Goal: Task Accomplishment & Management: Use online tool/utility

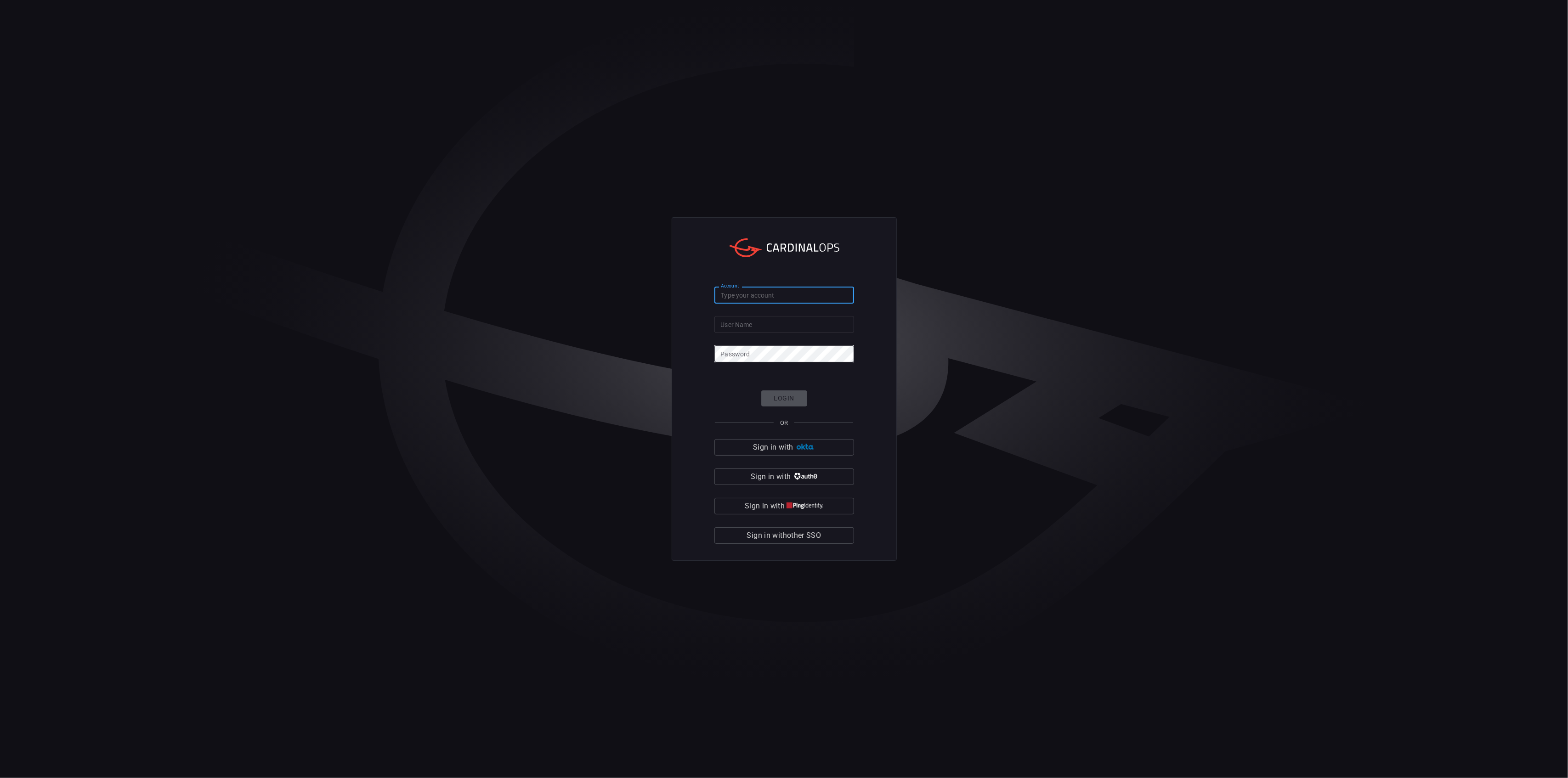
click at [776, 293] on input "Account" at bounding box center [784, 295] width 140 height 17
click at [785, 526] on div "Login OR Sign in with Sign in with Sign in with Sign in with other SSO" at bounding box center [784, 467] width 140 height 153
click at [782, 533] on span "Sign in with other SSO" at bounding box center [784, 536] width 75 height 13
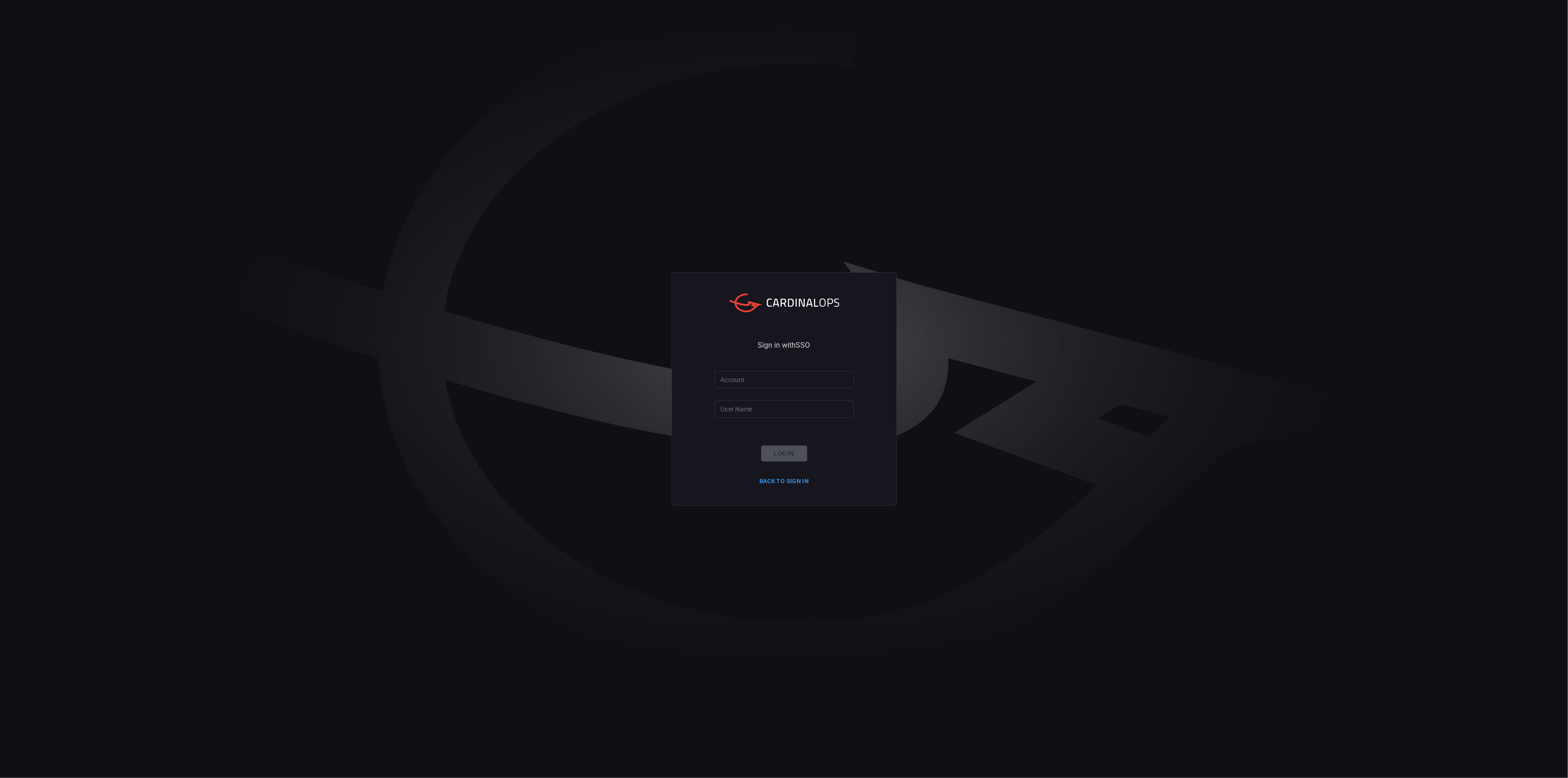
click at [752, 387] on input "Account" at bounding box center [784, 380] width 140 height 17
type input "h"
type input "hogan-lovells"
type input "[PERSON_NAME].jung"
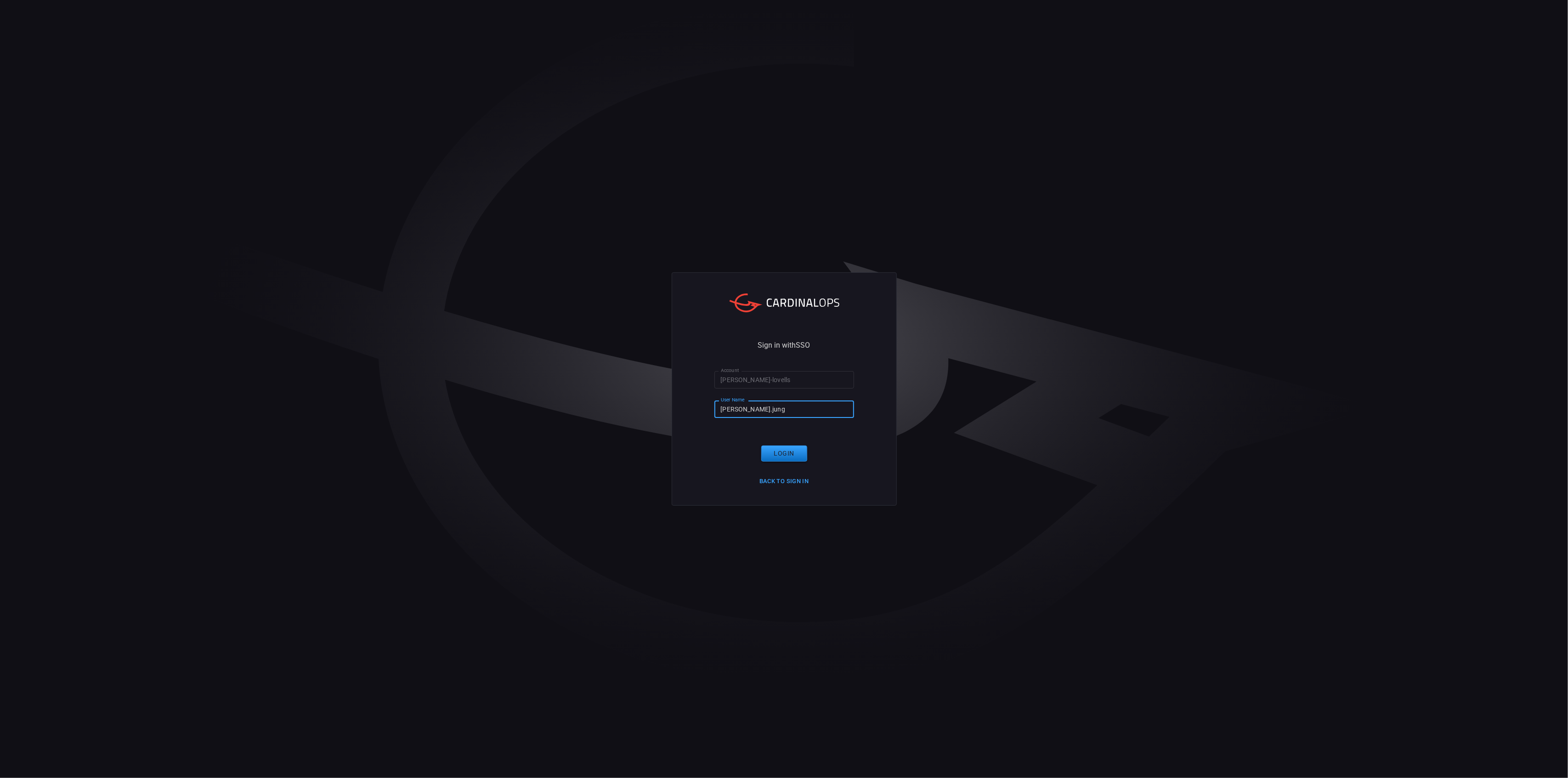
click button "Login" at bounding box center [784, 453] width 46 height 16
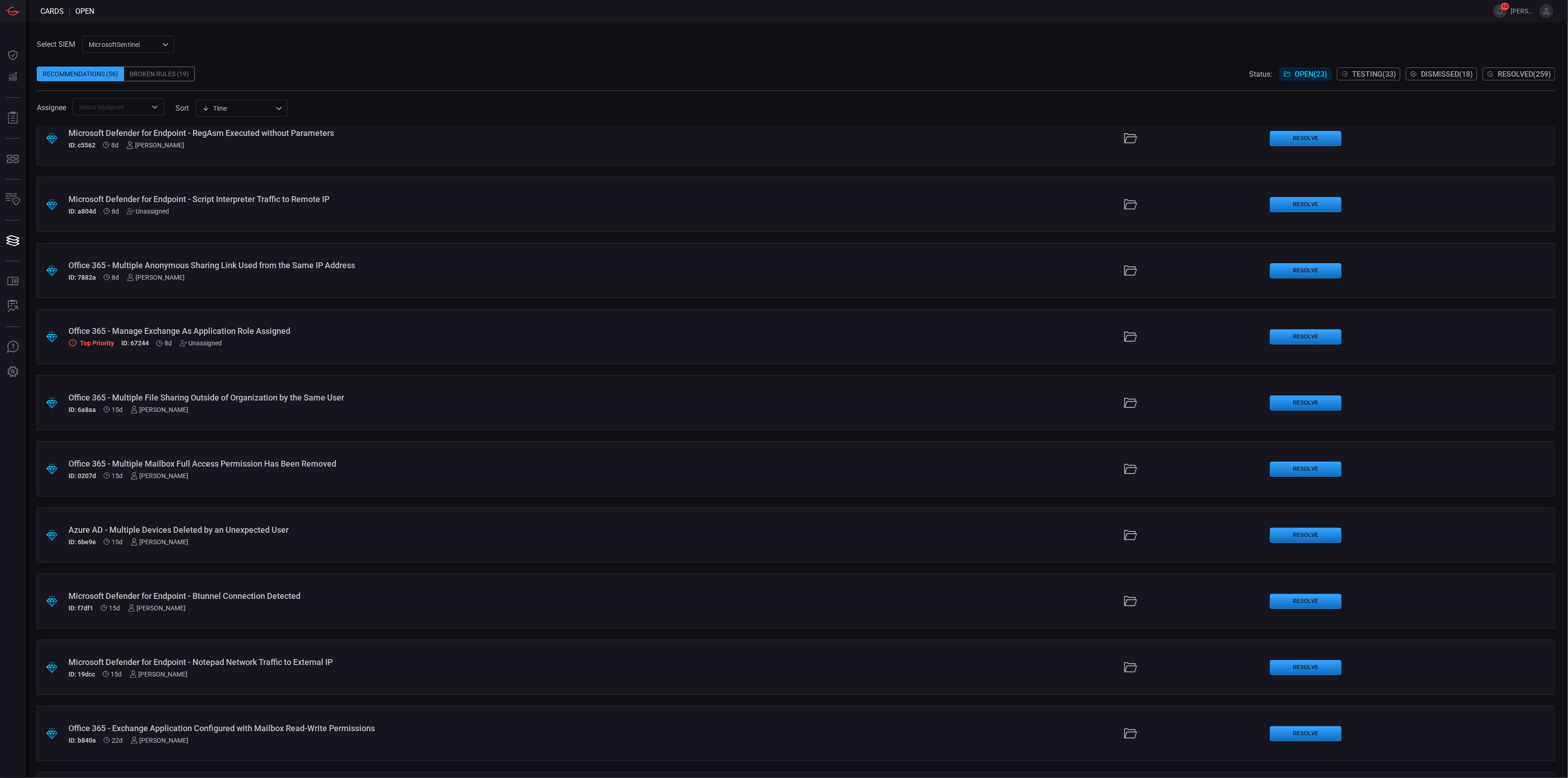
scroll to position [379, 0]
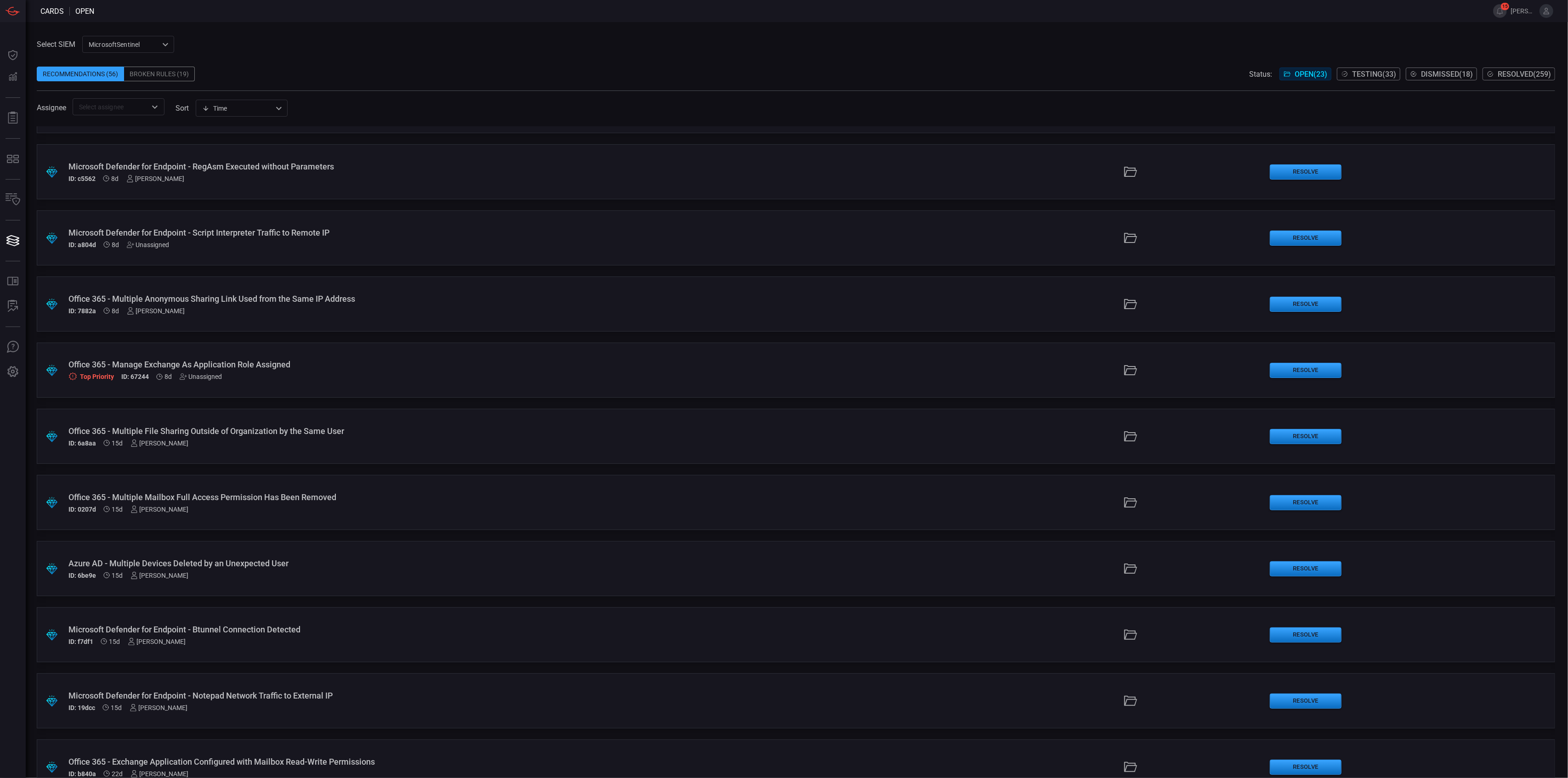
click at [277, 357] on div ".suggested_cards_icon{fill:url(#suggested_cards_icon);} Office 365 - Manage Exc…" at bounding box center [796, 370] width 1519 height 55
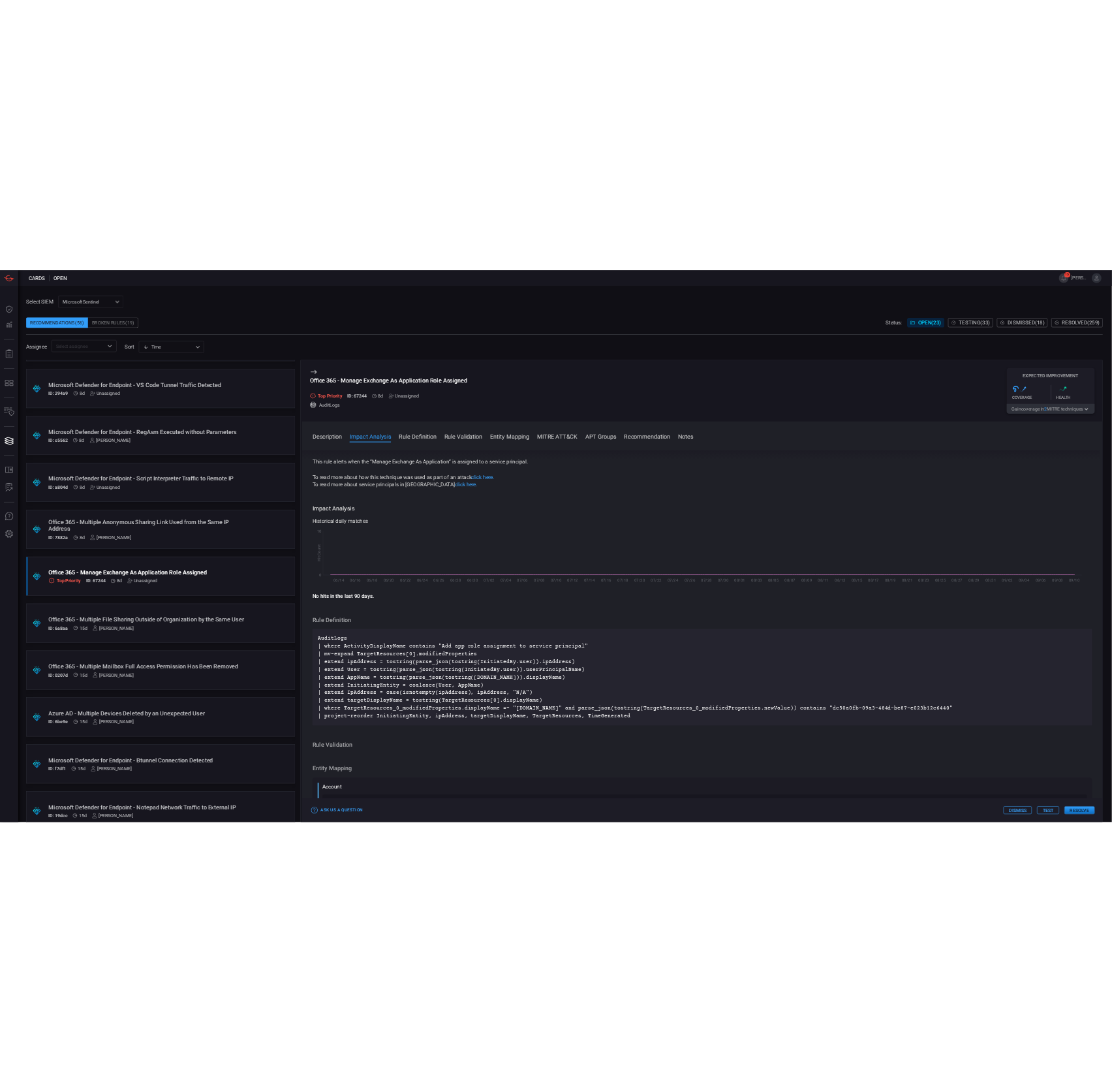
scroll to position [261, 0]
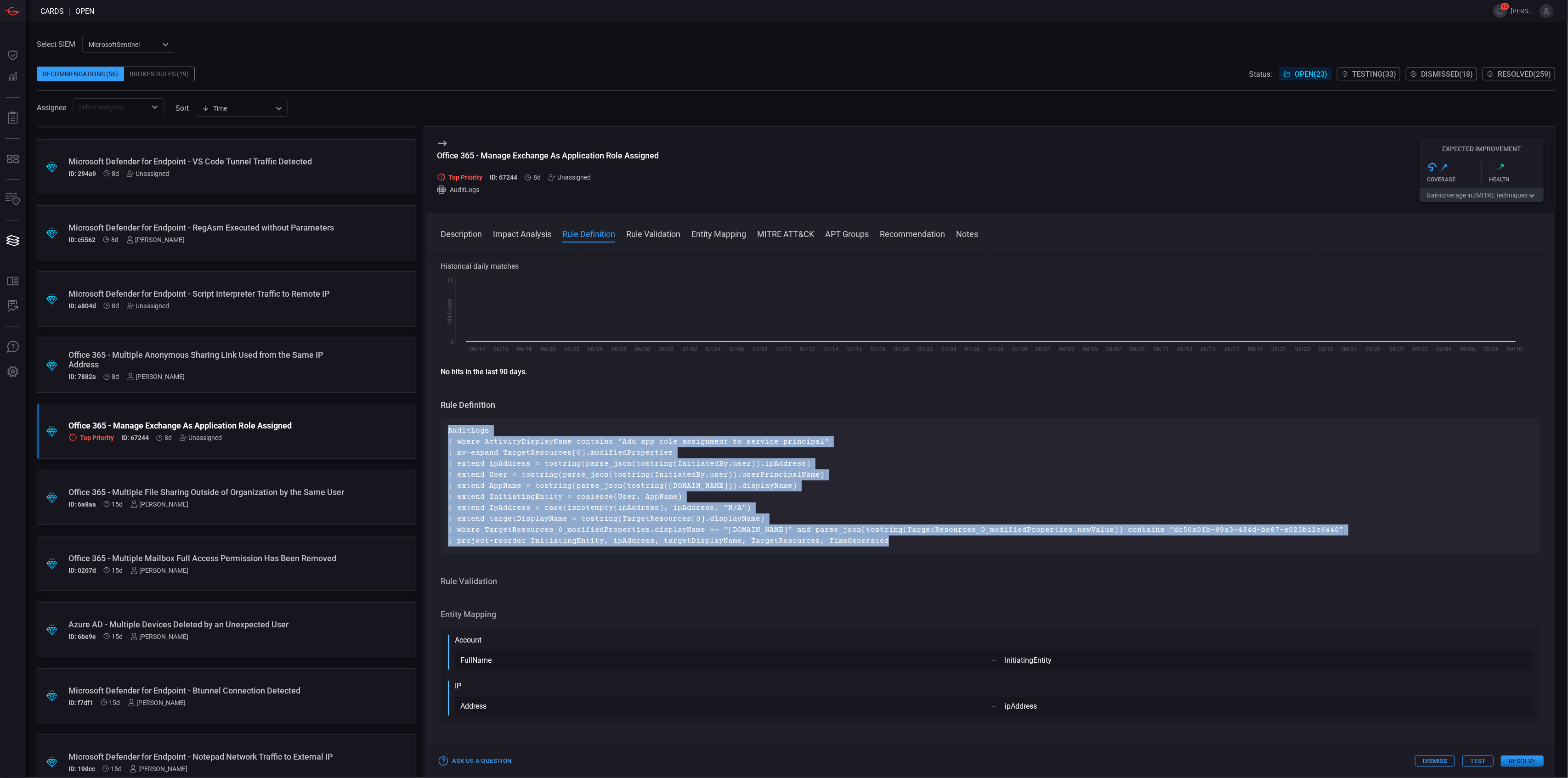
drag, startPoint x: 875, startPoint y: 540, endPoint x: 445, endPoint y: 430, distance: 443.8
click at [445, 430] on div "AuditLogs | where ActivityDisplayName contains "Add app role assignment to serv…" at bounding box center [991, 485] width 1099 height 136
copy p "AuditLogs | where ActivityDisplayName contains "Add app role assignment to serv…"
click at [878, 476] on p "AuditLogs | where ActivityDisplayName contains "Add app role assignment to serv…" at bounding box center [990, 486] width 1085 height 121
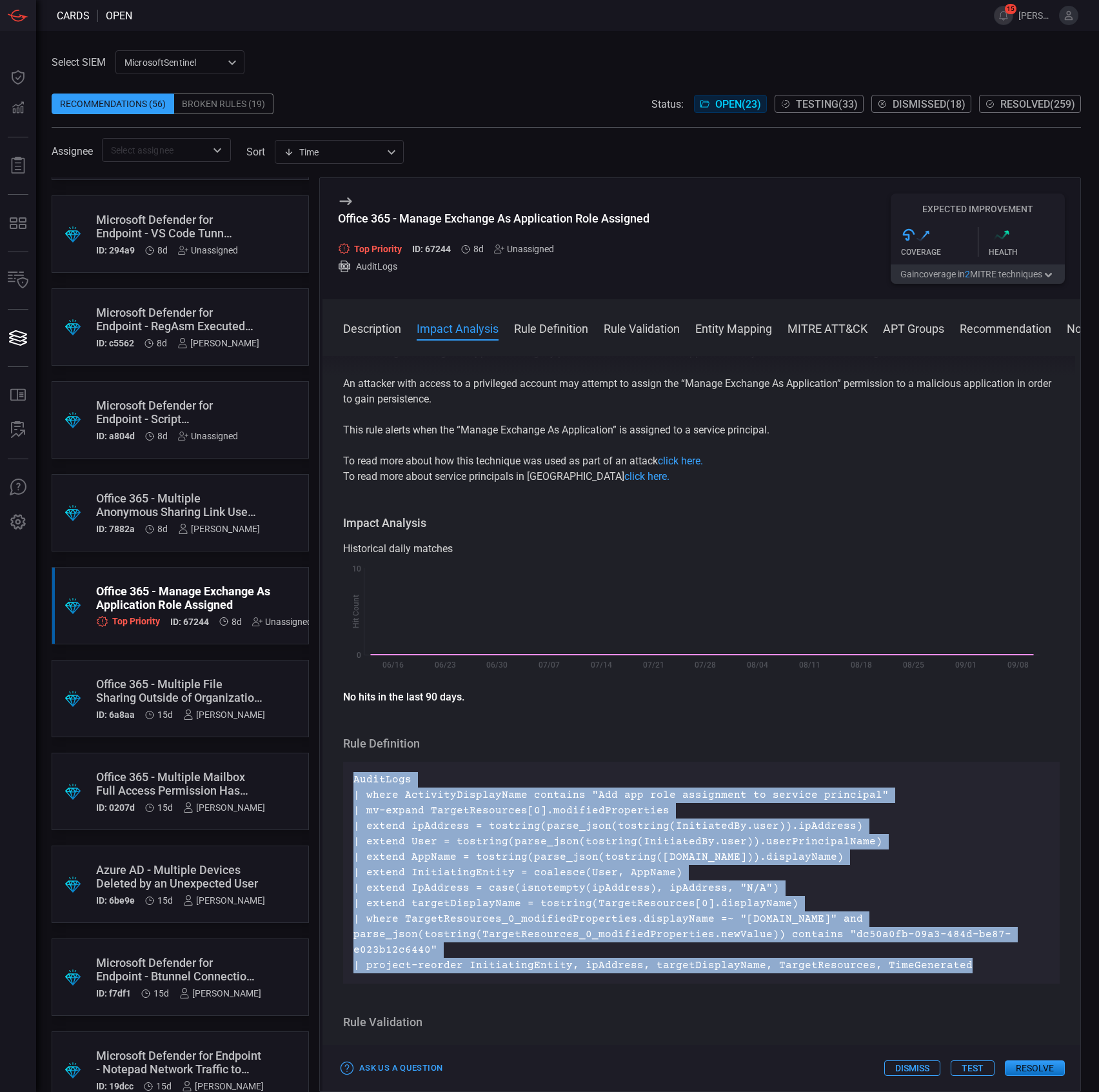
scroll to position [0, 0]
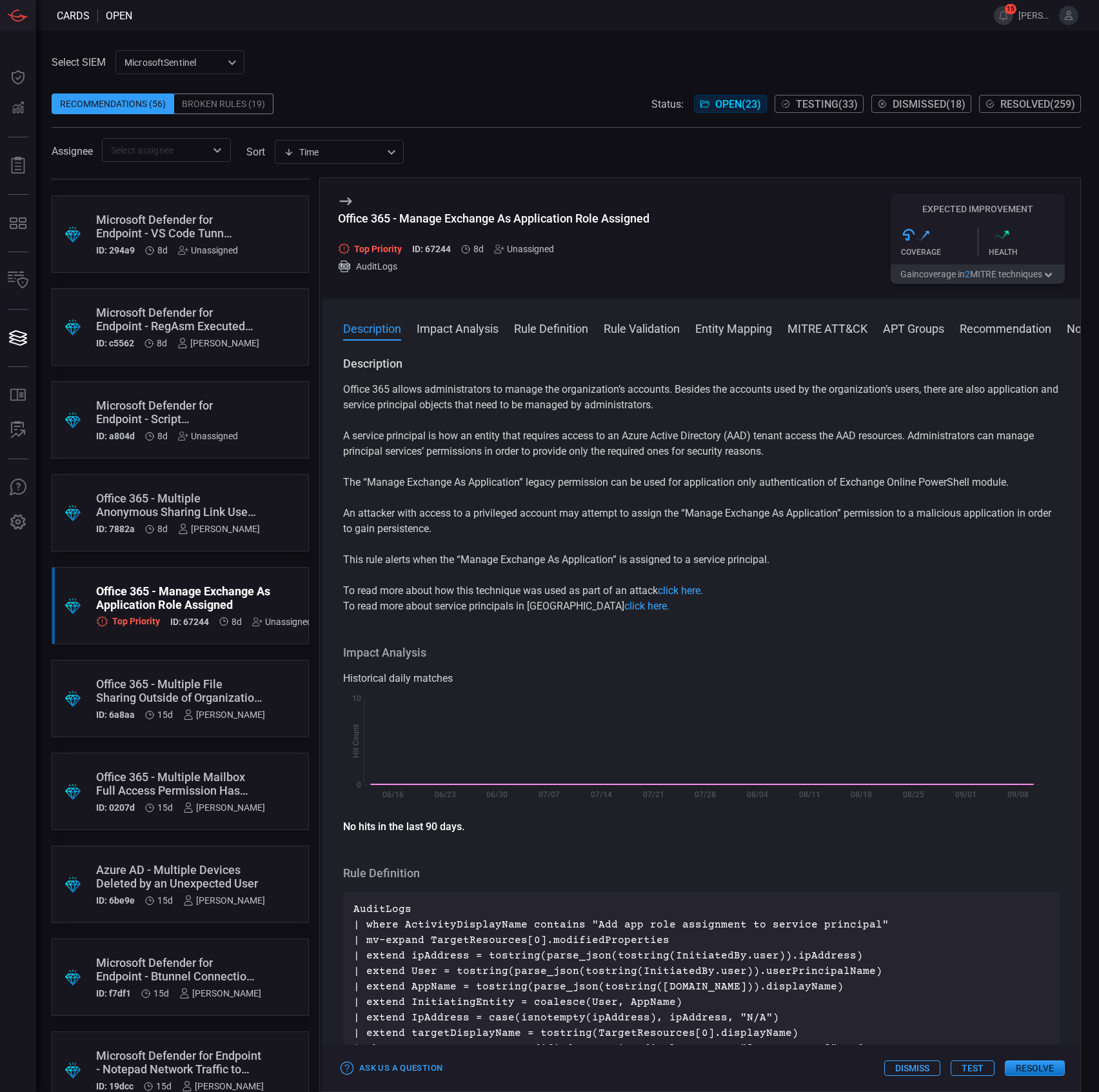
click at [460, 496] on div "Office 365 allows administrators to manage the organization’s accounts. Besides…" at bounding box center [701, 497] width 717 height 232
click at [502, 215] on div "Office 365 - Manage Exchange As Application Role Assigned" at bounding box center [494, 218] width 312 height 14
copy div "Office 365 - Manage Exchange As Application Role Assigned"
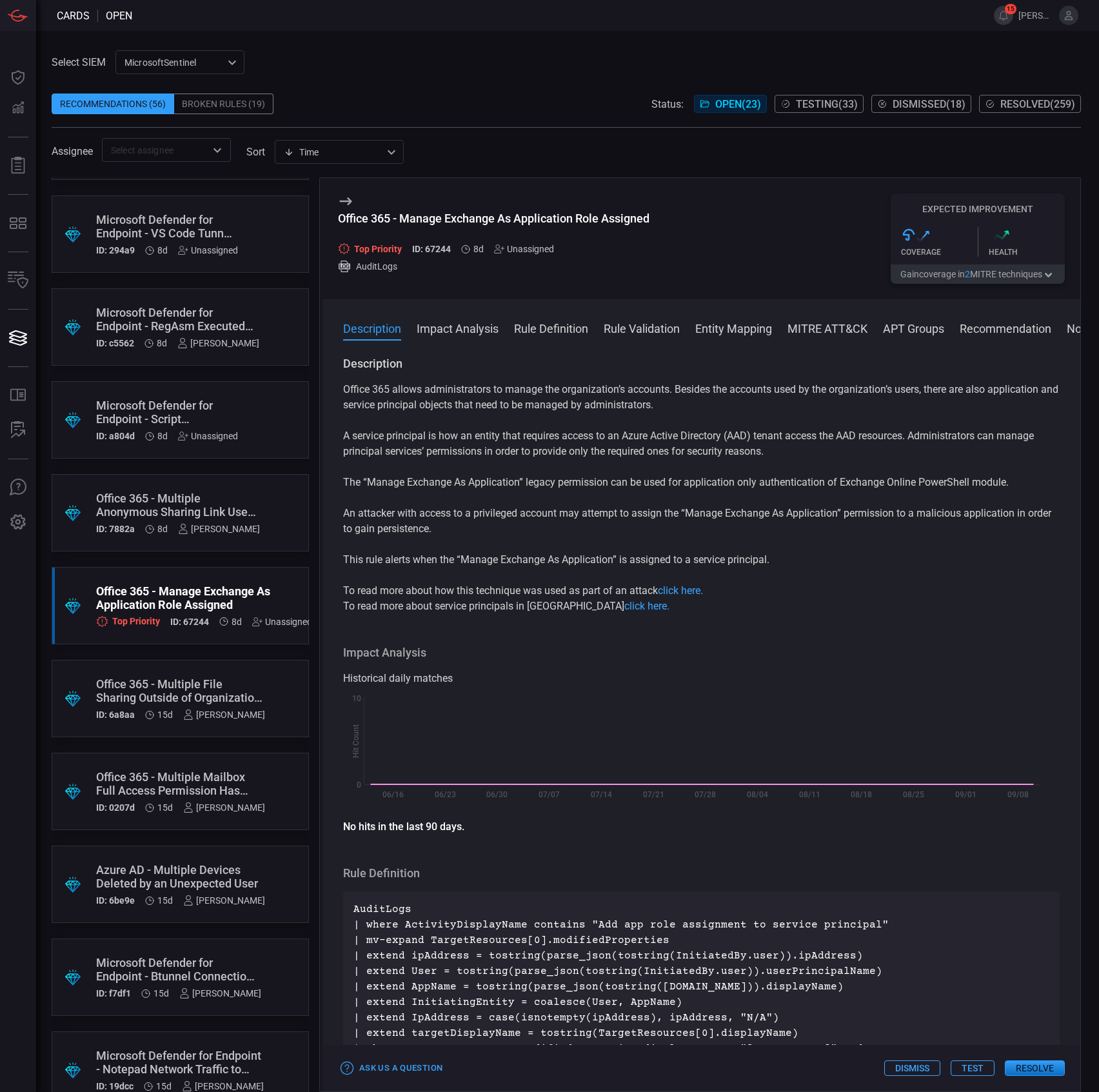
click at [467, 956] on p "AuditLogs | where ActivityDisplayName contains "Add app role assignment to serv…" at bounding box center [701, 1002] width 696 height 201
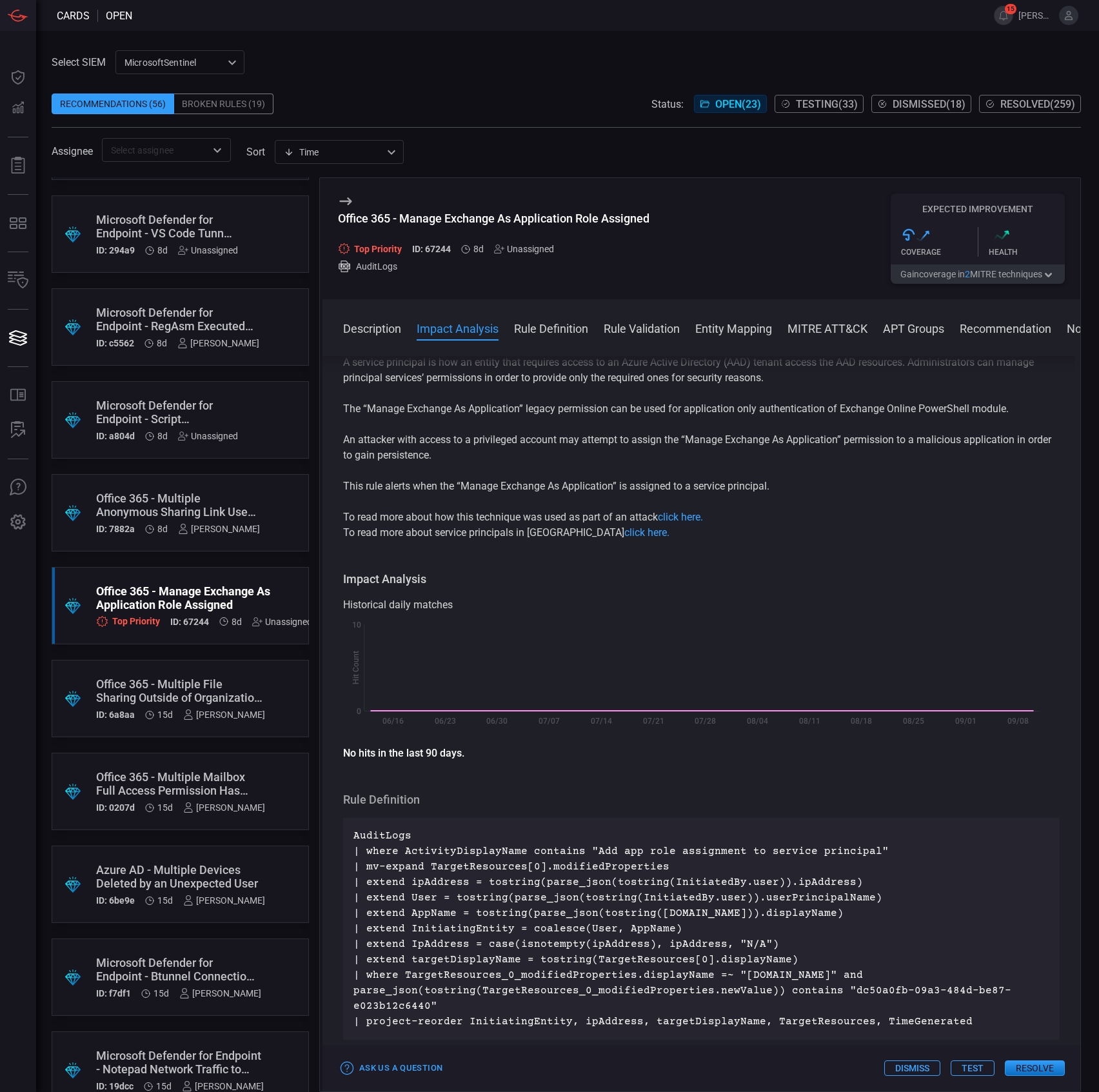
scroll to position [171, 0]
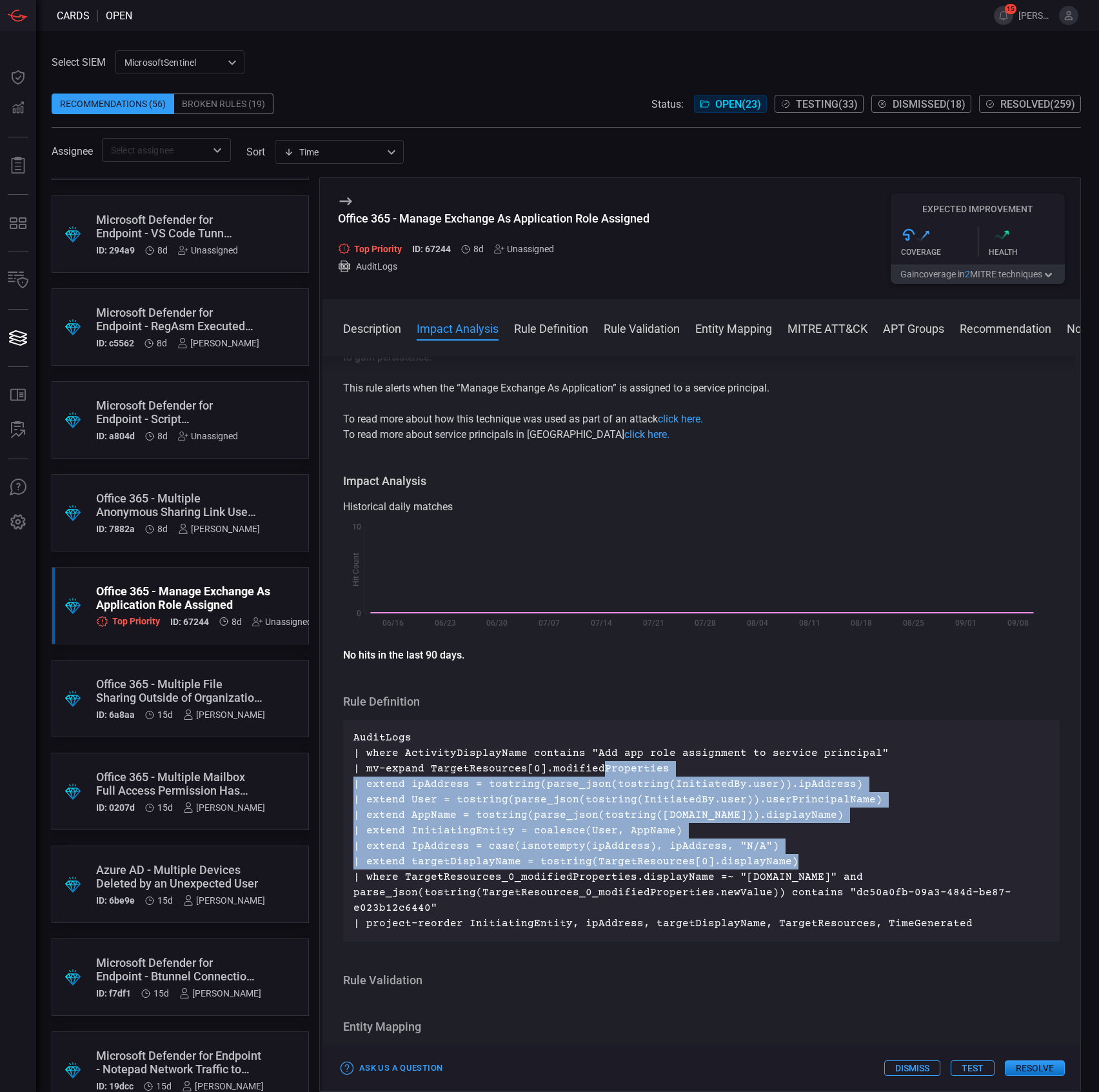
drag, startPoint x: 609, startPoint y: 769, endPoint x: 864, endPoint y: 867, distance: 273.2
click at [864, 867] on p "AuditLogs | where ActivityDisplayName contains "Add app role assignment to serv…" at bounding box center [701, 831] width 696 height 201
click at [864, 868] on p "AuditLogs | where ActivityDisplayName contains "Add app role assignment to serv…" at bounding box center [701, 831] width 696 height 201
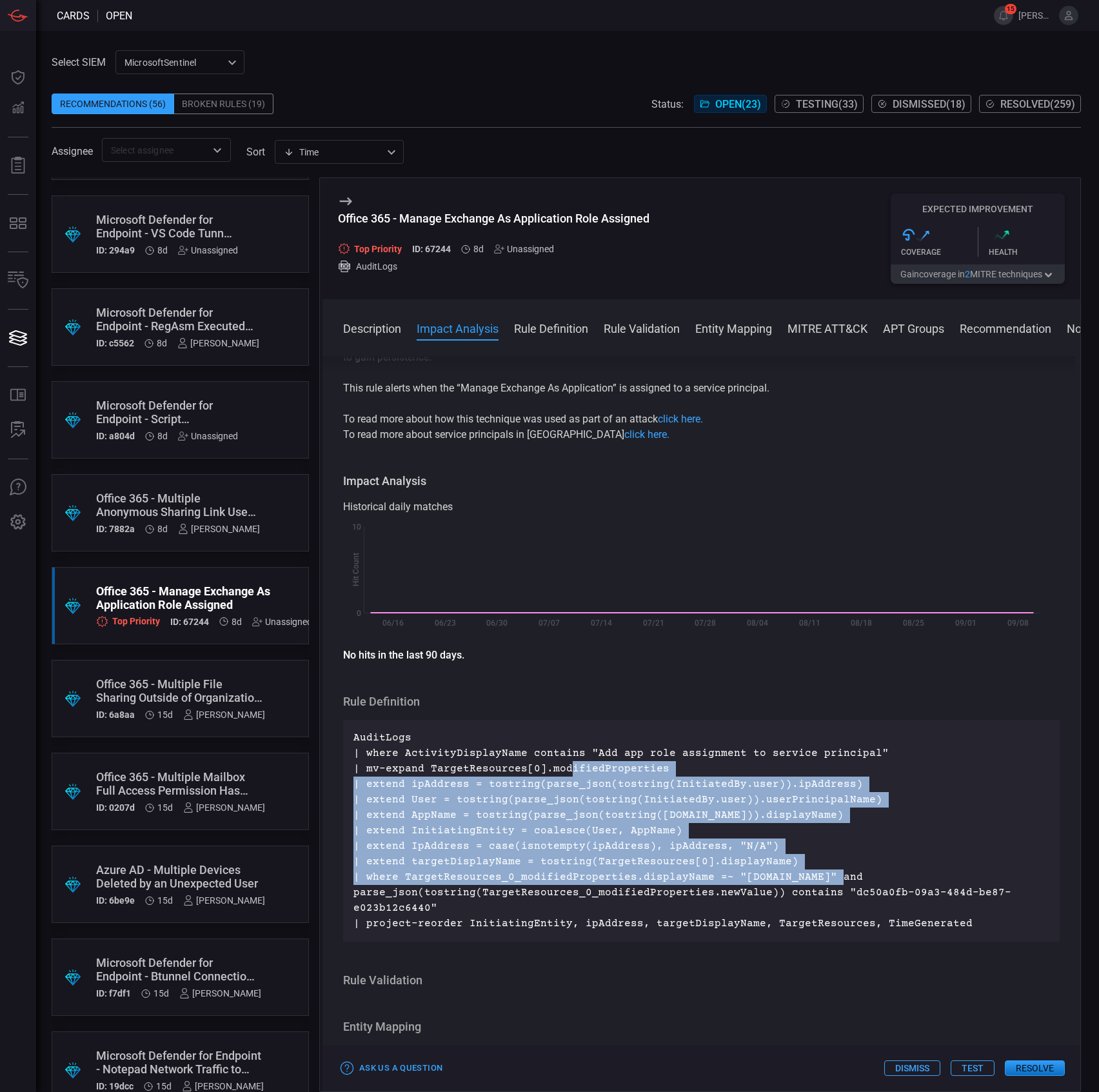
drag, startPoint x: 674, startPoint y: 831, endPoint x: 563, endPoint y: 767, distance: 128.1
click at [563, 767] on p "AuditLogs | where ActivityDisplayName contains "Add app role assignment to serv…" at bounding box center [701, 831] width 696 height 201
drag, startPoint x: 514, startPoint y: 764, endPoint x: 664, endPoint y: 894, distance: 198.5
click at [664, 894] on p "AuditLogs | where ActivityDisplayName contains "Add app role assignment to serv…" at bounding box center [701, 831] width 696 height 201
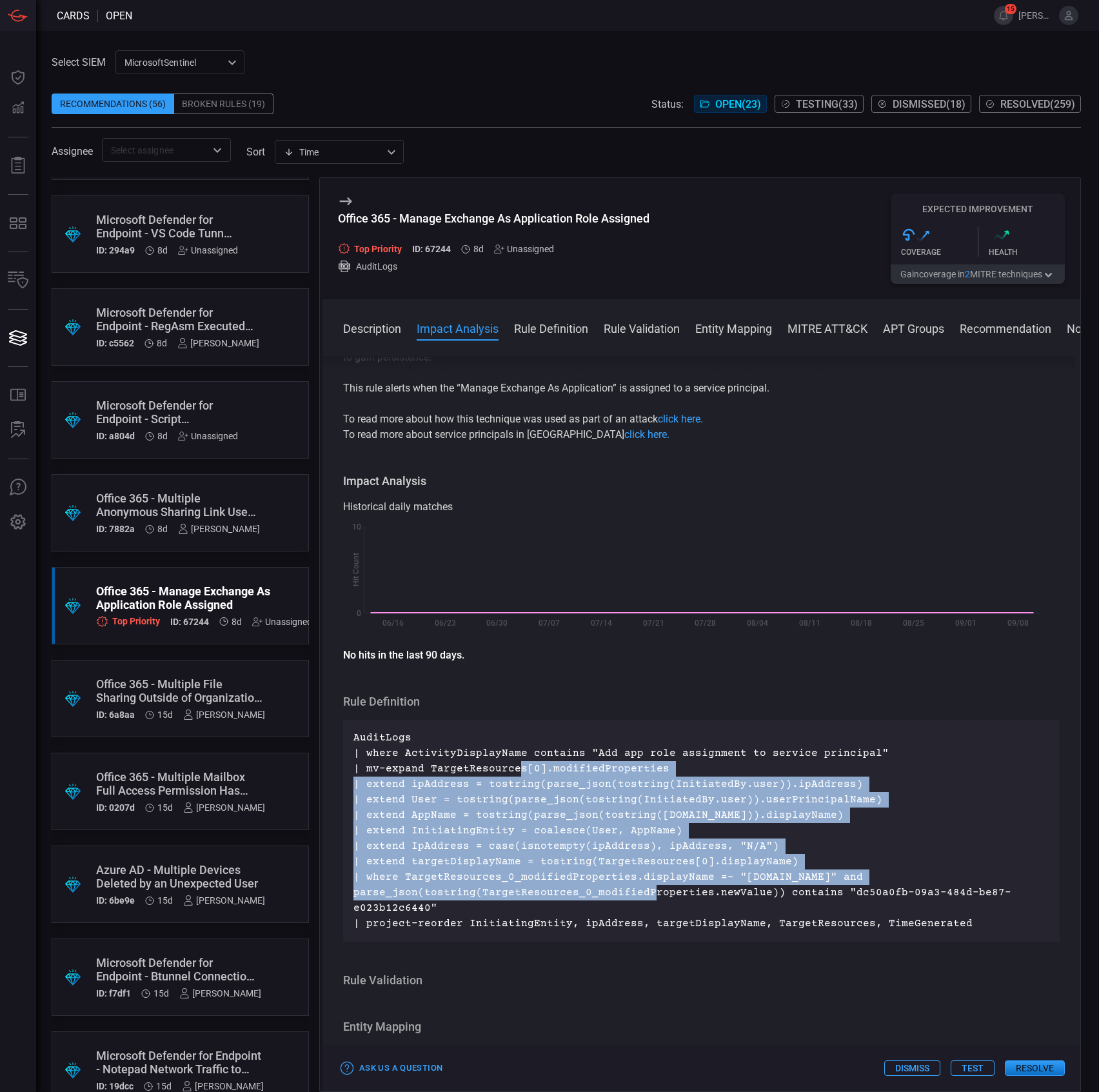
click at [664, 894] on p "AuditLogs | where ActivityDisplayName contains "Add app role assignment to serv…" at bounding box center [701, 831] width 696 height 201
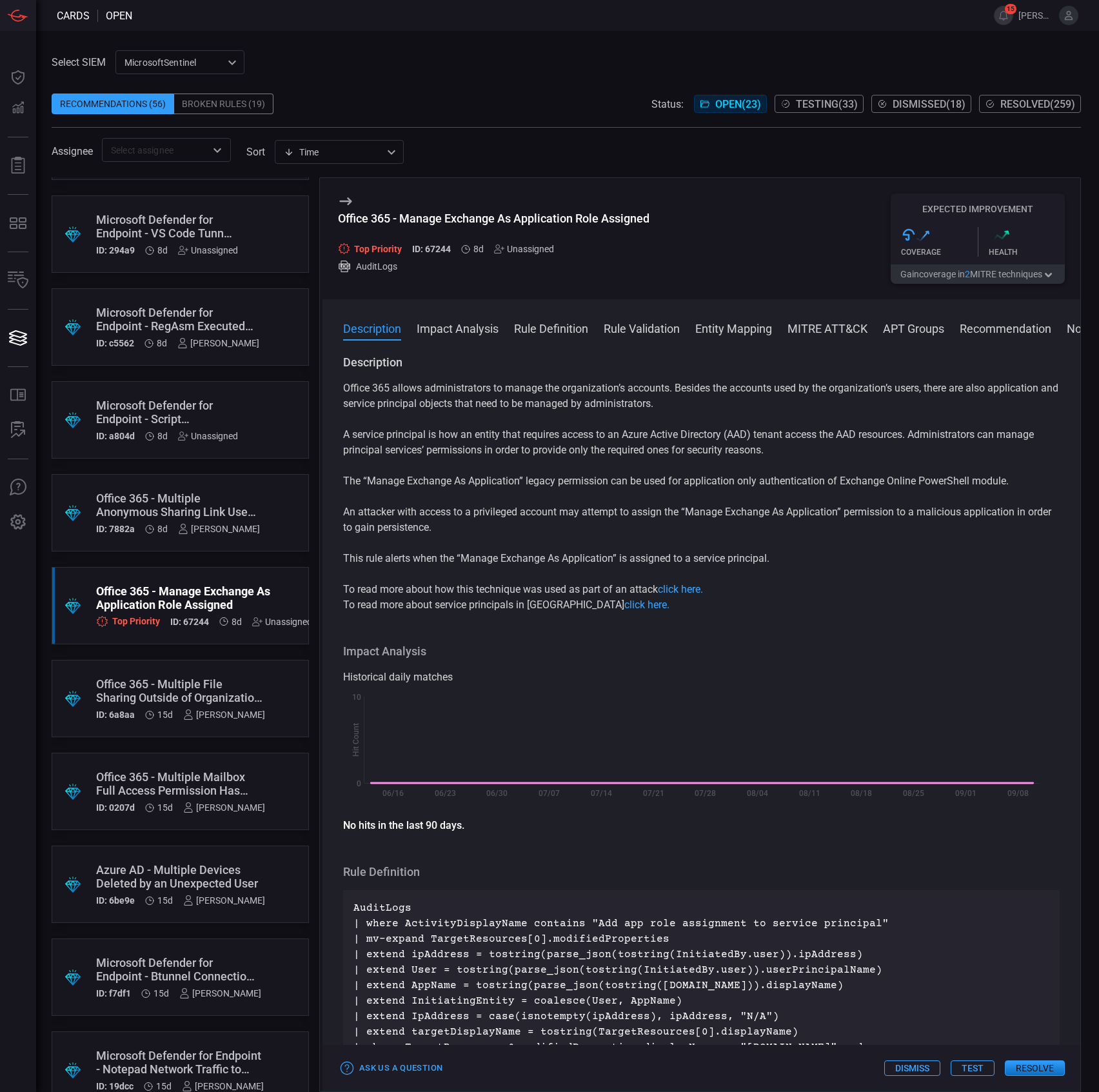
scroll to position [0, 0]
click at [379, 441] on p "A service principal is how an entity that requires access to an Azure Active Di…" at bounding box center [701, 444] width 717 height 31
click at [509, 441] on p "A service principal is how an entity that requires access to an Azure Active Di…" at bounding box center [701, 444] width 717 height 31
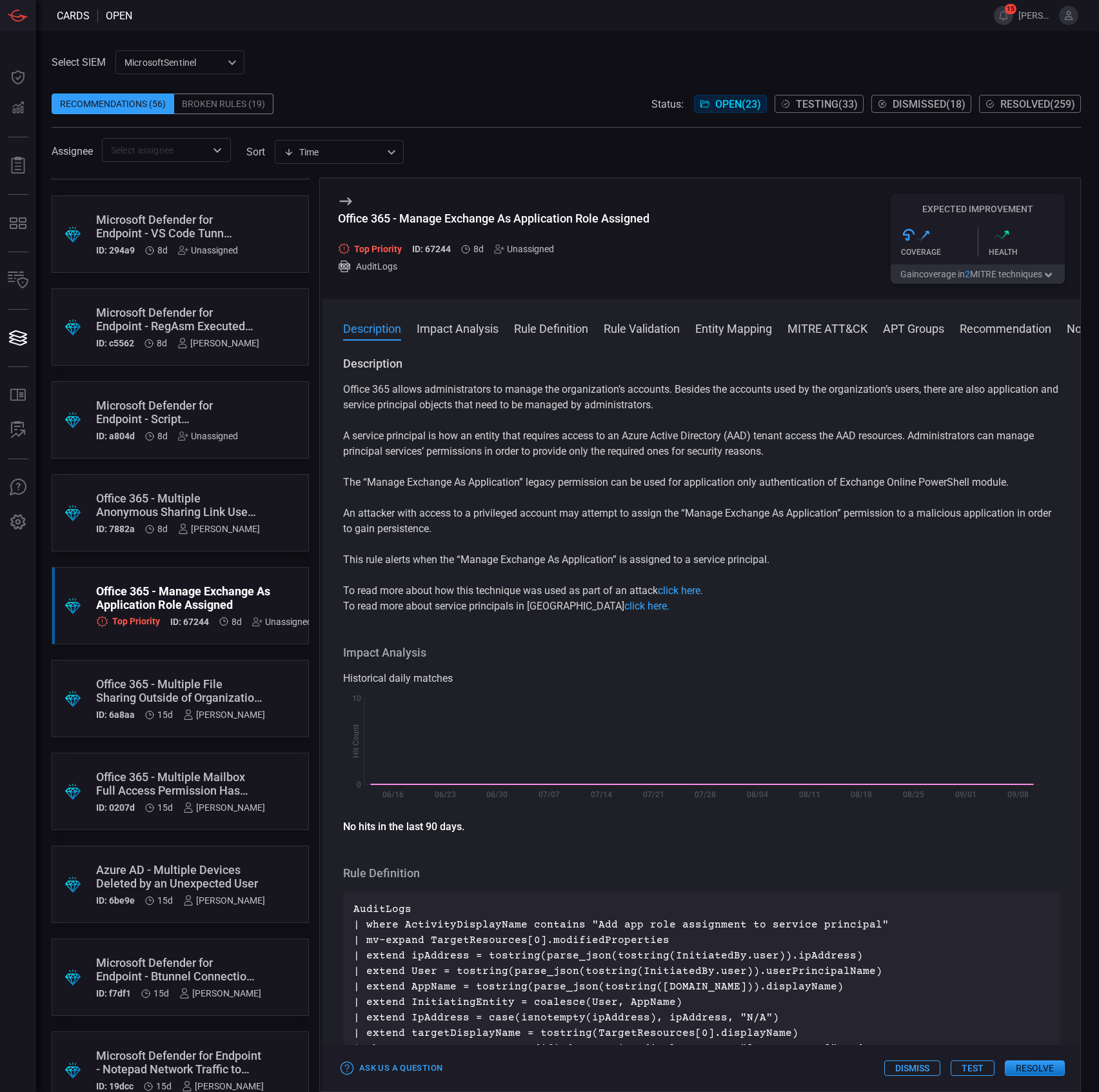
drag, startPoint x: 506, startPoint y: 398, endPoint x: 475, endPoint y: 400, distance: 31.1
click at [506, 398] on p "Office 365 allows administrators to manage the organization’s accounts. Besides…" at bounding box center [701, 397] width 717 height 31
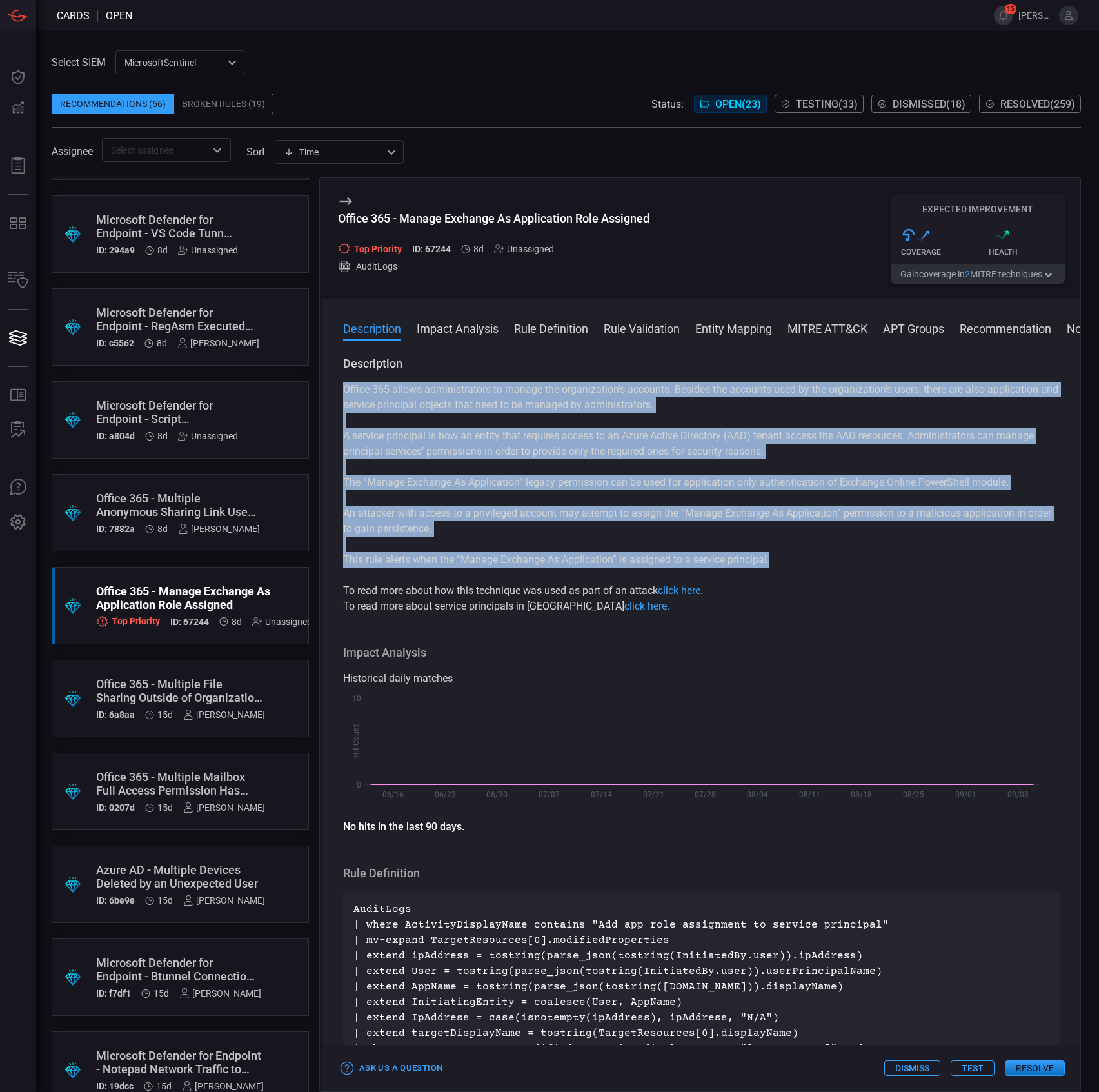
drag, startPoint x: 365, startPoint y: 387, endPoint x: 795, endPoint y: 558, distance: 462.8
click at [795, 558] on div "Office 365 allows administrators to manage the organization’s accounts. Besides…" at bounding box center [701, 497] width 717 height 232
copy div "Office 365 allows administrators to manage the organization’s accounts. Besides…"
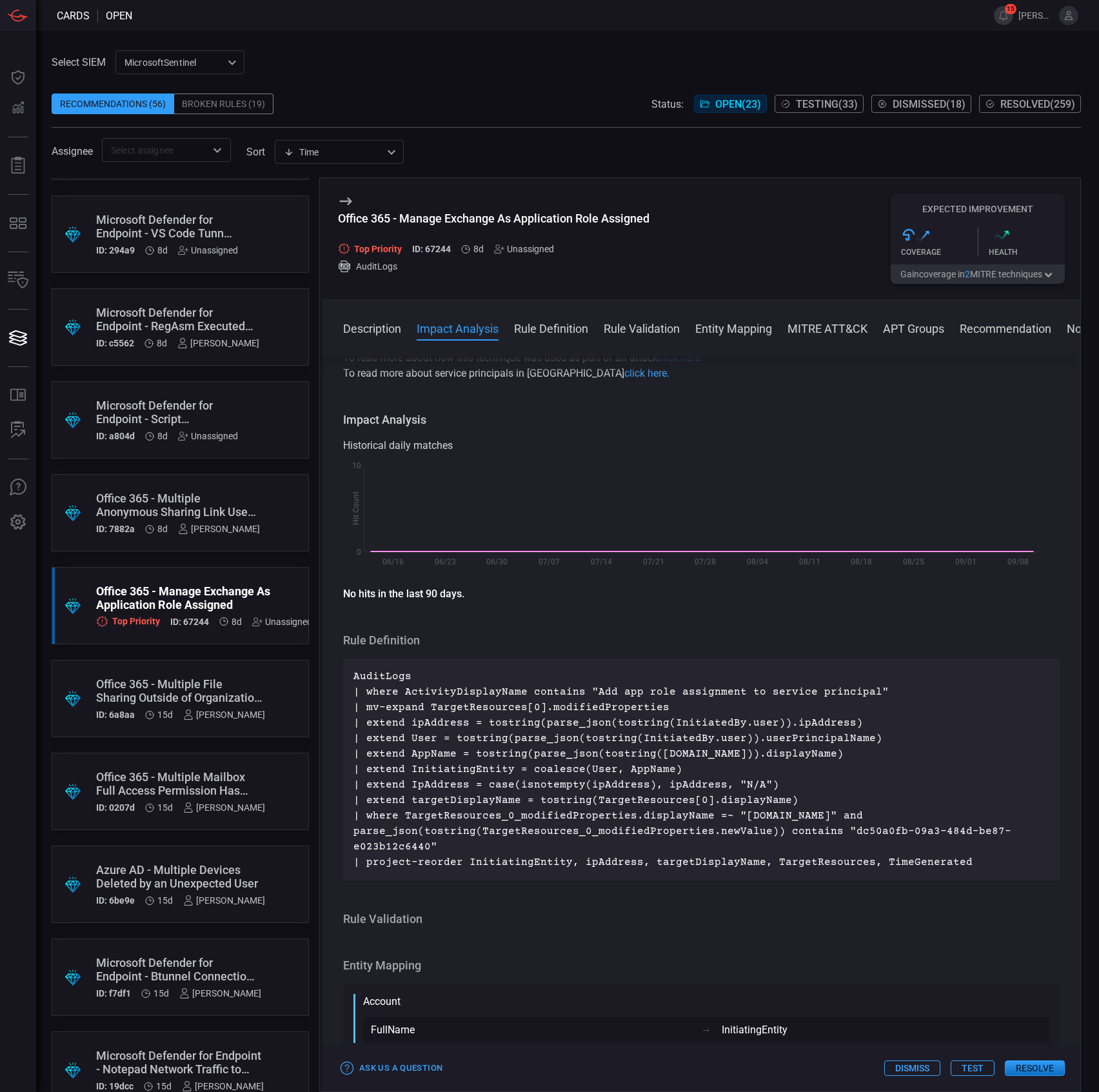
scroll to position [258, 0]
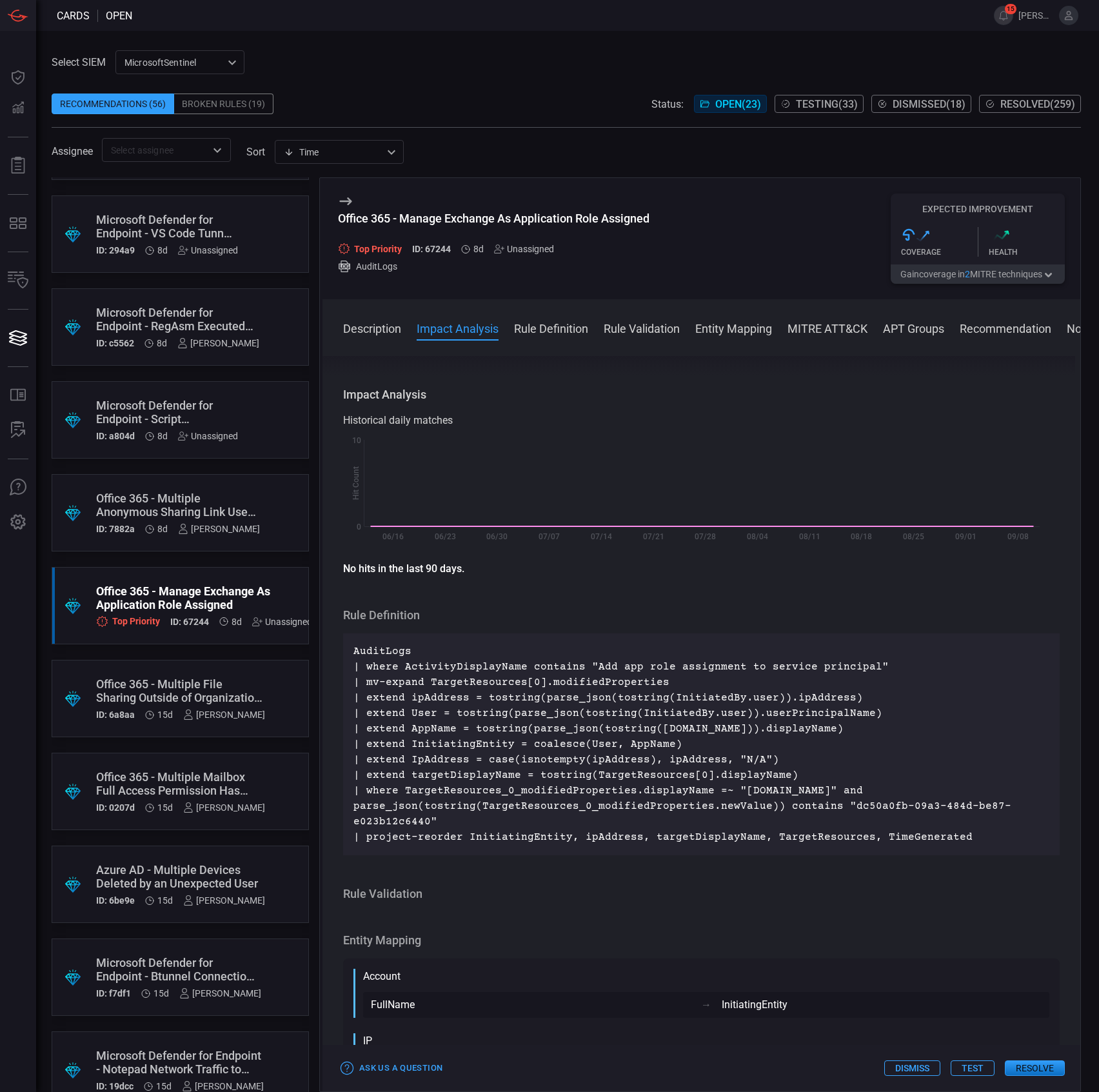
click at [506, 764] on p "AuditLogs | where ActivityDisplayName contains "Add app role assignment to serv…" at bounding box center [701, 744] width 696 height 201
click at [599, 702] on p "AuditLogs | where ActivityDisplayName contains "Add app role assignment to serv…" at bounding box center [701, 744] width 696 height 201
drag, startPoint x: 971, startPoint y: 1067, endPoint x: 488, endPoint y: 689, distance: 613.3
click at [510, 617] on div "Office 365 - Manage Exchange As Application Role Assigned Top Priority ID: 6724…" at bounding box center [700, 633] width 762 height 914
click at [946, 839] on p "AuditLogs | where ActivityDisplayName contains "Add app role assignment to serv…" at bounding box center [701, 744] width 696 height 201
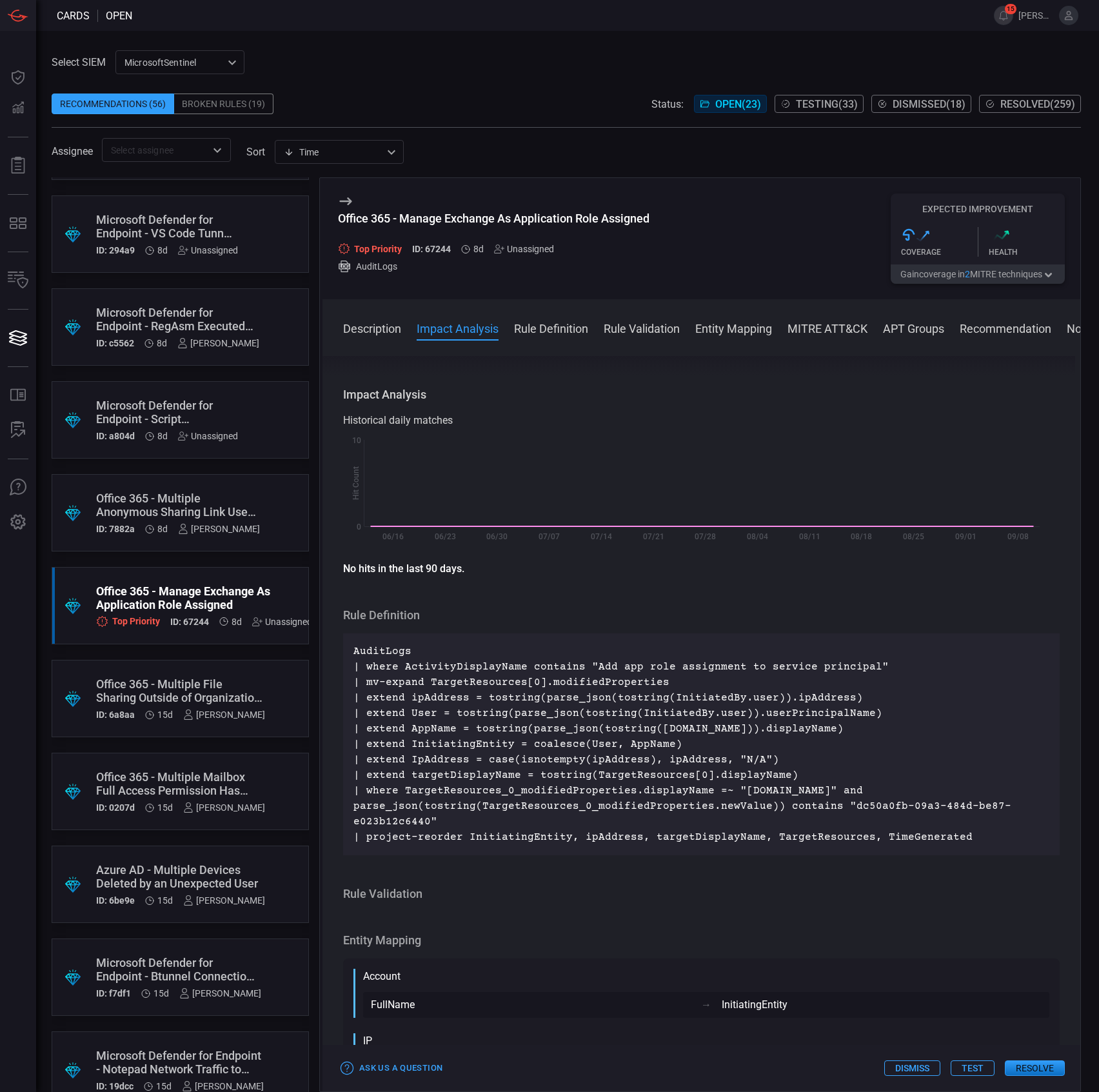
click at [978, 1063] on button "Test" at bounding box center [972, 1068] width 44 height 16
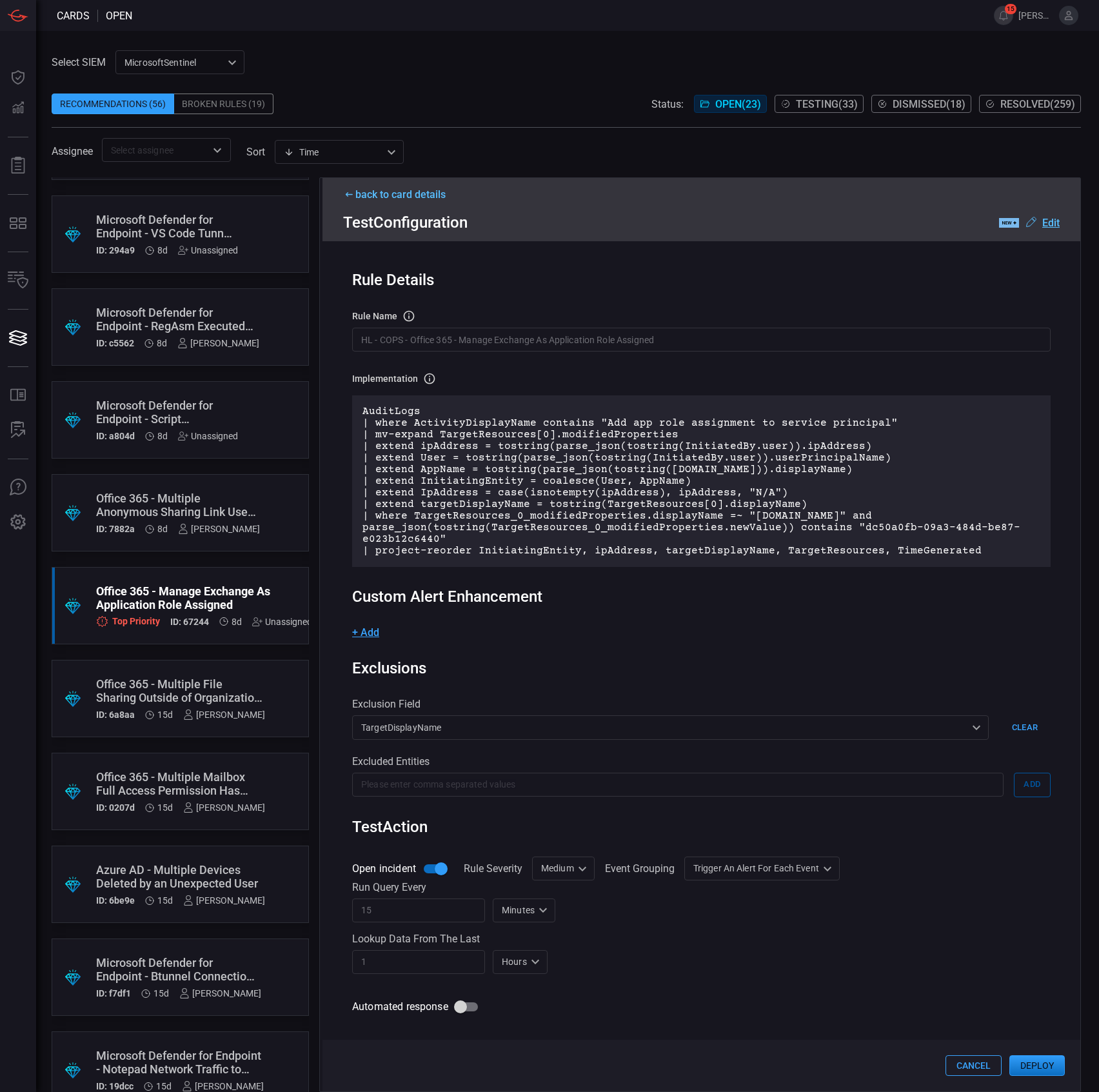
click at [496, 347] on input "HL - COPS - Office 365 - Manage Exchange As Application Role Assigned" at bounding box center [701, 339] width 698 height 23
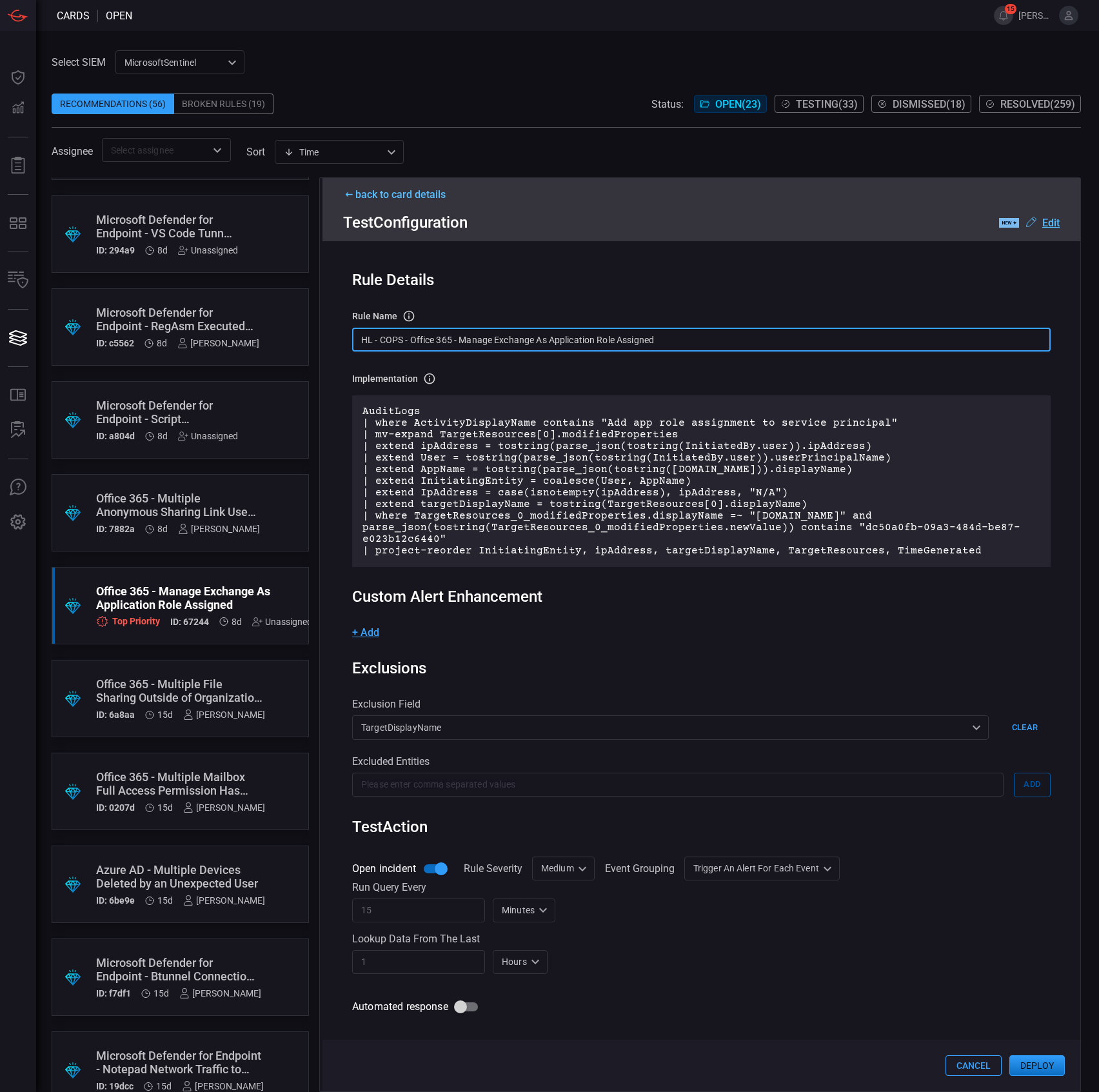
click at [496, 347] on input "HL - COPS - Office 365 - Manage Exchange As Application Role Assigned" at bounding box center [701, 339] width 698 height 23
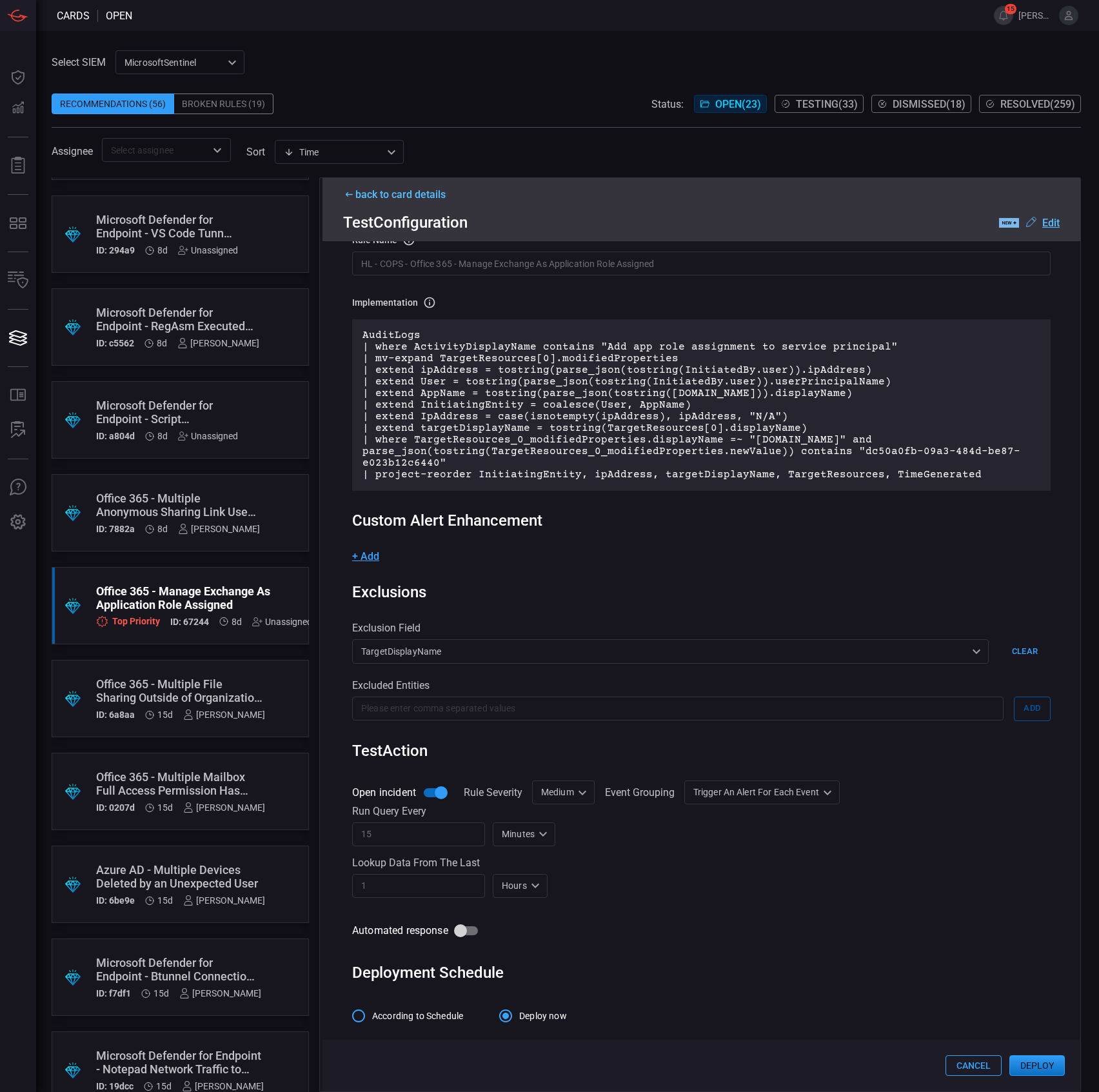
scroll to position [77, 0]
click at [412, 1012] on span "According to Schedule" at bounding box center [418, 1015] width 91 height 14
click at [373, 1012] on input "According to Schedule" at bounding box center [359, 1015] width 27 height 27
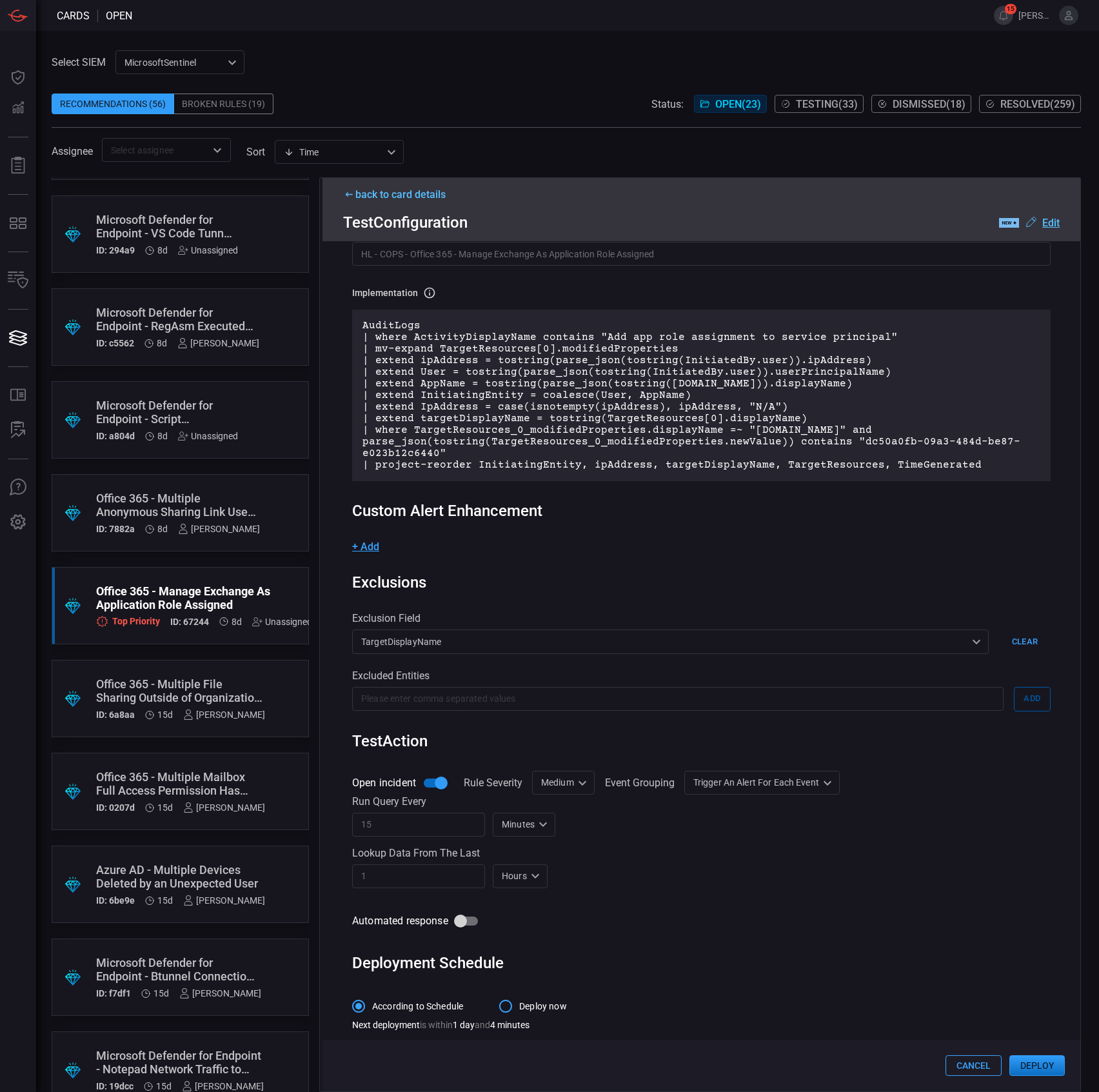
scroll to position [88, 0]
drag, startPoint x: 1050, startPoint y: 1070, endPoint x: 579, endPoint y: 833, distance: 527.3
click at [579, 833] on div "back to card details Test Configuration .label-new-label-new-cls-1 { fill: #090…" at bounding box center [700, 633] width 762 height 914
click at [576, 774] on div "Medium Medium ​" at bounding box center [563, 780] width 63 height 23
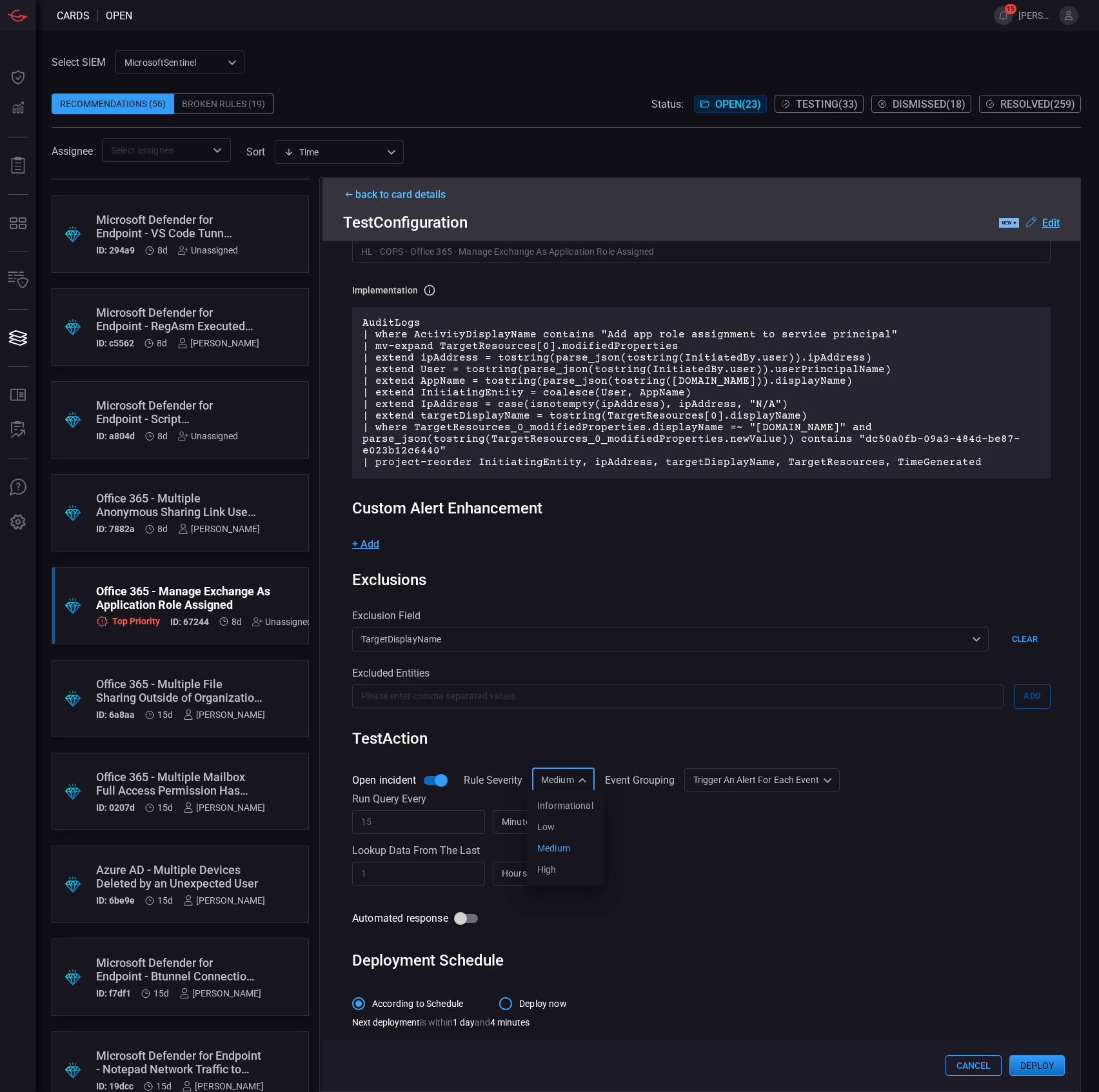
click at [581, 808] on div "Informational" at bounding box center [564, 806] width 56 height 14
type input "Informational"
click at [1043, 1063] on button "Deploy" at bounding box center [1036, 1065] width 56 height 21
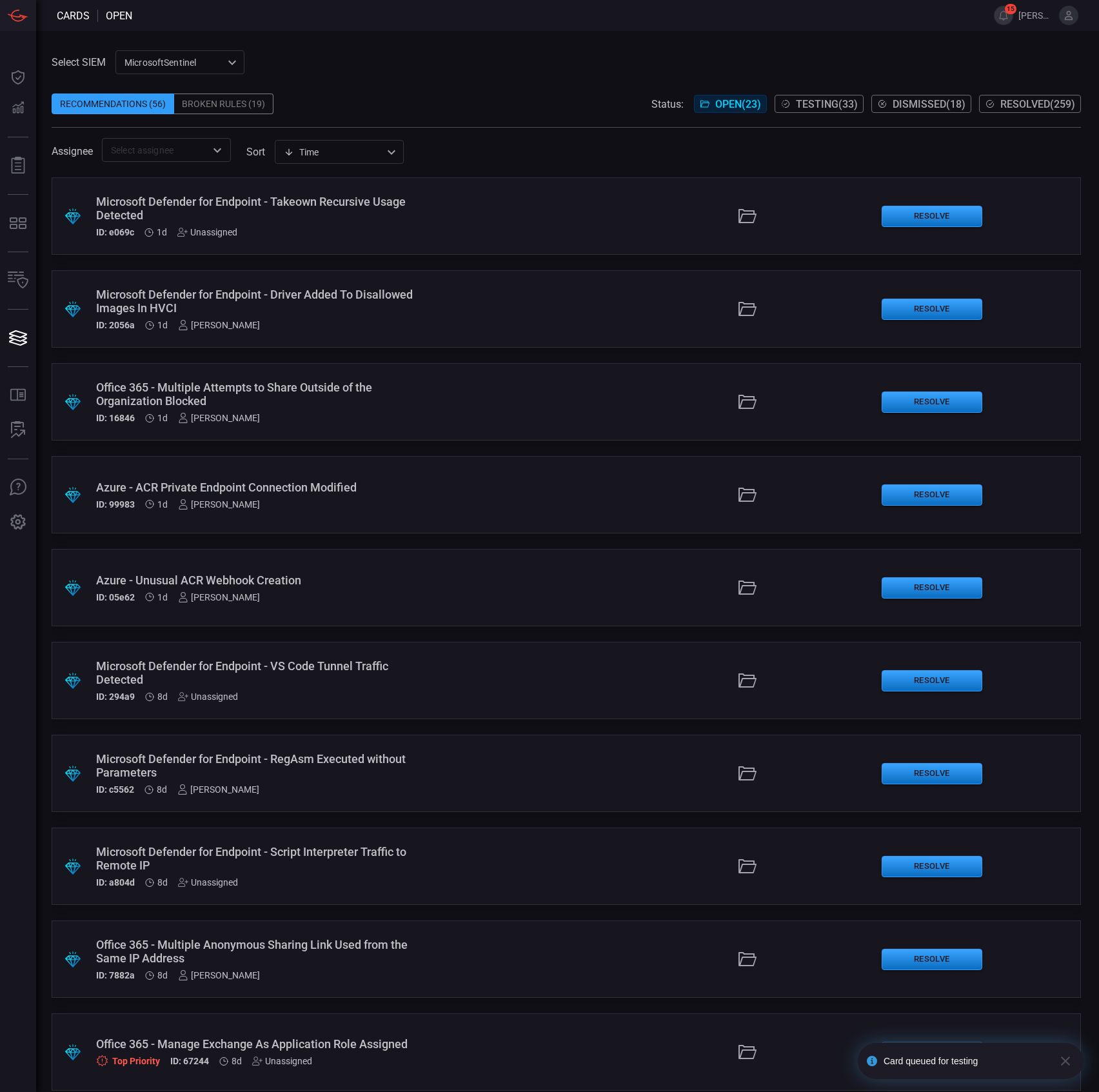
click at [444, 83] on span at bounding box center [566, 84] width 1030 height 20
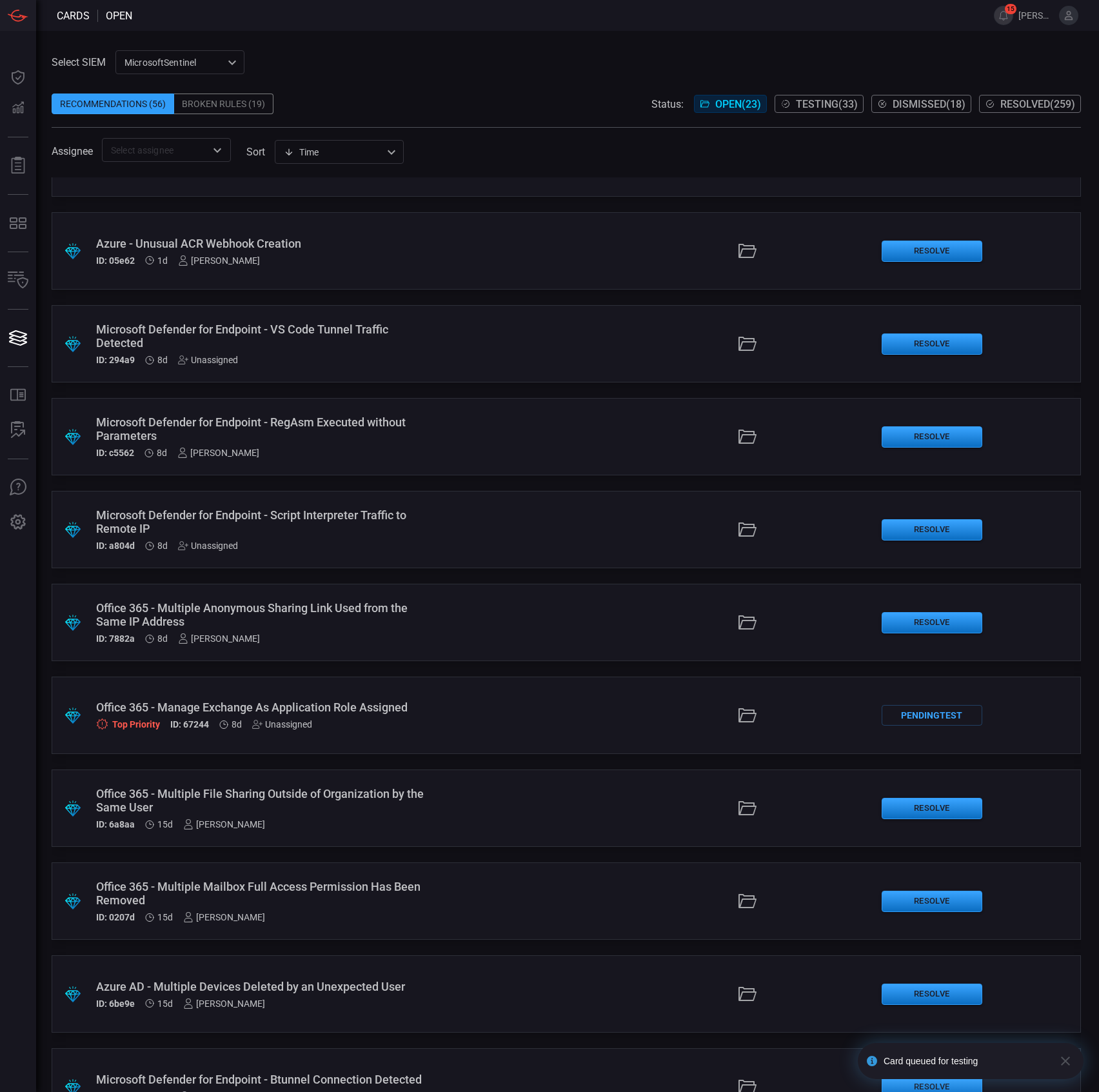
scroll to position [344, 0]
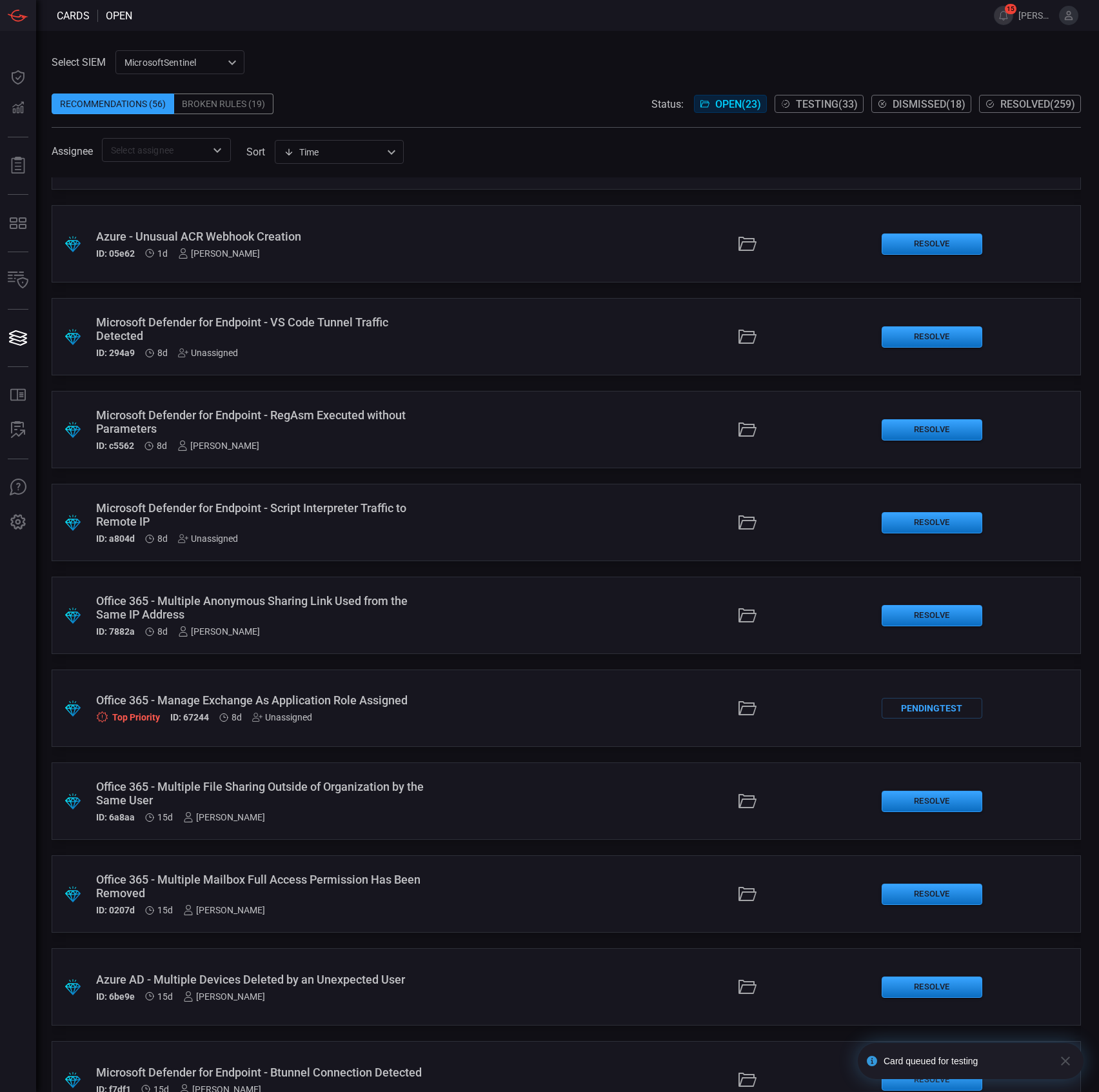
drag, startPoint x: 251, startPoint y: 601, endPoint x: 160, endPoint y: 604, distance: 91.0
click at [160, 604] on div "Office 365 - Multiple Anonymous Sharing Link Used from the Same IP Address" at bounding box center [261, 608] width 330 height 27
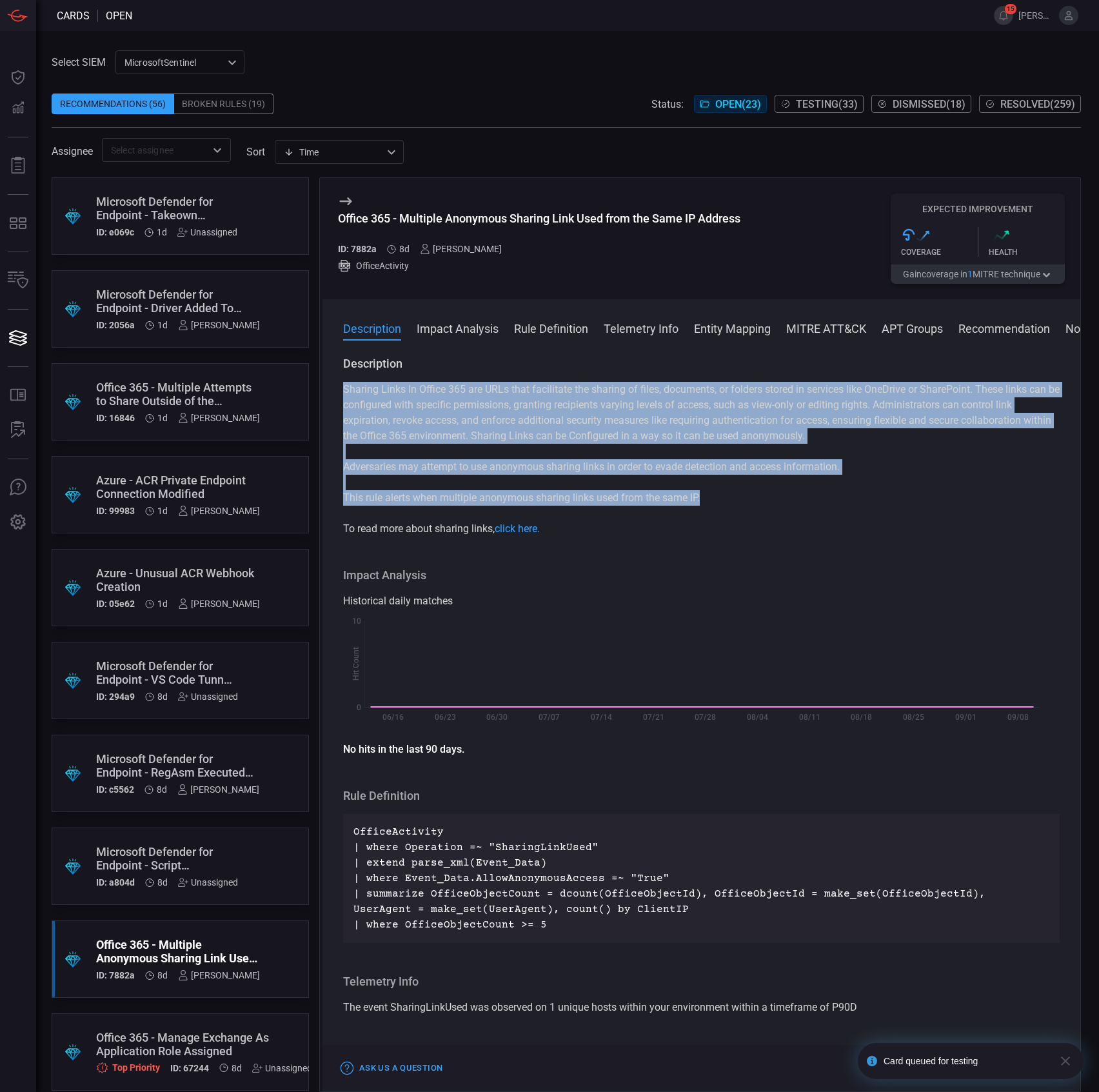
drag, startPoint x: 416, startPoint y: 444, endPoint x: 343, endPoint y: 388, distance: 92.0
click at [343, 388] on div "Sharing Links In Office 365 are URLs that facilitate the sharing of files, docu…" at bounding box center [701, 459] width 717 height 154
copy div "Sharing Links In Office 365 are URLs that facilitate the sharing of files, docu…"
click at [573, 504] on p "This rule alerts when multiple anonymous sharing links used from the same IP." at bounding box center [701, 498] width 717 height 16
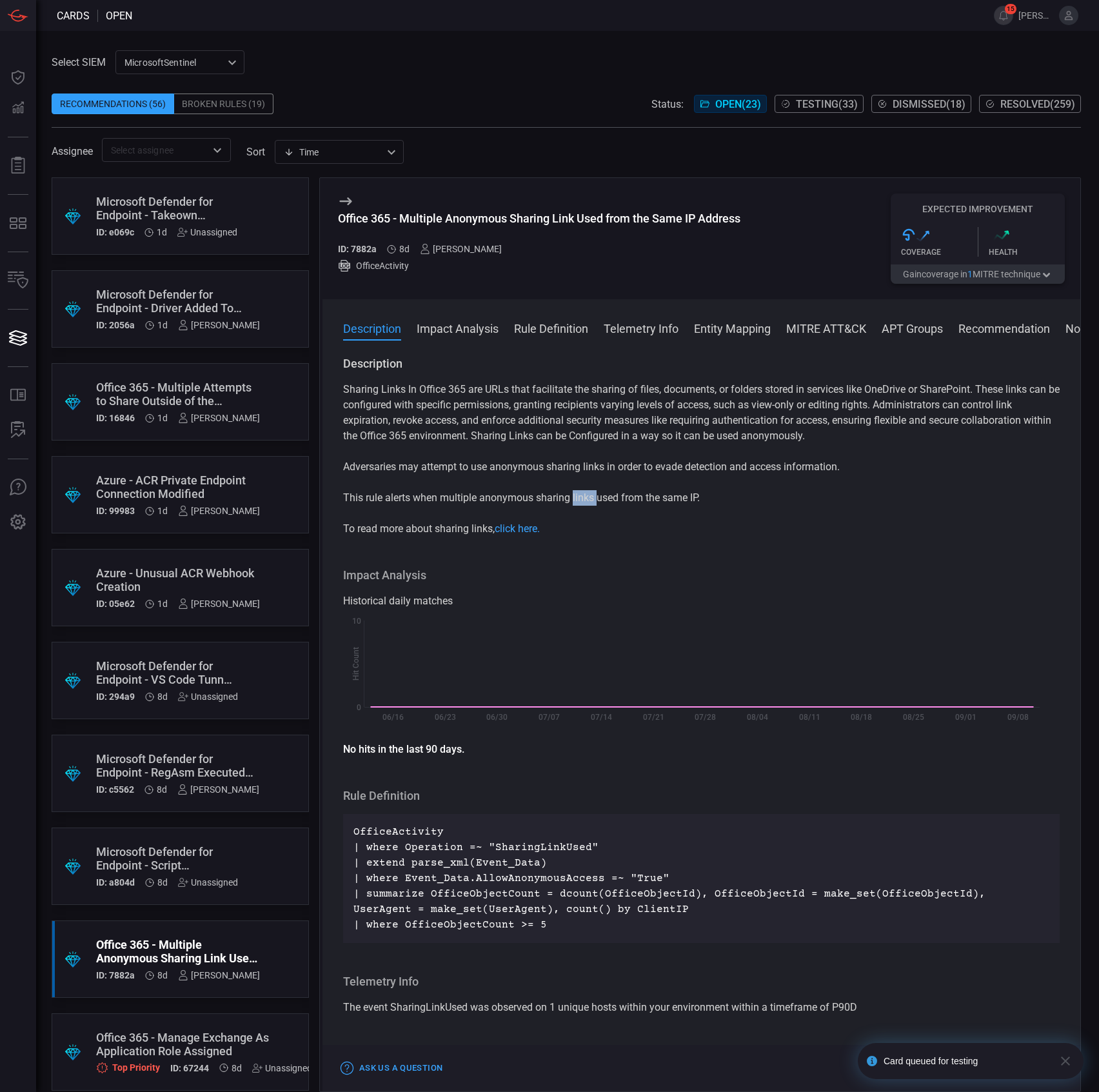
click at [573, 504] on p "This rule alerts when multiple anonymous sharing links used from the same IP." at bounding box center [701, 498] width 717 height 16
copy p "links"
drag, startPoint x: 666, startPoint y: 876, endPoint x: 651, endPoint y: 892, distance: 21.9
click at [666, 877] on p "OfficeActivity | where Operation =~ "SharingLinkUsed" | extend parse_xml(Event_…" at bounding box center [701, 878] width 696 height 109
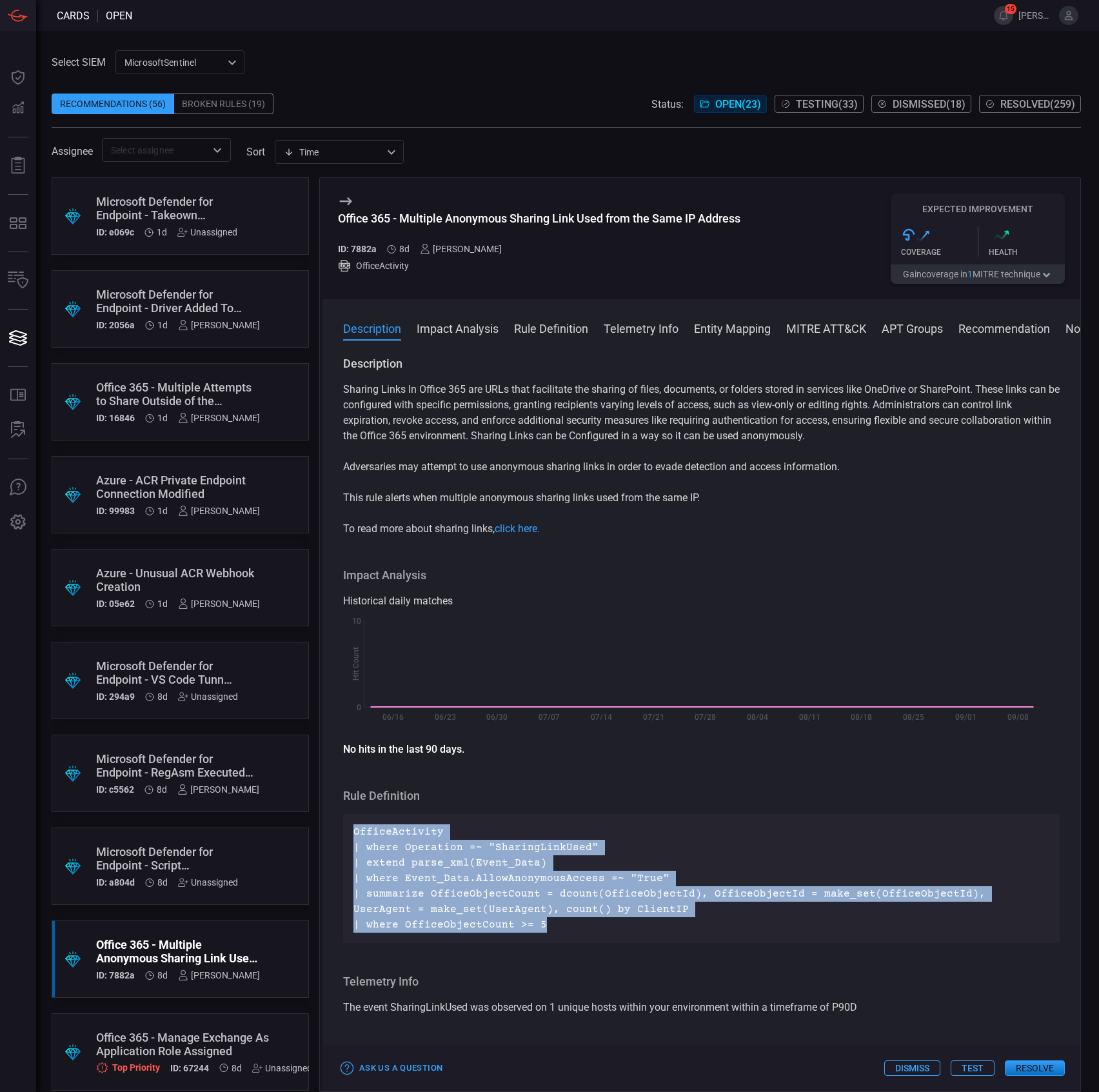
drag, startPoint x: 564, startPoint y: 927, endPoint x: 344, endPoint y: 829, distance: 240.8
click at [344, 829] on div "OfficeActivity | where Operation =~ "SharingLinkUsed" | extend parse_xml(Event_…" at bounding box center [701, 878] width 717 height 129
copy p "OfficeActivity | where Operation =~ "SharingLinkUsed" | extend parse_xml(Event_…"
click at [973, 1064] on button "Test" at bounding box center [972, 1068] width 44 height 16
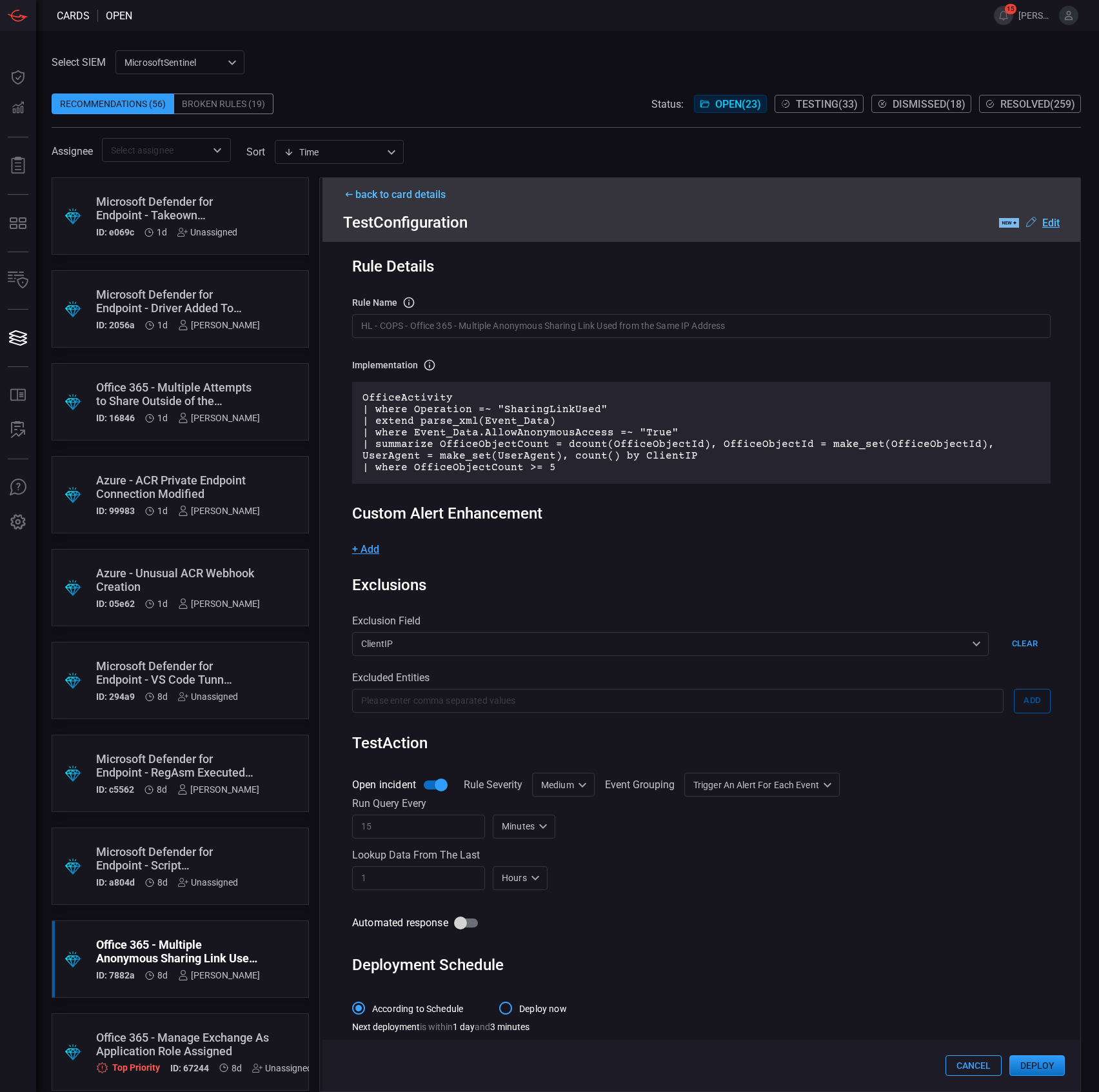
scroll to position [22, 0]
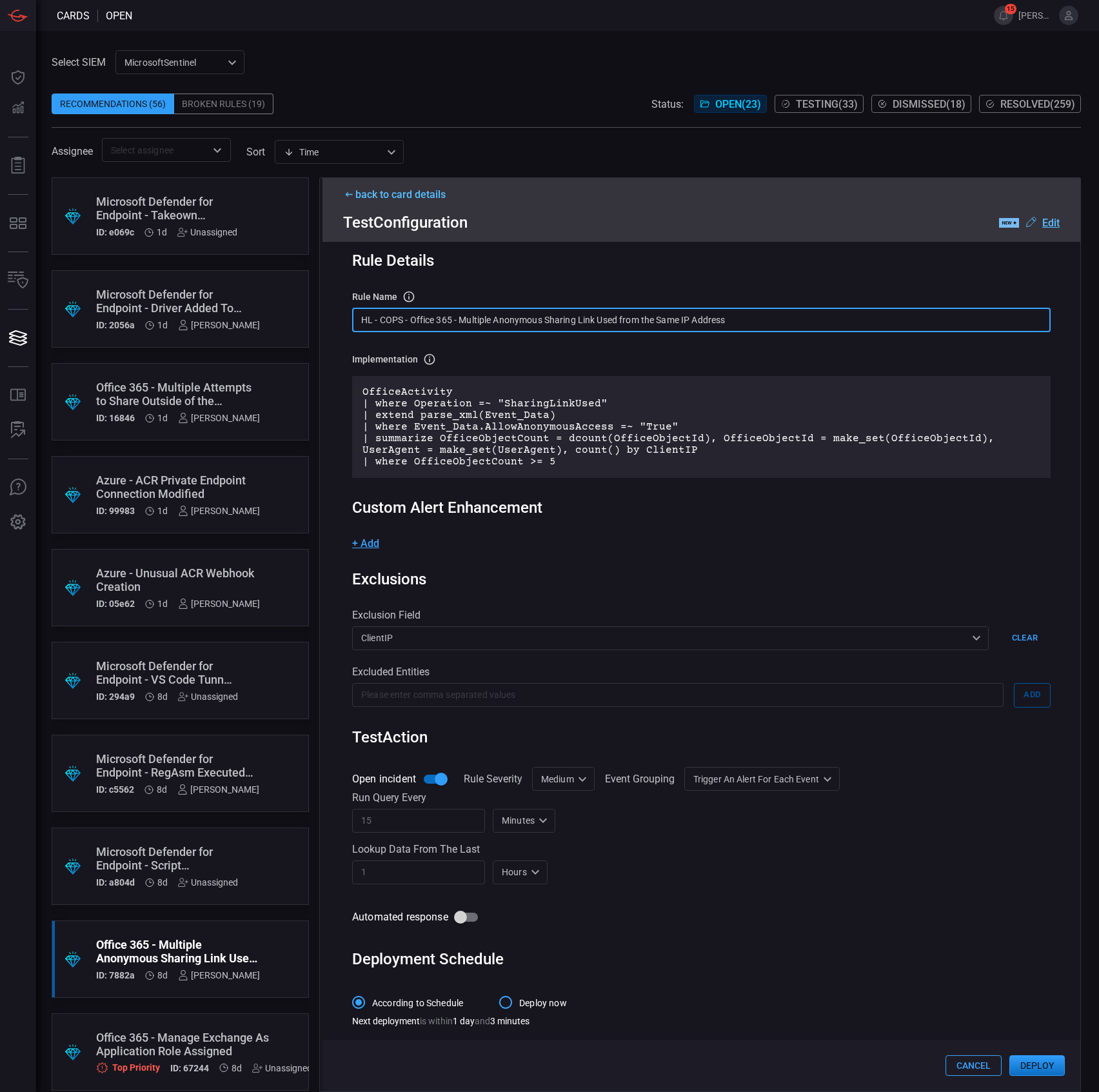
click at [476, 318] on input "HL - COPS - Office 365 - Multiple Anonymous Sharing Link Used from the Same IP …" at bounding box center [701, 320] width 698 height 23
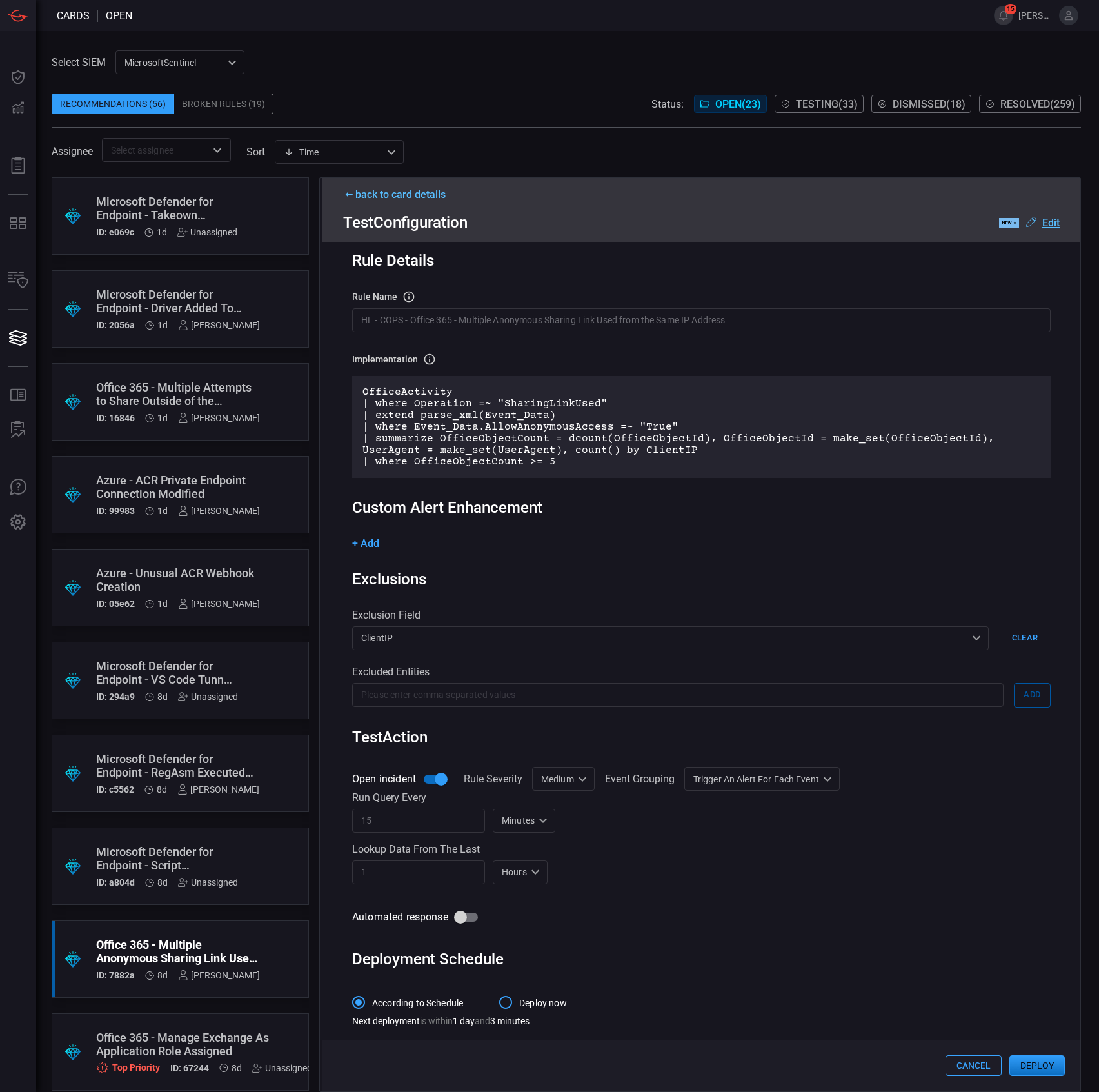
click at [567, 795] on div "Run query every" at bounding box center [701, 797] width 698 height 13
click at [571, 785] on div "Medium Medium ​" at bounding box center [563, 778] width 63 height 23
click at [568, 810] on div "Informational" at bounding box center [564, 806] width 56 height 14
type input "Informational"
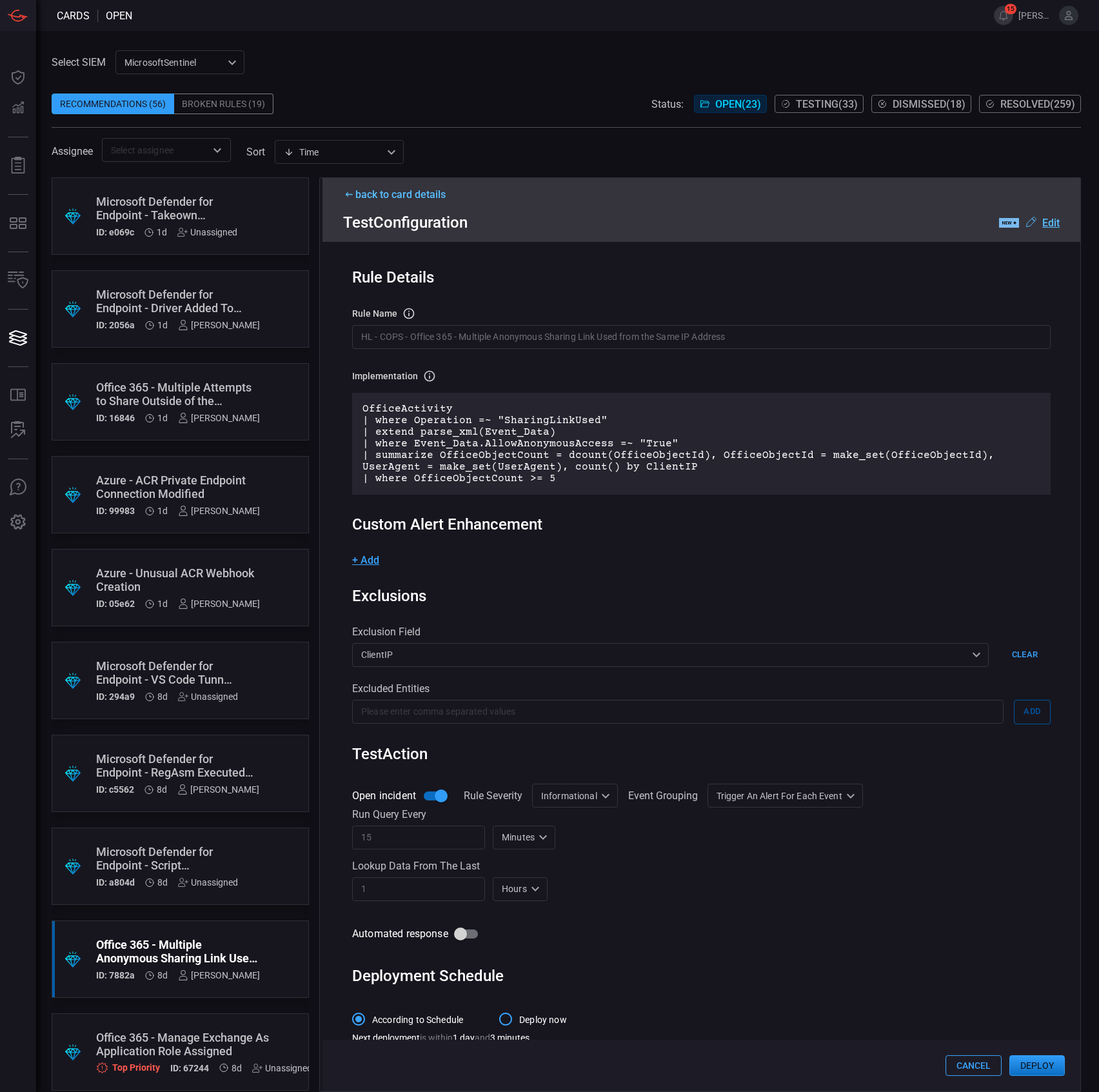
scroll to position [0, 0]
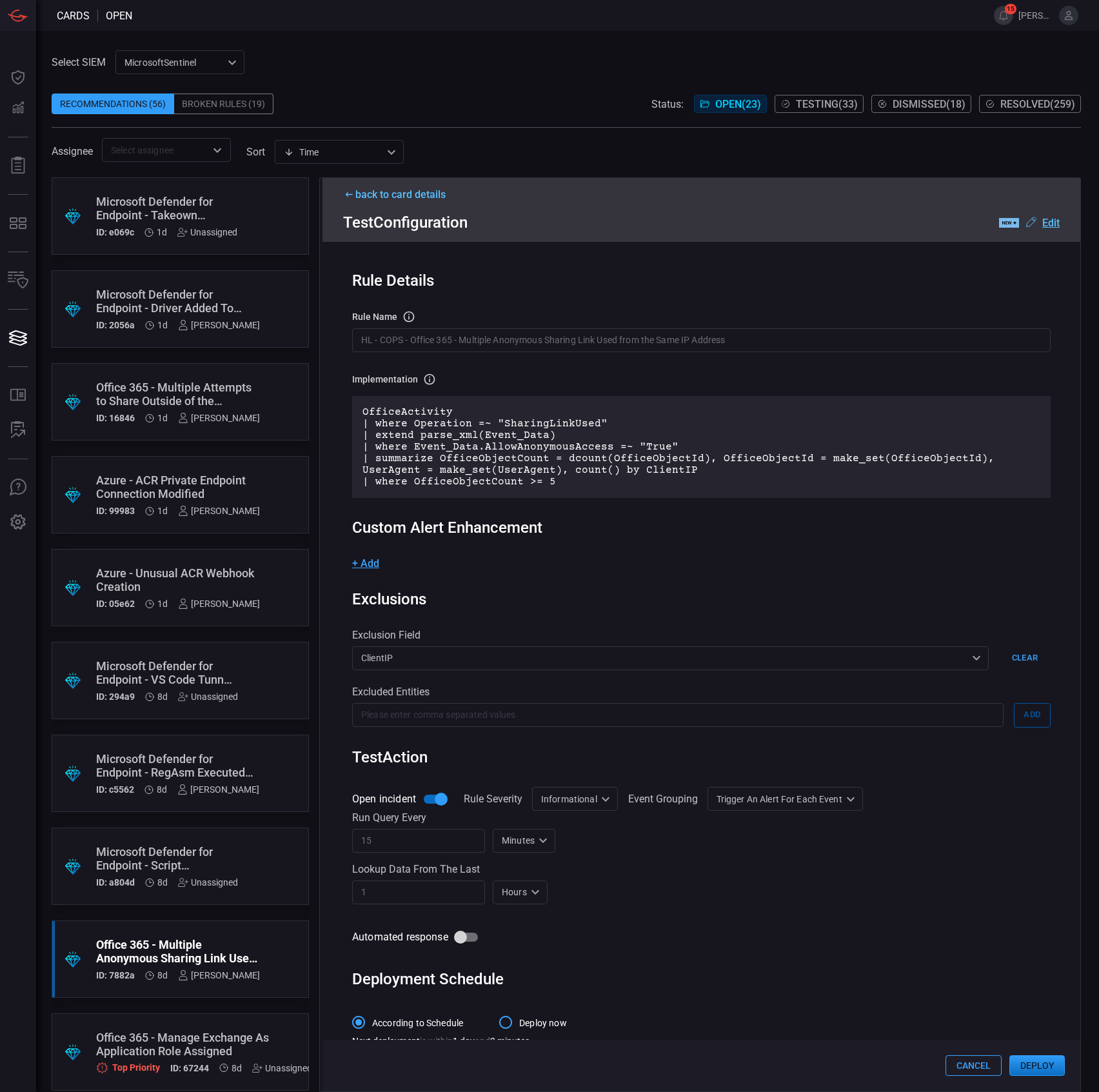
click at [1023, 779] on div "Rule Details rule Name Name of the rule that will be created in the SIEM. HL - …" at bounding box center [701, 666] width 758 height 850
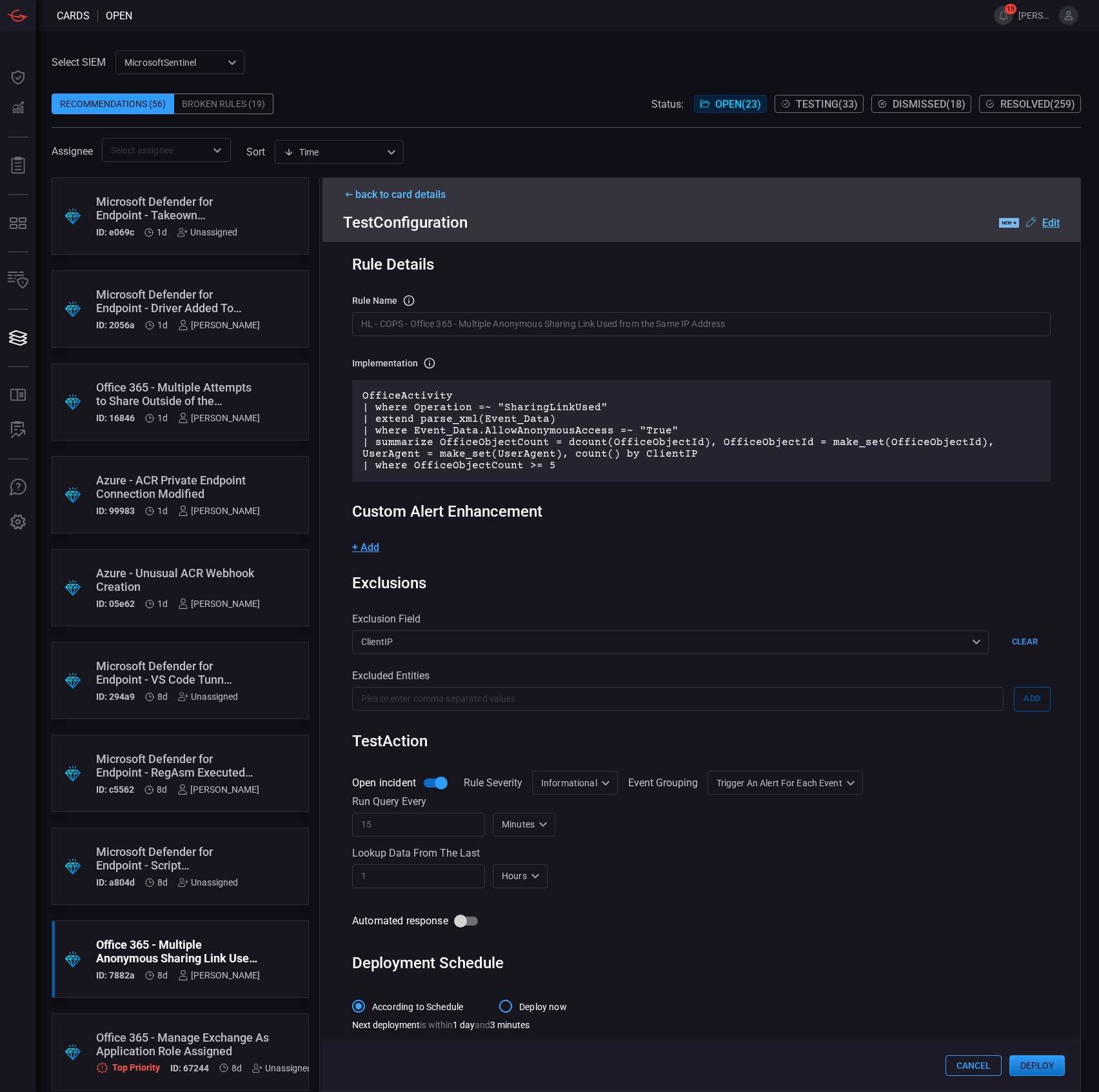
scroll to position [22, 0]
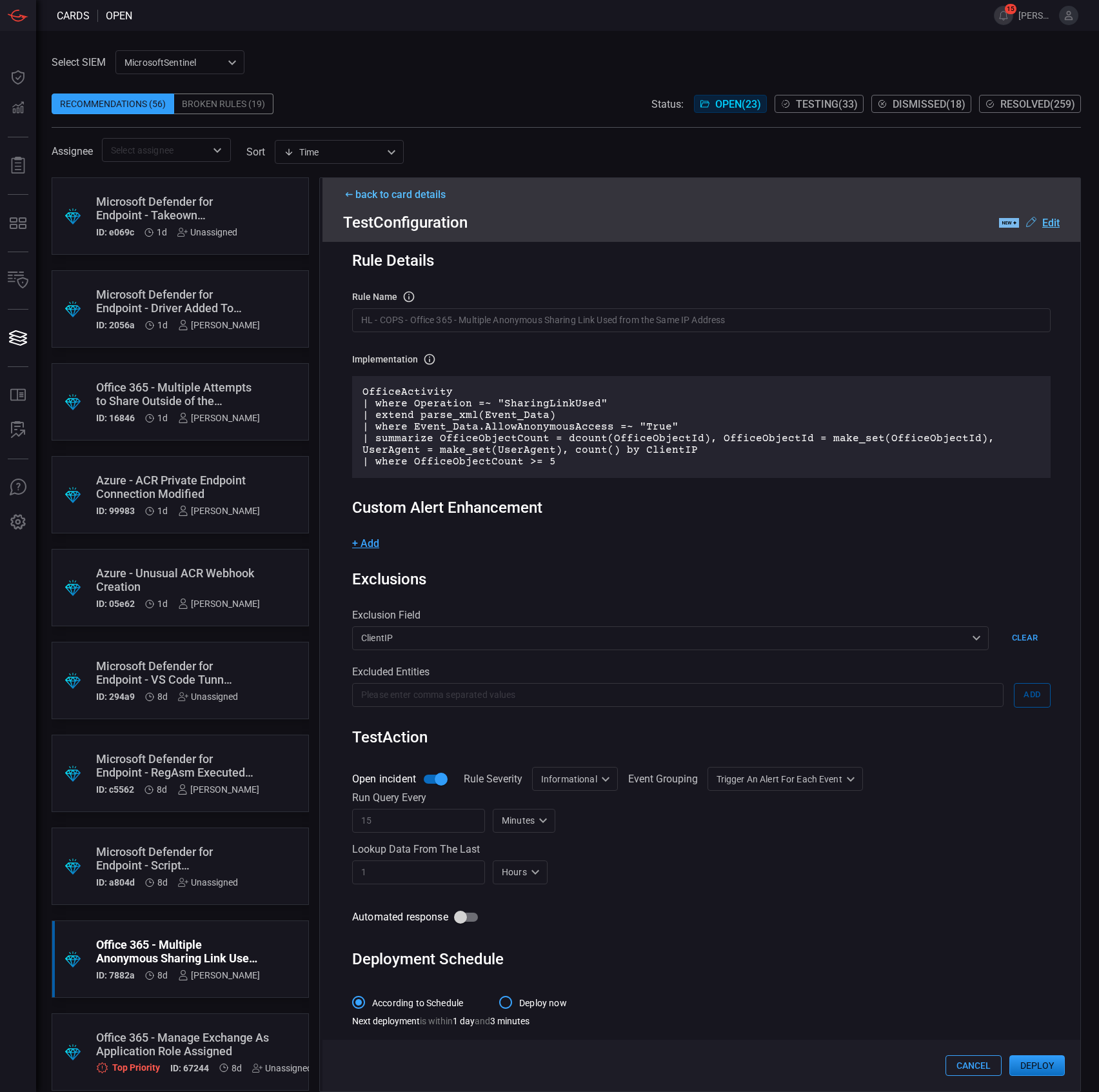
drag, startPoint x: 1030, startPoint y: 1052, endPoint x: 1031, endPoint y: 1062, distance: 10.0
click at [1031, 1062] on div "Cancel Deploy" at bounding box center [701, 1065] width 758 height 52
click at [1031, 1062] on button "Deploy" at bounding box center [1036, 1065] width 56 height 21
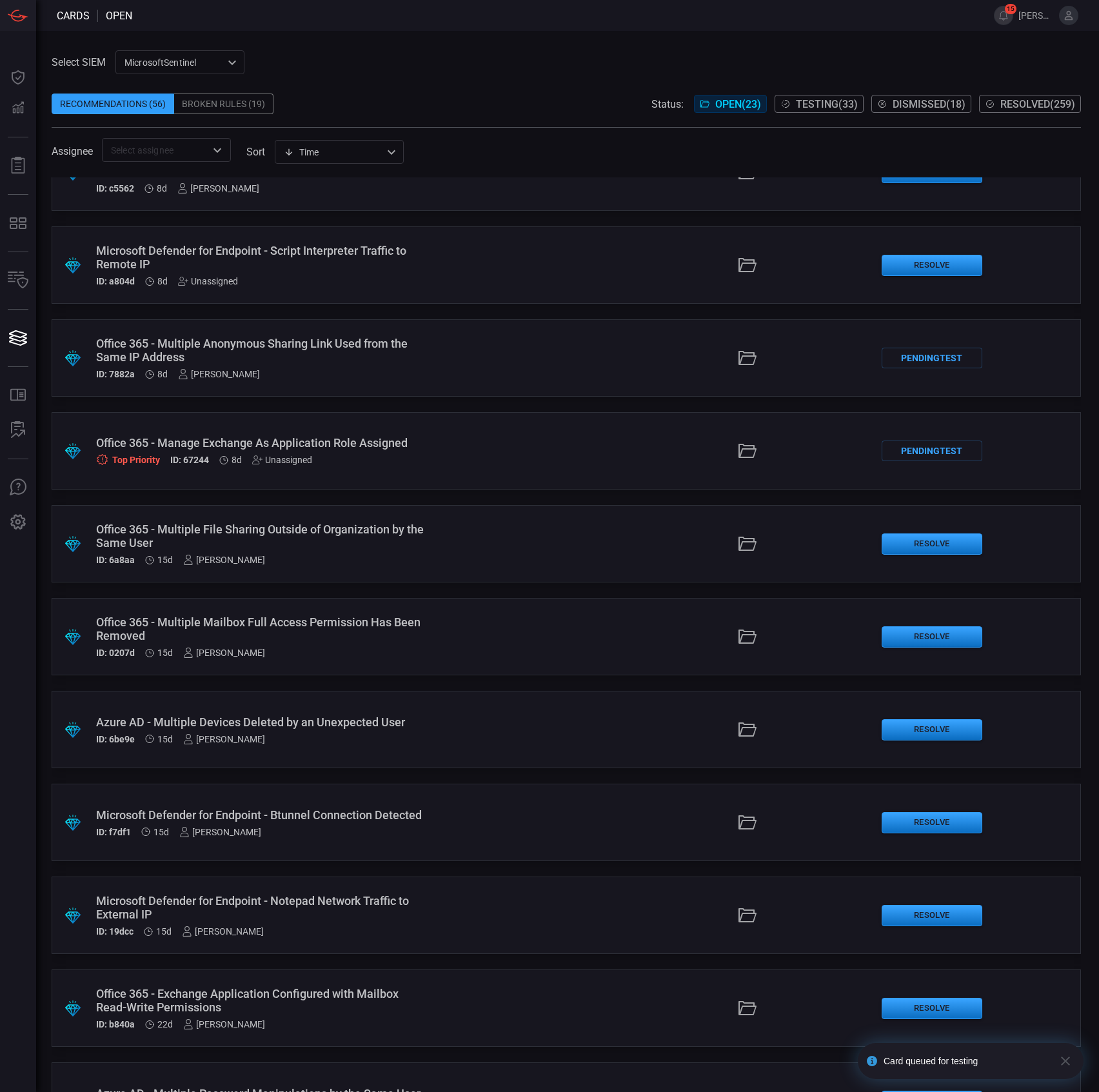
scroll to position [601, 0]
click at [184, 530] on div "Office 365 - Multiple File Sharing Outside of Organization by the Same User" at bounding box center [261, 536] width 330 height 27
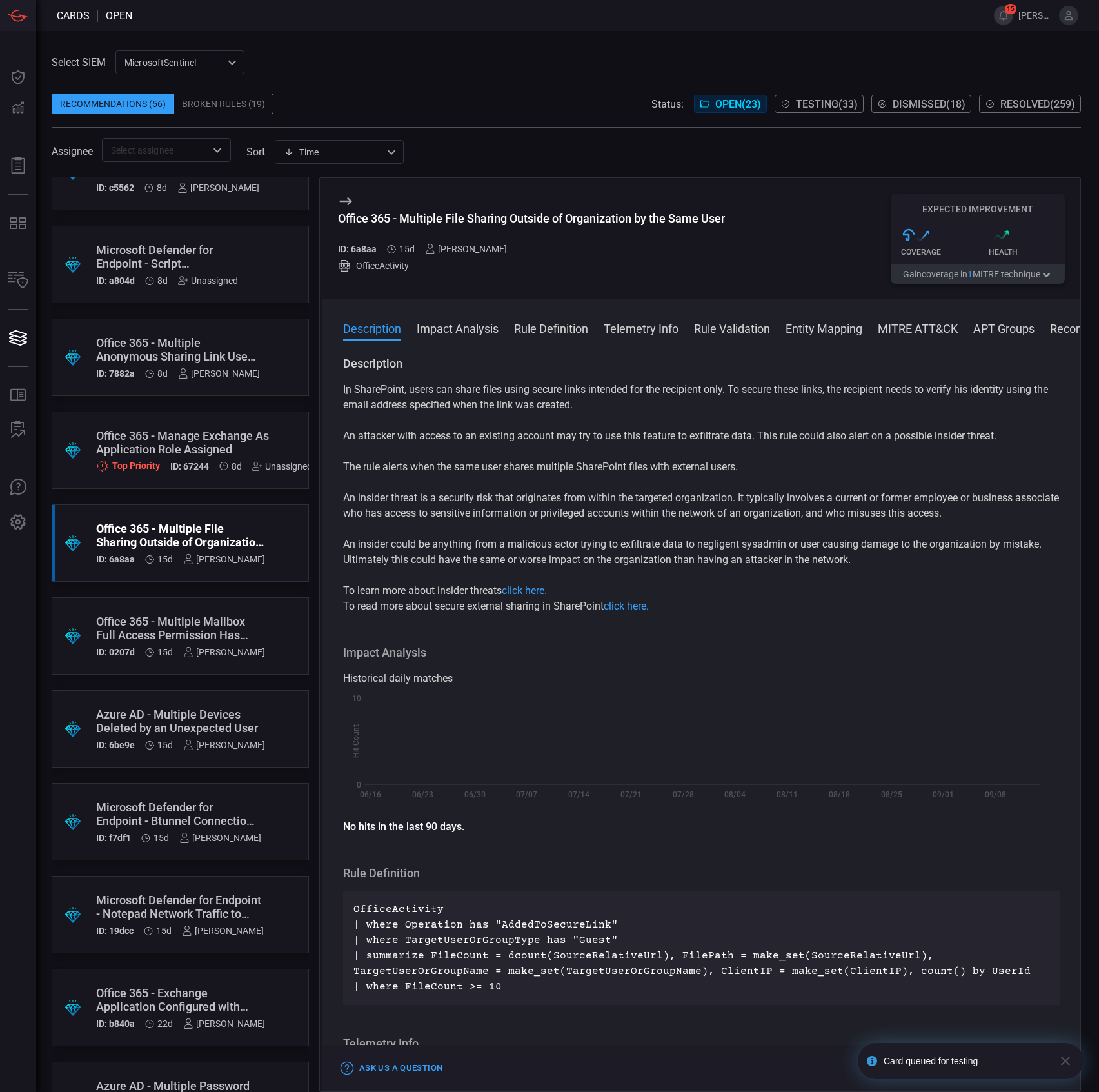
click at [565, 217] on div "Office 365 - Multiple File Sharing Outside of Organization by the Same User" at bounding box center [532, 218] width 387 height 14
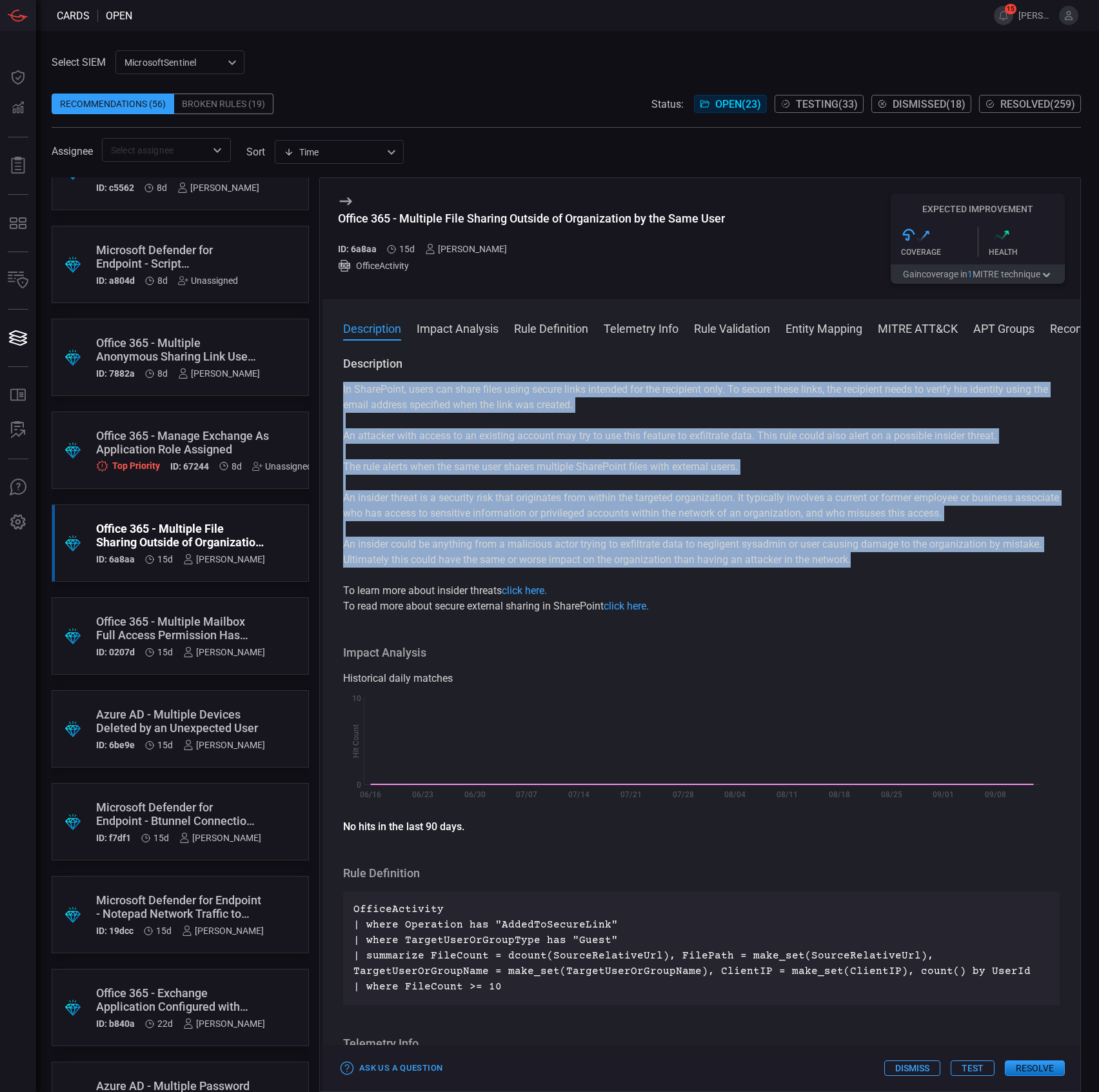
drag, startPoint x: 865, startPoint y: 562, endPoint x: 339, endPoint y: 385, distance: 555.0
click at [339, 385] on div "Description ֵIn SharePoint, users can share files using secure links intended f…" at bounding box center [701, 721] width 758 height 730
copy div "ֵIn SharePoint, users can share files using secure links intended for the recip…"
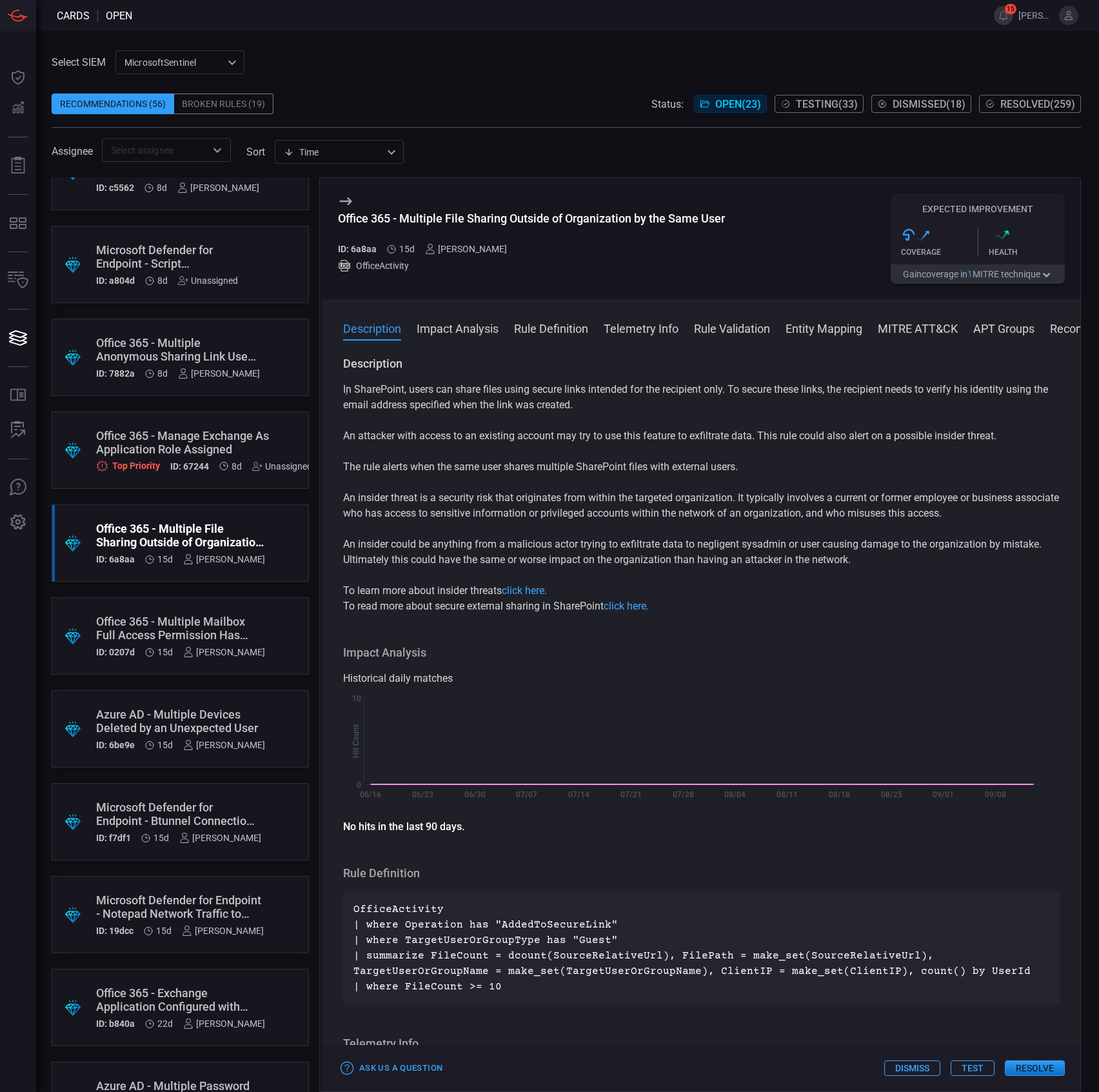
click at [137, 355] on div "Office 365 - Multiple Anonymous Sharing Link Used from the Same IP Address" at bounding box center [178, 350] width 164 height 27
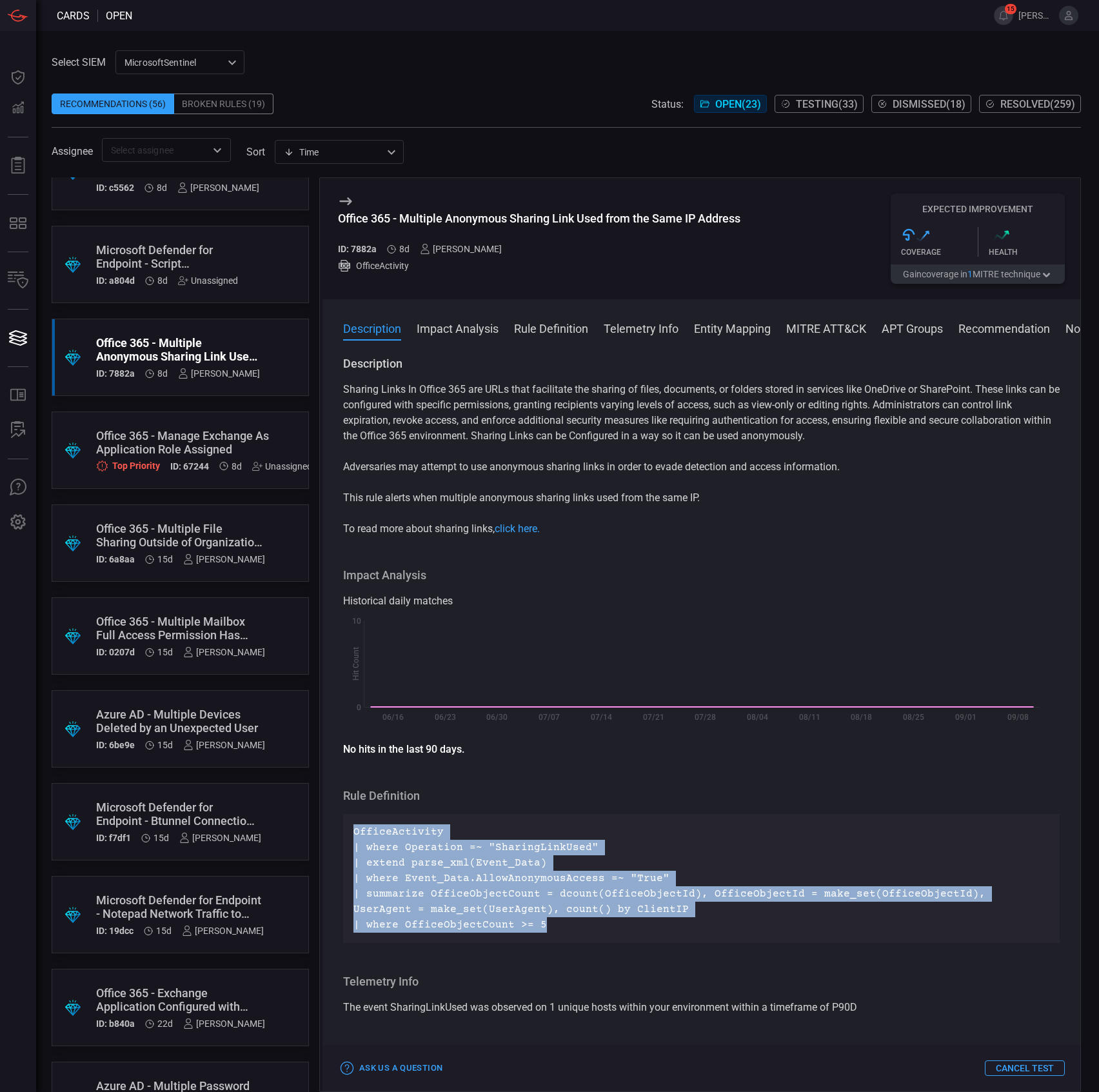
drag, startPoint x: 599, startPoint y: 930, endPoint x: 349, endPoint y: 833, distance: 268.2
click at [349, 833] on div "OfficeActivity | where Operation =~ "SharingLinkUsed" | extend parse_xml(Event_…" at bounding box center [701, 878] width 717 height 129
copy p "OfficeActivity | where Operation =~ "SharingLinkUsed" | extend parse_xml(Event_…"
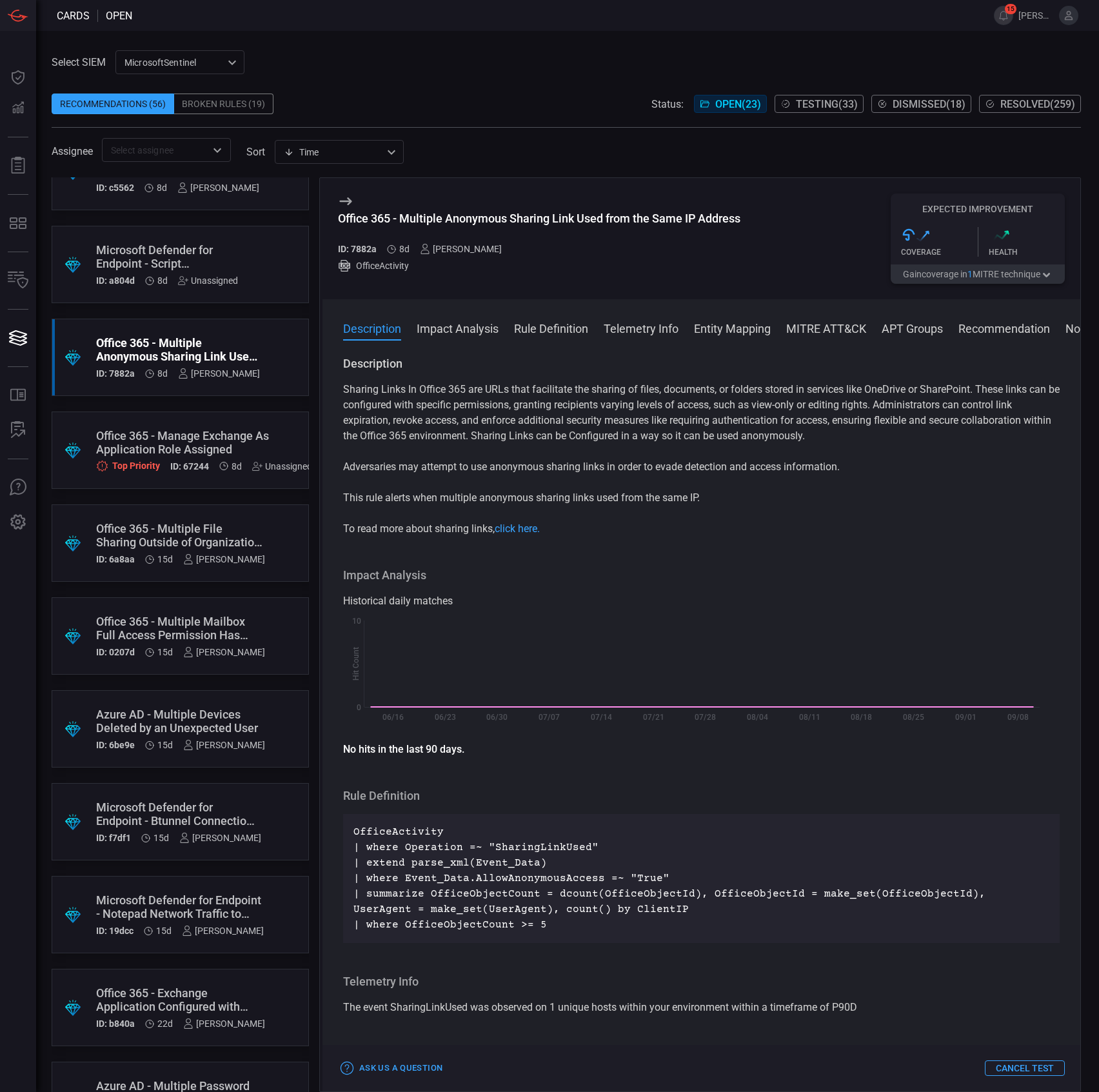
click at [181, 542] on div "Office 365 - Multiple File Sharing Outside of Organization by the Same User" at bounding box center [180, 536] width 169 height 27
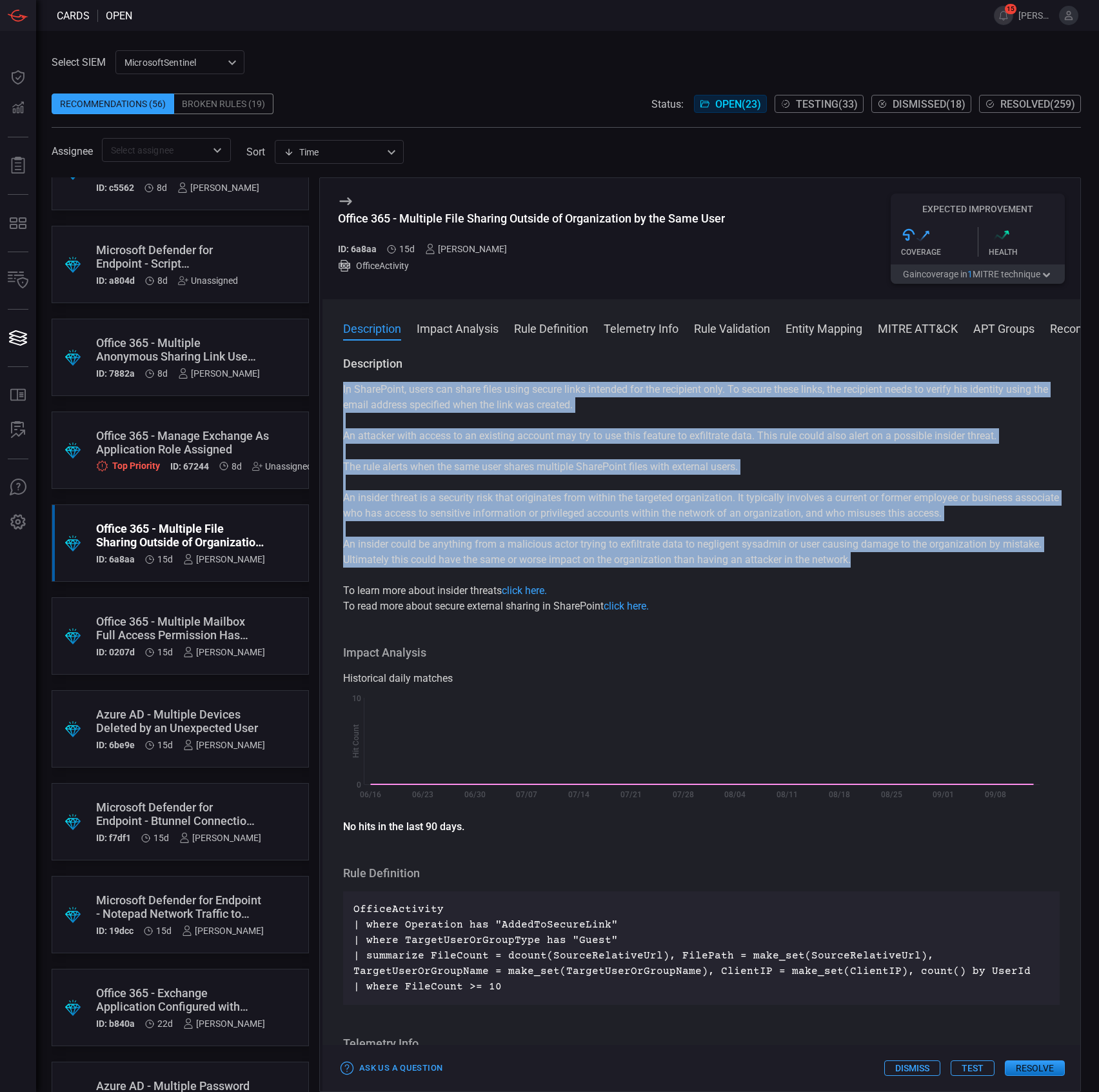
drag, startPoint x: 725, startPoint y: 545, endPoint x: 338, endPoint y: 389, distance: 417.3
click at [338, 389] on div "Description ֵIn SharePoint, users can share files using secure links intended f…" at bounding box center [701, 721] width 758 height 730
copy div "ֵIn SharePoint, users can share files using secure links intended for the recip…"
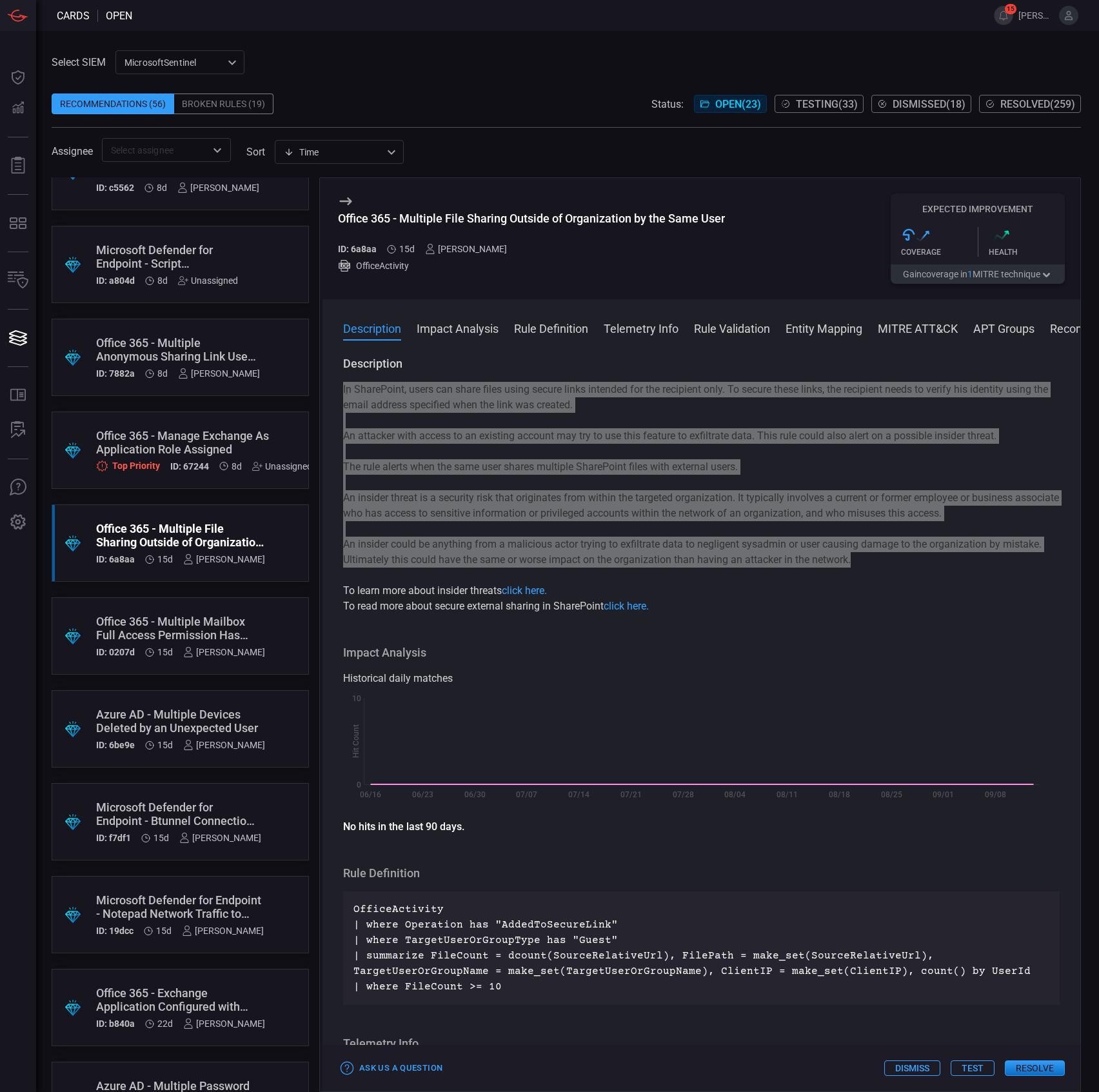
scroll to position [429, 0]
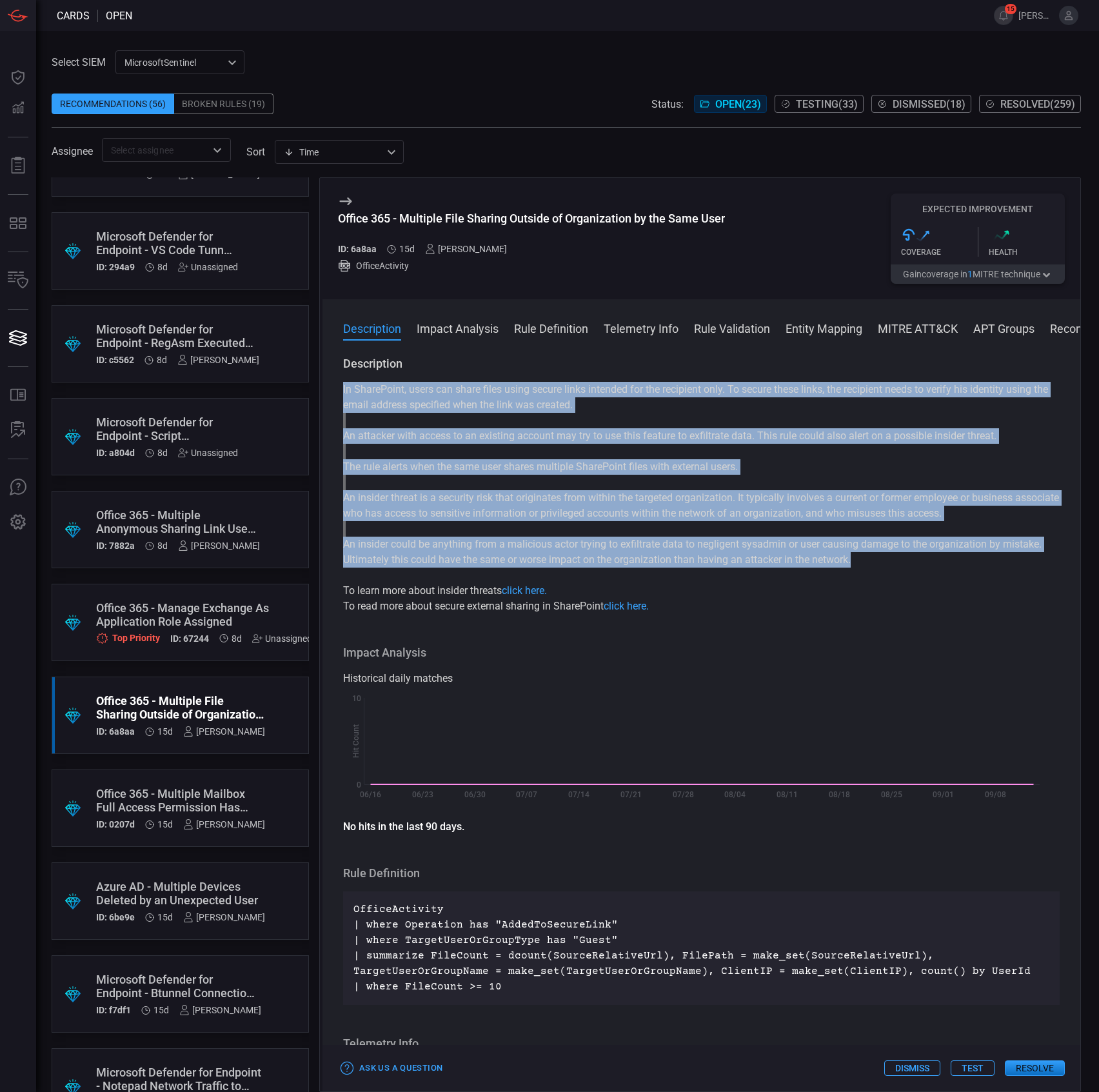
click at [460, 543] on p "An insider could be anything from a malicious actor trying to exfiltrate data t…" at bounding box center [701, 552] width 717 height 31
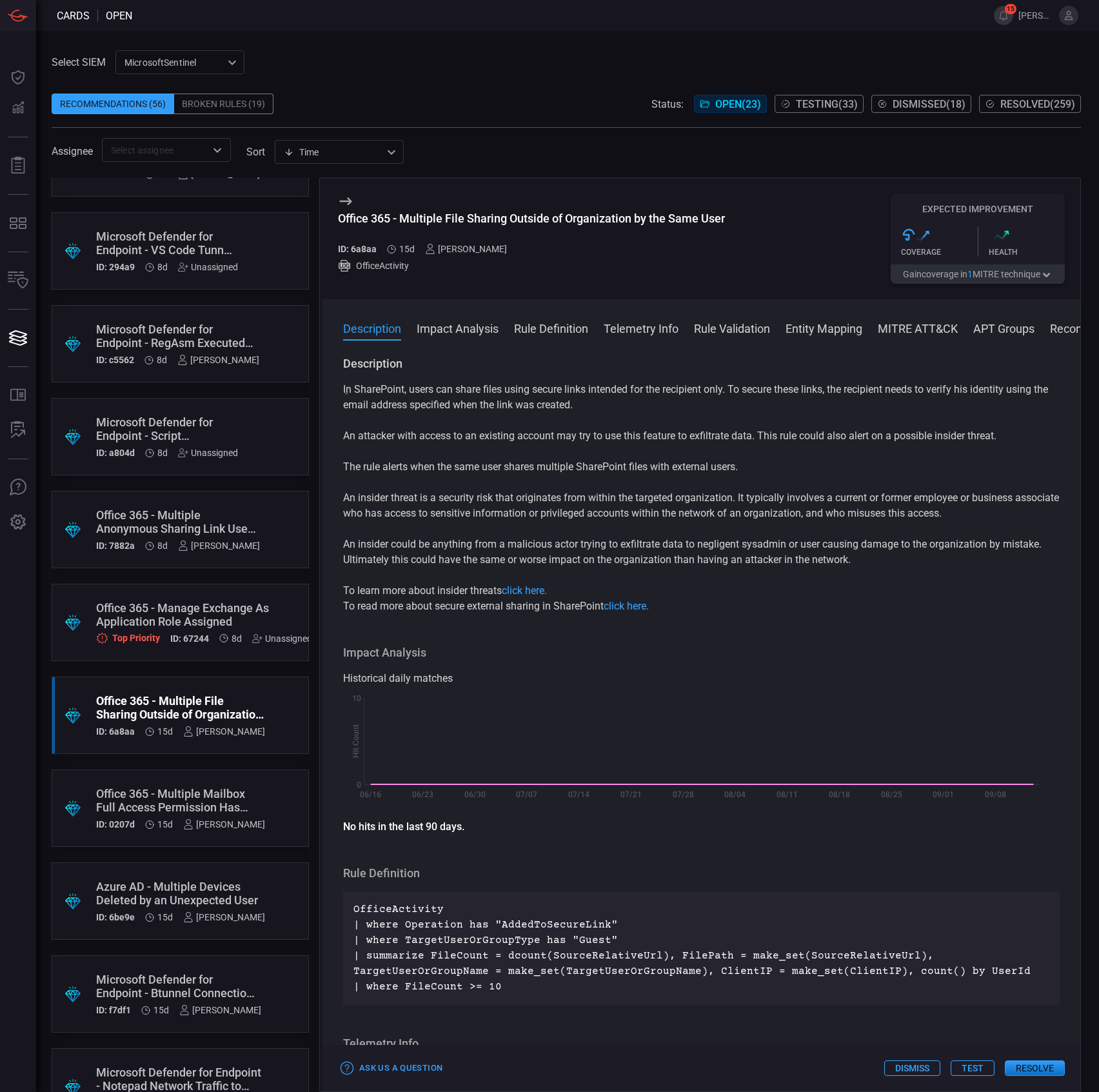
click at [452, 510] on p "An insider threat is a security risk that originates from within the targeted o…" at bounding box center [701, 505] width 717 height 31
click at [431, 471] on p "The rule alerts when the same user shares multiple SharePoint files with extern…" at bounding box center [701, 467] width 717 height 16
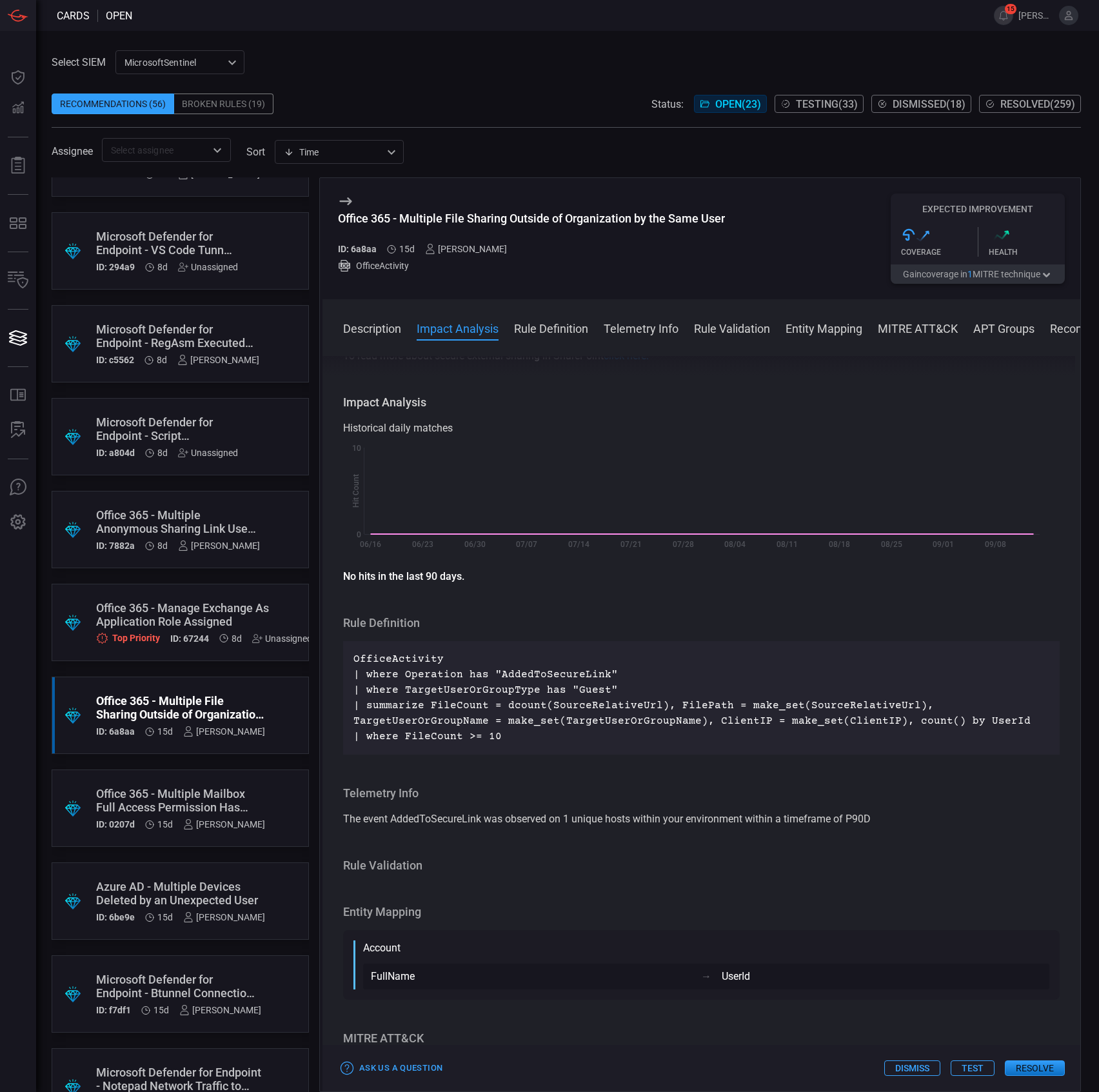
scroll to position [258, 0]
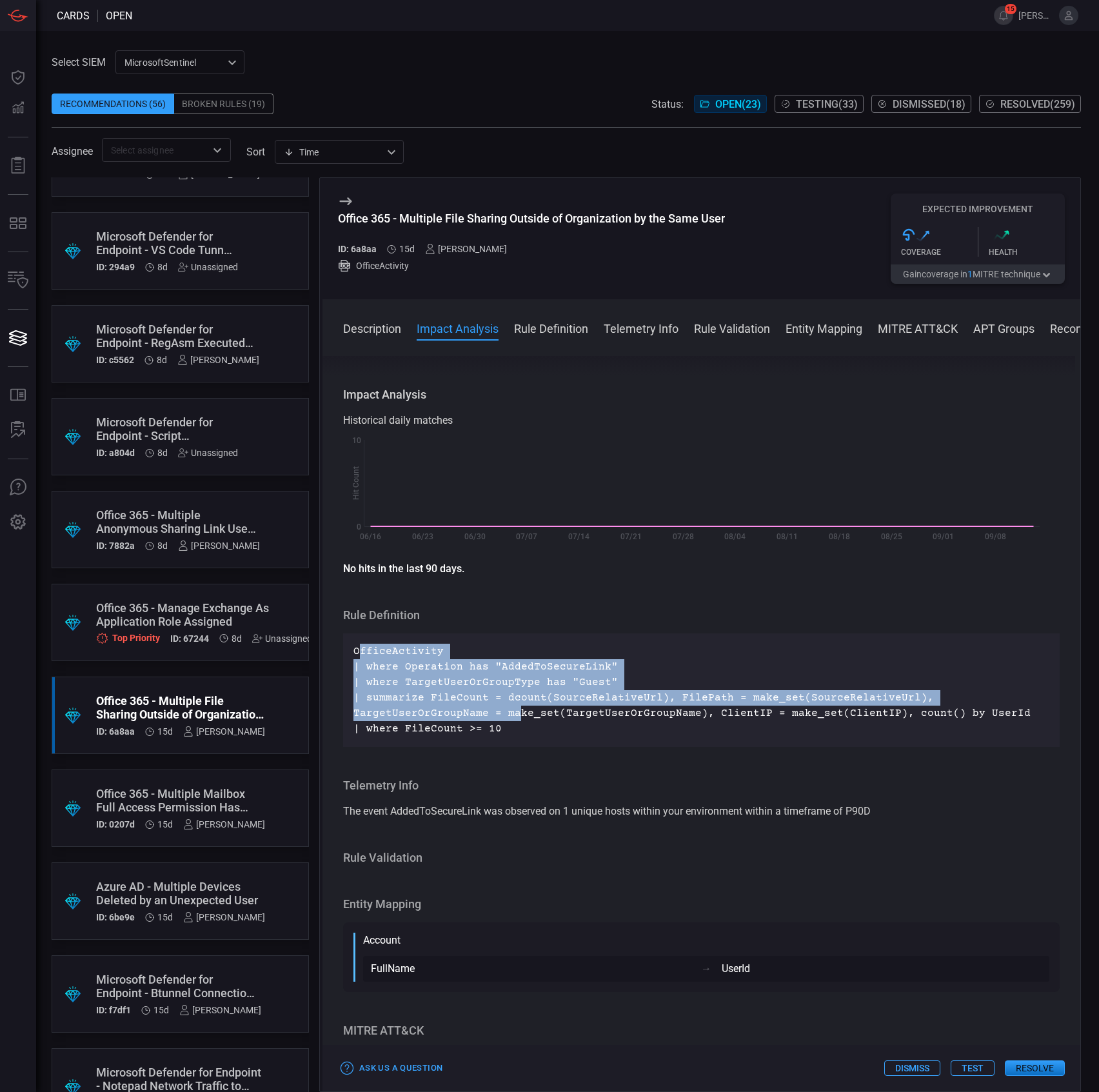
drag, startPoint x: 506, startPoint y: 720, endPoint x: 362, endPoint y: 642, distance: 163.8
click at [362, 642] on div "OfficeActivity | where Operation has "AddedToSecureLink" | where TargetUserOrGr…" at bounding box center [701, 690] width 717 height 113
click at [357, 651] on p "OfficeActivity | where Operation has "AddedToSecureLink" | where TargetUserOrGr…" at bounding box center [701, 689] width 696 height 93
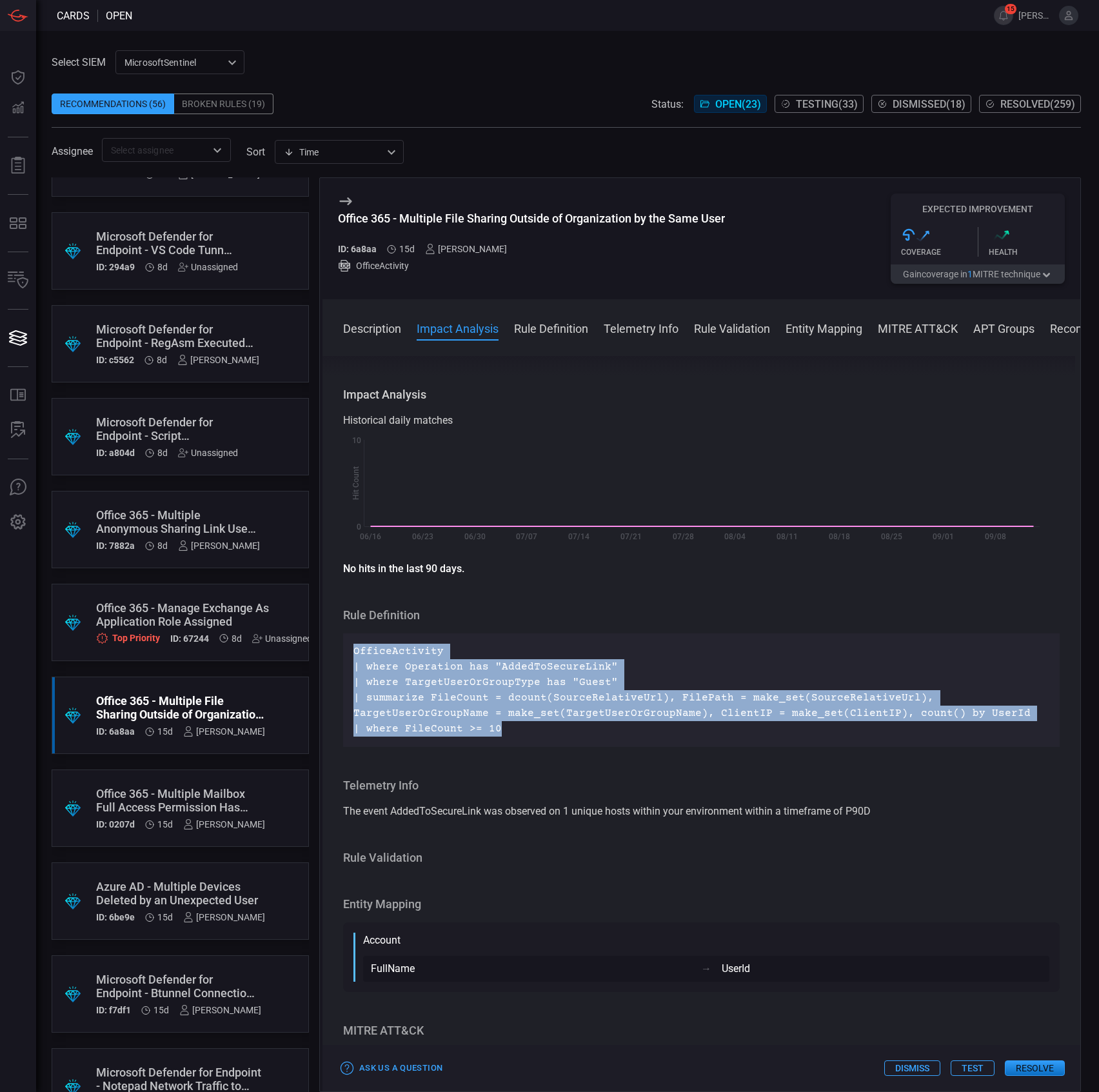
drag, startPoint x: 442, startPoint y: 679, endPoint x: 552, endPoint y: 734, distance: 123.0
click at [552, 734] on div "OfficeActivity | where Operation has "AddedToSecureLink" | where TargetUserOrGr…" at bounding box center [701, 690] width 717 height 113
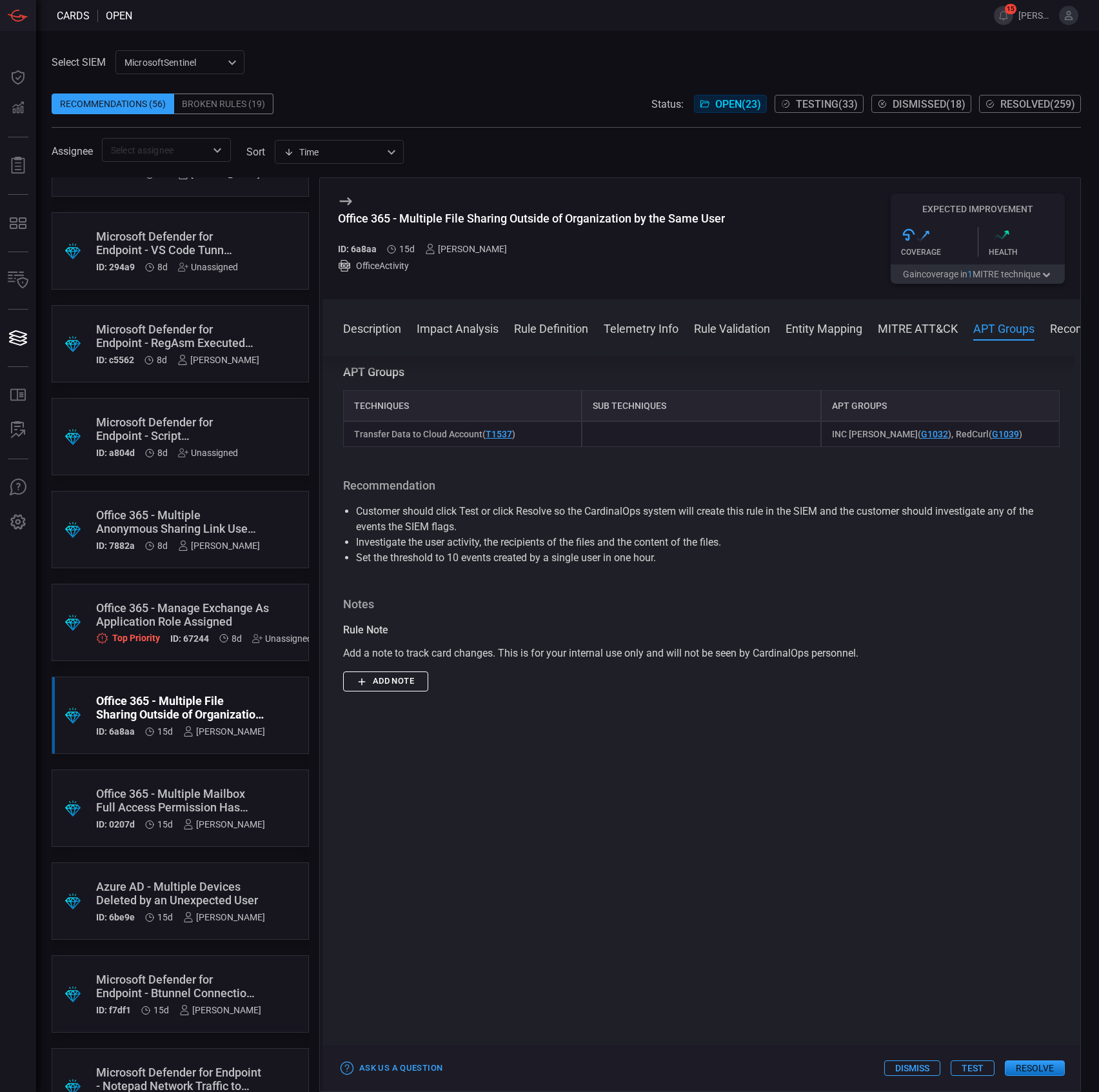
scroll to position [1031, 0]
click at [983, 1067] on button "Test" at bounding box center [972, 1068] width 44 height 16
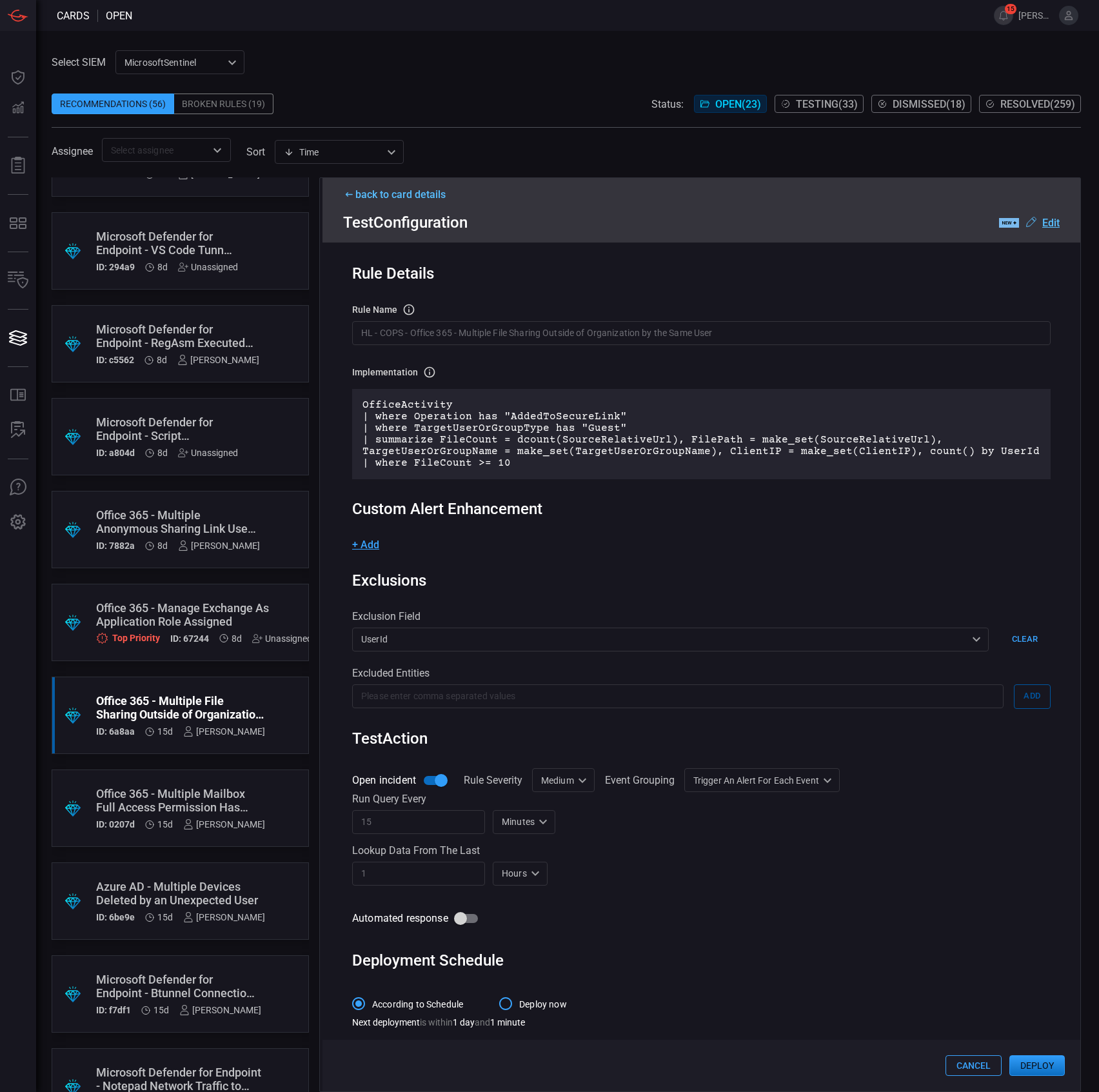
scroll to position [11, 0]
click at [581, 780] on div "Medium Medium ​" at bounding box center [563, 779] width 63 height 23
click at [579, 810] on div "Informational" at bounding box center [564, 806] width 56 height 14
type input "Informational"
drag, startPoint x: 1018, startPoint y: 1050, endPoint x: 1021, endPoint y: 1059, distance: 9.5
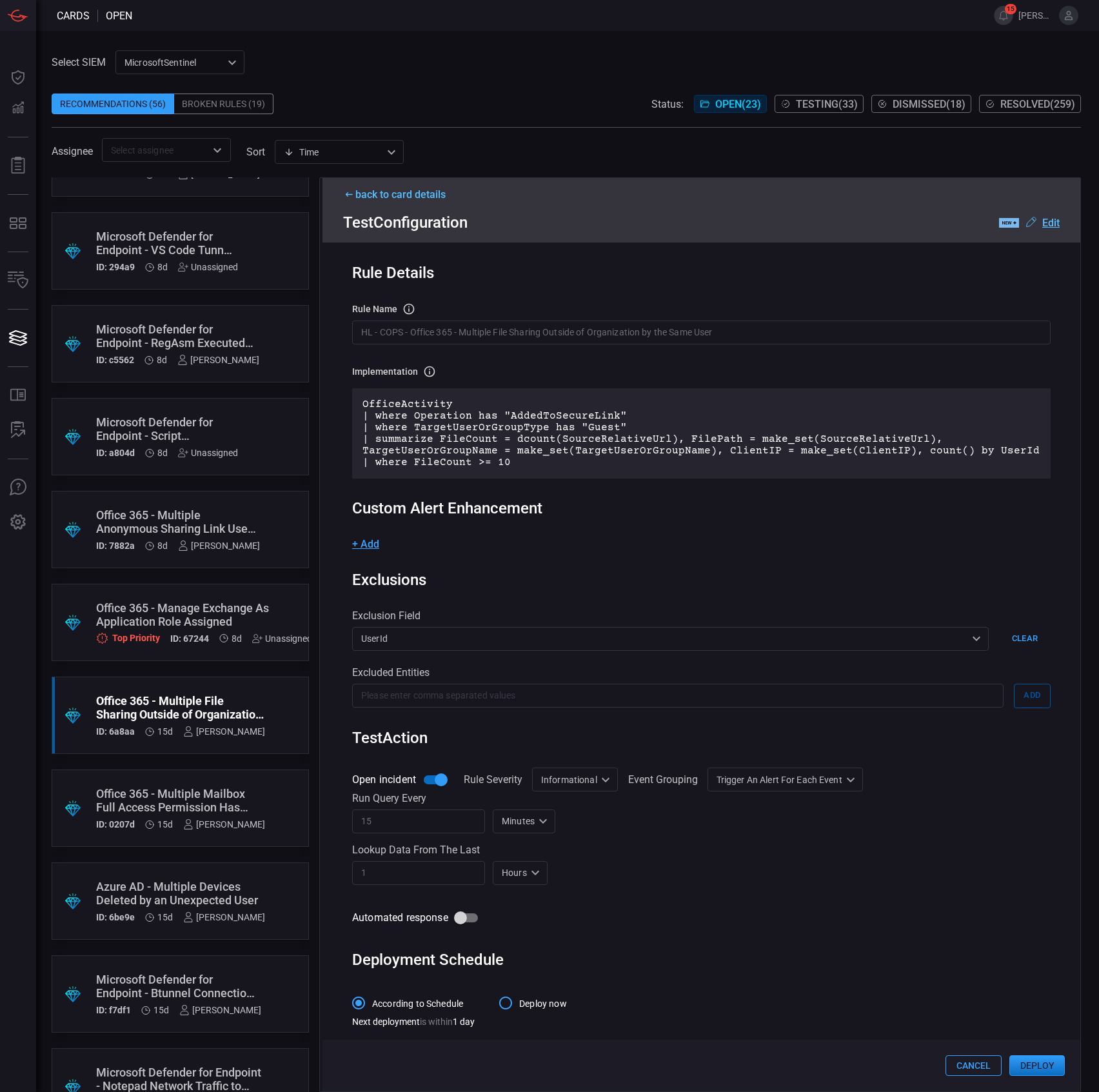
click at [1019, 1056] on div "Cancel Deploy" at bounding box center [701, 1065] width 758 height 52
drag, startPoint x: 1021, startPoint y: 1059, endPoint x: 491, endPoint y: 917, distance: 548.7
click at [498, 957] on div "back to card details Test Configuration .label-new-label-new-cls-1 { fill: #090…" at bounding box center [700, 633] width 762 height 914
click at [473, 912] on input "Automated response" at bounding box center [460, 917] width 73 height 24
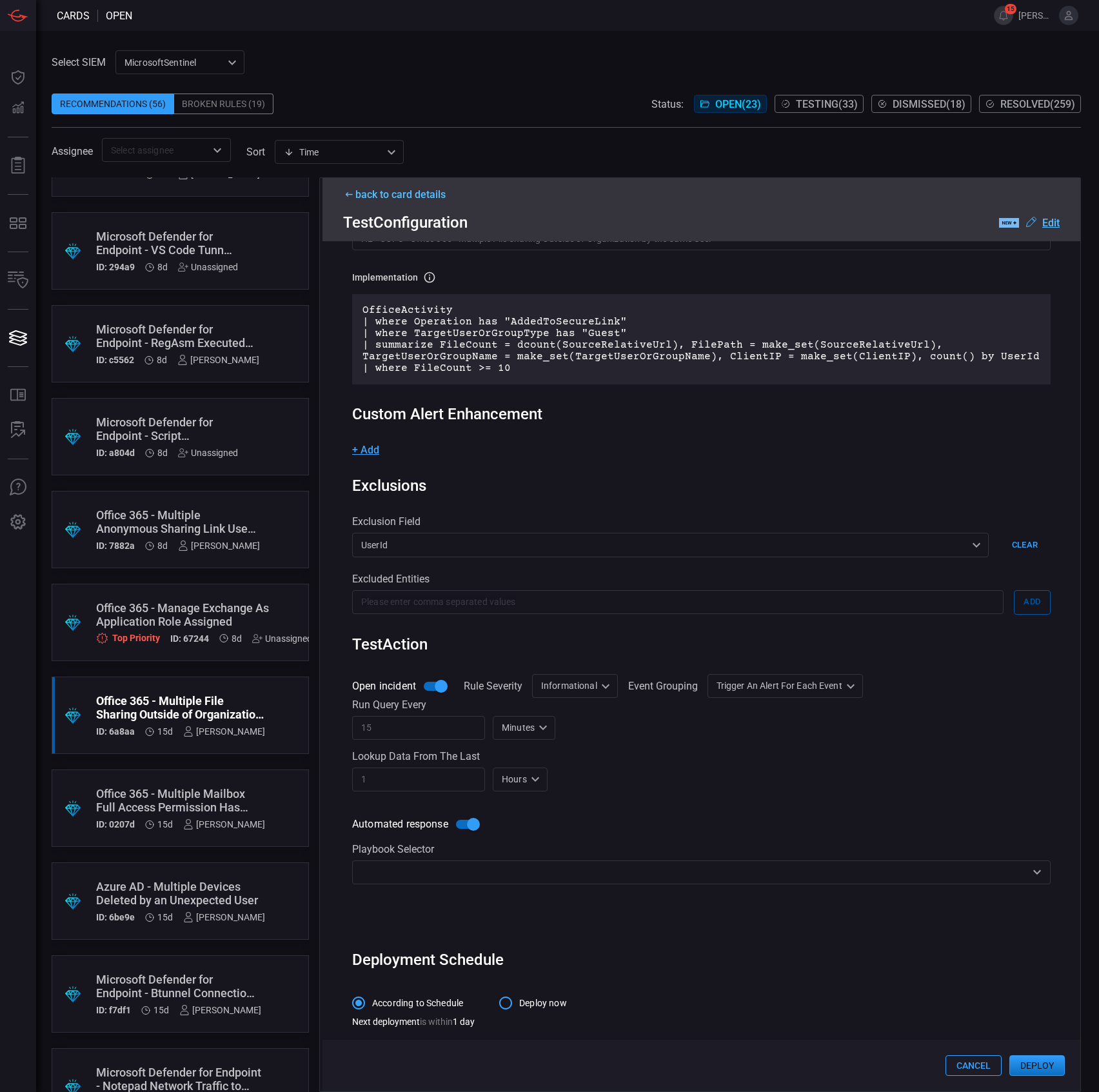
click at [468, 816] on input "Automated response" at bounding box center [473, 823] width 73 height 24
checkbox input "false"
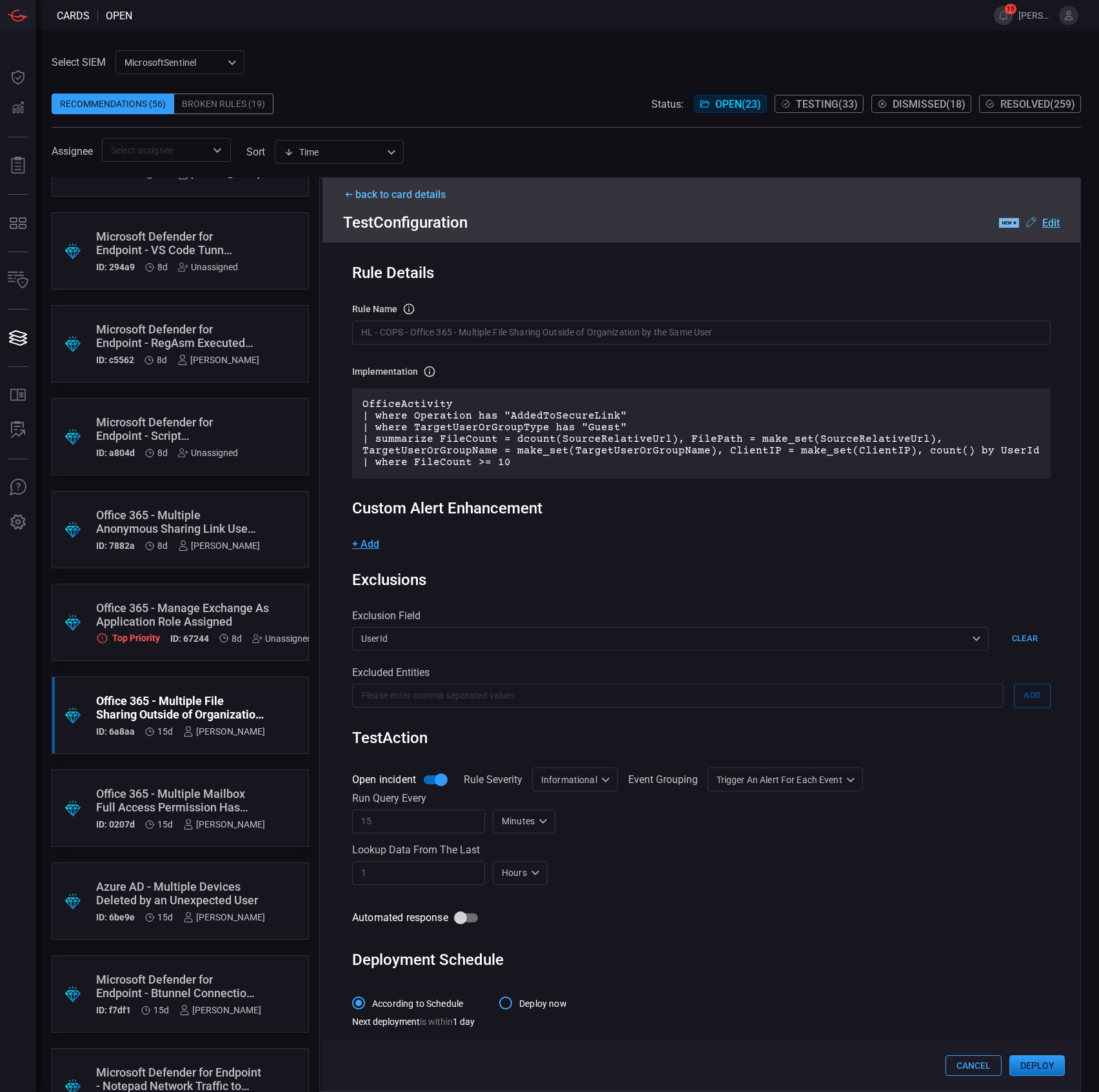
click at [1039, 1073] on button "Deploy" at bounding box center [1036, 1065] width 56 height 21
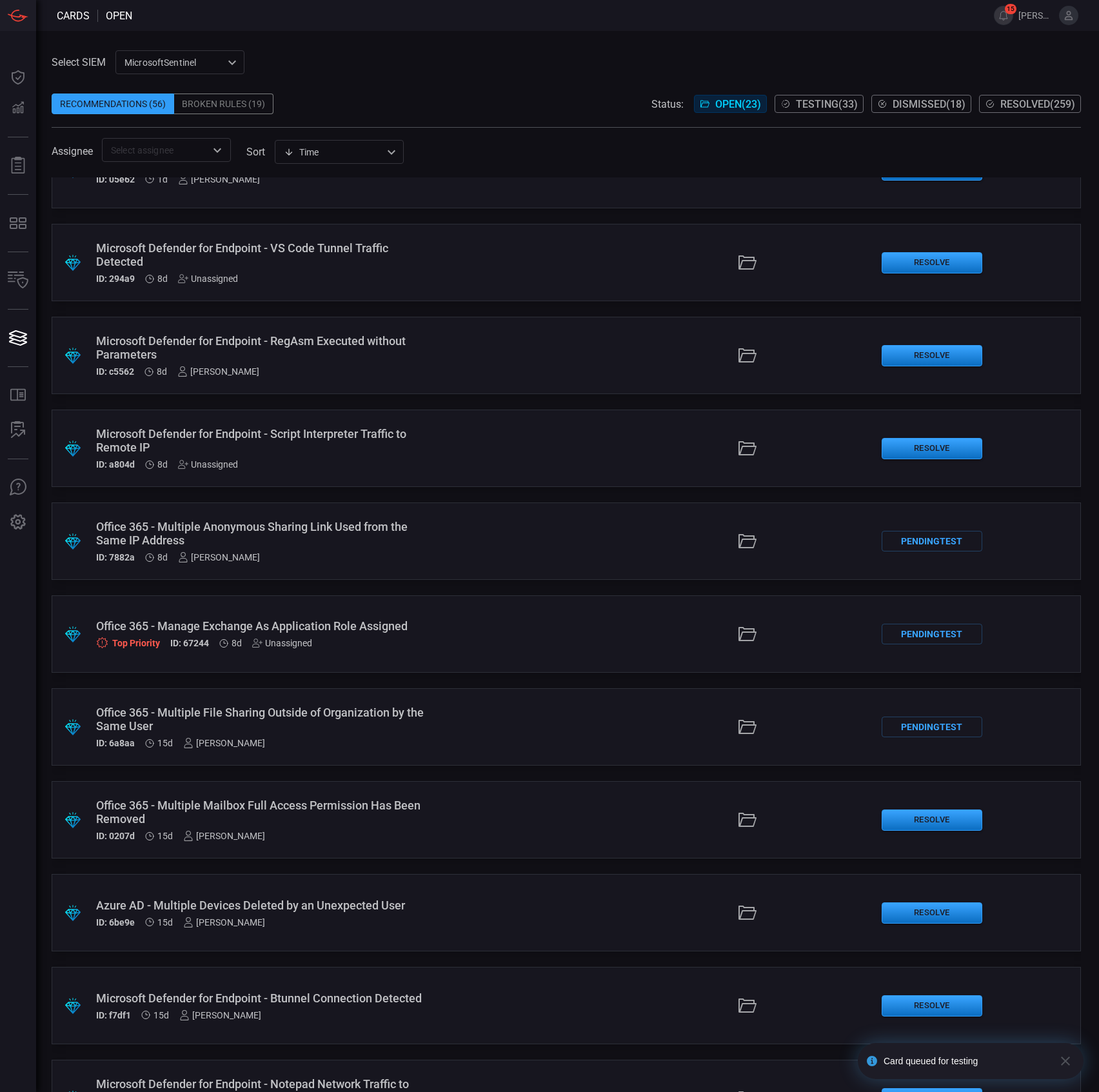
scroll to position [516, 0]
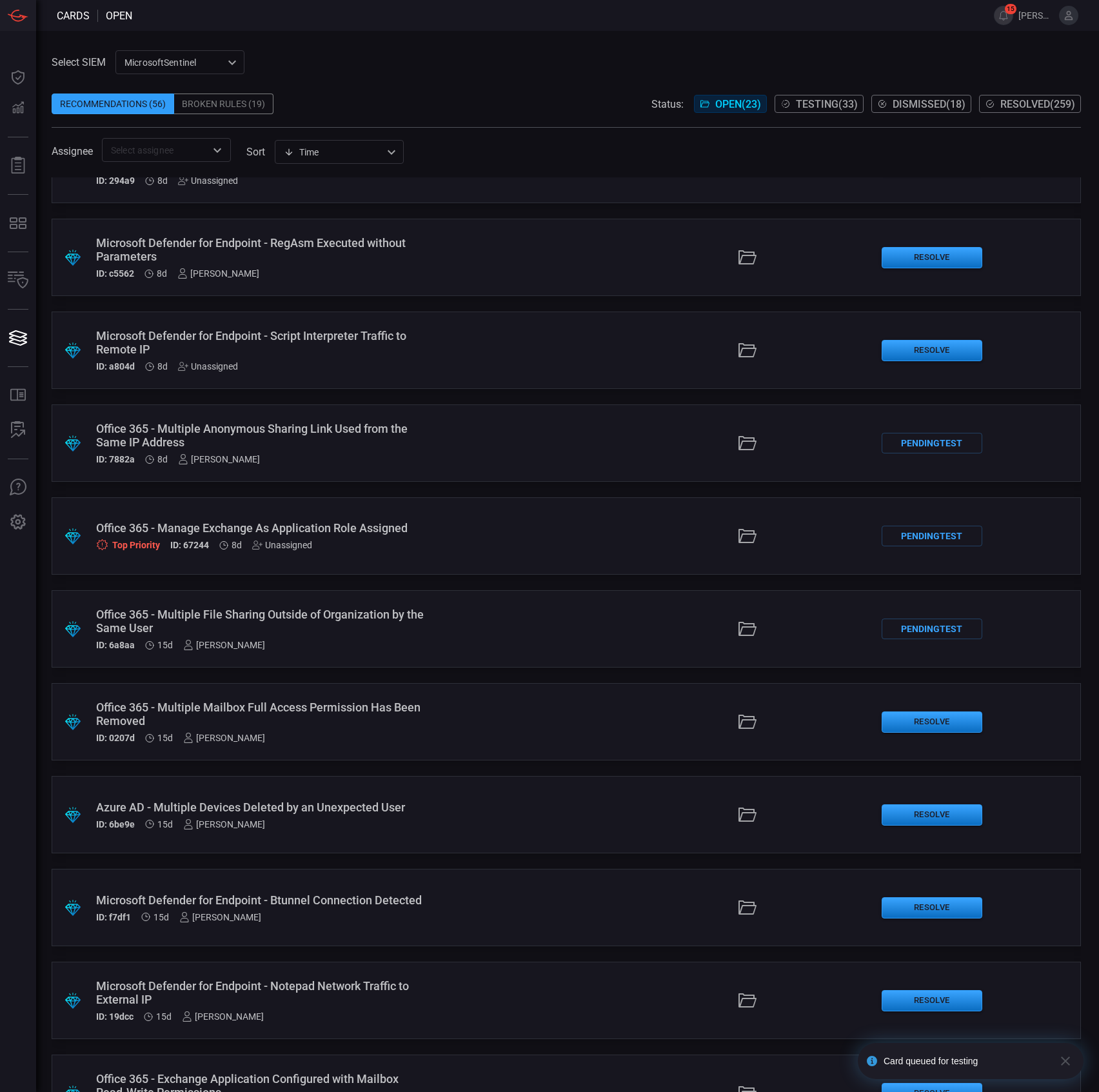
click at [409, 623] on div "Office 365 - Multiple File Sharing Outside of Organization by the Same User" at bounding box center [261, 621] width 330 height 27
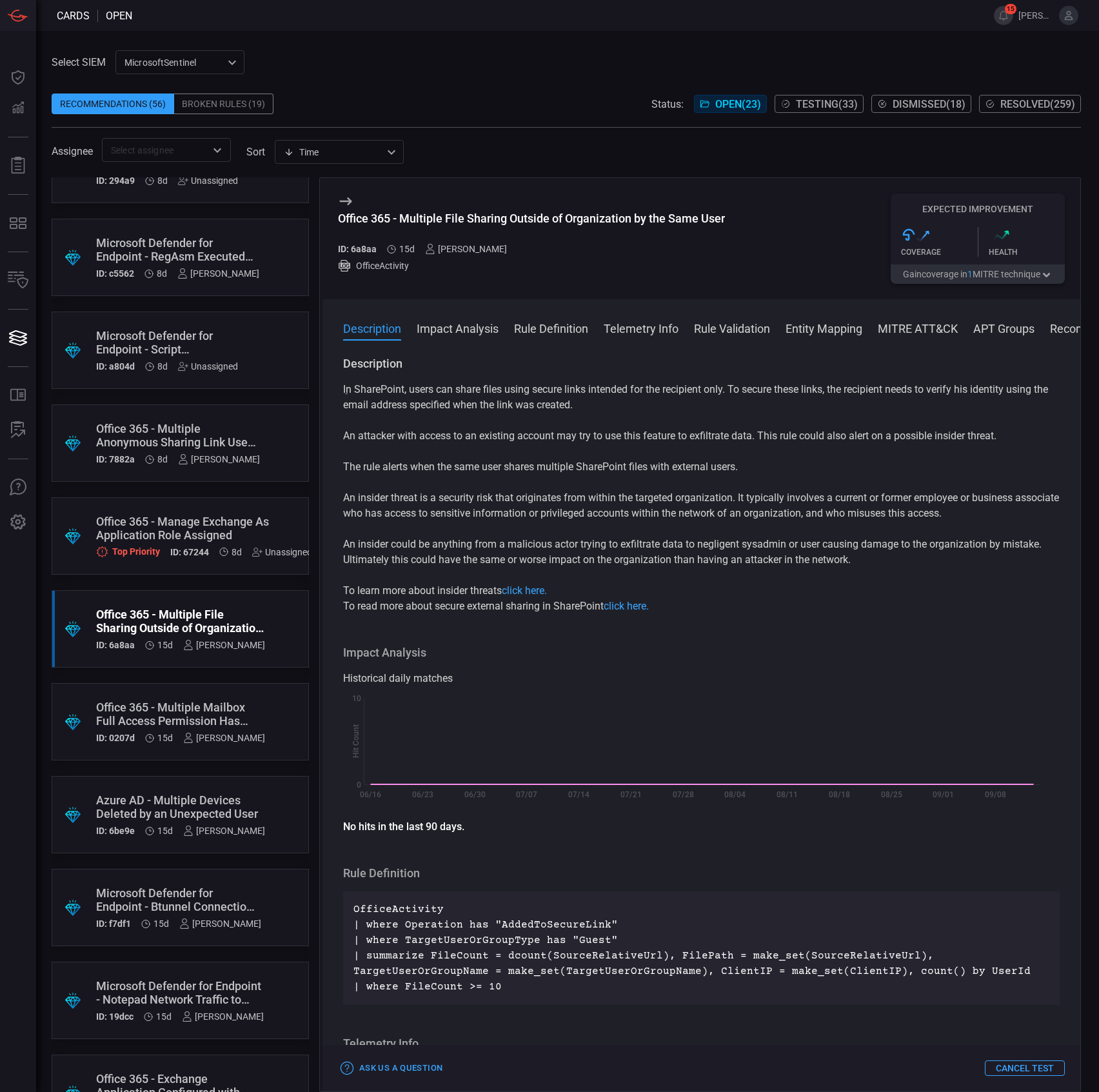
click at [478, 214] on div "Office 365 - Multiple File Sharing Outside of Organization by the Same User" at bounding box center [532, 218] width 387 height 14
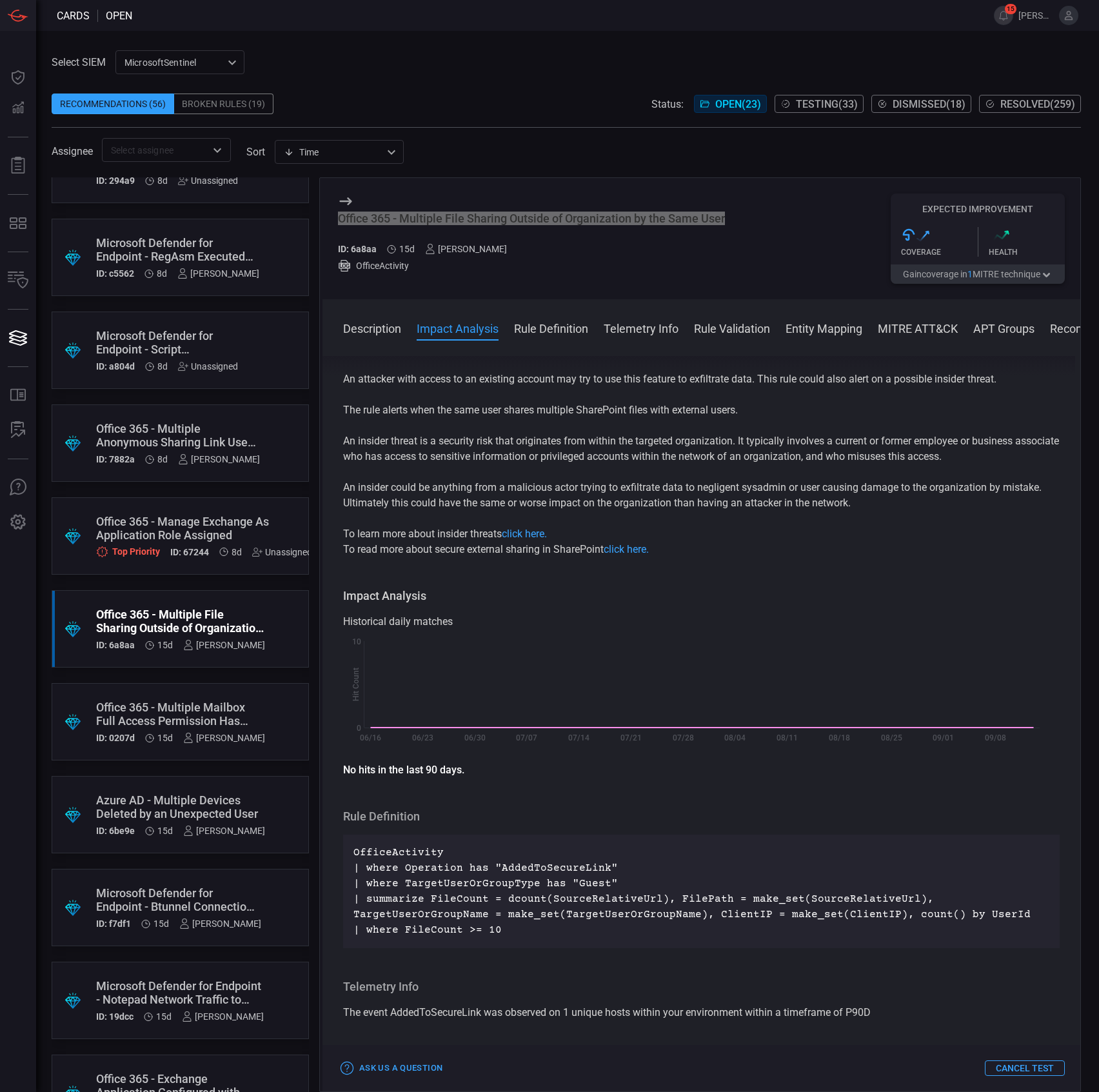
scroll to position [86, 0]
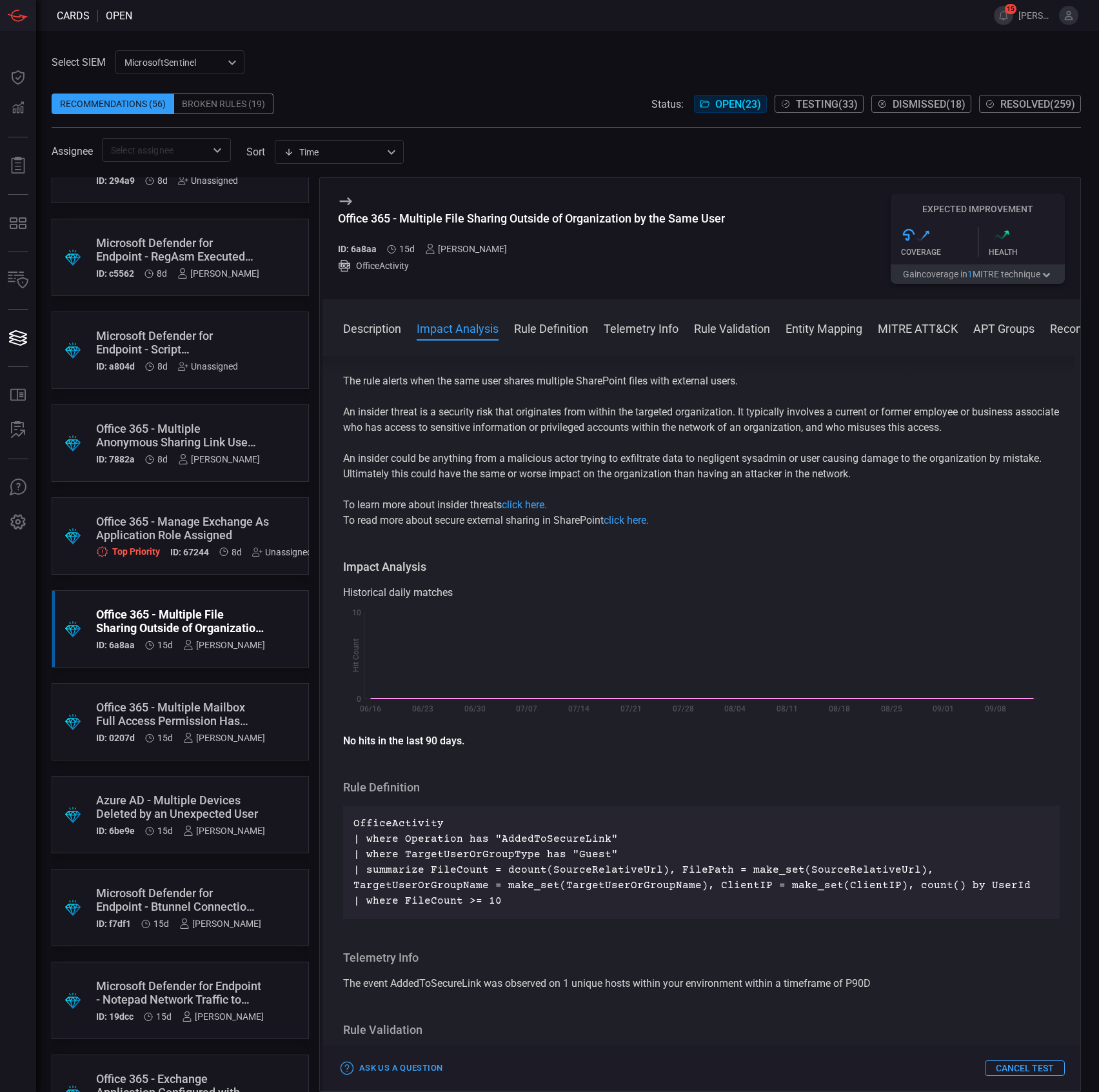
click at [212, 710] on div "Office 365 - Multiple Mailbox Full Access Permission Has Been Removed" at bounding box center [180, 714] width 169 height 27
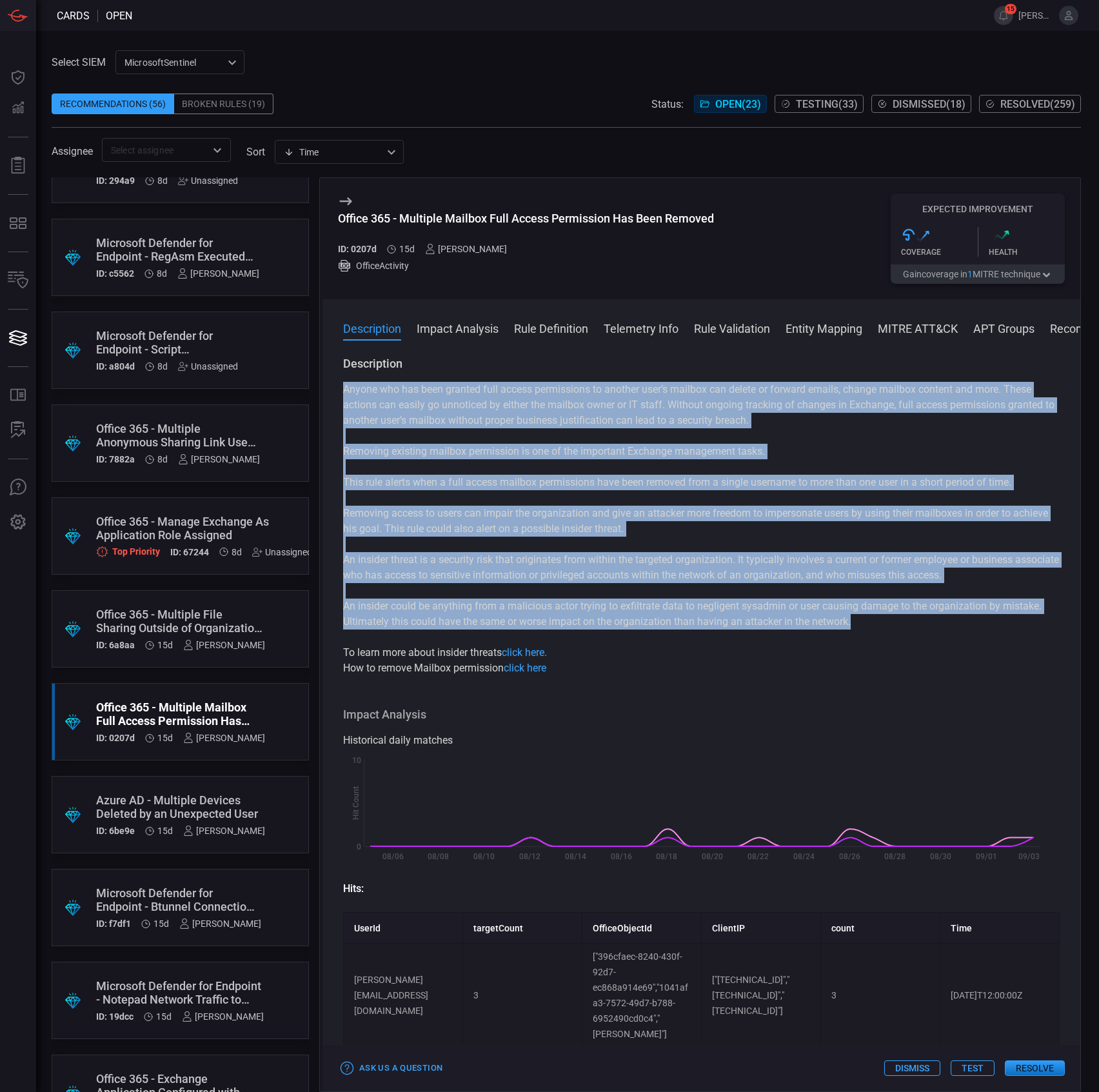
drag, startPoint x: 808, startPoint y: 599, endPoint x: 346, endPoint y: 393, distance: 505.8
click at [346, 393] on div "Anyone who has been granted full access permissions to another user’s mailbox c…" at bounding box center [701, 528] width 717 height 294
click at [453, 542] on div "Anyone who has been granted full access permissions to another user’s mailbox c…" at bounding box center [701, 528] width 717 height 294
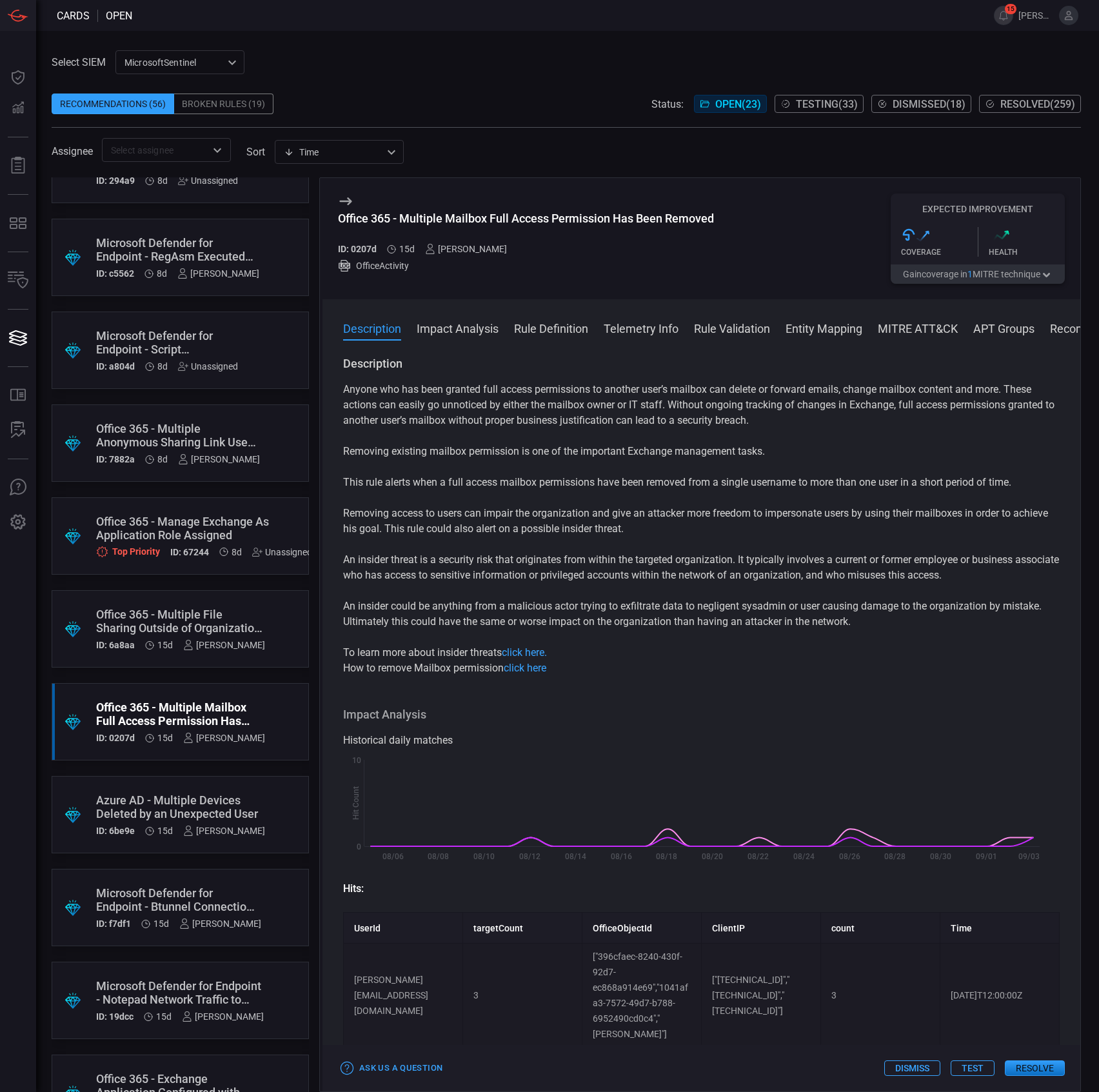
click at [385, 508] on p "Removing access to users can impair the organization and give an attacker more …" at bounding box center [701, 521] width 717 height 31
click at [383, 494] on div "Anyone who has been granted full access permissions to another user’s mailbox c…" at bounding box center [701, 528] width 717 height 294
click at [387, 488] on p "This rule alerts when a full access mailbox permissions have been removed from …" at bounding box center [701, 482] width 717 height 16
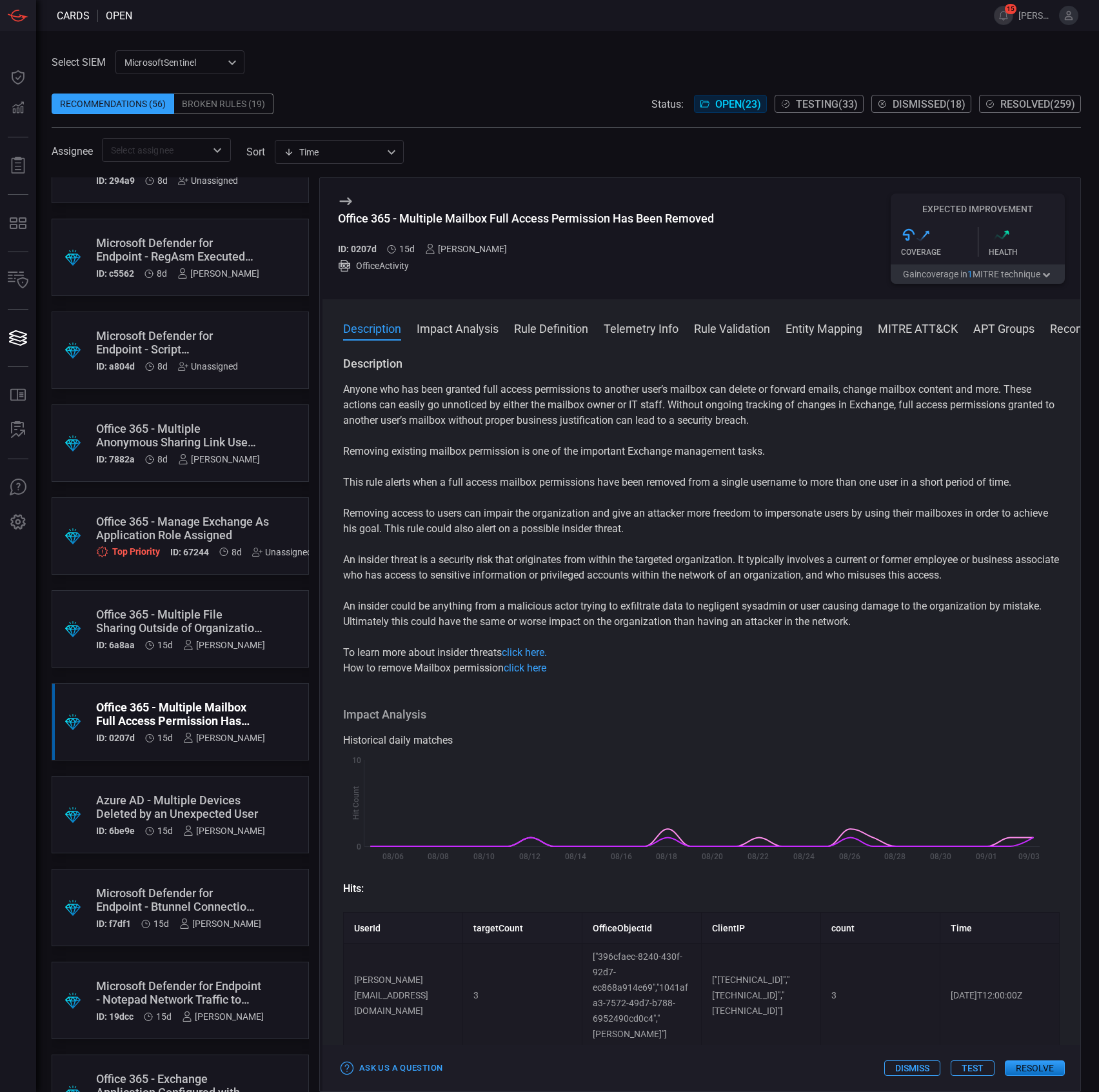
click at [387, 488] on p "This rule alerts when a full access mailbox permissions have been removed from …" at bounding box center [701, 482] width 717 height 16
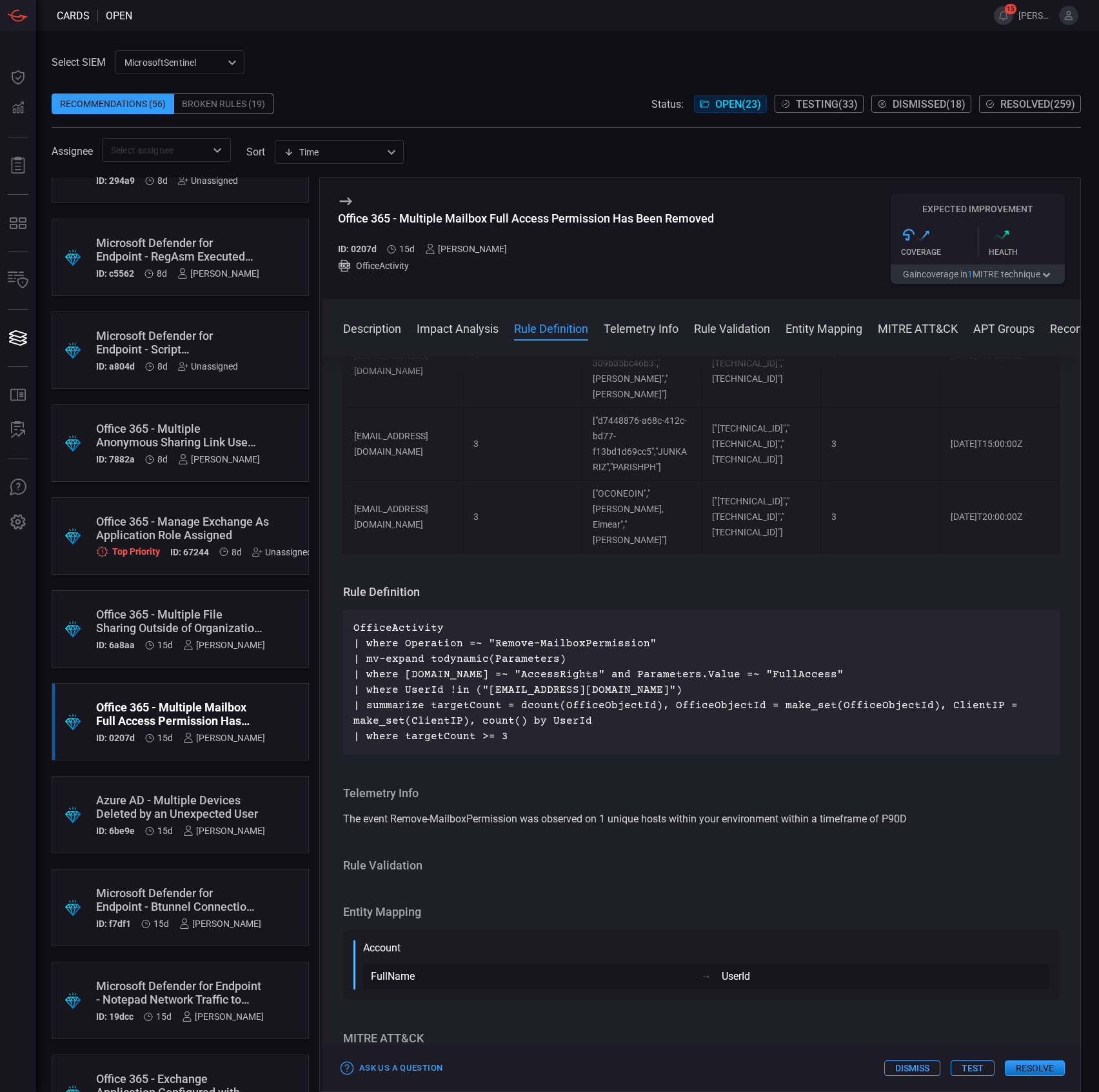
scroll to position [774, 0]
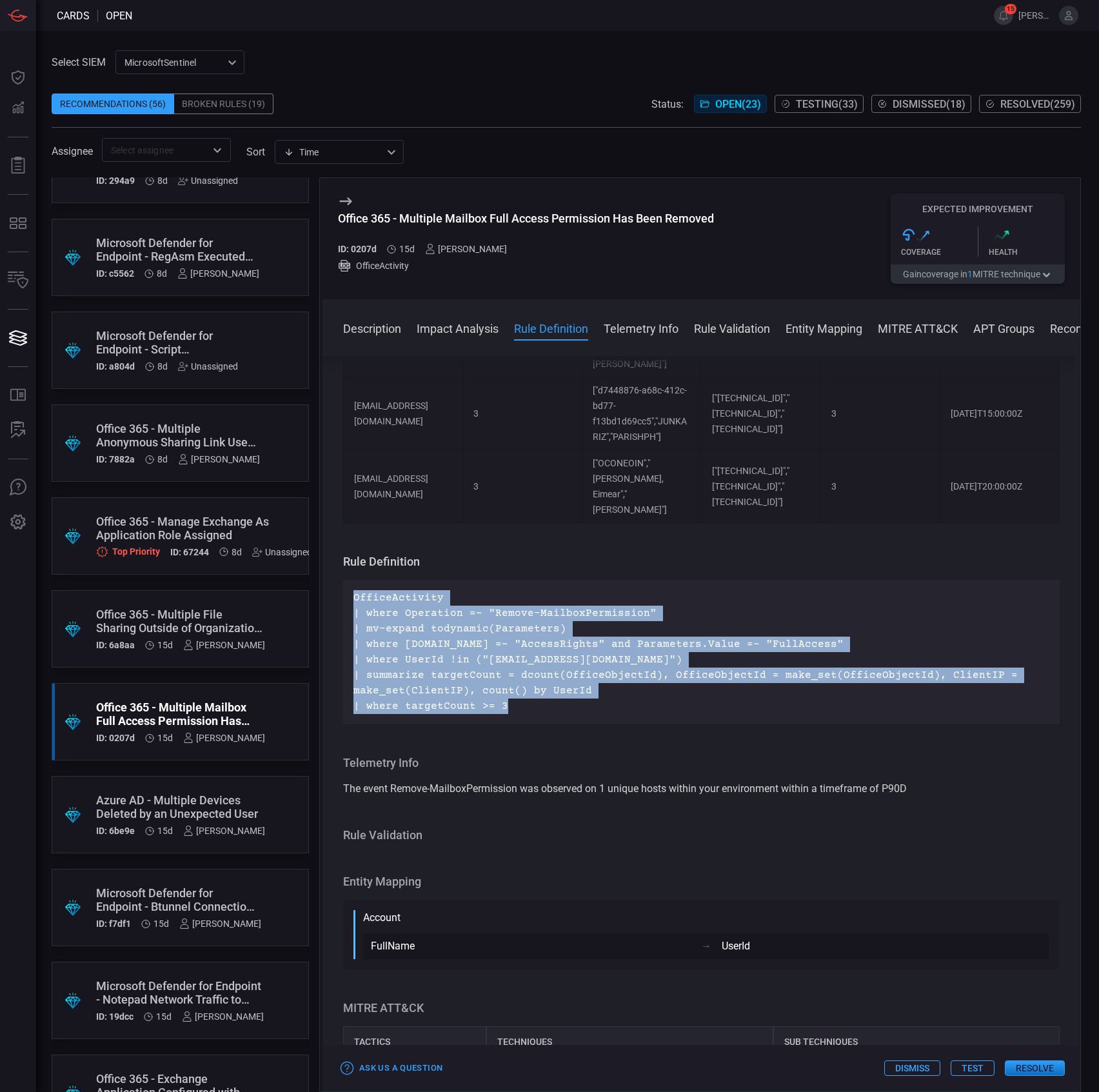
drag, startPoint x: 520, startPoint y: 764, endPoint x: 357, endPoint y: 638, distance: 206.0
click at [354, 640] on div "OfficeActivity | where Operation =~ "Remove-MailboxPermission" | mv-expand tody…" at bounding box center [701, 652] width 717 height 145
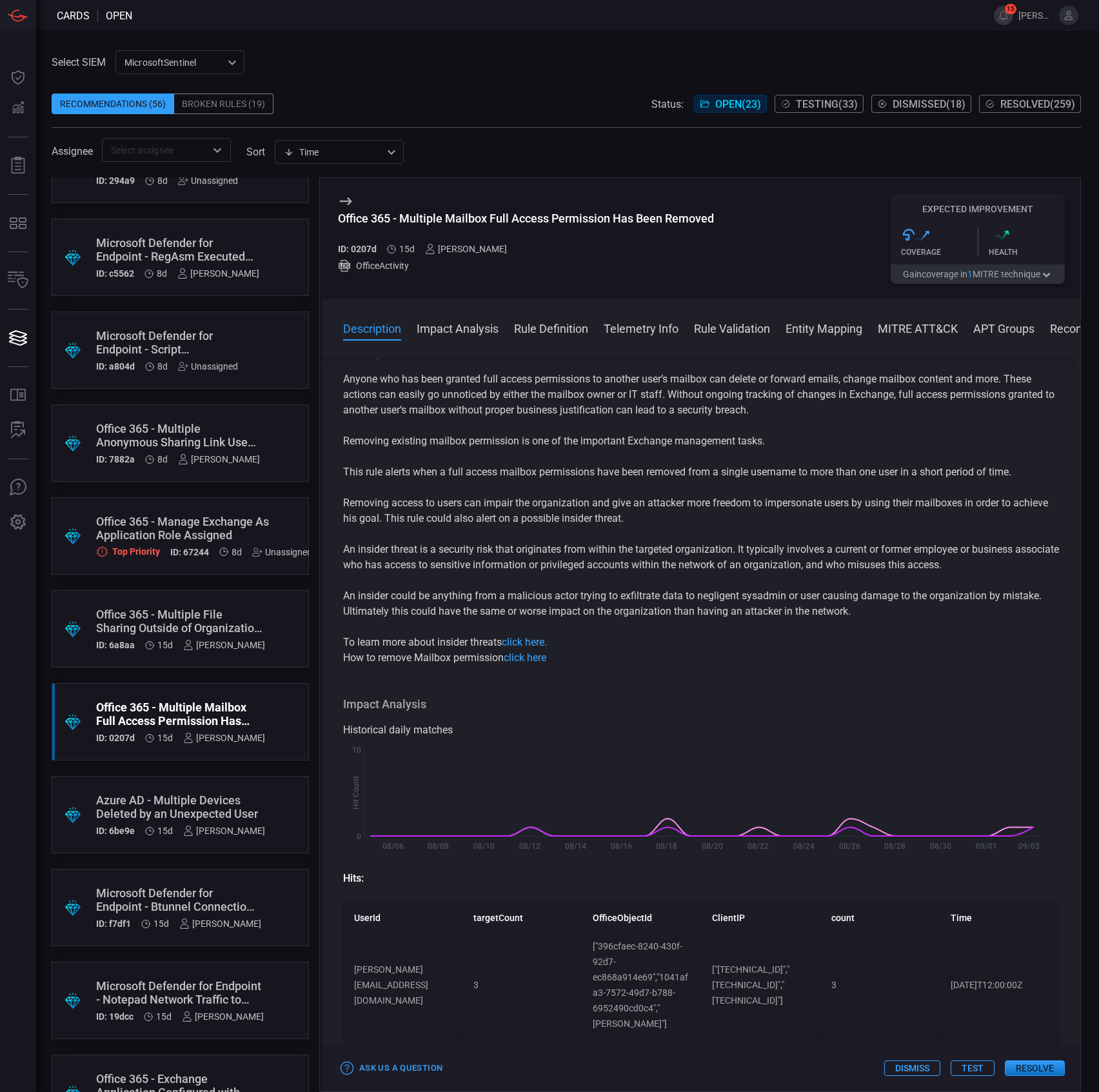
scroll to position [0, 0]
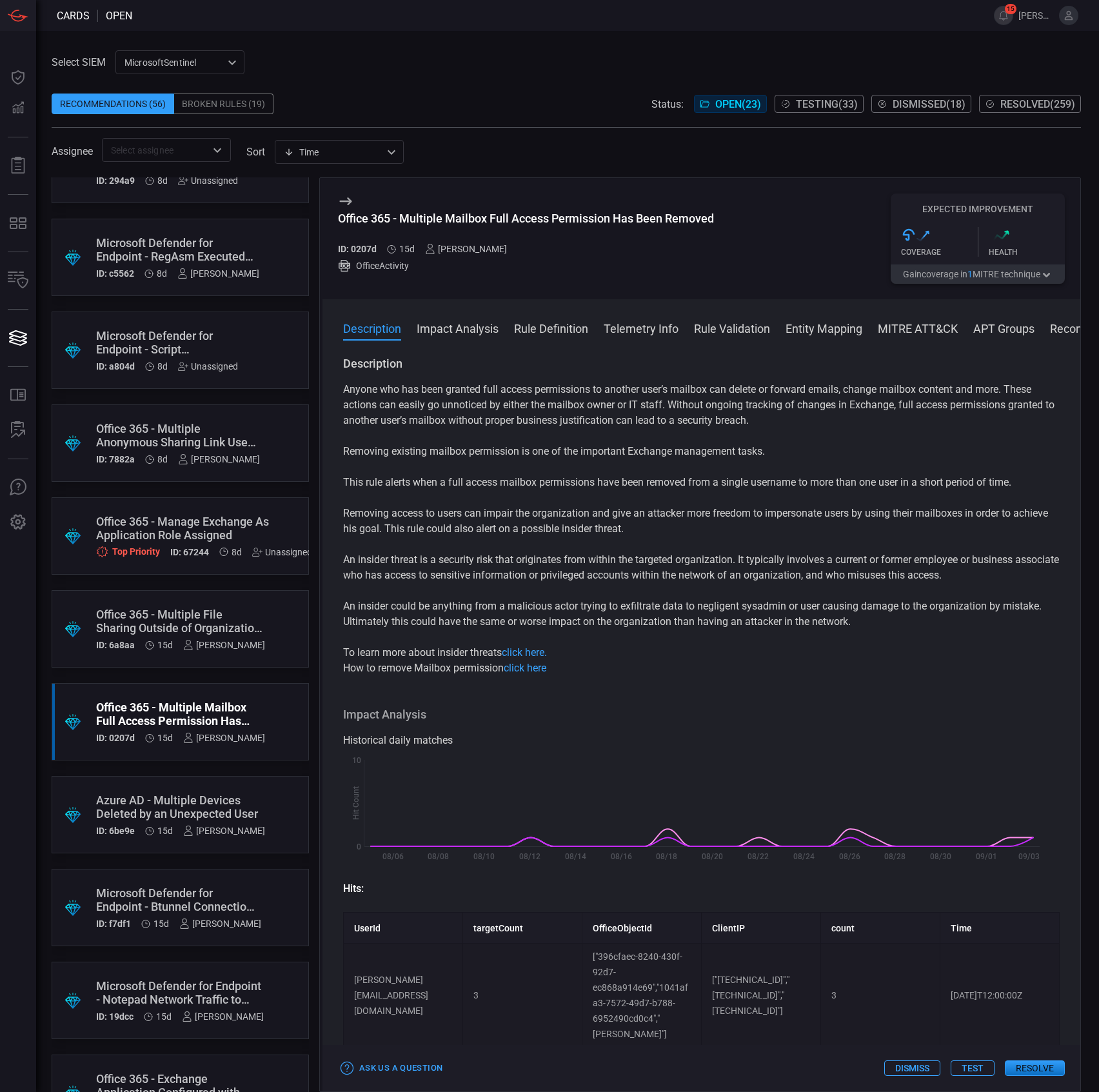
click at [975, 1067] on button "Test" at bounding box center [972, 1068] width 44 height 16
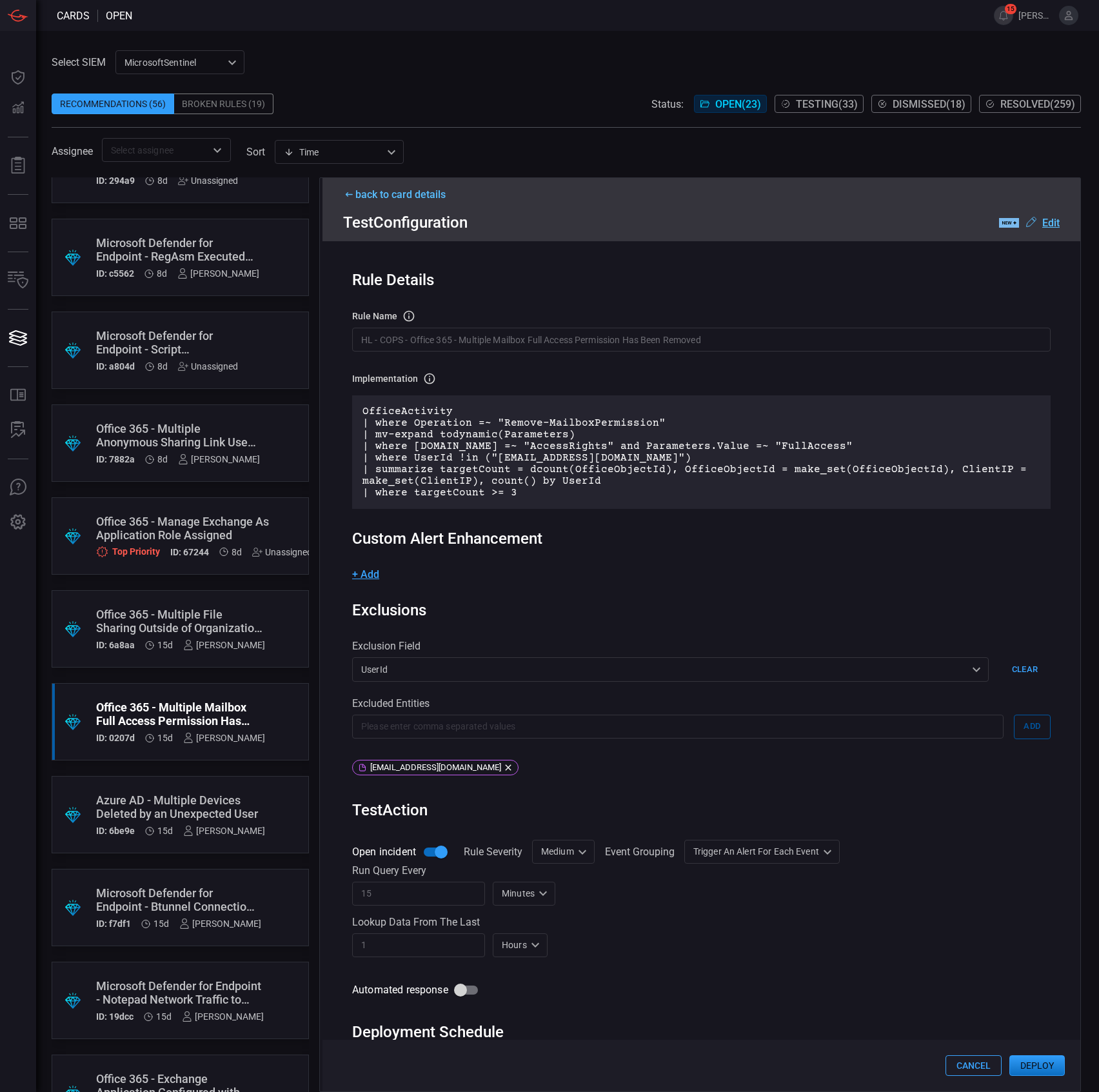
click at [496, 404] on div "OfficeActivity | where Operation =~ "Remove-MailboxPermission" | mv-expand tody…" at bounding box center [701, 452] width 698 height 113
click at [508, 344] on input "HL - COPS - Office 365 - Multiple Mailbox Full Access Permission Has Been Remov…" at bounding box center [701, 339] width 698 height 23
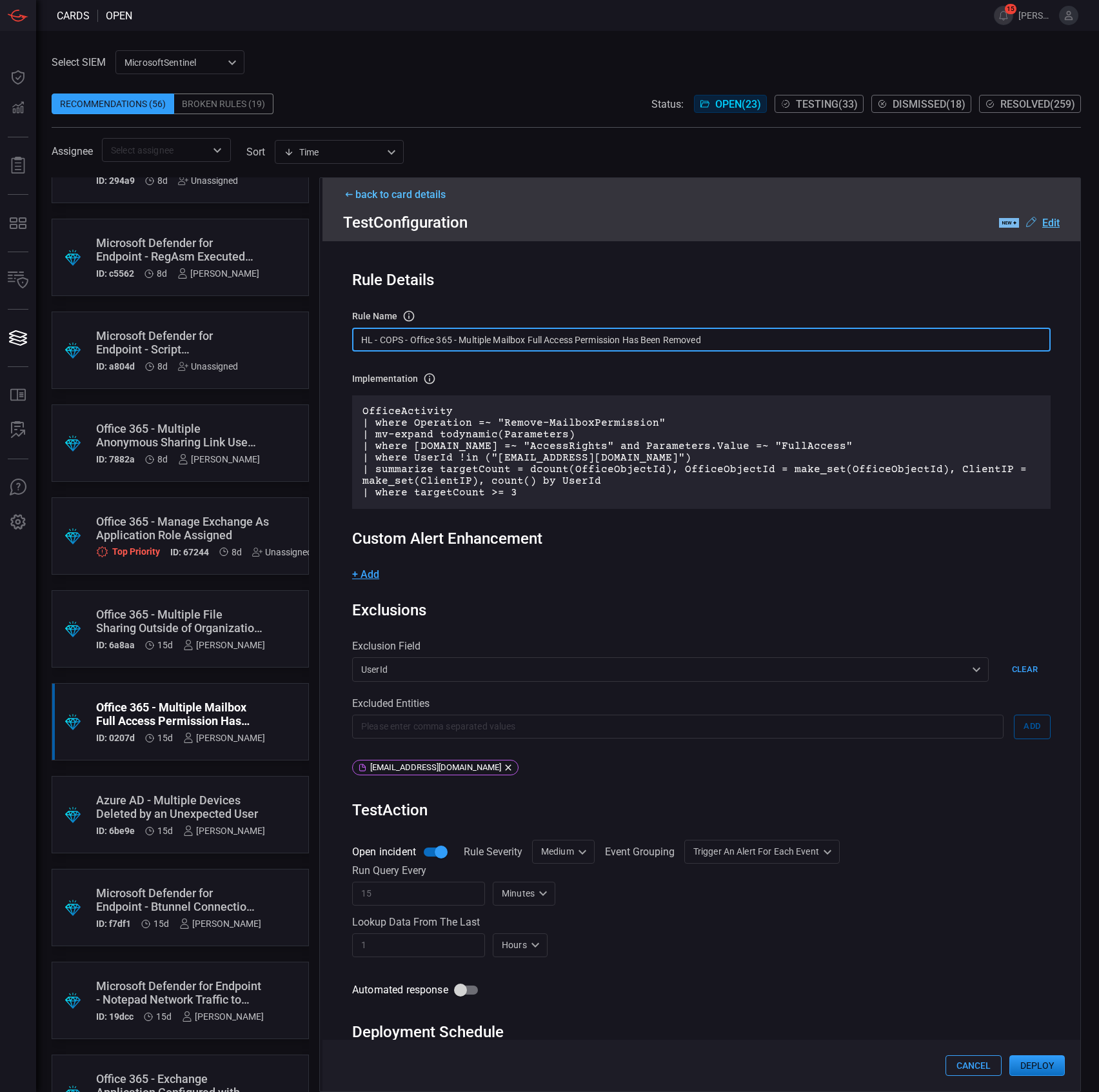
click at [508, 344] on input "HL - COPS - Office 365 - Multiple Mailbox Full Access Permission Has Been Remov…" at bounding box center [701, 339] width 698 height 23
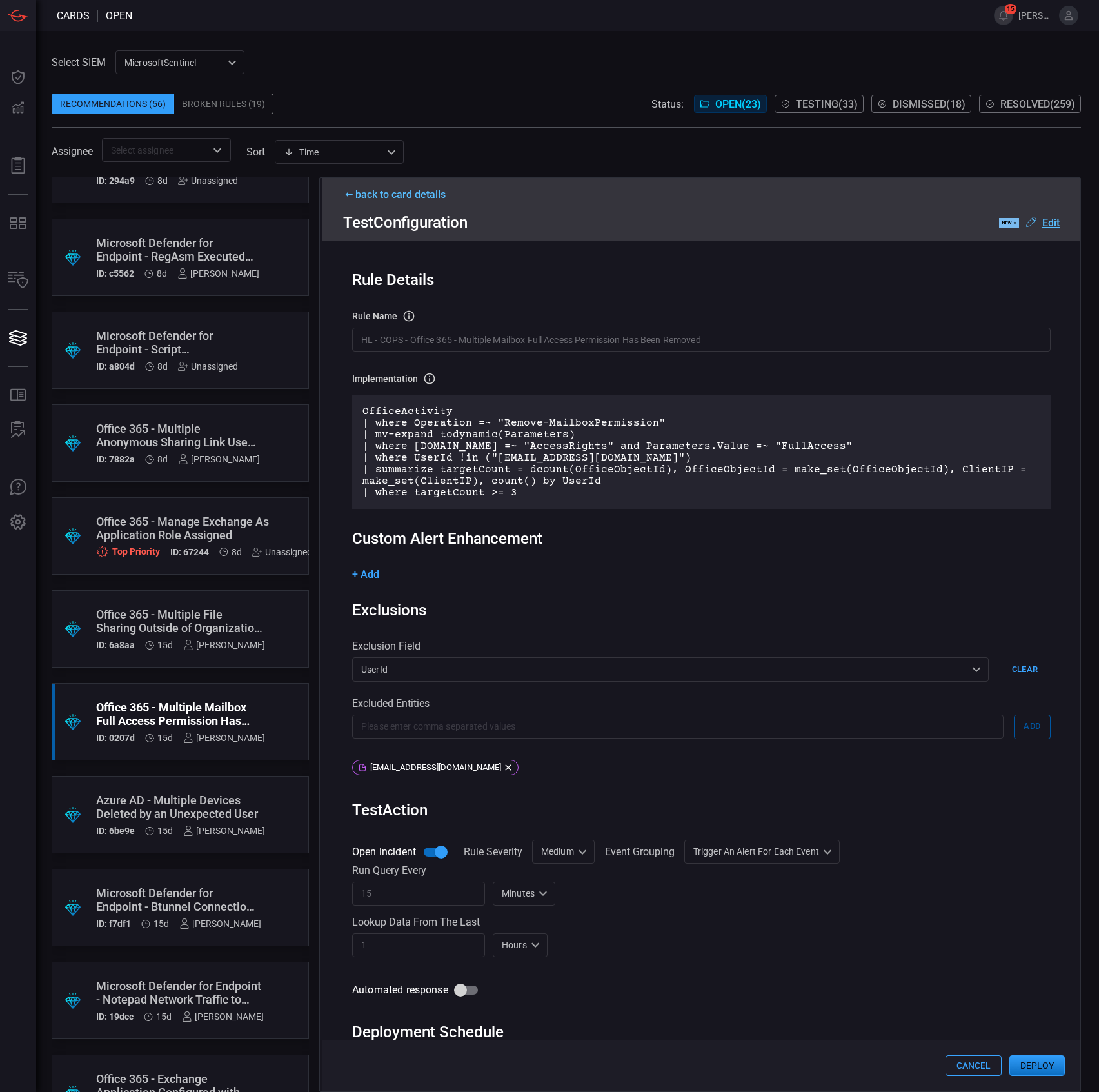
click at [469, 721] on input "text" at bounding box center [678, 726] width 651 height 23
click at [543, 718] on input "text" at bounding box center [678, 726] width 651 height 23
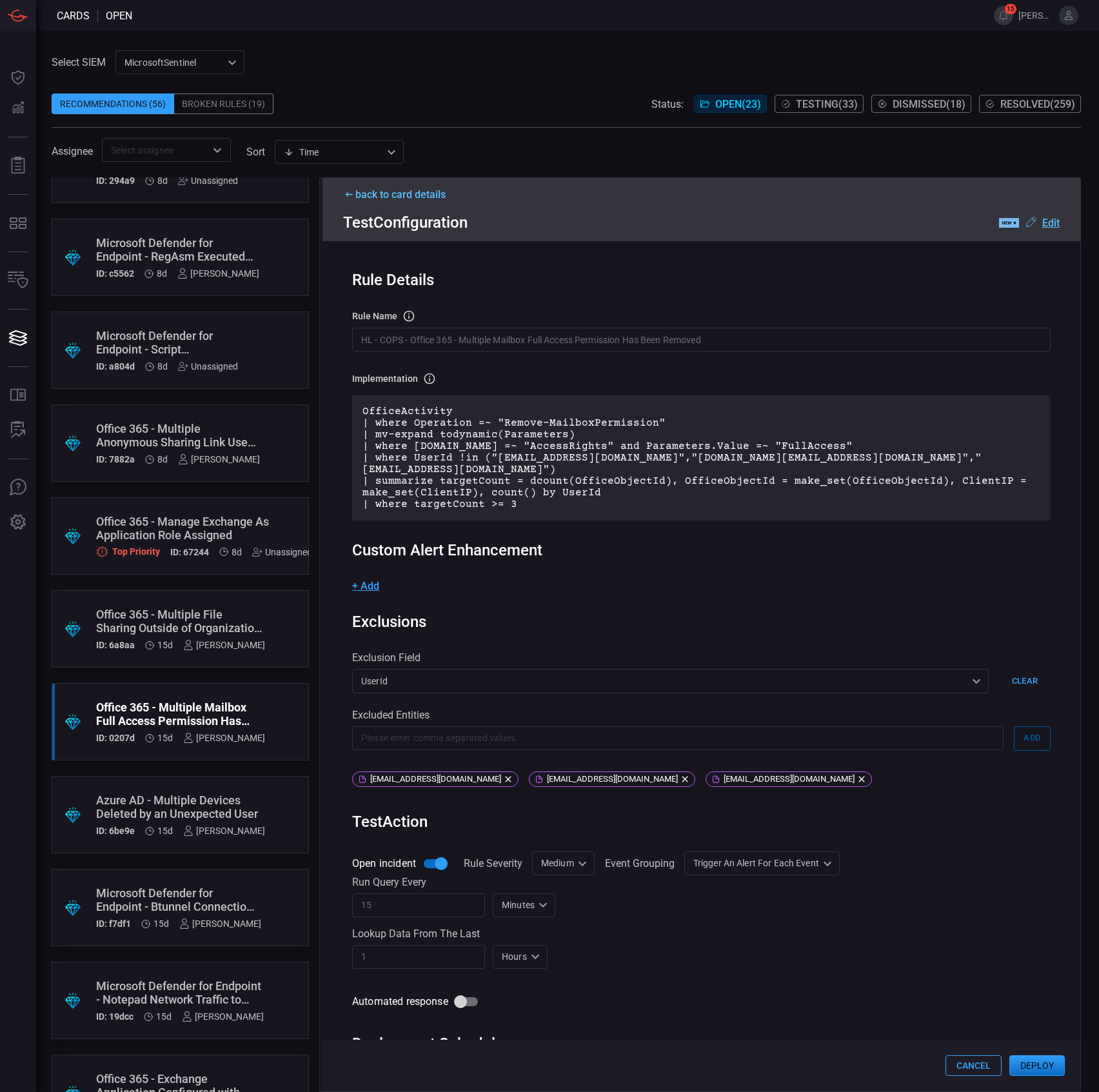
click at [460, 722] on div "Excluded Entities ​ Add [EMAIL_ADDRESS][DOMAIN_NAME] [DOMAIN_NAME][EMAIL_ADDRES…" at bounding box center [701, 750] width 698 height 83
click at [456, 730] on input "text" at bounding box center [678, 738] width 651 height 23
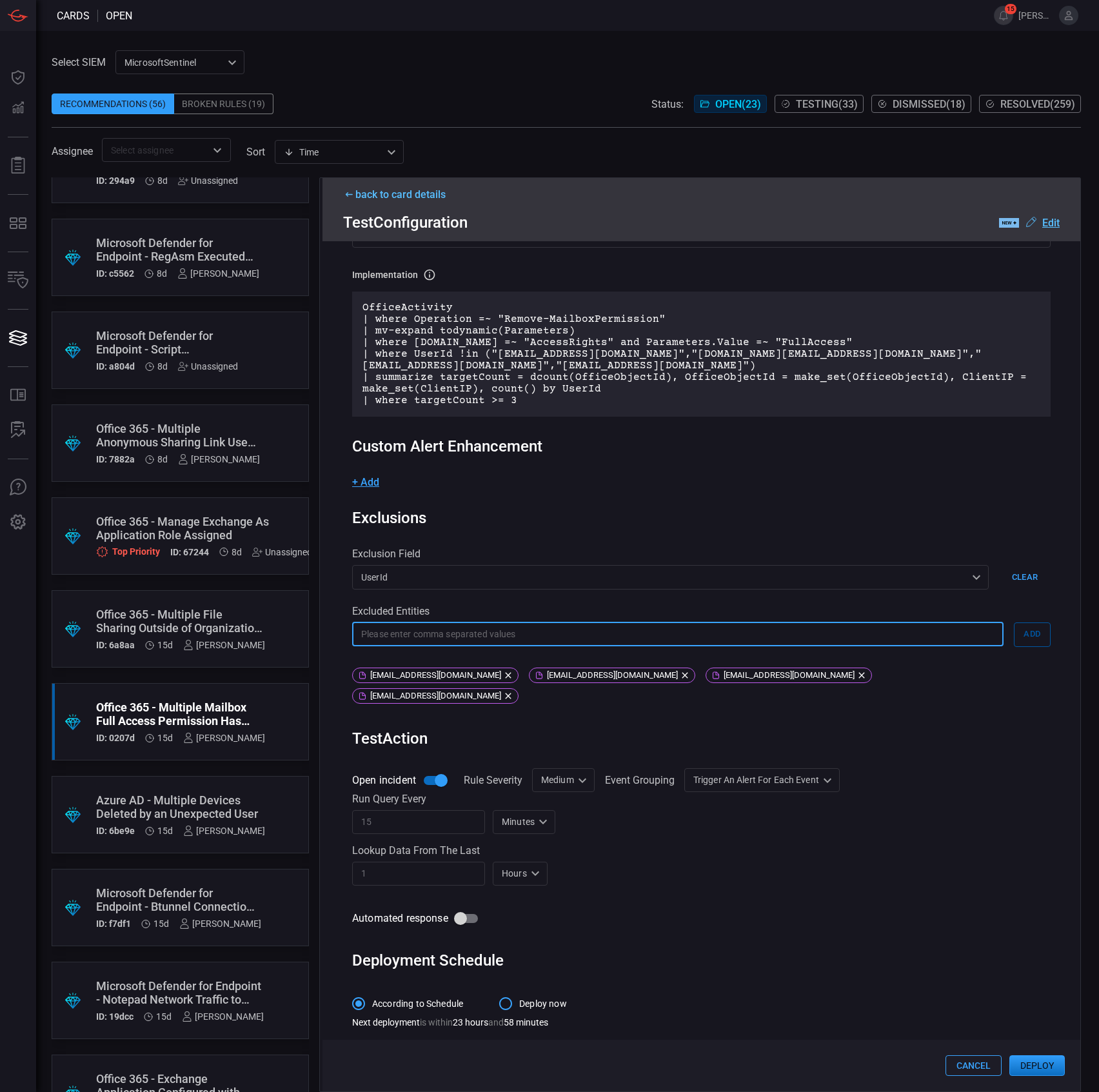
scroll to position [106, 0]
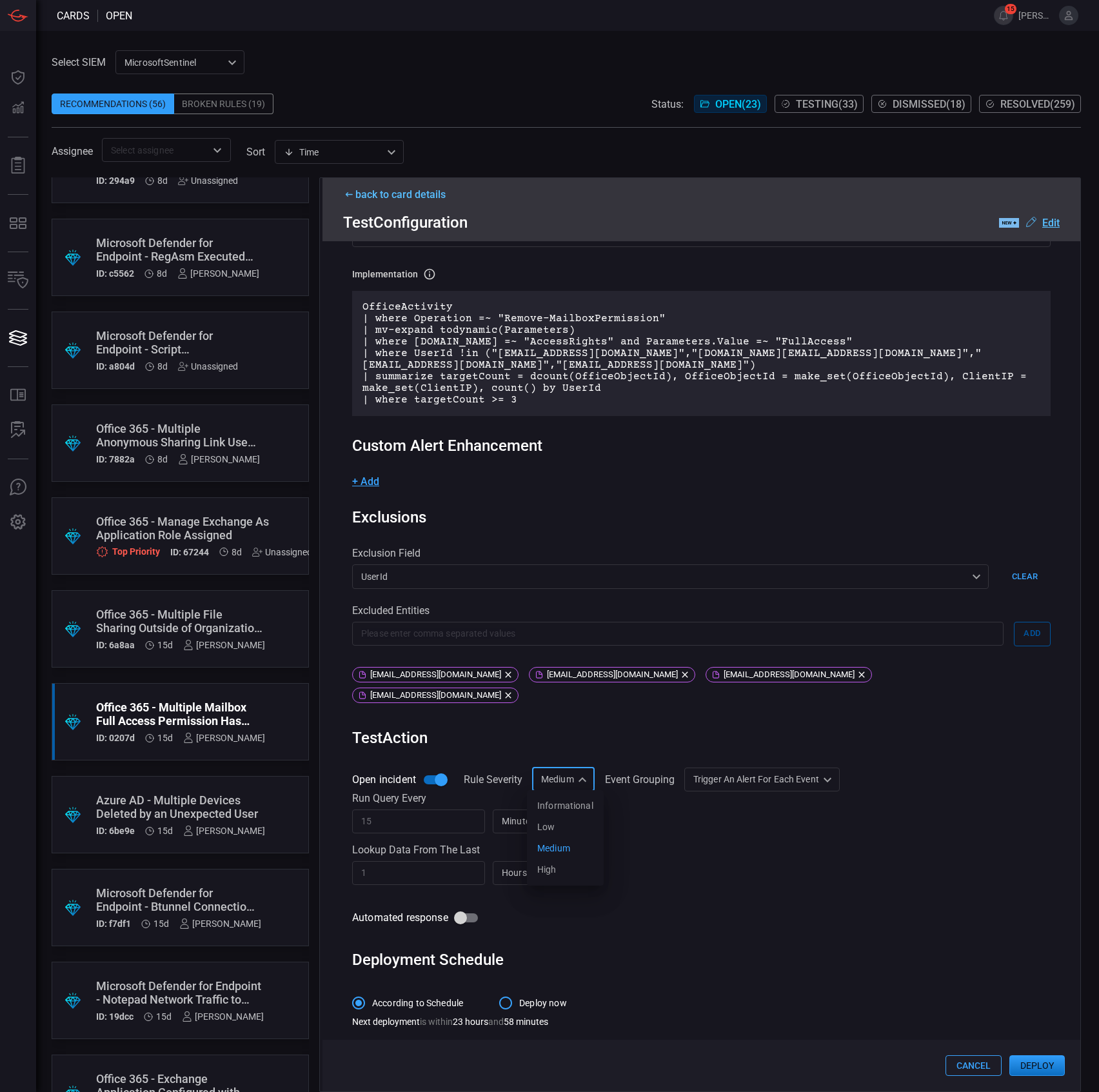
click at [589, 779] on div "Medium Medium Informational Low Medium High ​" at bounding box center [563, 779] width 63 height 23
click at [582, 804] on div "Informational" at bounding box center [564, 806] width 56 height 14
type input "Informational"
click at [1026, 1063] on button "Deploy" at bounding box center [1036, 1065] width 56 height 21
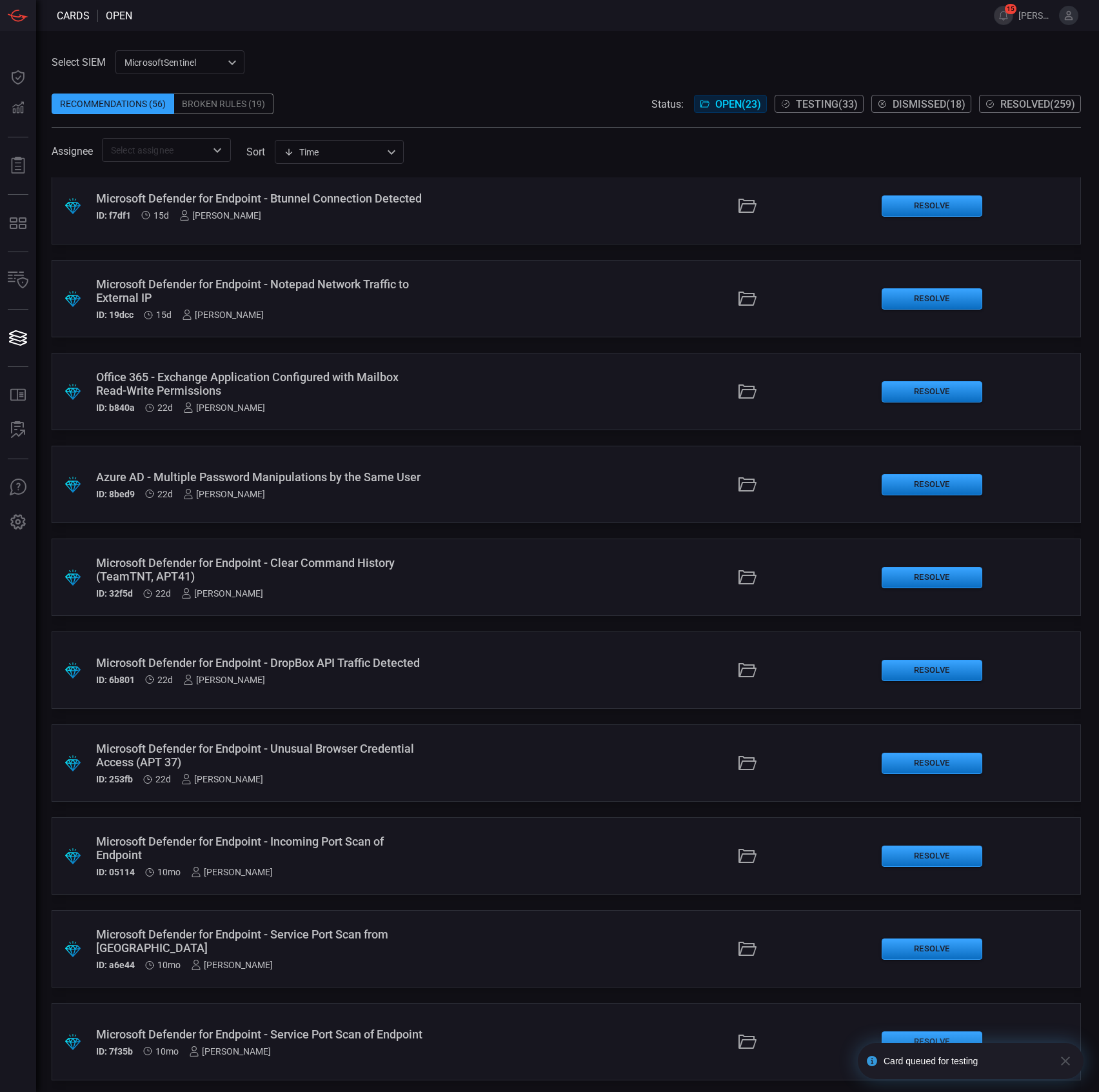
scroll to position [1221, 0]
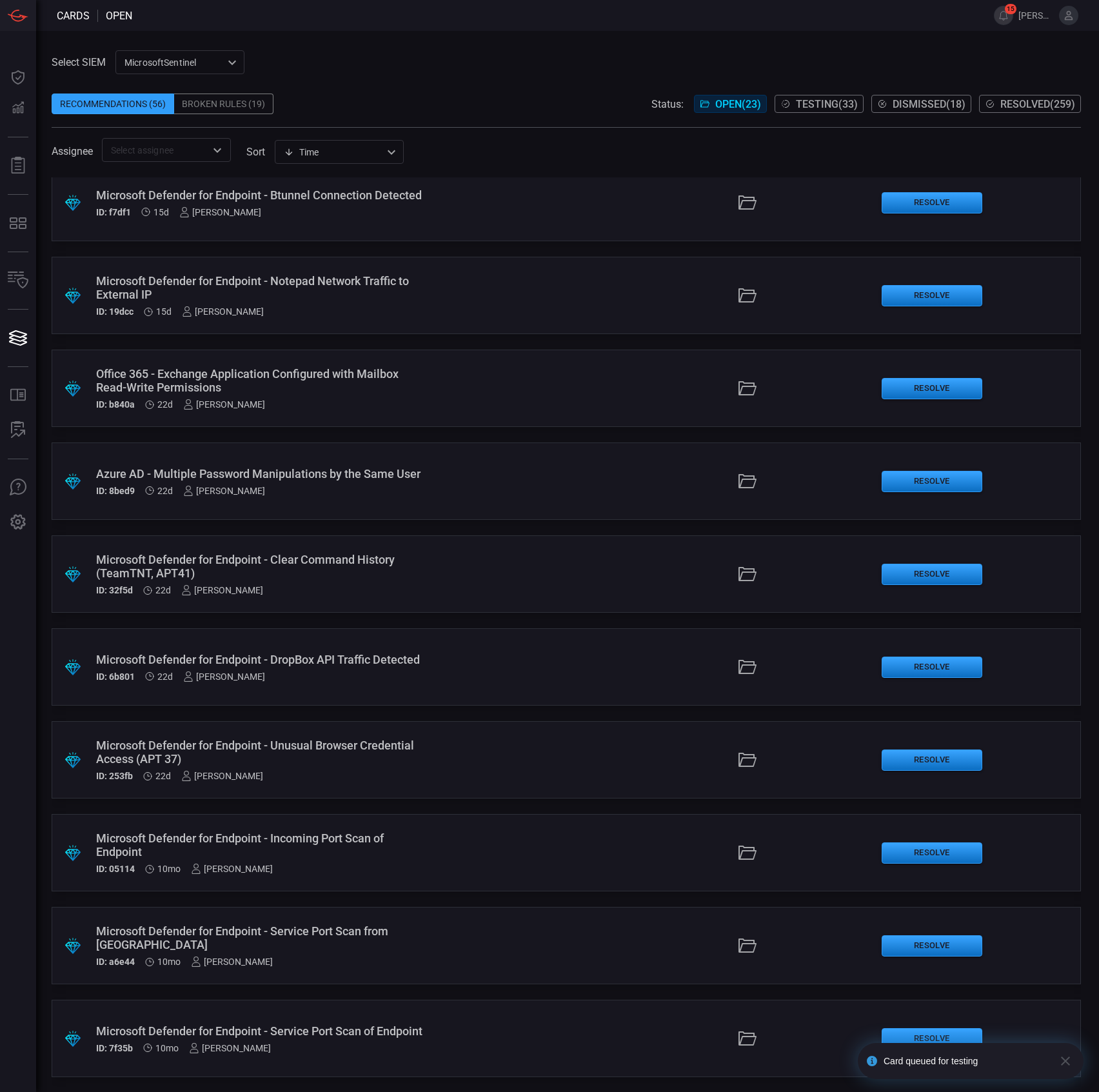
click at [303, 400] on div "ID: b840a 22d [PERSON_NAME]" at bounding box center [261, 404] width 330 height 11
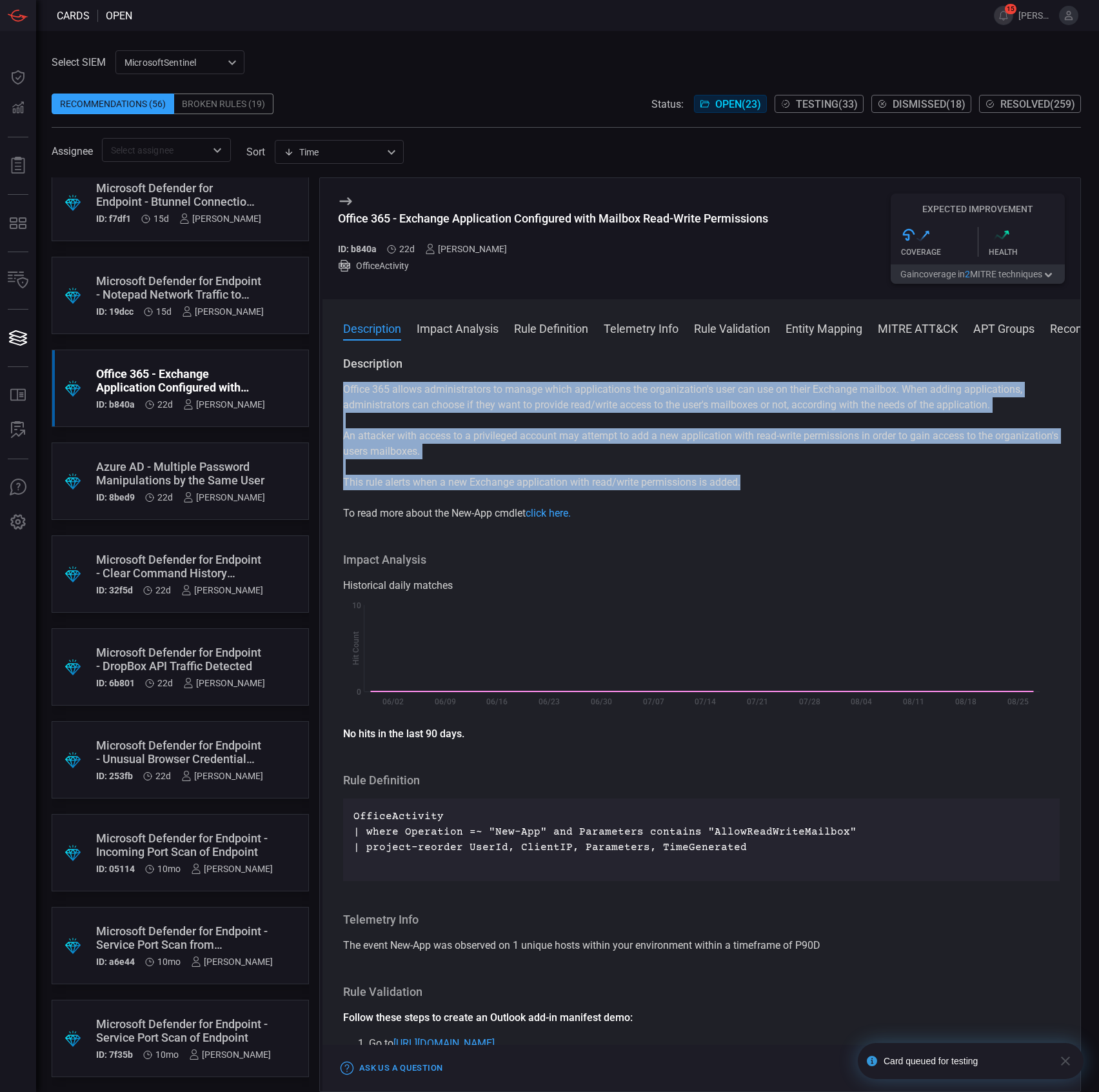
drag, startPoint x: 781, startPoint y: 478, endPoint x: 320, endPoint y: 387, distance: 469.9
click at [320, 387] on div "Office 365 - Exchange Application Configured with Mailbox Read-Write Permission…" at bounding box center [700, 633] width 762 height 914
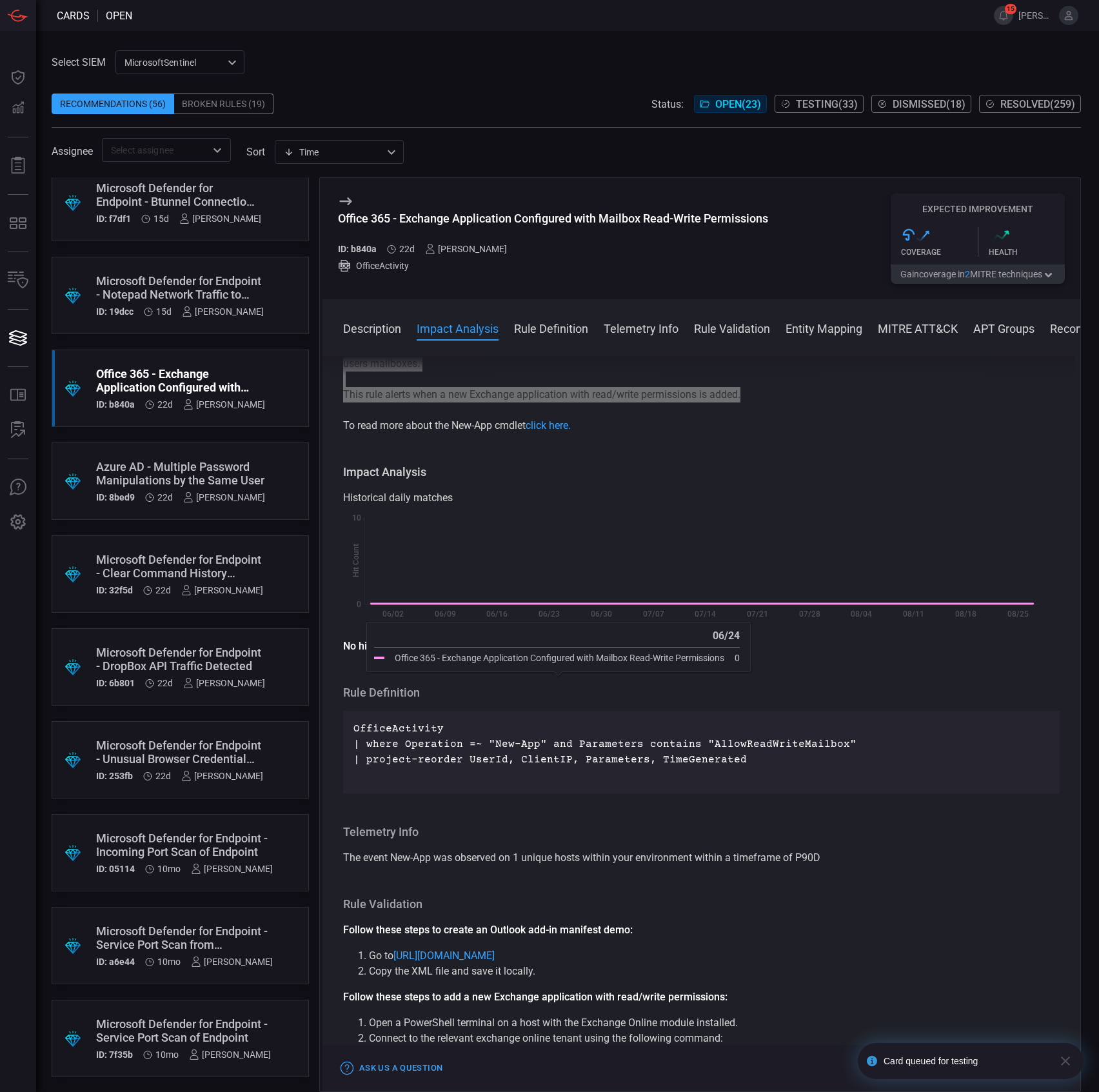
scroll to position [171, 0]
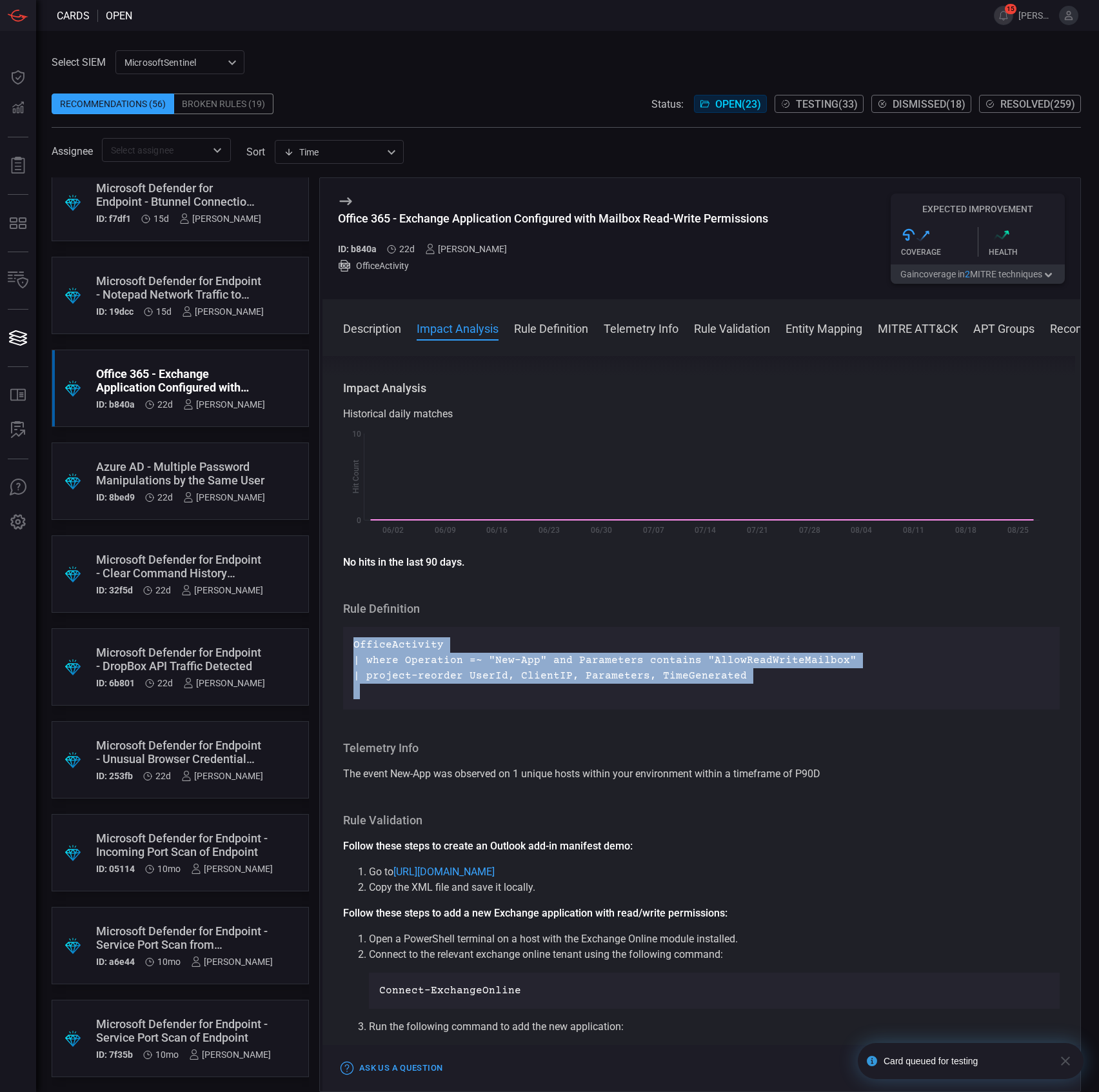
drag, startPoint x: 746, startPoint y: 687, endPoint x: 348, endPoint y: 651, distance: 399.6
click at [346, 650] on div "OfficeActivity | where Operation =~ "New-App" and Parameters contains "AllowRea…" at bounding box center [701, 668] width 717 height 82
click at [348, 651] on div "OfficeActivity | where Operation =~ "New-App" and Parameters contains "AllowRea…" at bounding box center [701, 668] width 717 height 82
drag, startPoint x: 350, startPoint y: 647, endPoint x: 813, endPoint y: 675, distance: 463.8
click at [813, 675] on div "OfficeActivity | where Operation =~ "New-App" and Parameters contains "AllowRea…" at bounding box center [701, 668] width 717 height 82
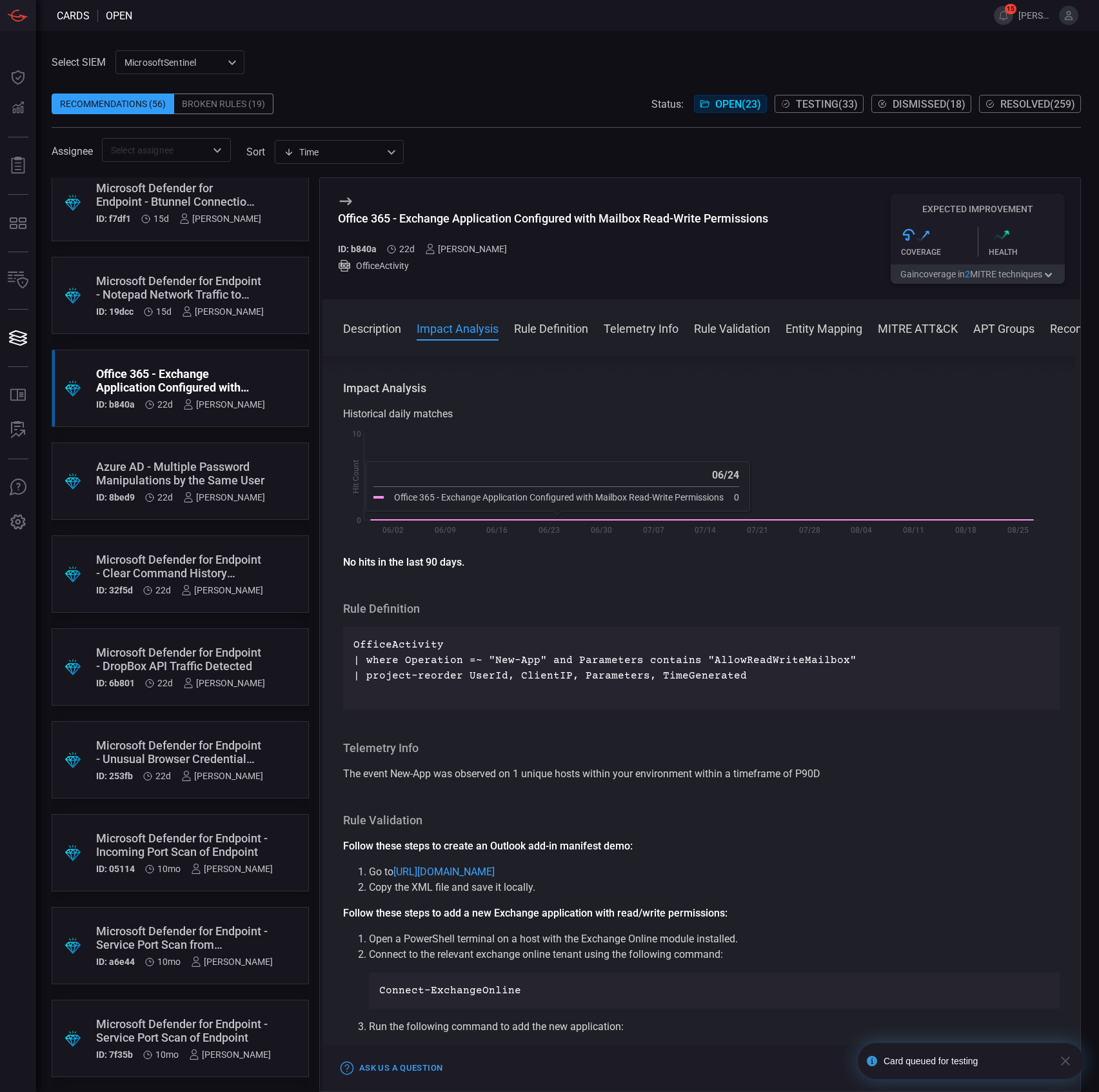
click at [513, 215] on div "Office 365 - Exchange Application Configured with Mailbox Read-Write Permissions" at bounding box center [553, 218] width 430 height 14
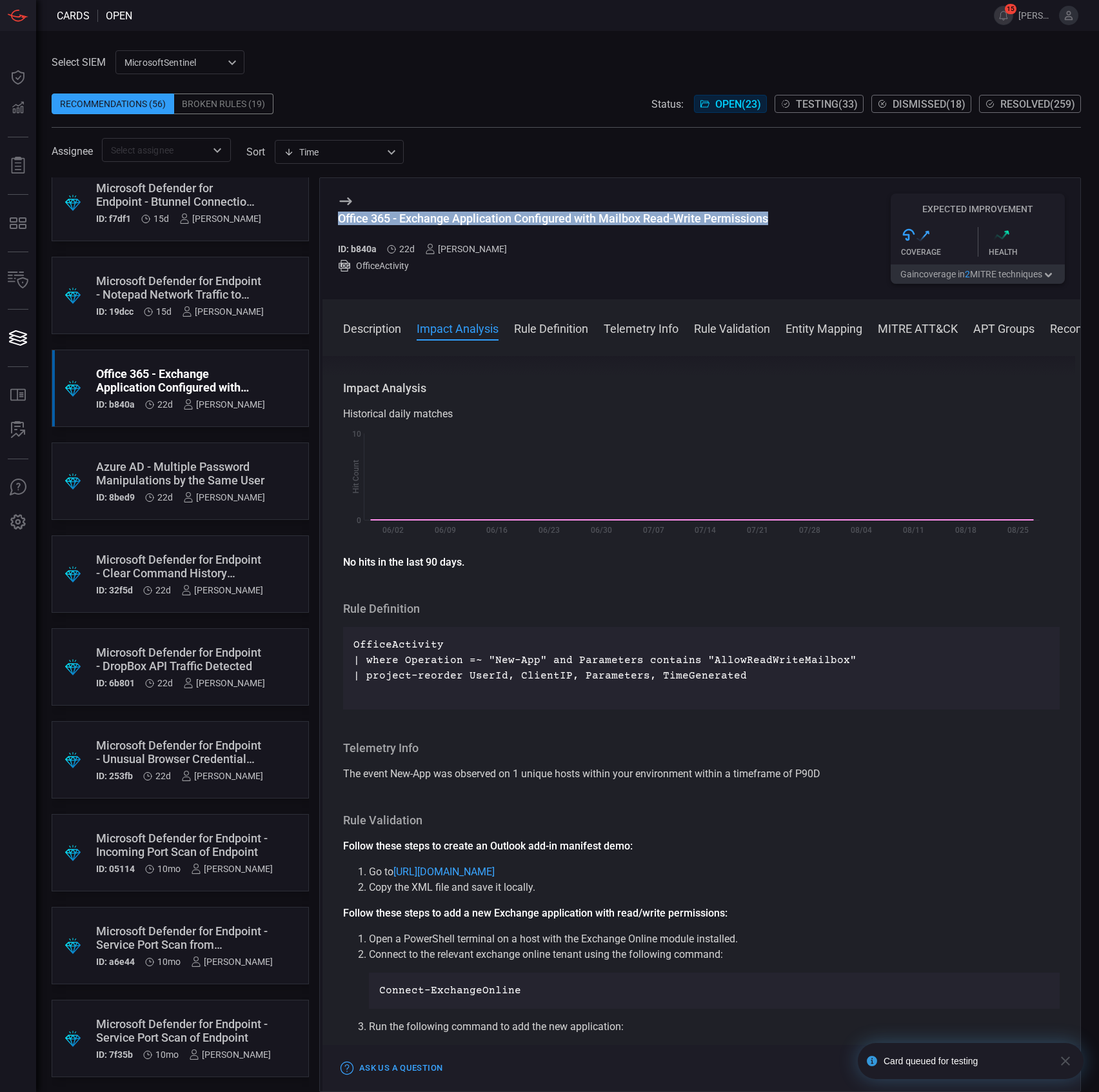
click at [513, 215] on div "Office 365 - Exchange Application Configured with Mailbox Read-Write Permissions" at bounding box center [553, 218] width 430 height 14
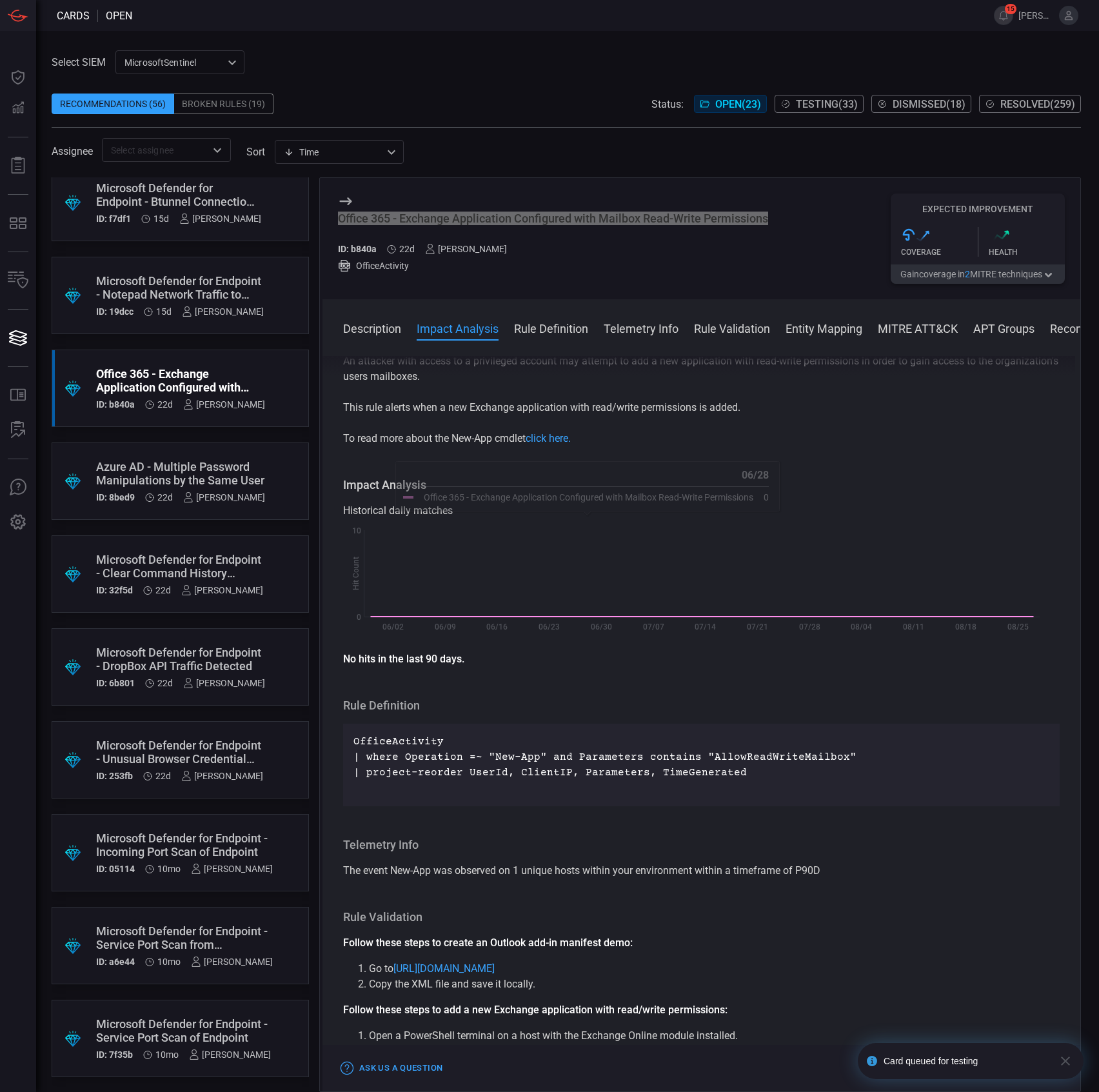
scroll to position [0, 0]
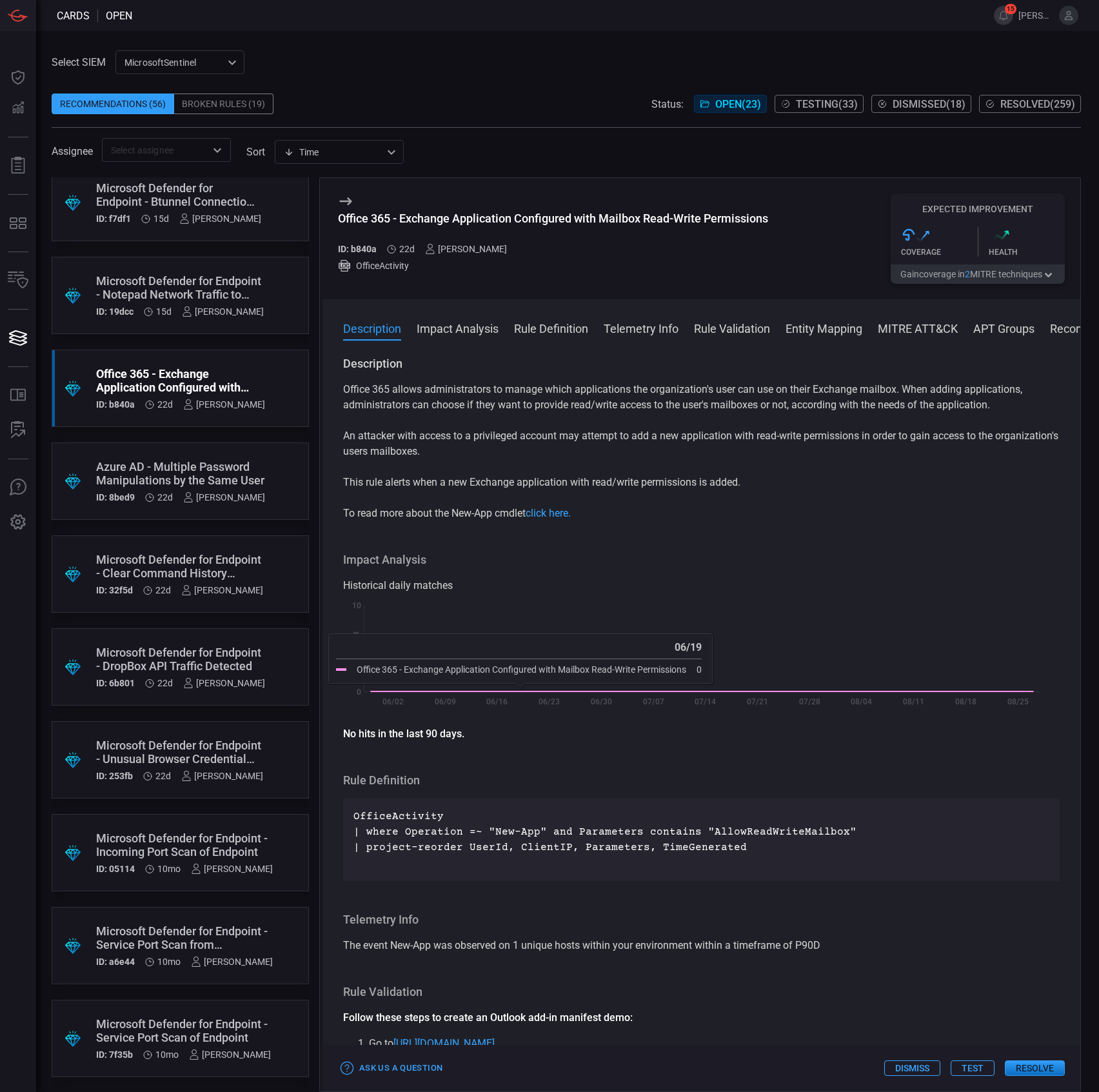
click at [433, 480] on p "This rule alerts when a new Exchange application with read/write permissions is…" at bounding box center [701, 482] width 717 height 16
click at [981, 1064] on button "Test" at bounding box center [972, 1068] width 44 height 16
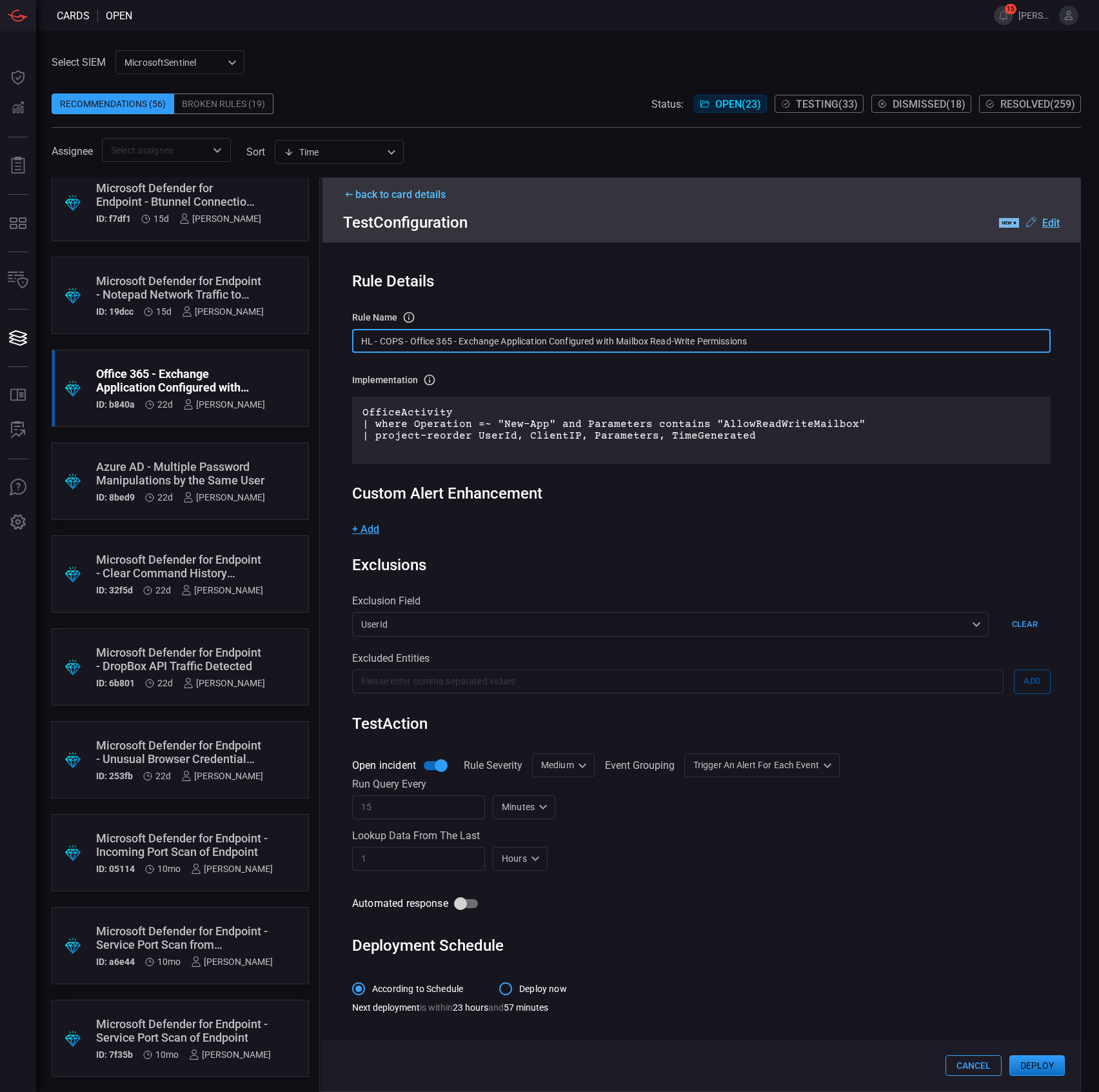
click at [444, 347] on input "HL - COPS - Office 365 - Exchange Application Configured with Mailbox Read-Writ…" at bounding box center [701, 340] width 698 height 23
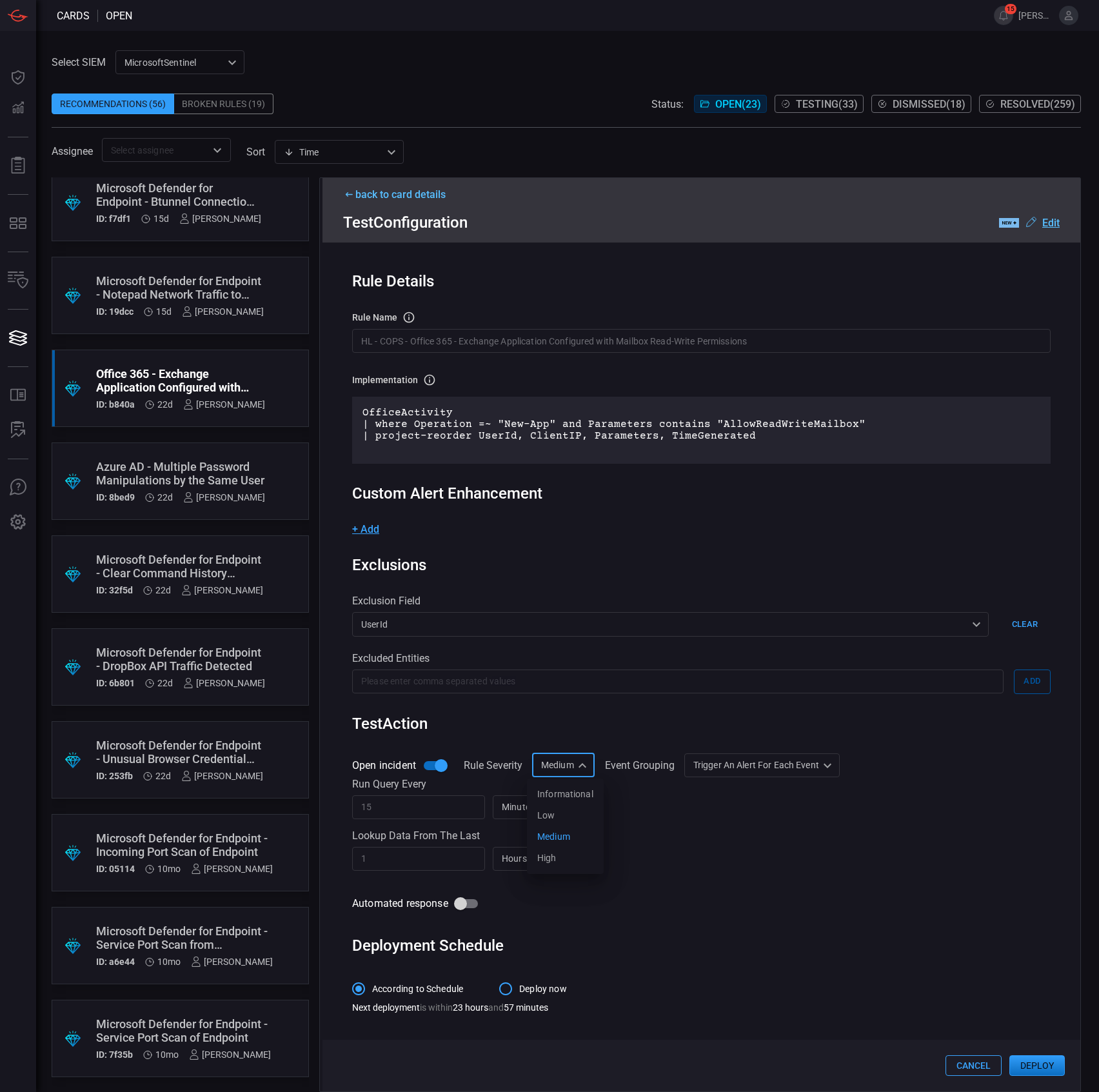
click at [568, 764] on div "Medium Medium Informational Low Medium High ​" at bounding box center [563, 764] width 63 height 23
click at [566, 787] on div "Informational" at bounding box center [564, 794] width 56 height 14
type input "Informational"
click at [676, 829] on div "Informational Low Medium High" at bounding box center [550, 546] width 1099 height 1092
click at [1026, 1056] on button "Deploy" at bounding box center [1036, 1065] width 56 height 21
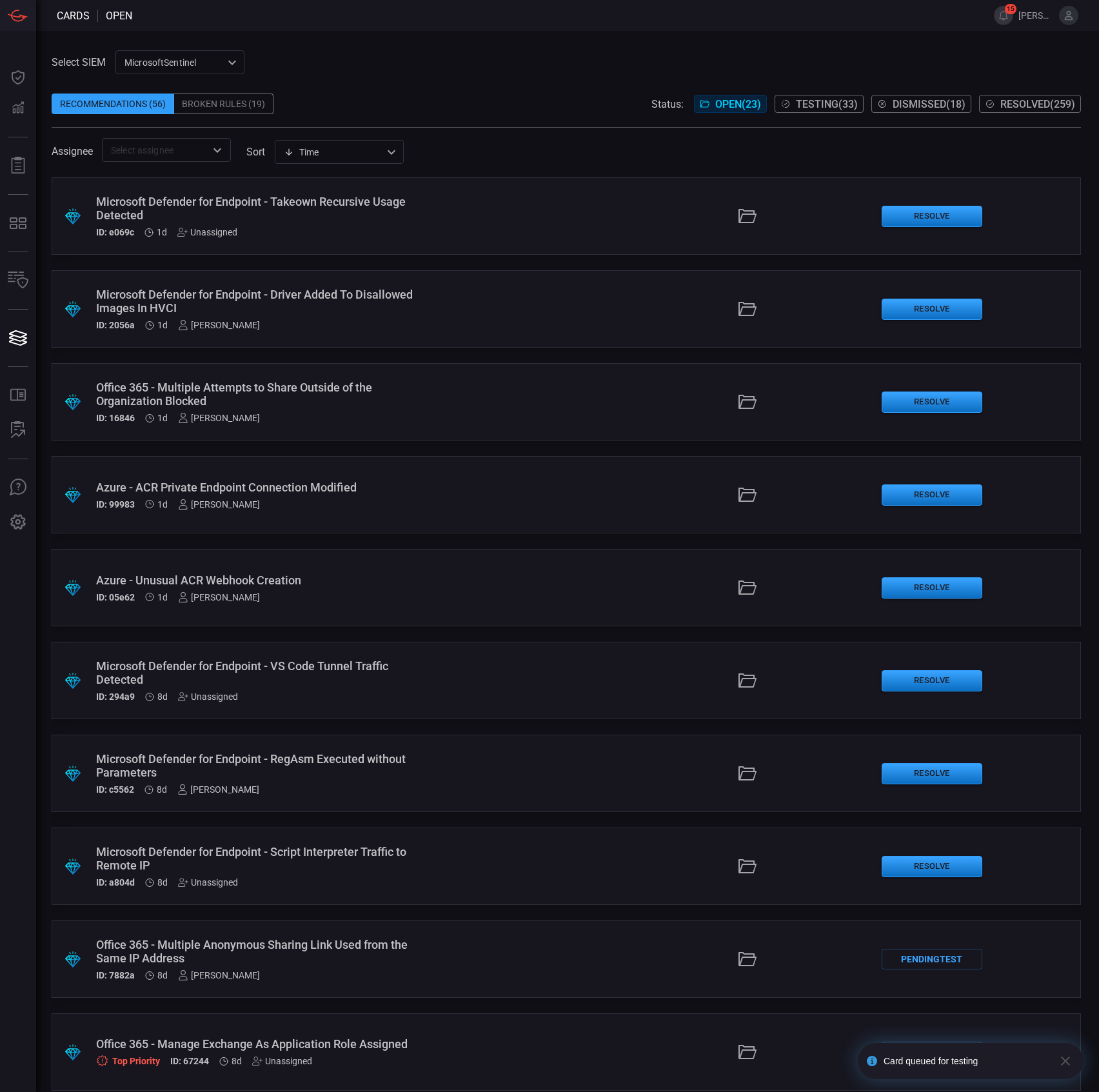
click at [390, 222] on div "Microsoft Defender for Endpoint - Takeown Recursive Usage Detected ID: e069c 1d…" at bounding box center [261, 216] width 330 height 43
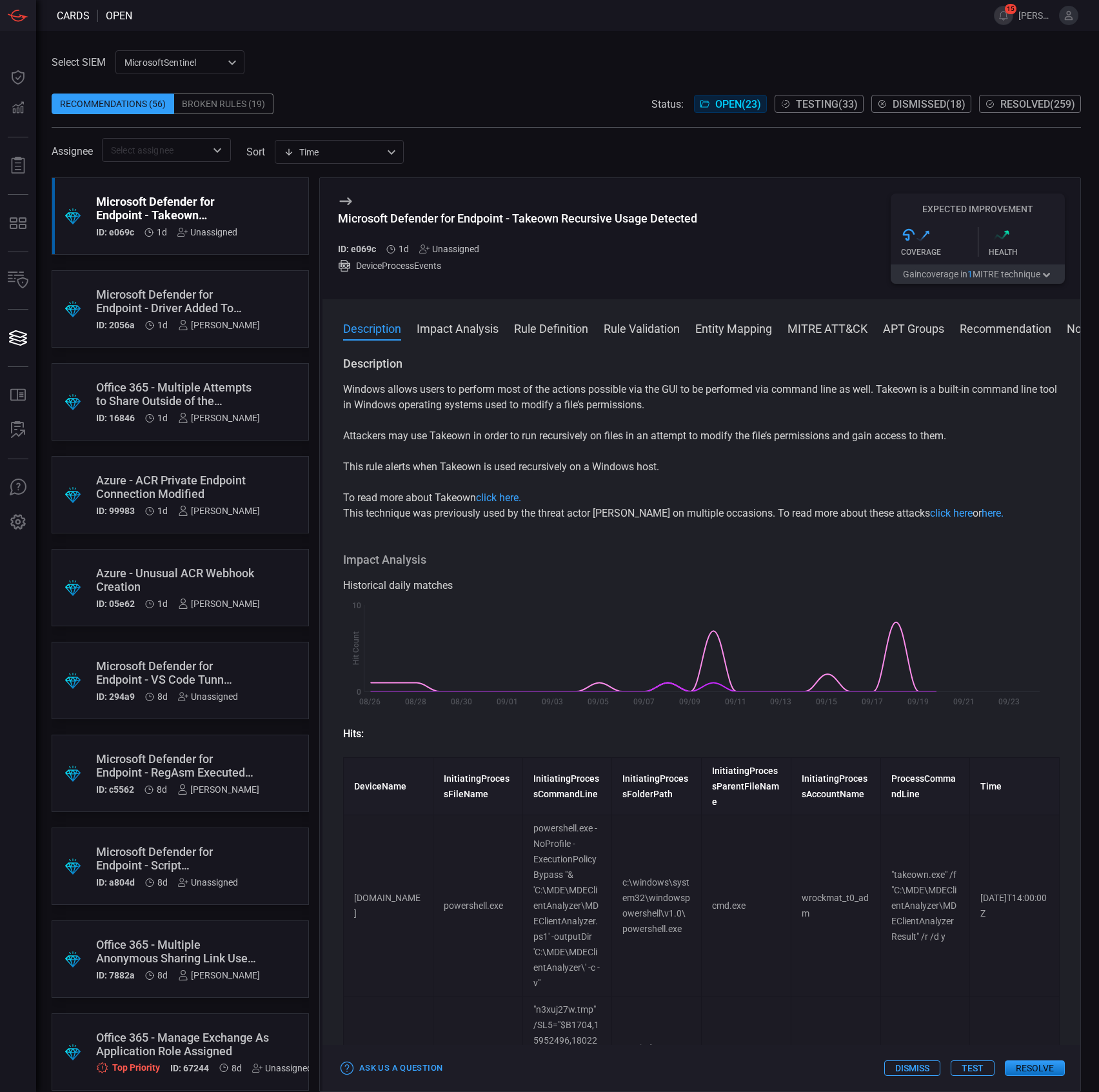
click at [513, 434] on p "Attackers may use Takeown in order to run recursively on files in an attempt to…" at bounding box center [701, 436] width 717 height 16
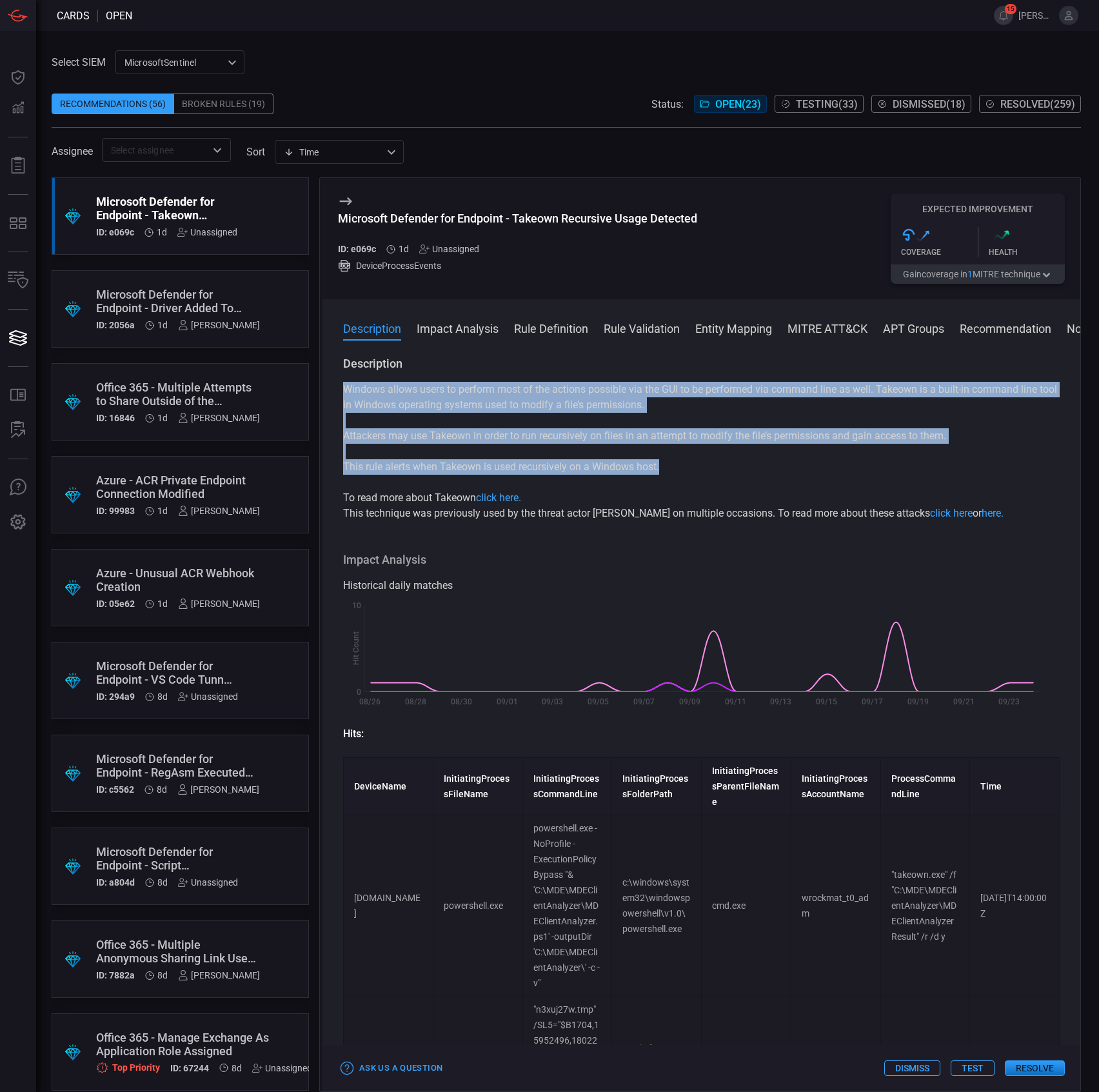
drag, startPoint x: 650, startPoint y: 465, endPoint x: 336, endPoint y: 393, distance: 322.1
click at [336, 393] on div "Description Windows allows users to perform most of the actions possible via th…" at bounding box center [701, 721] width 758 height 730
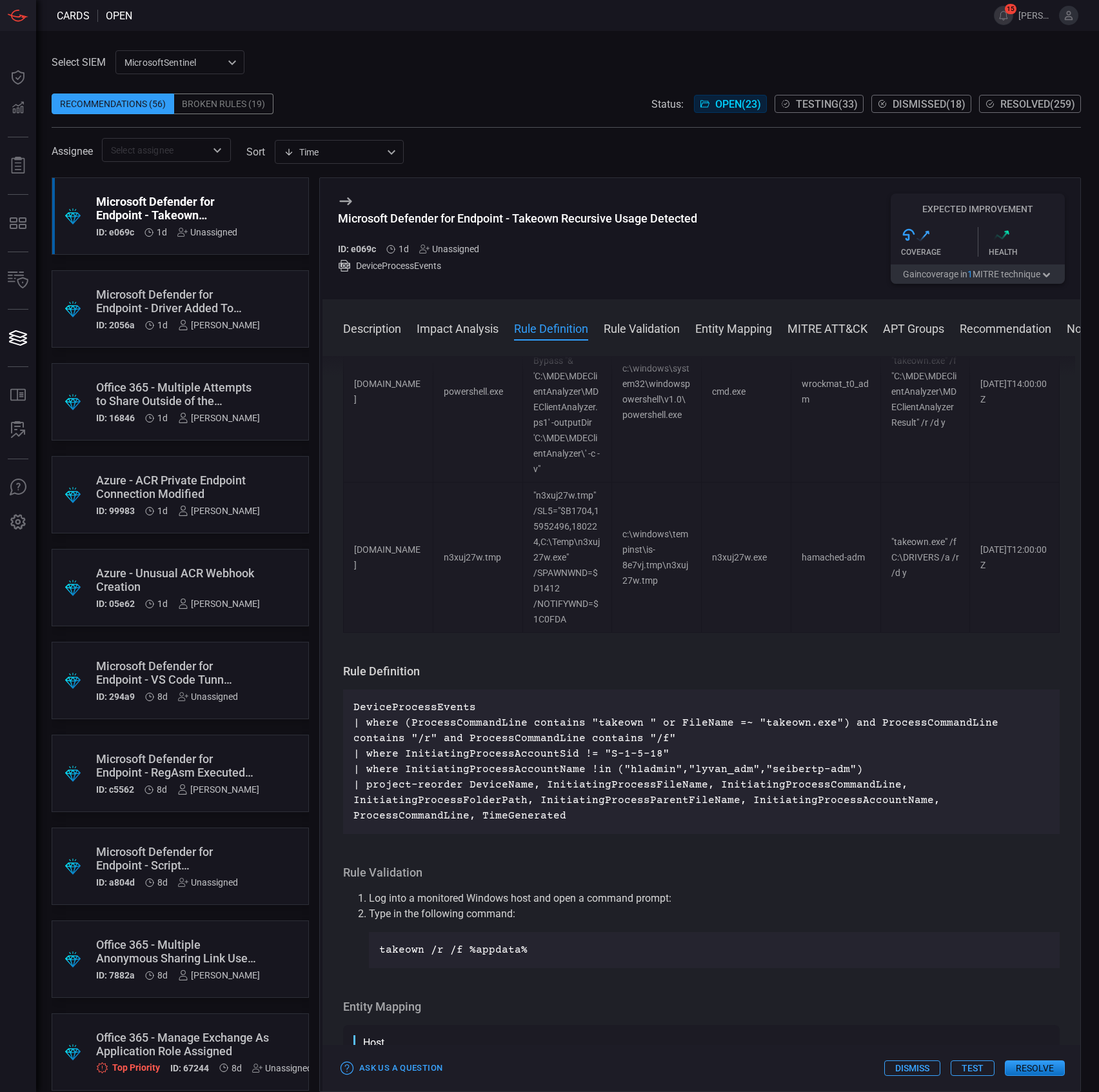
scroll to position [516, 0]
click at [583, 764] on p "DeviceProcessEvents | where (ProcessCommandLine contains "takeown " or FileName…" at bounding box center [701, 760] width 696 height 124
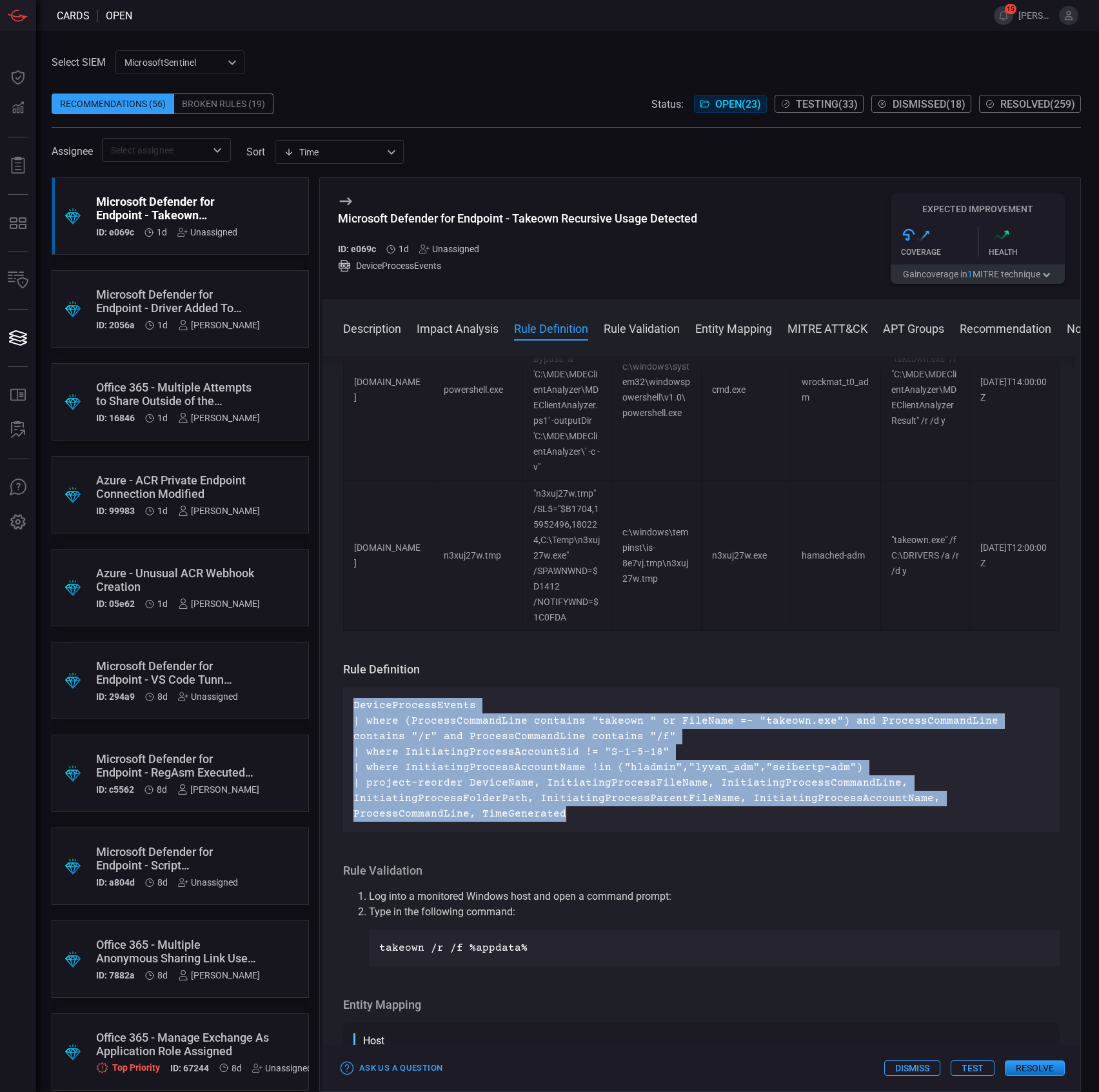
drag, startPoint x: 583, startPoint y: 821, endPoint x: 325, endPoint y: 702, distance: 284.1
click at [325, 702] on div "Description Windows allows users to perform most of the actions possible via th…" at bounding box center [701, 721] width 758 height 730
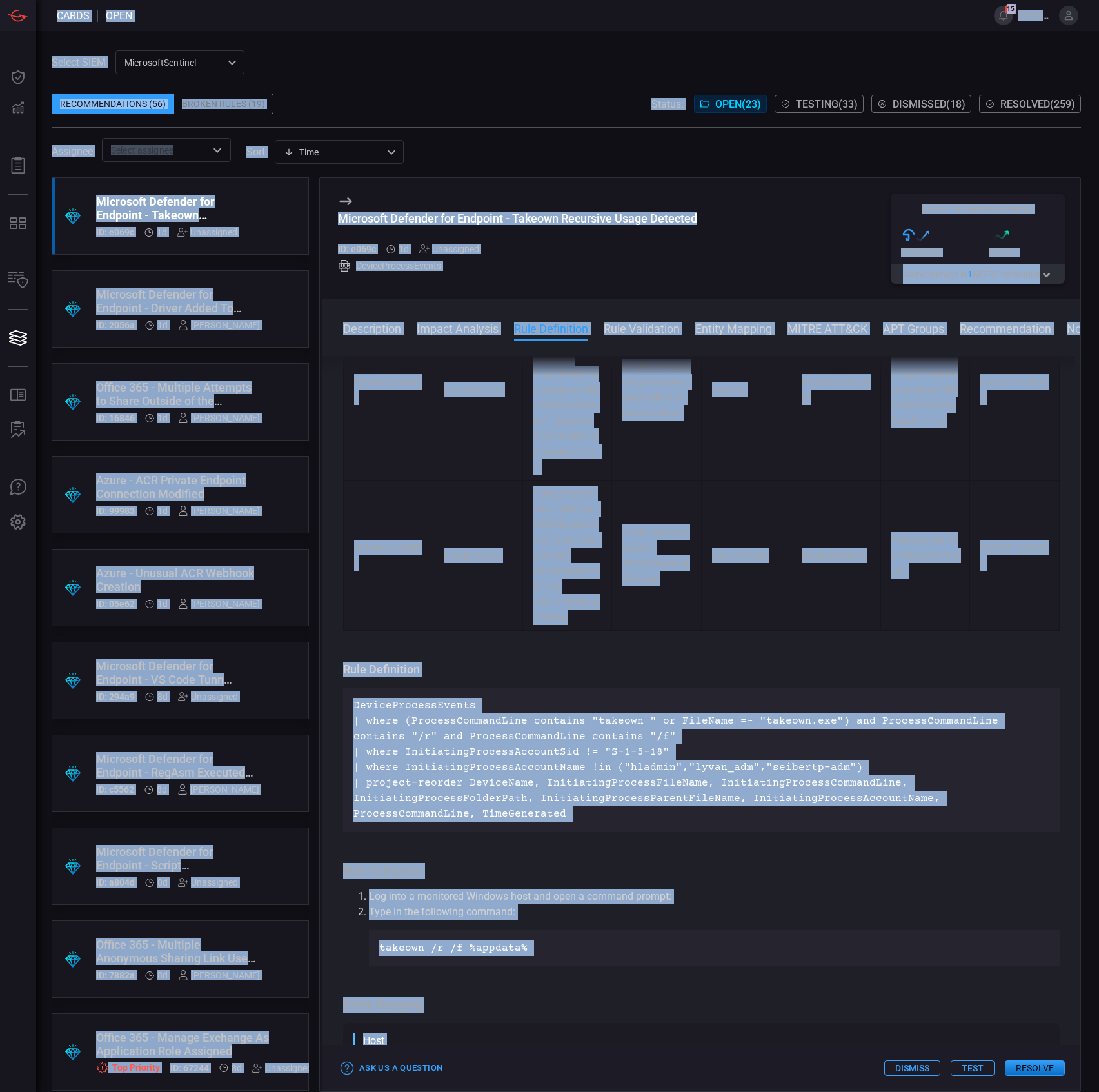
drag, startPoint x: 638, startPoint y: 791, endPoint x: 601, endPoint y: 816, distance: 44.7
click at [638, 791] on p "DeviceProcessEvents | where (ProcessCommandLine contains "takeown " or FileName…" at bounding box center [701, 760] width 696 height 124
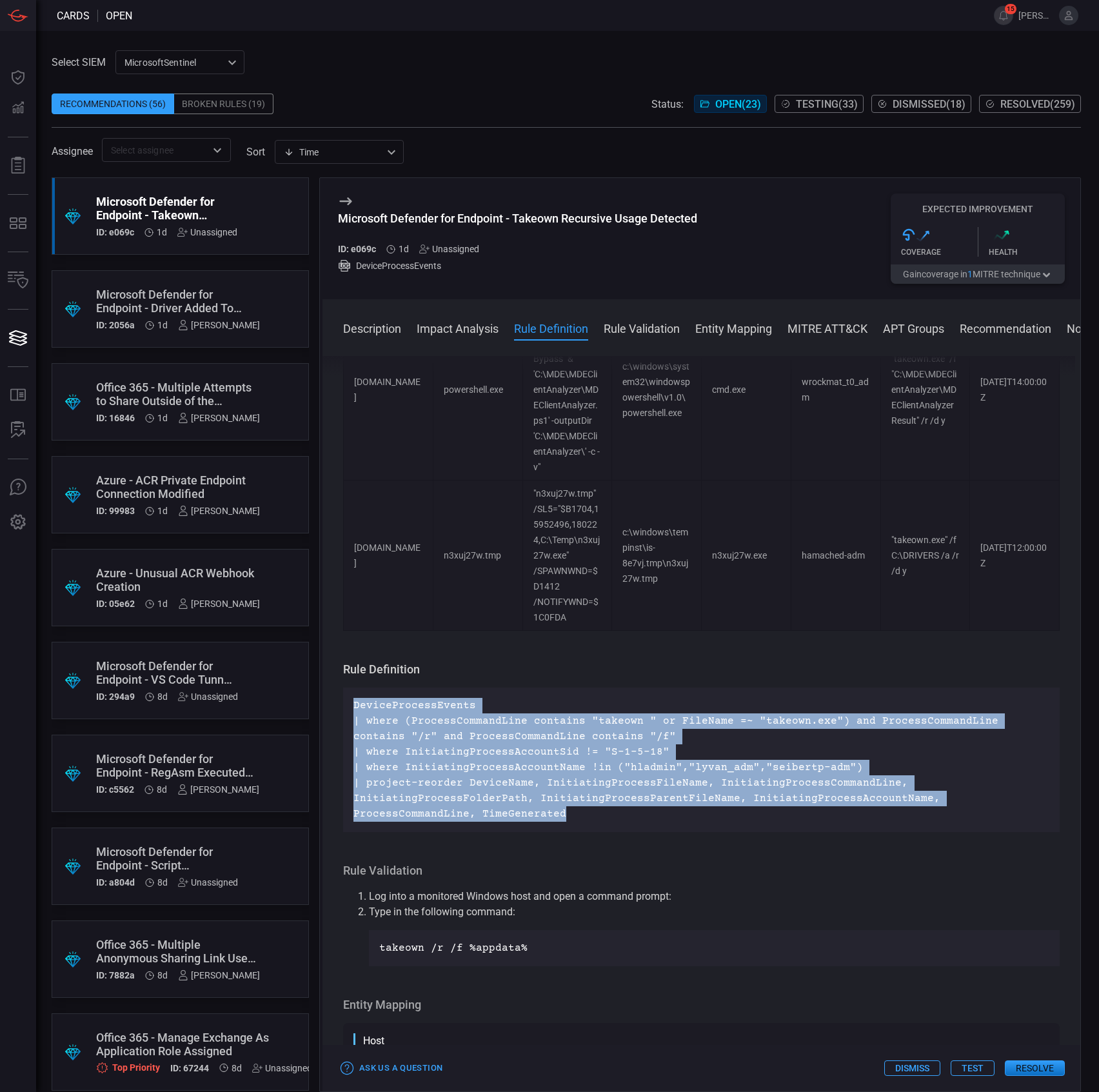
drag, startPoint x: 599, startPoint y: 817, endPoint x: 351, endPoint y: 708, distance: 270.9
click at [351, 708] on div "DeviceProcessEvents | where (ProcessCommandLine contains "takeown " or FileName…" at bounding box center [701, 760] width 717 height 145
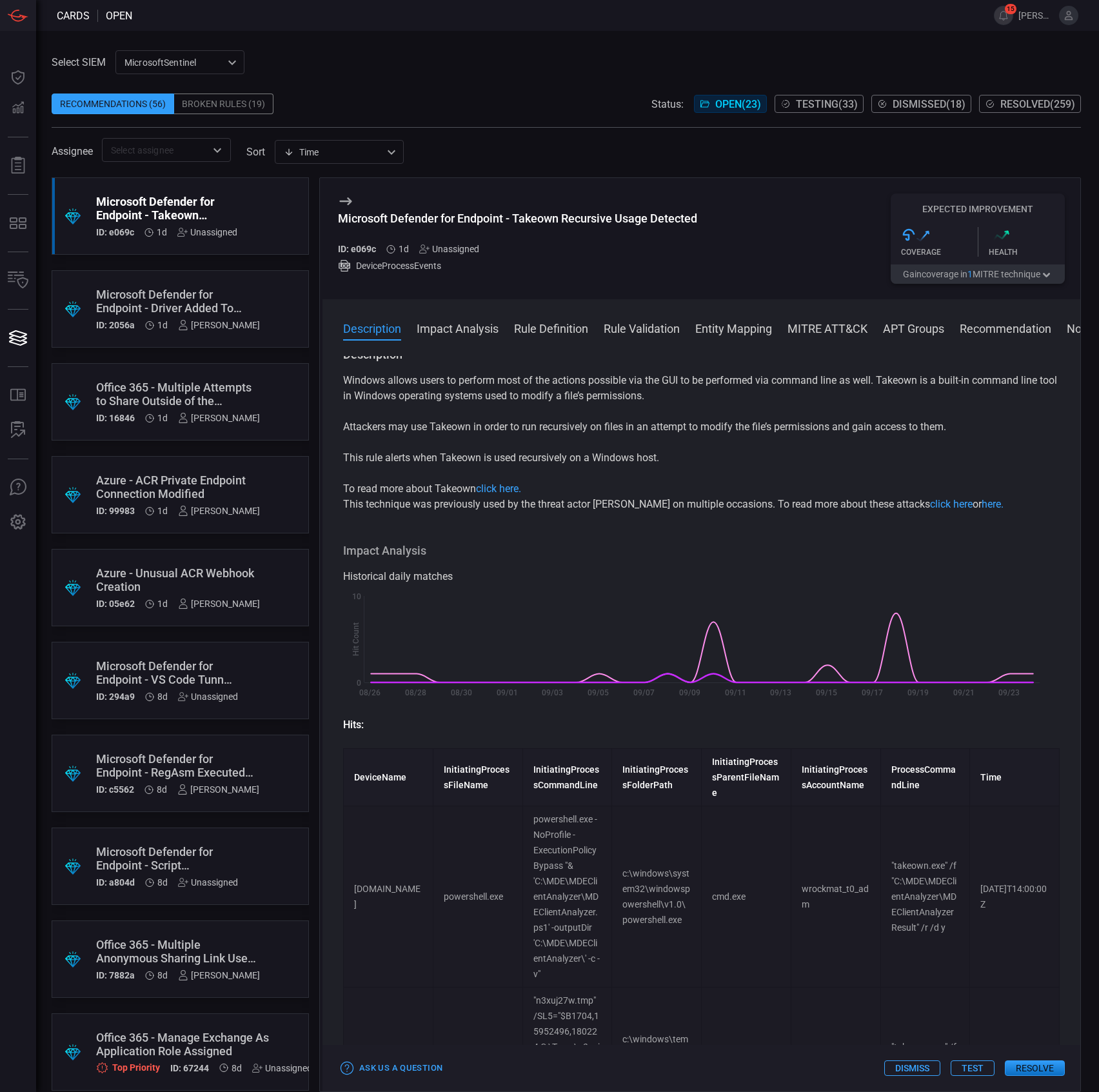
scroll to position [0, 0]
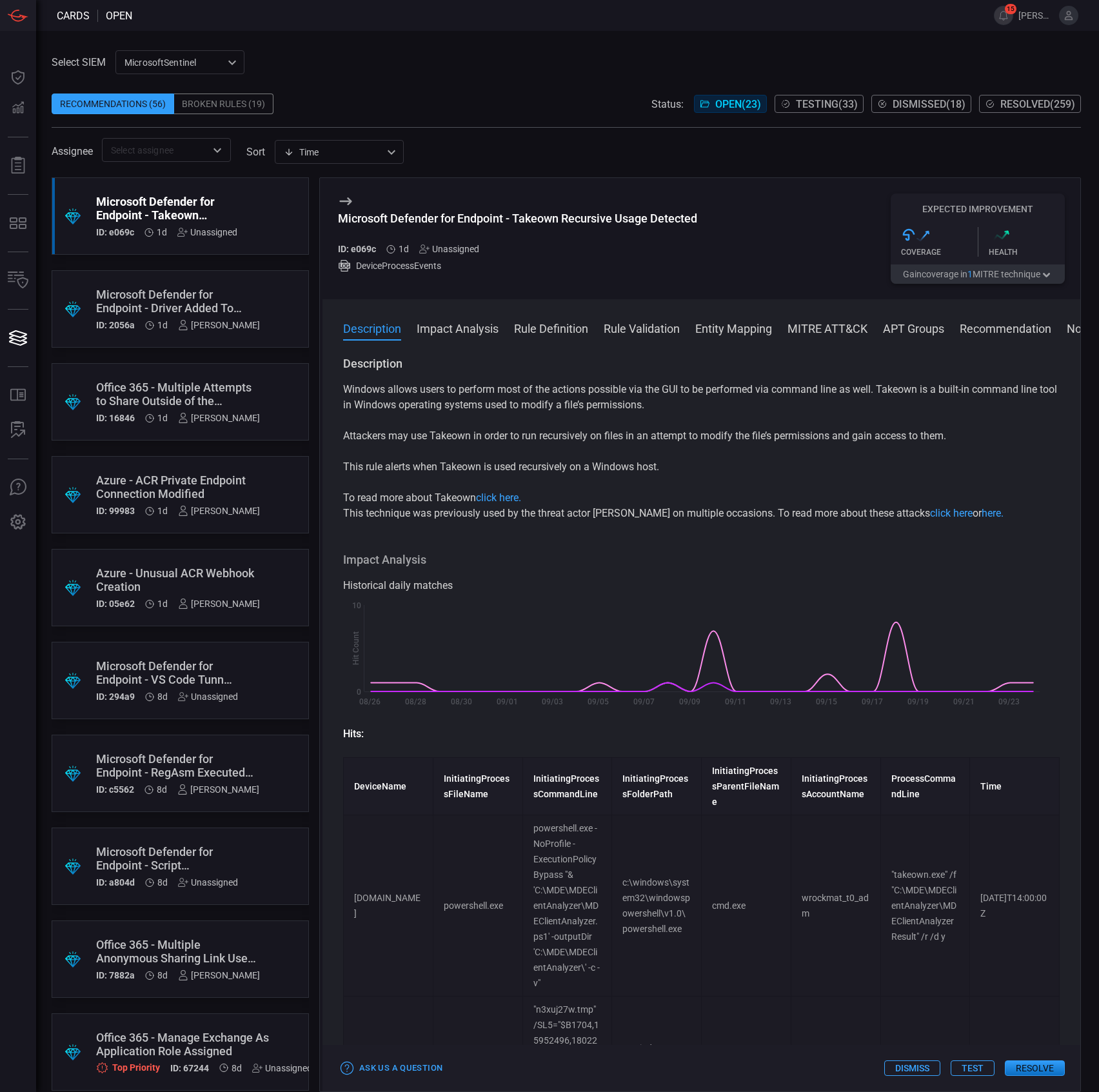
click at [558, 481] on div "Windows allows users to perform most of the actions possible via the GUI to be …" at bounding box center [701, 451] width 717 height 139
click at [640, 467] on p "This rule alerts when Takeown is used recursively on a Windows host." at bounding box center [701, 467] width 717 height 16
click at [532, 465] on p "This rule alerts when Takeown is used recursively on a Windows host." at bounding box center [701, 467] width 717 height 16
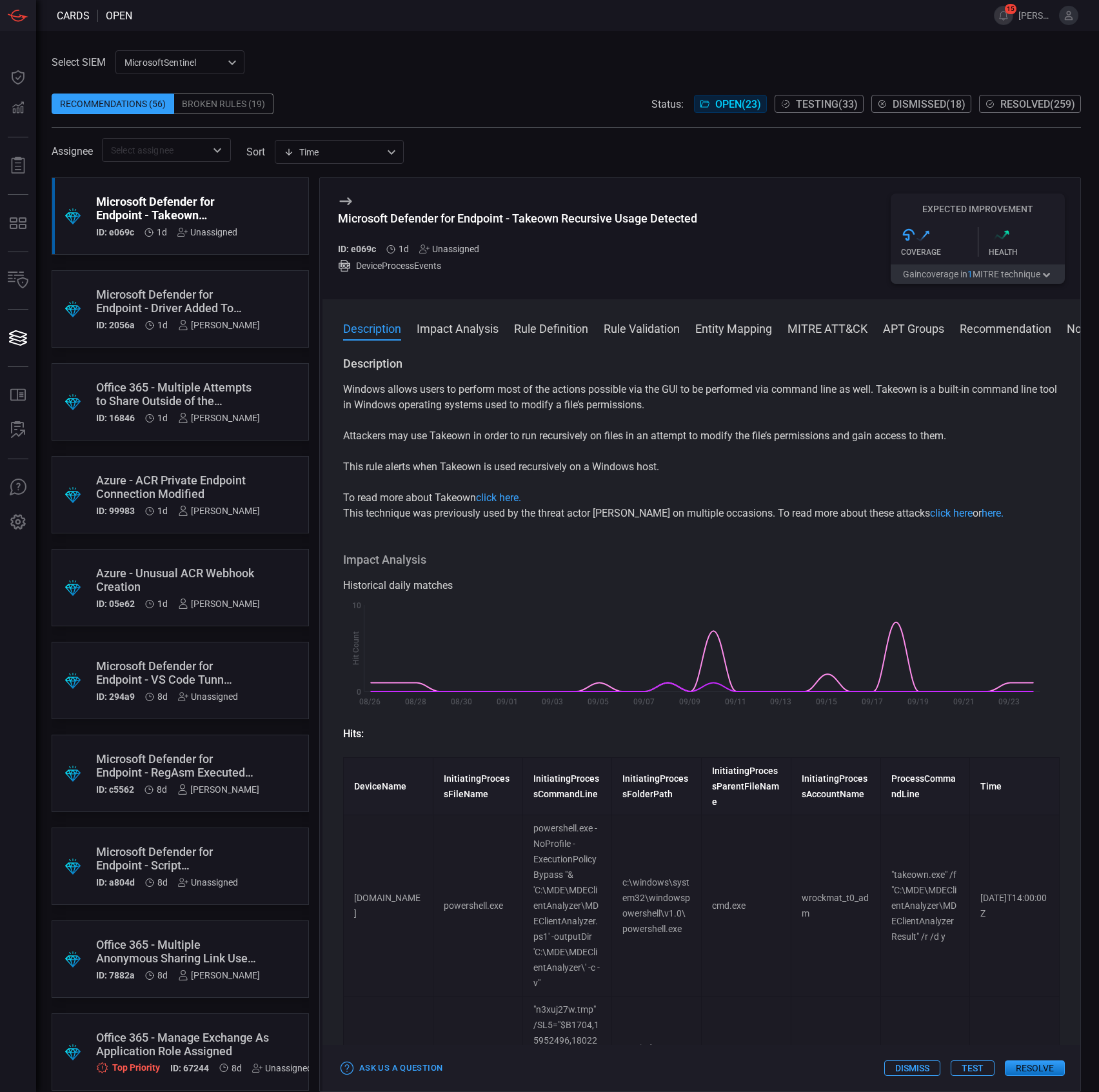
click at [532, 465] on p "This rule alerts when Takeown is used recursively on a Windows host." at bounding box center [701, 467] width 717 height 16
click at [547, 214] on div "Microsoft Defender for Endpoint - Takeown Recursive Usage Detected" at bounding box center [517, 218] width 359 height 14
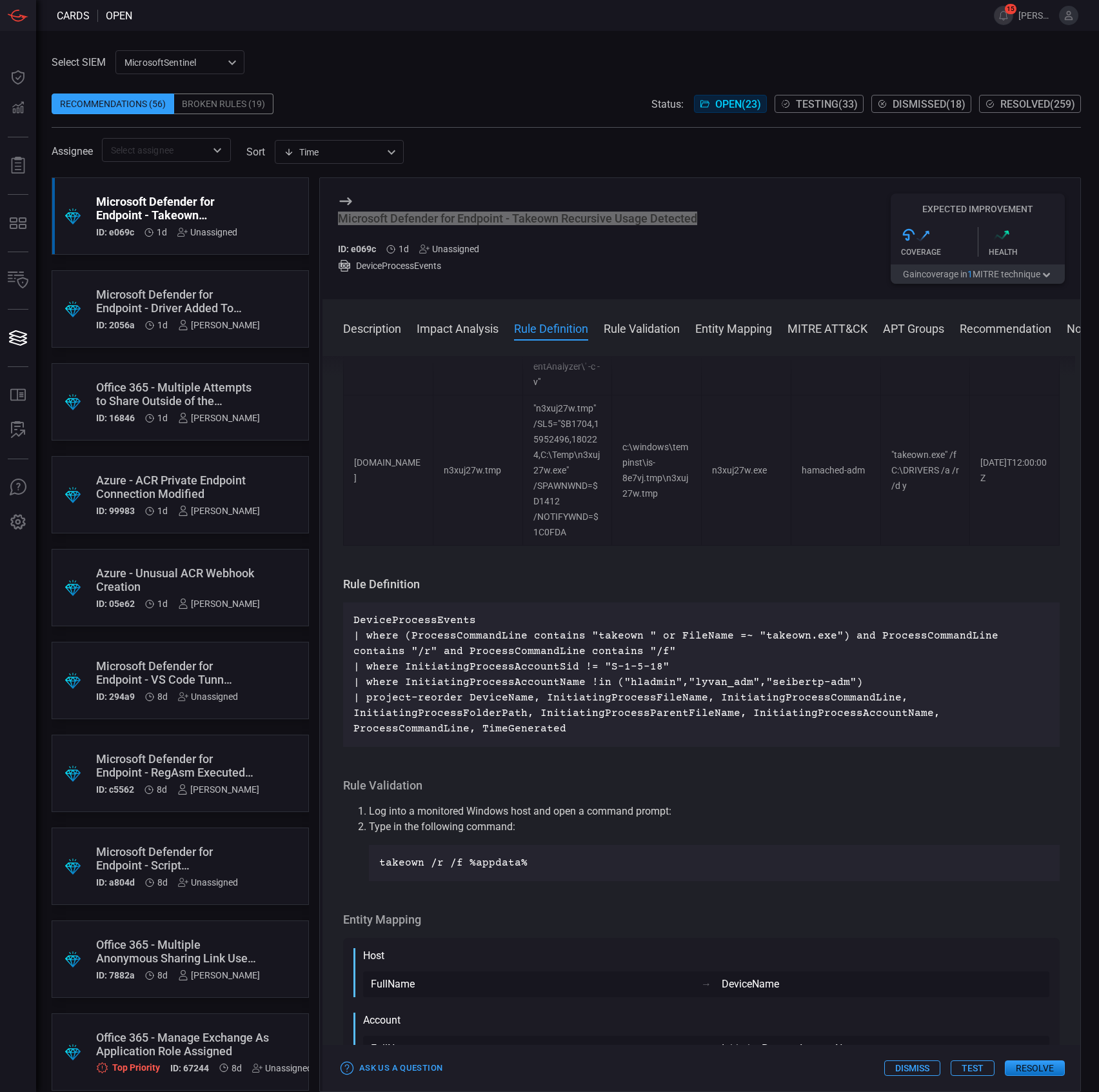
scroll to position [601, 0]
drag, startPoint x: 537, startPoint y: 861, endPoint x: 411, endPoint y: 862, distance: 126.0
click at [411, 864] on p "takeown /r /f %appdata%" at bounding box center [714, 862] width 670 height 16
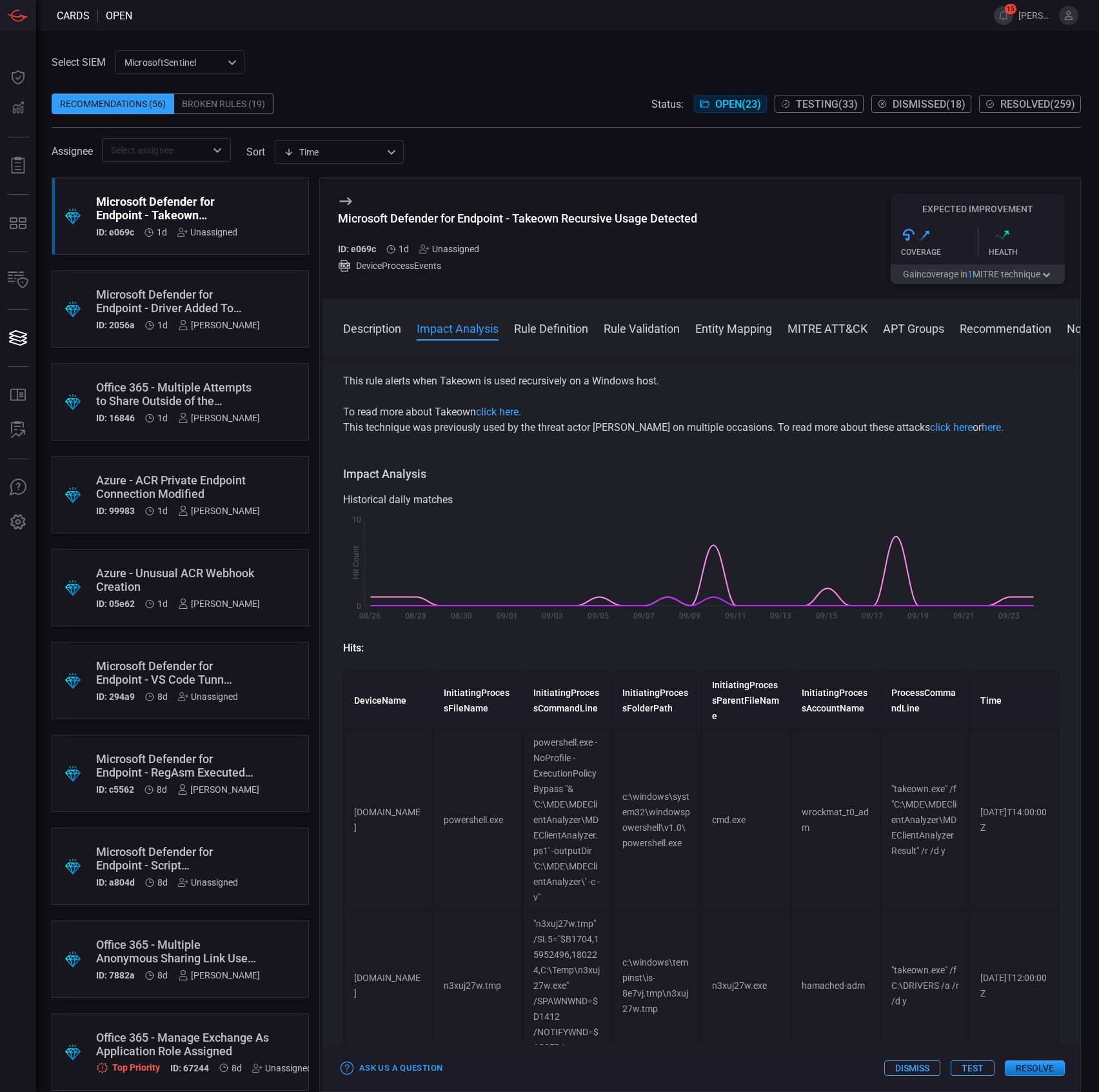
scroll to position [0, 0]
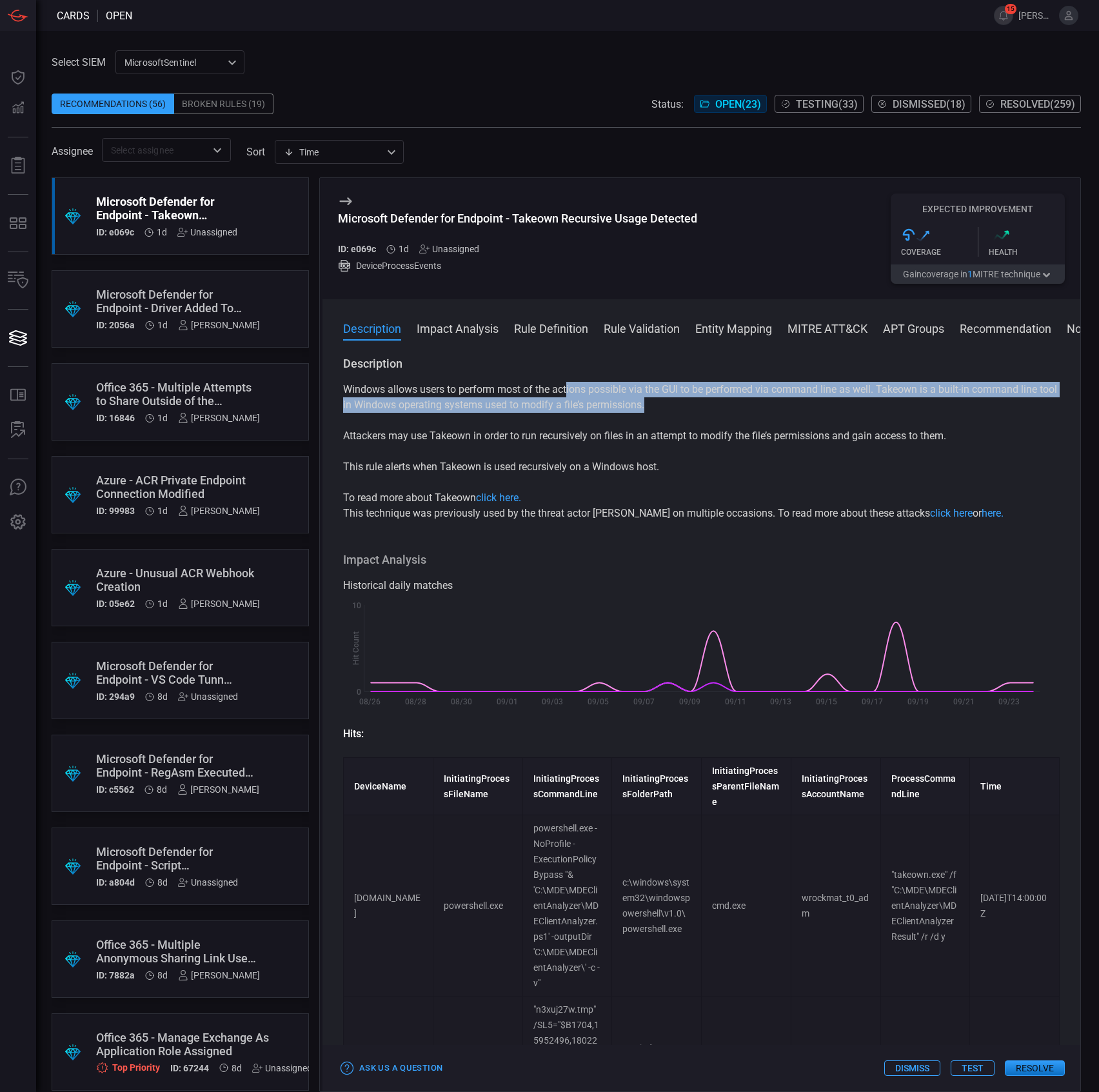
drag, startPoint x: 594, startPoint y: 392, endPoint x: 728, endPoint y: 408, distance: 135.0
click at [728, 408] on p "Windows allows users to perform most of the actions possible via the GUI to be …" at bounding box center [701, 397] width 717 height 31
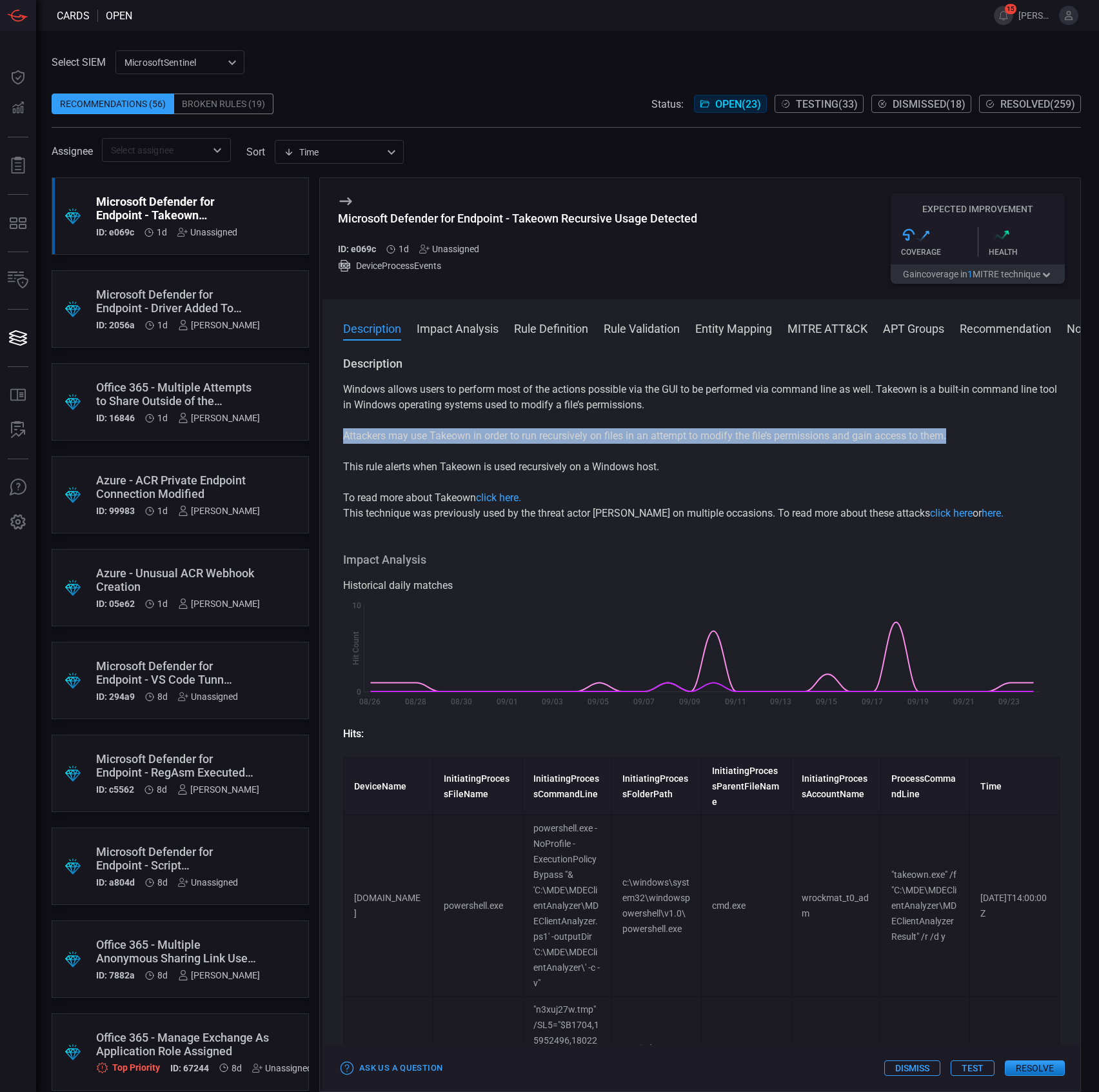
drag, startPoint x: 340, startPoint y: 437, endPoint x: 966, endPoint y: 434, distance: 626.0
click at [966, 434] on div "Description Windows allows users to perform most of the actions possible via th…" at bounding box center [701, 721] width 758 height 730
click at [966, 434] on p "Attackers may use Takeown in order to run recursively on files in an attempt to…" at bounding box center [701, 436] width 717 height 16
drag, startPoint x: 839, startPoint y: 728, endPoint x: 825, endPoint y: 723, distance: 14.9
click at [839, 728] on p "Hits:" at bounding box center [701, 734] width 717 height 16
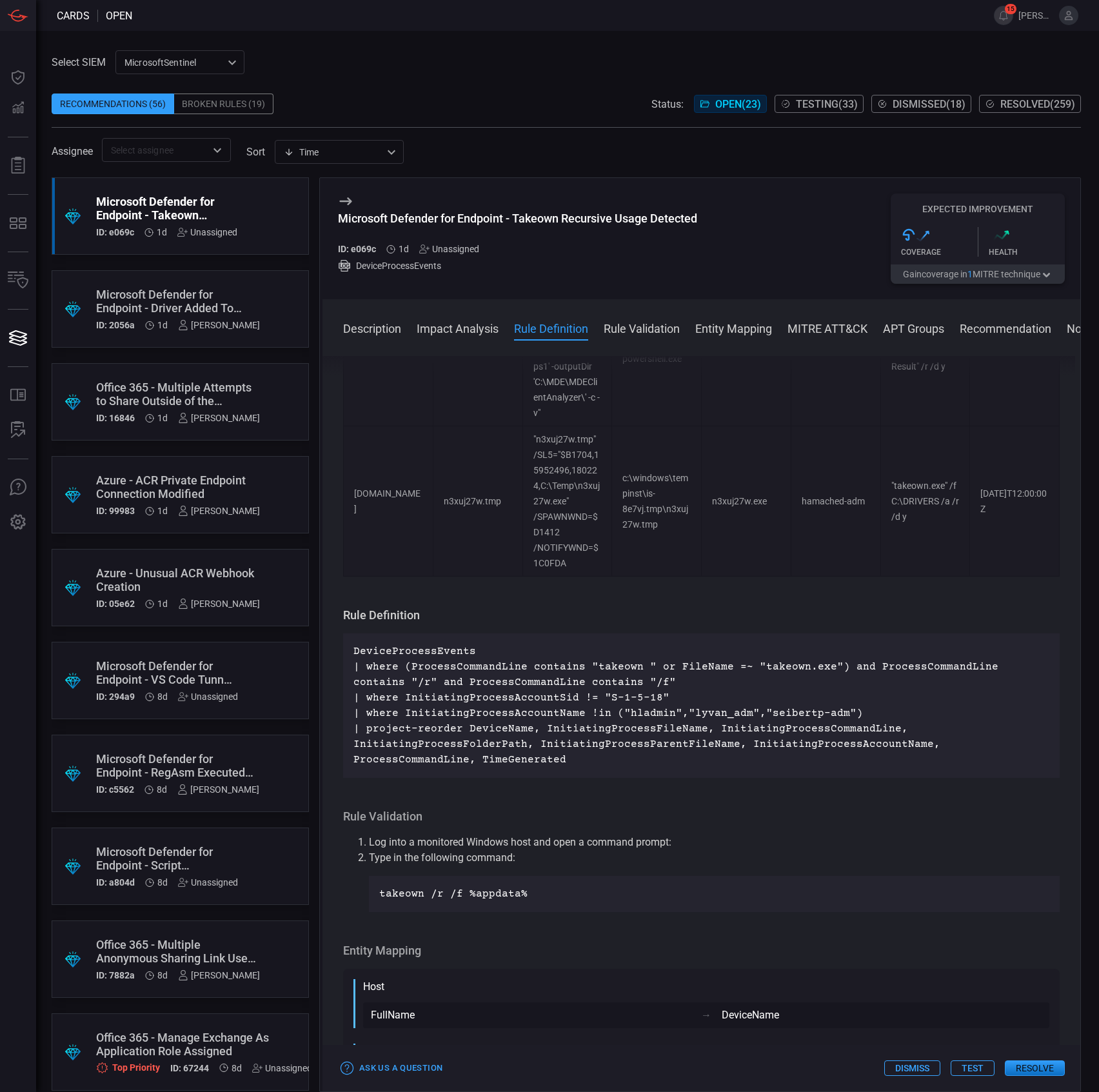
scroll to position [601, 0]
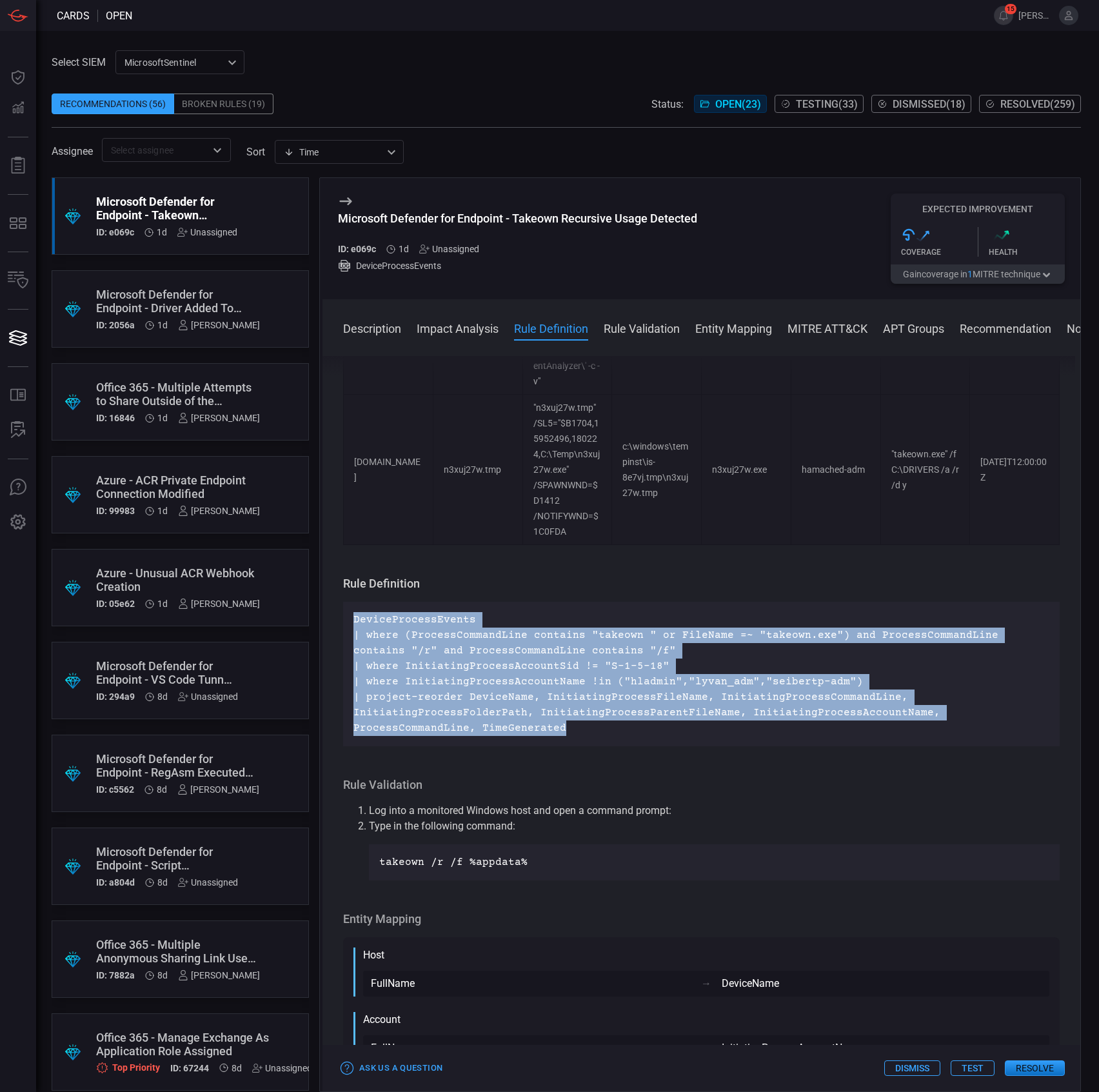
drag, startPoint x: 637, startPoint y: 738, endPoint x: 999, endPoint y: 562, distance: 402.5
click at [321, 609] on div "Microsoft Defender for Endpoint - Takeown Recursive Usage Detected ID: e069c 1d…" at bounding box center [700, 633] width 762 height 914
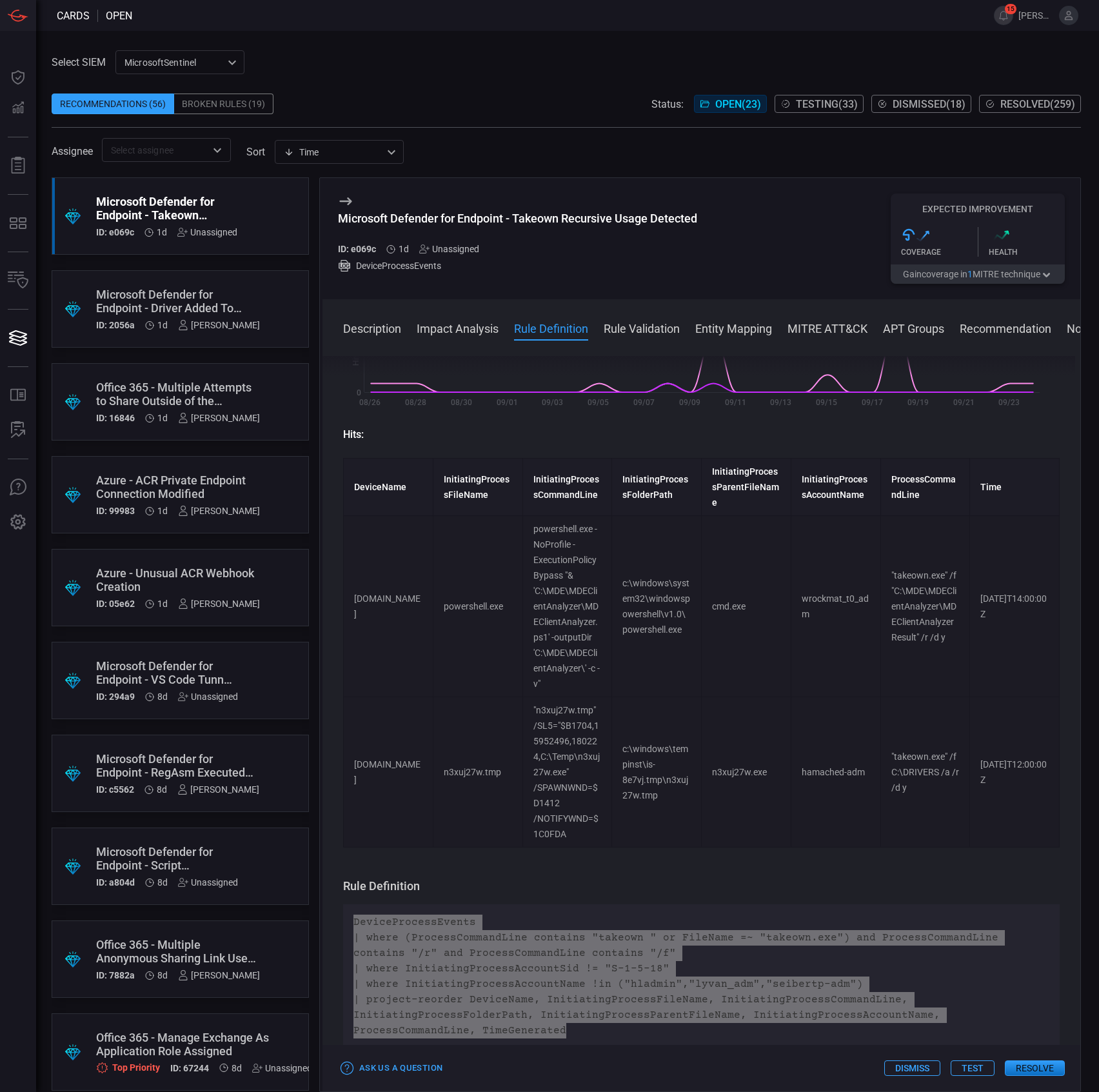
scroll to position [429, 0]
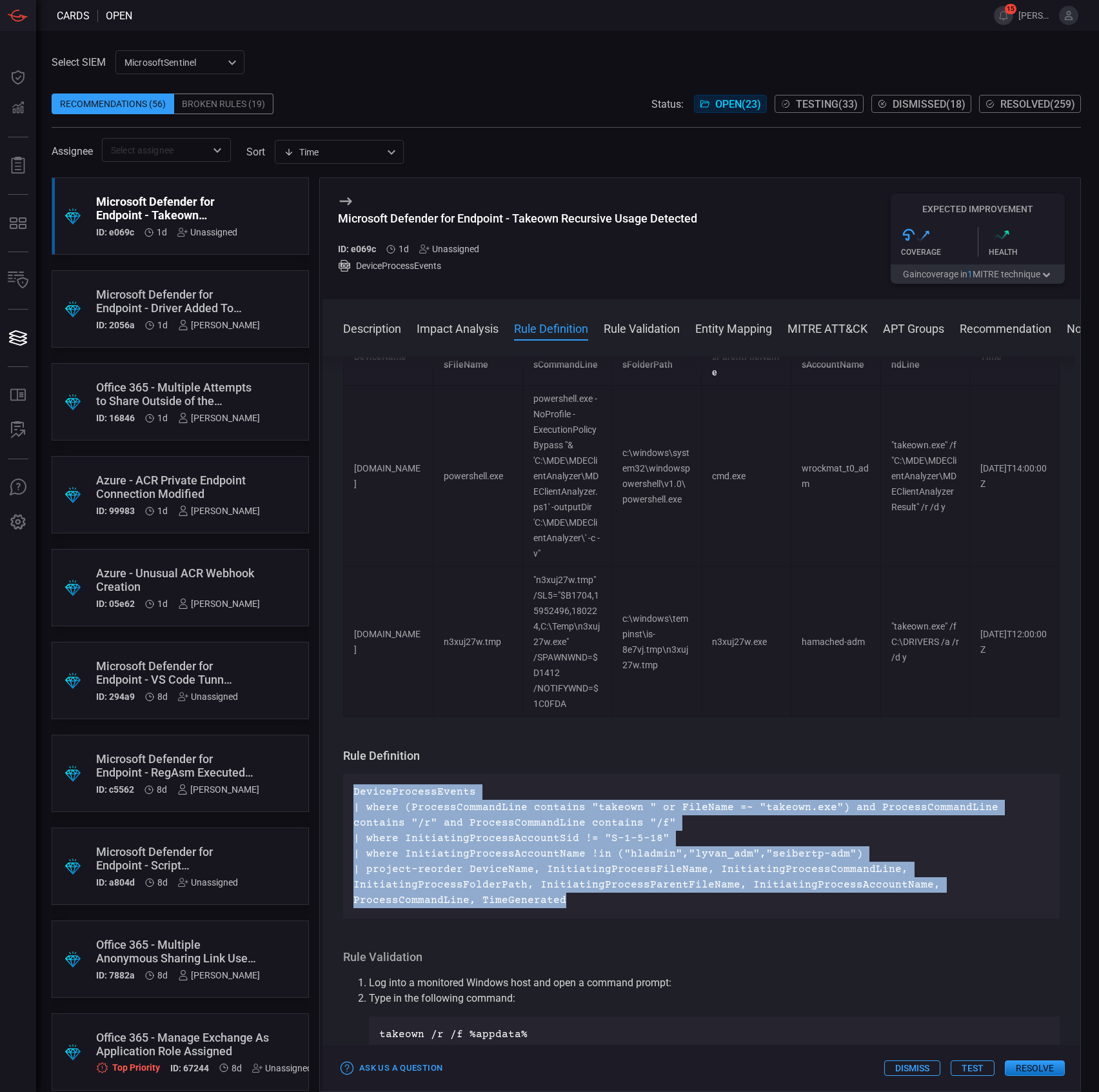
click at [978, 1068] on button "Test" at bounding box center [972, 1068] width 44 height 16
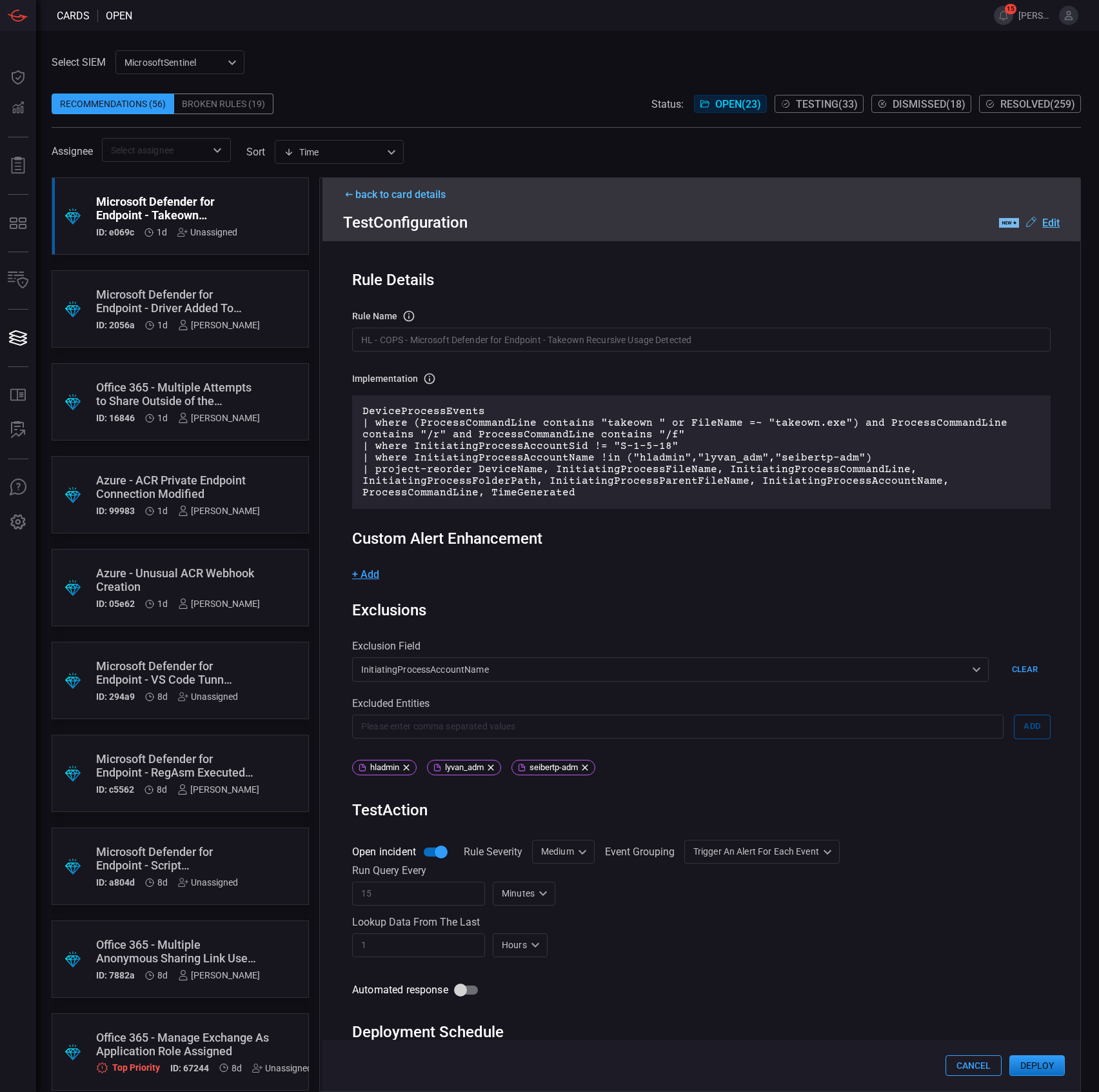
click at [458, 359] on div "Rule Details rule Name Name of the rule that will be created in the SIEM. HL - …" at bounding box center [701, 666] width 758 height 850
click at [465, 341] on input "HL - COPS - Microsoft Defender for Endpoint - Takeown Recursive Usage Detected" at bounding box center [701, 339] width 698 height 23
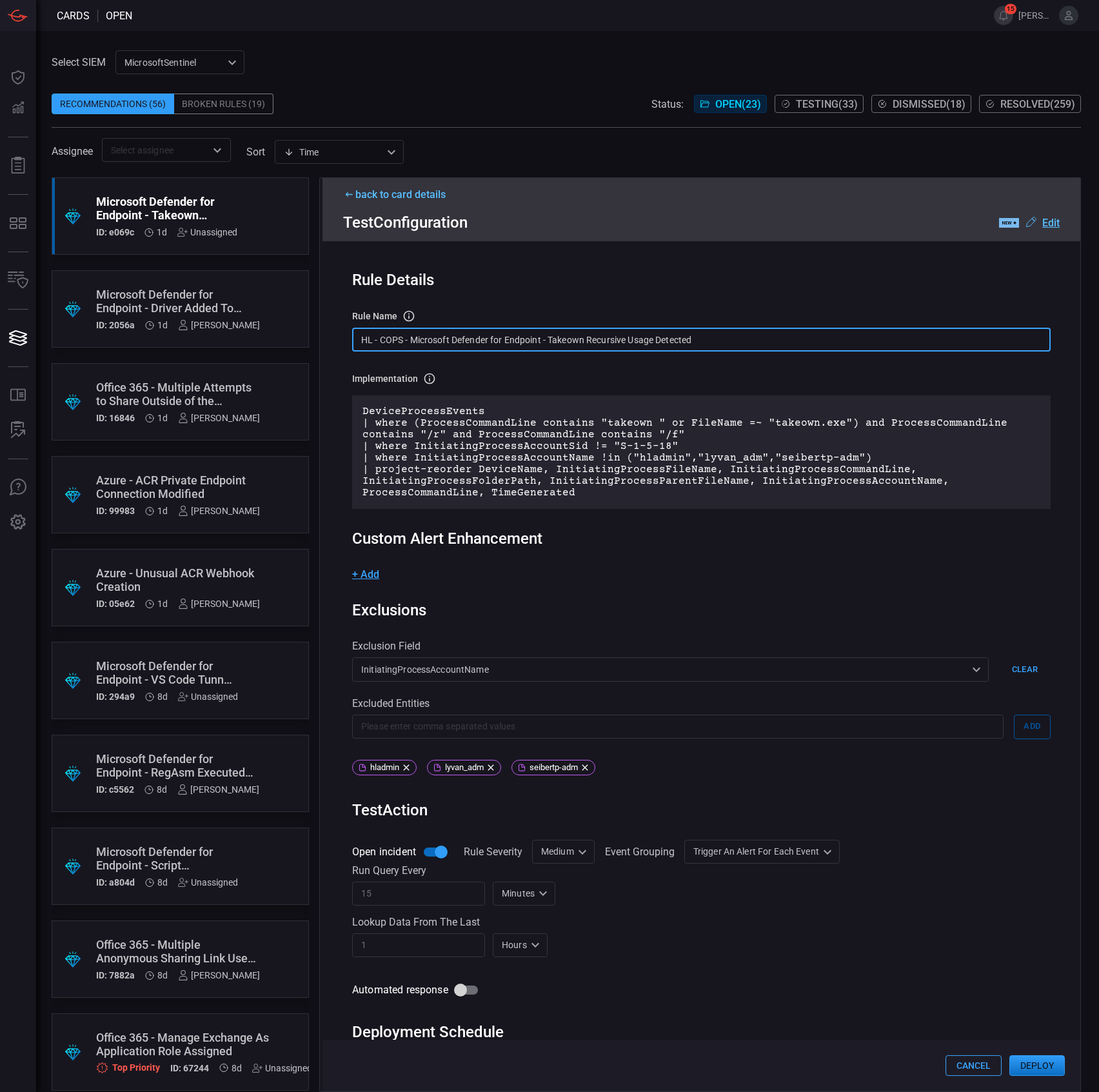
click at [465, 341] on input "HL - COPS - Microsoft Defender for Endpoint - Takeown Recursive Usage Detected" at bounding box center [701, 339] width 698 height 23
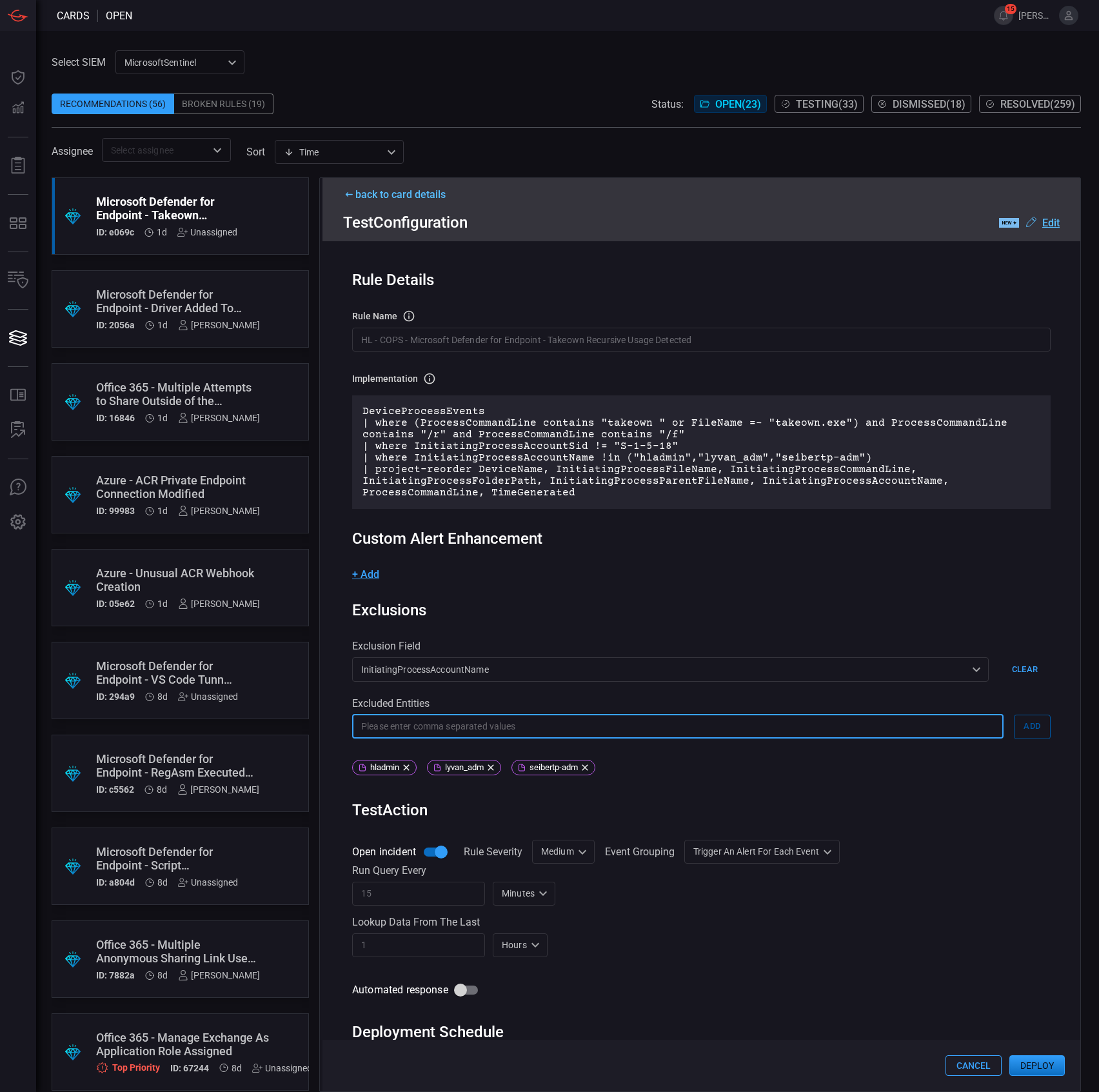
click at [480, 716] on input "text" at bounding box center [678, 726] width 651 height 23
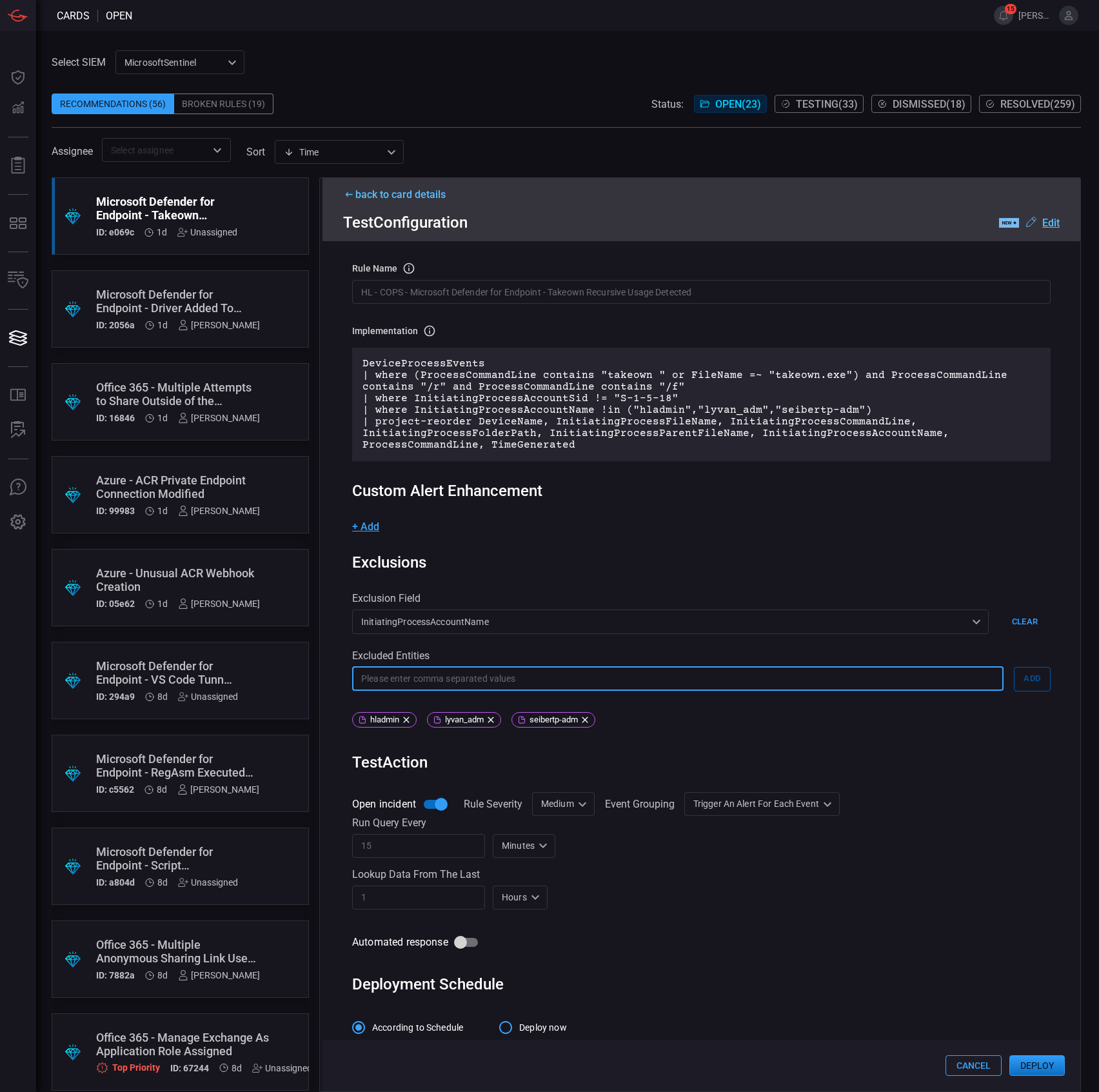
scroll to position [73, 0]
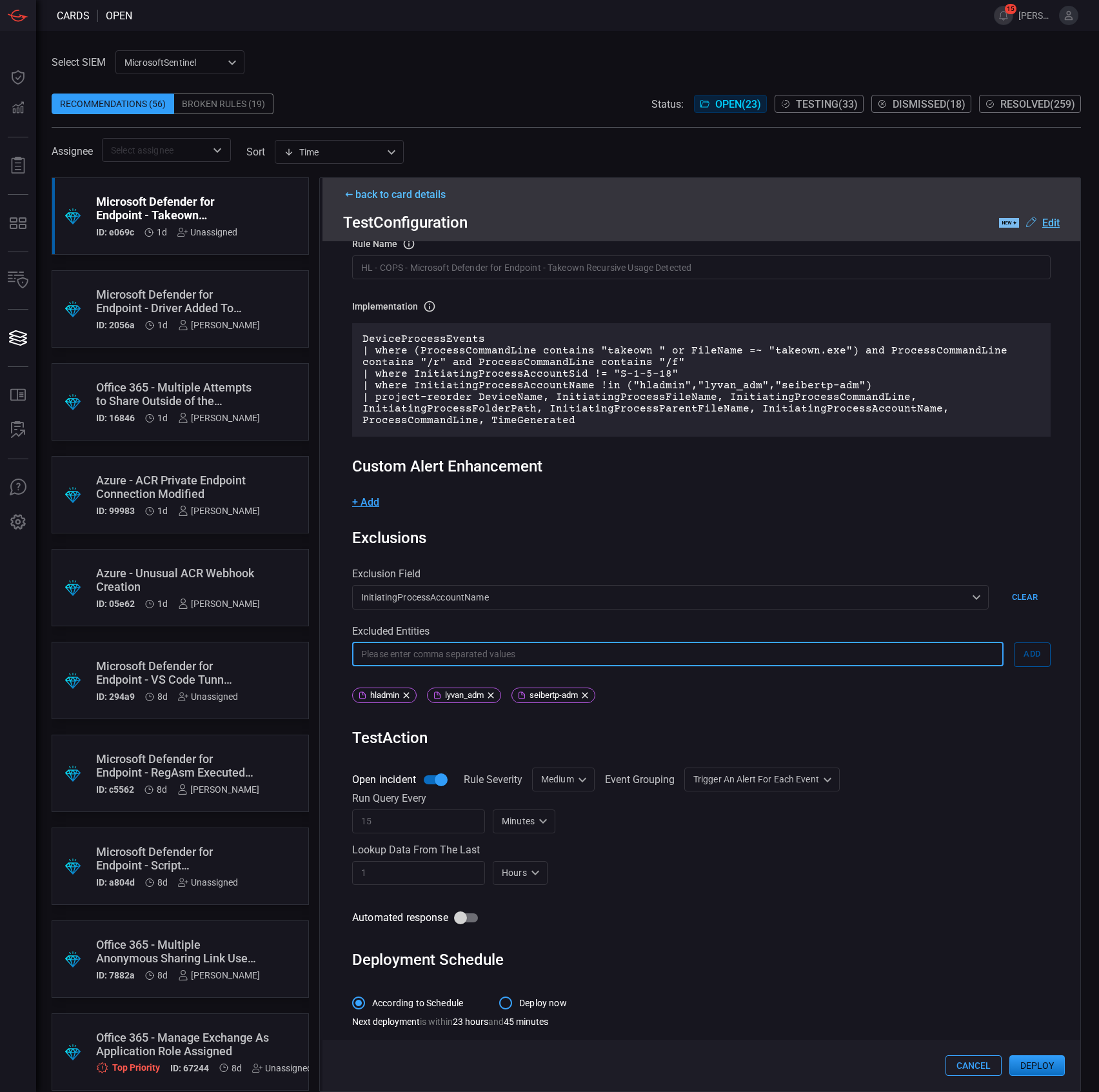
click at [557, 780] on div "Medium Medium ​" at bounding box center [563, 779] width 63 height 23
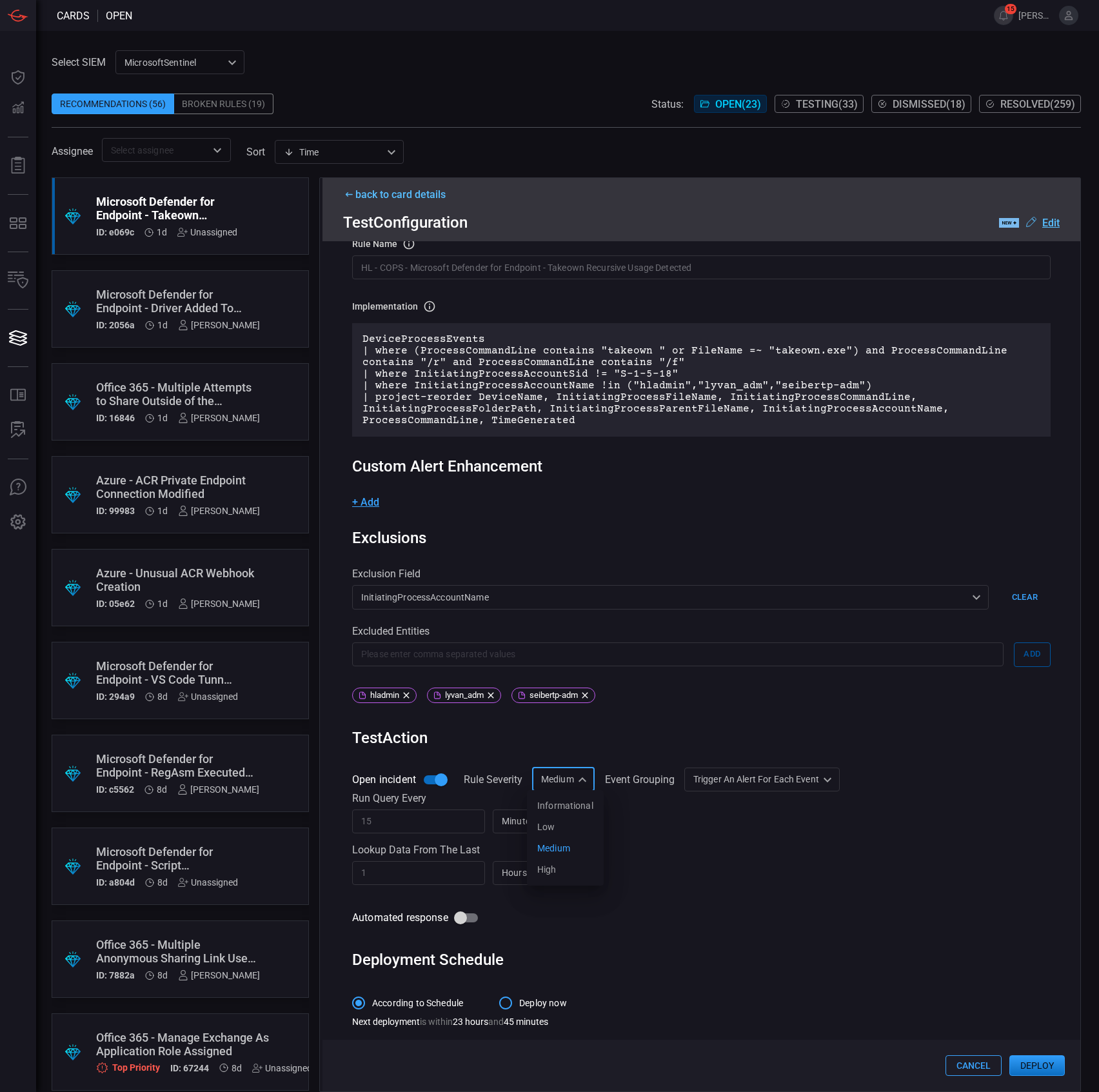
click at [568, 804] on div "Informational" at bounding box center [564, 806] width 56 height 14
type input "Informational"
drag, startPoint x: 1041, startPoint y: 1061, endPoint x: 1042, endPoint y: 1068, distance: 7.1
click at [1042, 1068] on button "Deploy" at bounding box center [1036, 1065] width 56 height 21
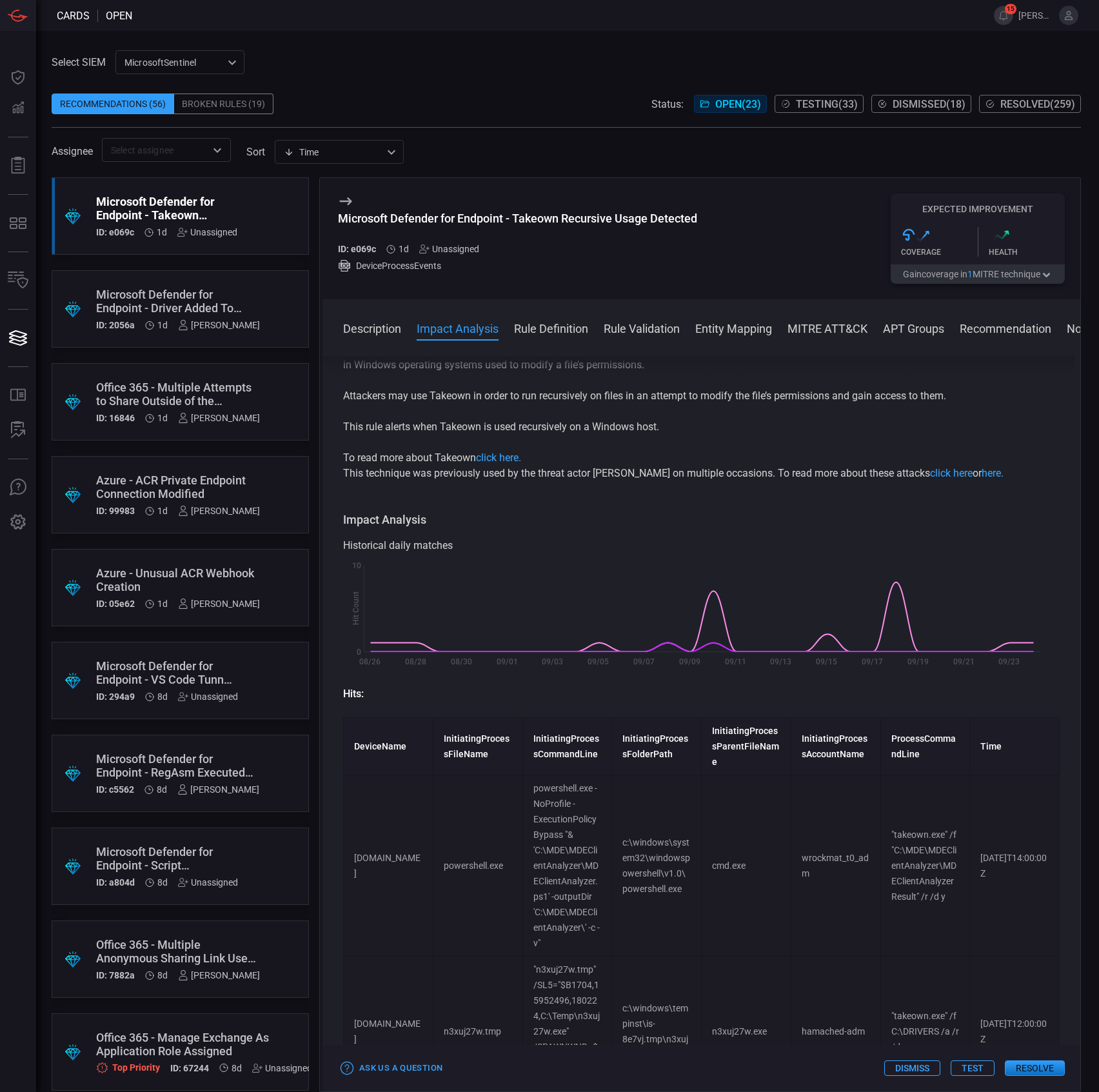
scroll to position [0, 0]
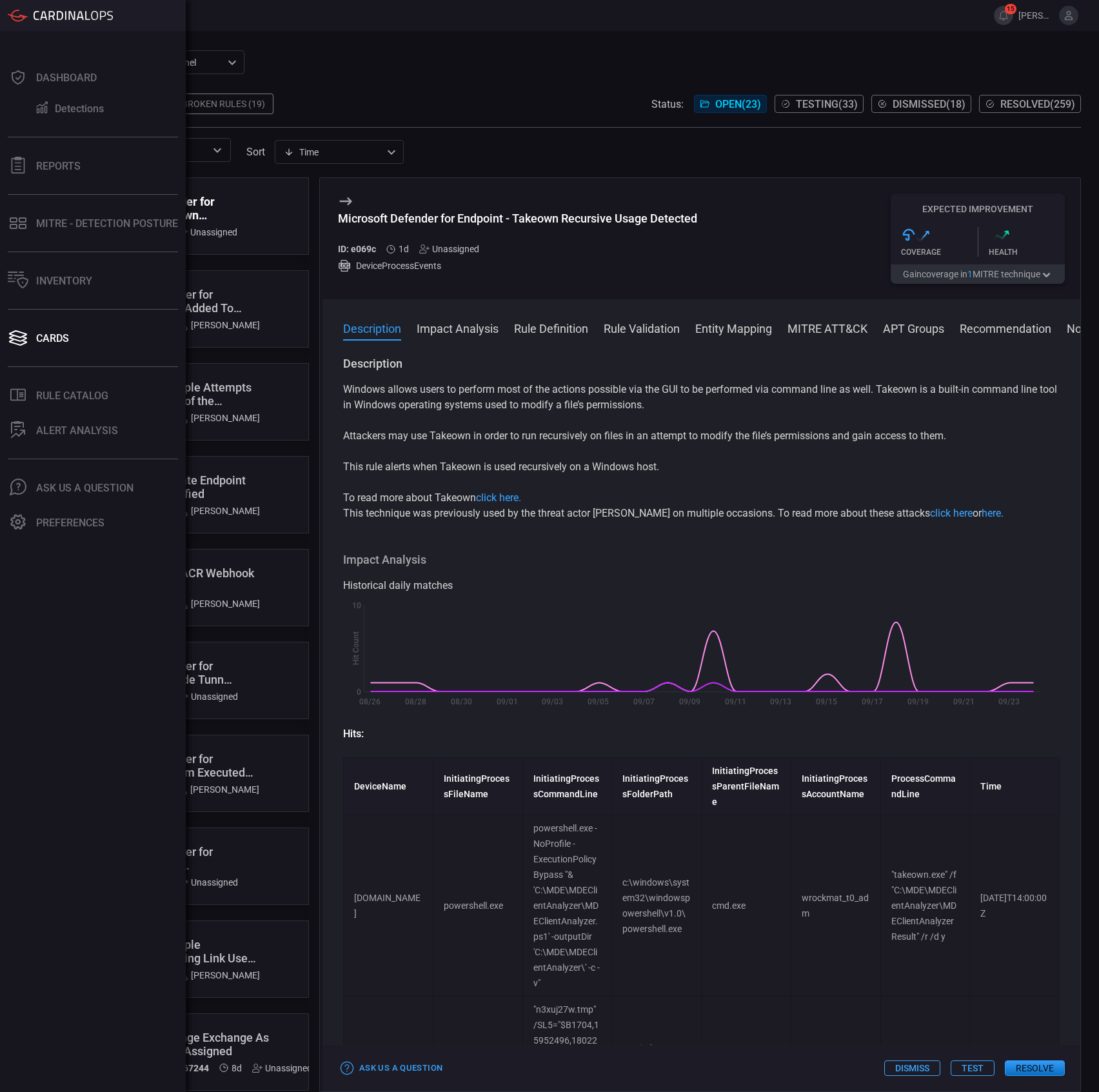
click at [50, 340] on div "Cards" at bounding box center [53, 338] width 33 height 13
click at [48, 347] on button "Cards" at bounding box center [90, 338] width 181 height 31
click at [45, 340] on div "Cards" at bounding box center [53, 338] width 33 height 13
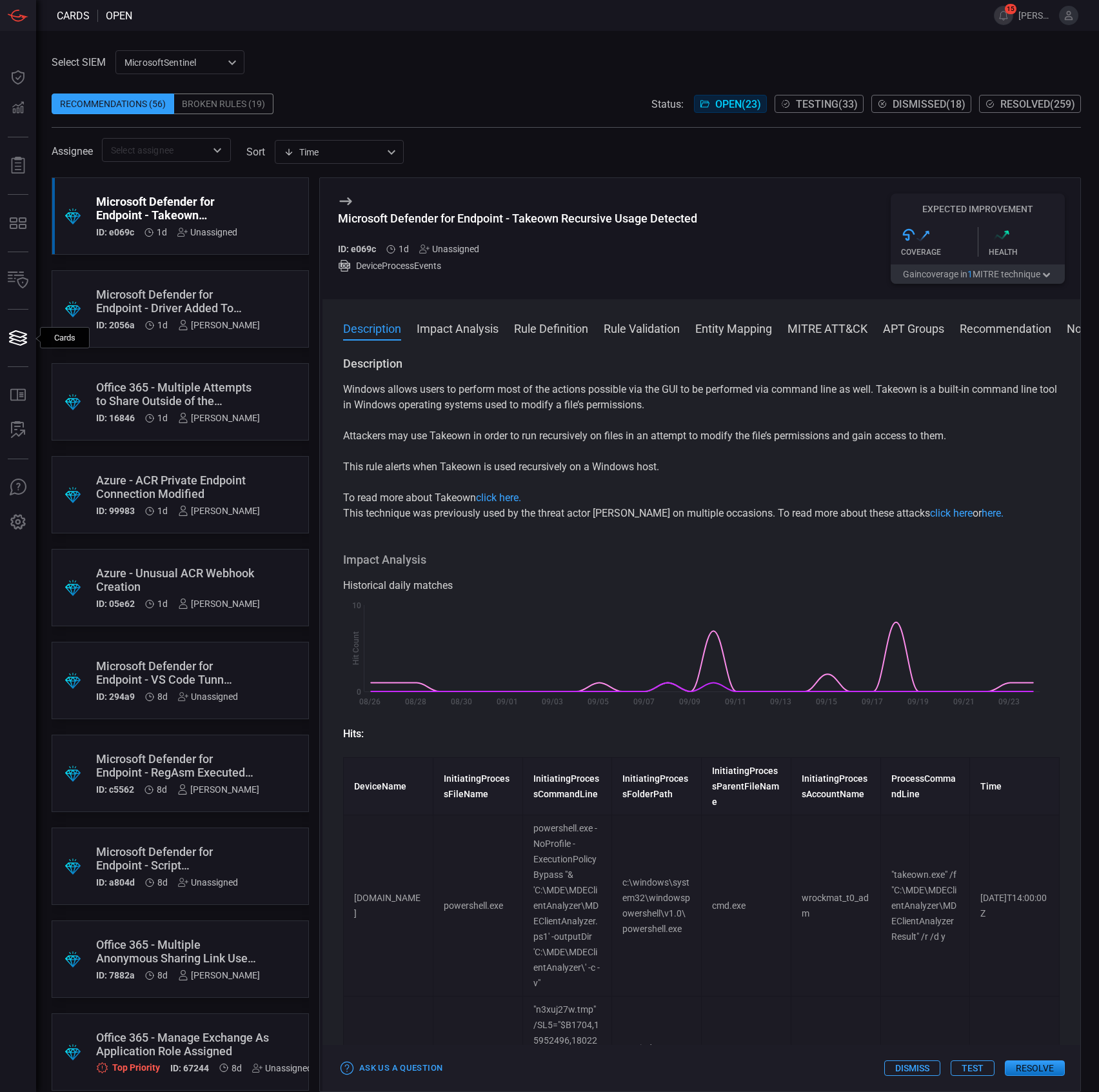
click at [974, 1066] on button "Test" at bounding box center [972, 1068] width 44 height 16
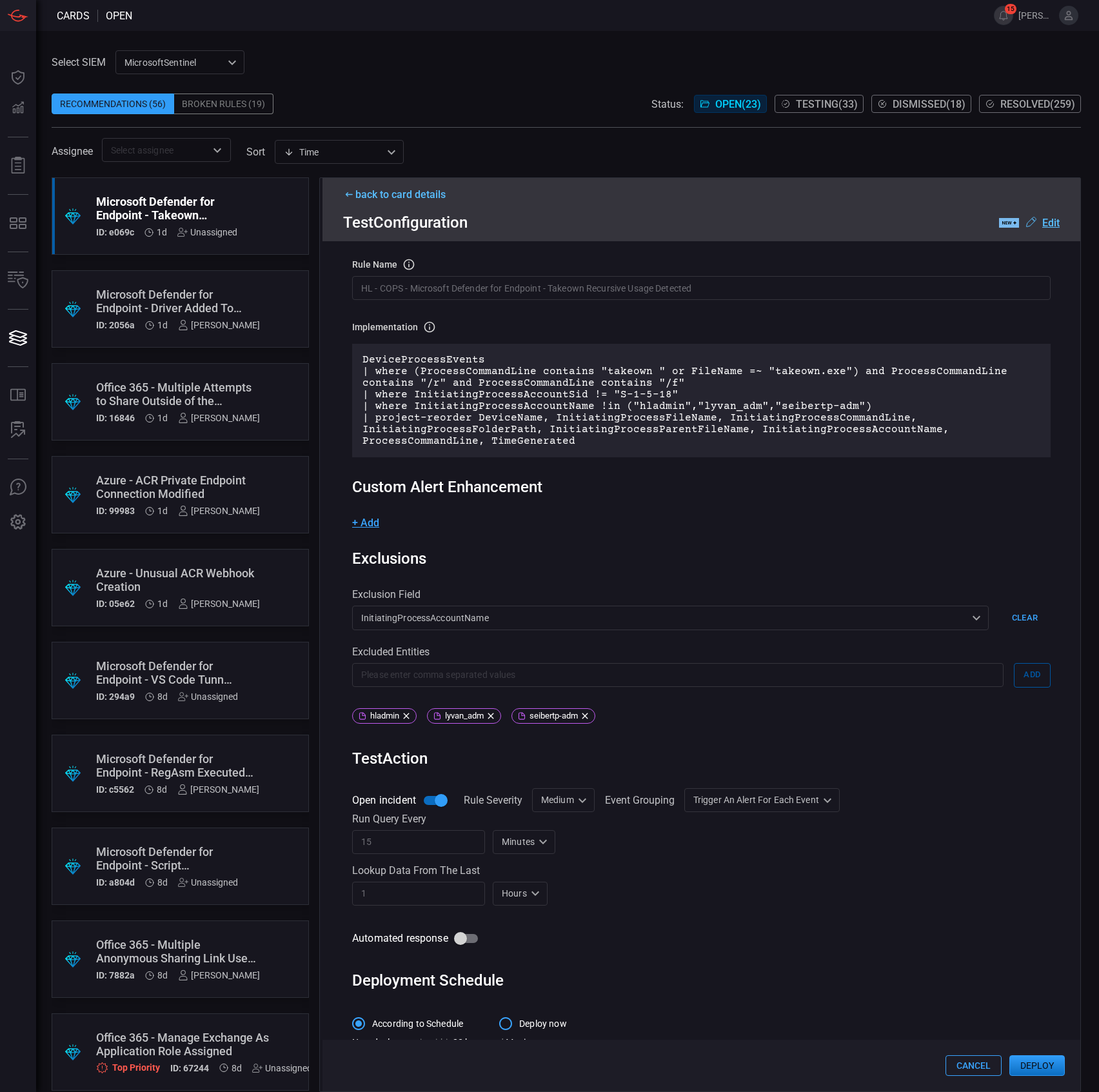
scroll to position [73, 0]
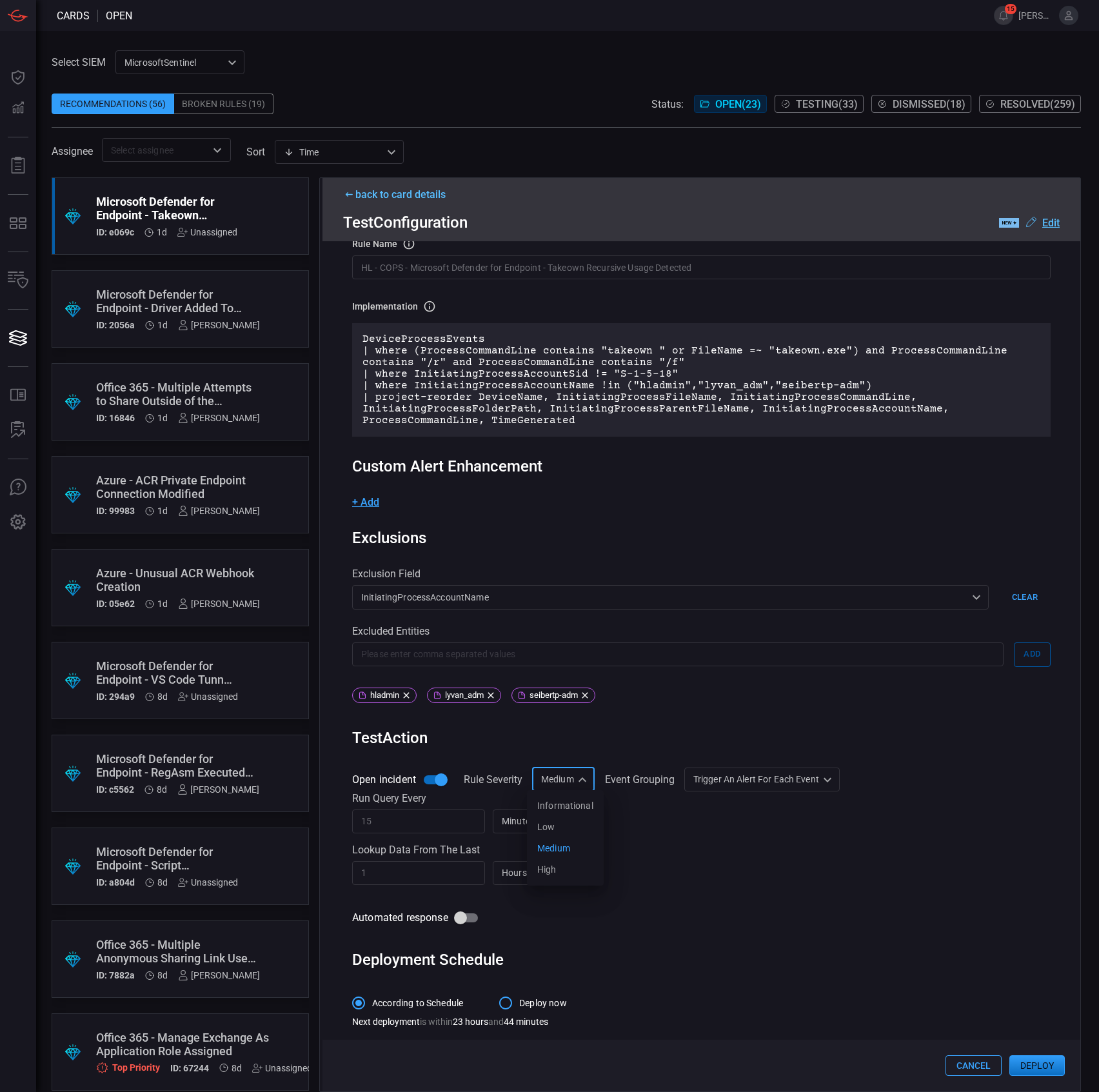
click at [535, 770] on div "Medium Medium Informational Low Medium High ​" at bounding box center [563, 779] width 63 height 23
click at [565, 805] on div "Informational" at bounding box center [564, 806] width 56 height 14
type input "Informational"
click at [774, 774] on div "Trigger an alert for each event AlertPerResult Group all events into a single a…" at bounding box center [785, 779] width 155 height 23
click at [806, 808] on div "Group all events into a single alert" at bounding box center [784, 806] width 141 height 14
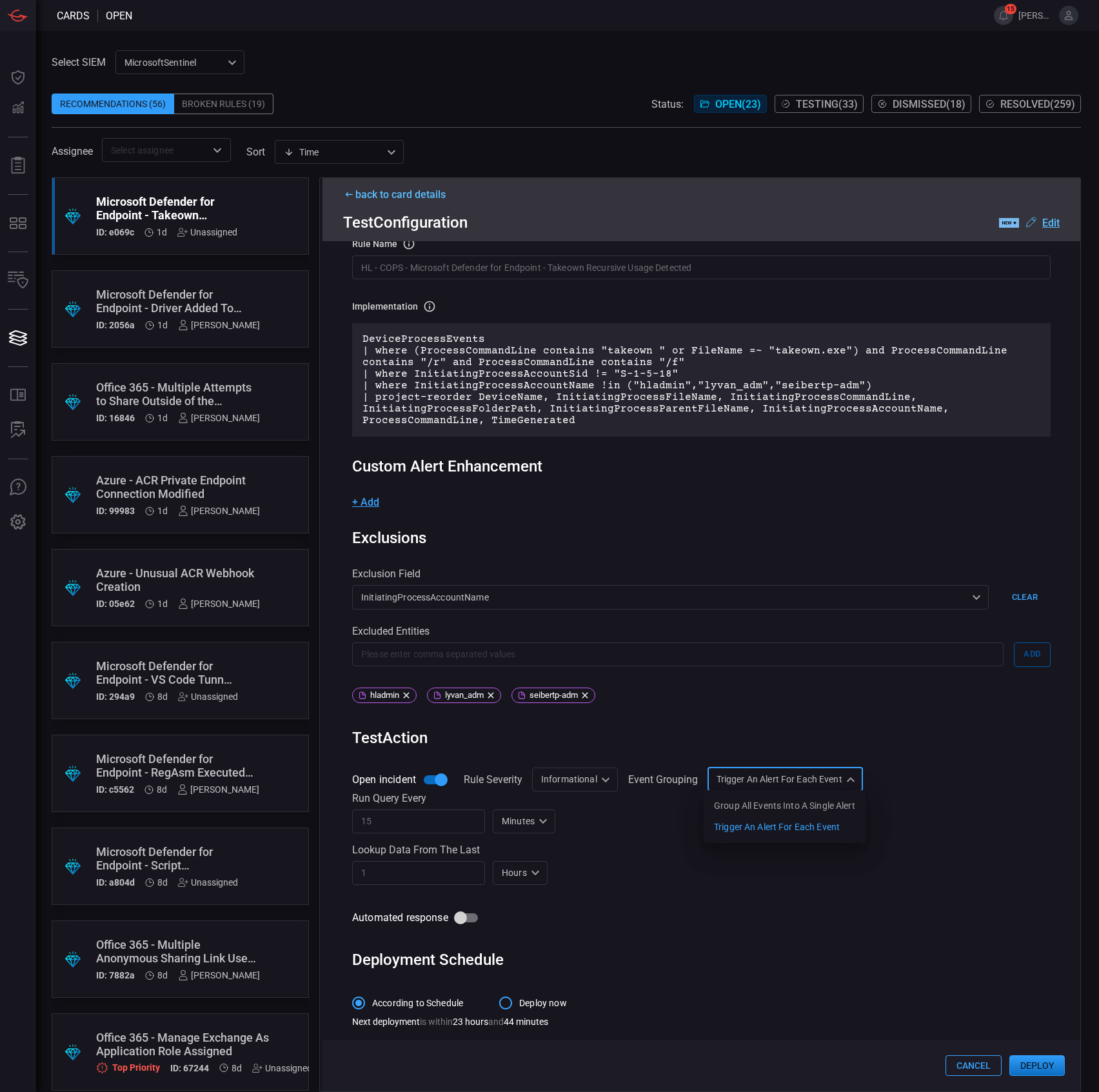
type input "SingleAlert"
click at [922, 800] on div "Run query every" at bounding box center [701, 798] width 698 height 13
click at [1026, 1067] on button "Deploy" at bounding box center [1036, 1065] width 56 height 21
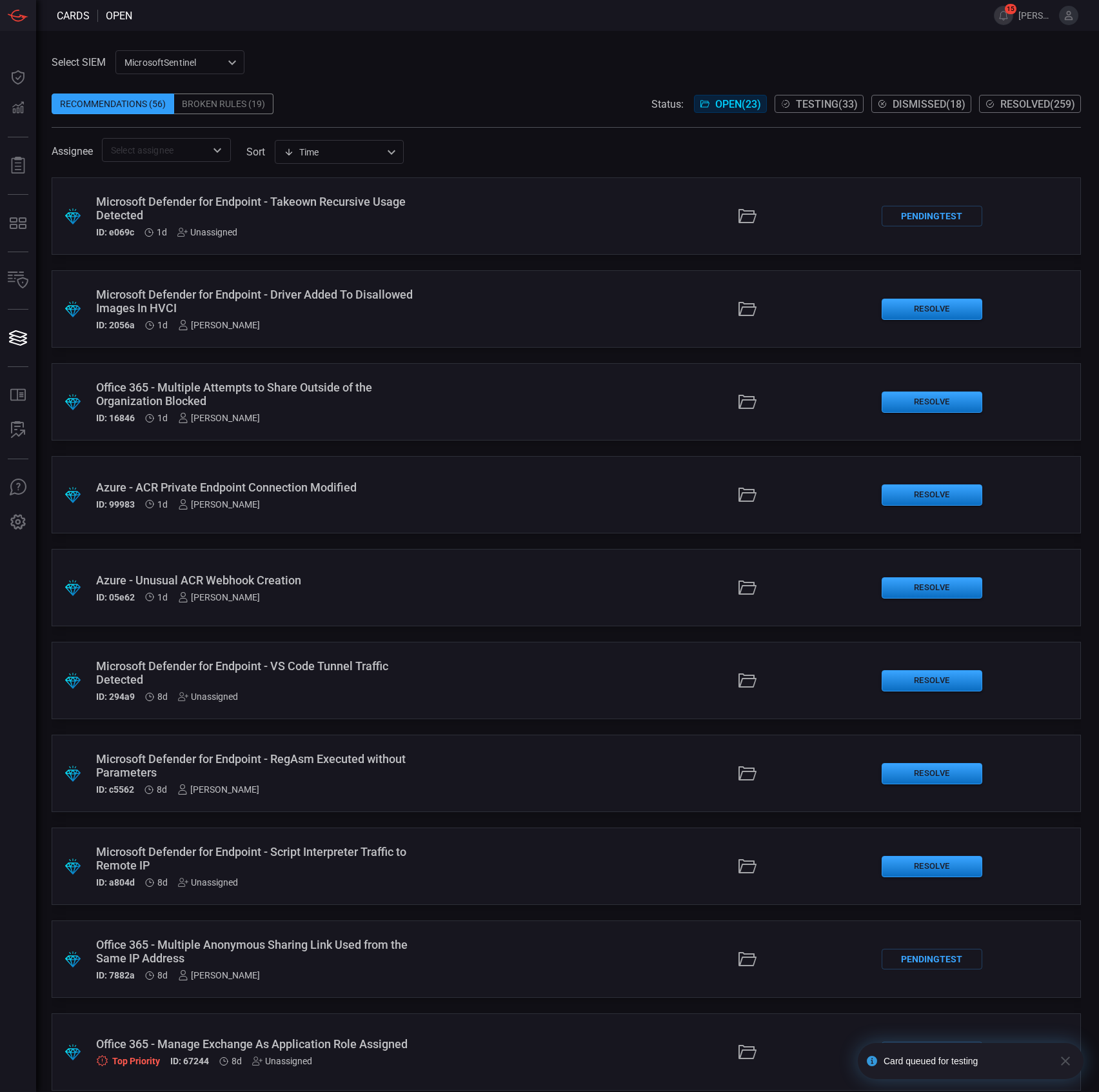
click at [379, 297] on div "Microsoft Defender for Endpoint - Driver Added To Disallowed Images In HVCI" at bounding box center [261, 301] width 330 height 27
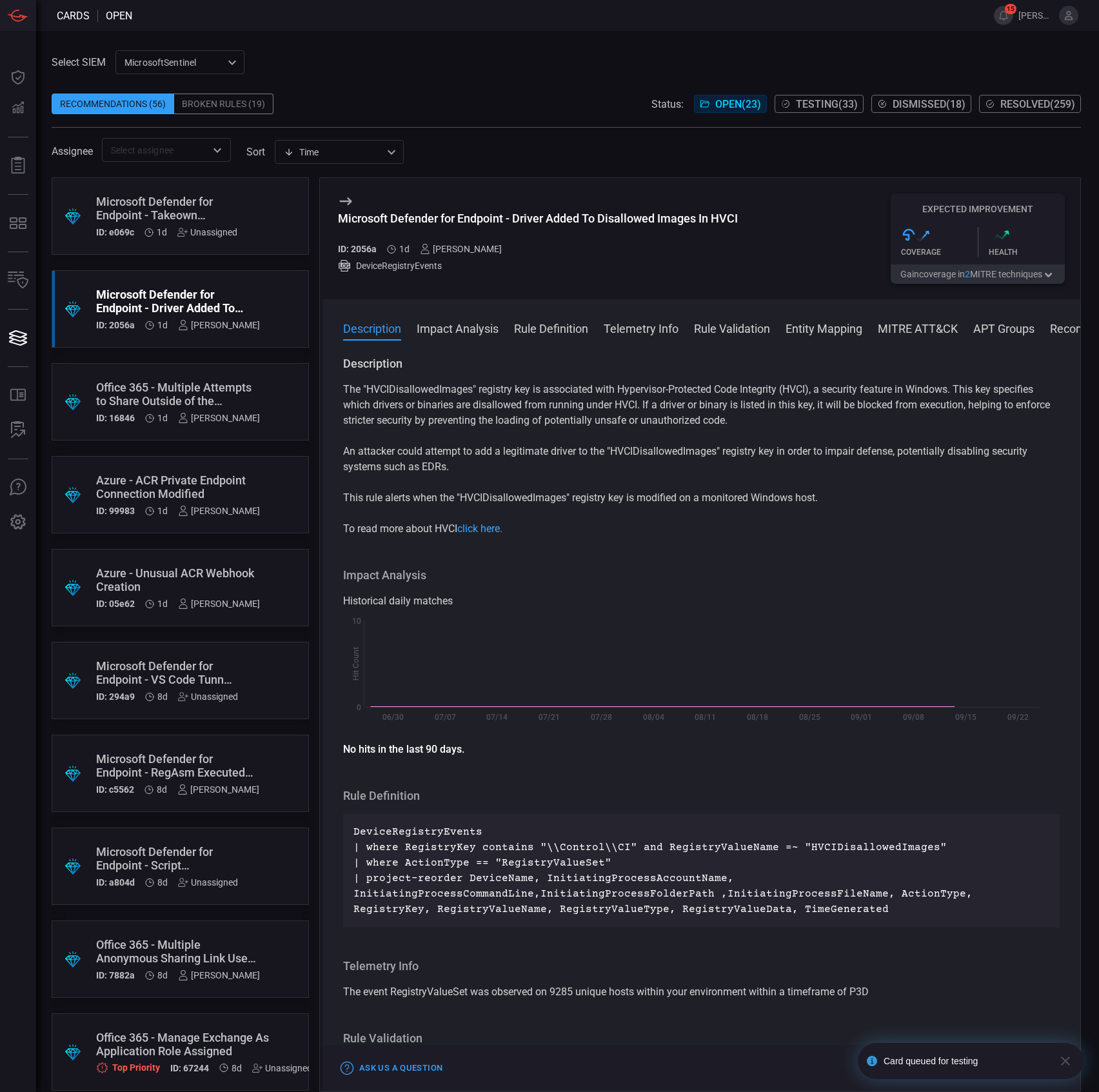
click at [593, 211] on div "Microsoft Defender for Endpoint - Driver Added To Disallowed Images In HVCI" at bounding box center [538, 218] width 400 height 14
click at [593, 214] on div "Microsoft Defender for Endpoint - Driver Added To Disallowed Images In HVCI" at bounding box center [538, 218] width 400 height 14
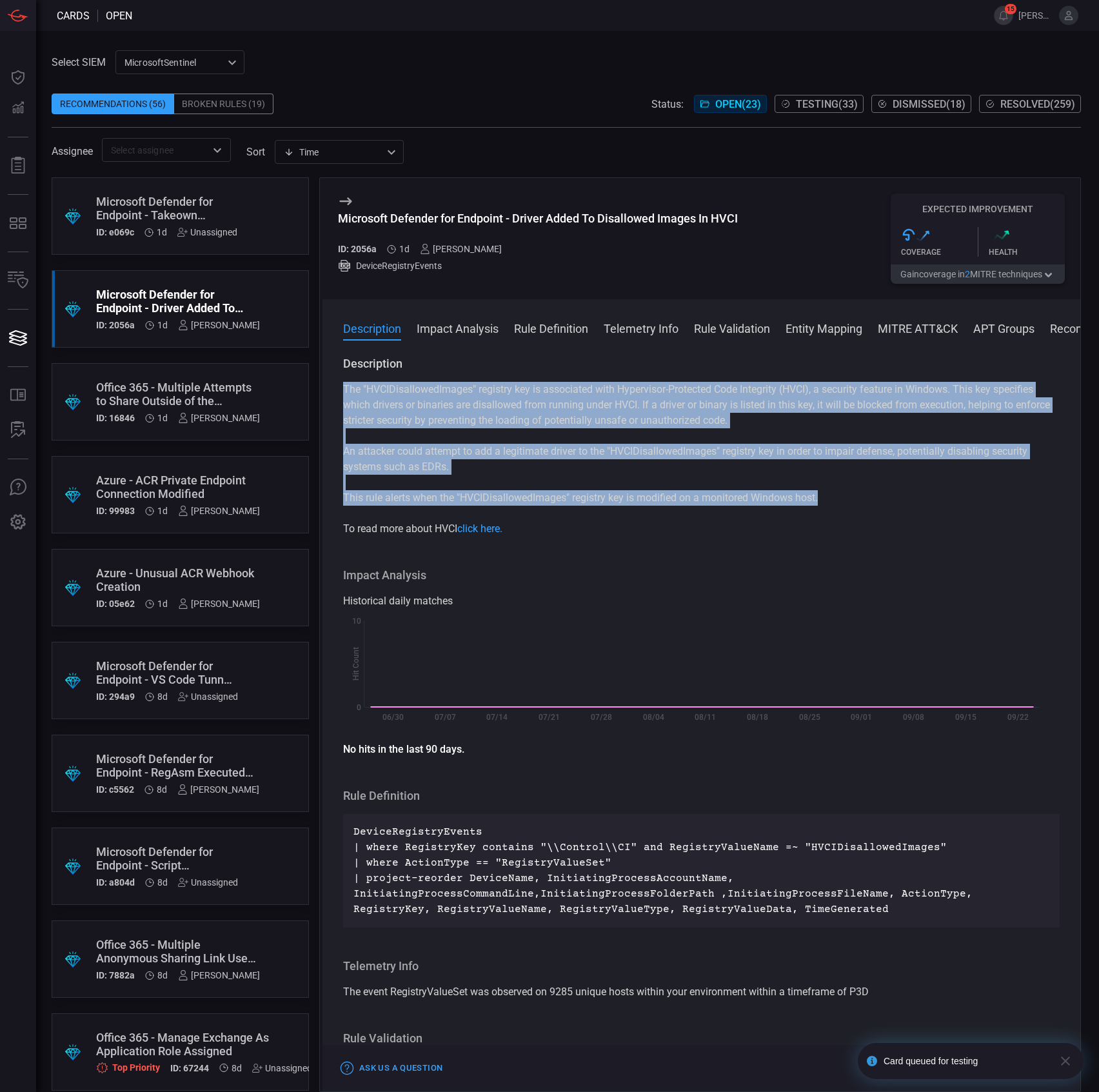
drag, startPoint x: 807, startPoint y: 496, endPoint x: 344, endPoint y: 392, distance: 474.5
click at [344, 392] on div "The "HVCIDisallowedImages" registry key is associated with Hypervisor-Protected…" at bounding box center [701, 459] width 717 height 154
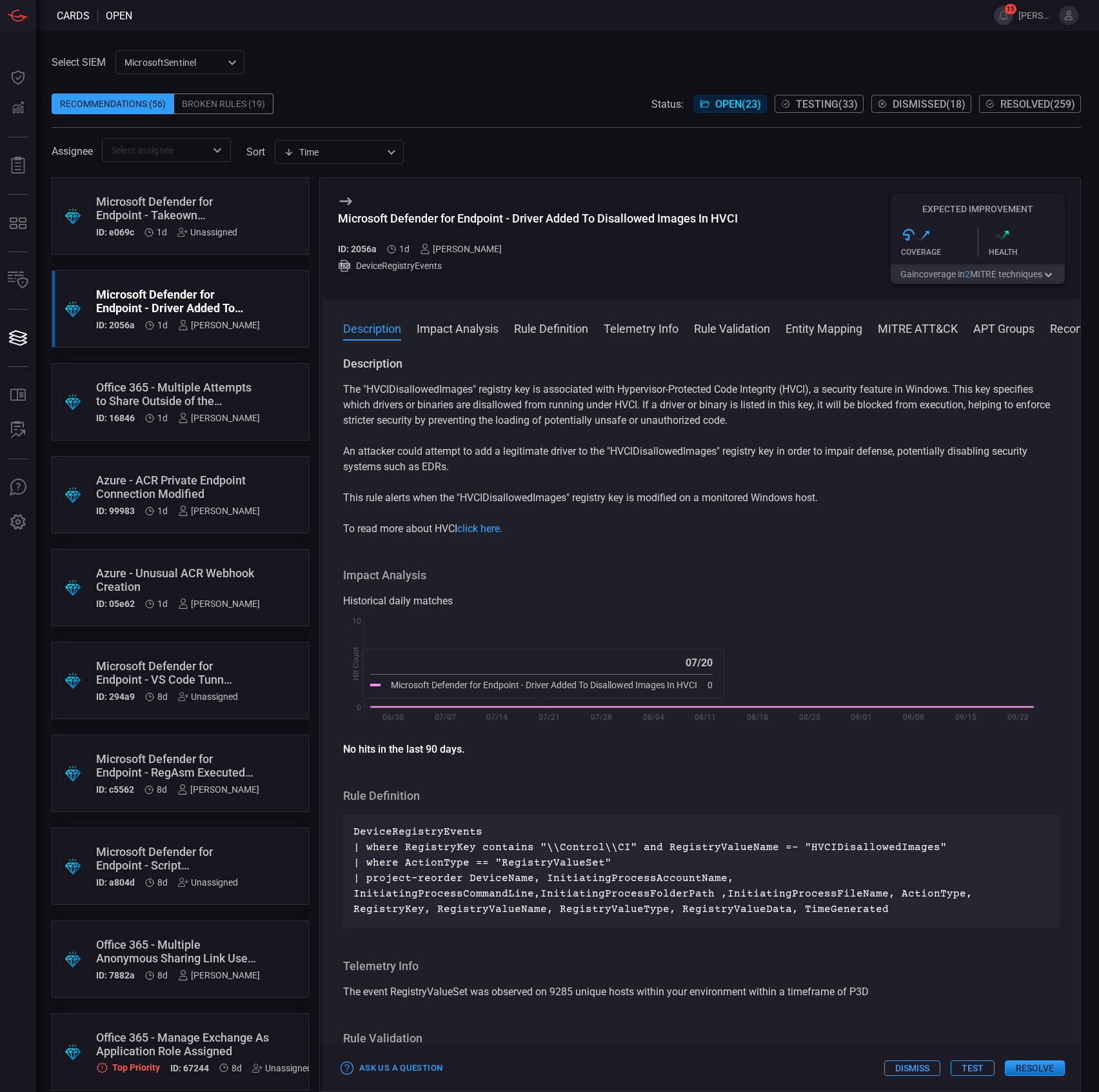
click at [552, 795] on h3 "Rule Definition" at bounding box center [701, 796] width 717 height 16
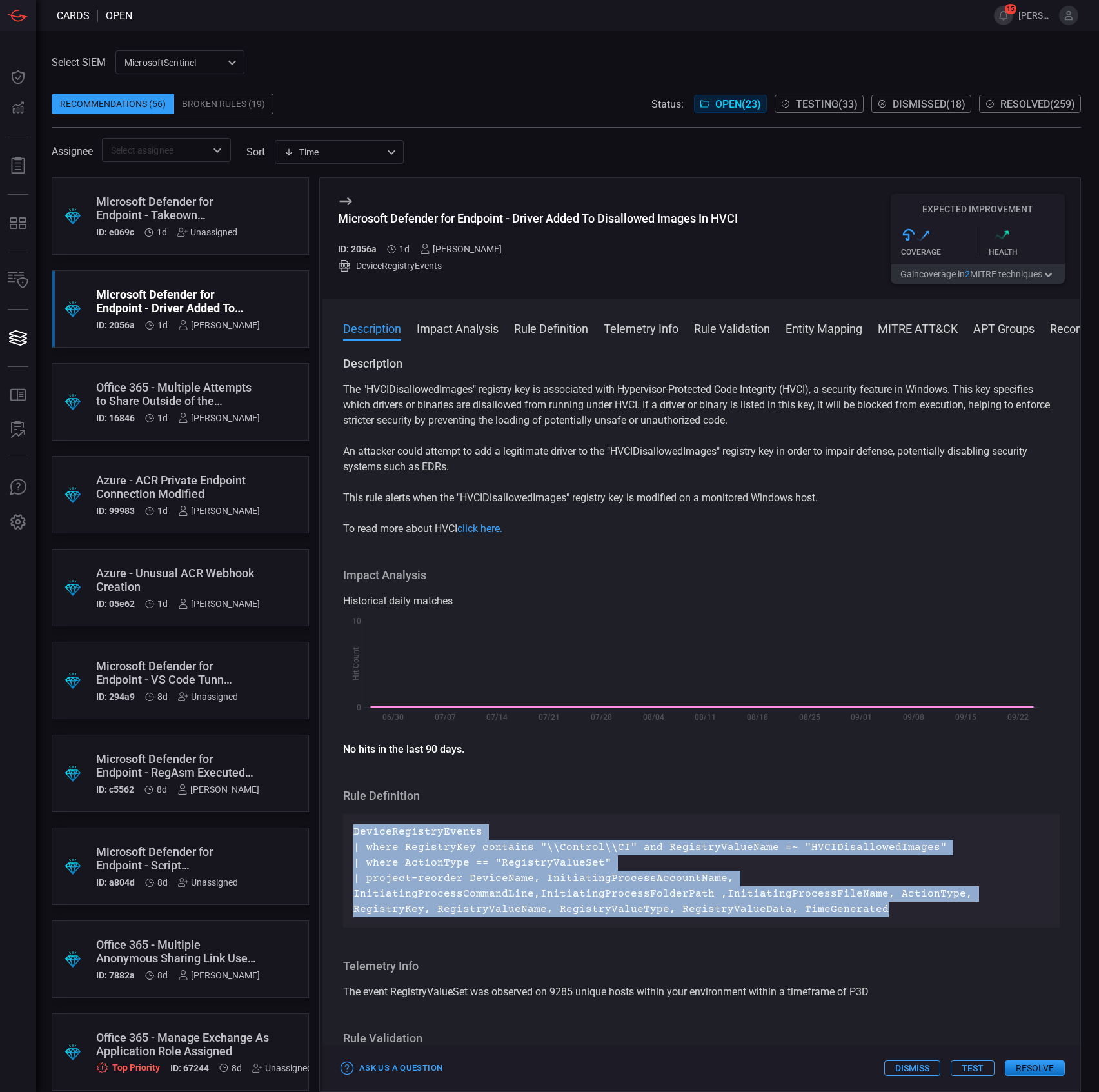
drag, startPoint x: 806, startPoint y: 908, endPoint x: 348, endPoint y: 832, distance: 464.3
click at [348, 832] on div "DeviceRegistryEvents | where RegistryKey contains "\\Control\\CI" and RegistryV…" at bounding box center [701, 870] width 717 height 113
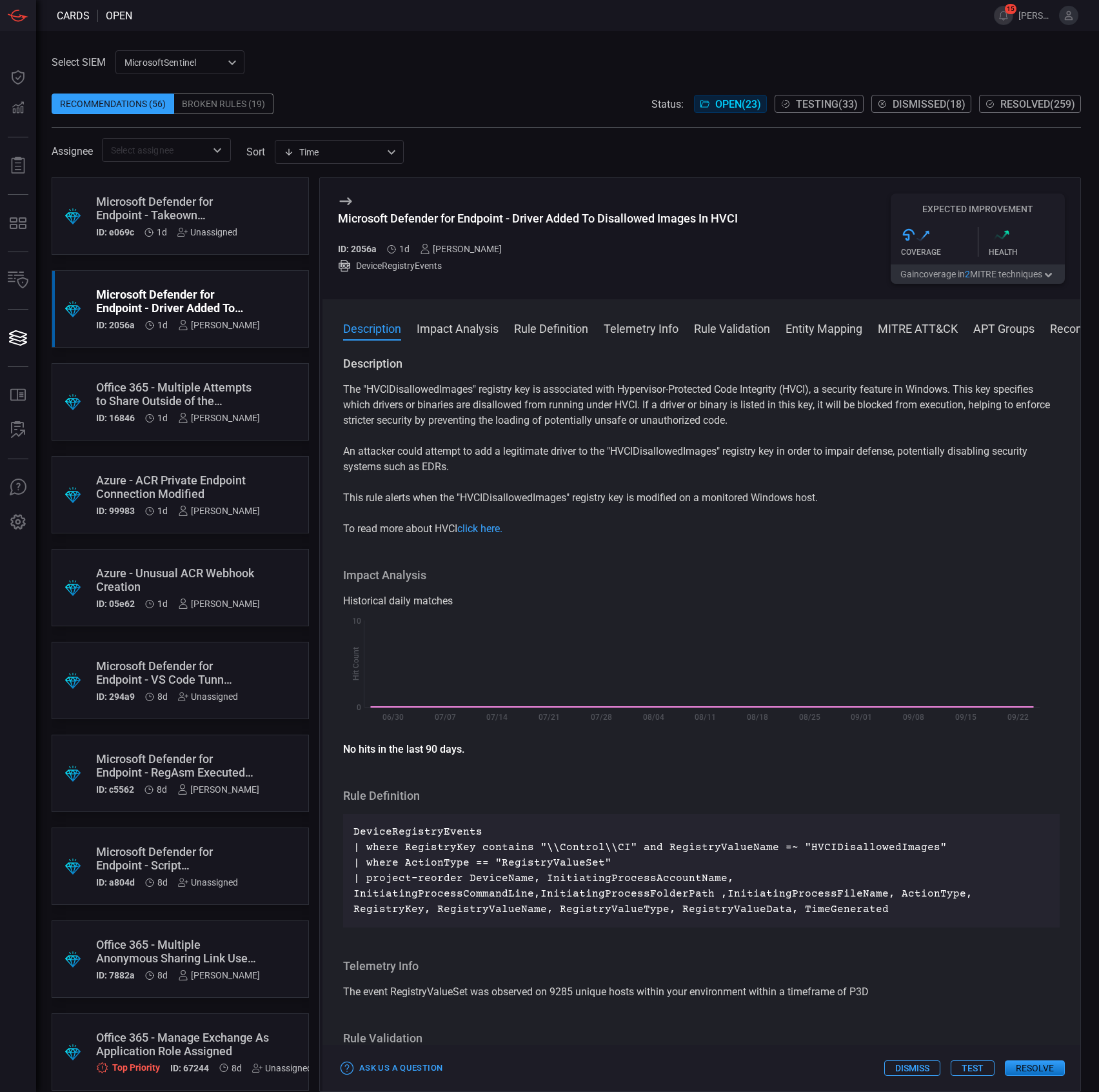
click at [475, 448] on p "An attacker could attempt to add a legitimate driver to the "HVCIDisallowedImag…" at bounding box center [701, 459] width 717 height 31
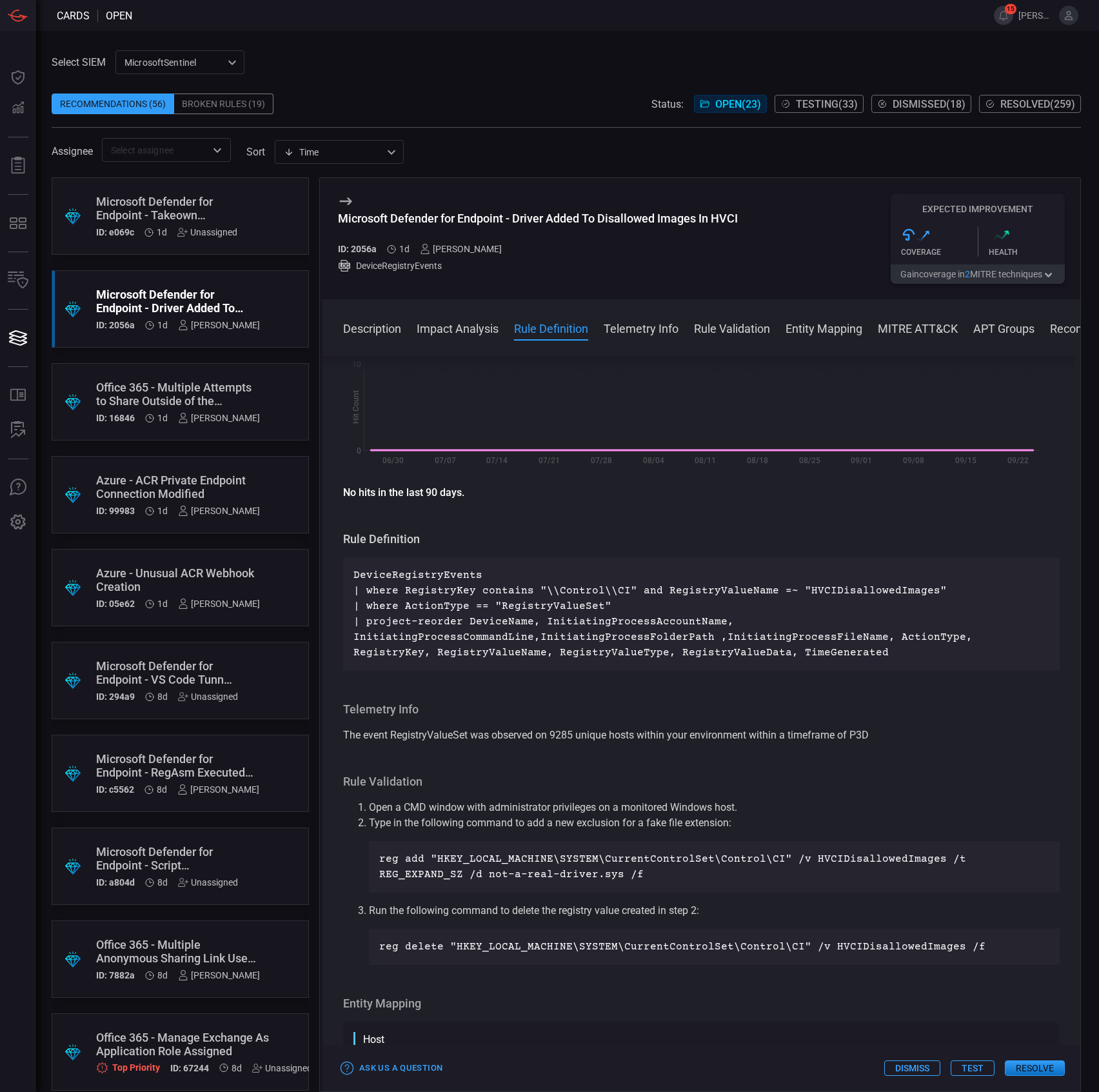
scroll to position [258, 0]
click at [440, 221] on div "Microsoft Defender for Endpoint - Driver Added To Disallowed Images In HVCI" at bounding box center [538, 218] width 400 height 14
click at [441, 221] on div "Microsoft Defender for Endpoint - Driver Added To Disallowed Images In HVCI" at bounding box center [538, 218] width 400 height 14
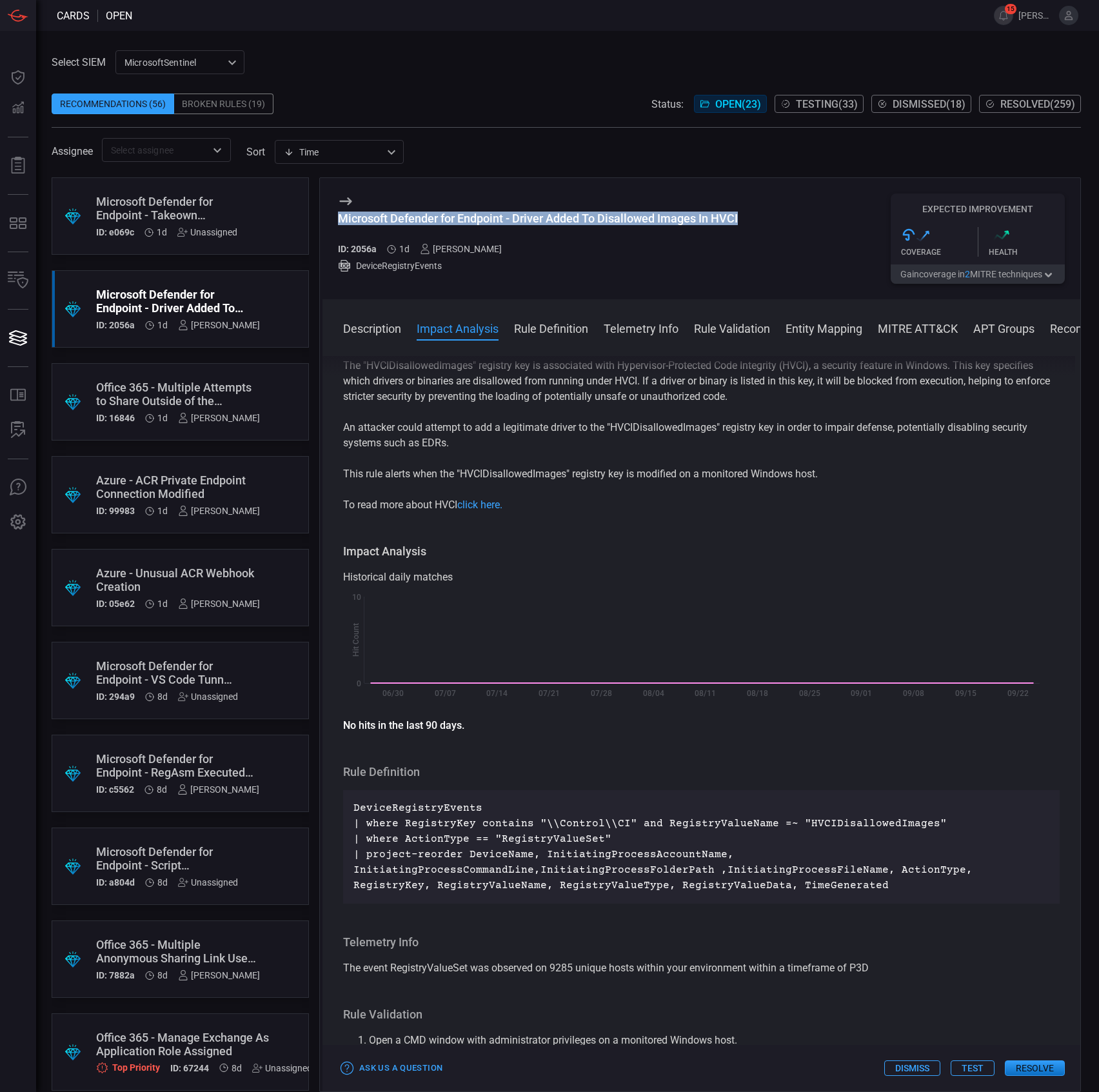
scroll to position [0, 0]
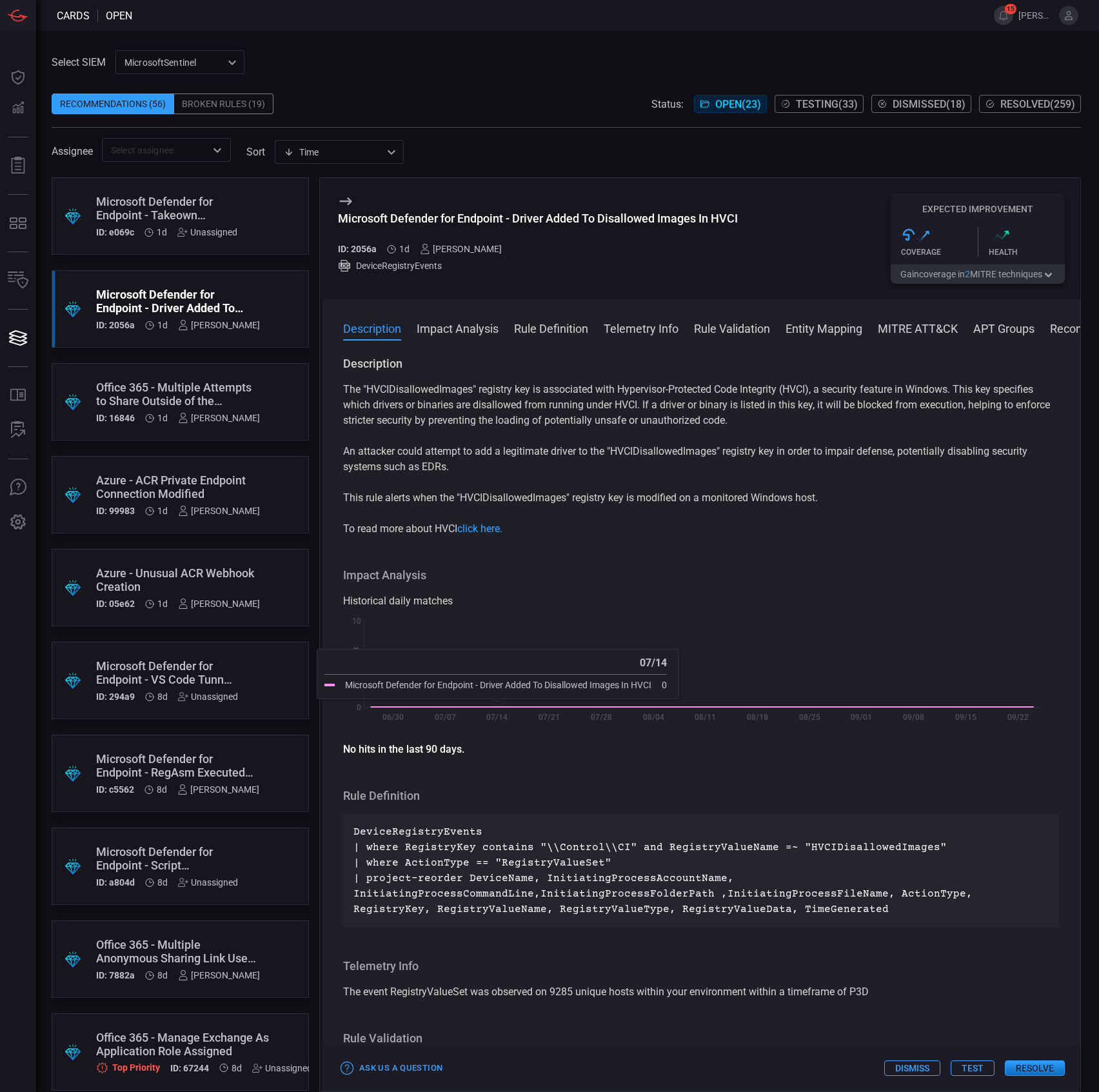
click at [566, 399] on p "The "HVCIDisallowedImages" registry key is associated with Hypervisor-Protected…" at bounding box center [701, 404] width 717 height 46
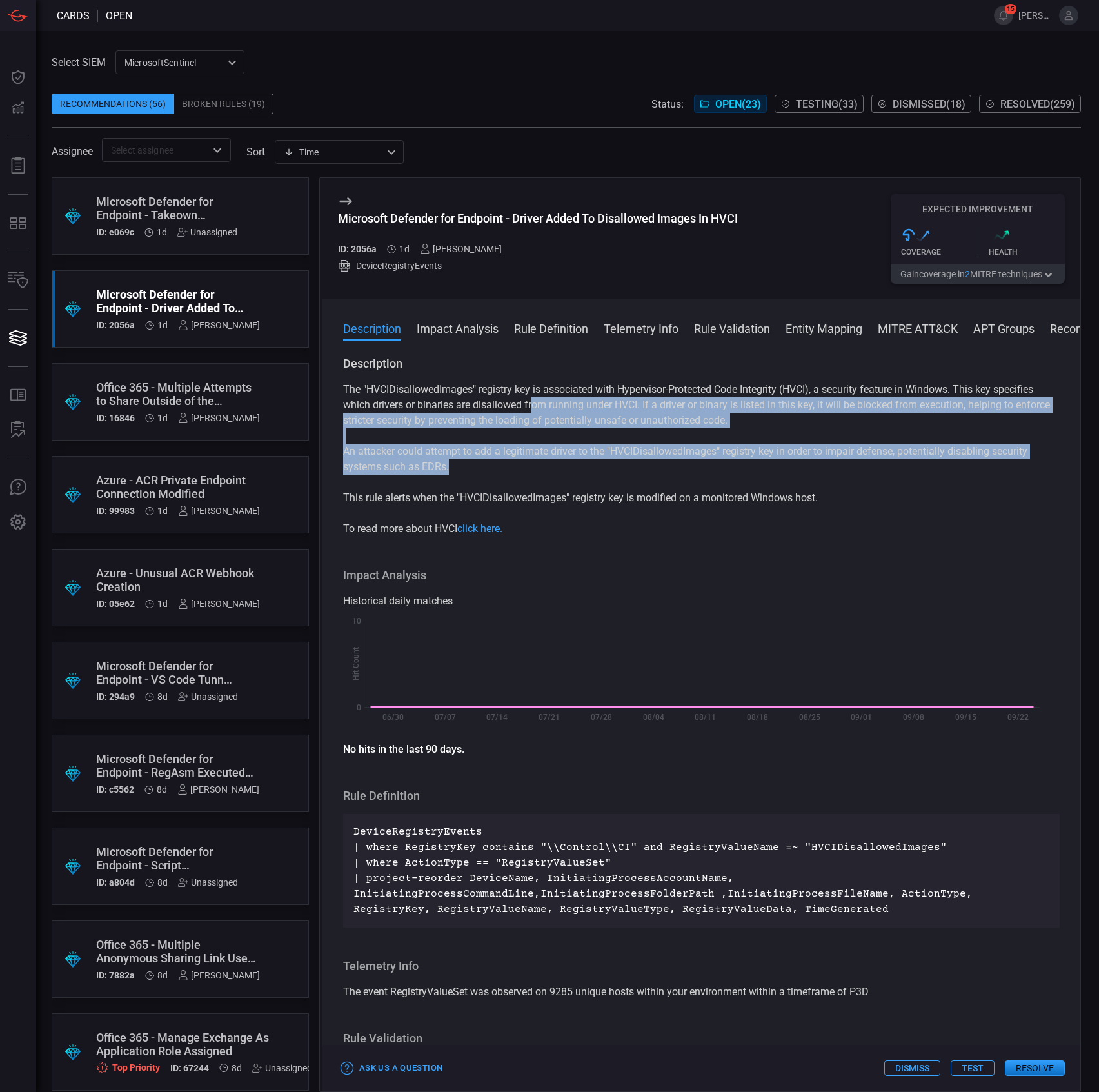
drag, startPoint x: 545, startPoint y: 403, endPoint x: 824, endPoint y: 473, distance: 287.6
click at [824, 473] on div "The "HVCIDisallowedImages" registry key is associated with Hypervisor-Protected…" at bounding box center [701, 459] width 717 height 154
click at [824, 473] on p "An attacker could attempt to add a legitimate driver to the "HVCIDisallowedImag…" at bounding box center [701, 459] width 717 height 31
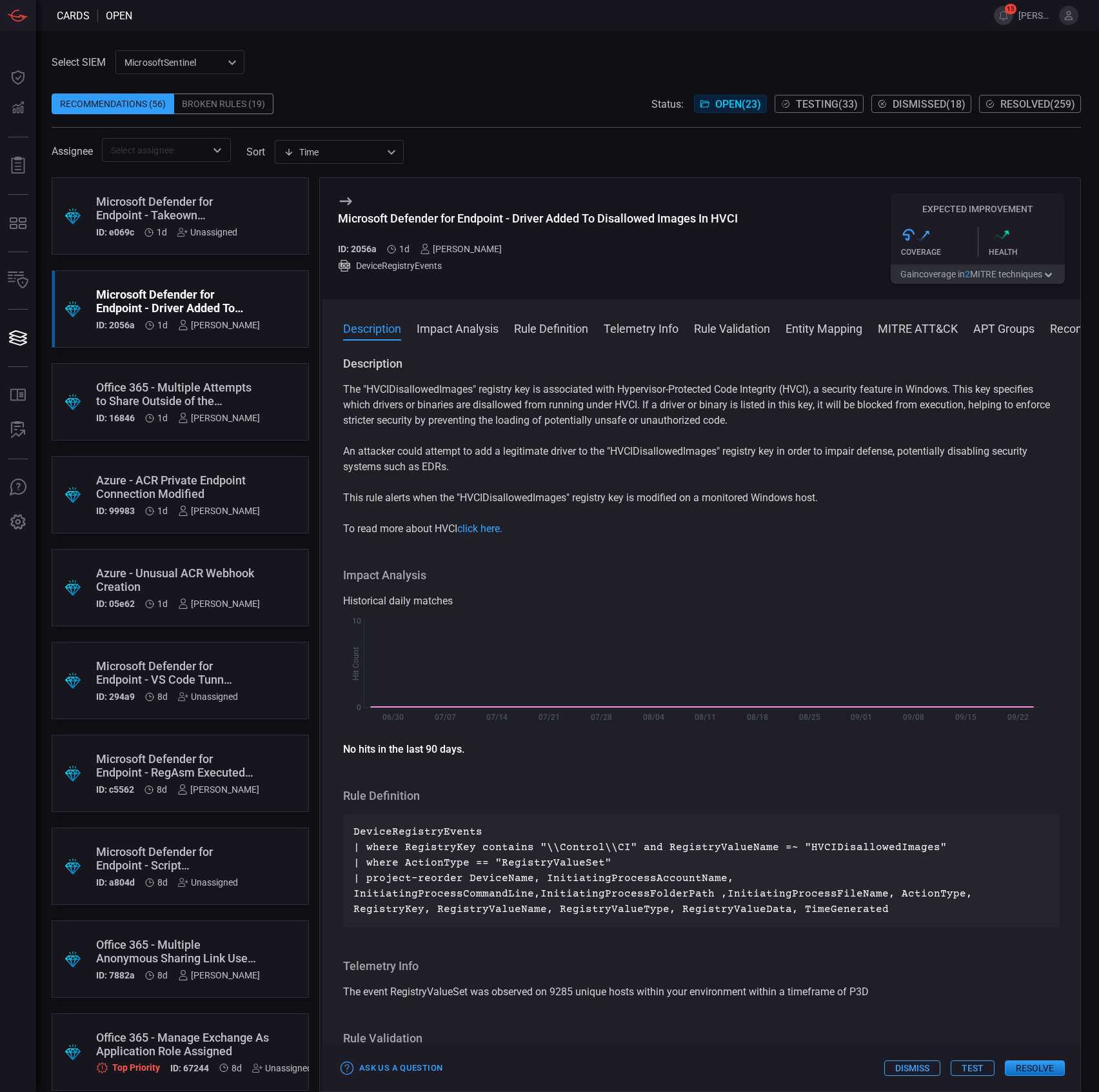
click at [971, 1064] on button "Test" at bounding box center [972, 1068] width 44 height 16
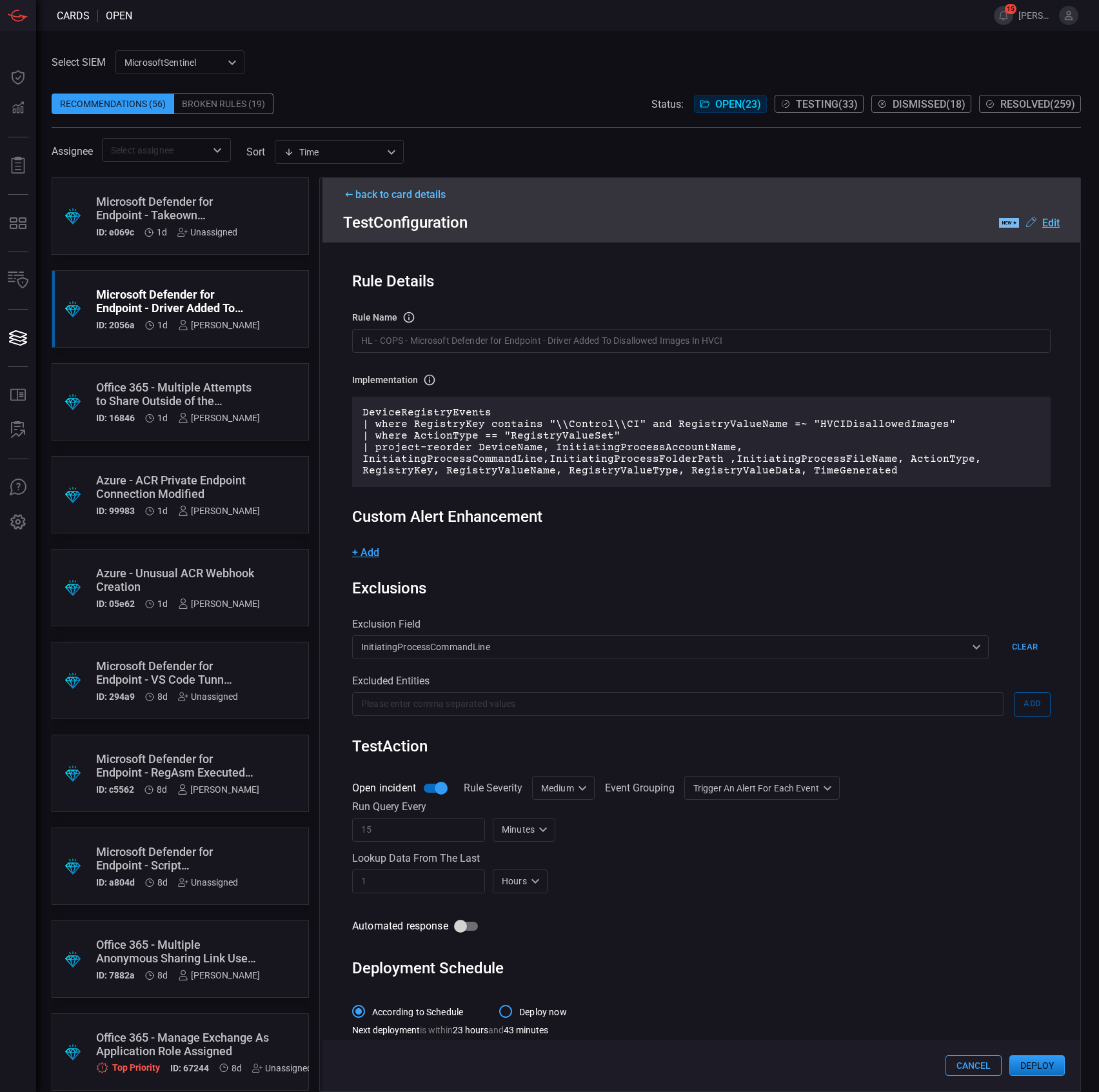
click at [474, 432] on p "DeviceRegistryEvents | where RegistryKey contains "\\Control\\CI" and RegistryV…" at bounding box center [701, 441] width 678 height 69
click at [478, 374] on div "Implementation Definition of the rule that will be created in the SIEM." at bounding box center [701, 379] width 698 height 13
click at [489, 355] on div "Rule Details rule Name Name of the rule that will be created in the SIEM. HL - …" at bounding box center [701, 667] width 758 height 850
click at [489, 354] on div "Rule Details rule Name Name of the rule that will be created in the SIEM. HL - …" at bounding box center [701, 667] width 758 height 850
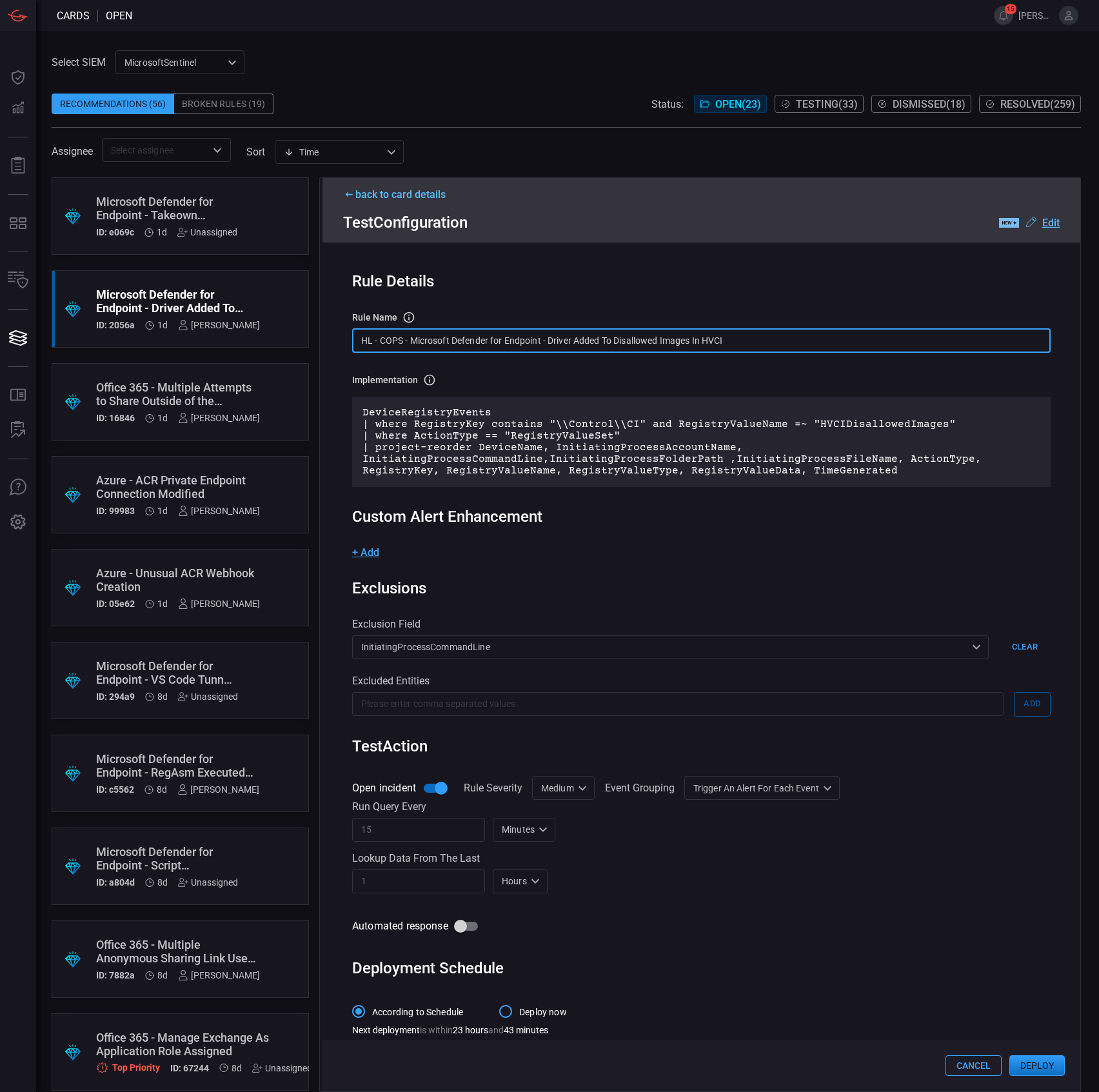
click at [491, 342] on input "HL - COPS - Microsoft Defender for Endpoint - Driver Added To Disallowed Images…" at bounding box center [701, 340] width 698 height 23
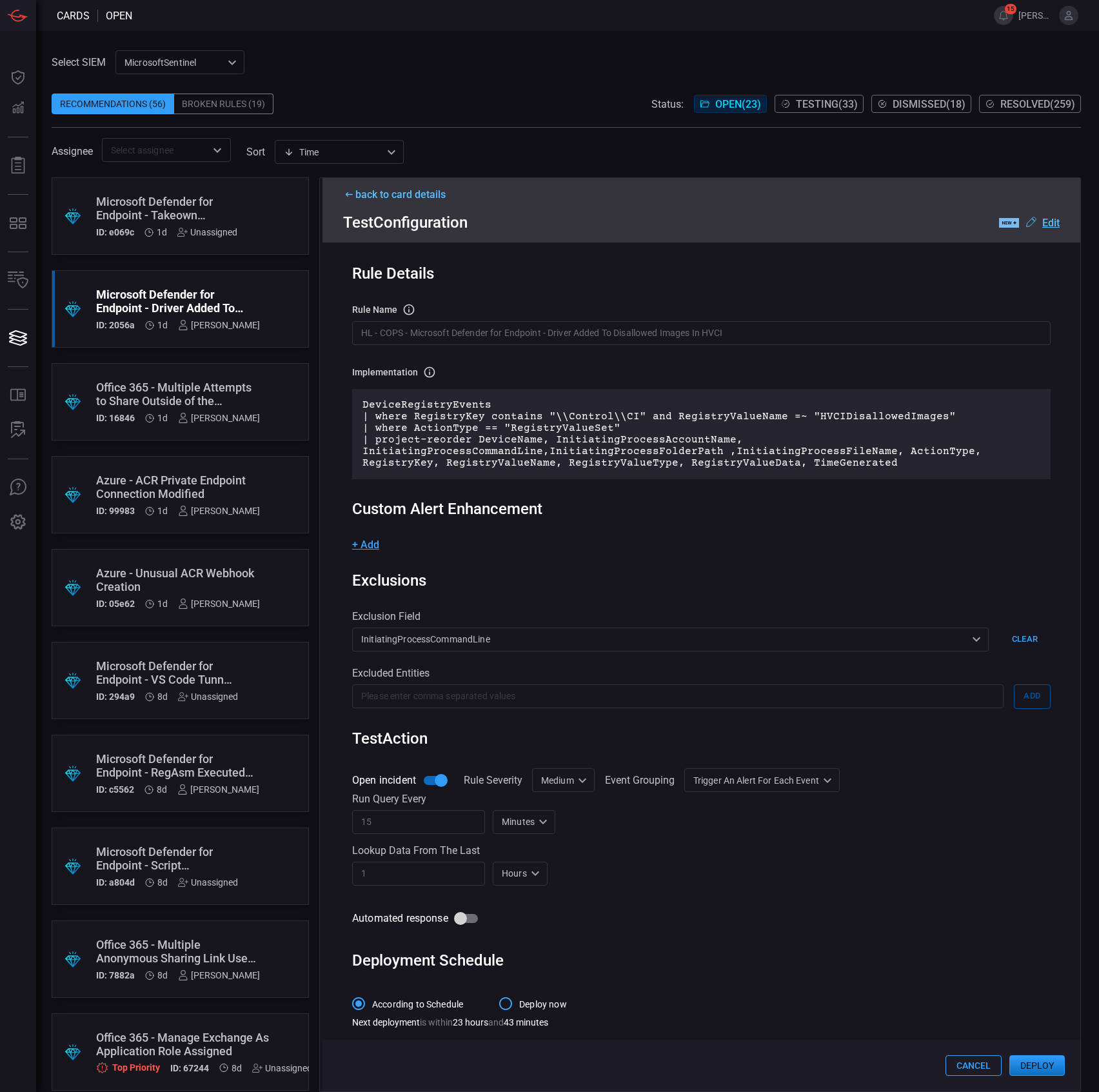
scroll to position [11, 0]
click at [571, 780] on div "Medium Medium ​" at bounding box center [563, 779] width 63 height 23
click at [576, 799] on div "Informational" at bounding box center [564, 806] width 56 height 14
type input "Informational"
click at [753, 780] on div "Trigger an alert for each event AlertPerResult ​" at bounding box center [785, 779] width 155 height 23
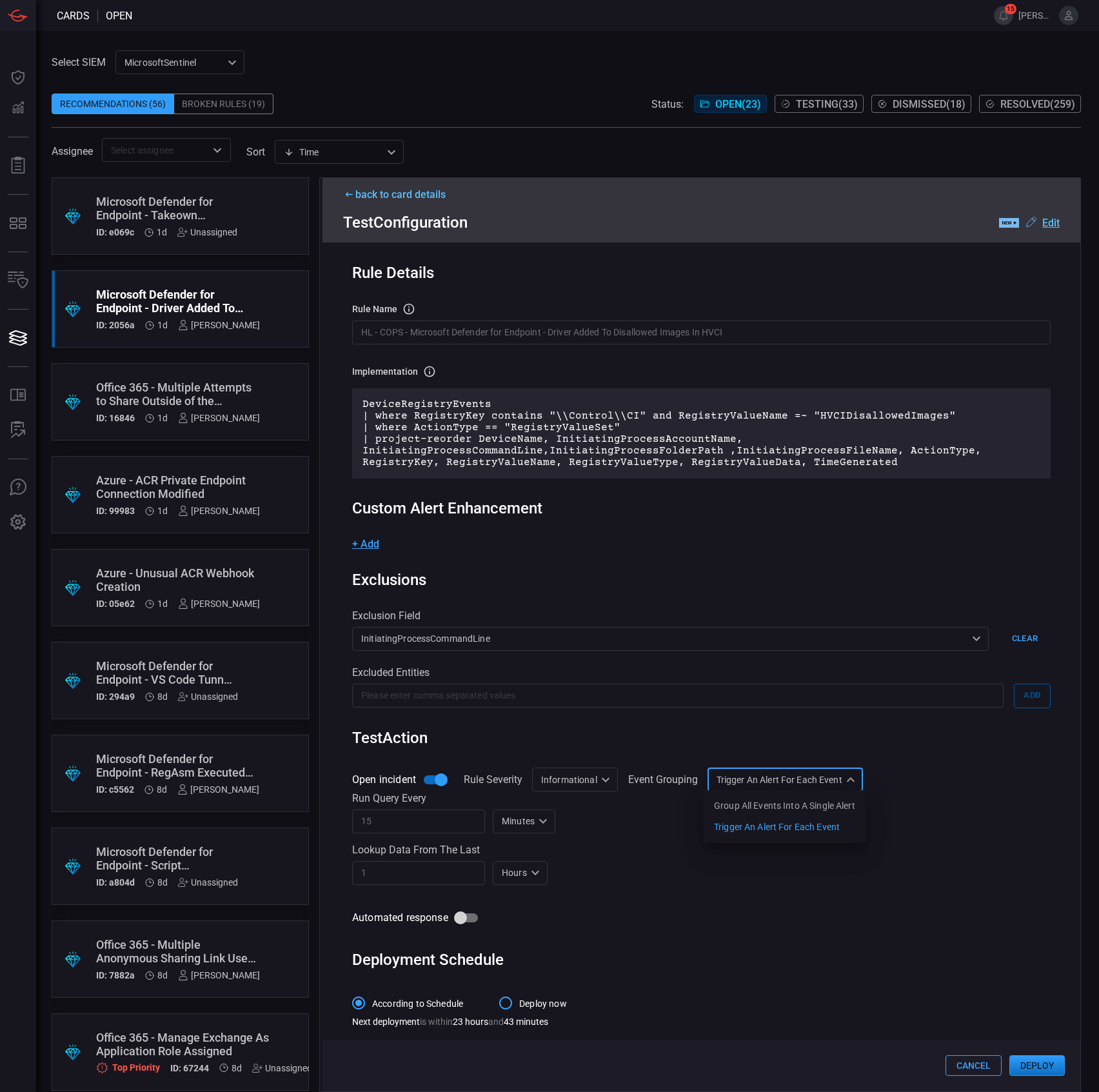
click at [755, 797] on li "Group all events into a single alert" at bounding box center [785, 806] width 162 height 22
type input "SingleAlert"
click at [1033, 1060] on button "Deploy" at bounding box center [1036, 1065] width 56 height 21
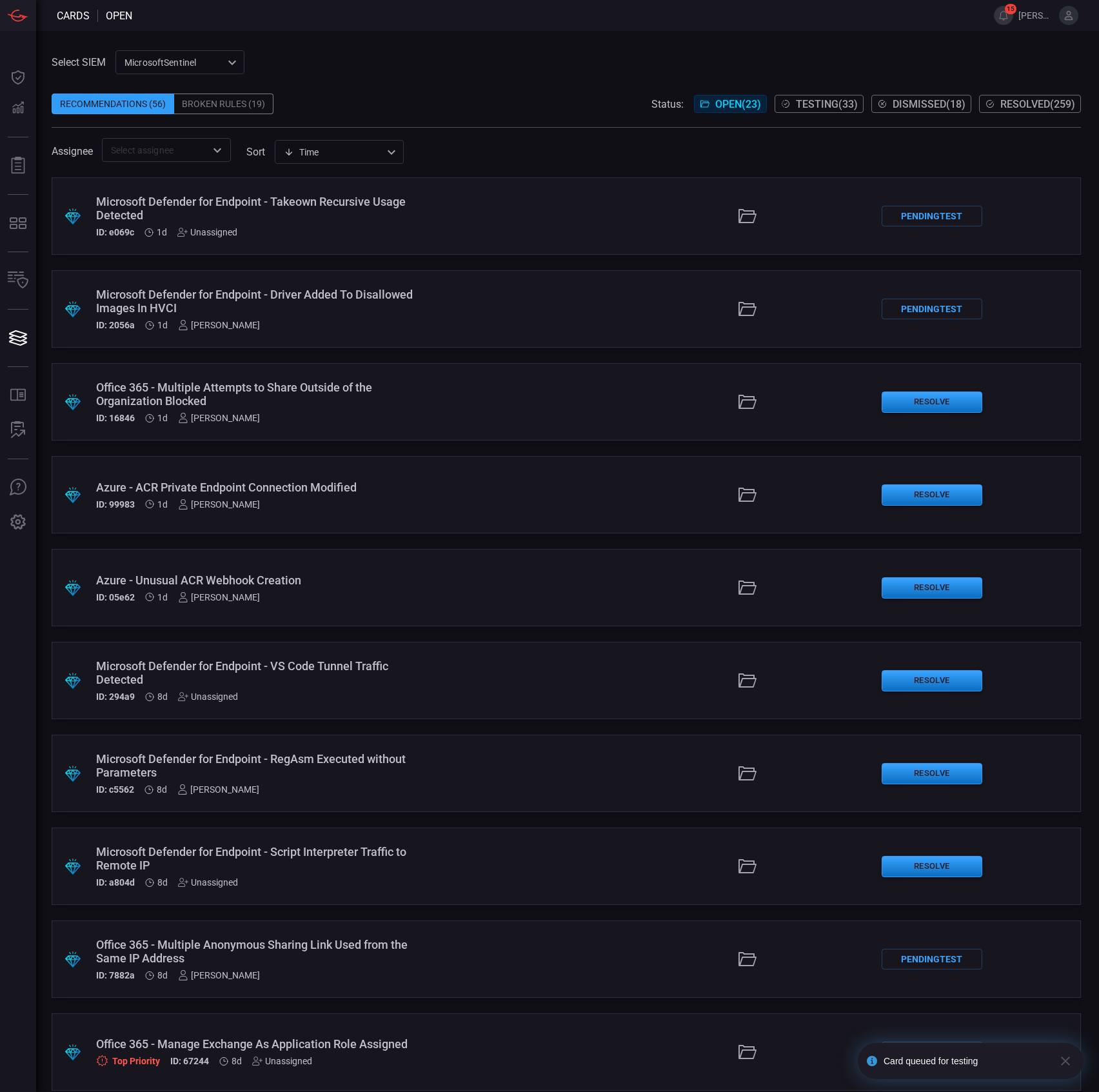
click at [412, 382] on div "Office 365 - Multiple Attempts to Share Outside of the Organization Blocked" at bounding box center [261, 394] width 330 height 27
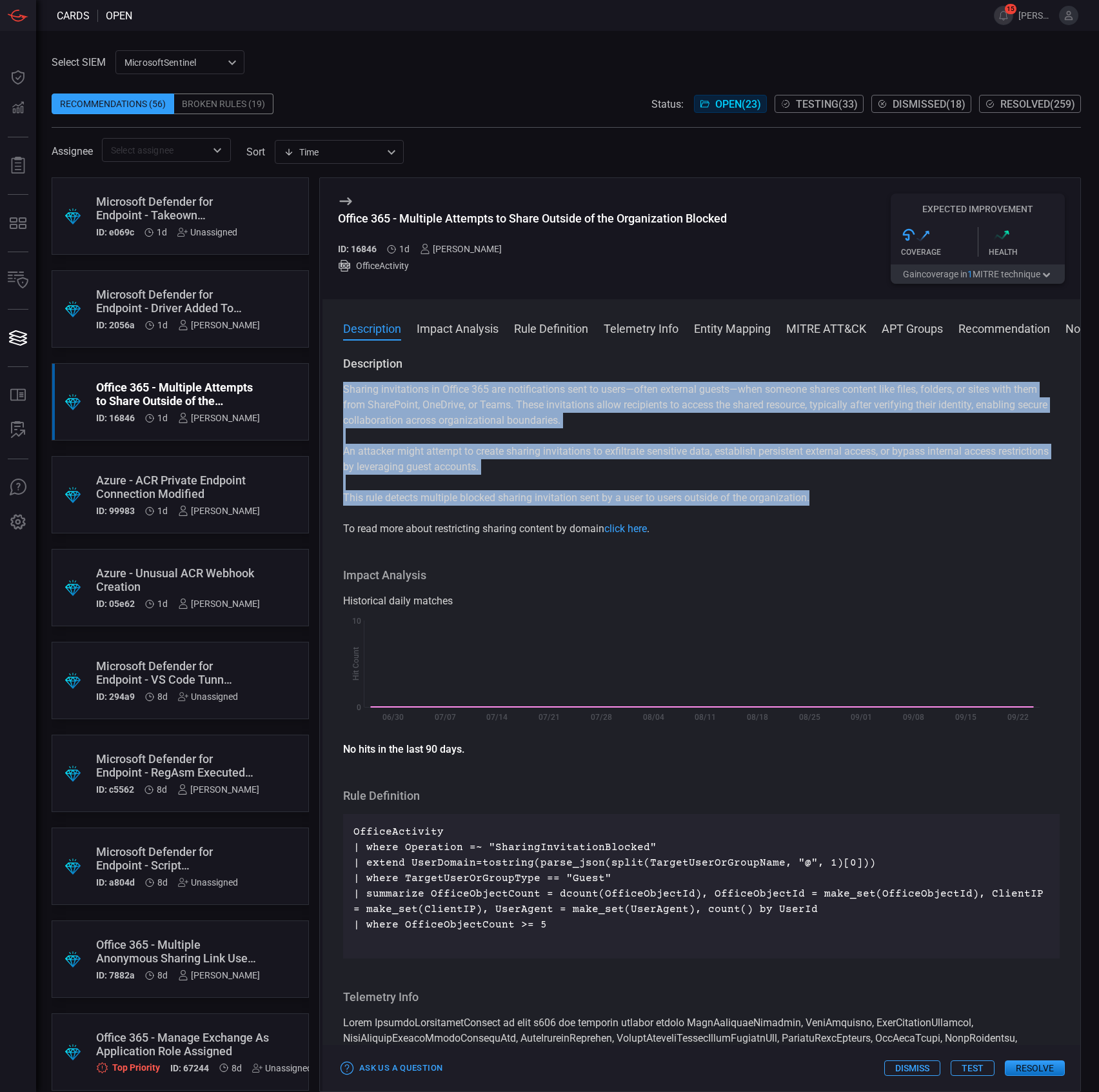
drag, startPoint x: 867, startPoint y: 504, endPoint x: 331, endPoint y: 395, distance: 547.0
click at [331, 395] on div "Description Sharing invitations in Office 365 are notifications sent to users—o…" at bounding box center [701, 721] width 758 height 730
click at [461, 472] on p "An attacker might attempt to create sharing invitations to exfiltrate sensitive…" at bounding box center [701, 459] width 717 height 31
drag, startPoint x: 712, startPoint y: 483, endPoint x: 342, endPoint y: 395, distance: 380.3
click at [342, 395] on div "Description Sharing invitations in Office 365 are notifications sent to users—o…" at bounding box center [701, 721] width 758 height 730
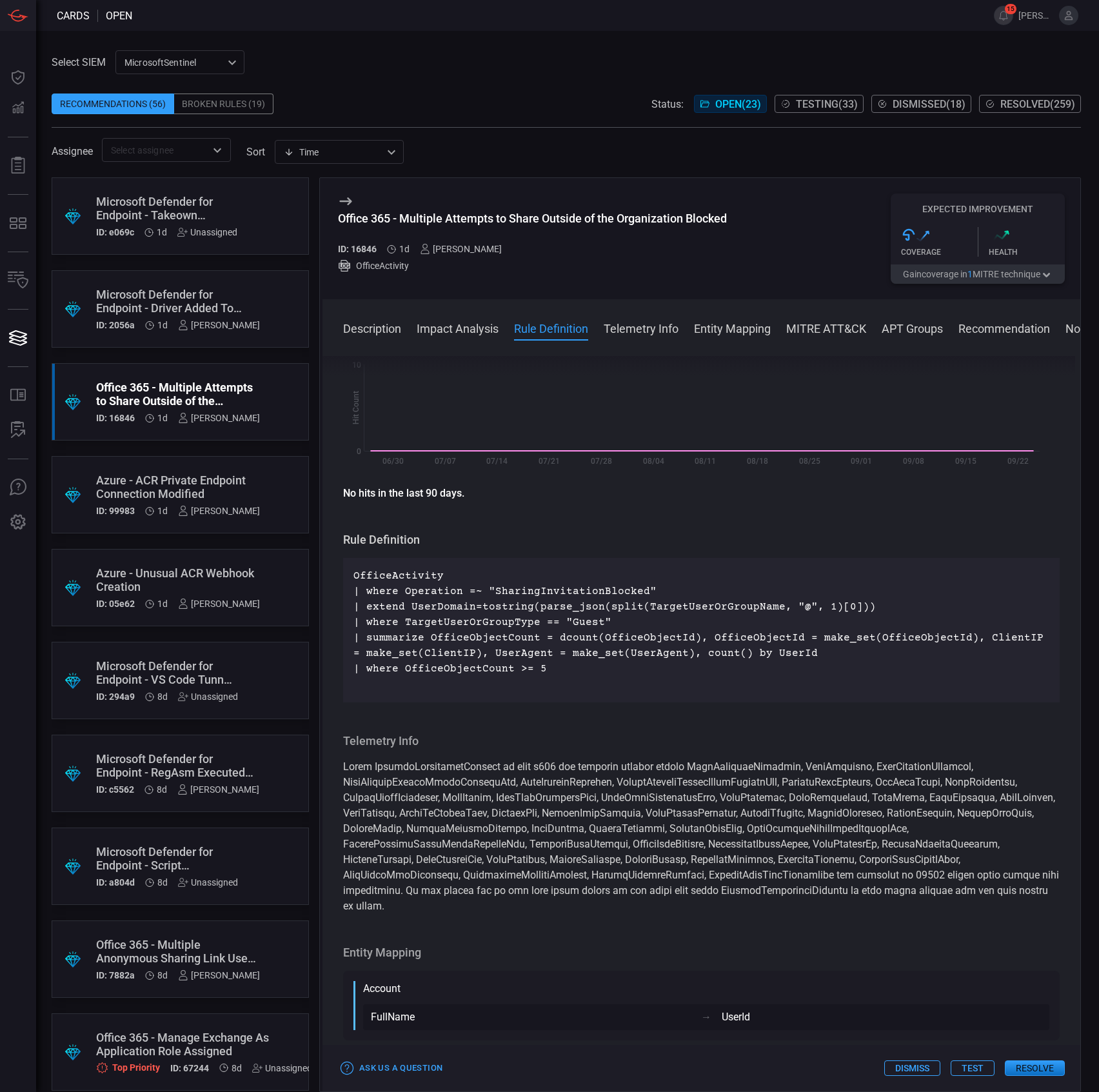
scroll to position [258, 0]
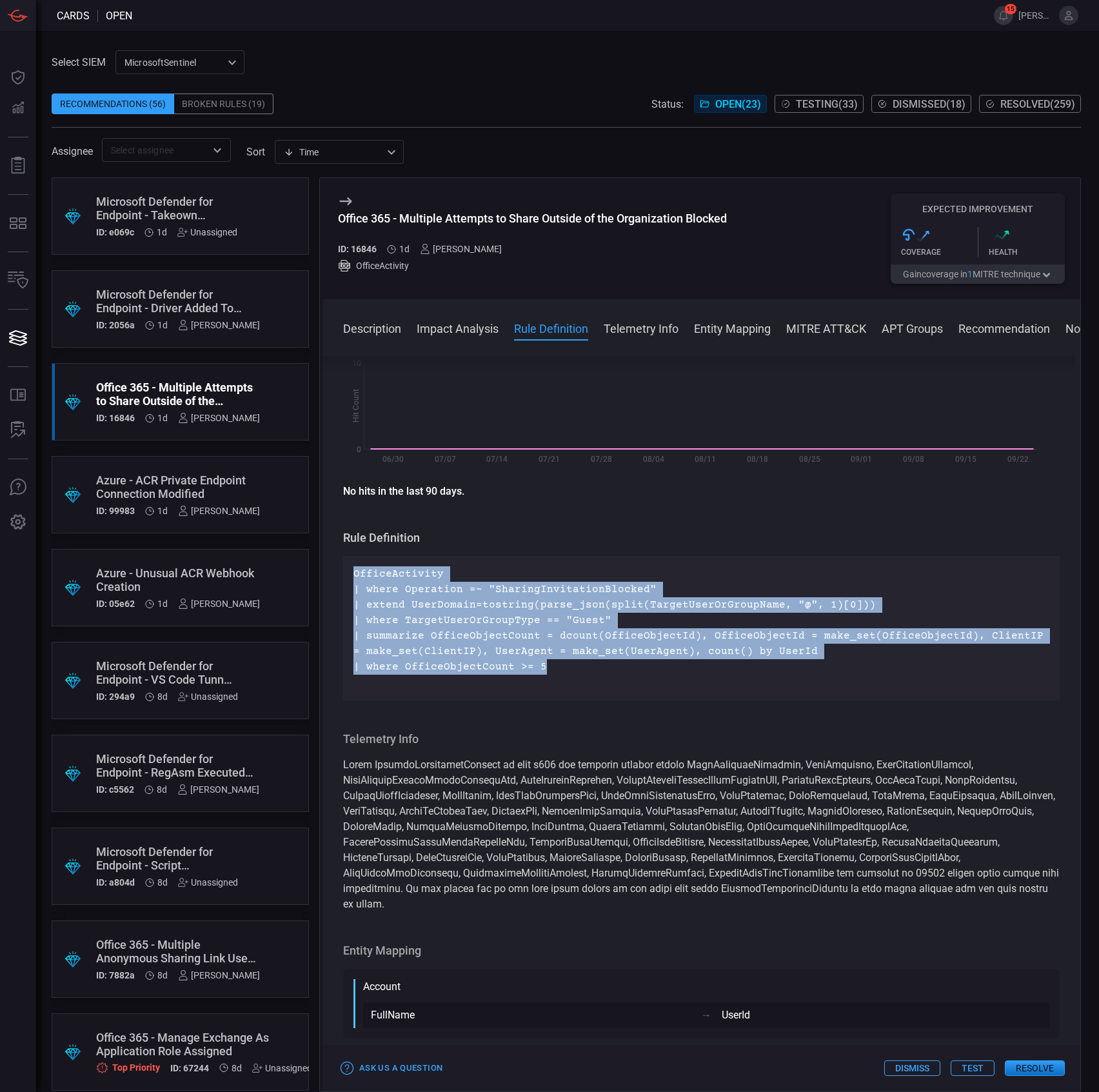
drag, startPoint x: 471, startPoint y: 638, endPoint x: 346, endPoint y: 573, distance: 140.9
click at [346, 573] on div "OfficeActivity | where Operation =~ "SharingInvitationBlocked" | extend UserDom…" at bounding box center [701, 629] width 717 height 145
drag, startPoint x: 630, startPoint y: 653, endPoint x: 631, endPoint y: 663, distance: 10.0
click at [630, 653] on p "OfficeActivity | where Operation =~ "SharingInvitationBlocked" | extend UserDom…" at bounding box center [701, 628] width 696 height 124
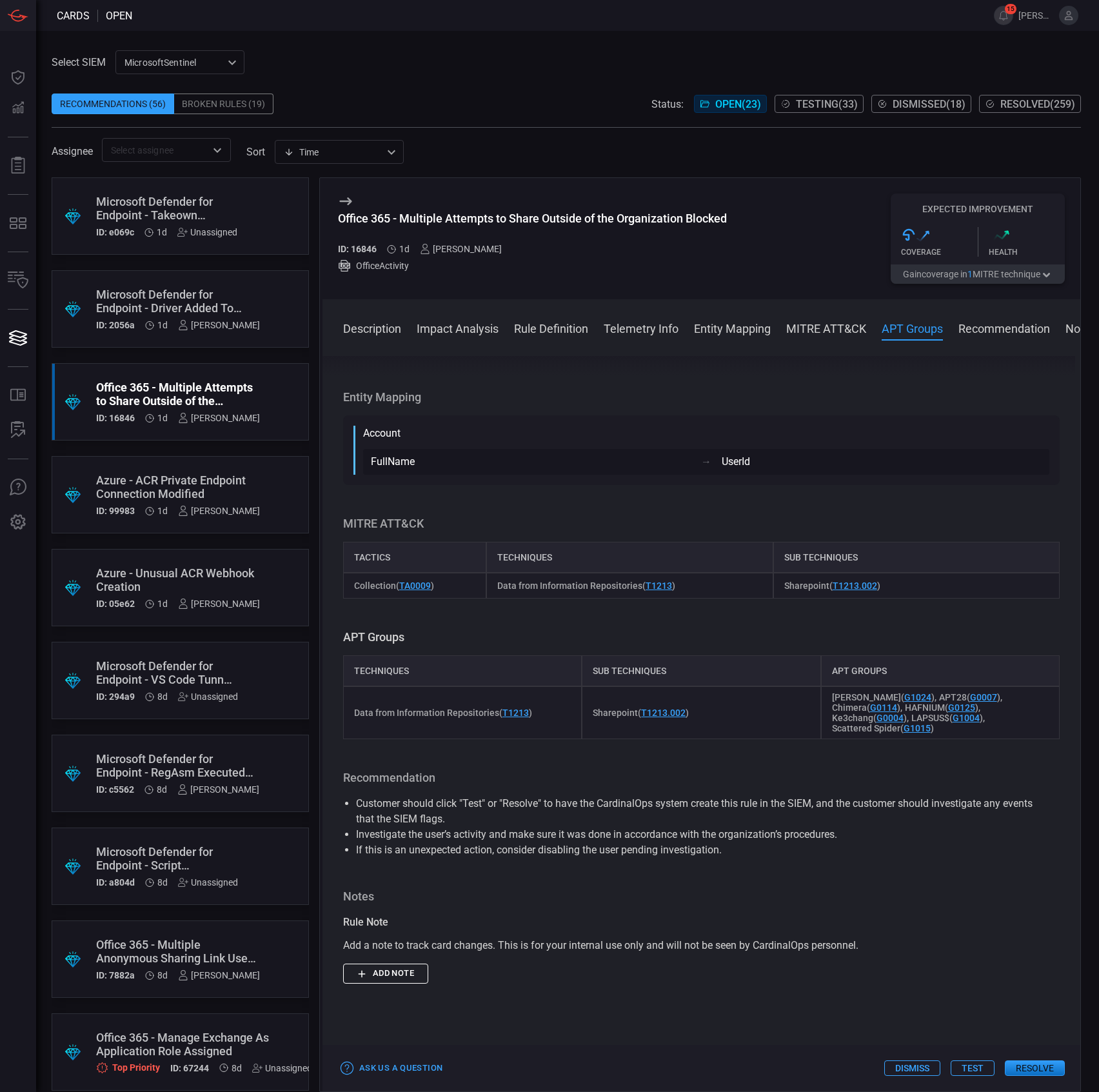
scroll to position [1031, 0]
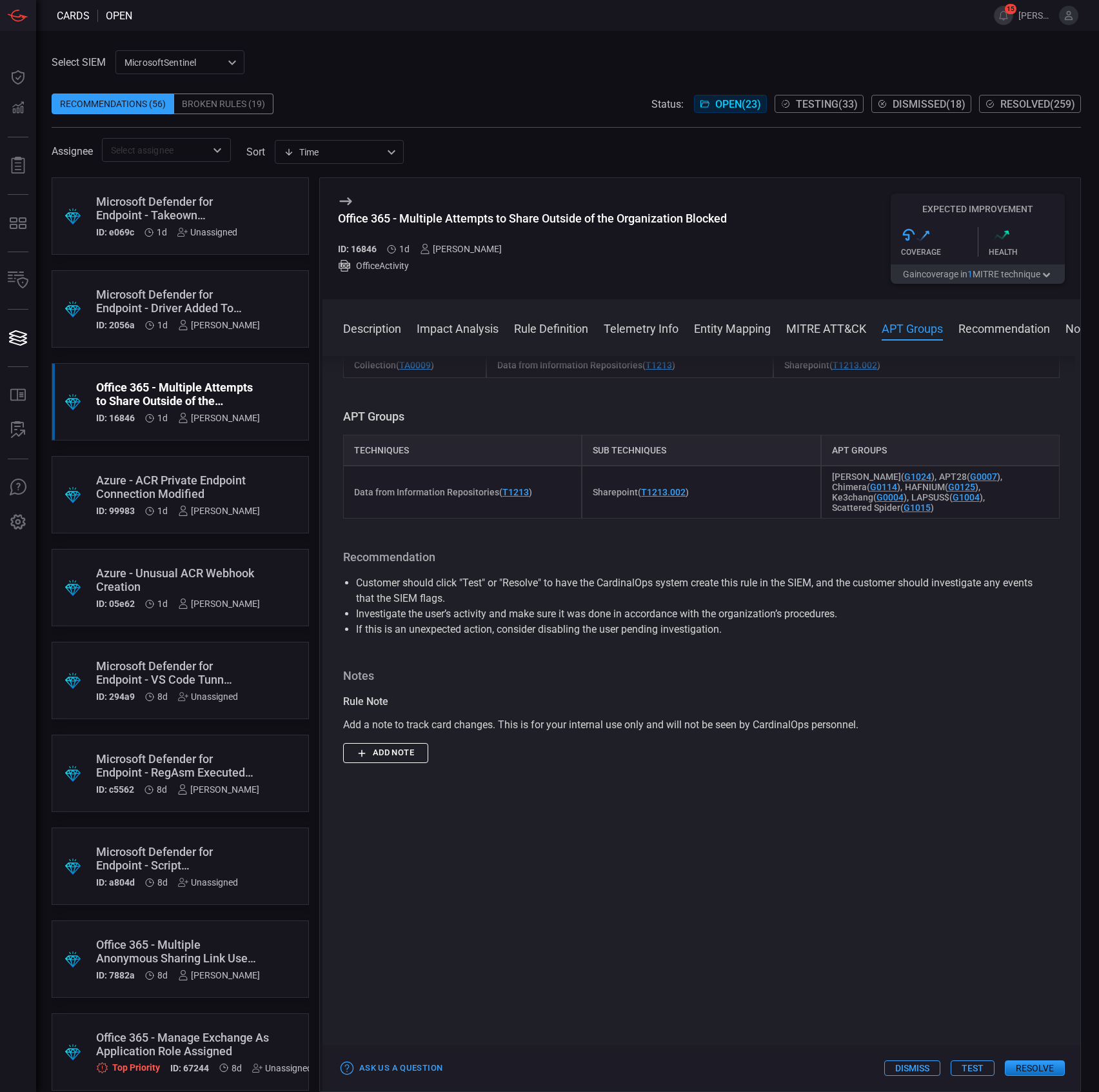
click at [973, 1069] on button "Test" at bounding box center [972, 1068] width 44 height 16
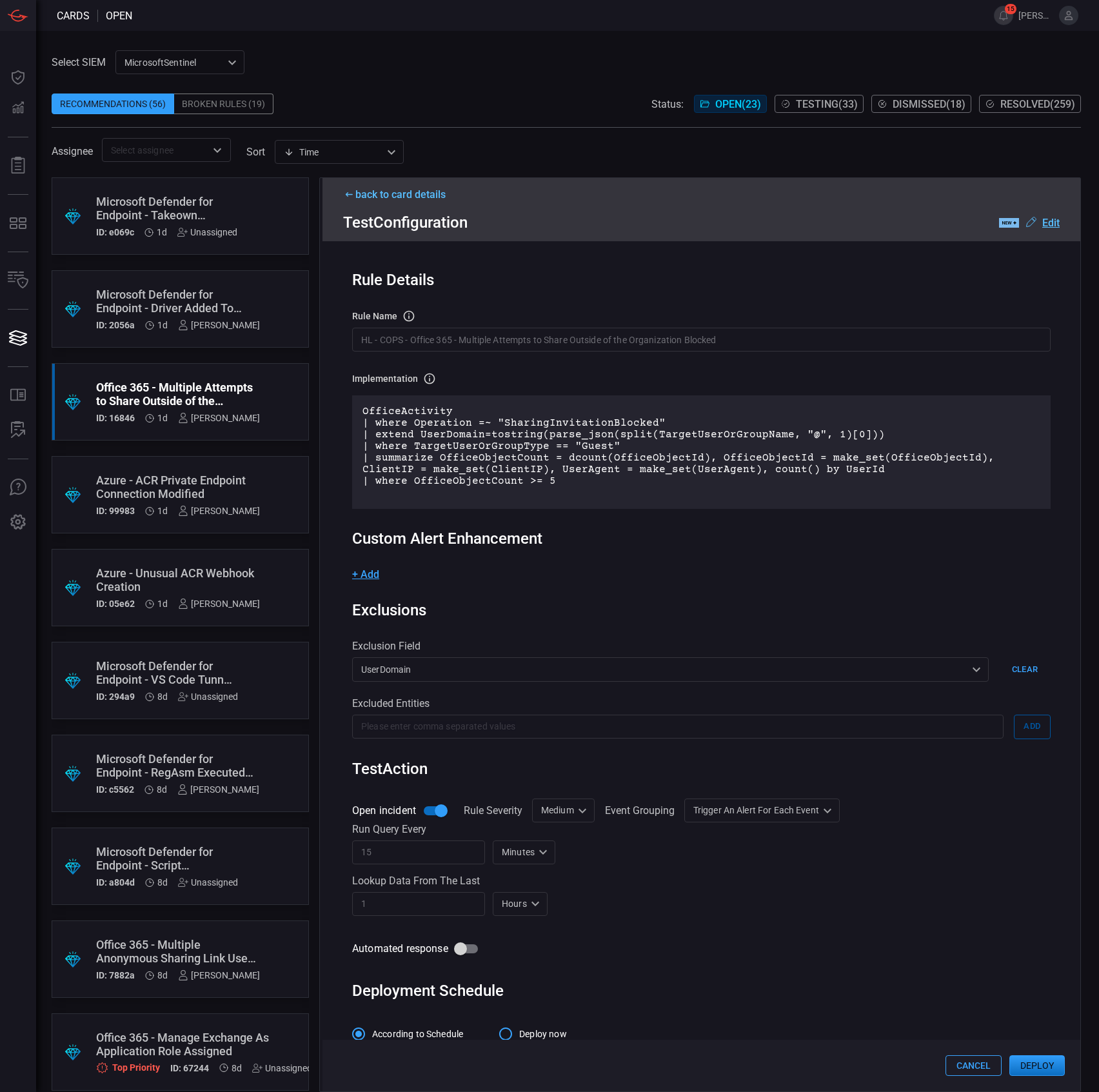
click at [475, 362] on div "Rule Details rule Name Name of the rule that will be created in the SIEM. HL - …" at bounding box center [701, 666] width 758 height 850
click at [477, 347] on input "HL - COPS - Office 365 - Multiple Attempts to Share Outside of the Organization…" at bounding box center [701, 339] width 698 height 23
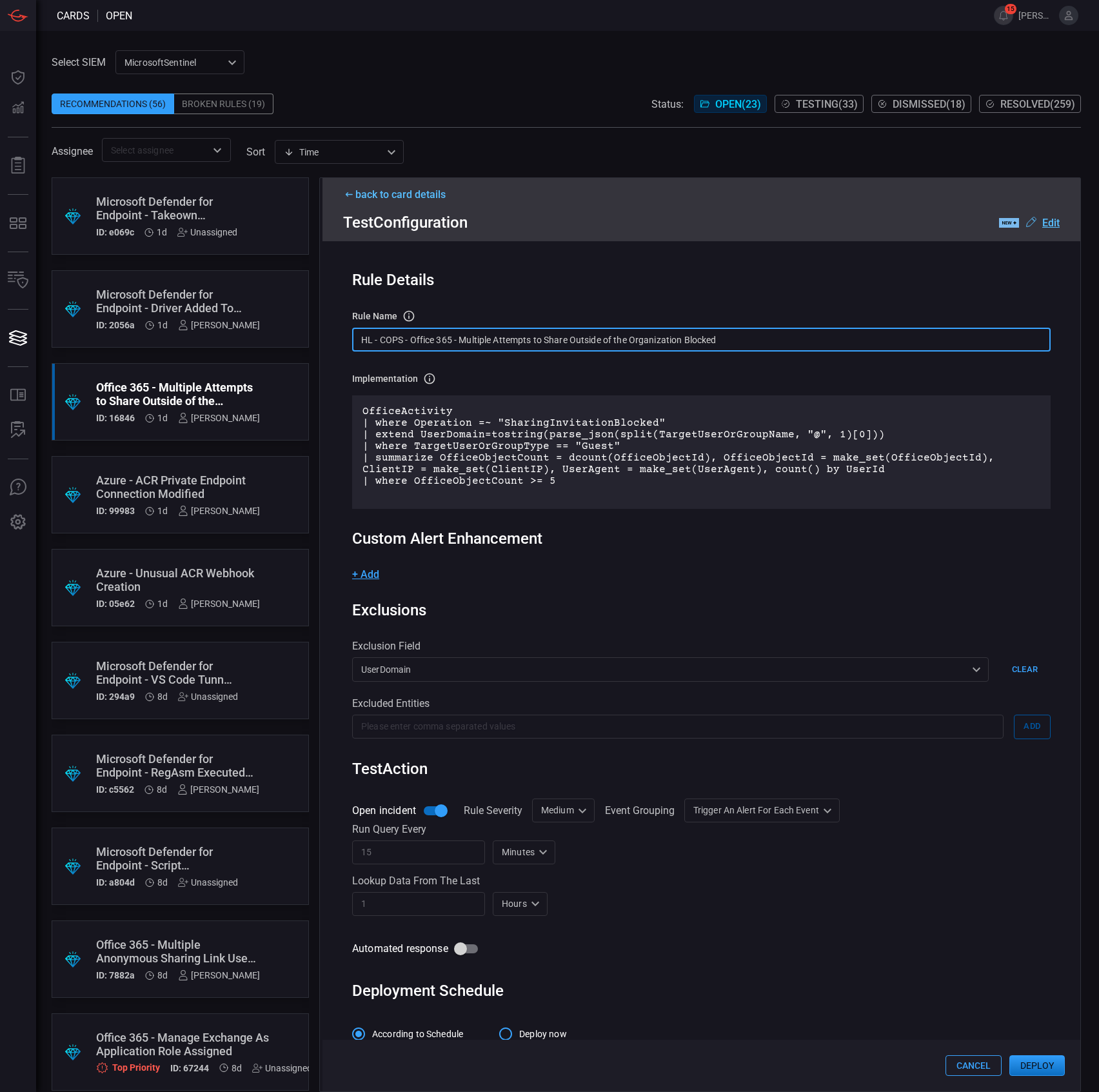
click at [477, 347] on input "HL - COPS - Office 365 - Multiple Attempts to Share Outside of the Organization…" at bounding box center [701, 339] width 698 height 23
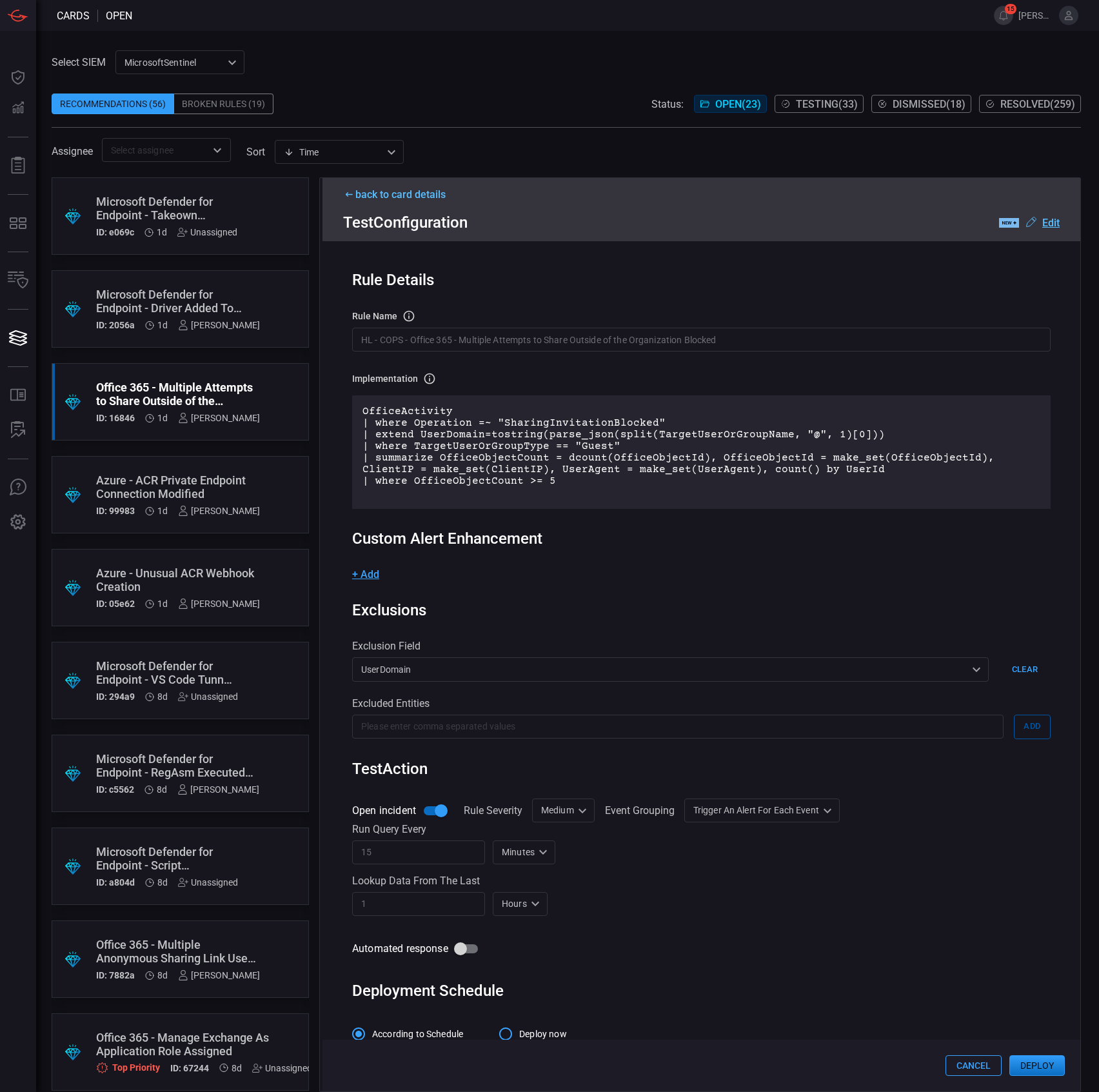
scroll to position [32, 0]
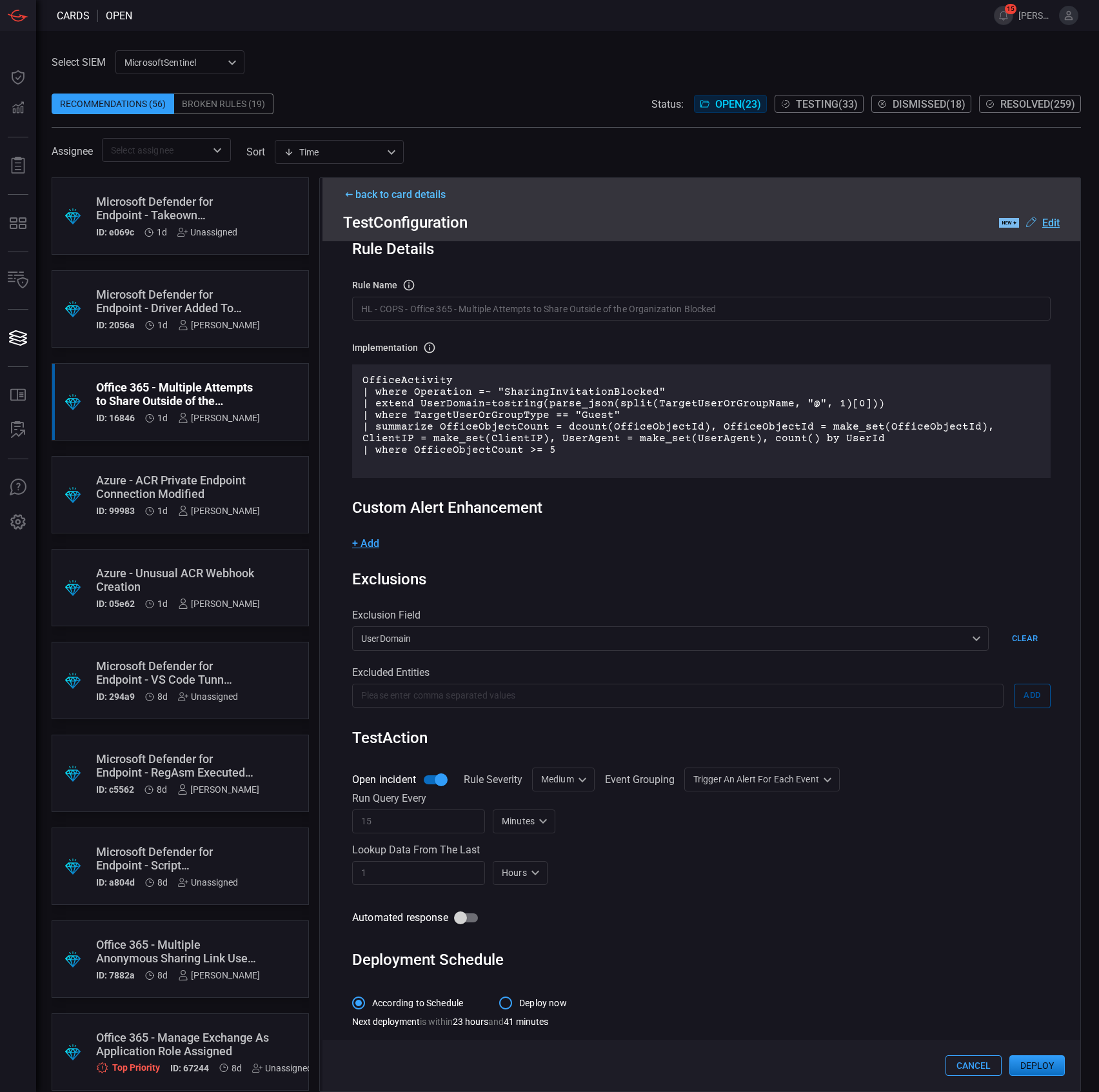
click at [565, 784] on div "Medium Medium ​" at bounding box center [563, 779] width 63 height 23
click at [575, 808] on div "Informational" at bounding box center [564, 806] width 56 height 14
type input "Informational"
click at [601, 885] on div "Open incident Rule Severity Informational Informational ​ Event Grouping Trigge…" at bounding box center [701, 849] width 698 height 162
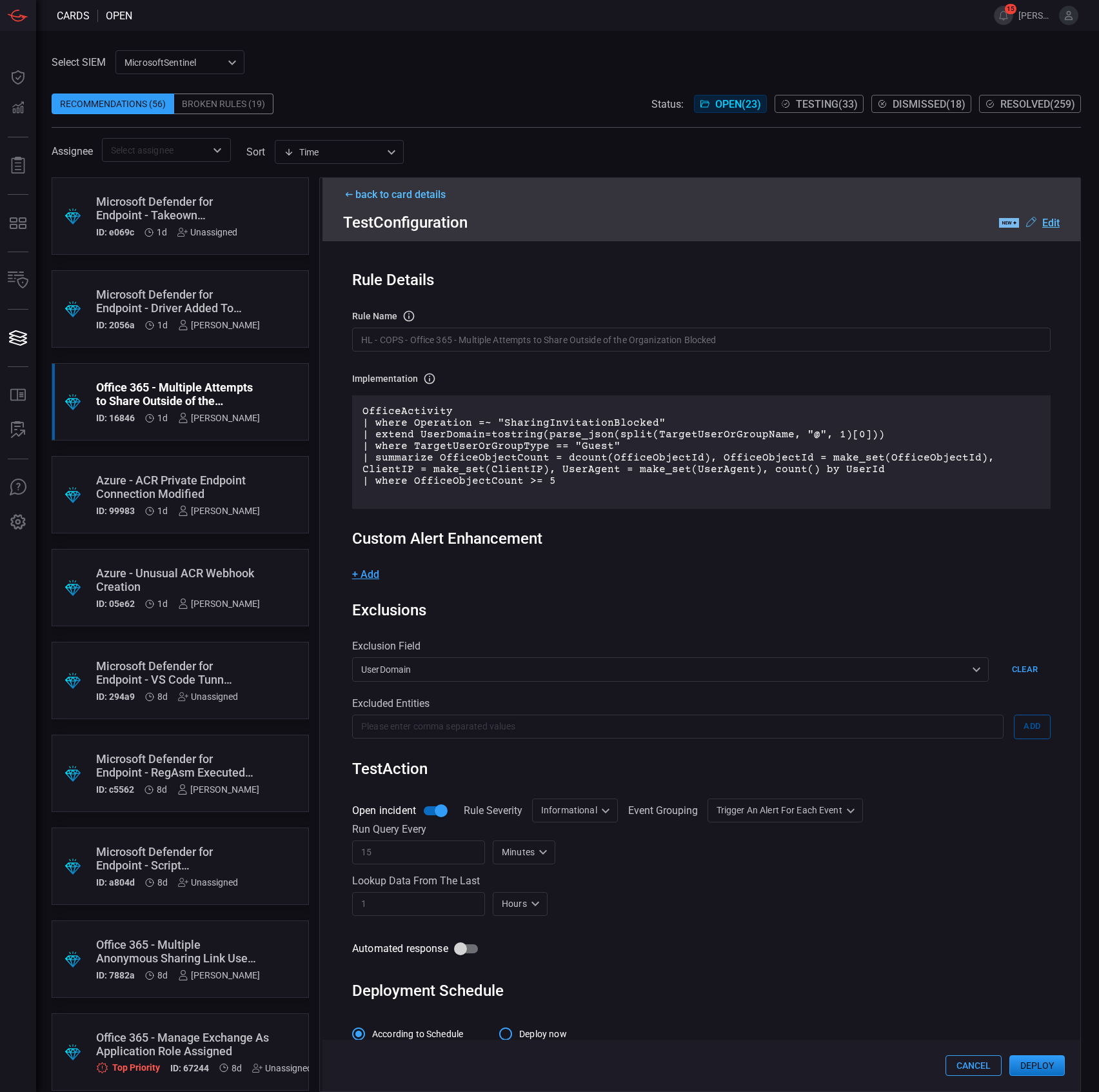
click at [765, 808] on div "Trigger an alert for each event AlertPerResult ​" at bounding box center [785, 810] width 155 height 23
click at [765, 842] on div "Group all events into a single alert" at bounding box center [784, 838] width 141 height 14
type input "SingleAlert"
click at [1033, 1061] on button "Deploy" at bounding box center [1036, 1065] width 56 height 21
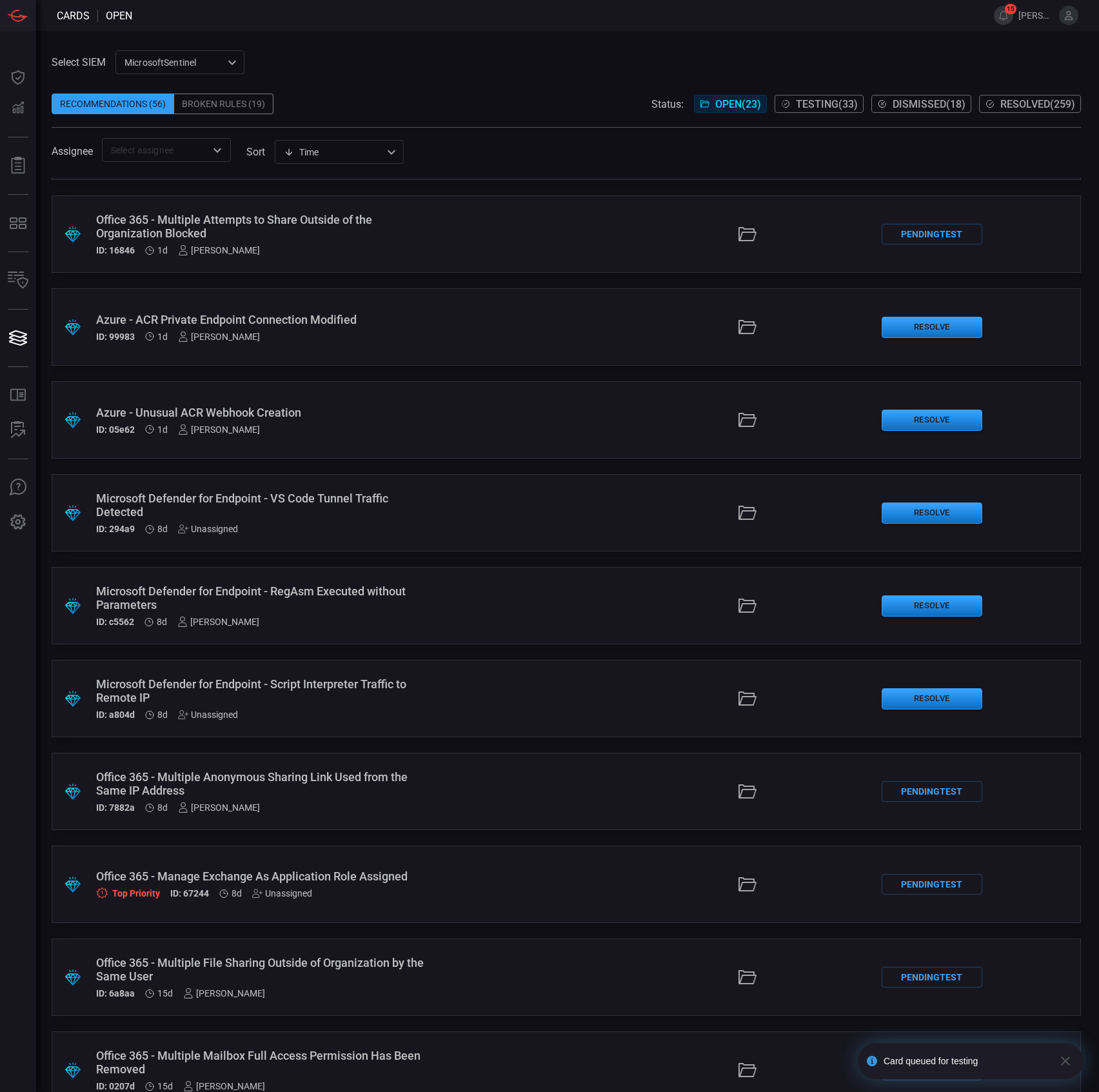
scroll to position [171, 0]
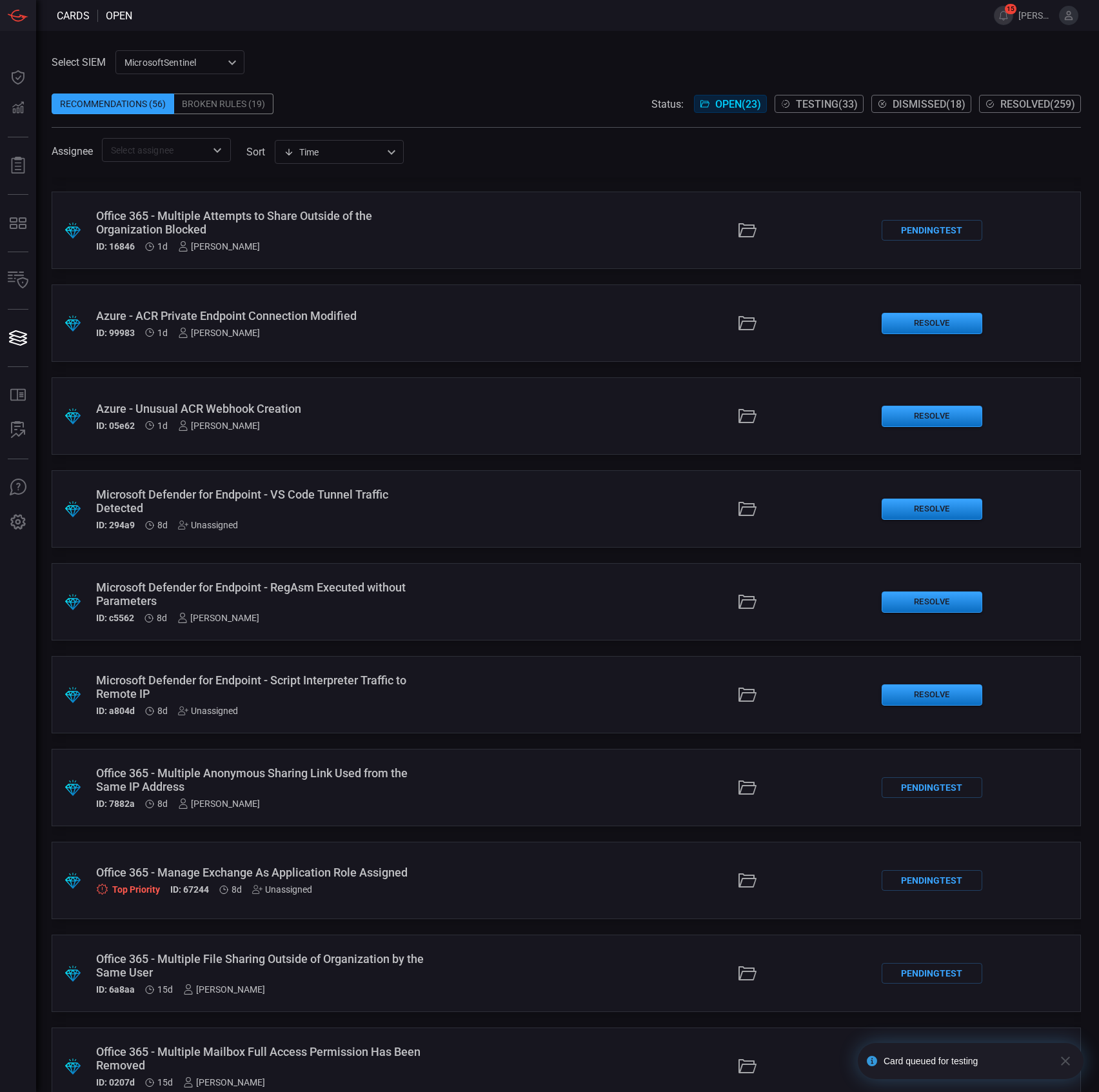
click at [369, 508] on div "Microsoft Defender for Endpoint - VS Code Tunnel Traffic Detected" at bounding box center [261, 502] width 330 height 27
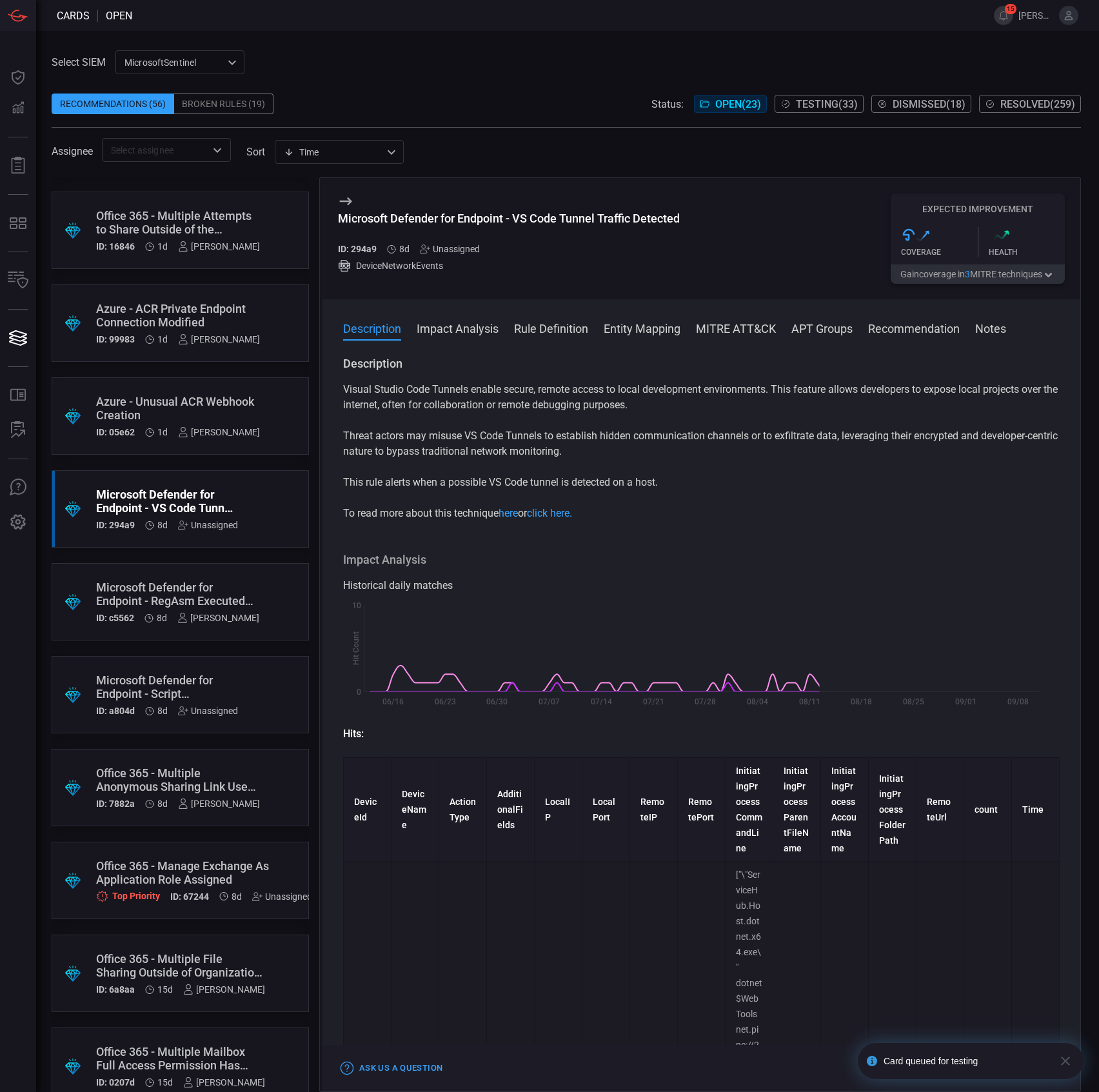
click at [525, 217] on div "Microsoft Defender for Endpoint - VS Code Tunnel Traffic Detected" at bounding box center [509, 218] width 342 height 14
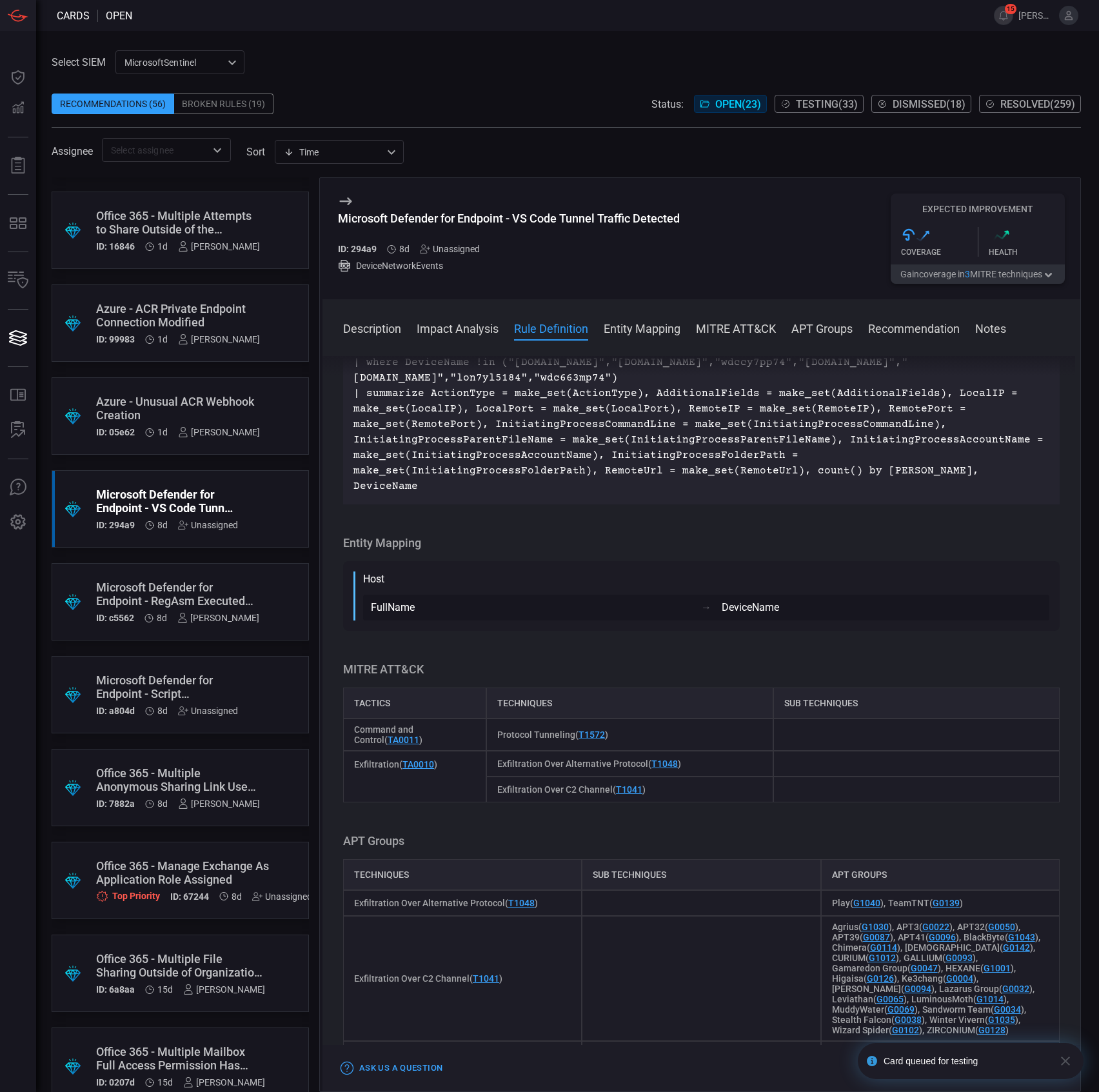
scroll to position [3353, 0]
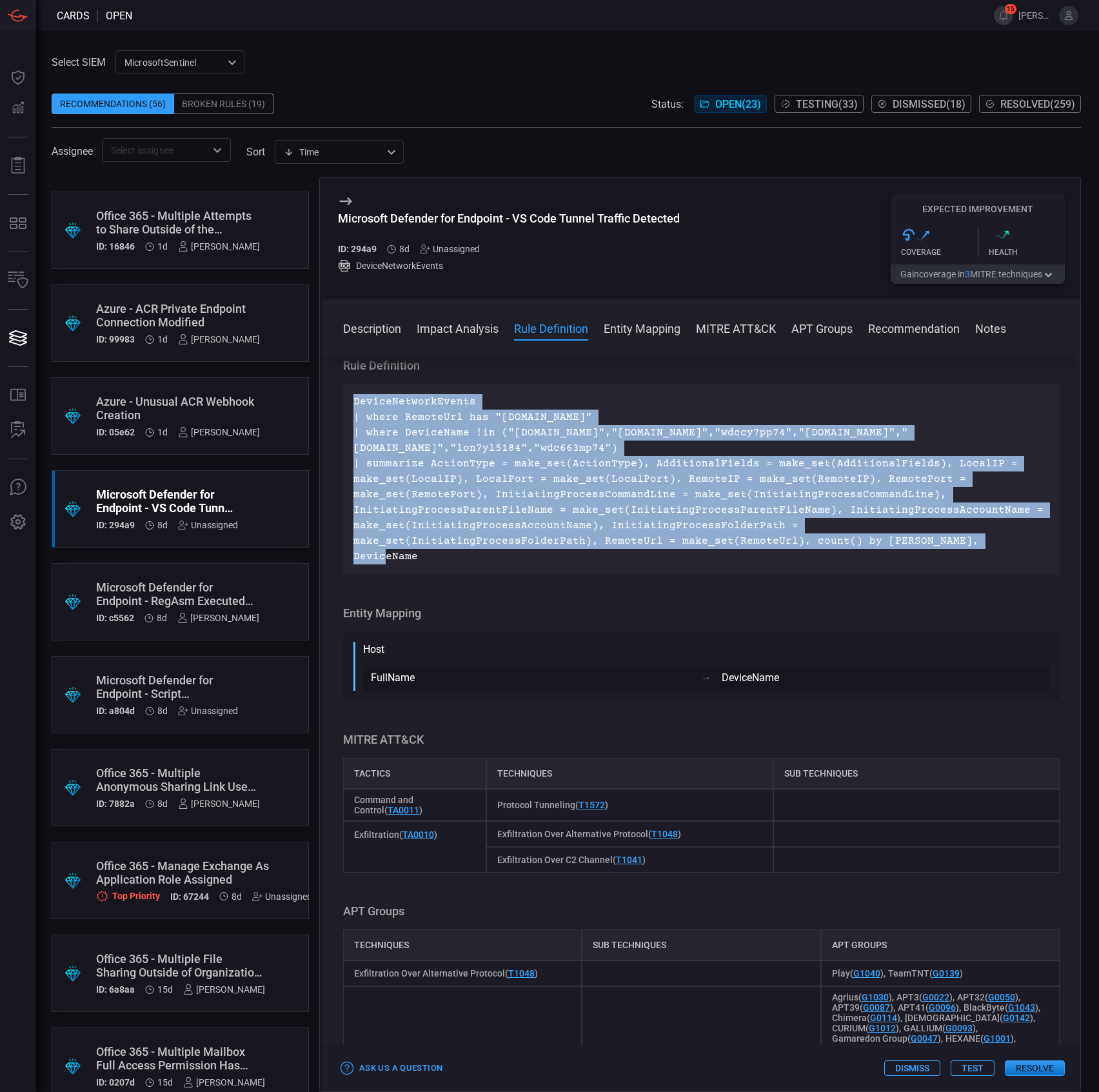
drag, startPoint x: 746, startPoint y: 720, endPoint x: 353, endPoint y: 576, distance: 418.6
click at [353, 564] on p "DeviceNetworkEvents | where RemoteUrl has "[DOMAIN_NAME]" | where DeviceName !i…" at bounding box center [701, 479] width 696 height 170
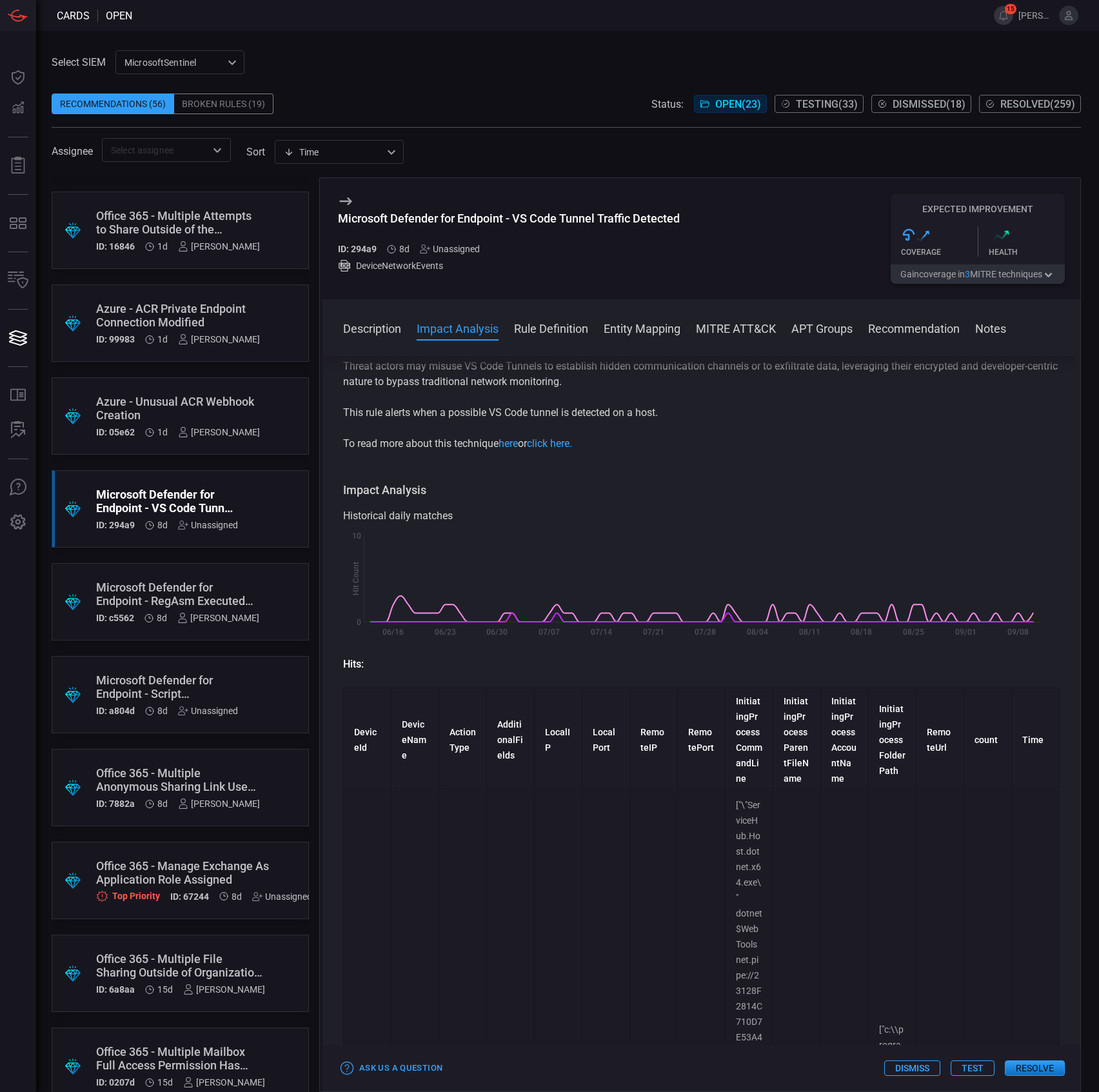
scroll to position [0, 0]
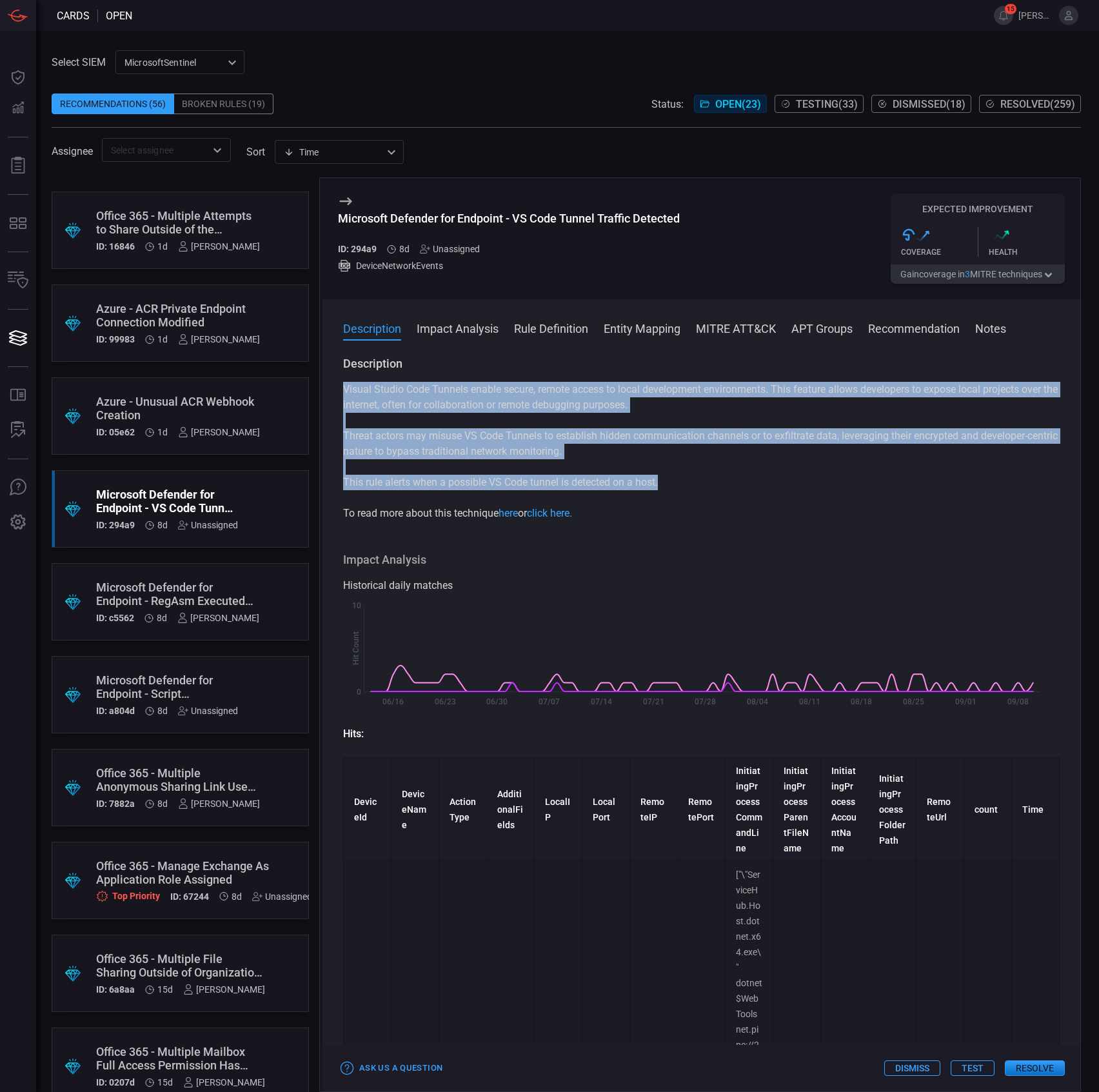
drag, startPoint x: 716, startPoint y: 486, endPoint x: 392, endPoint y: 395, distance: 336.5
click at [327, 395] on div "Description Visual Studio Code Tunnels enable secure, remote access to local de…" at bounding box center [701, 721] width 758 height 730
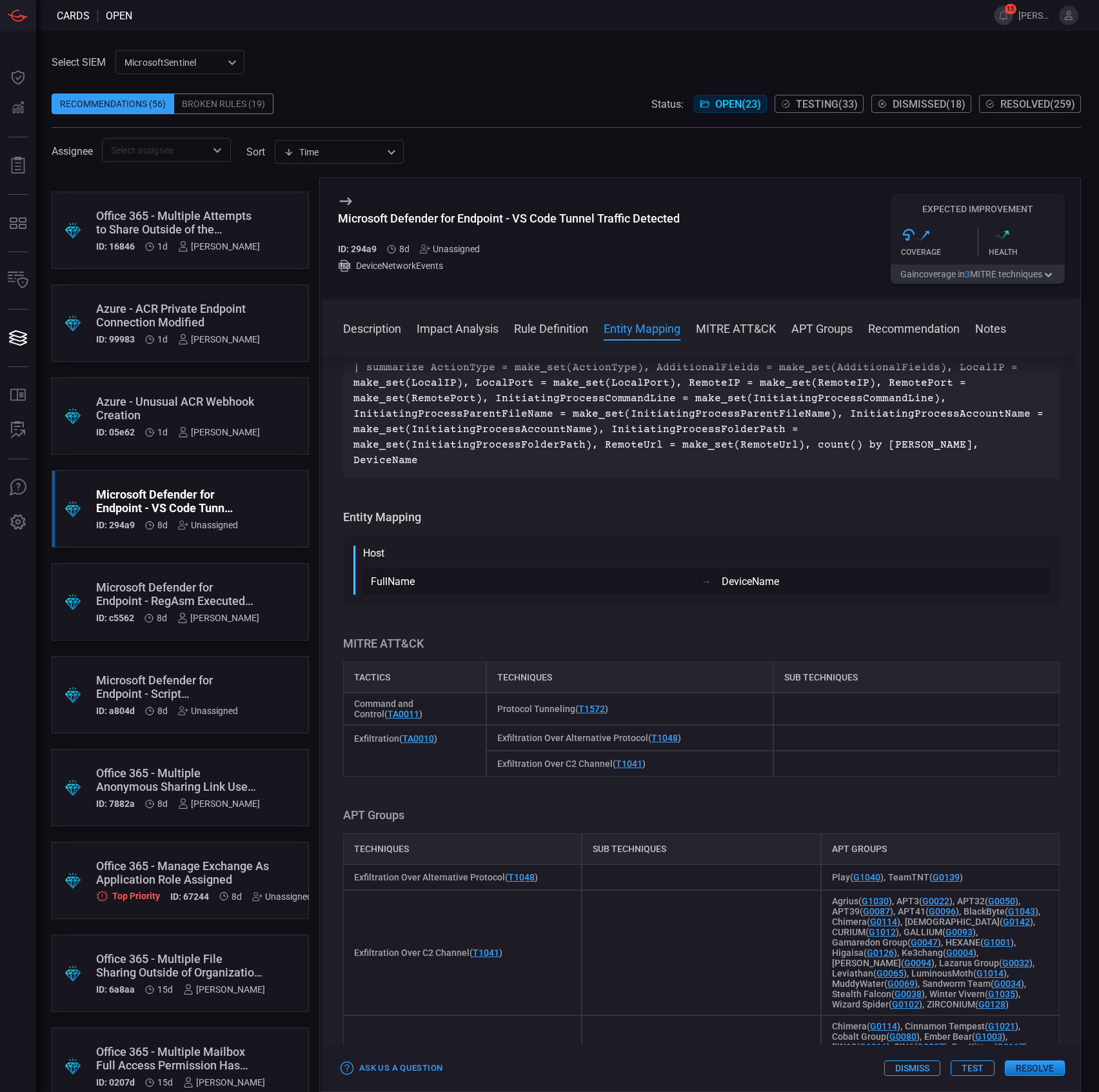
scroll to position [3439, 0]
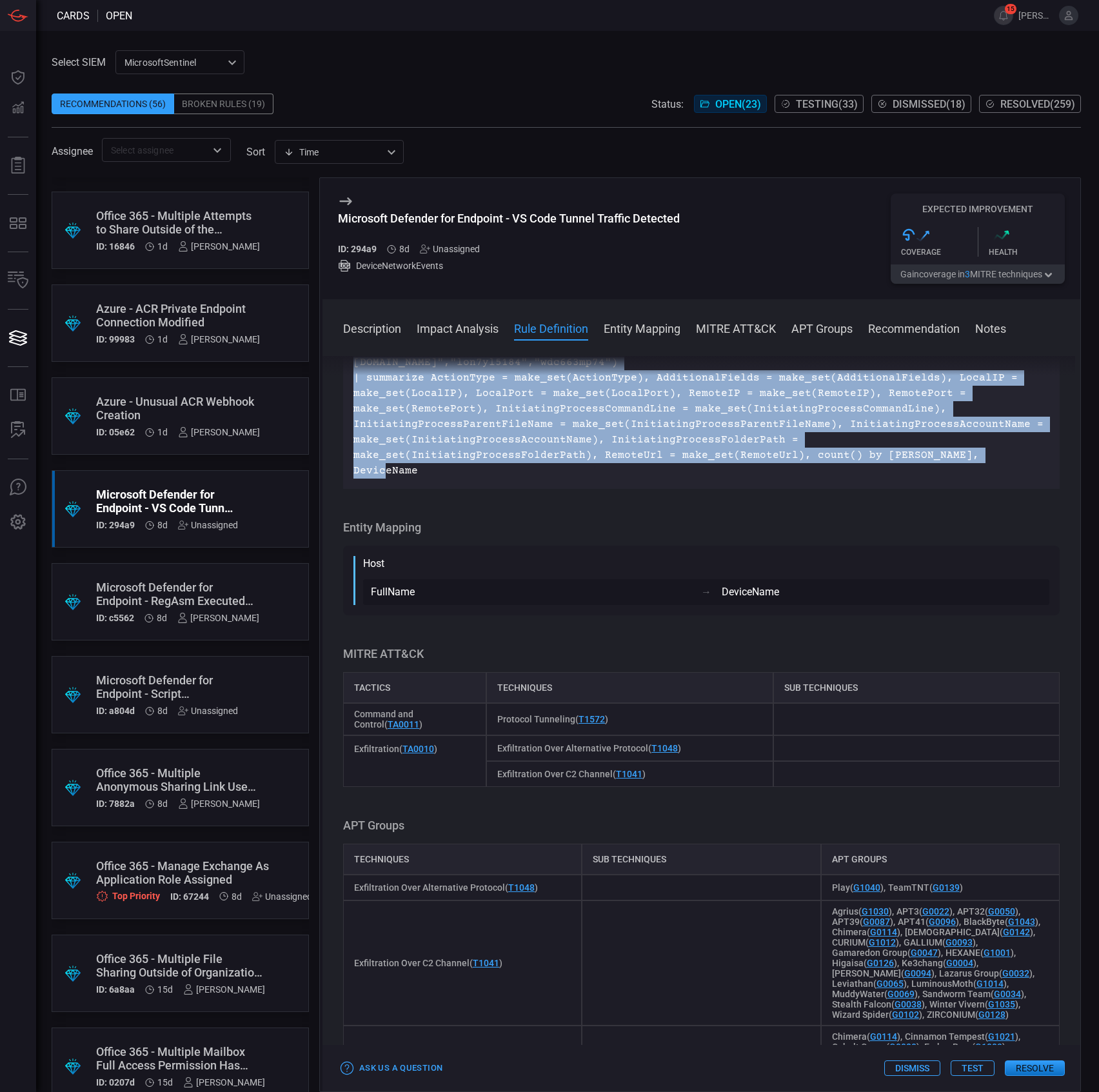
drag, startPoint x: 768, startPoint y: 646, endPoint x: 341, endPoint y: 486, distance: 456.0
click at [341, 486] on div "Description Visual Studio Code Tunnels enable secure, remote access to local de…" at bounding box center [701, 721] width 758 height 730
click at [625, 478] on p "DeviceNetworkEvents | where RemoteUrl has "[DOMAIN_NAME]" | where DeviceName !i…" at bounding box center [701, 393] width 696 height 170
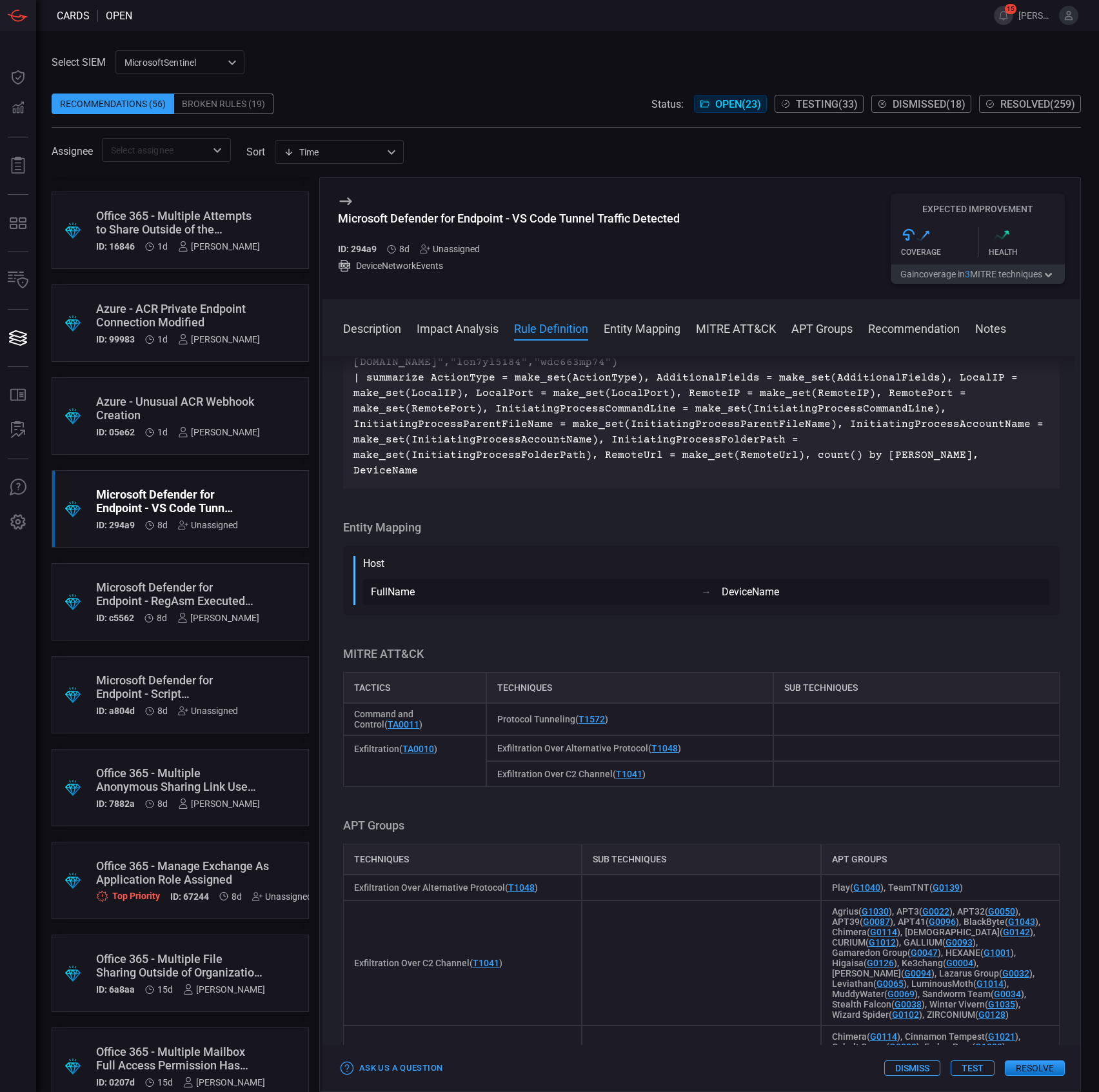
click at [806, 478] on p "DeviceNetworkEvents | where RemoteUrl has "[DOMAIN_NAME]" | where DeviceName !i…" at bounding box center [701, 393] width 696 height 170
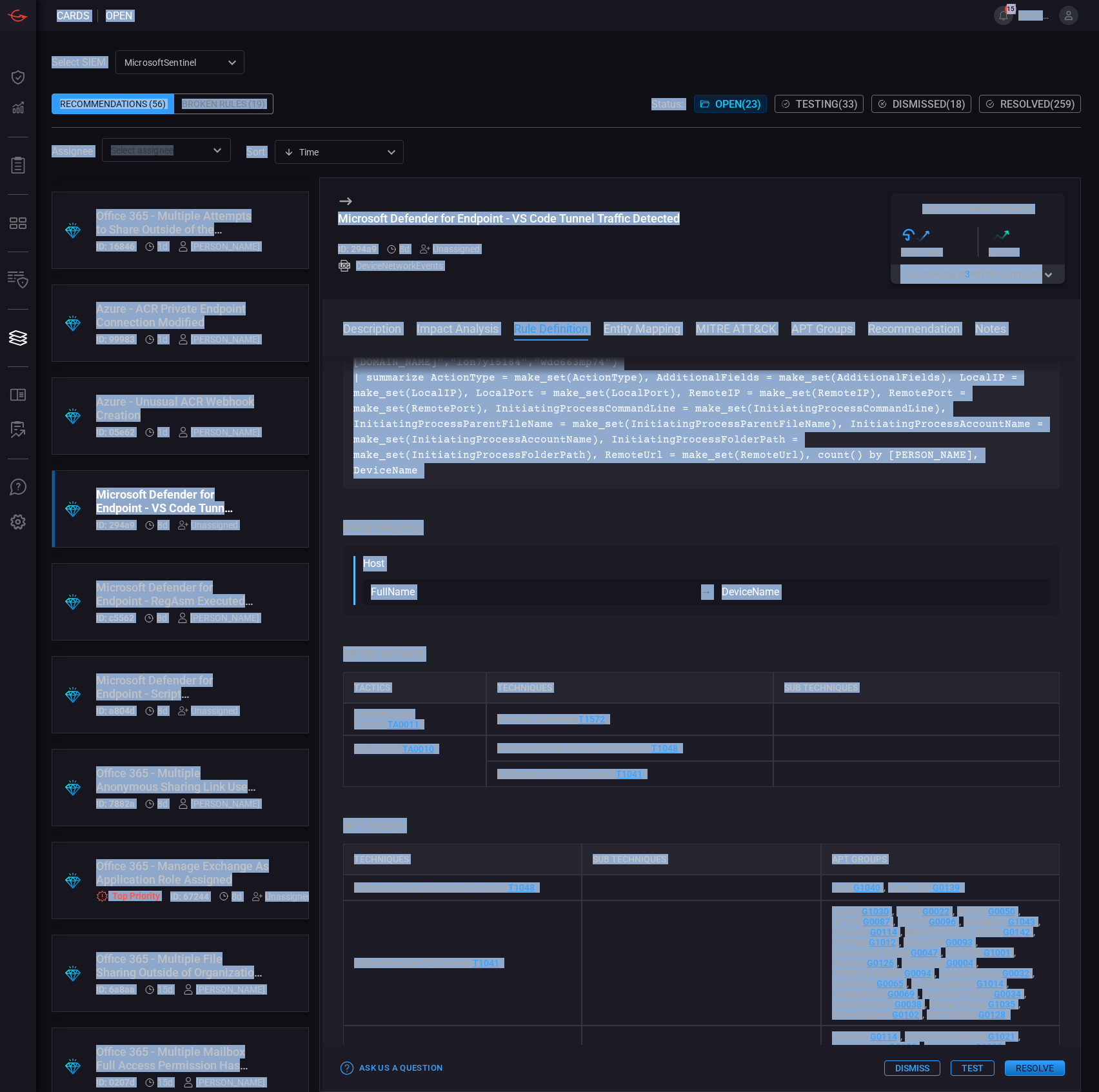
click at [799, 478] on p "DeviceNetworkEvents | where RemoteUrl has "[DOMAIN_NAME]" | where DeviceName !i…" at bounding box center [701, 393] width 696 height 170
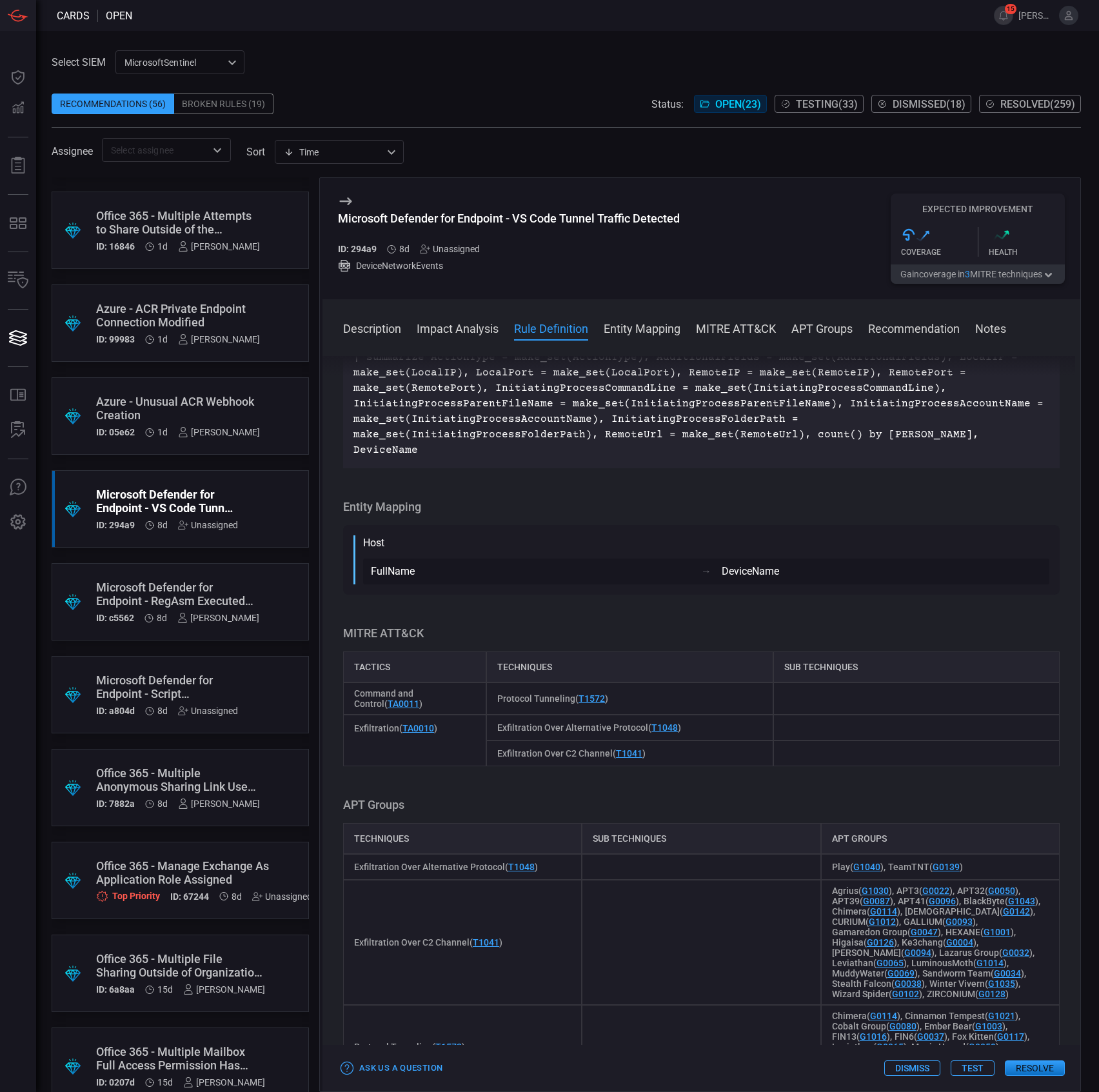
scroll to position [3453, 0]
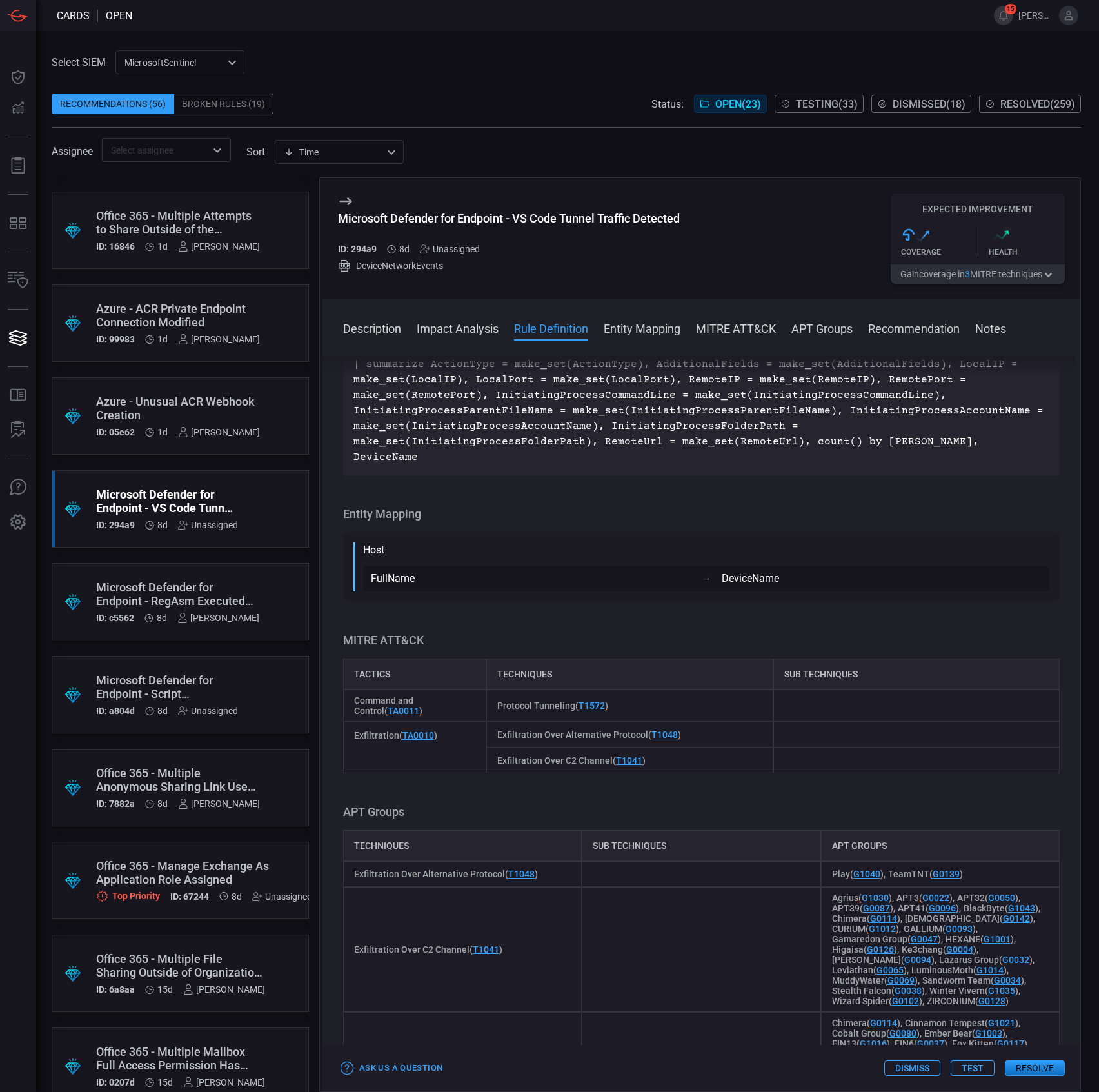
click at [969, 1062] on button "Test" at bounding box center [972, 1068] width 44 height 16
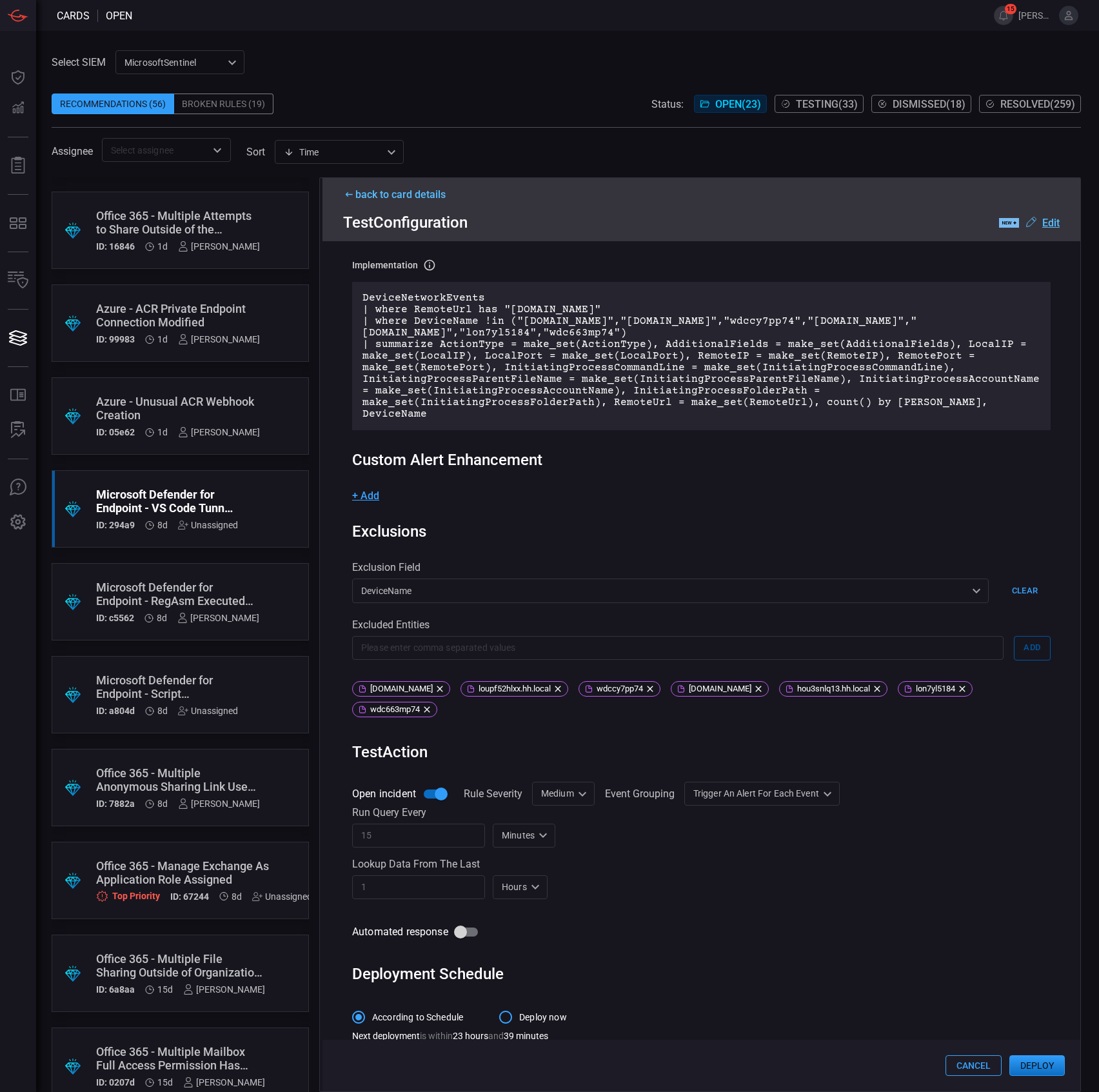
scroll to position [128, 0]
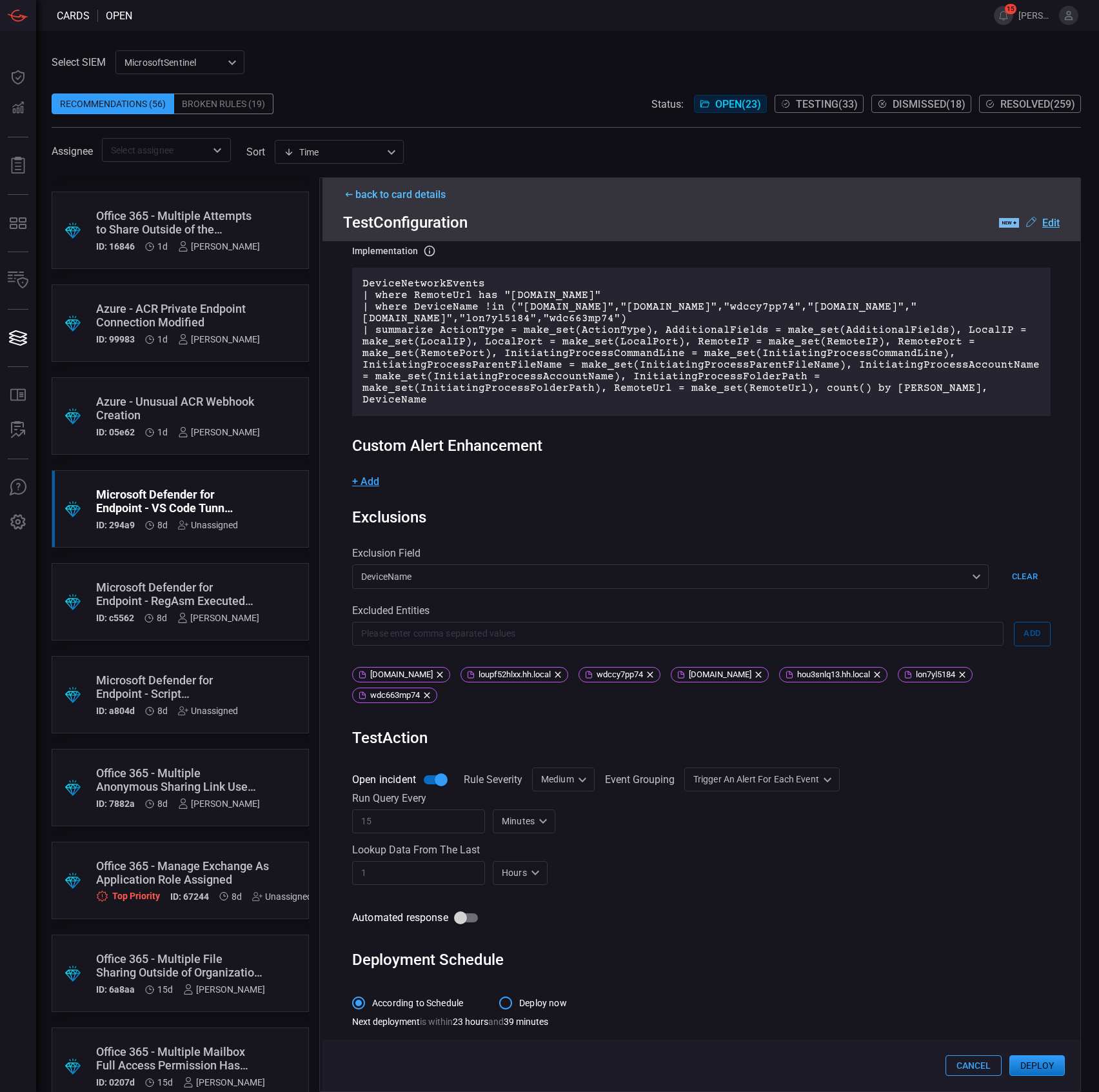
click at [579, 775] on div "Medium Medium ​" at bounding box center [563, 779] width 63 height 23
click at [579, 801] on div "Informational" at bounding box center [564, 806] width 56 height 14
type input "Informational"
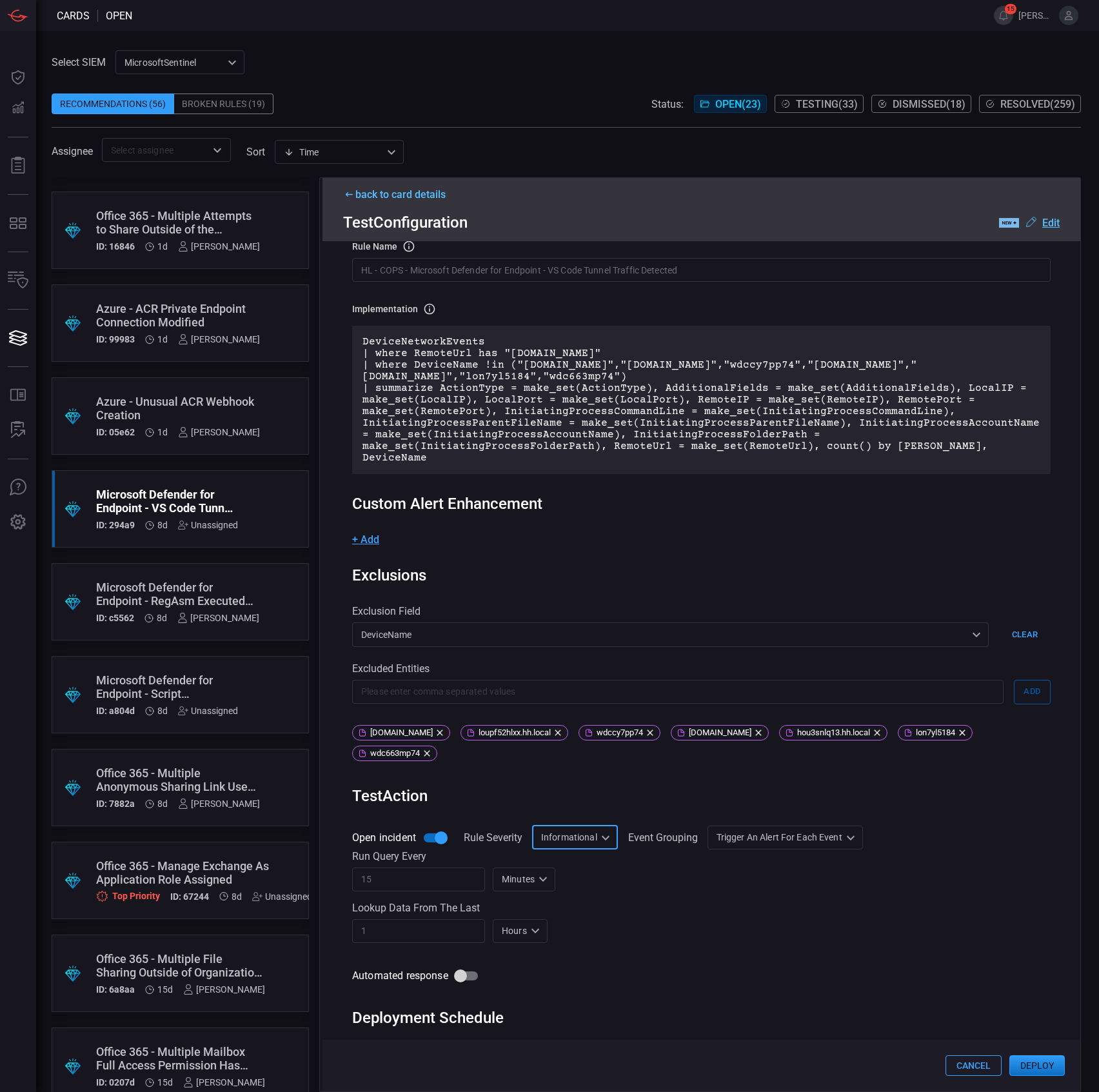
scroll to position [0, 0]
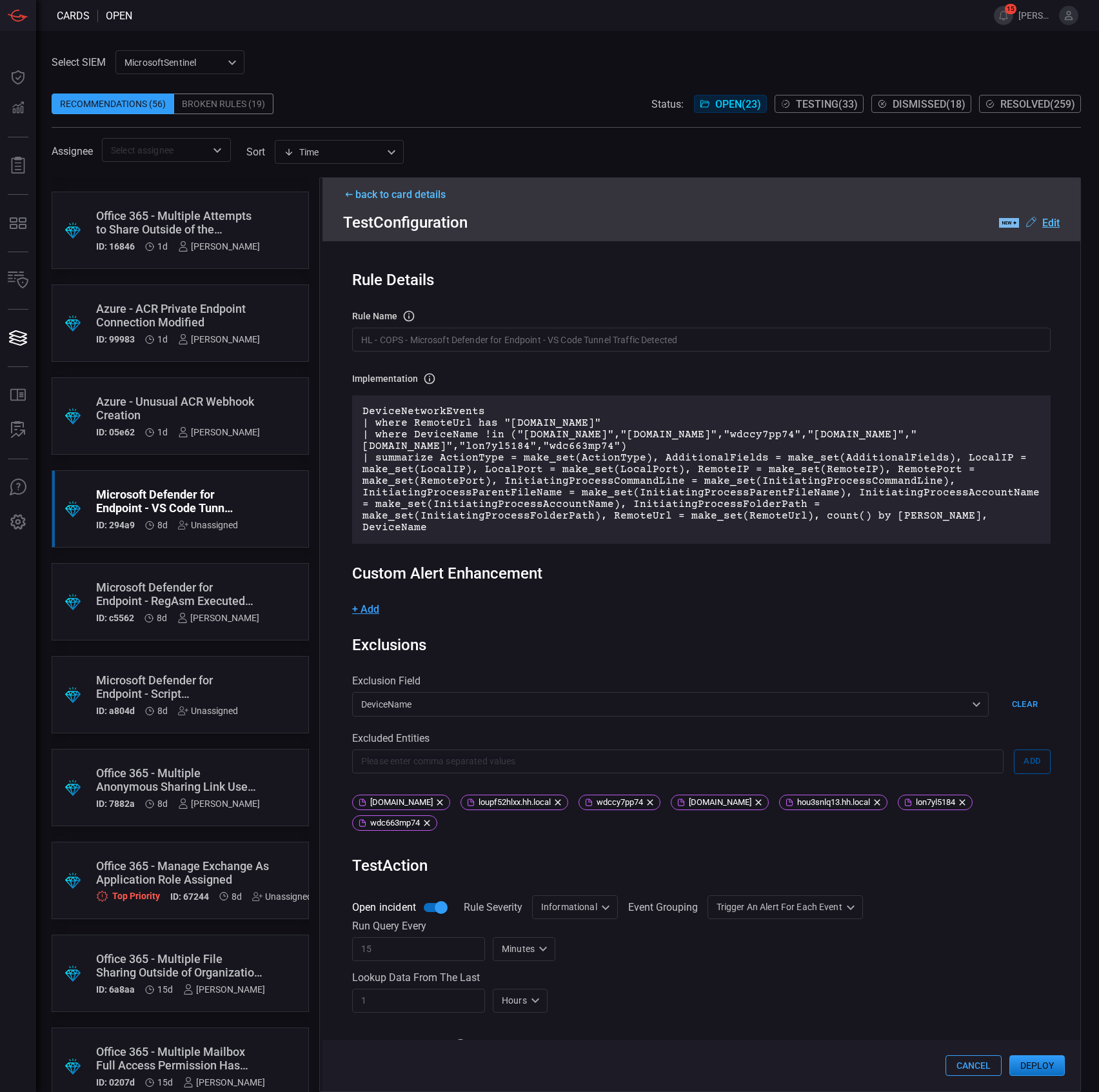
click at [431, 336] on input "HL - COPS - Microsoft Defender for Endpoint - VS Code Tunnel Traffic Detected" at bounding box center [701, 339] width 698 height 23
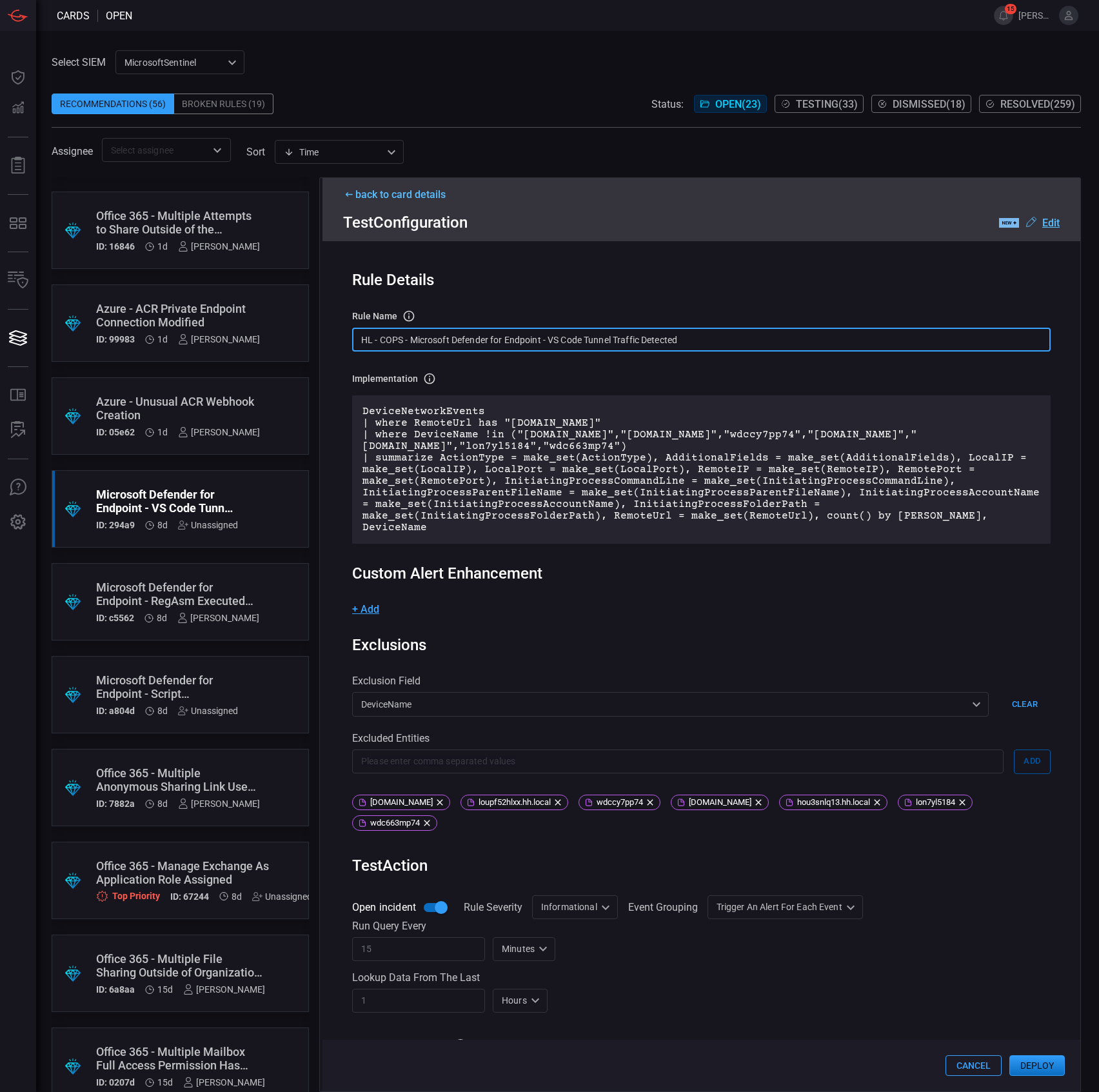
click at [431, 336] on input "HL - COPS - Microsoft Defender for Endpoint - VS Code Tunnel Traffic Detected" at bounding box center [701, 339] width 698 height 23
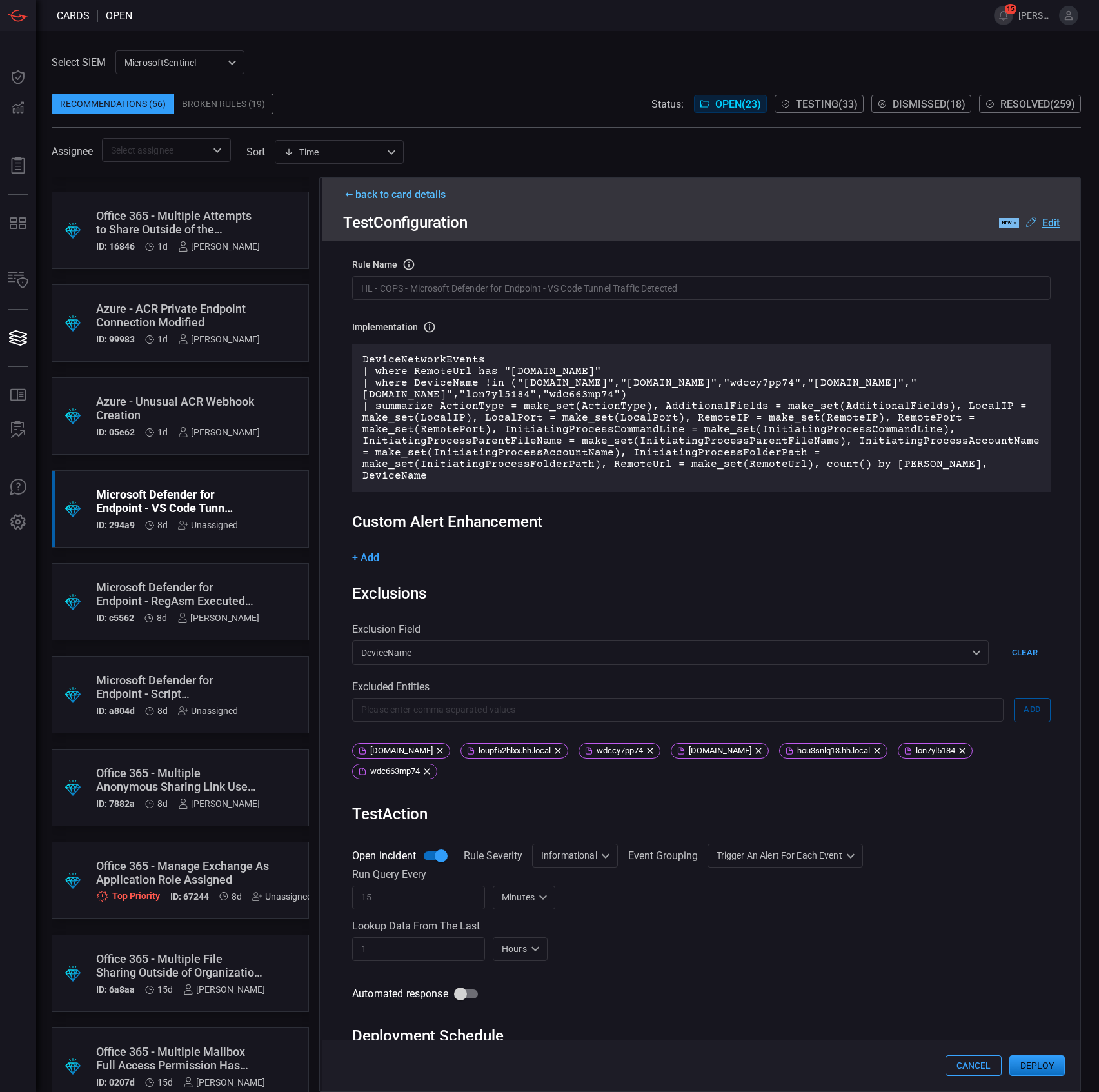
scroll to position [128, 0]
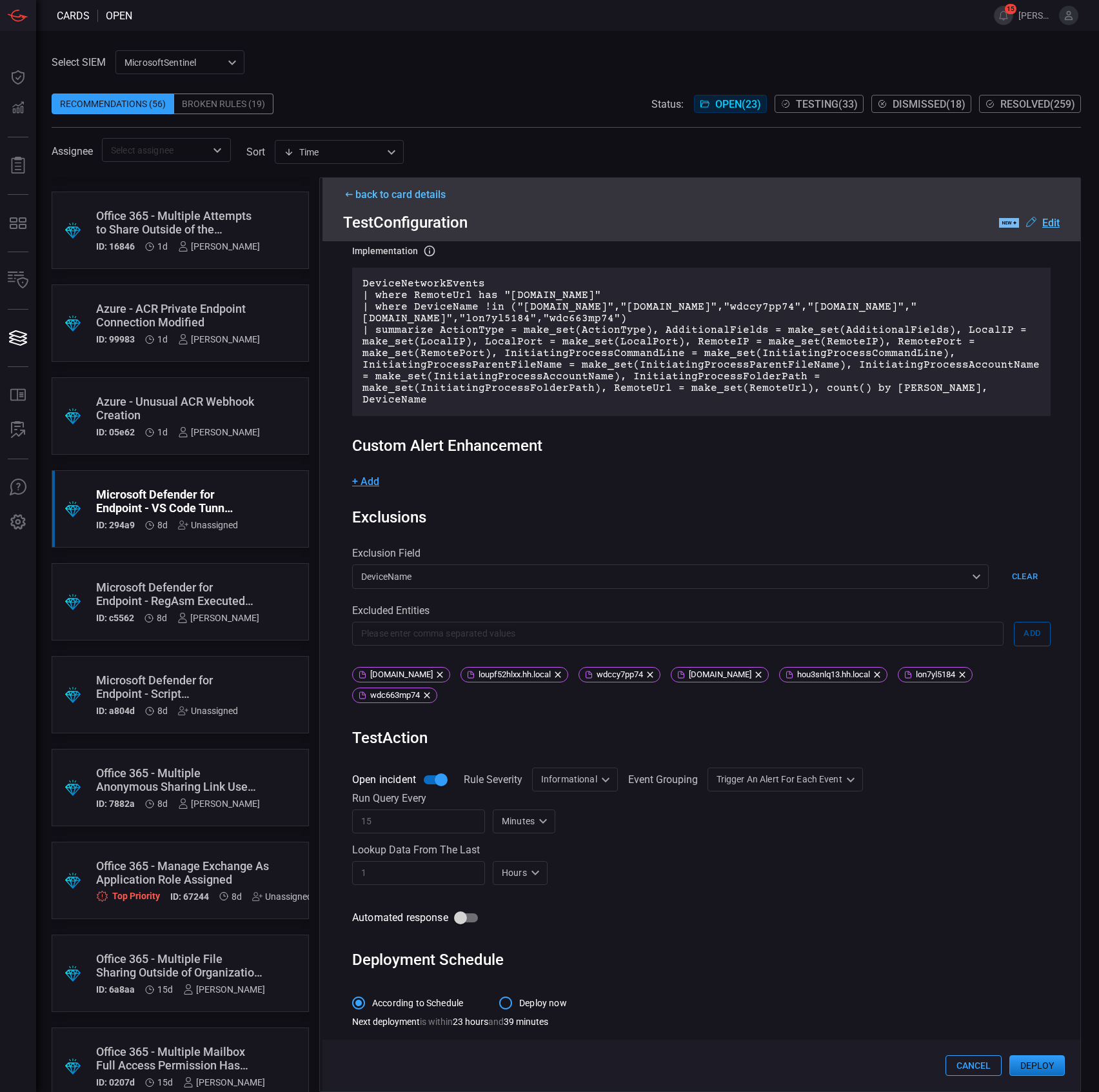
click at [581, 777] on div "Informational Informational ​" at bounding box center [575, 779] width 86 height 23
click at [571, 806] on div "Informational" at bounding box center [571, 806] width 56 height 14
click at [782, 768] on div "Trigger an alert for each event AlertPerResult ​" at bounding box center [785, 779] width 155 height 23
click at [759, 808] on div "Group all events into a single alert" at bounding box center [784, 806] width 141 height 14
type input "SingleAlert"
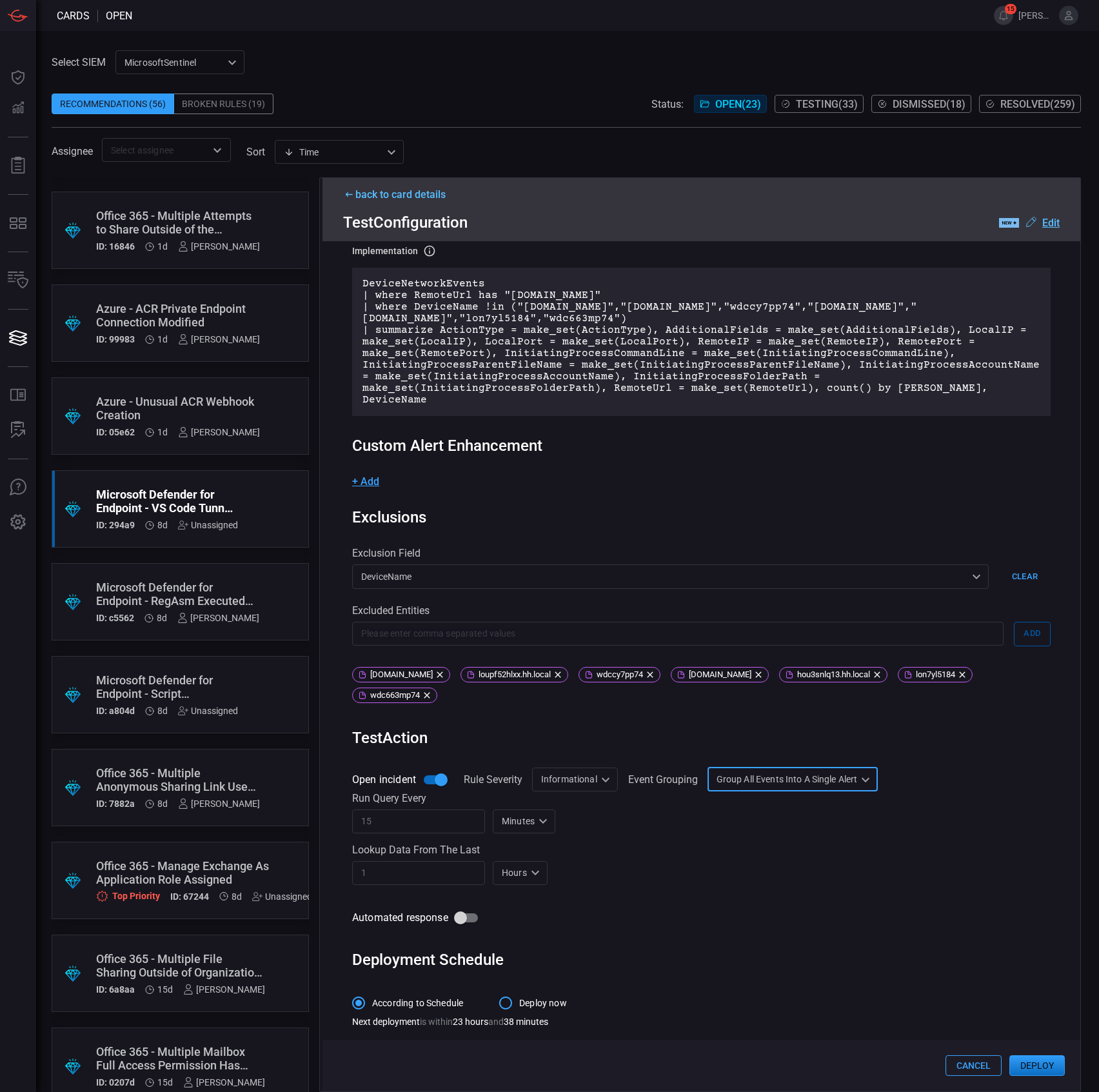
click at [1030, 1063] on button "Deploy" at bounding box center [1036, 1065] width 56 height 21
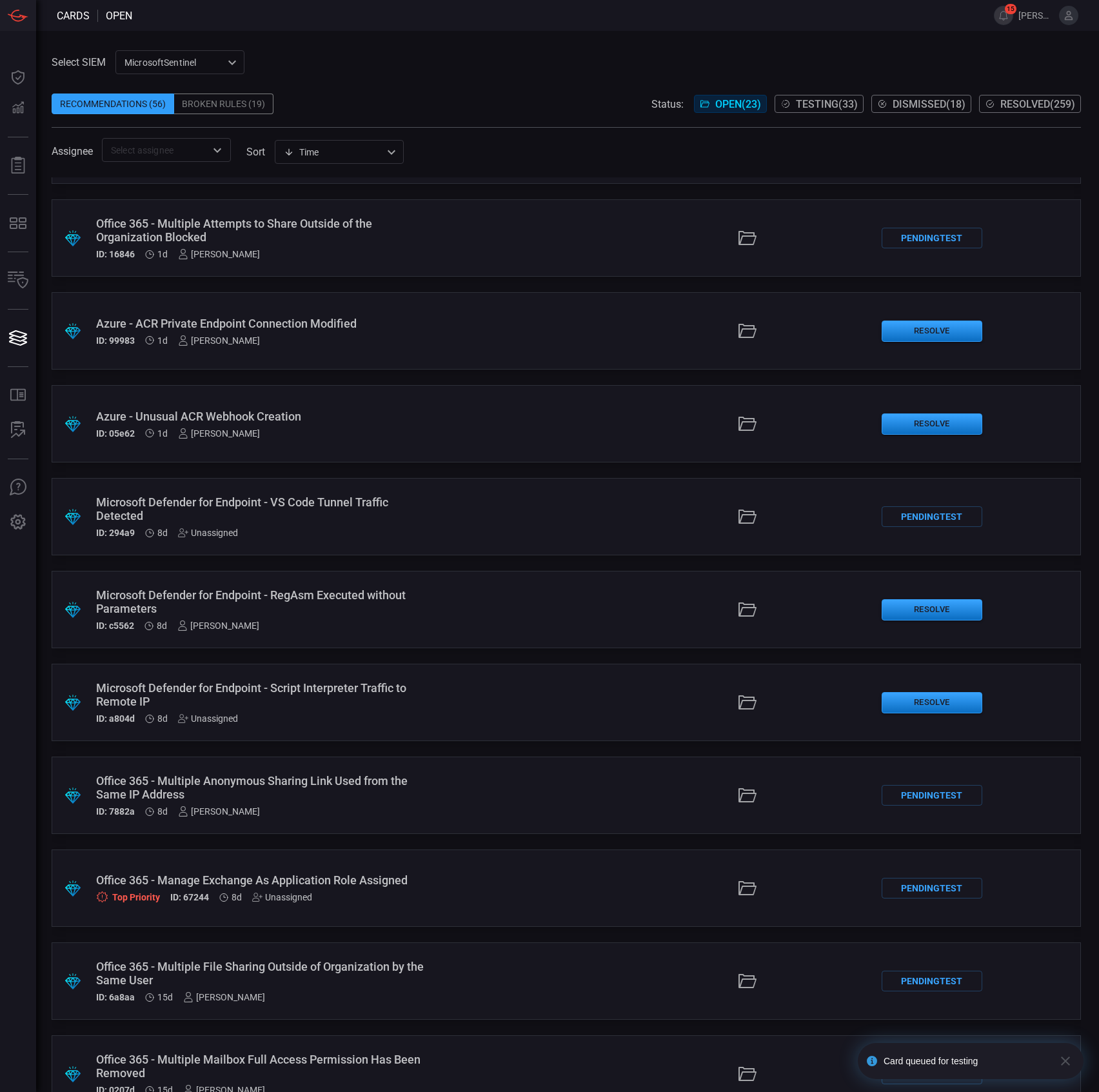
scroll to position [171, 0]
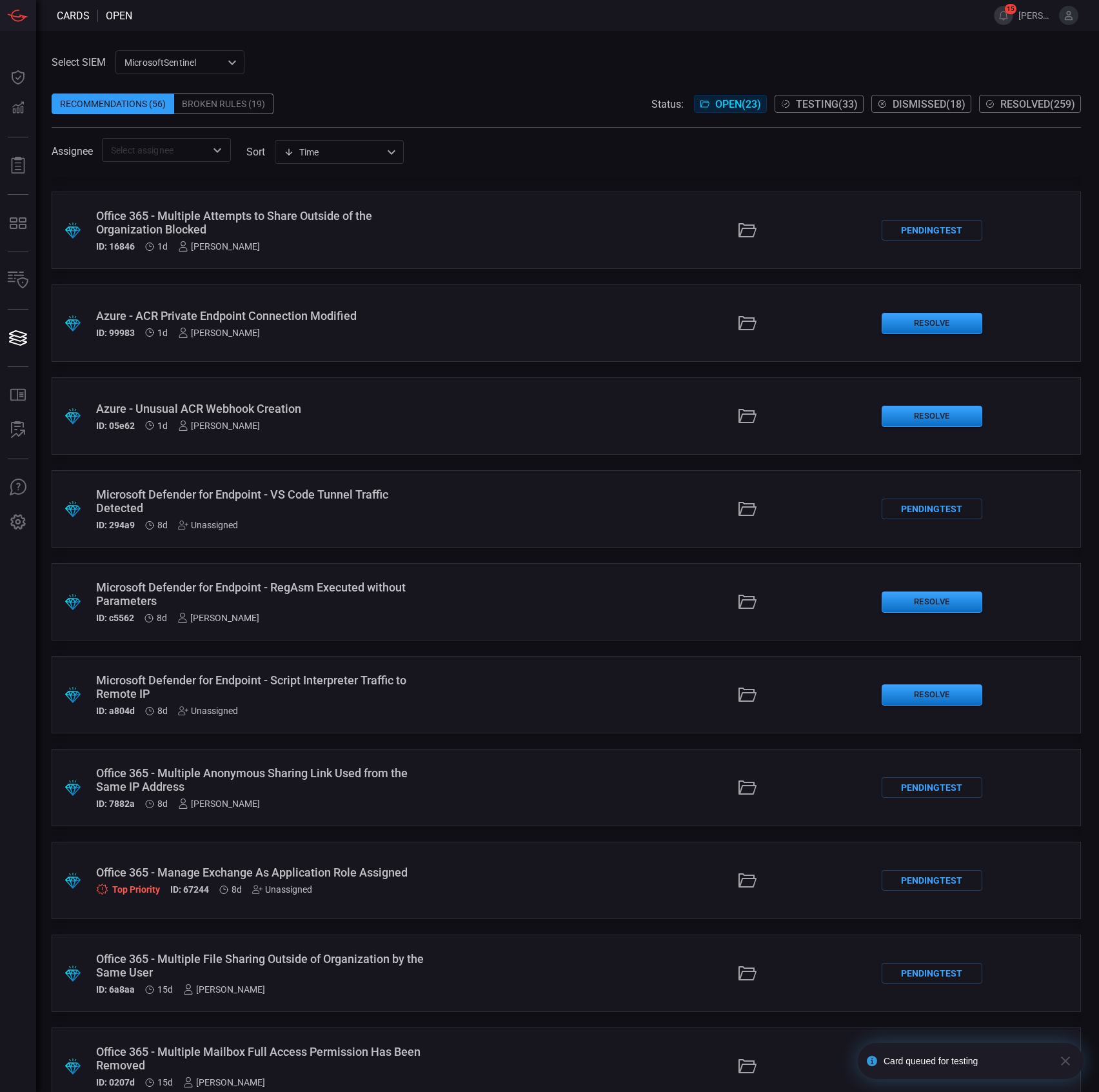
click at [302, 607] on div "Microsoft Defender for Endpoint - RegAsm Executed without Parameters ID: c5562 …" at bounding box center [261, 602] width 330 height 43
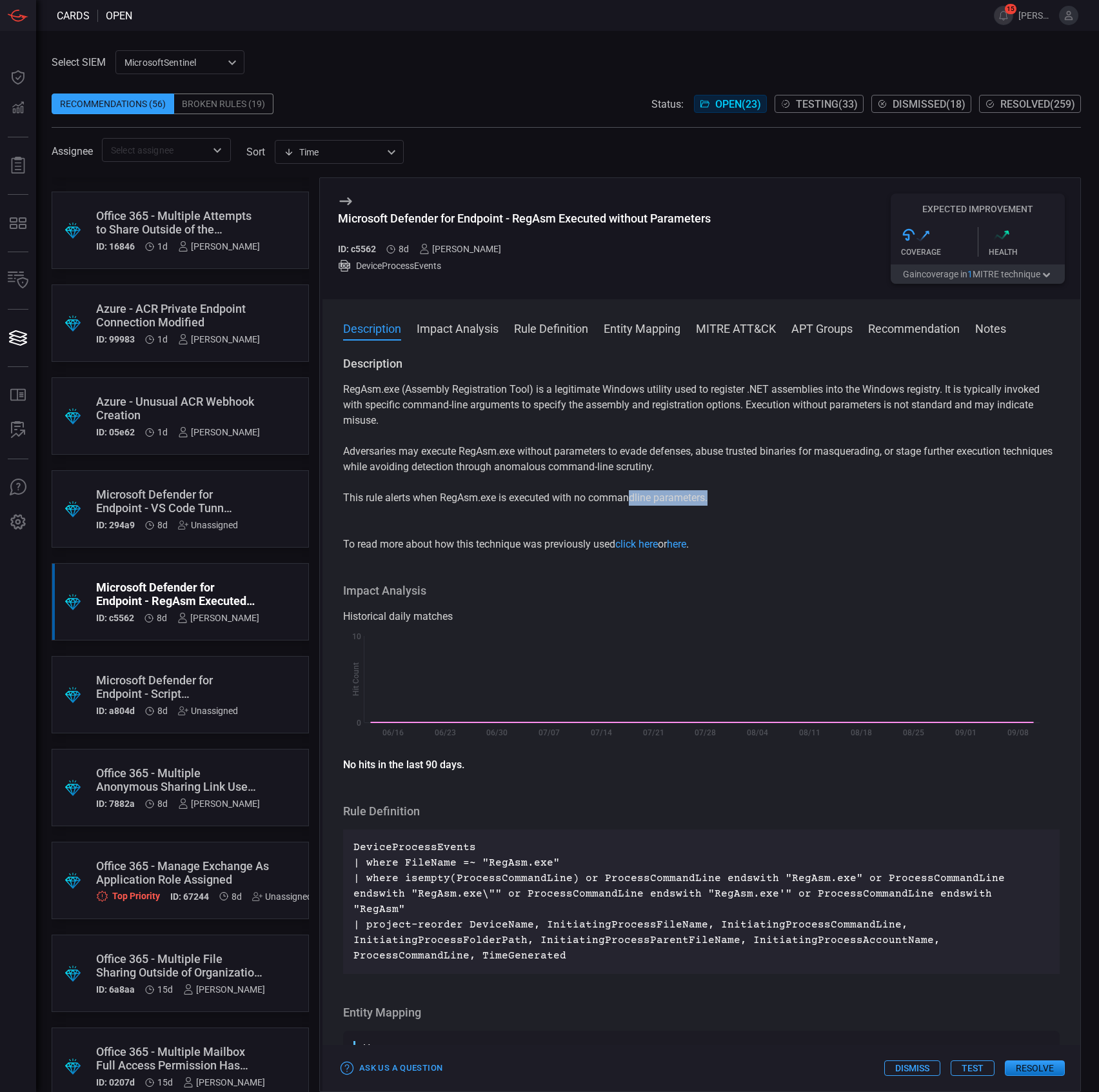
drag, startPoint x: 734, startPoint y: 504, endPoint x: 525, endPoint y: 497, distance: 209.1
click at [574, 497] on p "This rule alerts when RegAsm.exe is executed with no commandline parameters." at bounding box center [701, 505] width 717 height 31
click at [525, 497] on p "This rule alerts when RegAsm.exe is executed with no commandline parameters." at bounding box center [701, 505] width 717 height 31
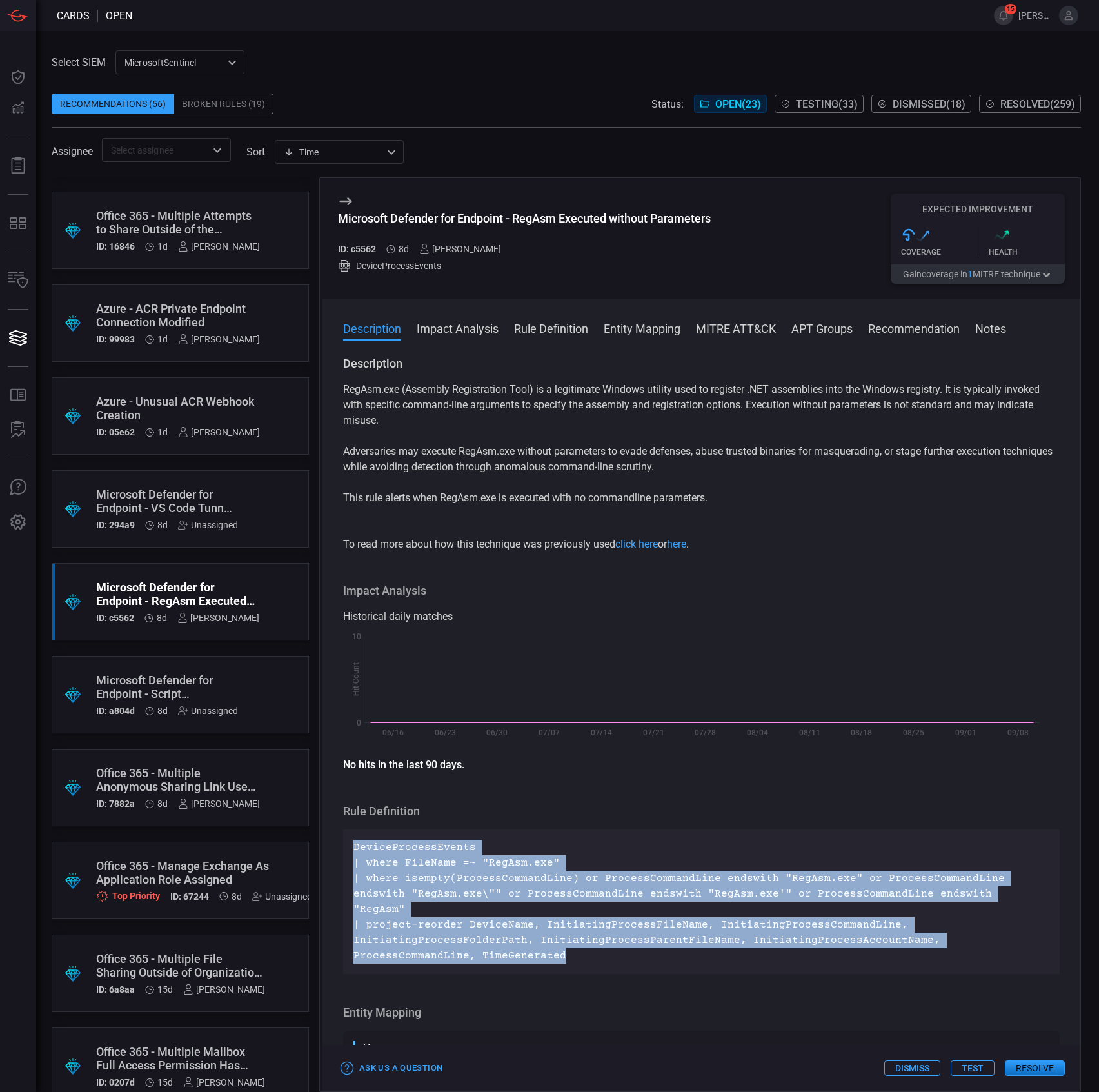
drag, startPoint x: 688, startPoint y: 942, endPoint x: 348, endPoint y: 849, distance: 352.5
click at [348, 849] on div "DeviceProcessEvents | where FileName =~ "RegAsm.exe" | where isempty(ProcessCom…" at bounding box center [701, 901] width 717 height 145
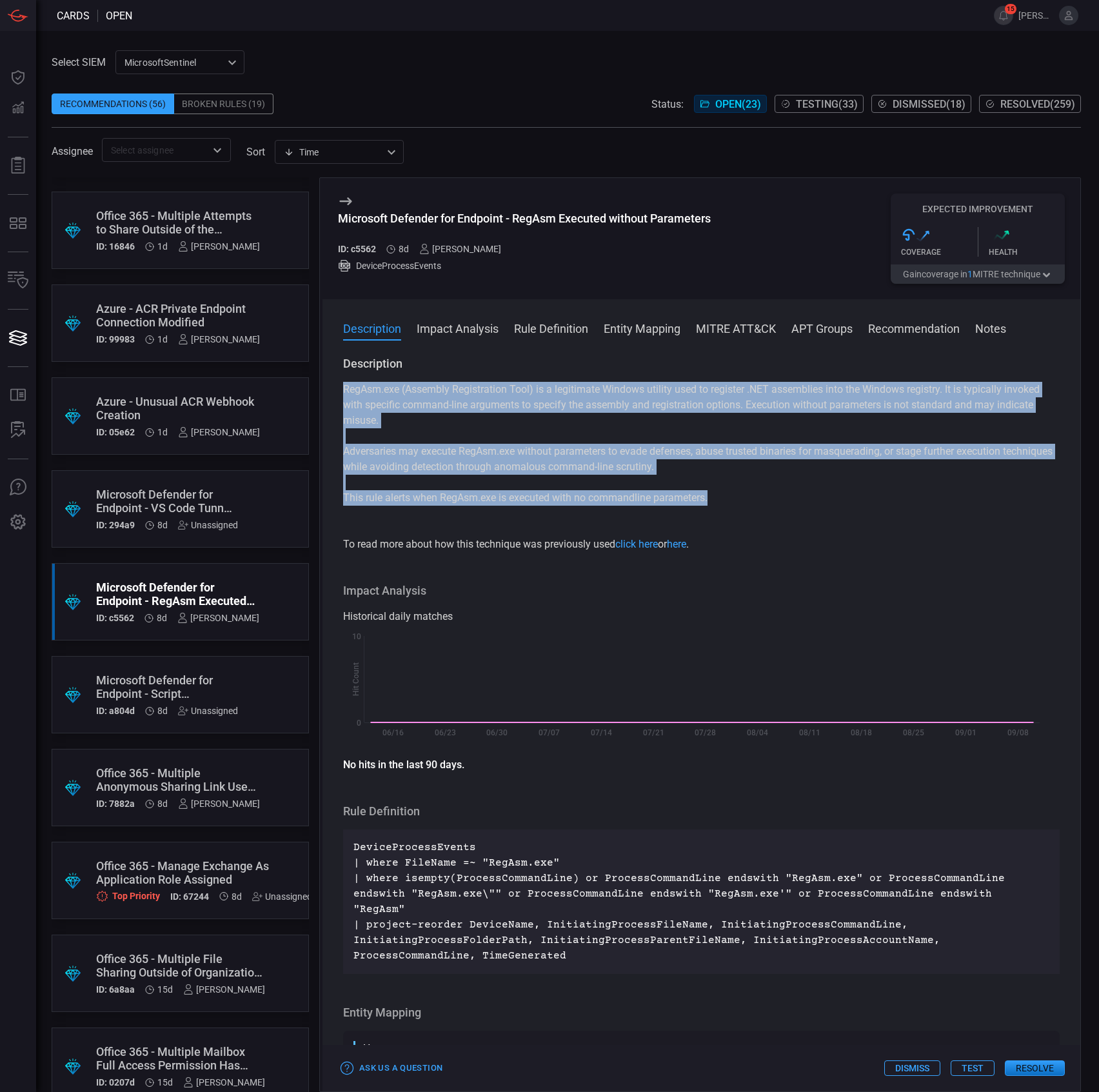
drag, startPoint x: 759, startPoint y: 504, endPoint x: 340, endPoint y: 389, distance: 434.5
click at [340, 389] on div "Description RegAsm.exe (Assembly Registration Tool) is a legitimate Windows uti…" at bounding box center [701, 721] width 758 height 730
click at [721, 452] on p "Adversaries may execute RegAsm.exe without parameters to evade defenses, abuse …" at bounding box center [701, 459] width 717 height 31
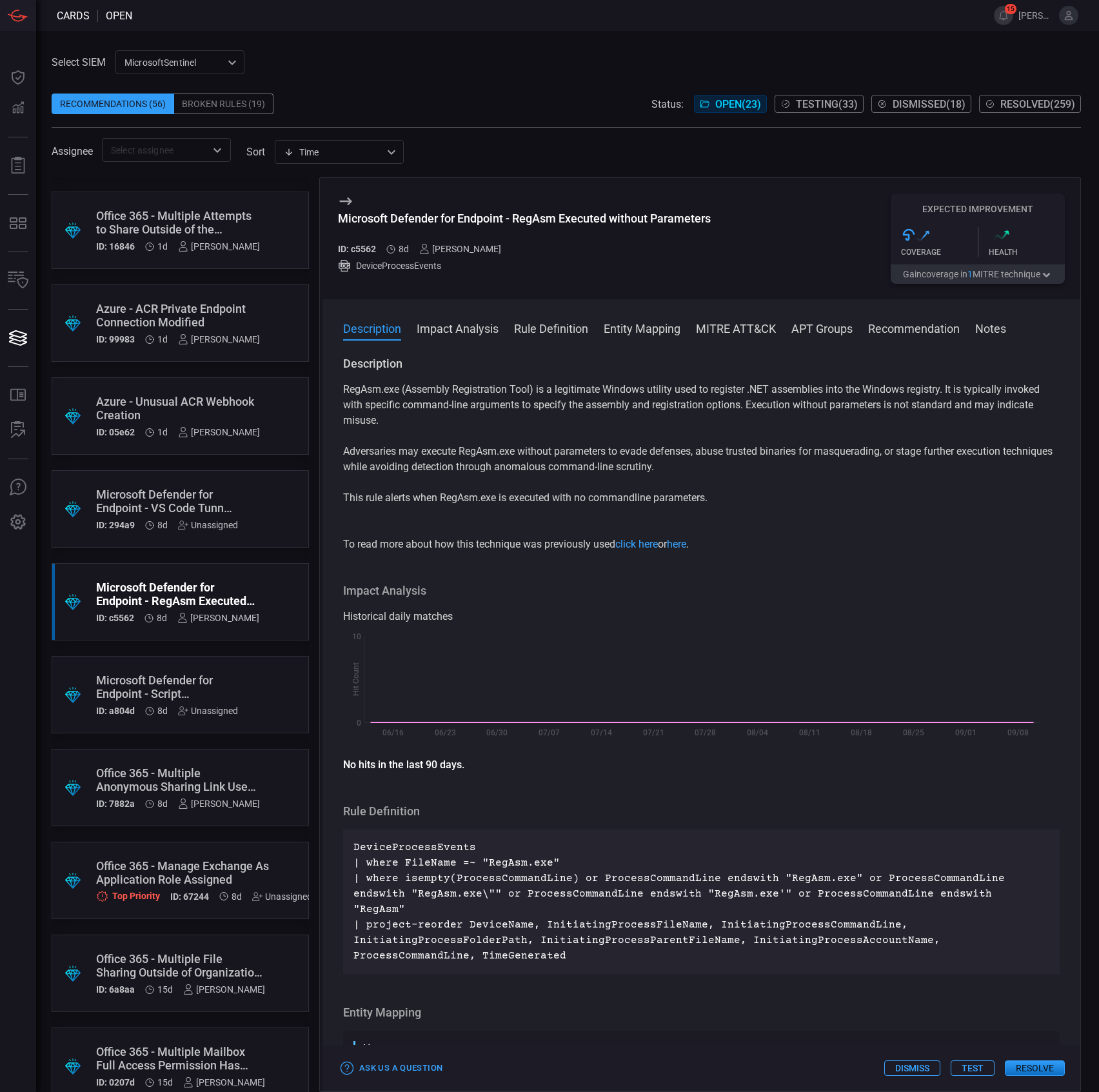
click at [969, 1069] on button "Test" at bounding box center [972, 1068] width 44 height 16
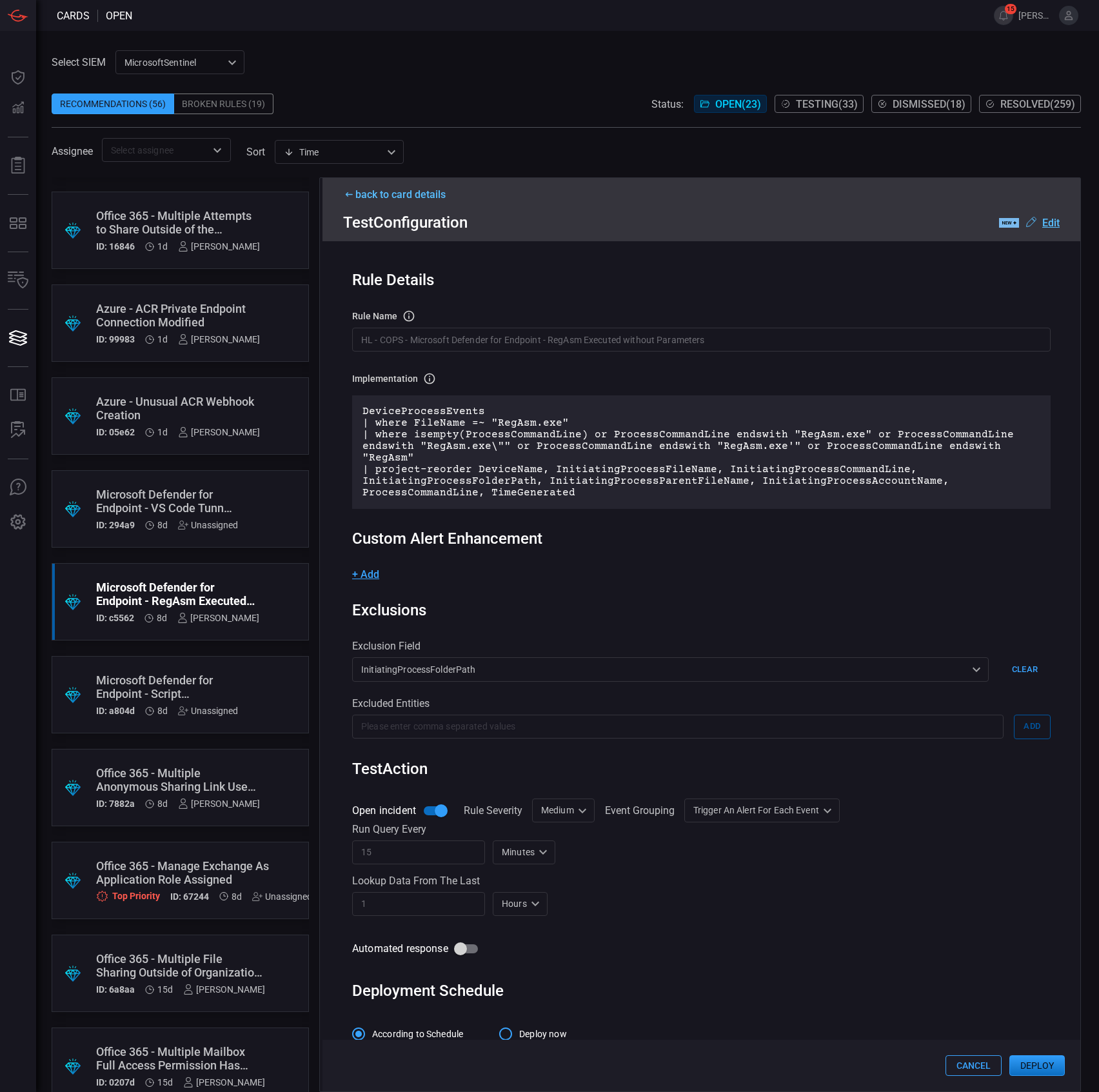
click at [496, 351] on input "HL - COPS - Microsoft Defender for Endpoint - RegAsm Executed without Parameters" at bounding box center [701, 339] width 698 height 23
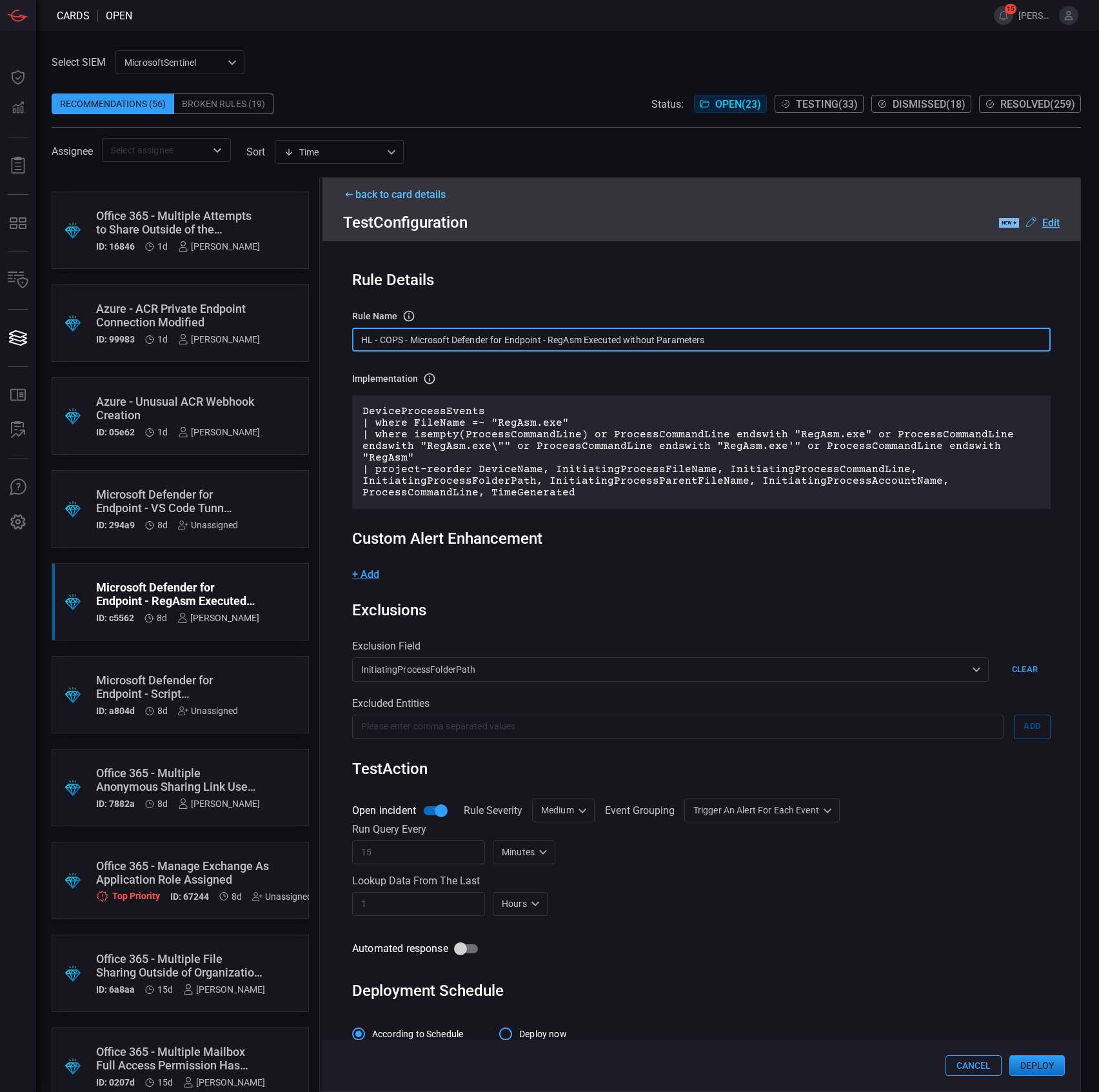
click at [498, 351] on input "HL - COPS - Microsoft Defender for Endpoint - RegAsm Executed without Parameters" at bounding box center [701, 339] width 698 height 23
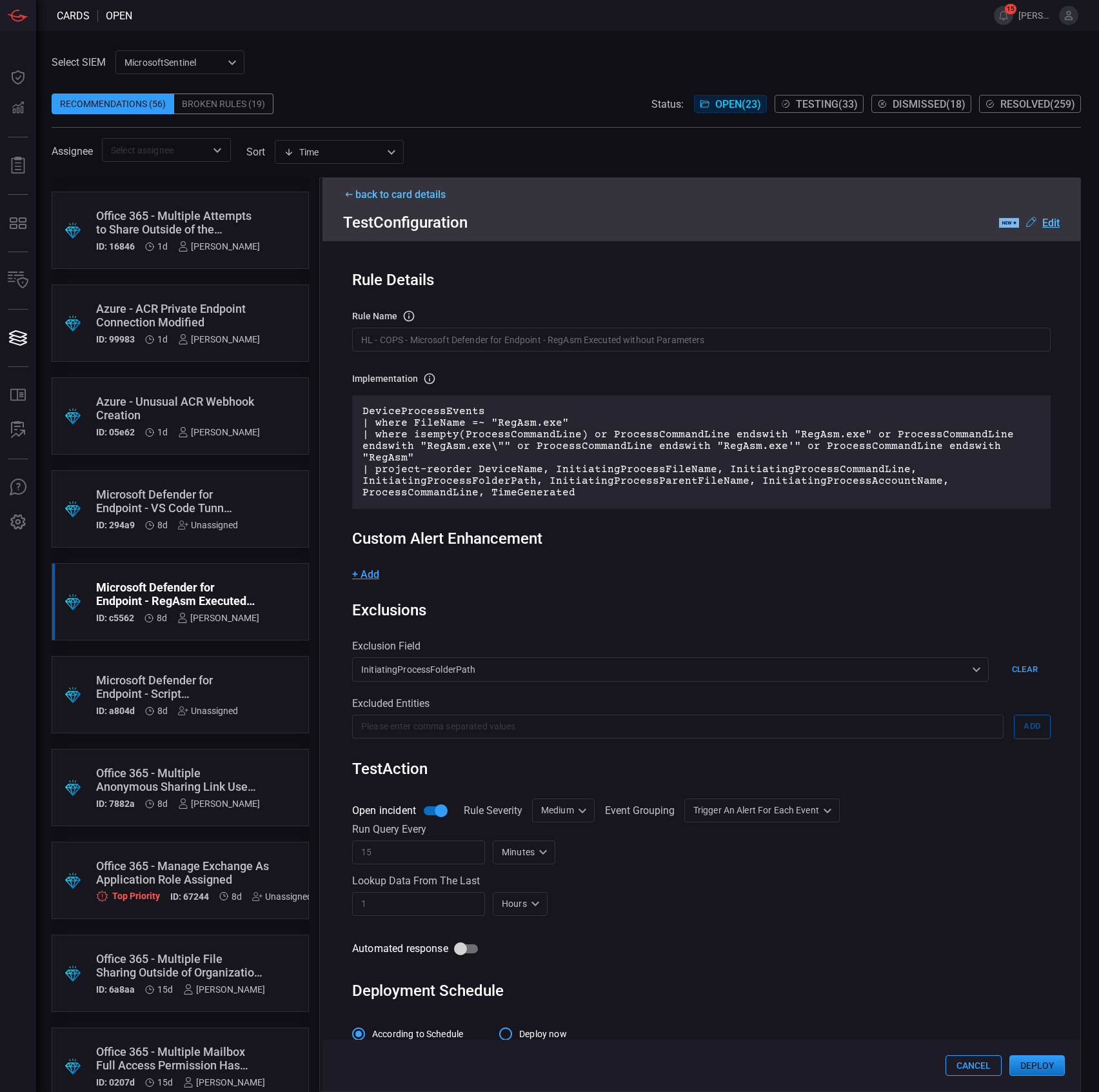
click at [542, 803] on div "Medium Medium ​" at bounding box center [563, 810] width 63 height 23
click at [567, 839] on div "Informational" at bounding box center [564, 838] width 56 height 14
type input "Informational"
click at [760, 821] on div "Trigger an alert for each event AlertPerResult ​" at bounding box center [785, 810] width 155 height 23
click at [762, 837] on div "Group all events into a single alert" at bounding box center [784, 838] width 141 height 14
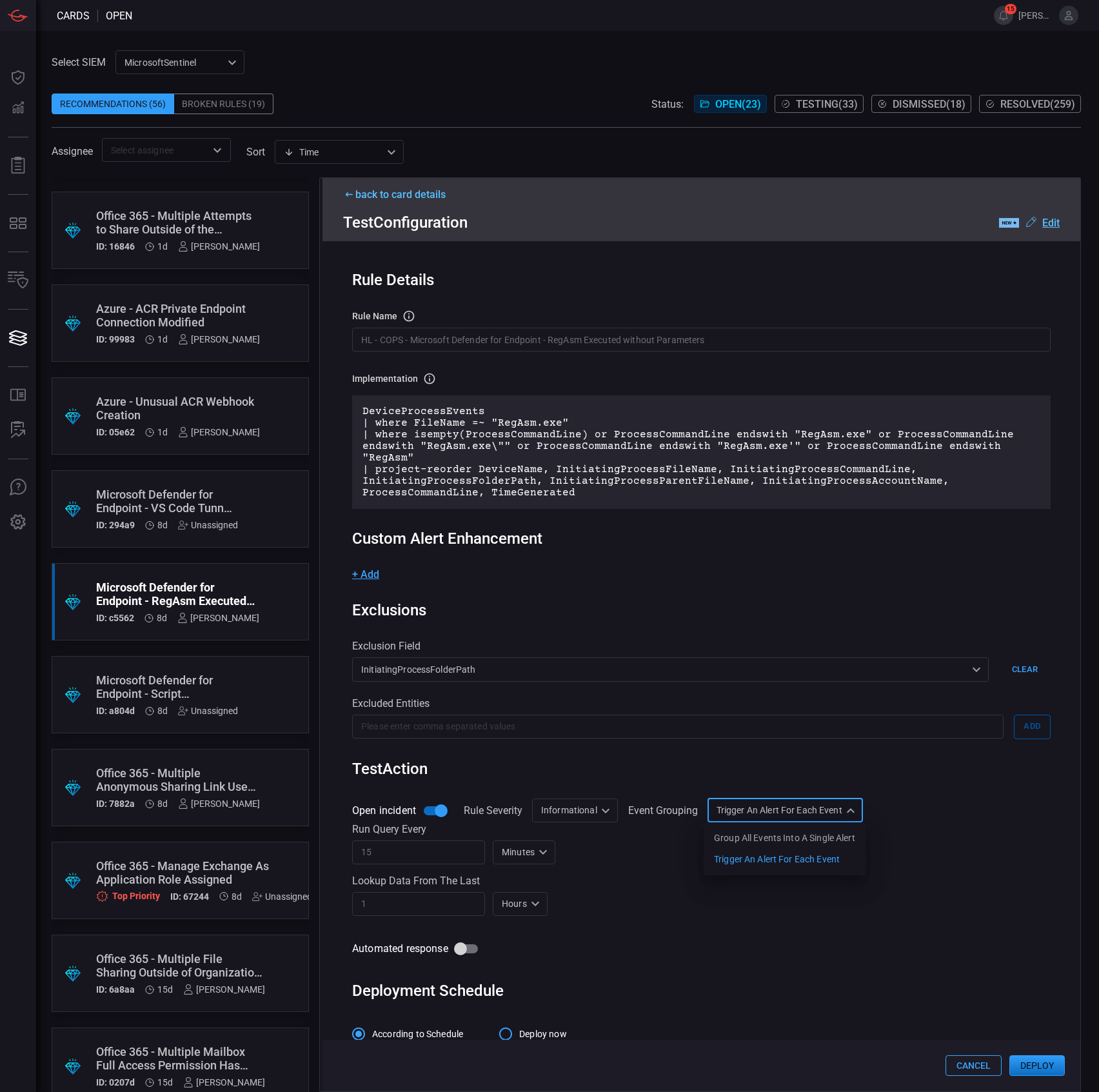
type input "SingleAlert"
click at [1031, 1063] on button "Deploy" at bounding box center [1036, 1065] width 56 height 21
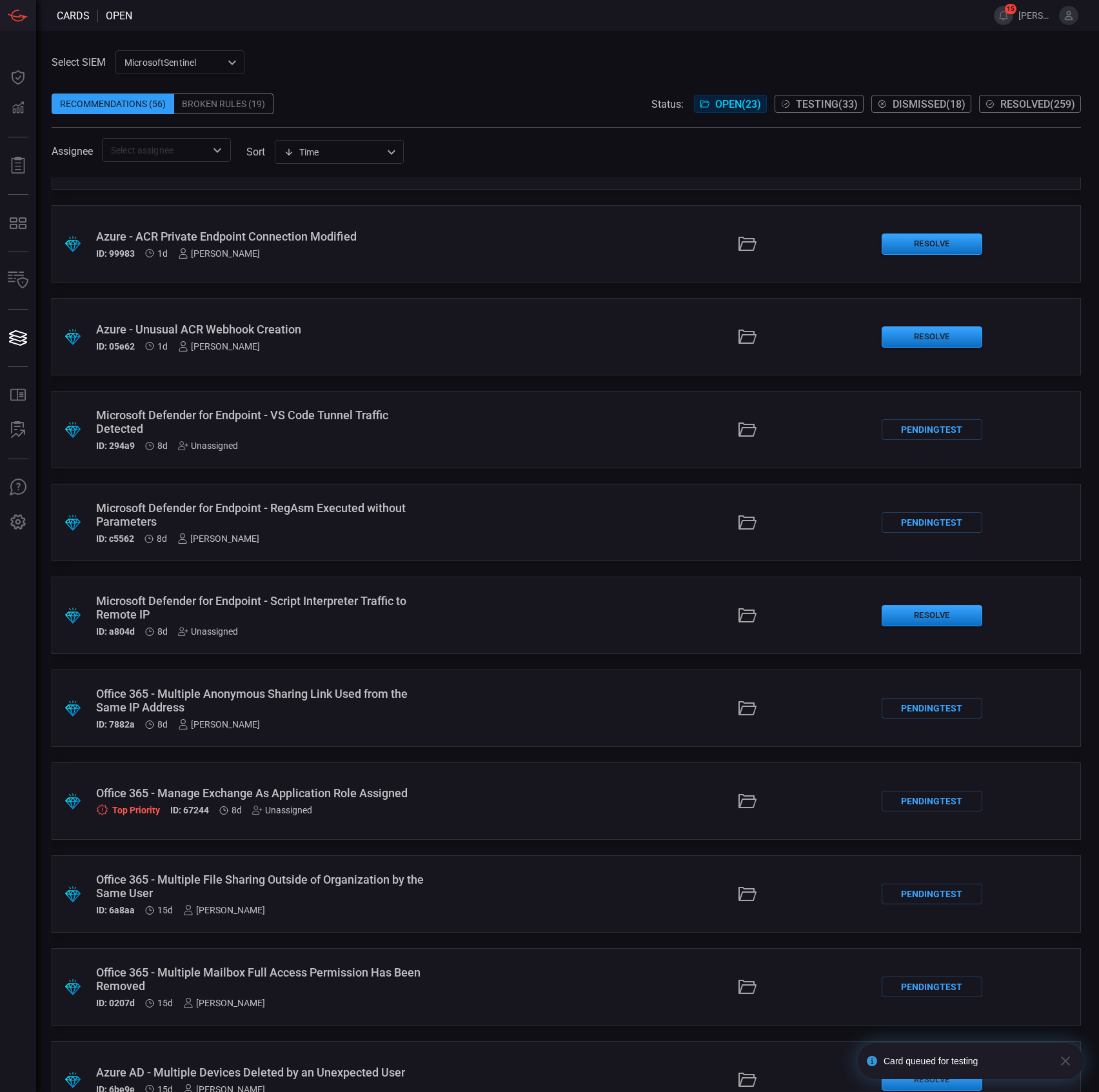
scroll to position [258, 0]
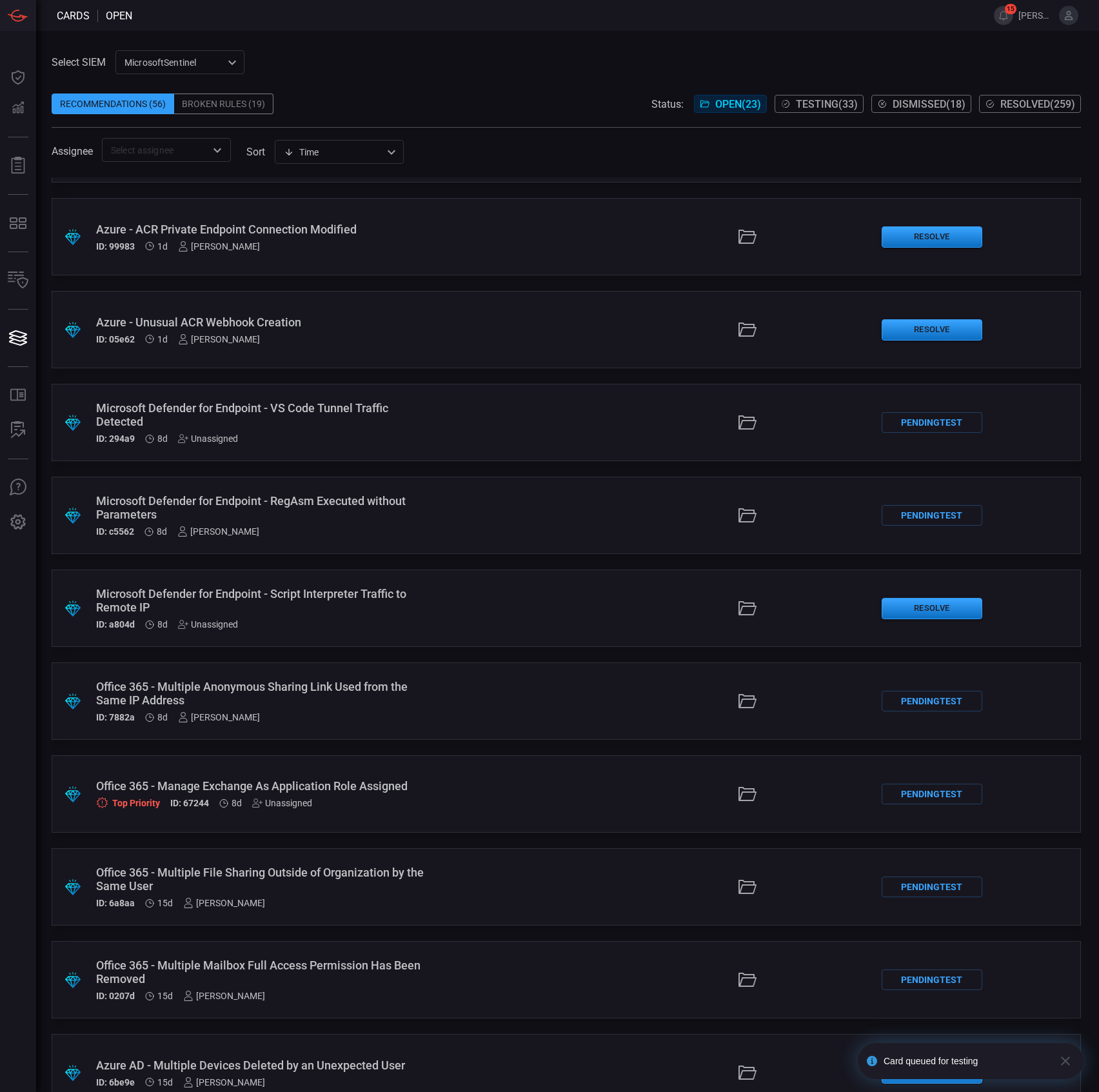
click at [520, 617] on div ".suggested_cards_icon{fill:url(#suggested_cards_icon);} Microsoft Defender for …" at bounding box center [566, 607] width 1030 height 77
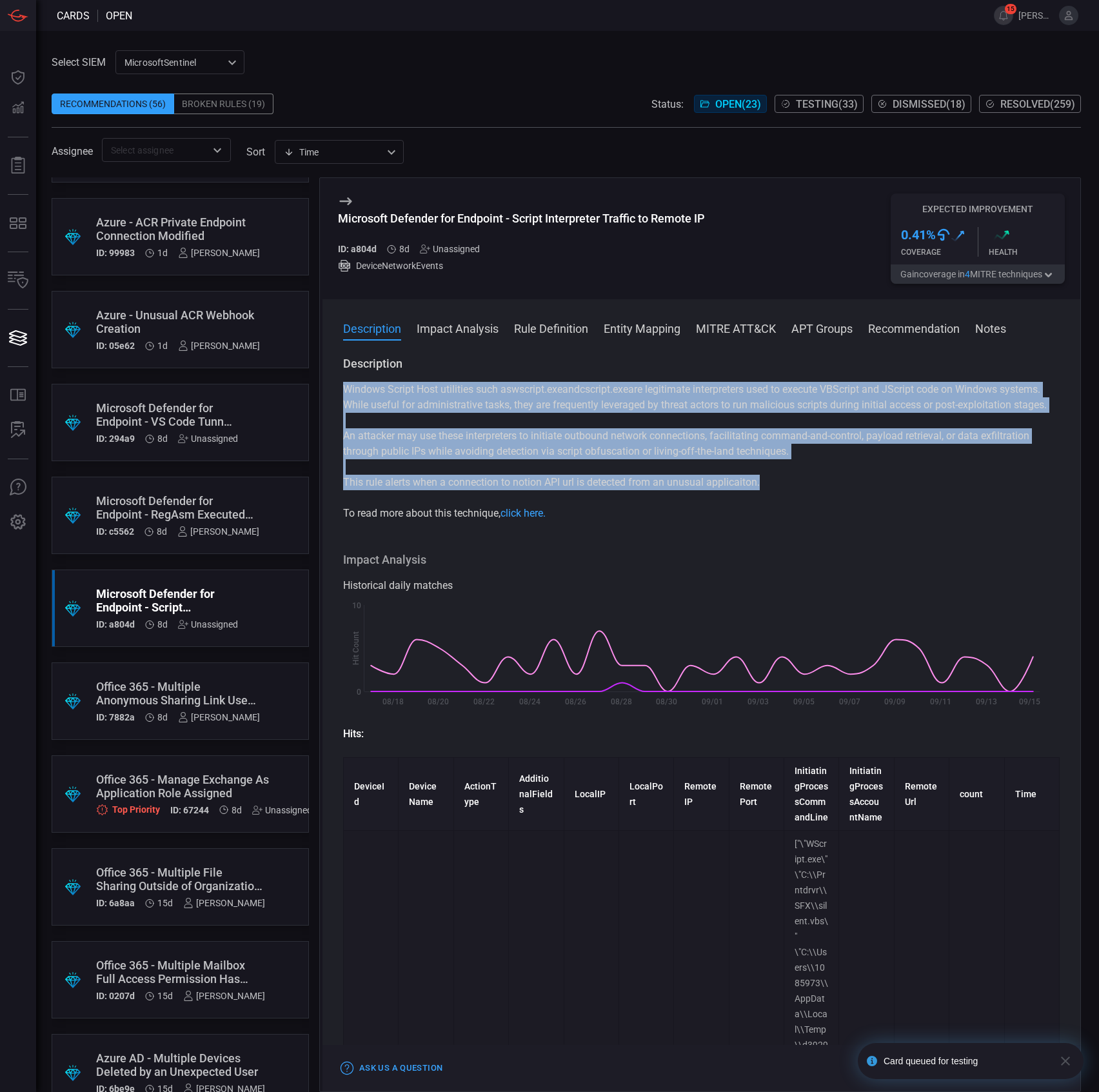
drag, startPoint x: 560, startPoint y: 465, endPoint x: 323, endPoint y: 393, distance: 247.7
click at [323, 393] on div "Description Windows Script Host utilities such as wscript.exe and cscript.exe a…" at bounding box center [701, 721] width 758 height 730
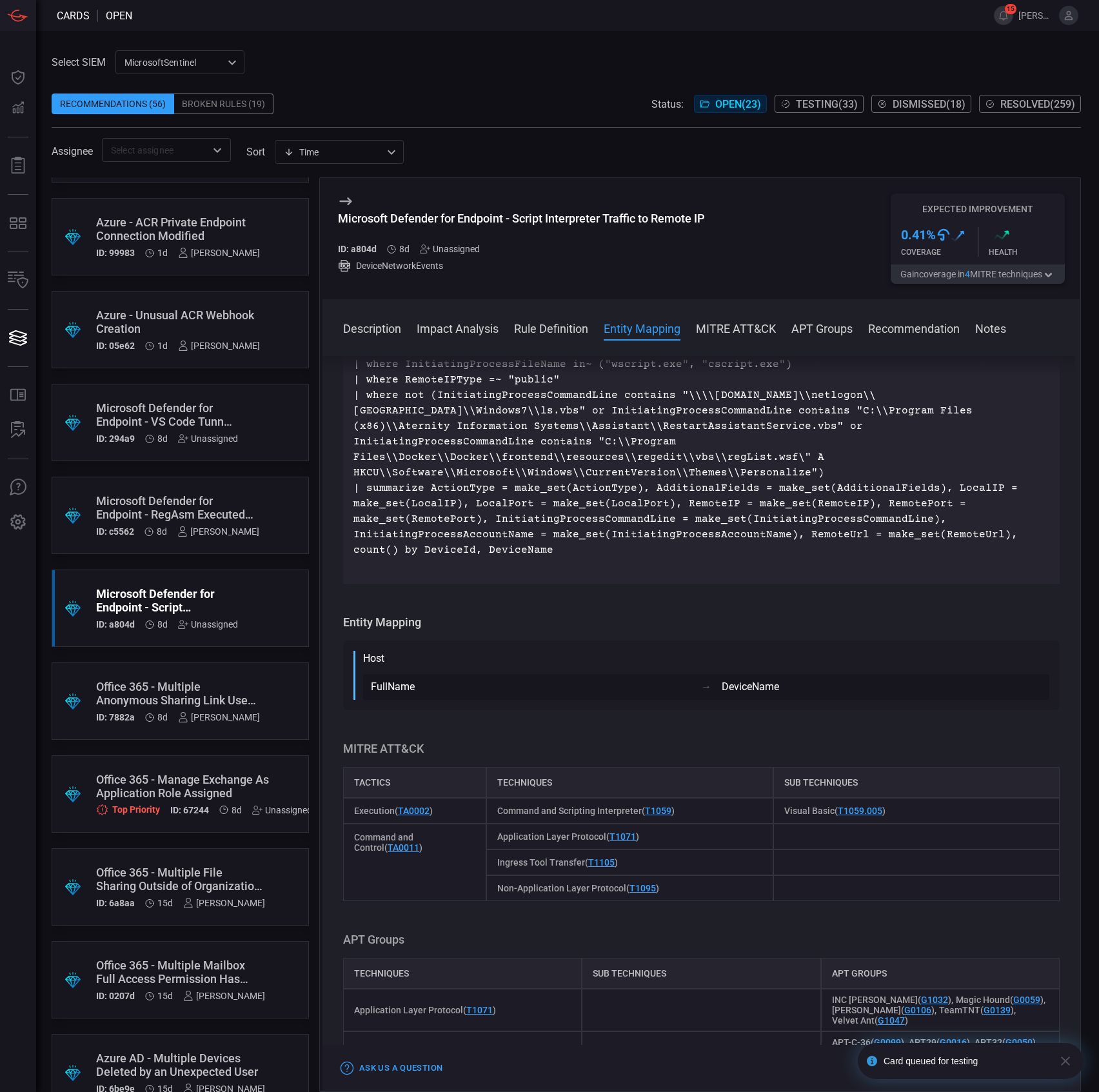
scroll to position [1117, 0]
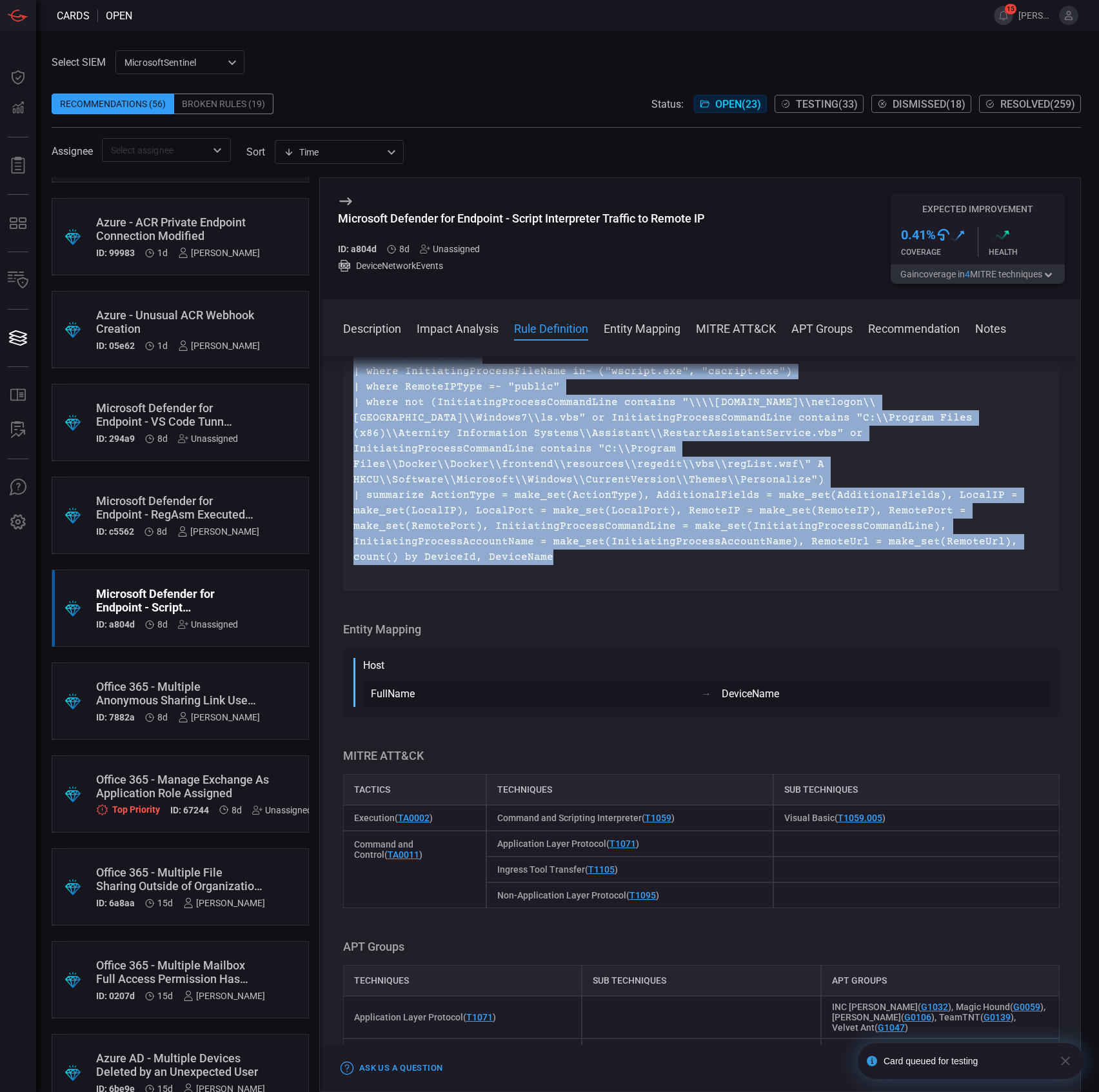
drag, startPoint x: 506, startPoint y: 561, endPoint x: 347, endPoint y: 418, distance: 213.8
click at [347, 418] on div "DeviceNetworkEvents | where InitiatingProcessFileName in~ ("wscript.exe", "cscr…" at bounding box center [701, 464] width 717 height 253
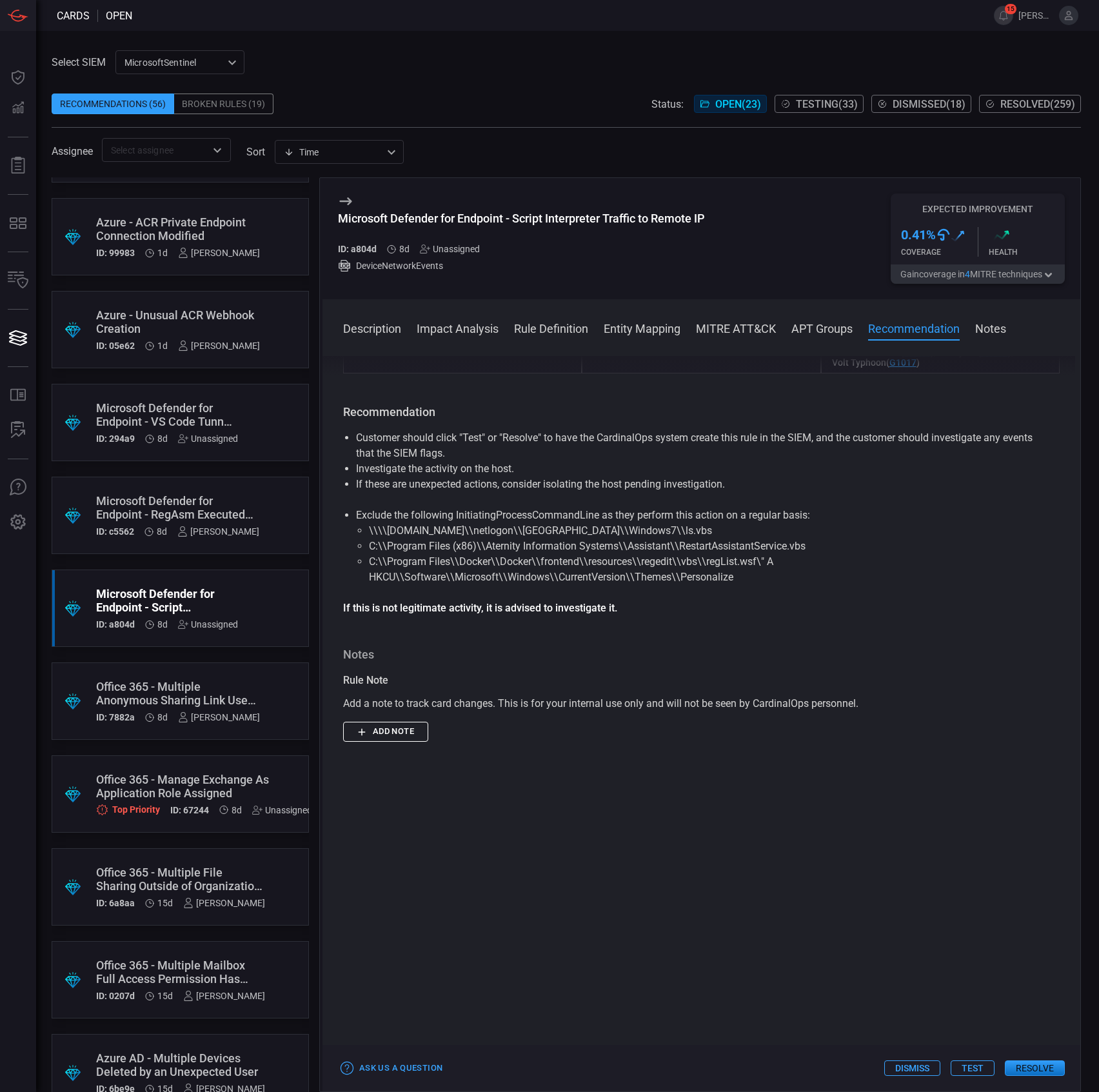
scroll to position [2493, 0]
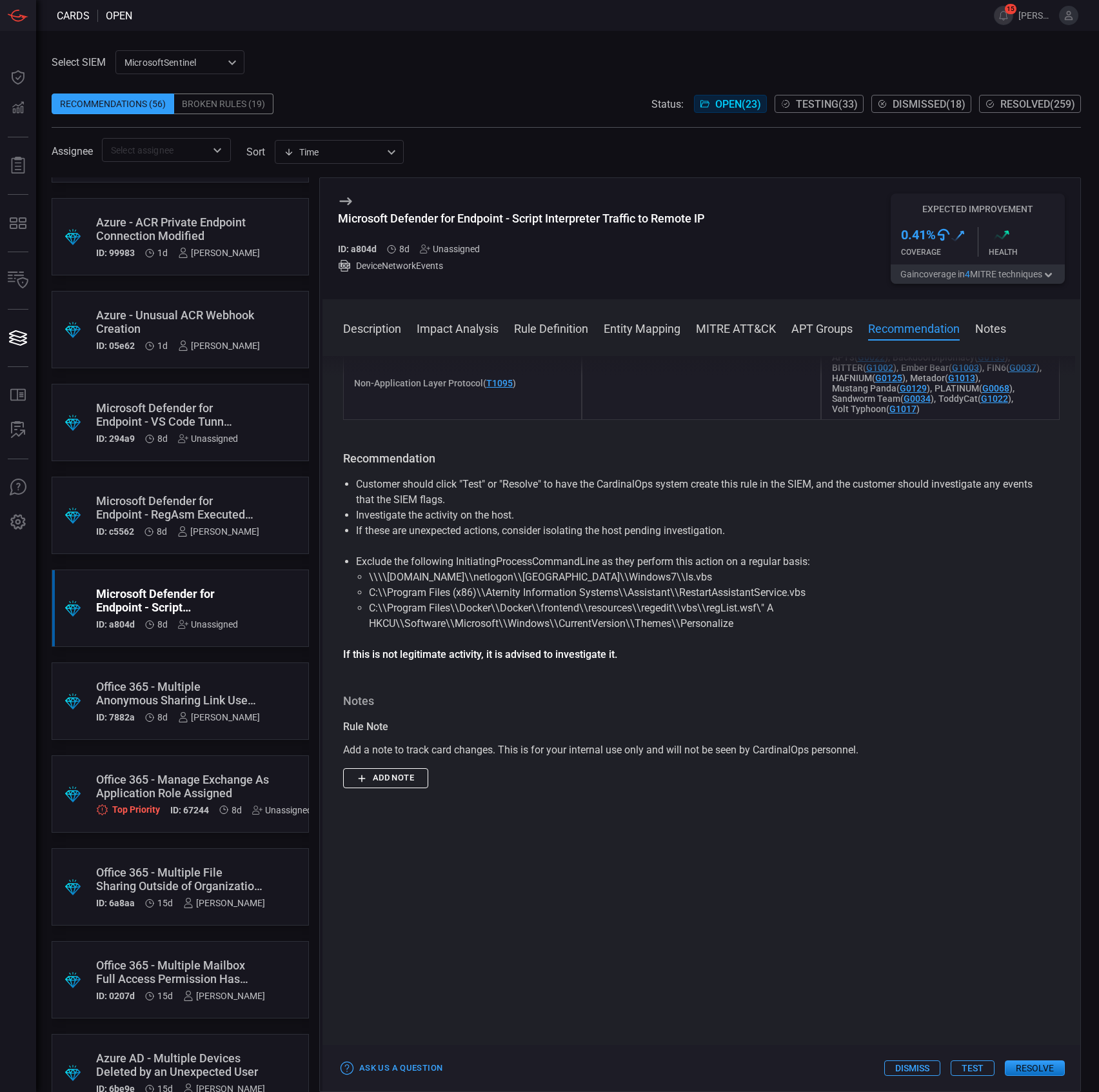
click at [987, 1068] on button "Test" at bounding box center [972, 1068] width 44 height 16
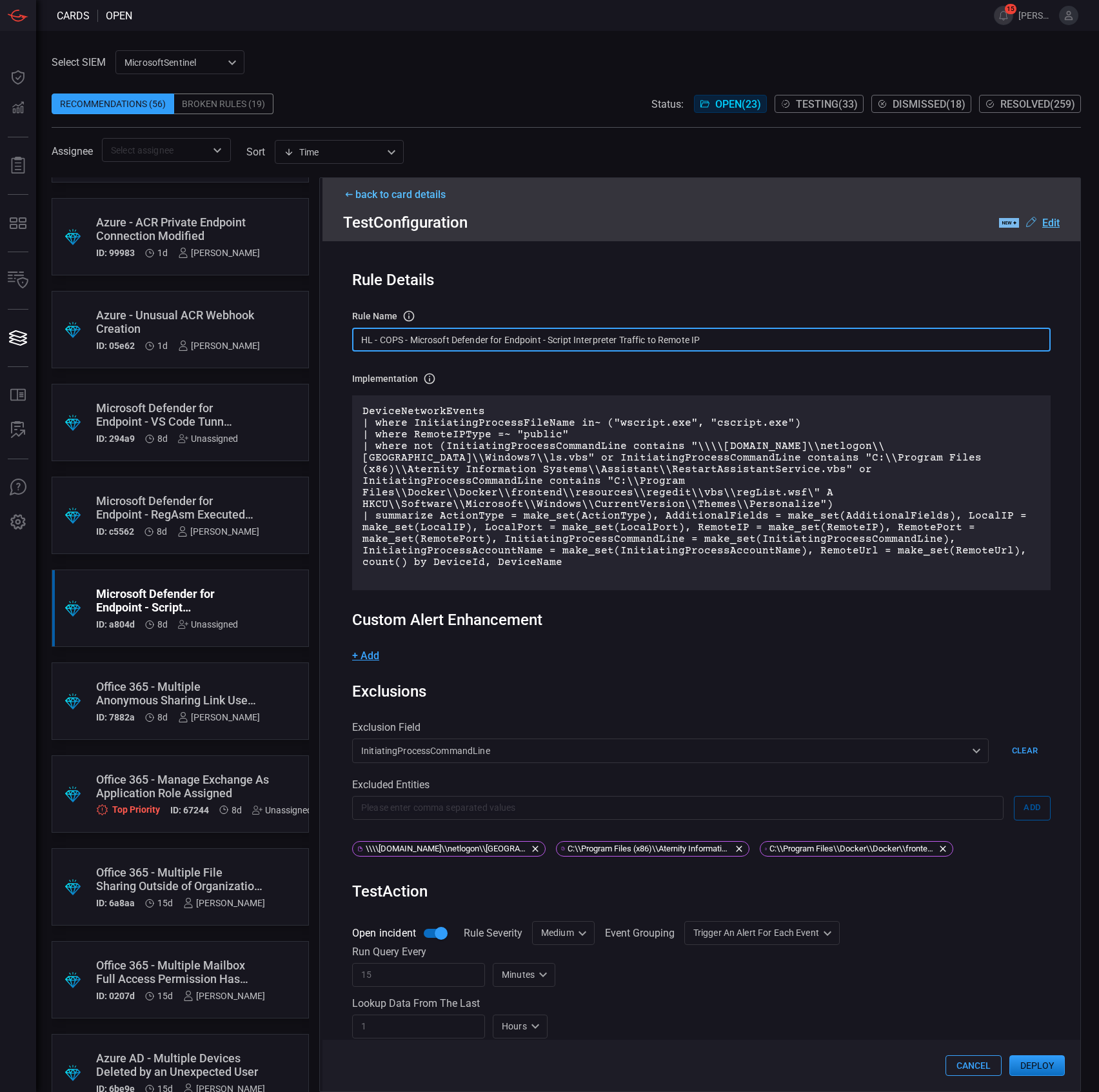
click at [449, 330] on input "HL - COPS - Microsoft Defender for Endpoint - Script Interpreter Traffic to Rem…" at bounding box center [701, 339] width 698 height 23
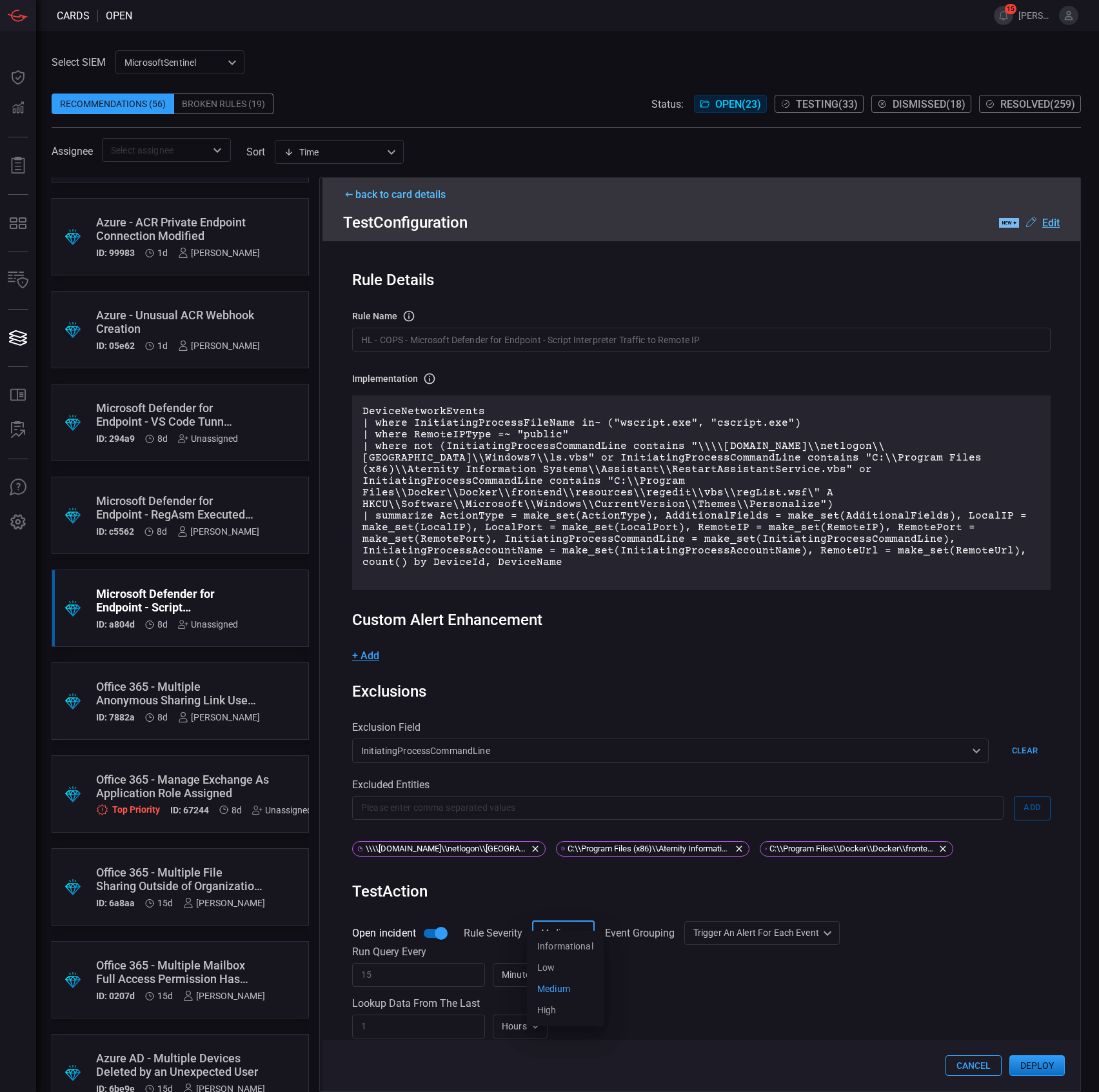
click at [567, 921] on div "Medium Medium Informational Low Medium High ​" at bounding box center [563, 933] width 63 height 23
click at [568, 941] on div "Informational" at bounding box center [564, 946] width 56 height 14
type input "Informational"
click at [742, 918] on div "Informational Low Medium High" at bounding box center [550, 546] width 1099 height 1092
click at [761, 922] on div "Trigger an alert for each event AlertPerResult ​" at bounding box center [785, 933] width 155 height 23
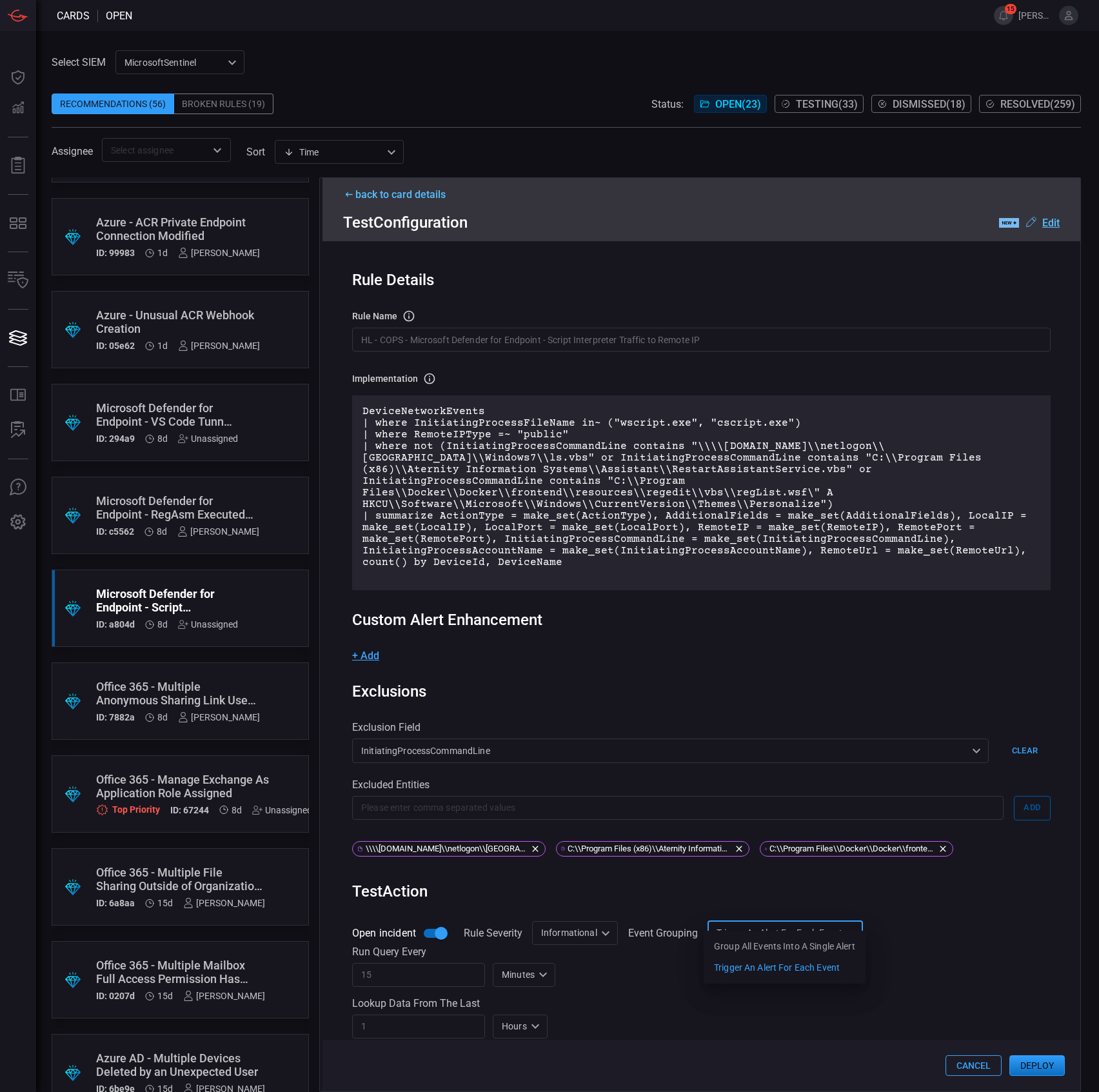
click at [757, 946] on div "Group all events into a single alert" at bounding box center [784, 946] width 141 height 14
type input "SingleAlert"
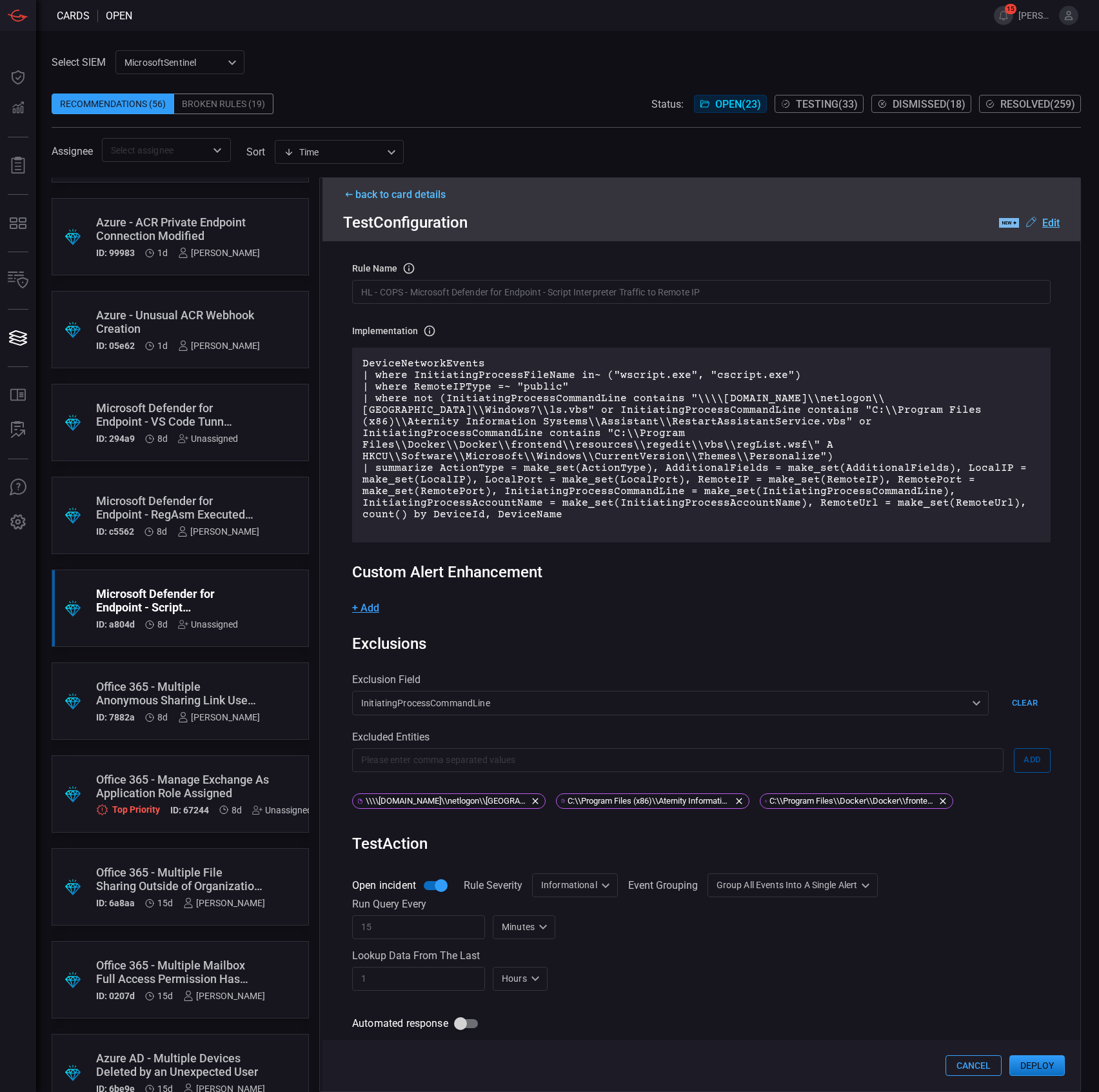
scroll to position [130, 0]
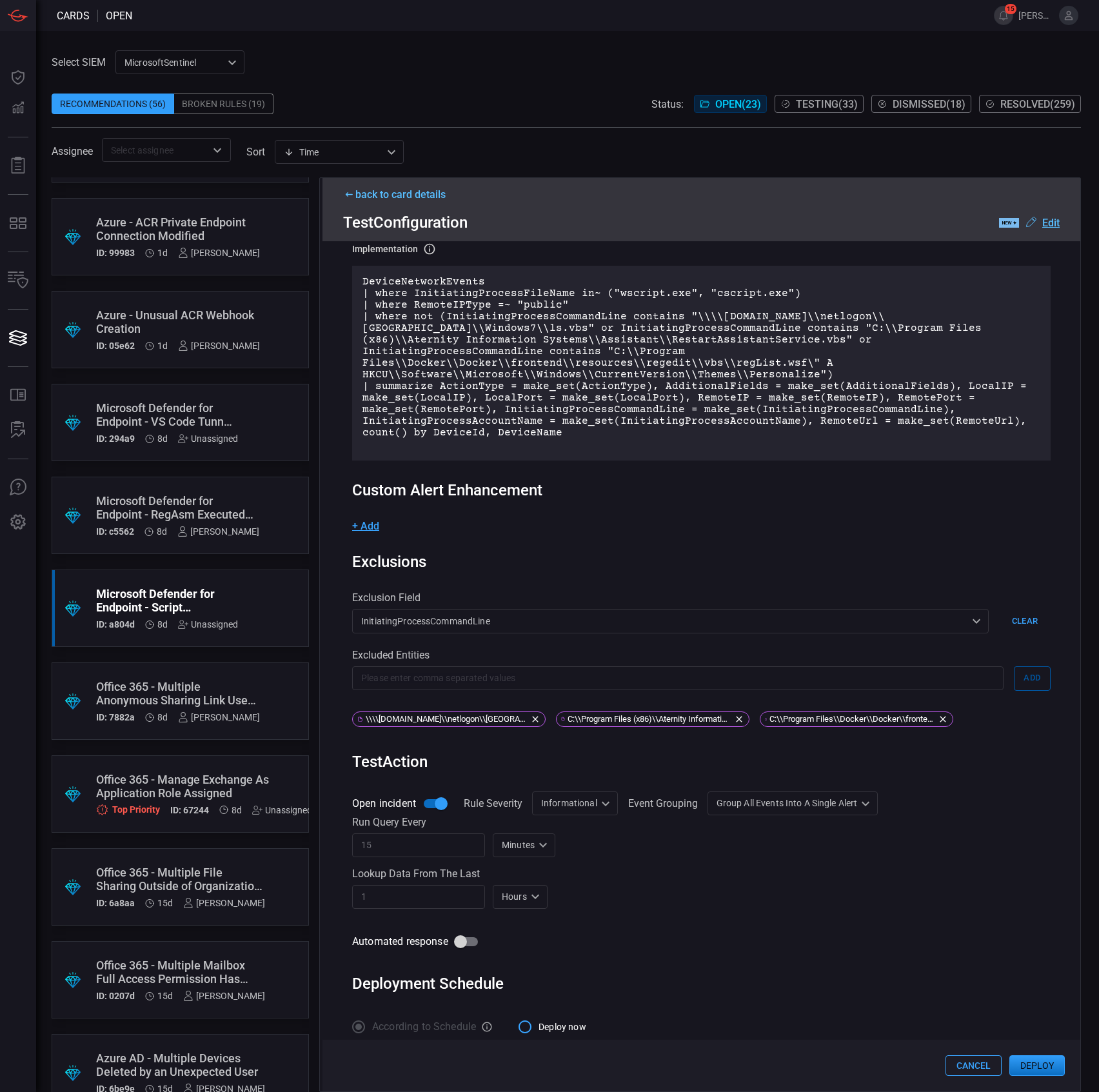
click at [1025, 1066] on button "Deploy" at bounding box center [1036, 1065] width 56 height 21
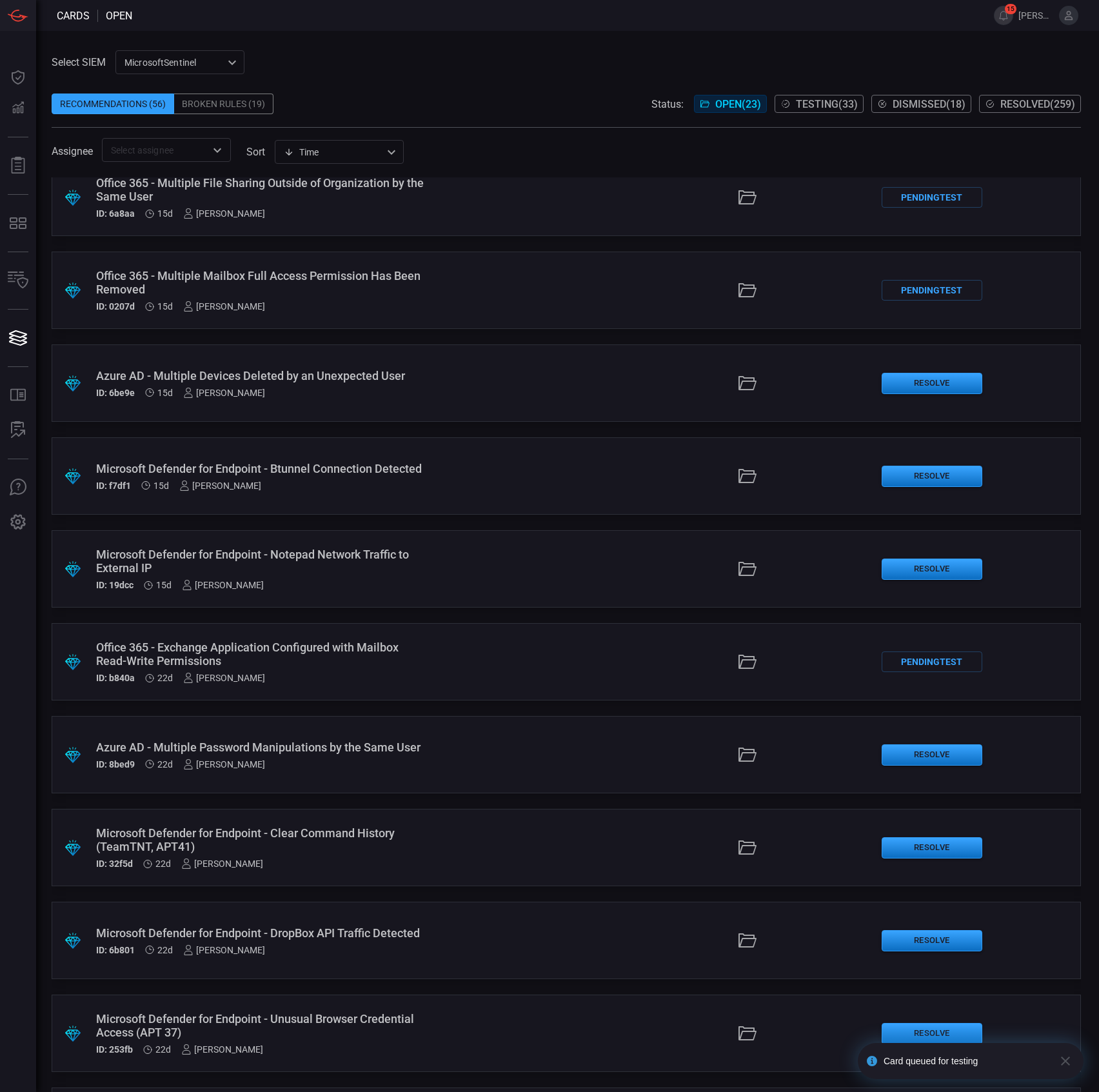
scroll to position [963, 0]
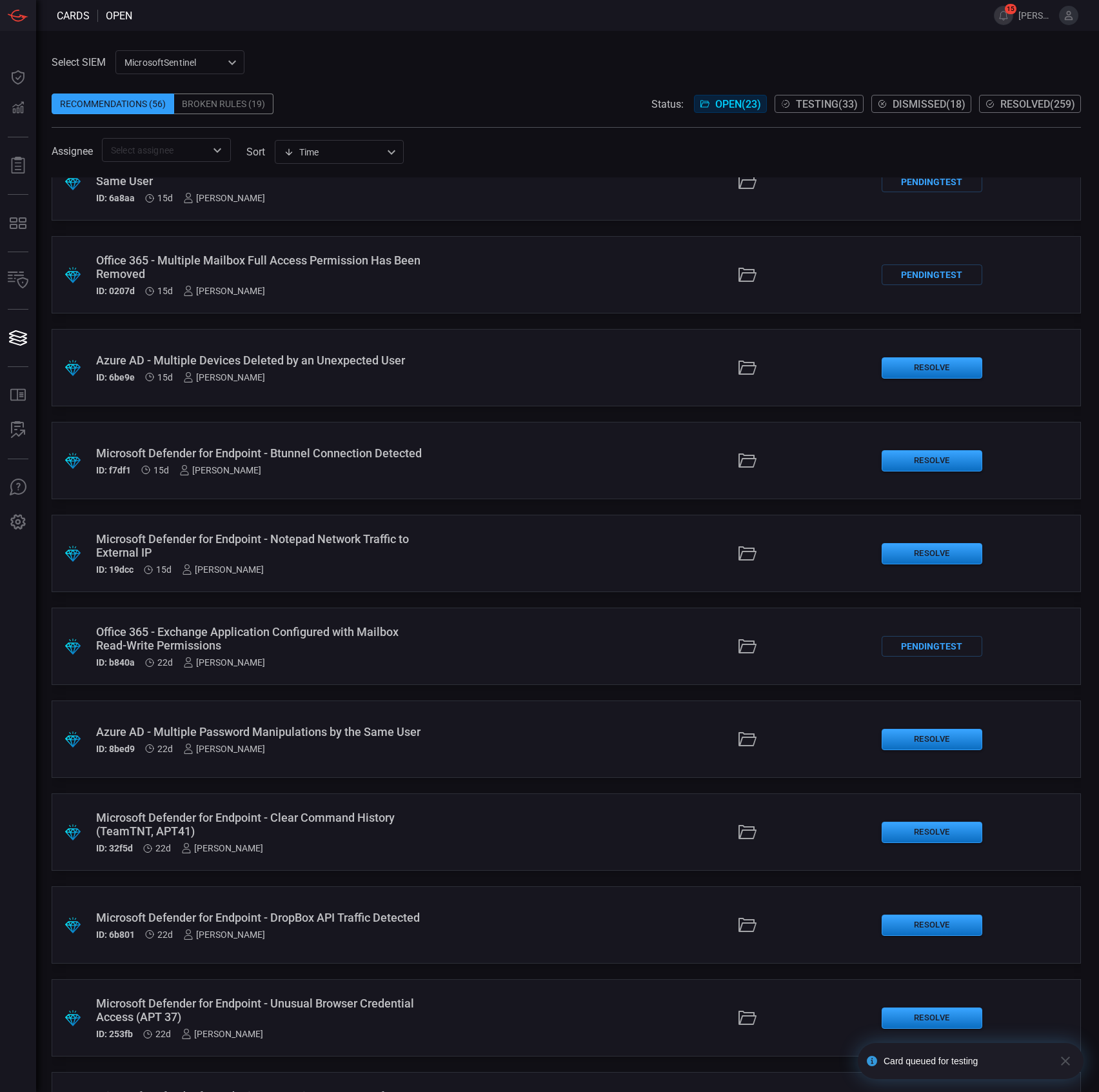
click at [377, 450] on div "Microsoft Defender for Endpoint - Btunnel Connection Detected" at bounding box center [261, 453] width 330 height 14
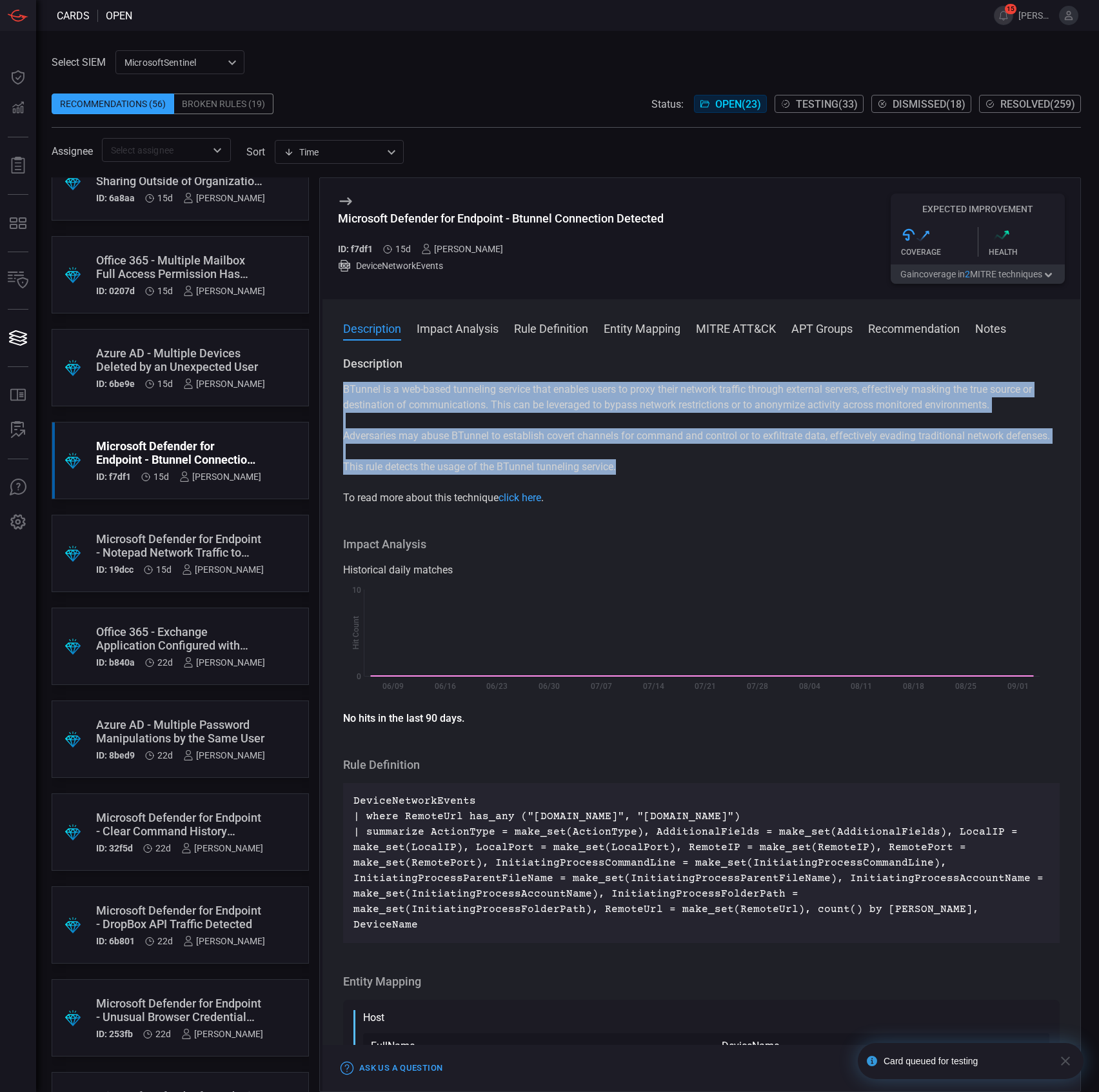
drag, startPoint x: 653, startPoint y: 486, endPoint x: 338, endPoint y: 391, distance: 329.0
click at [338, 391] on div "Description BTunnel is a web-based tunneling service that enables users to prox…" at bounding box center [701, 721] width 758 height 730
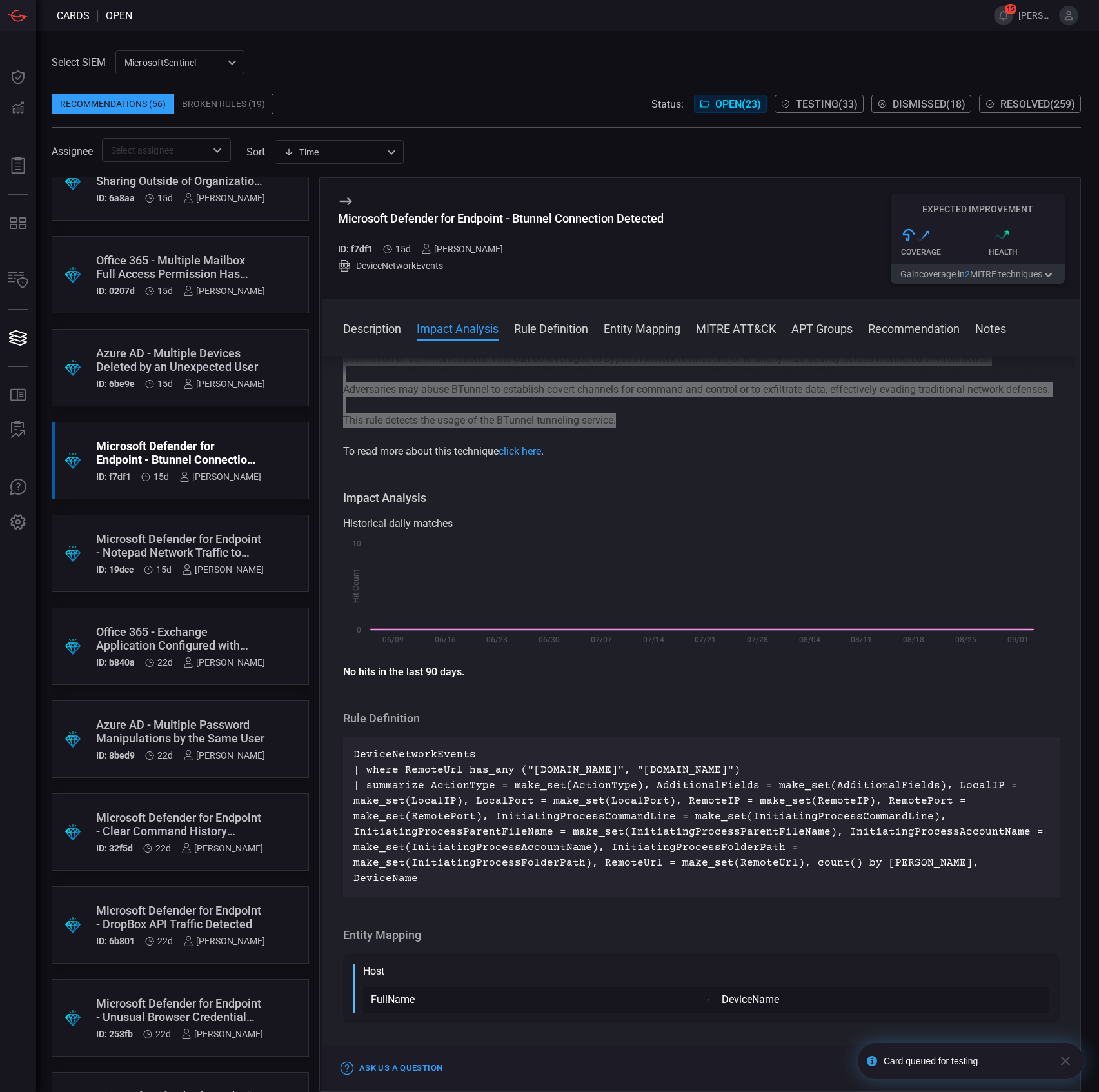
scroll to position [171, 0]
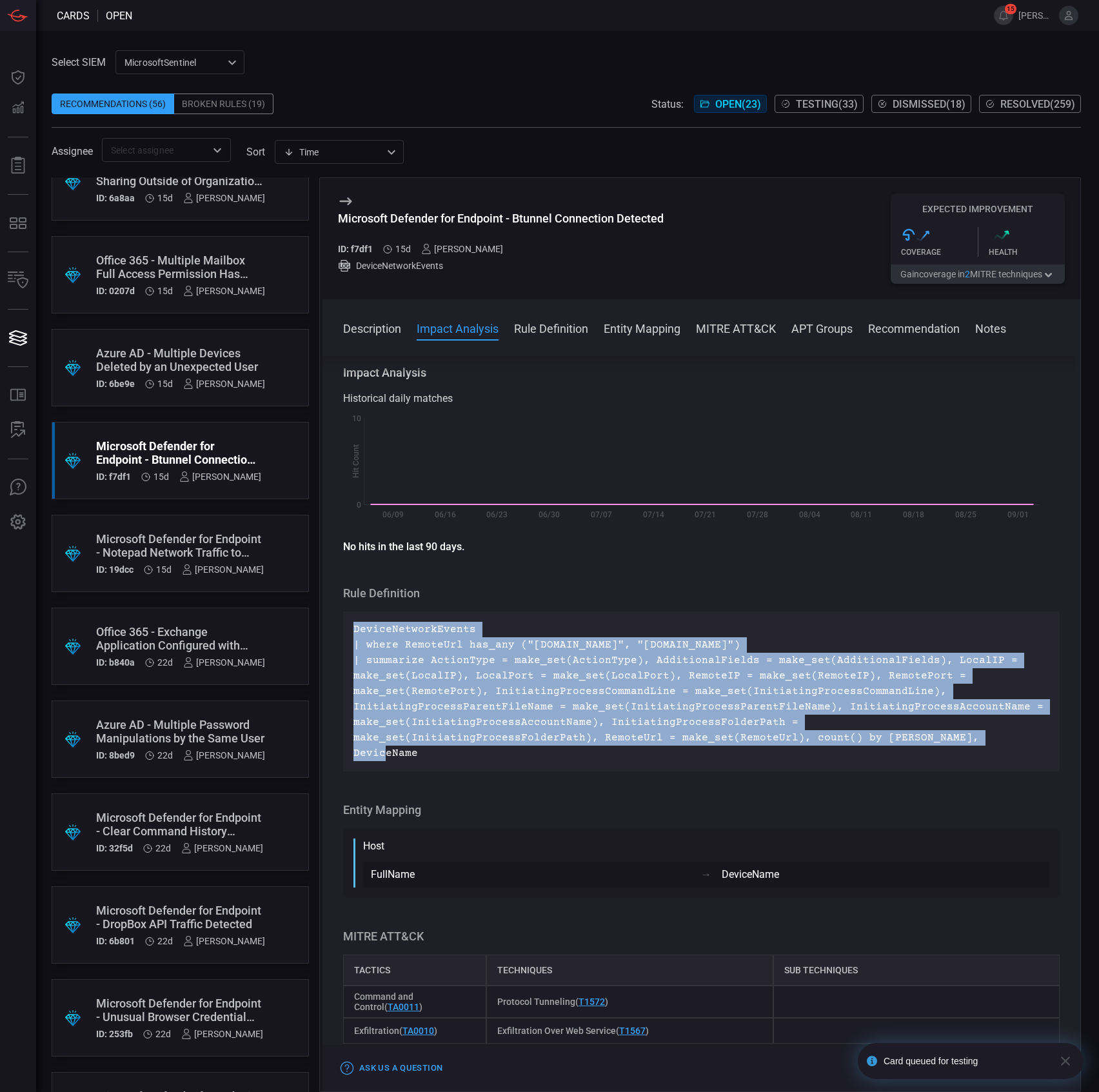
drag, startPoint x: 744, startPoint y: 749, endPoint x: 329, endPoint y: 637, distance: 429.8
click at [329, 637] on div "Description BTunnel is a web-based tunneling service that enables users to prox…" at bounding box center [701, 721] width 758 height 730
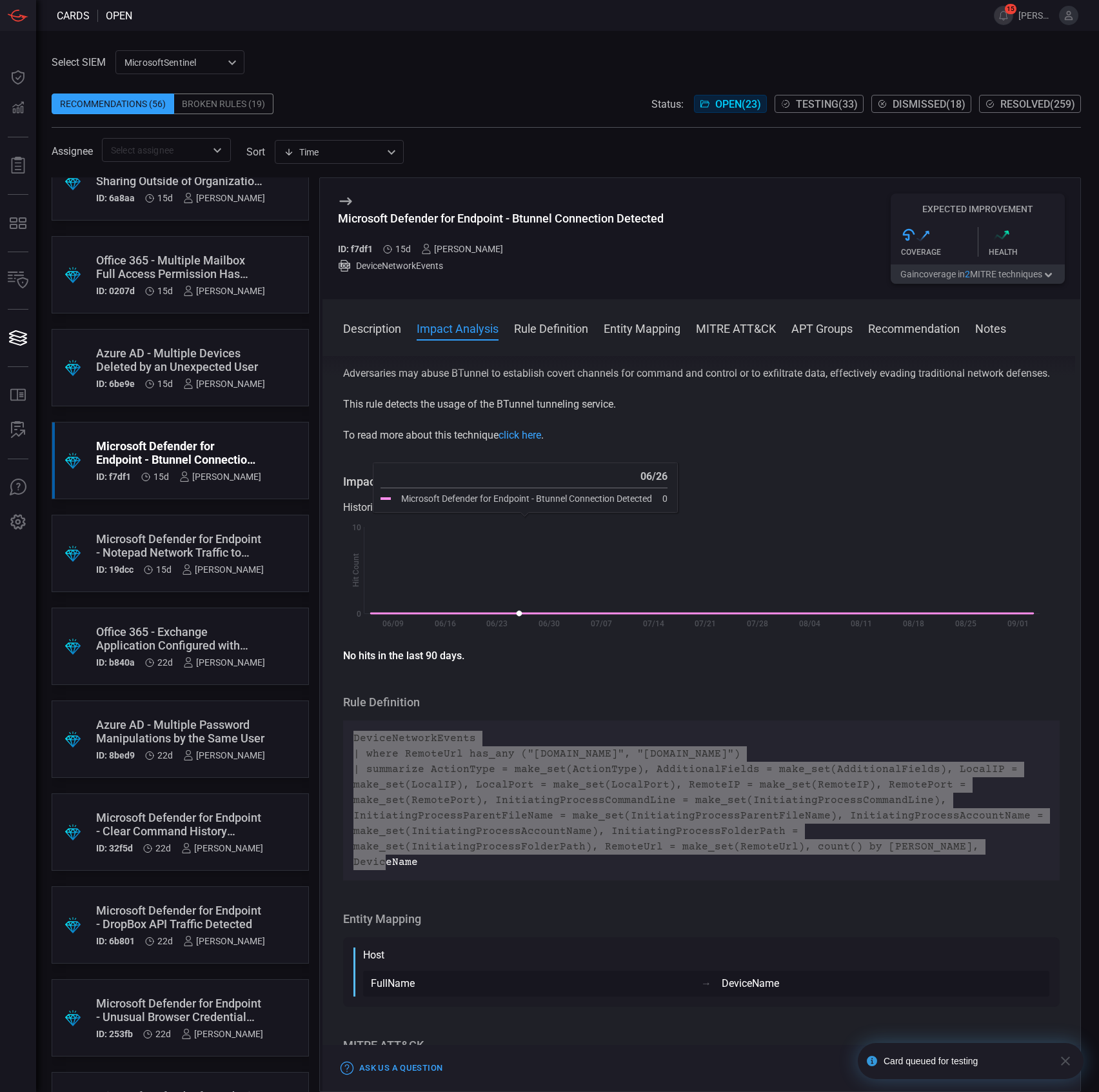
scroll to position [0, 0]
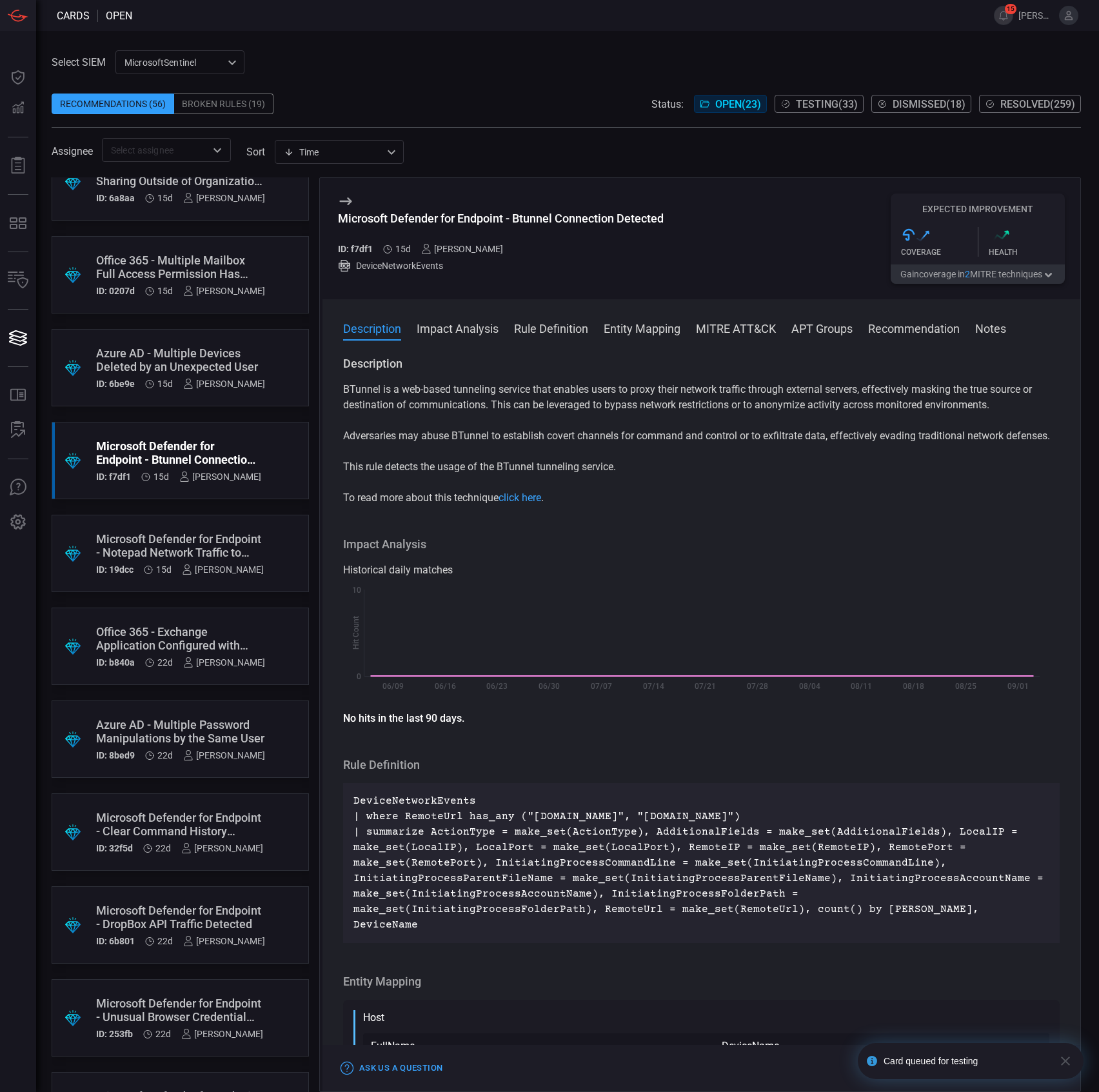
click at [444, 474] on p "This rule detects the usage of the BTunnel tunneling service." at bounding box center [701, 467] width 717 height 16
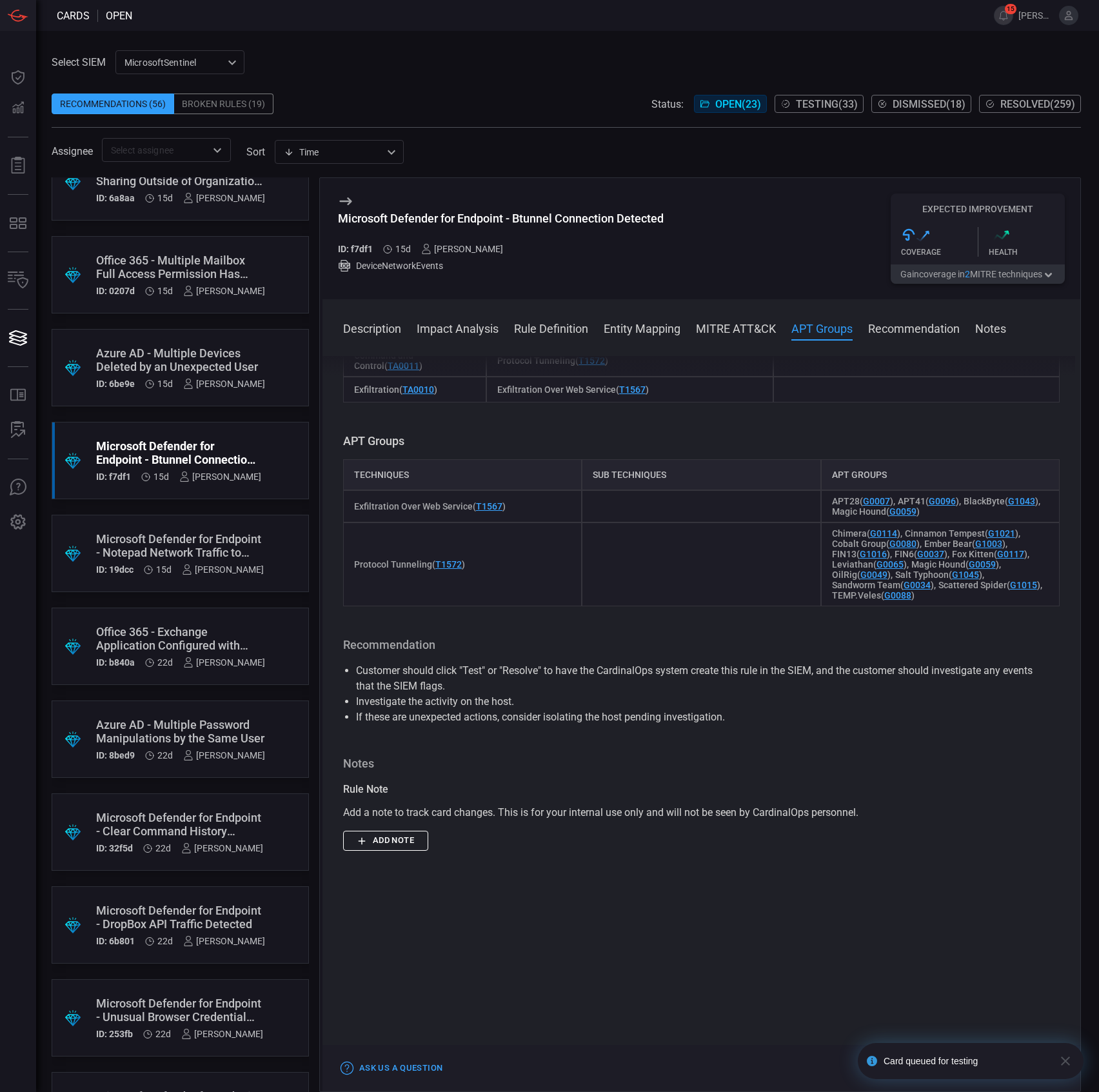
scroll to position [1031, 0]
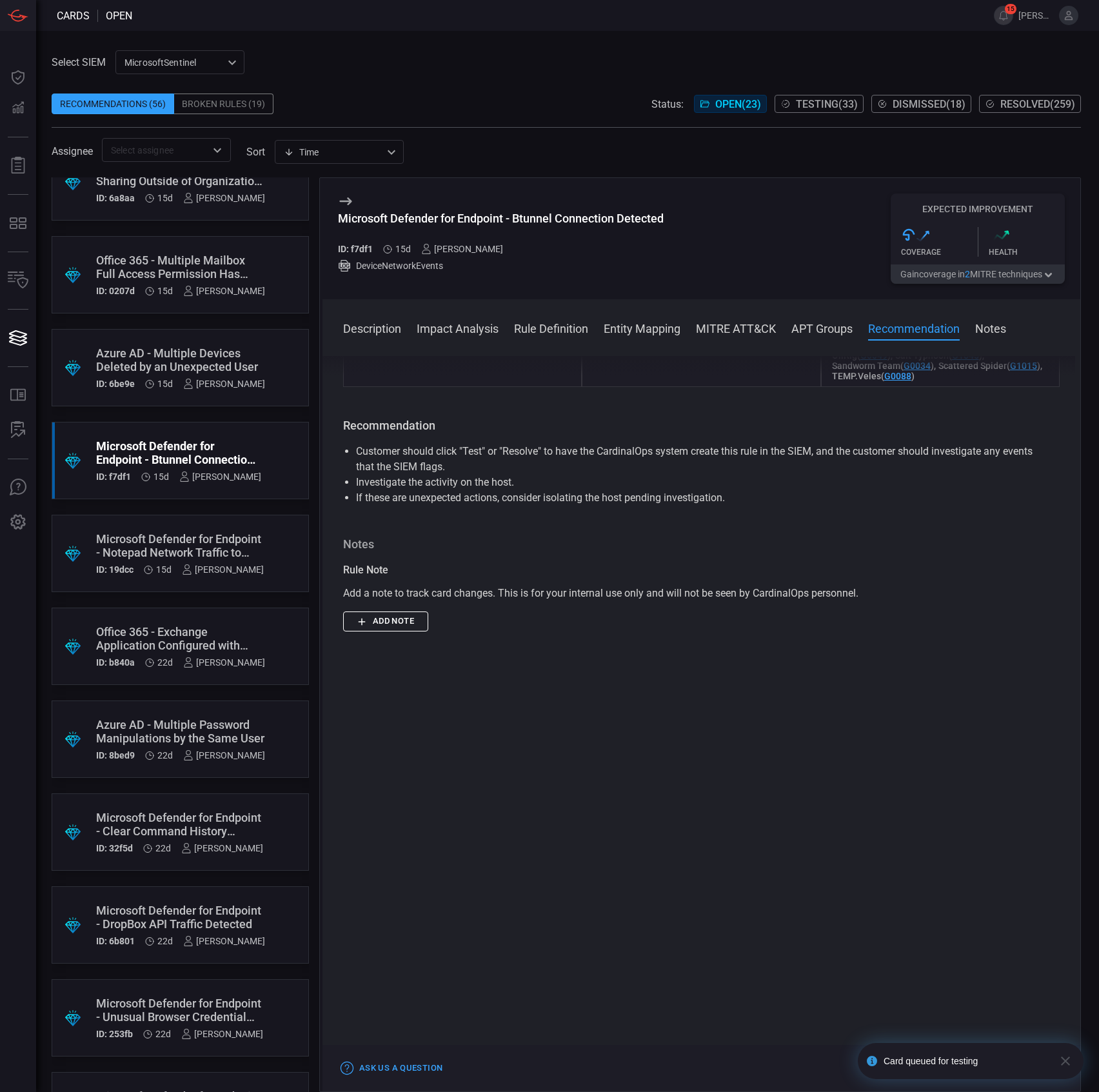
click at [1064, 1060] on icon "button" at bounding box center [1065, 1060] width 9 height 9
click at [965, 1067] on button "Test" at bounding box center [972, 1068] width 44 height 16
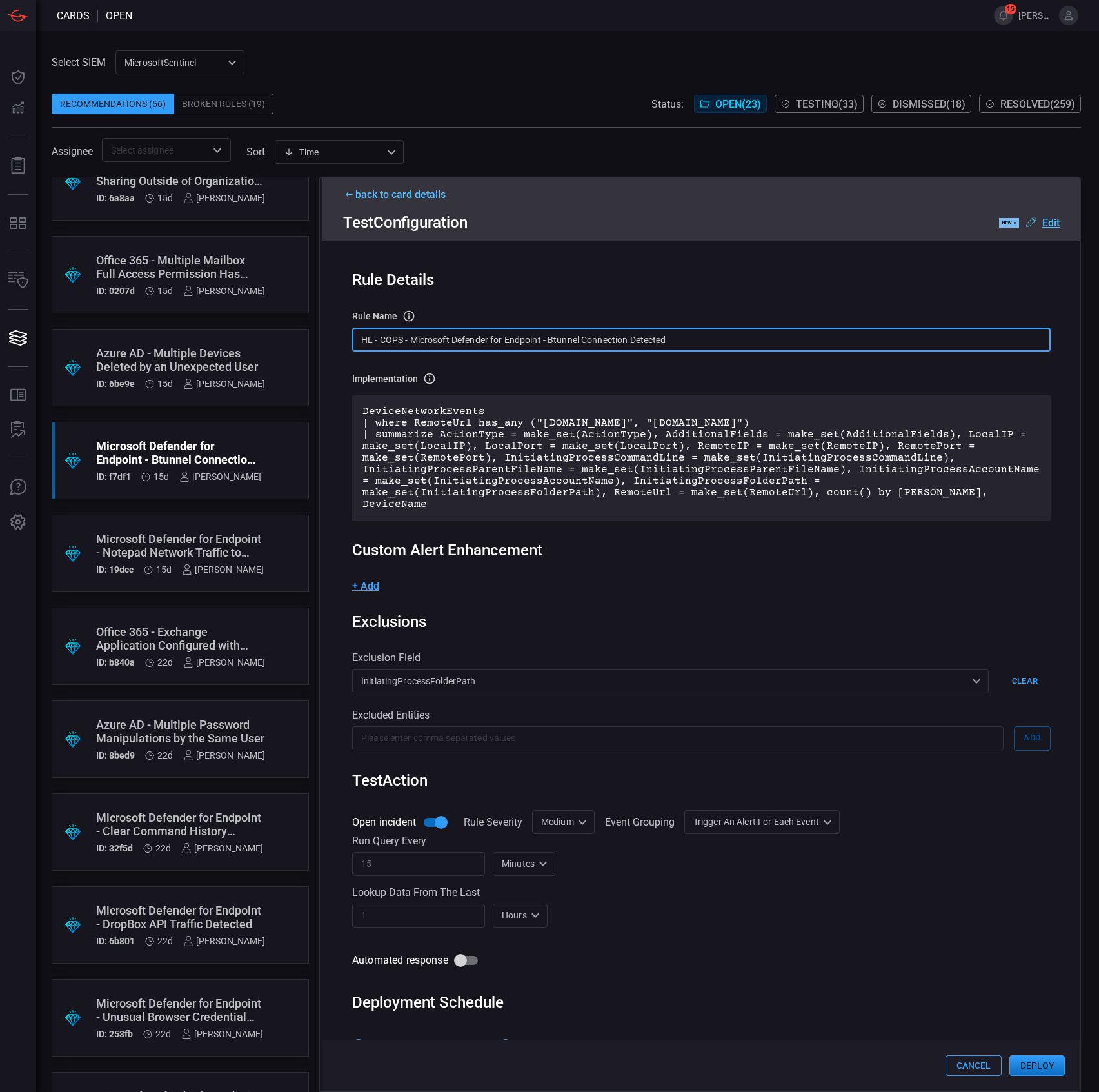
click at [469, 336] on input "HL - COPS - Microsoft Defender for Endpoint - Btunnel Connection Detected" at bounding box center [701, 339] width 698 height 23
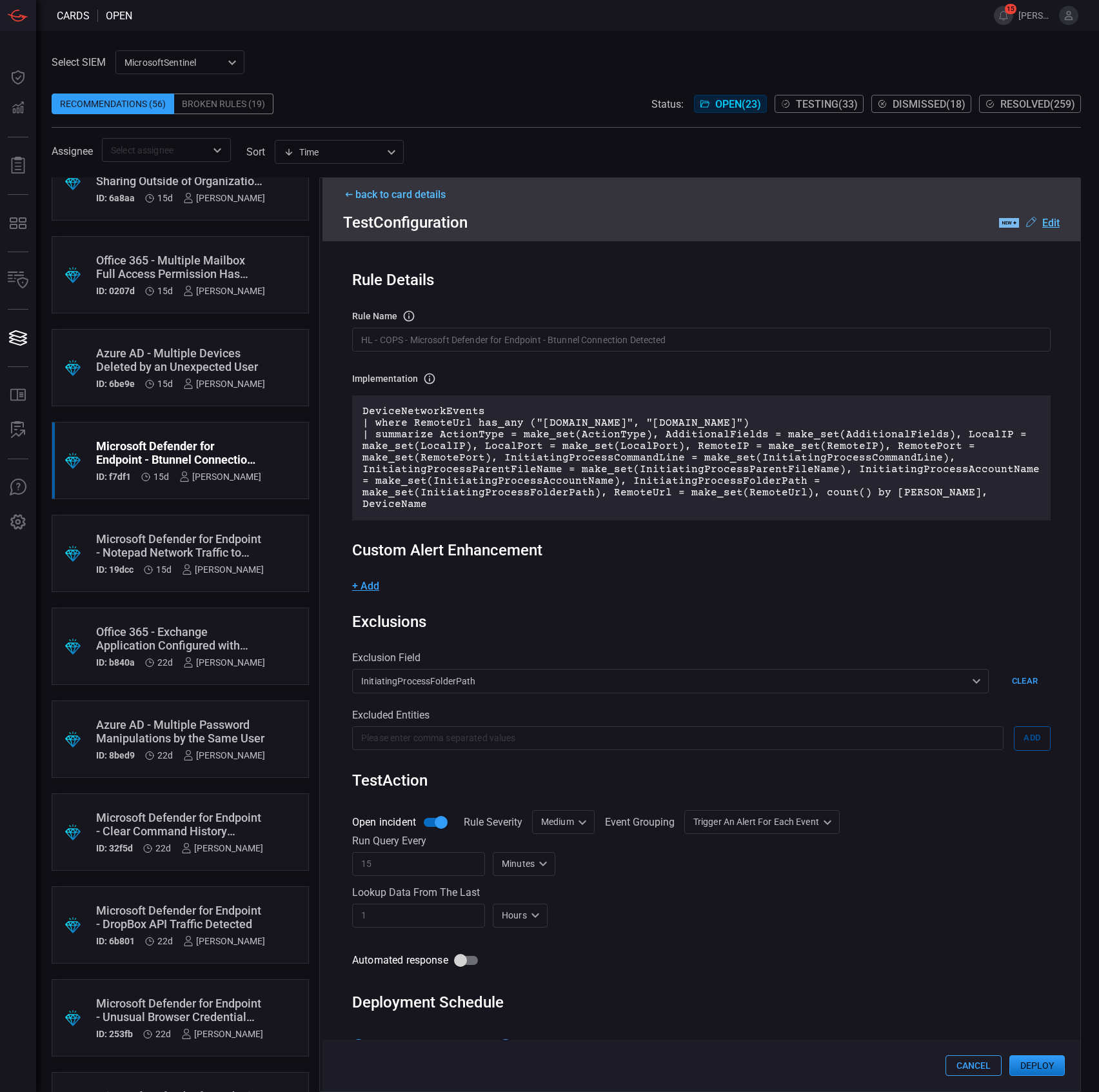
drag, startPoint x: 694, startPoint y: 537, endPoint x: 688, endPoint y: 545, distance: 10.0
click at [694, 541] on div "Custom Alert Enhancement" at bounding box center [701, 549] width 698 height 18
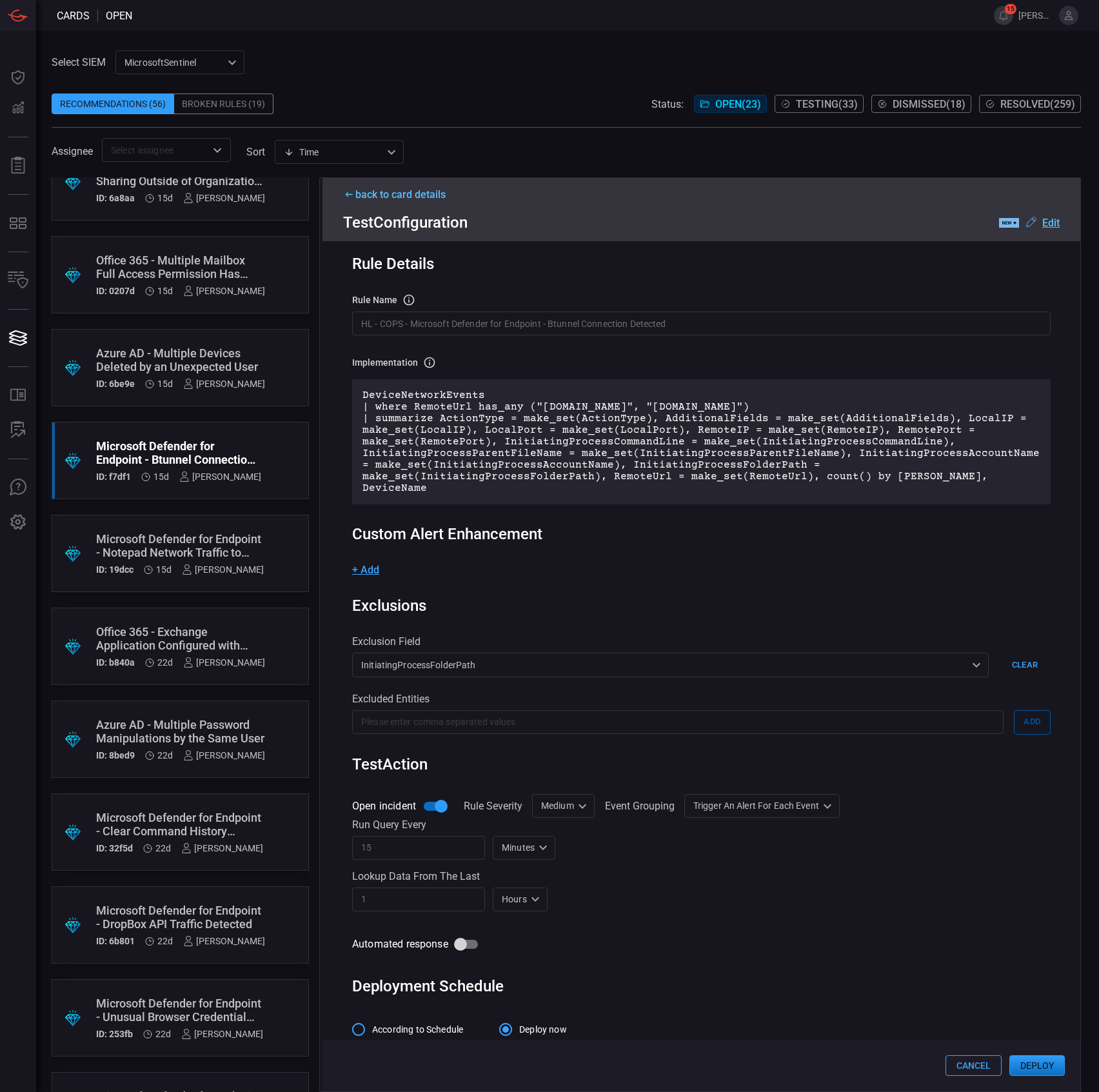
scroll to position [22, 0]
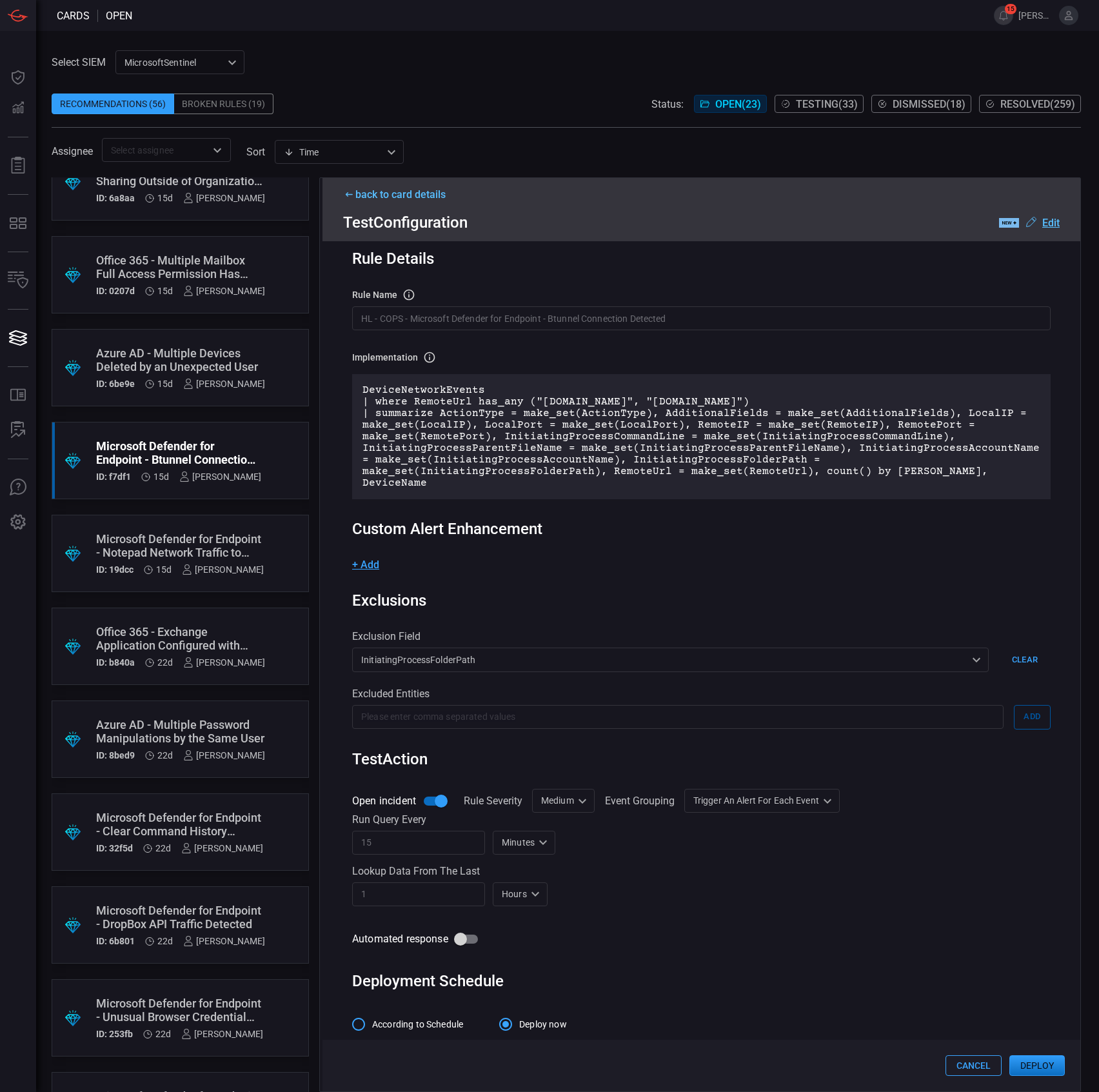
click at [563, 792] on div "Medium Medium ​" at bounding box center [563, 801] width 63 height 23
click at [568, 815] on div "Informational" at bounding box center [564, 816] width 56 height 14
type input "Informational"
click at [679, 883] on div "1 ​ Hours H ​" at bounding box center [701, 894] width 698 height 23
click at [785, 799] on div "Trigger an alert for each event AlertPerResult ​" at bounding box center [785, 801] width 155 height 23
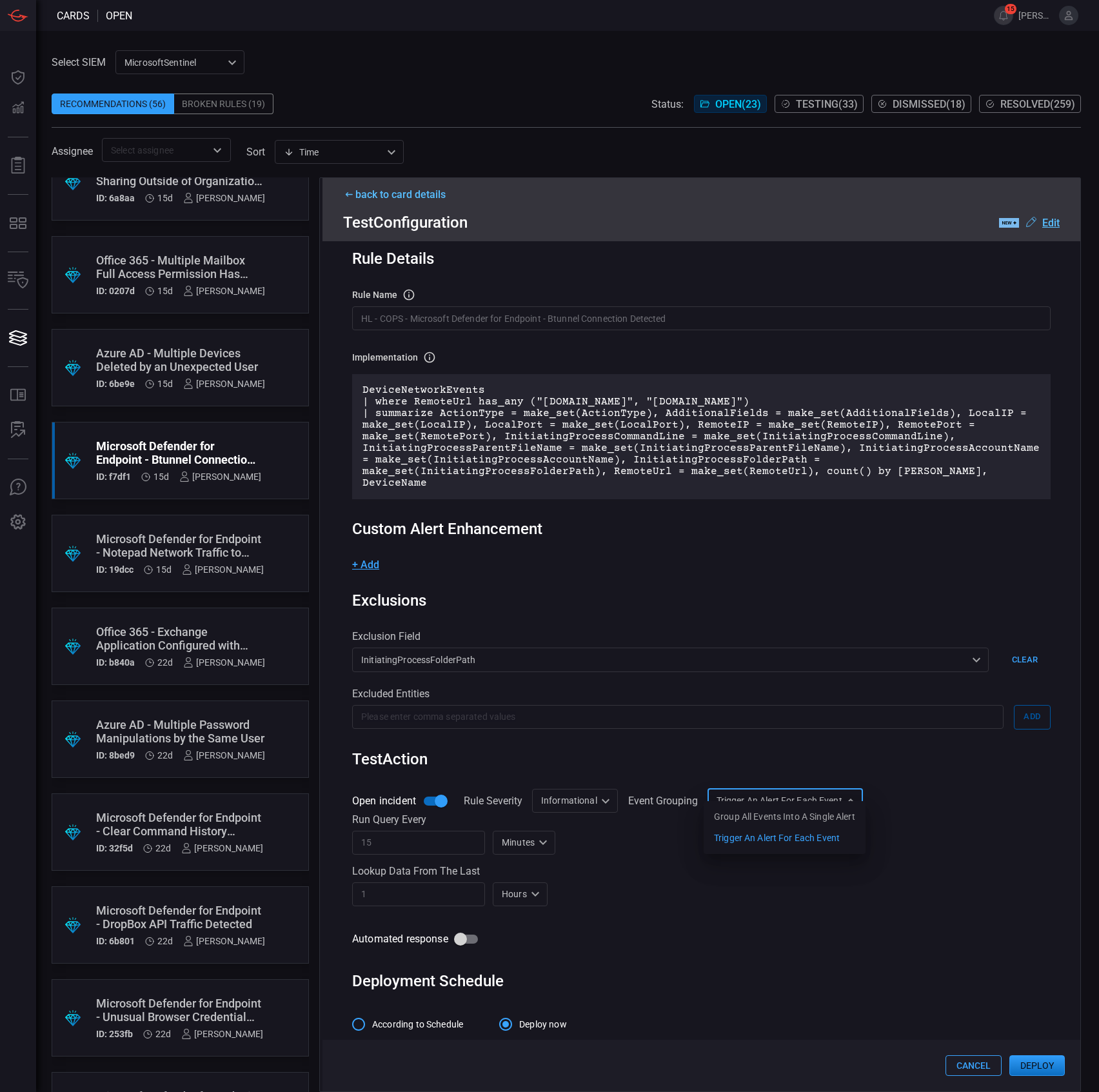
click at [772, 815] on div "Group all events into a single alert" at bounding box center [784, 816] width 141 height 14
type input "SingleAlert"
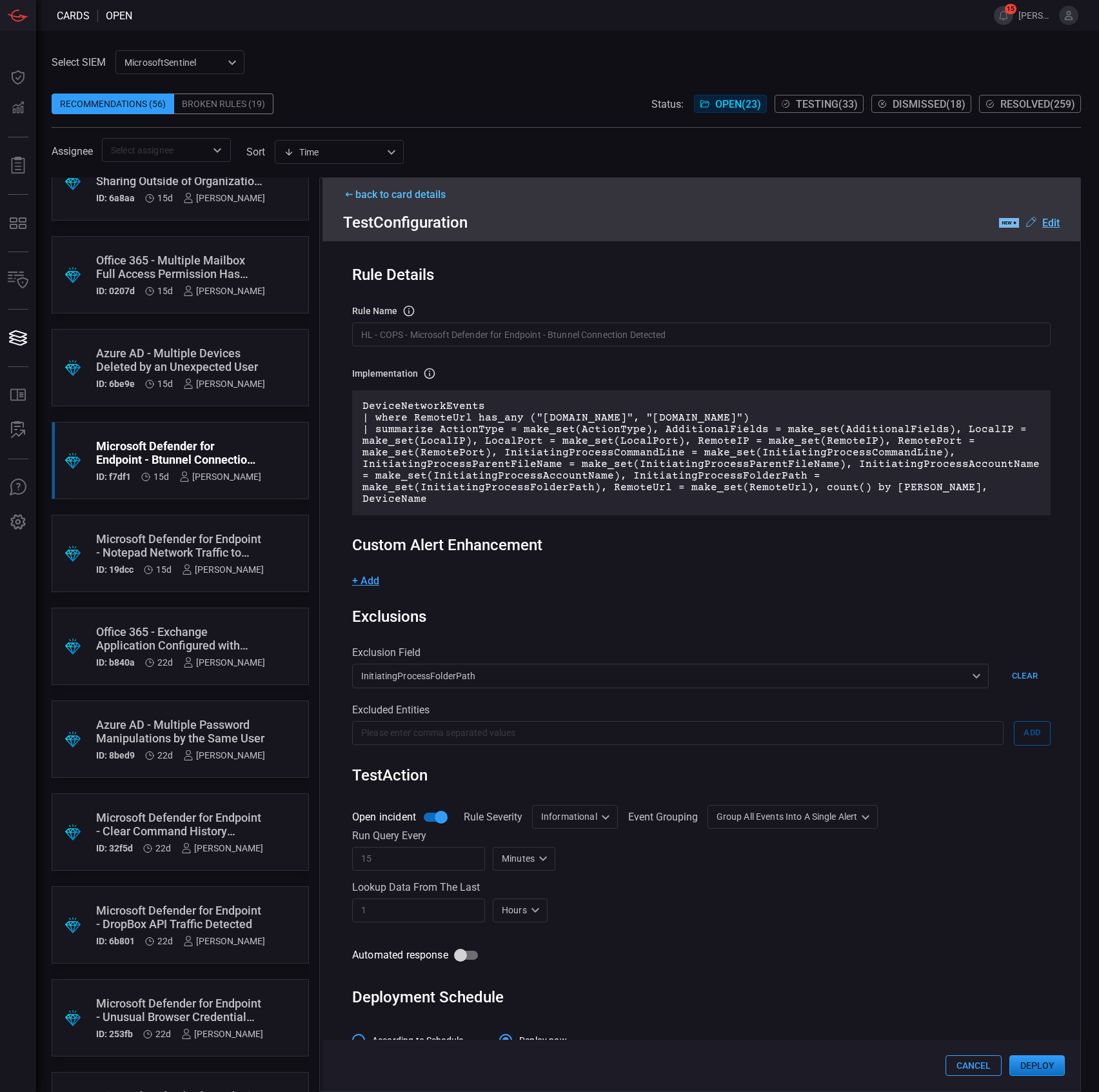
scroll to position [0, 0]
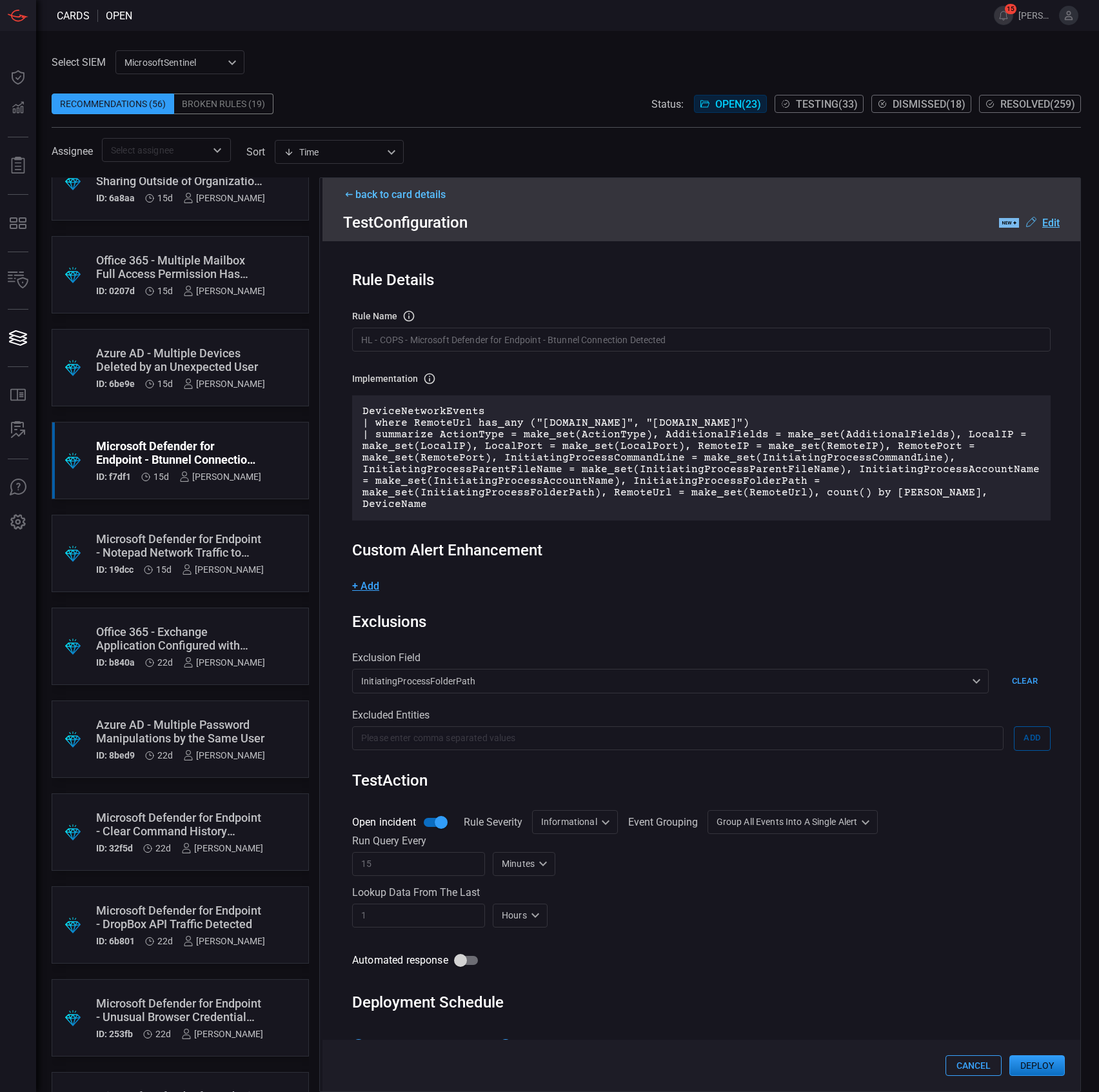
click at [1030, 1071] on button "Deploy" at bounding box center [1036, 1065] width 56 height 21
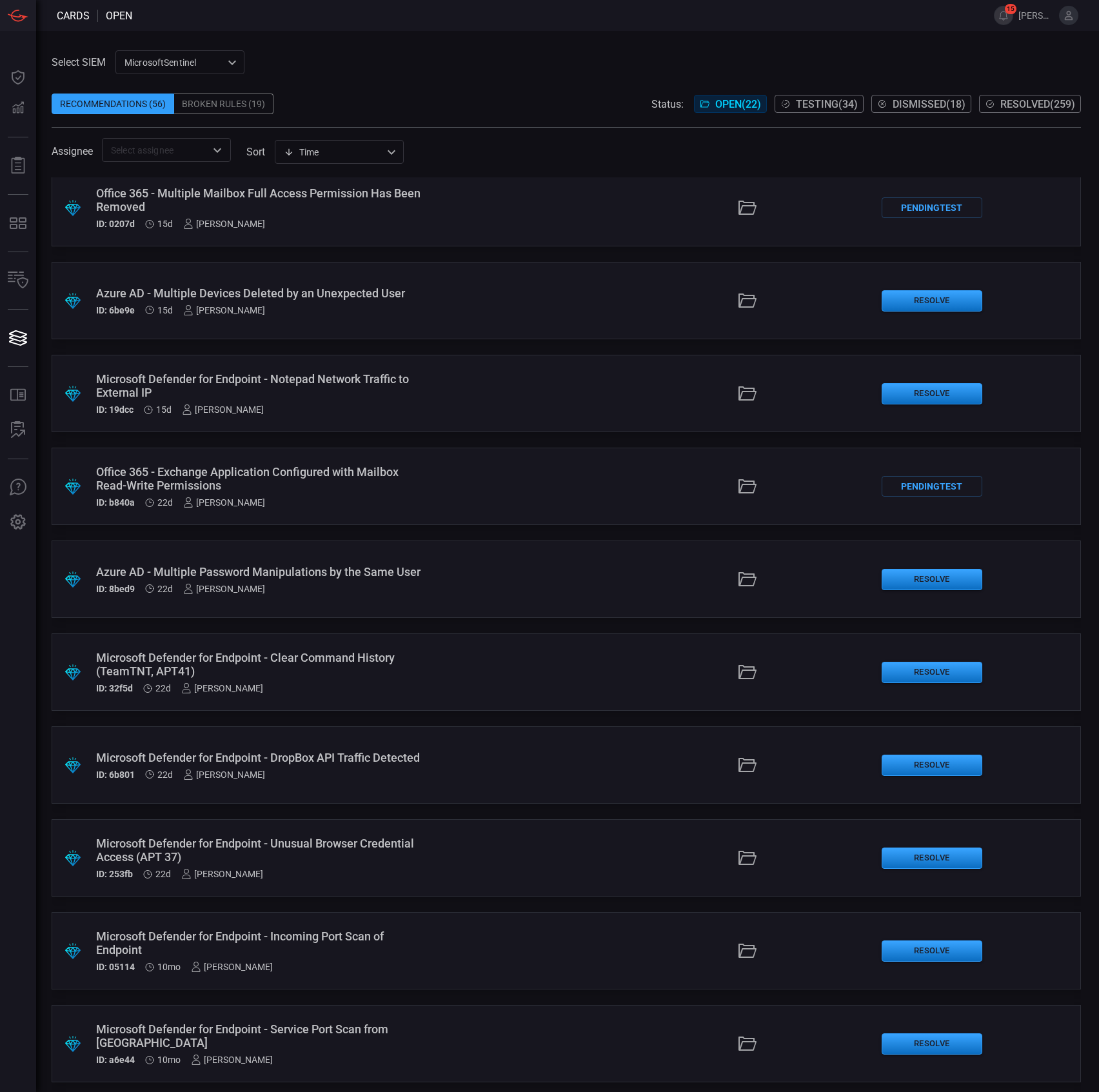
scroll to position [1031, 0]
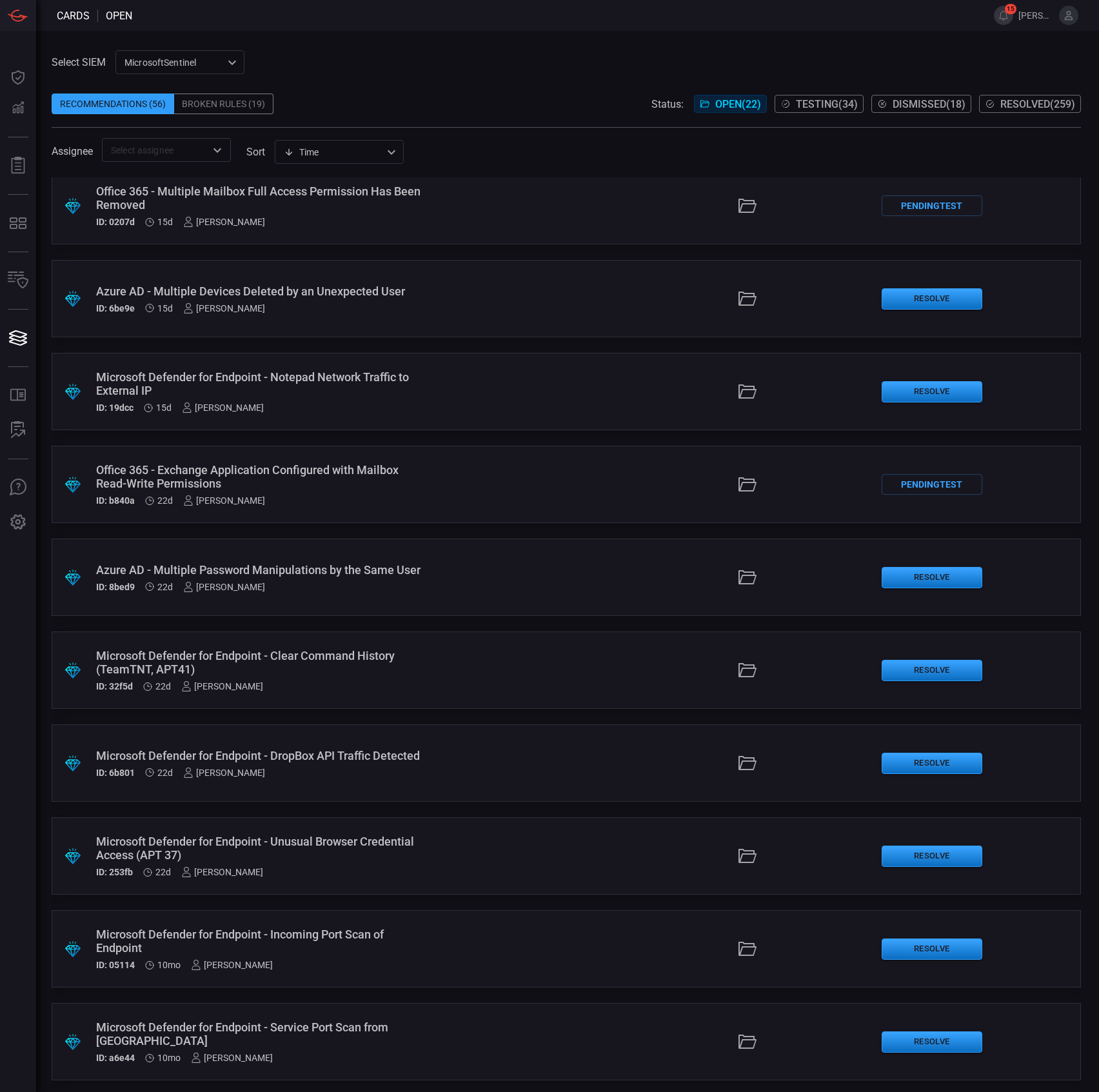
click at [344, 381] on div "Microsoft Defender for Endpoint - Notepad Network Traffic to External IP" at bounding box center [261, 384] width 330 height 27
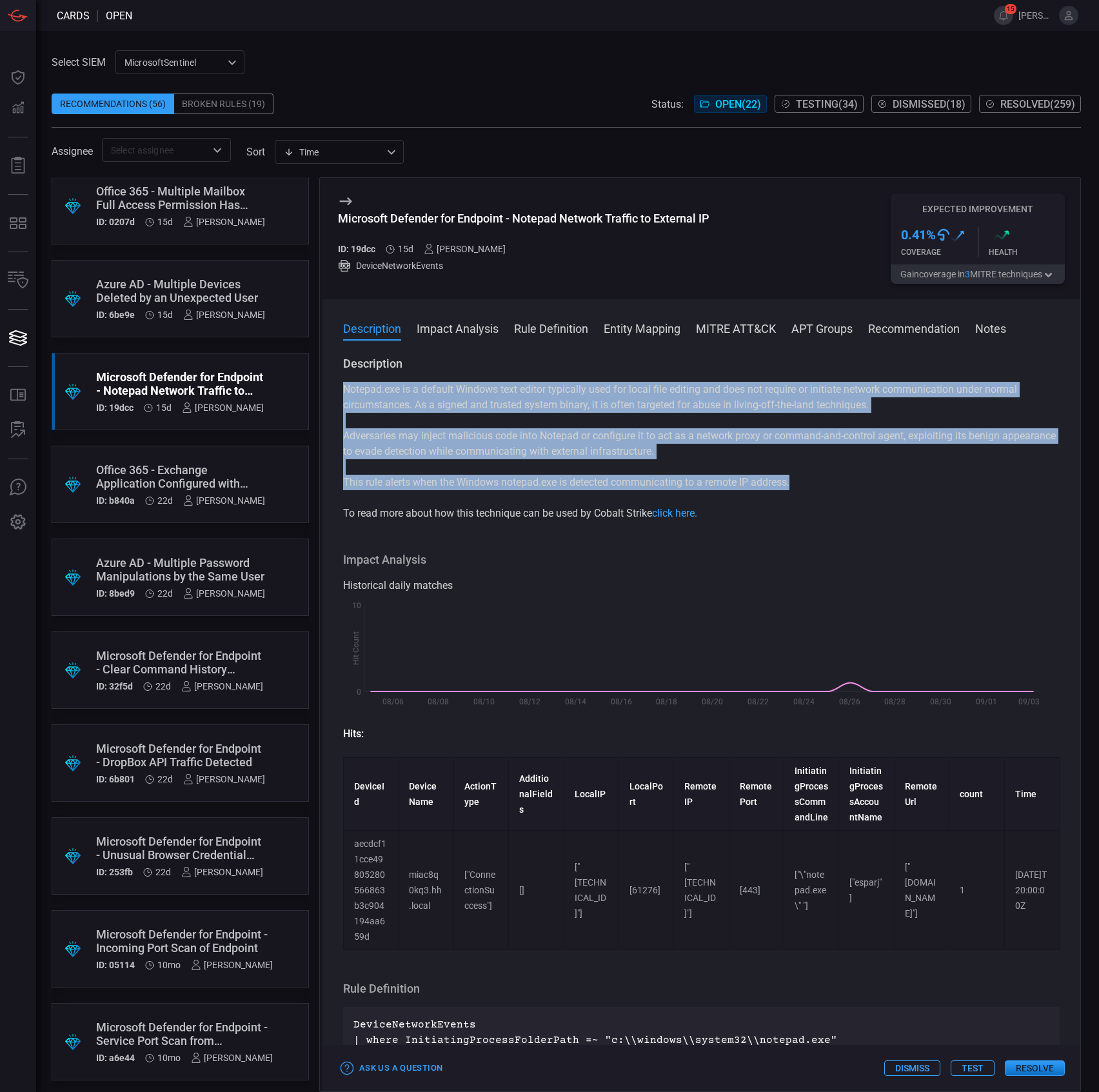
drag, startPoint x: 813, startPoint y: 486, endPoint x: 342, endPoint y: 388, distance: 481.1
click at [342, 388] on div "Description Notepad.exe is a default Windows text editor typically used for loc…" at bounding box center [701, 721] width 758 height 730
click at [453, 473] on div "Notepad.exe is a default Windows text editor typically used for local file edit…" at bounding box center [701, 451] width 717 height 139
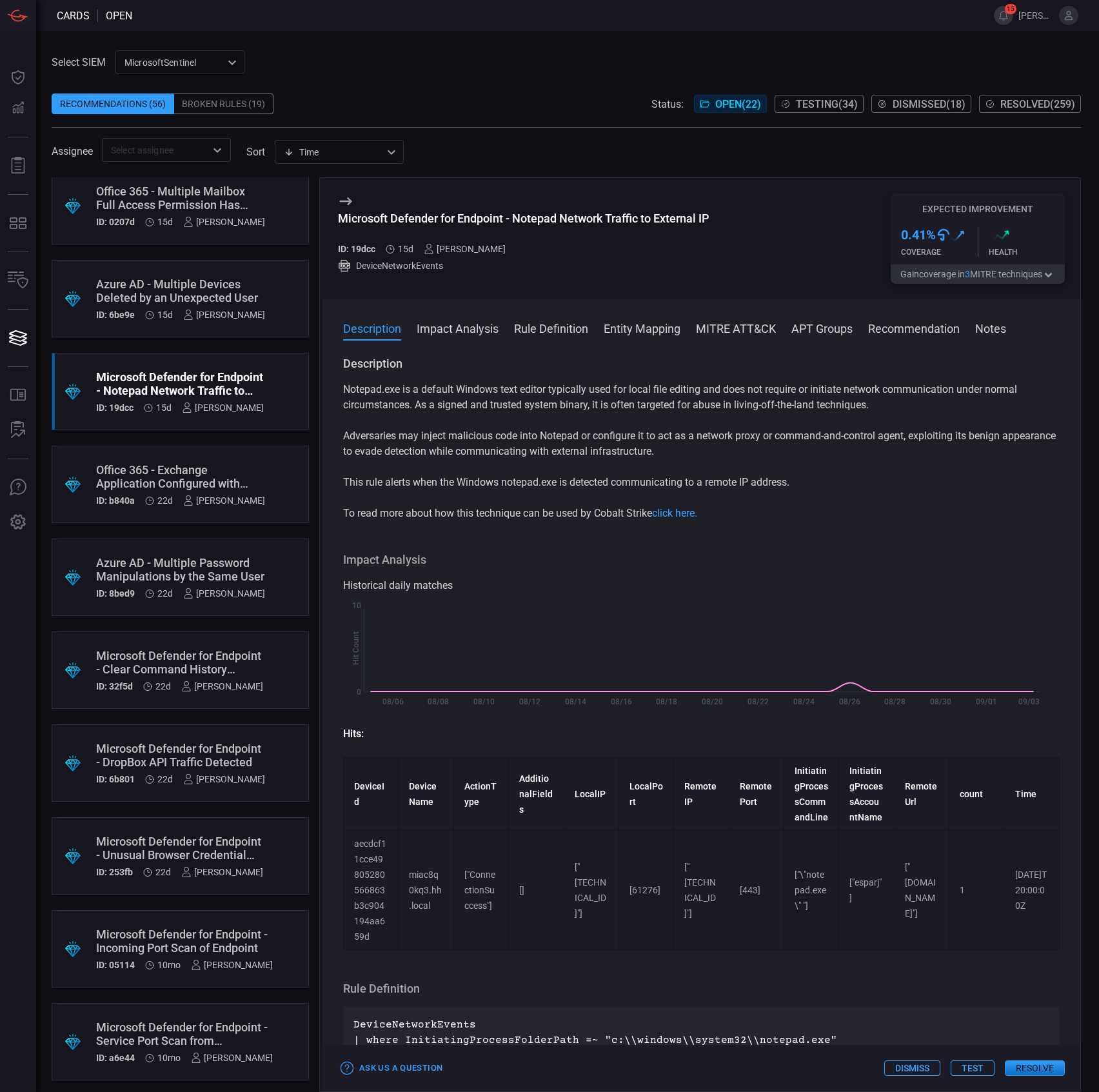
click at [452, 489] on p "This rule alerts when the Windows notepad.exe is detected communicating to a re…" at bounding box center [701, 482] width 717 height 16
click at [452, 488] on p "This rule alerts when the Windows notepad.exe is detected communicating to a re…" at bounding box center [701, 482] width 717 height 16
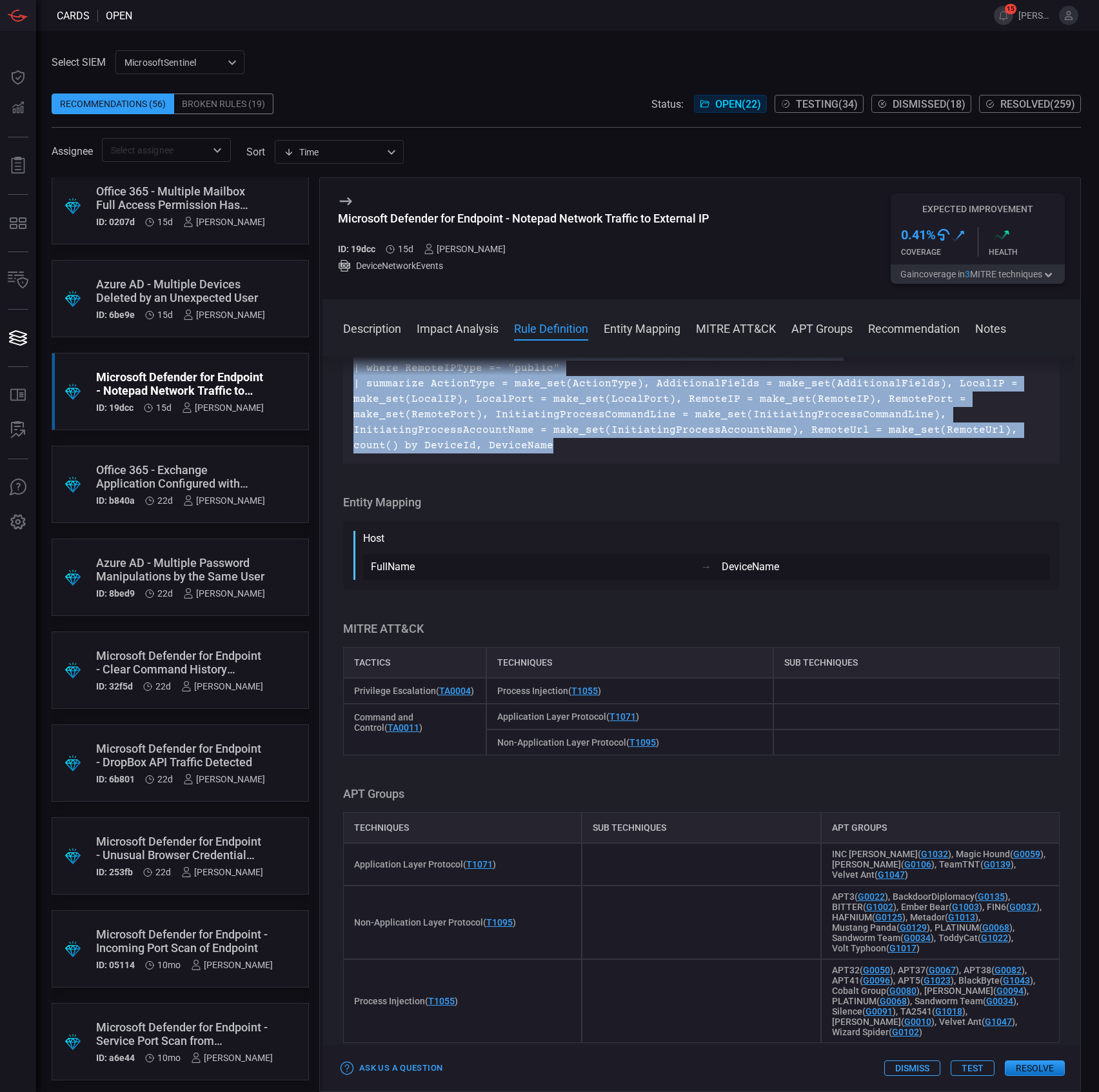
scroll to position [627, 0]
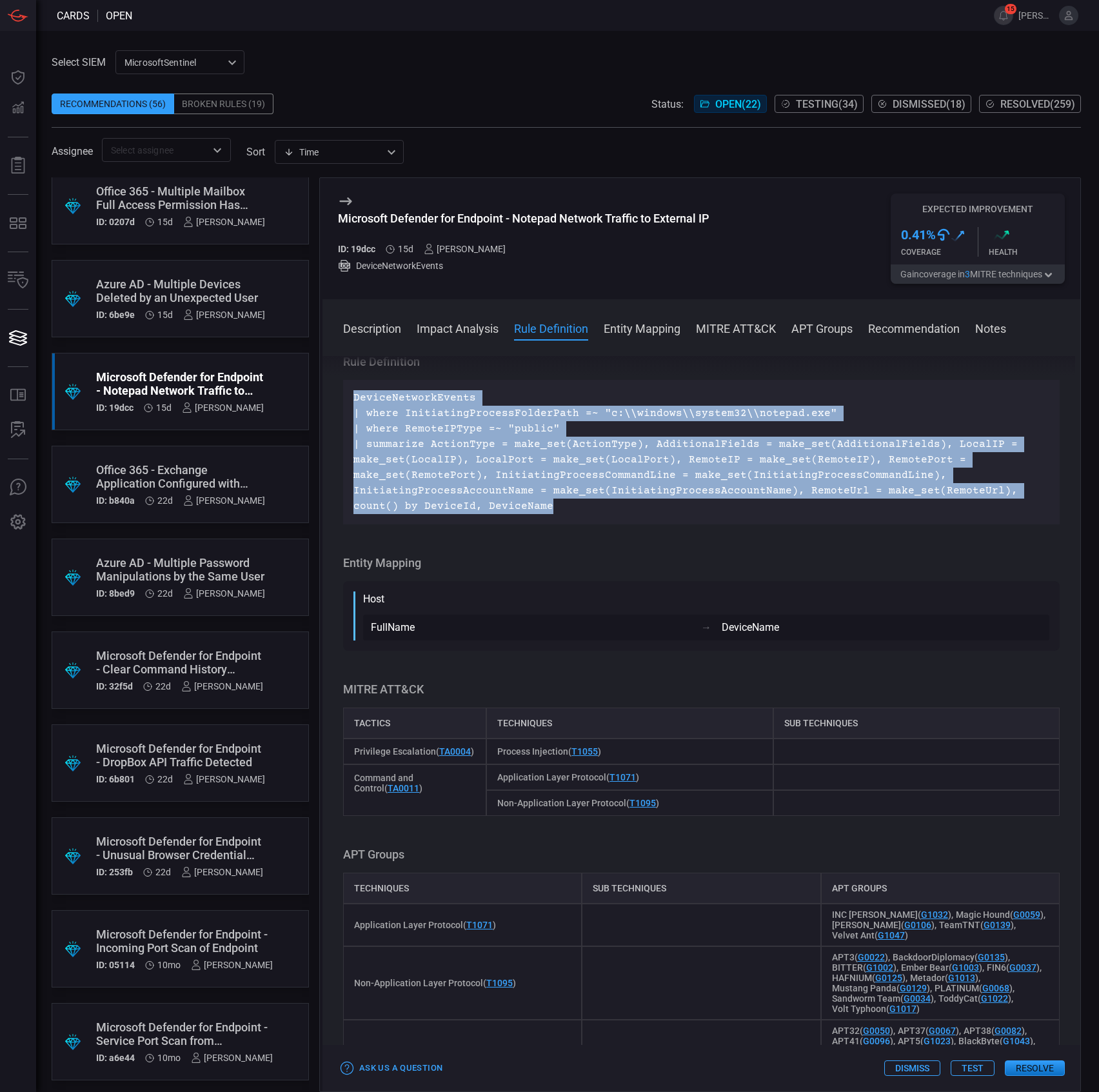
drag, startPoint x: 573, startPoint y: 460, endPoint x: 344, endPoint y: 414, distance: 233.6
click at [344, 414] on div "DeviceNetworkEvents | where InitiatingProcessFolderPath =~ "c:\\windows\\system…" at bounding box center [701, 453] width 717 height 145
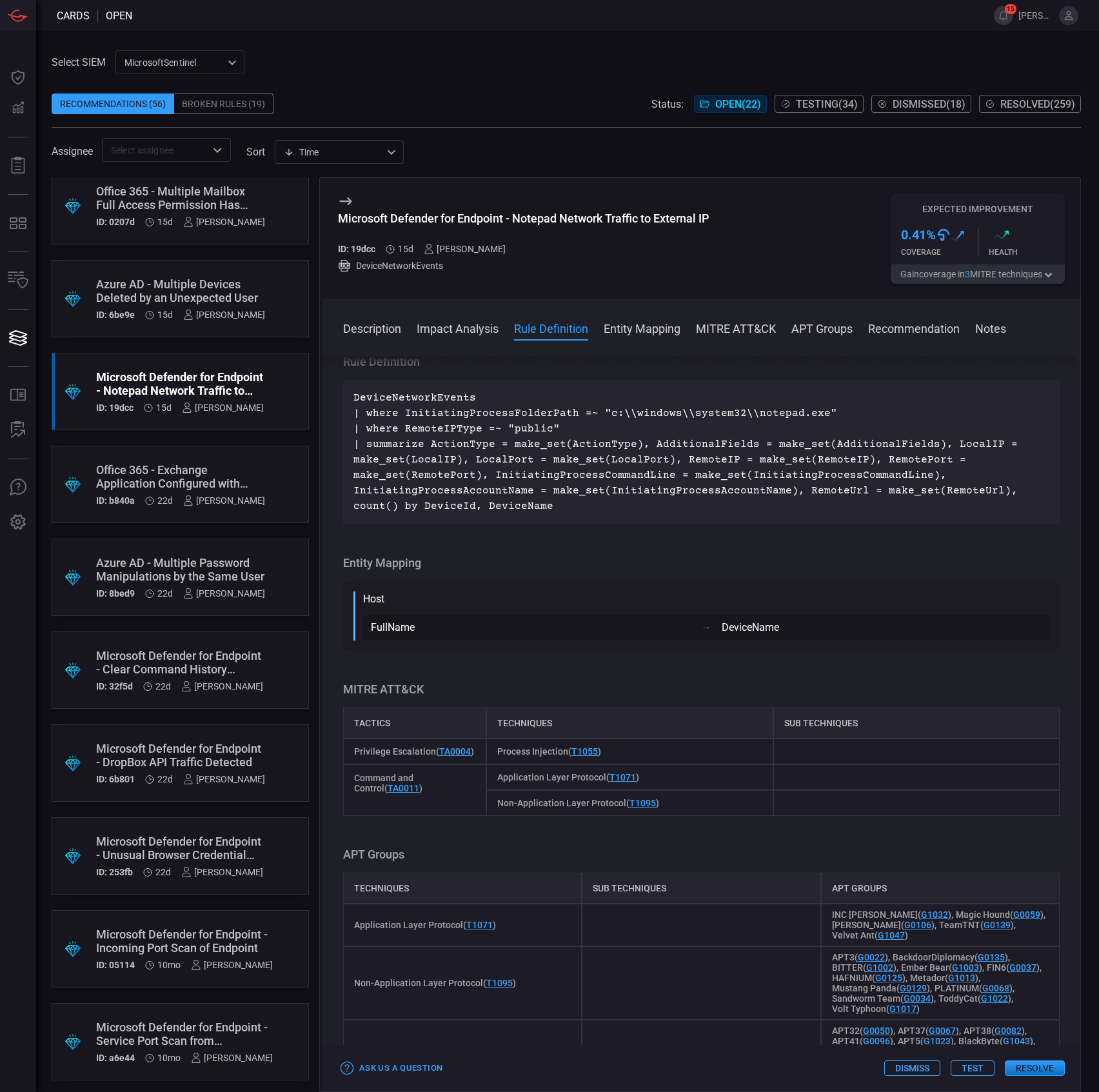
click at [482, 543] on div "Description Notepad.exe is a default Windows text editor typically used for loc…" at bounding box center [701, 721] width 758 height 730
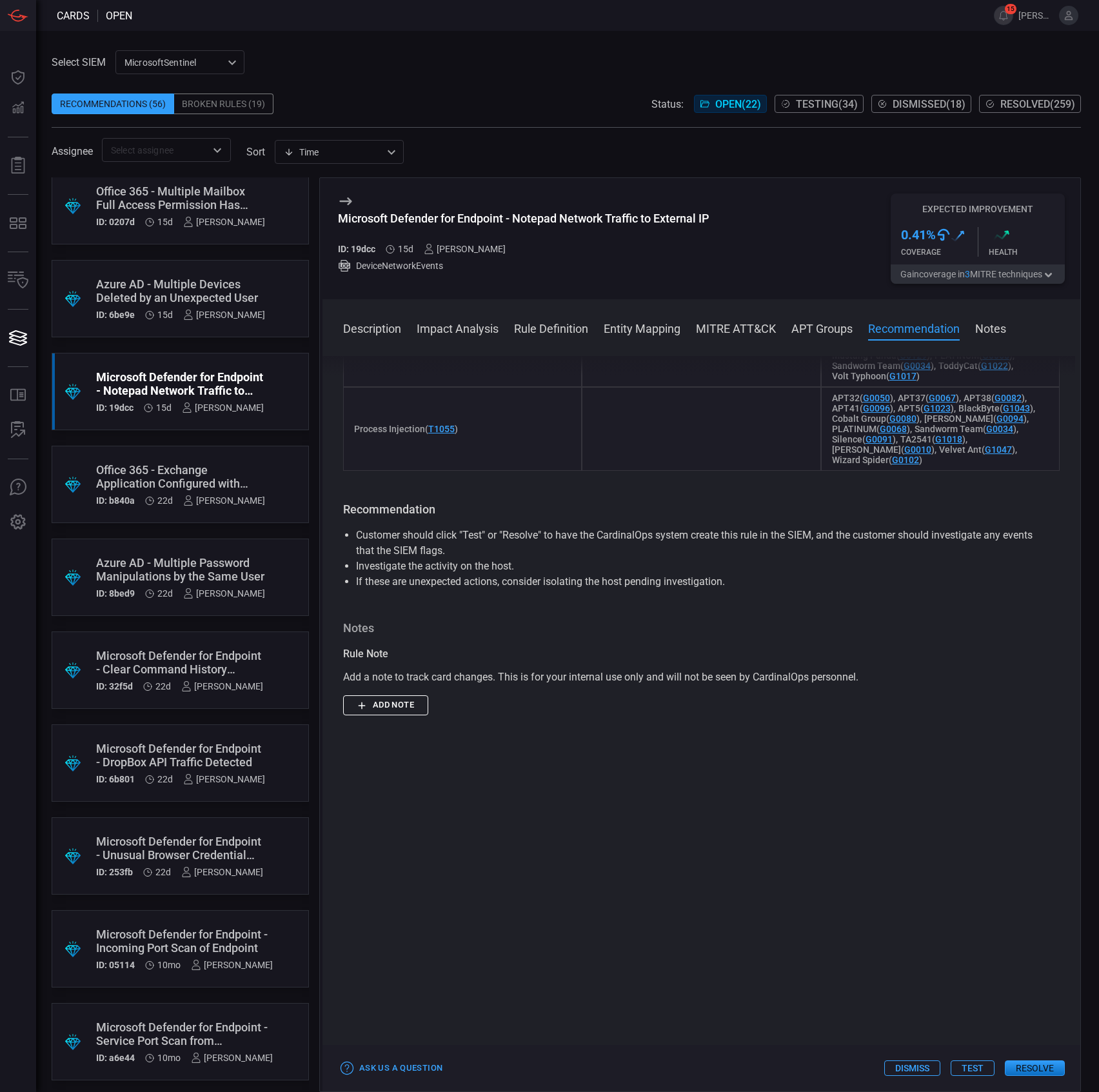
scroll to position [1314, 0]
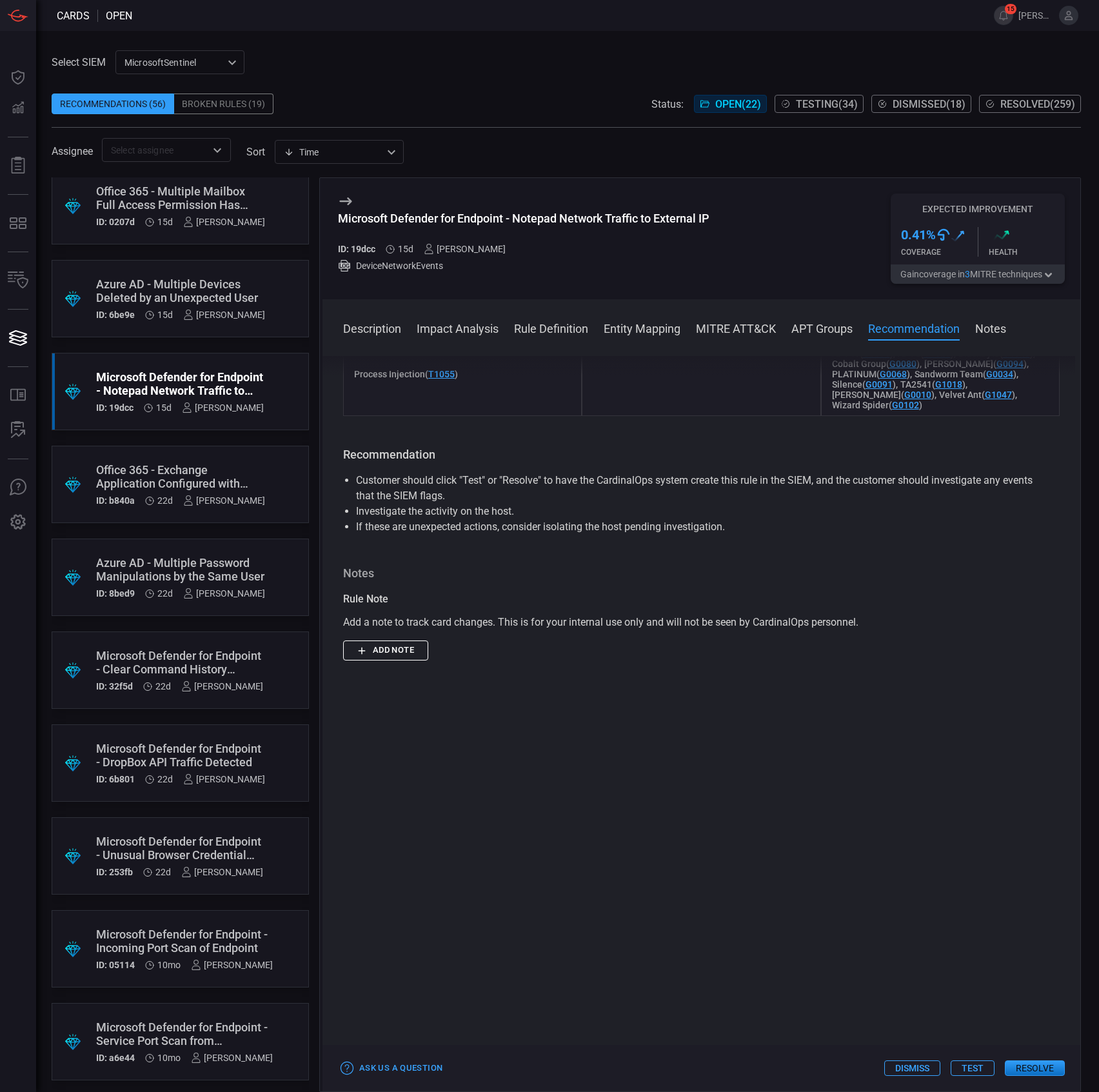
drag, startPoint x: 970, startPoint y: 1062, endPoint x: 889, endPoint y: 953, distance: 135.8
click at [970, 1063] on button "Test" at bounding box center [972, 1068] width 44 height 16
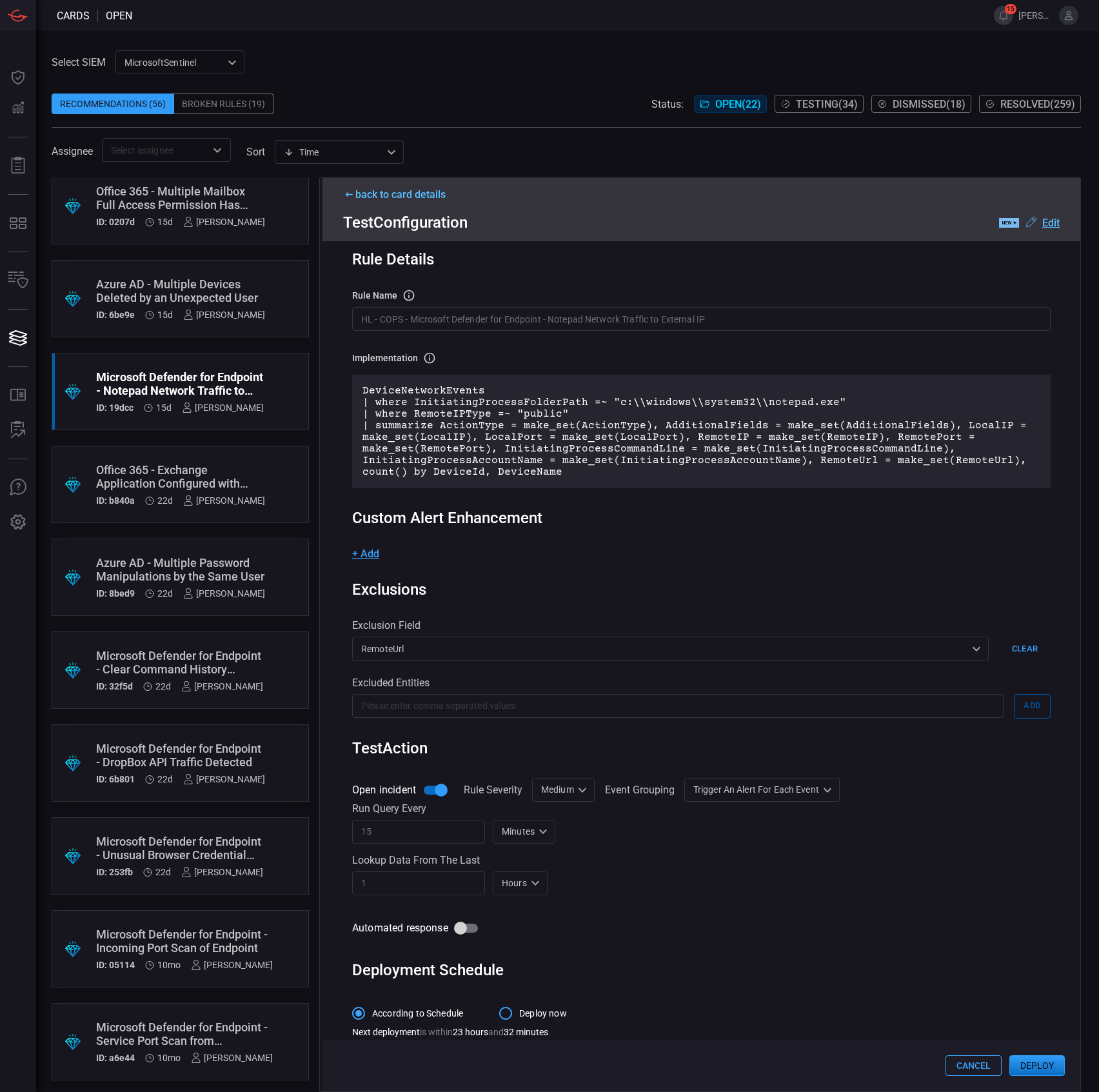
scroll to position [32, 0]
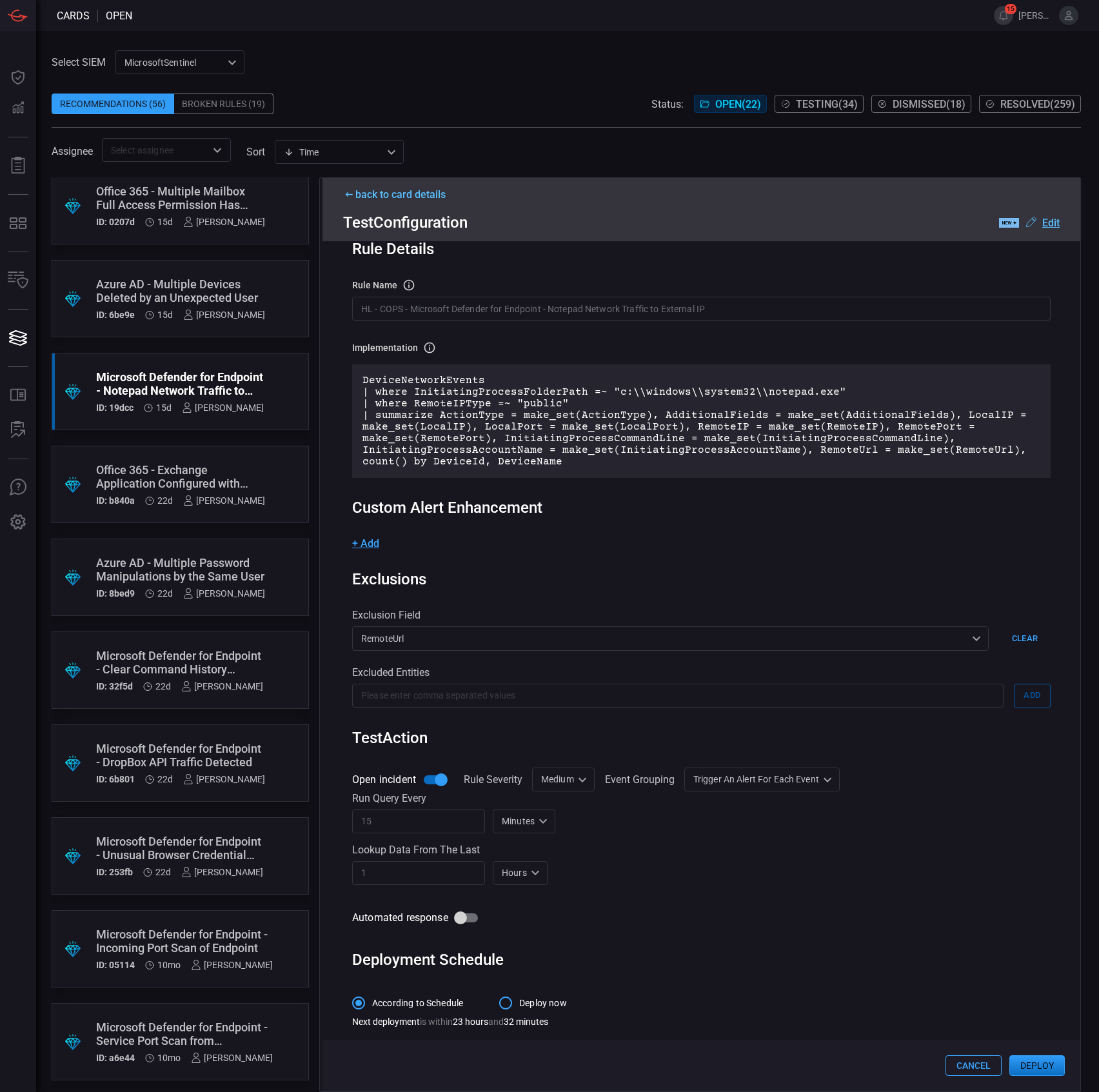
click at [570, 774] on div "Medium Medium ​" at bounding box center [563, 779] width 63 height 23
click at [570, 803] on div "Informational" at bounding box center [564, 806] width 56 height 14
type input "Informational"
click at [774, 779] on div "Trigger an alert for each event AlertPerResult Group all events into a single a…" at bounding box center [785, 779] width 155 height 23
click at [763, 804] on div "Group all events into a single alert" at bounding box center [784, 806] width 141 height 14
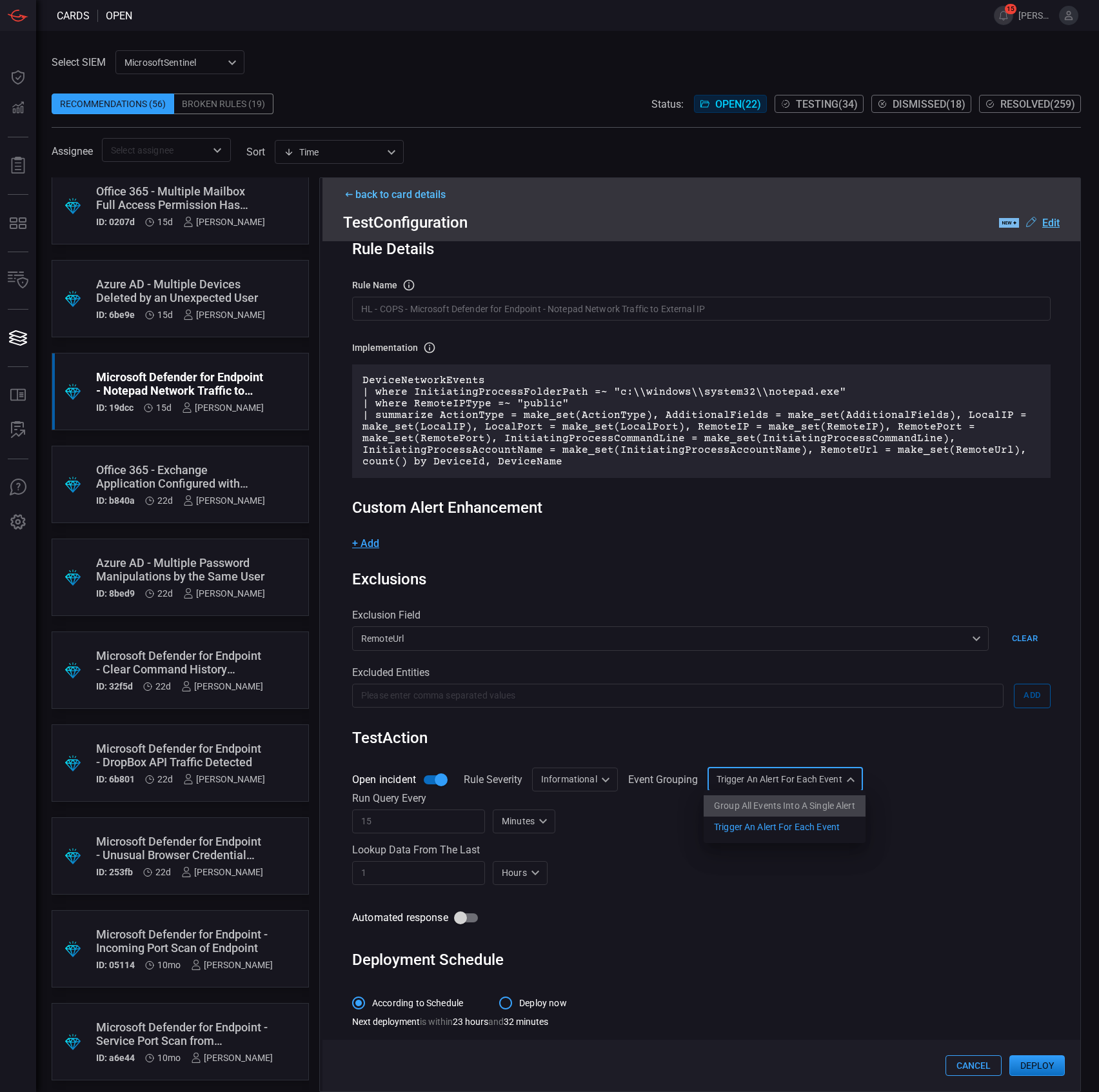
type input "SingleAlert"
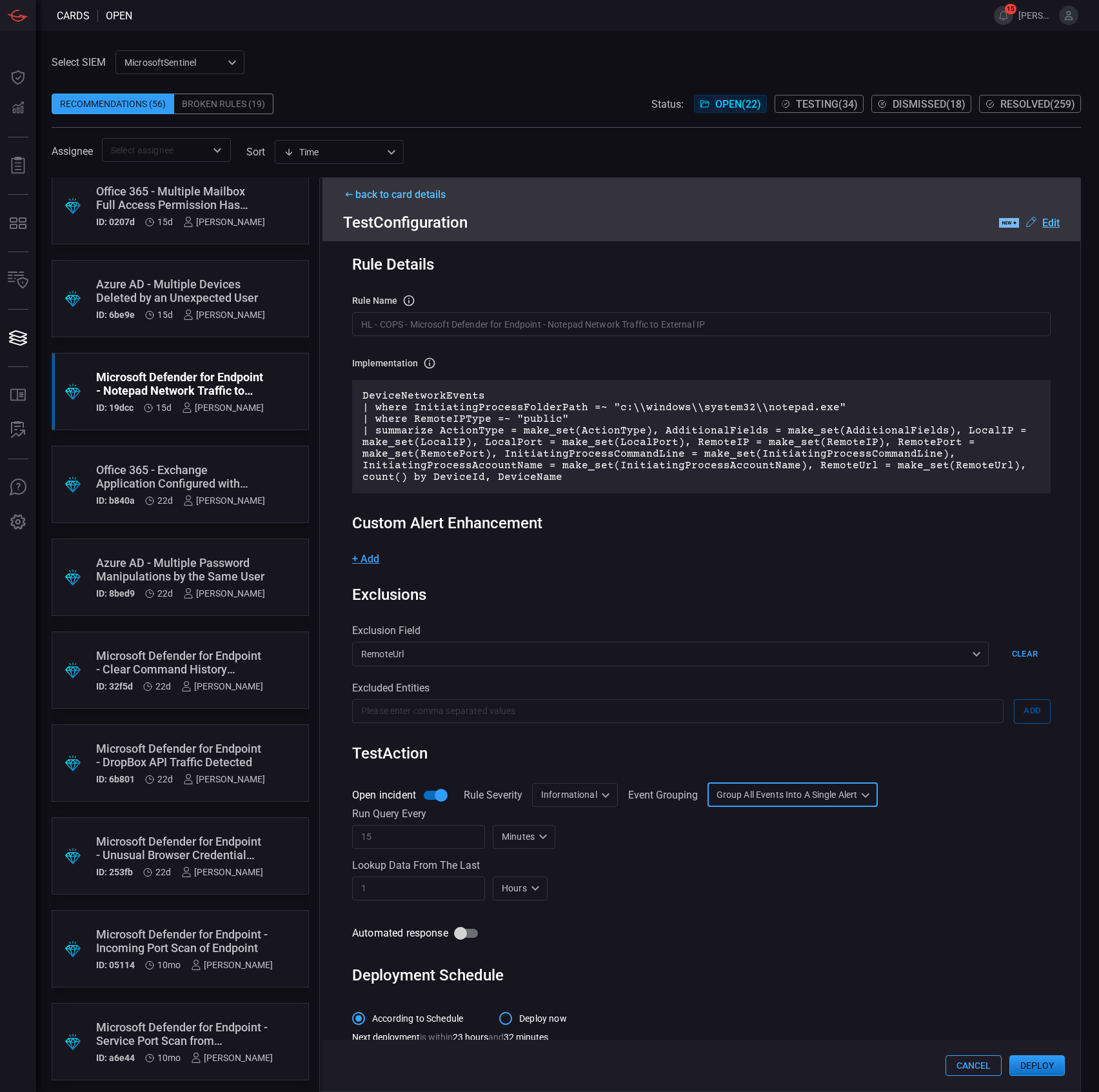
scroll to position [0, 0]
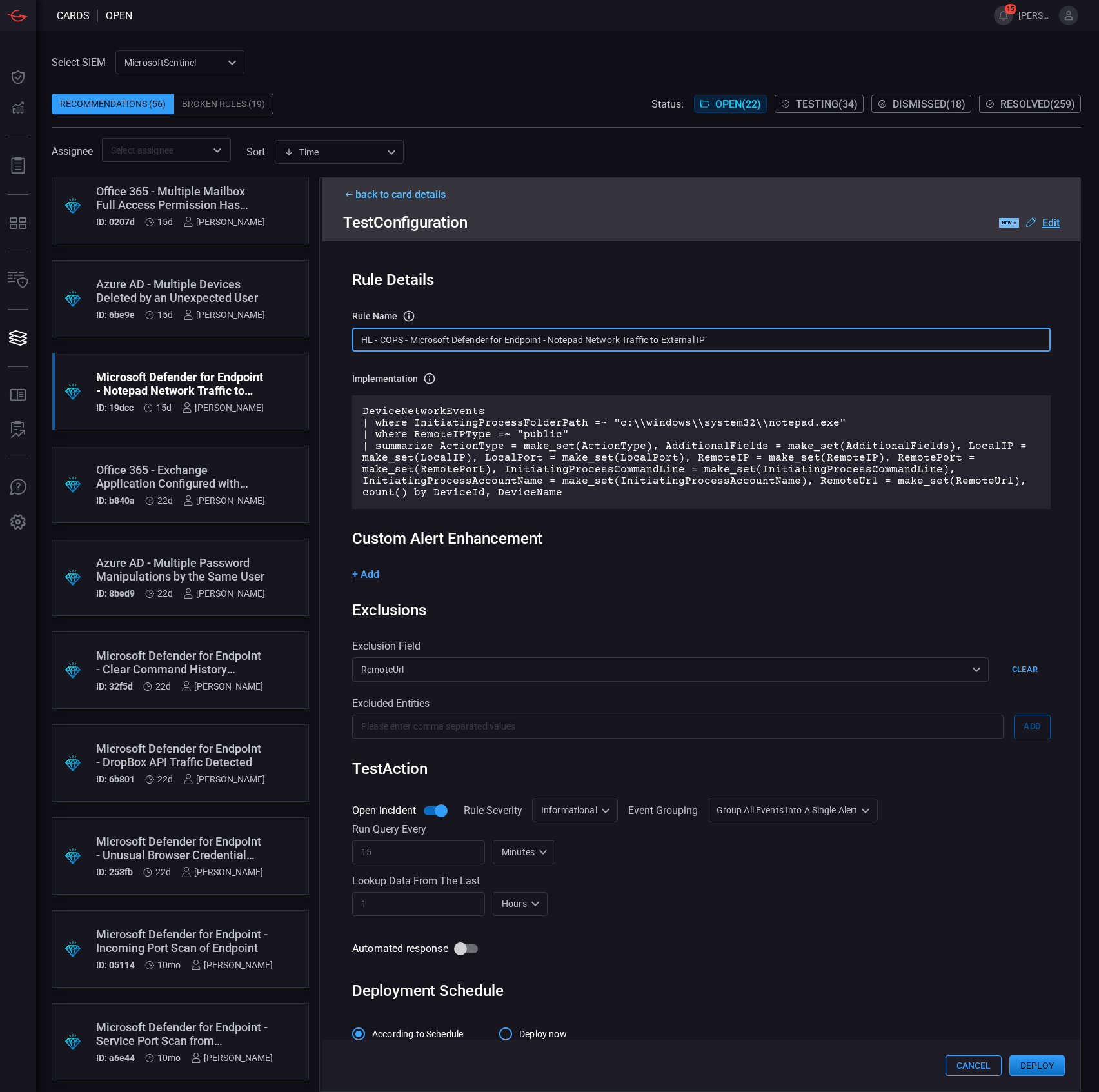
click at [565, 346] on input "HL - COPS - Microsoft Defender for Endpoint - Notepad Network Traffic to Extern…" at bounding box center [701, 339] width 698 height 23
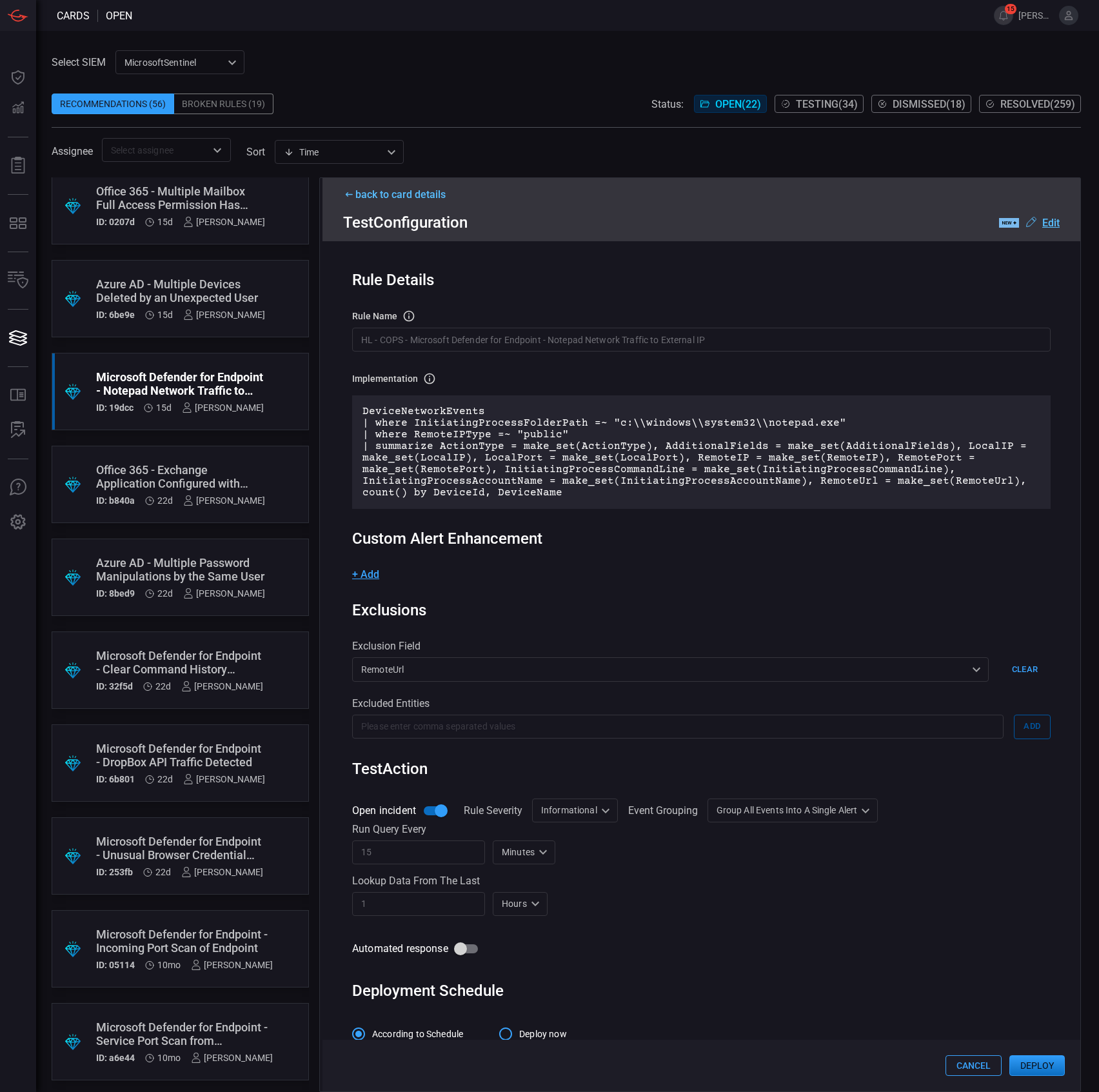
click at [1034, 1058] on button "Deploy" at bounding box center [1036, 1065] width 56 height 21
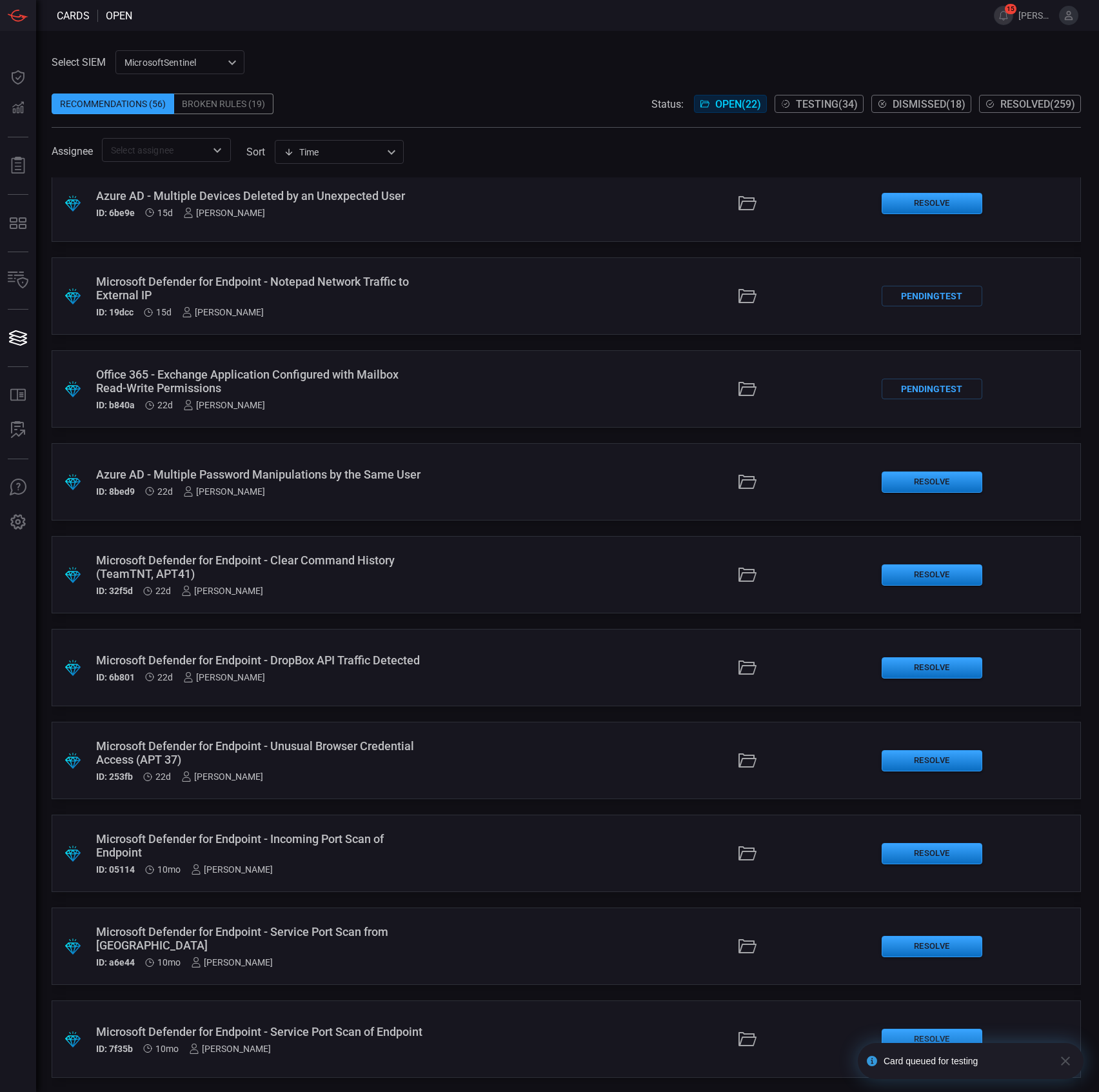
scroll to position [1128, 0]
click at [368, 571] on div "Microsoft Defender for Endpoint - Clear Command History (TeamTNT, APT41)" at bounding box center [261, 566] width 330 height 27
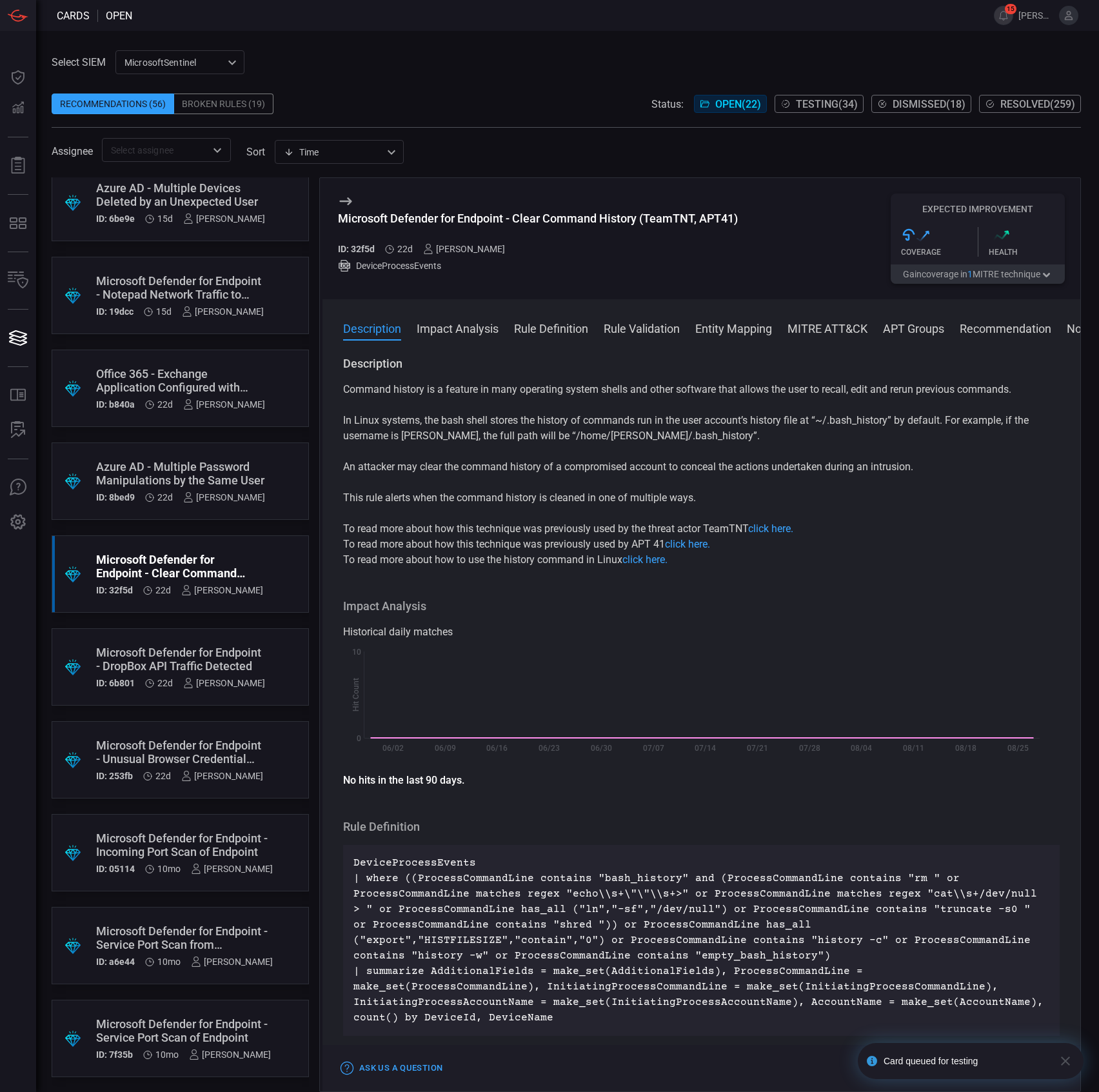
click at [576, 890] on p "DeviceProcessEvents | where ((ProcessCommandLine contains "bash_history" and (P…" at bounding box center [701, 940] width 696 height 170
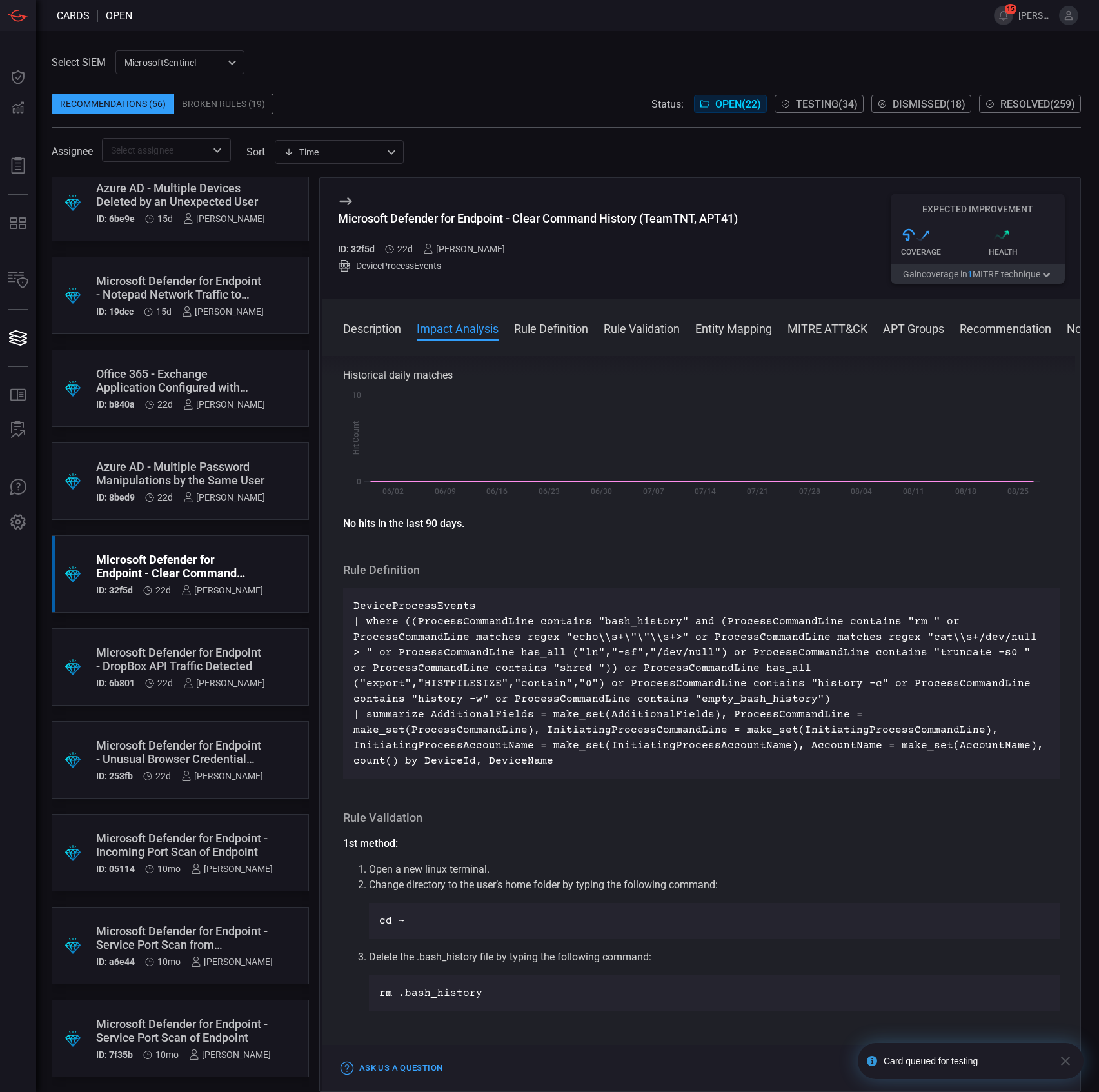
scroll to position [258, 0]
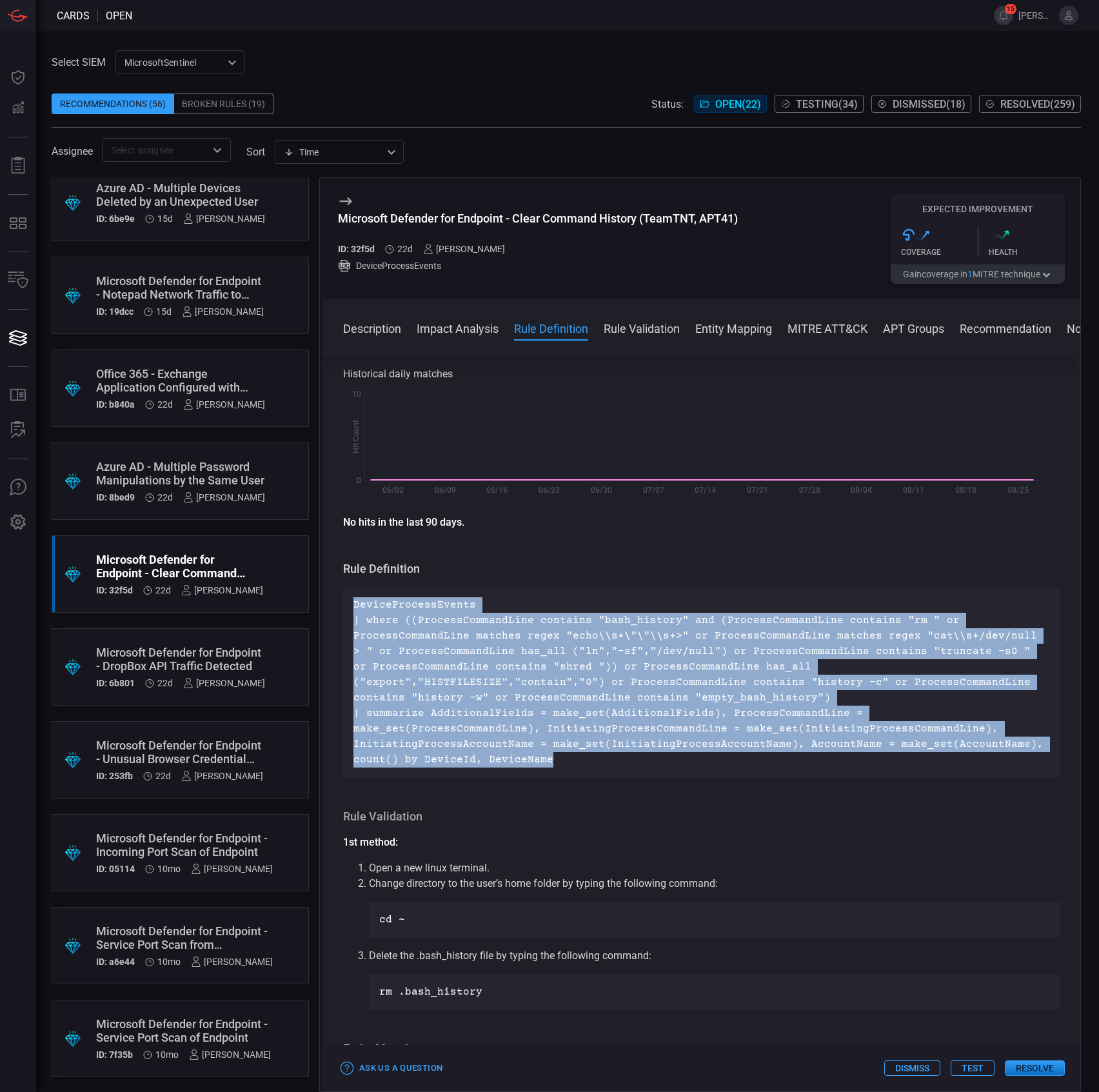
drag, startPoint x: 1028, startPoint y: 749, endPoint x: 347, endPoint y: 601, distance: 696.9
click at [346, 601] on div "DeviceProcessEvents | where ((ProcessCommandLine contains "bash_history" and (P…" at bounding box center [701, 681] width 717 height 191
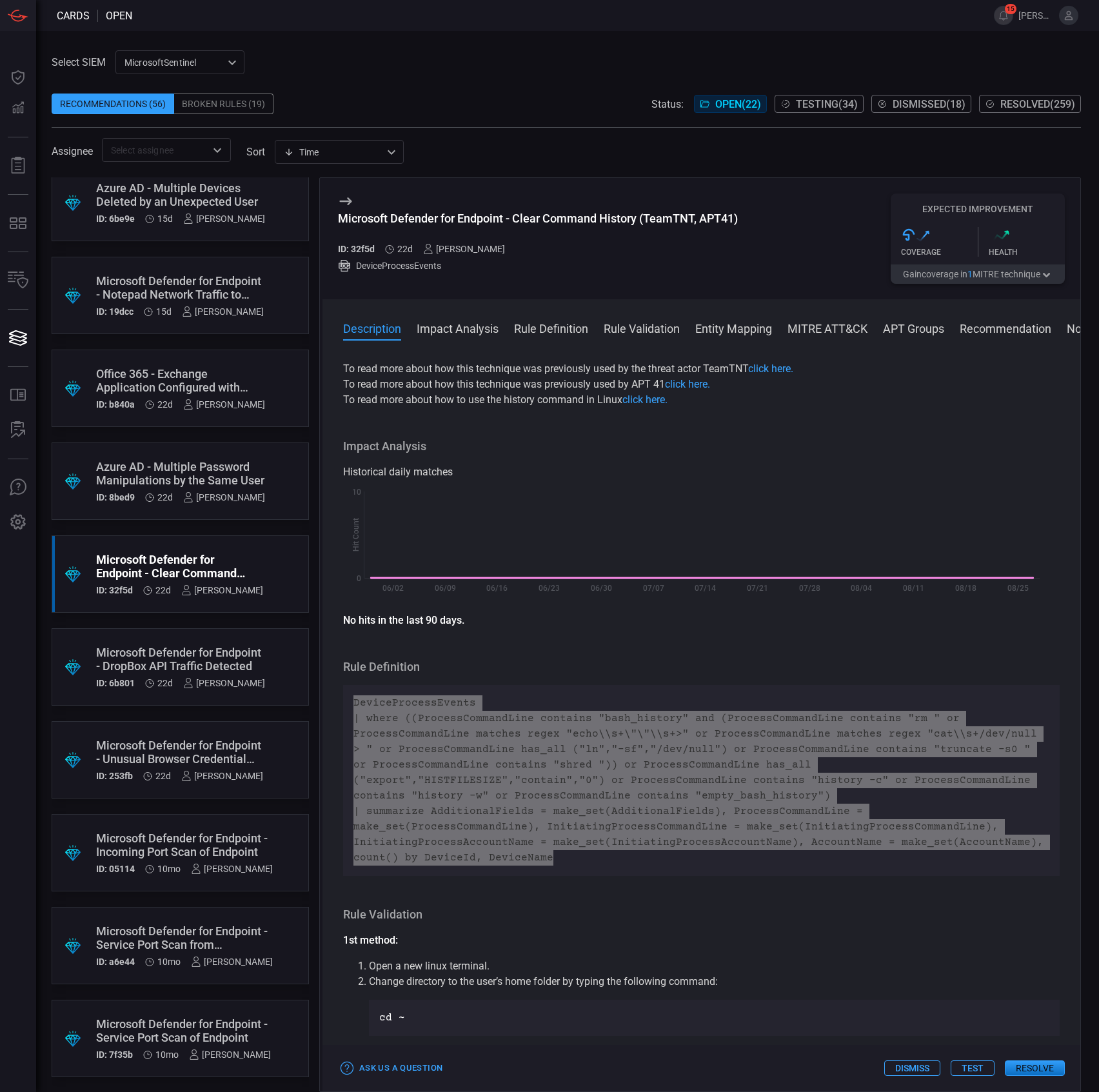
scroll to position [0, 0]
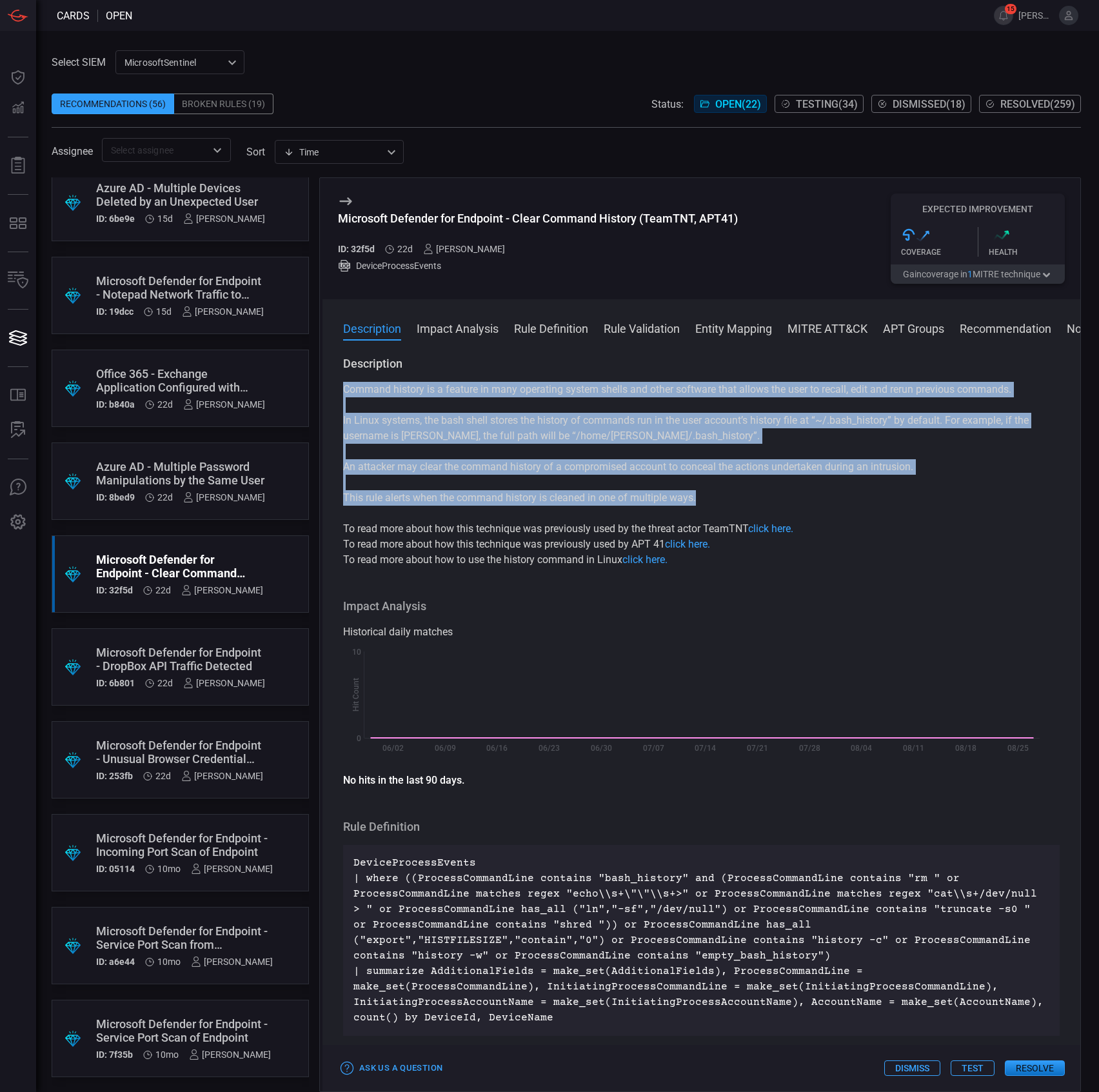
drag, startPoint x: 763, startPoint y: 499, endPoint x: 328, endPoint y: 385, distance: 449.7
click at [328, 385] on div "Description Command history is a feature in many operating system shells and ot…" at bounding box center [701, 721] width 758 height 730
click at [460, 485] on div "Command history is a feature in many operating system shells and other software…" at bounding box center [701, 474] width 717 height 186
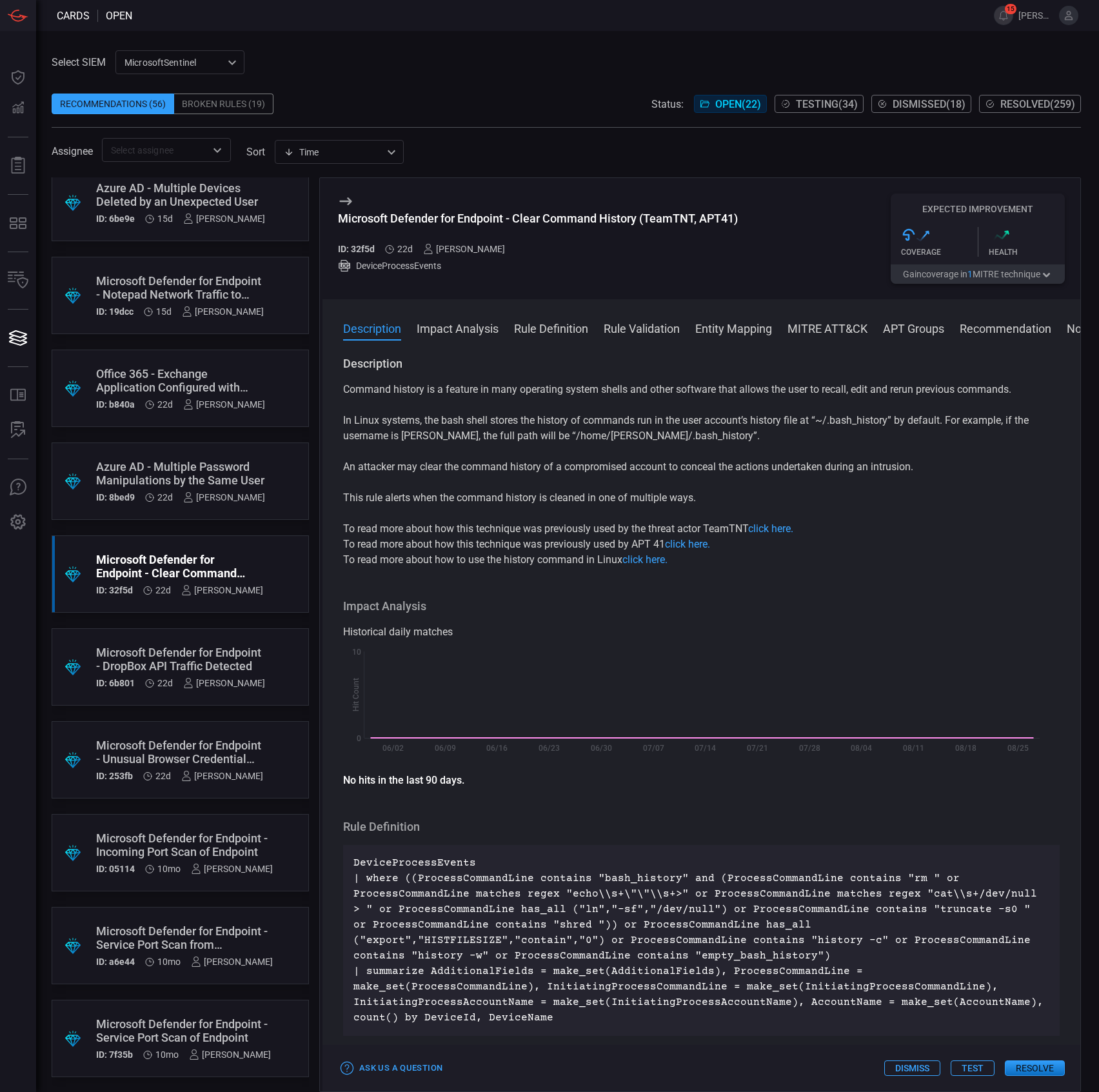
click at [458, 499] on p "This rule alerts when the command history is cleaned in one of multiple ways." at bounding box center [701, 498] width 717 height 16
click at [412, 905] on p "DeviceProcessEvents | where ((ProcessCommandLine contains "bash_history" and (P…" at bounding box center [701, 940] width 696 height 170
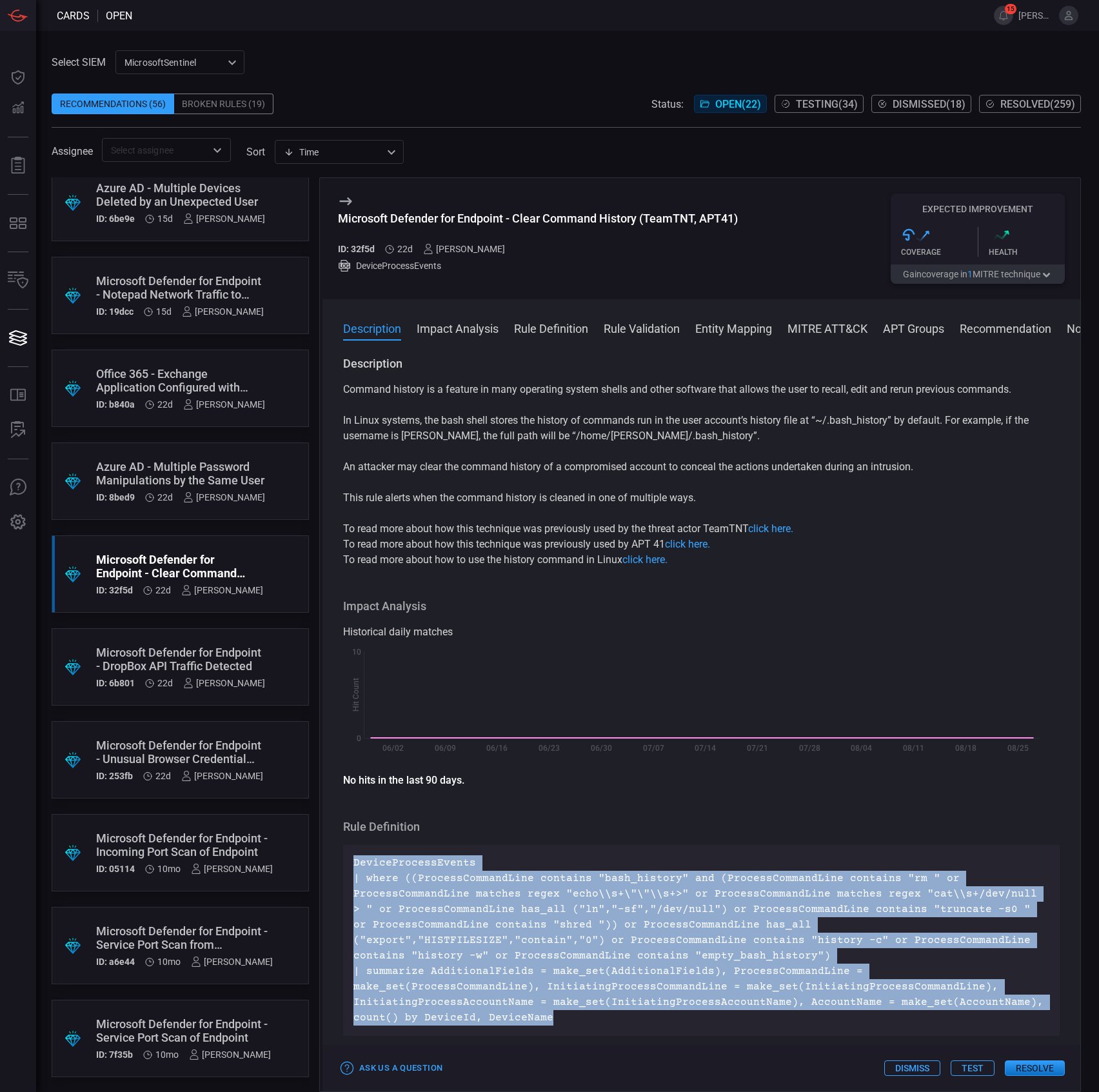
drag, startPoint x: 354, startPoint y: 859, endPoint x: 1028, endPoint y: 1004, distance: 689.4
click at [1028, 1004] on p "DeviceProcessEvents | where ((ProcessCommandLine contains "bash_history" and (P…" at bounding box center [701, 940] width 696 height 170
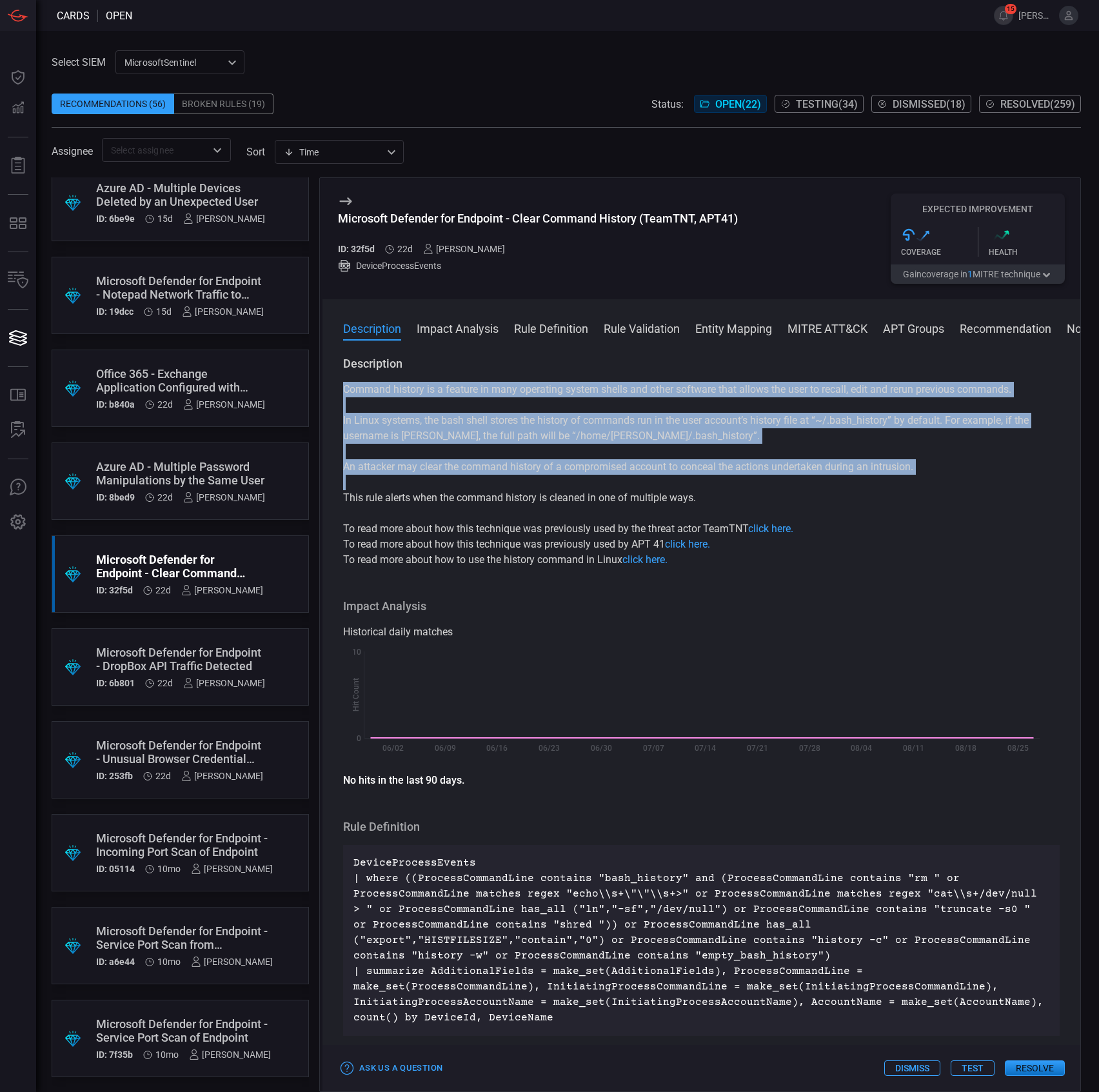
drag, startPoint x: 720, startPoint y: 506, endPoint x: 342, endPoint y: 387, distance: 396.3
click at [342, 387] on div "Description Command history is a feature in many operating system shells and ot…" at bounding box center [701, 721] width 758 height 730
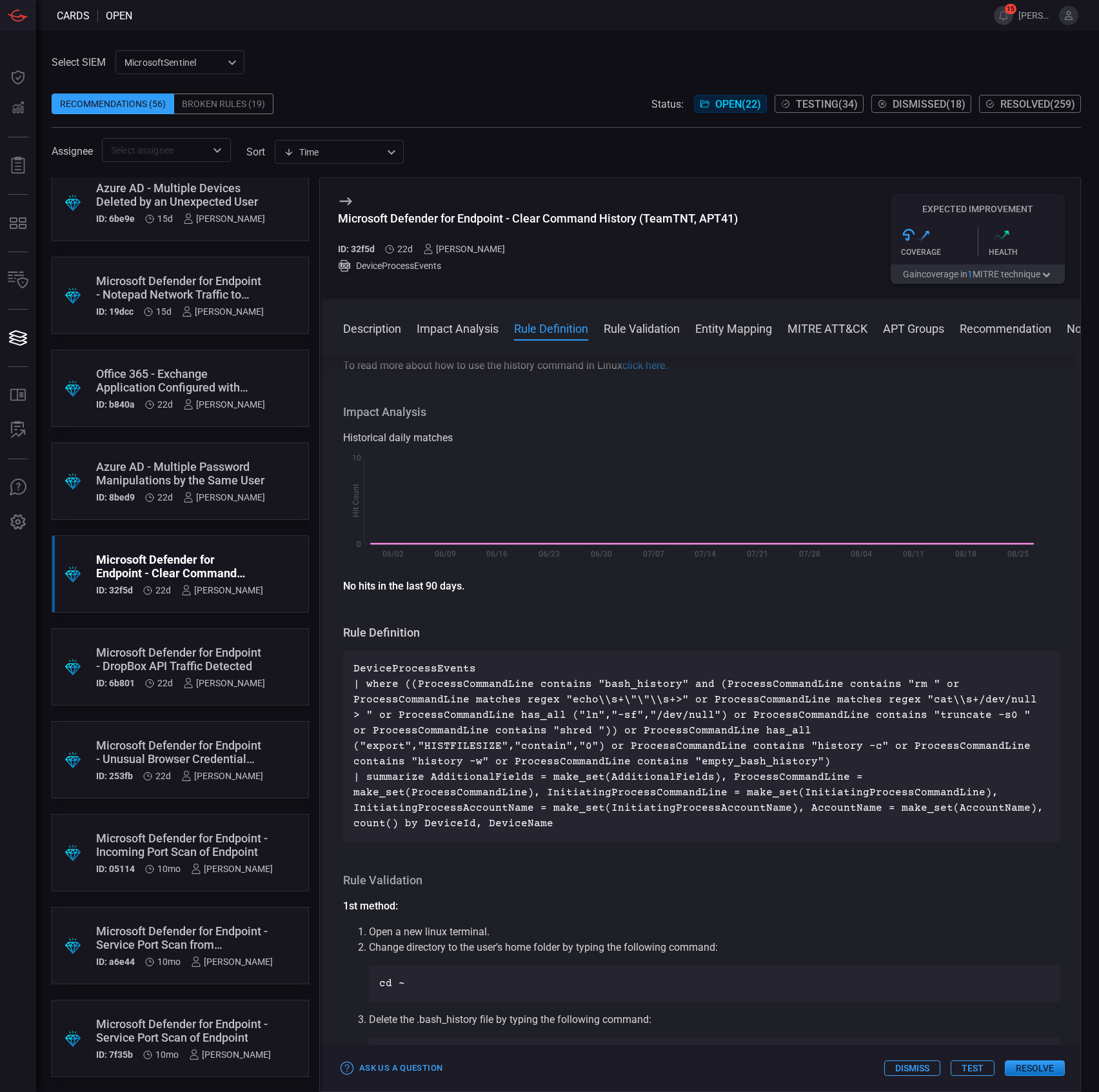
scroll to position [429, 0]
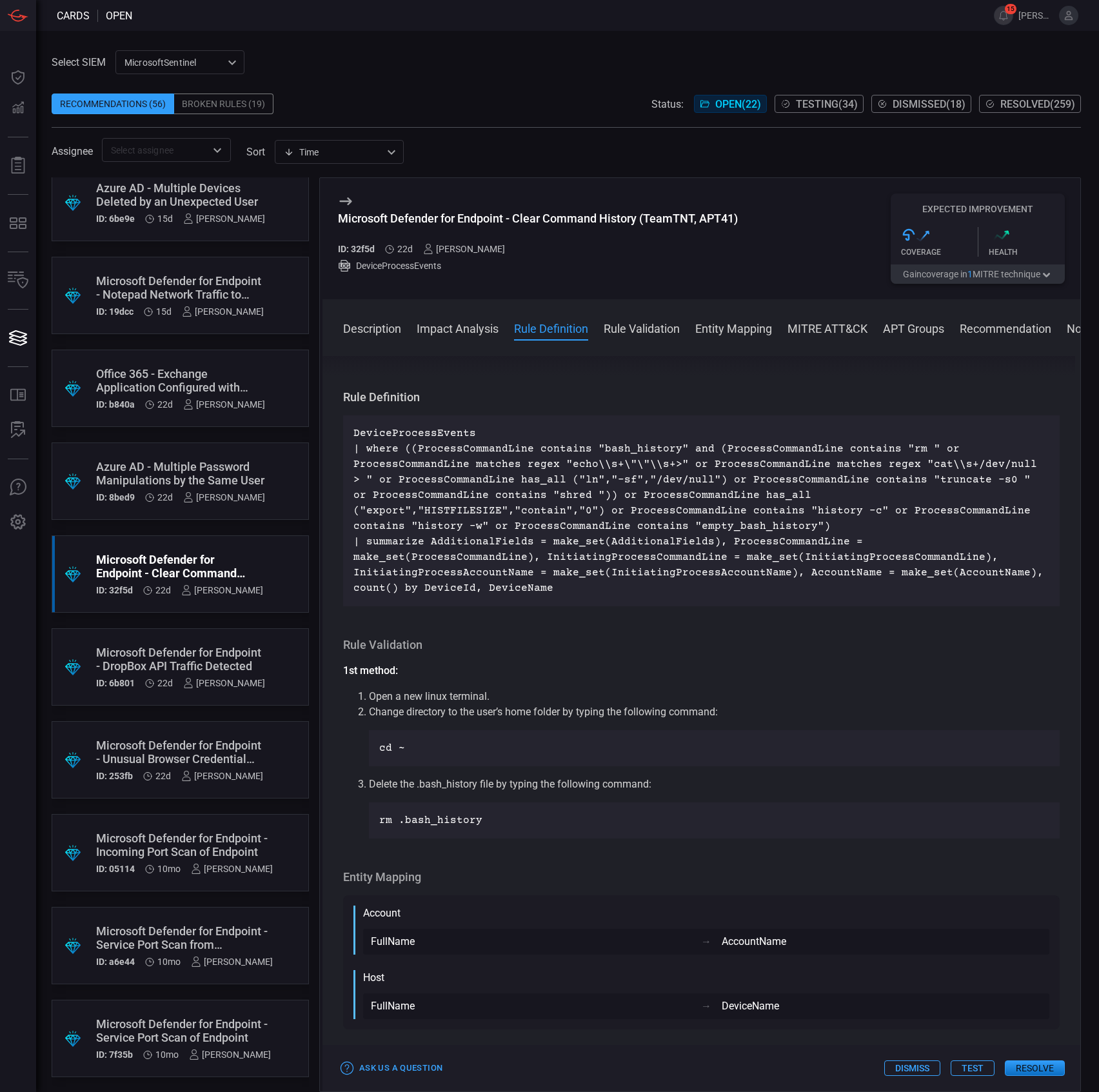
click at [797, 520] on p "DeviceProcessEvents | where ((ProcessCommandLine contains "bash_history" and (P…" at bounding box center [701, 510] width 696 height 170
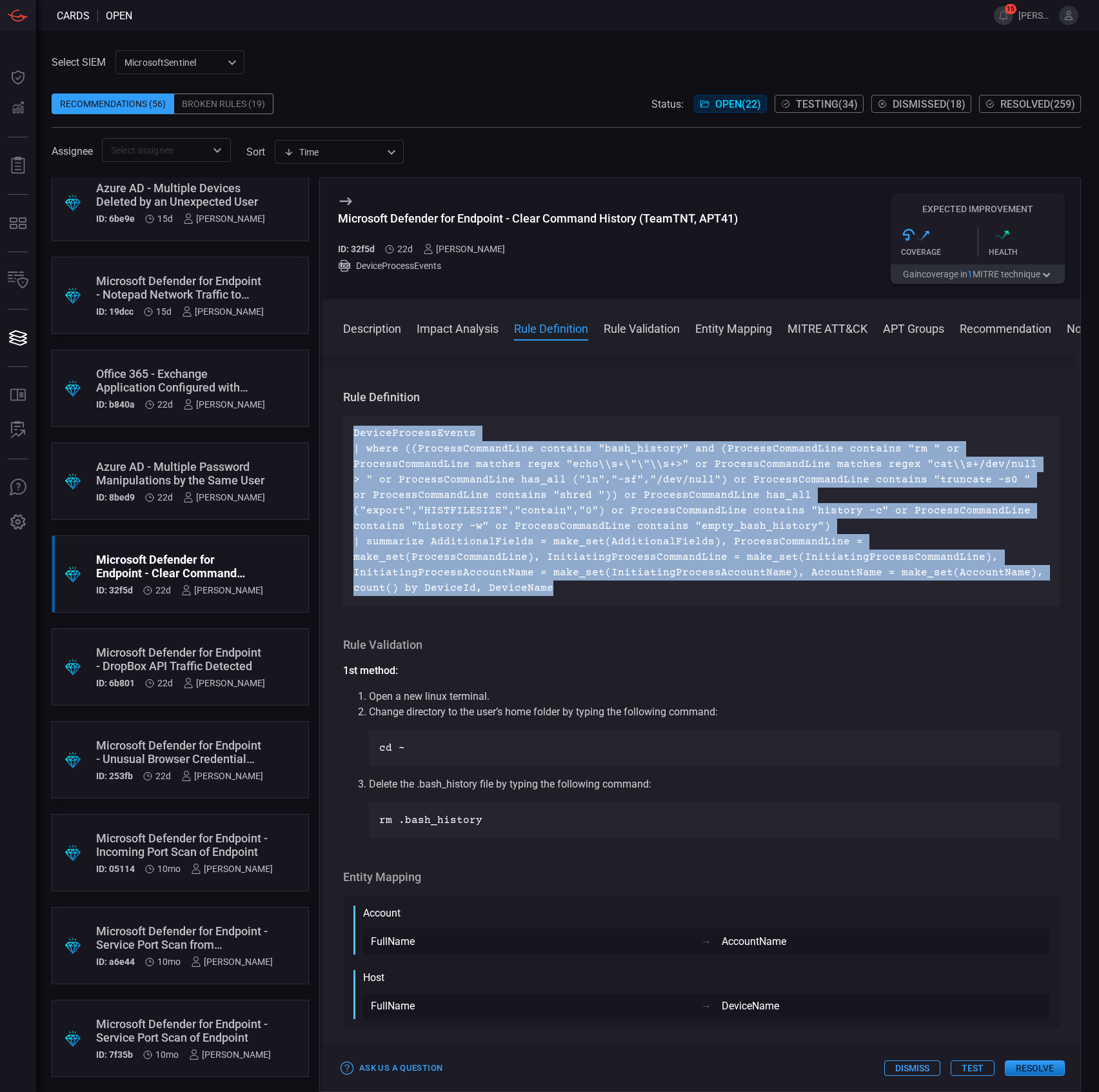
drag, startPoint x: 1038, startPoint y: 577, endPoint x: 351, endPoint y: 434, distance: 701.7
click at [351, 434] on div "DeviceProcessEvents | where ((ProcessCommandLine contains "bash_history" and (P…" at bounding box center [701, 510] width 717 height 191
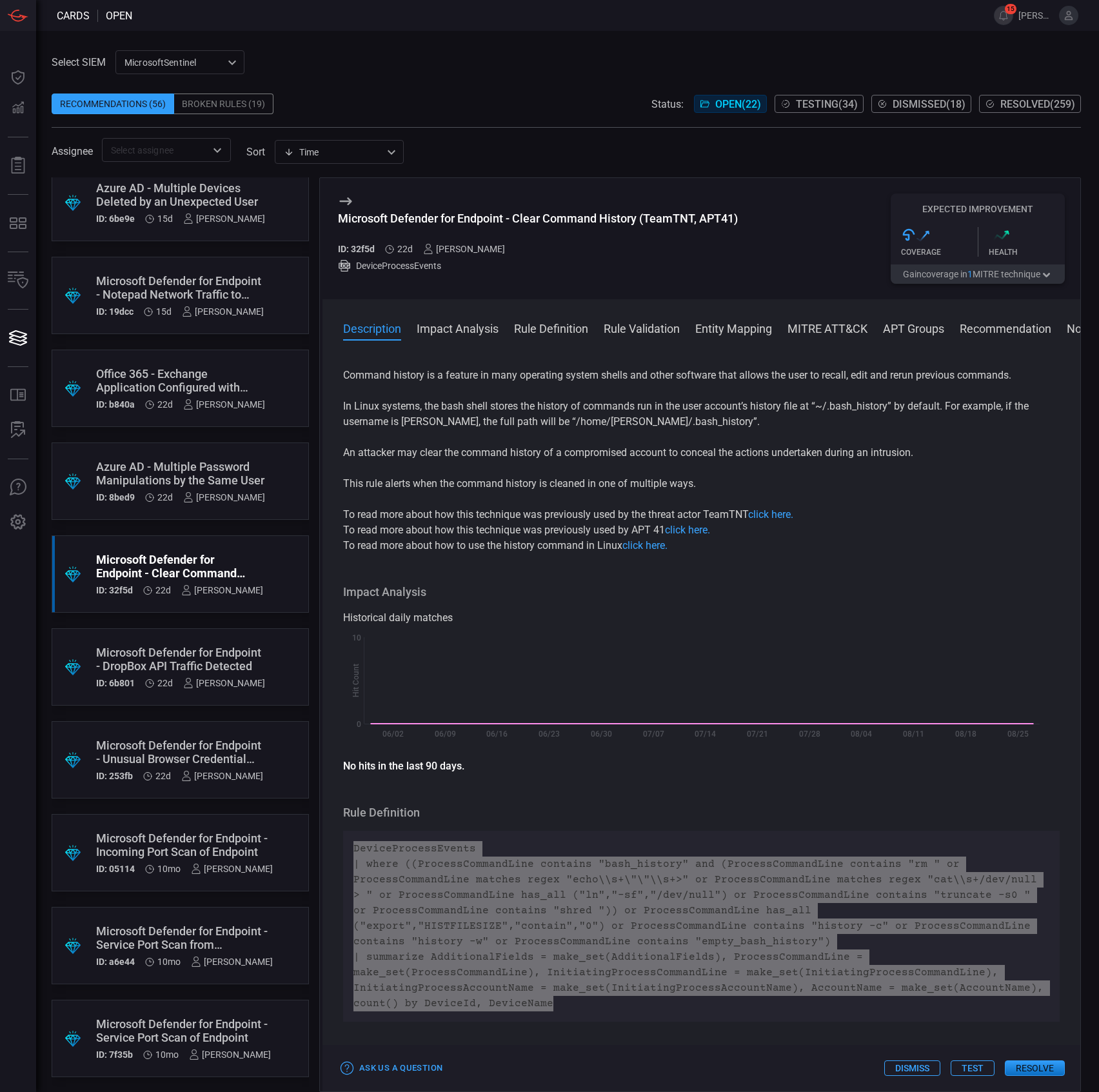
scroll to position [0, 0]
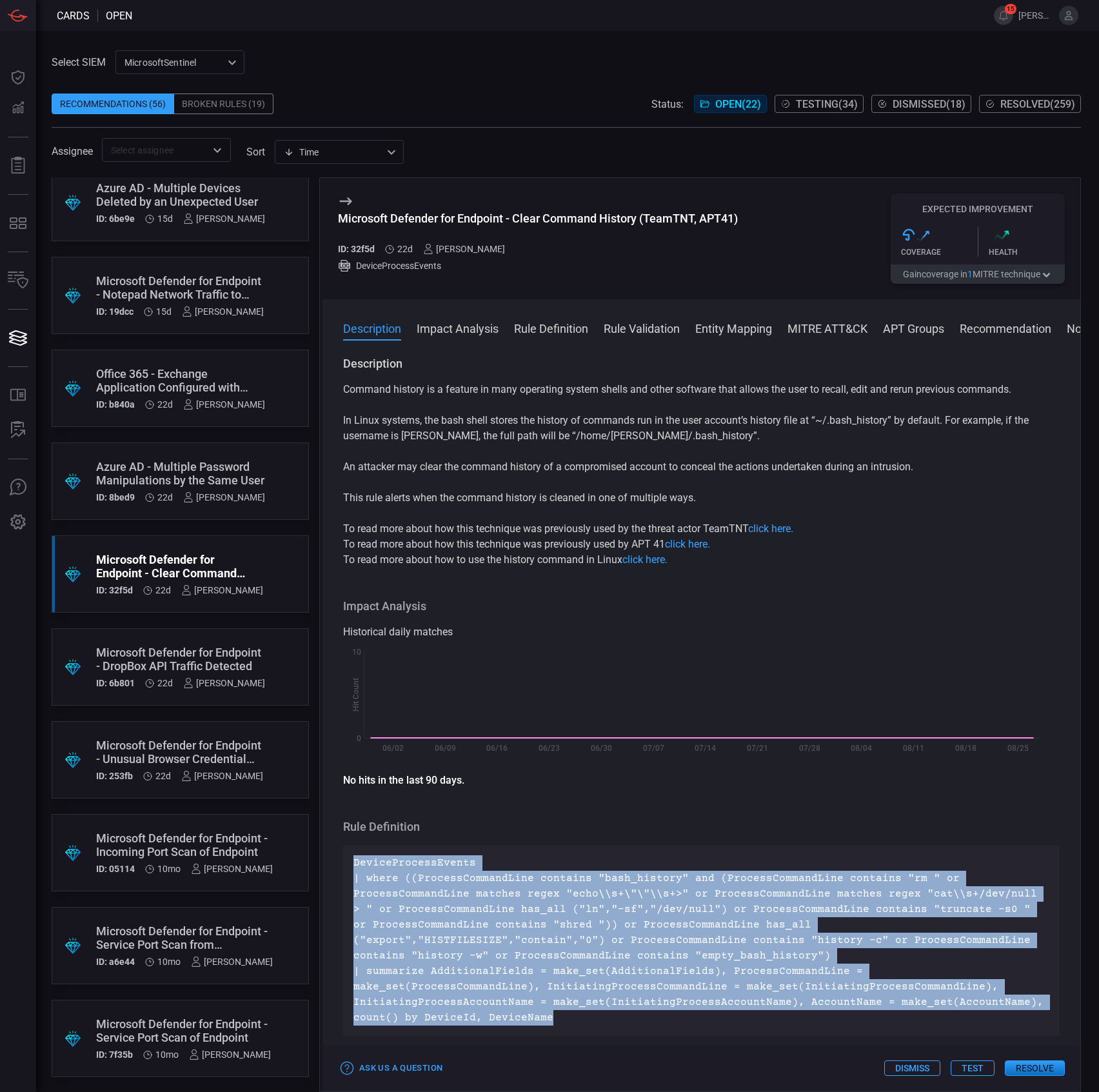
click at [975, 1068] on button "Test" at bounding box center [972, 1068] width 44 height 16
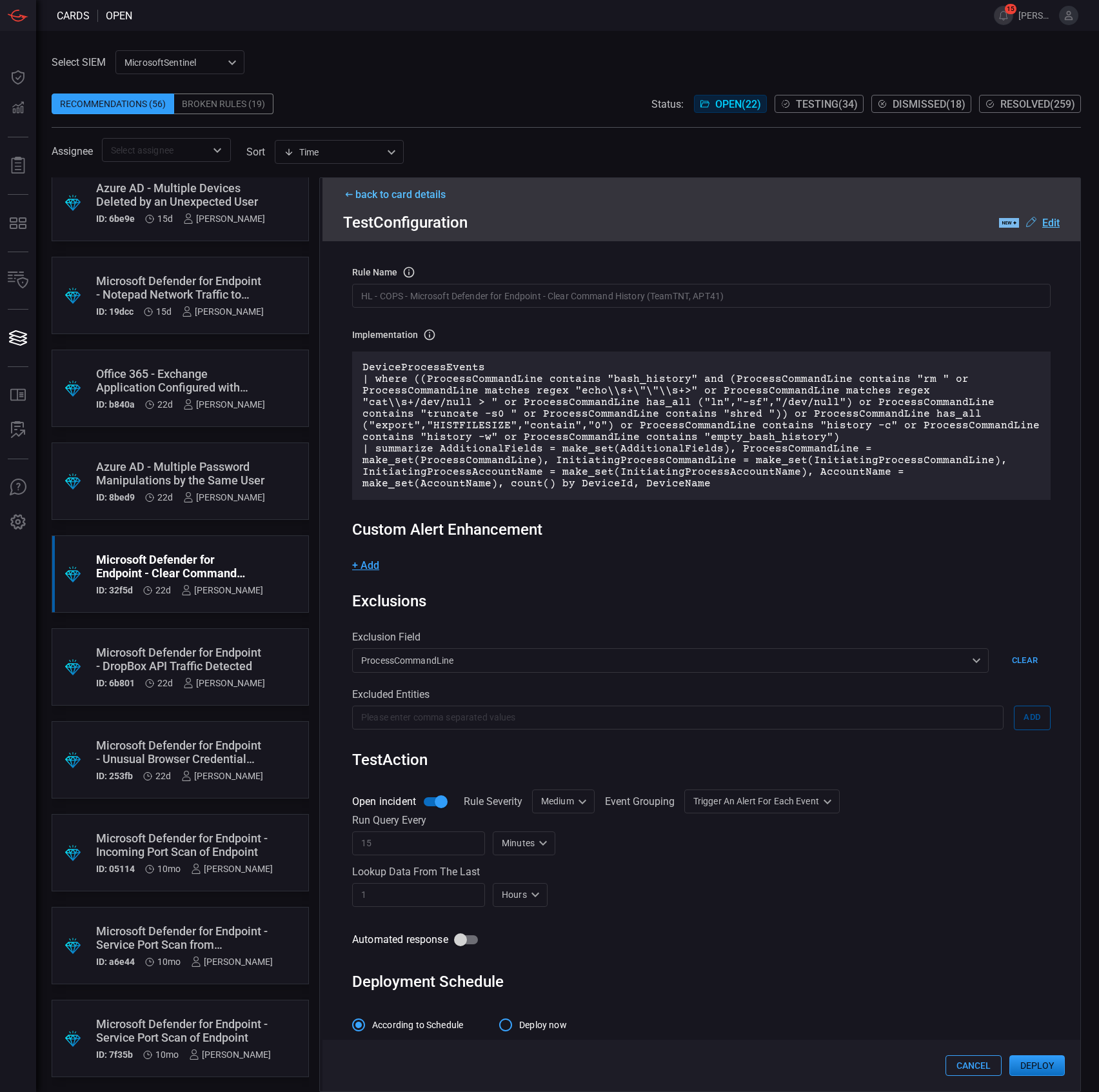
scroll to position [66, 0]
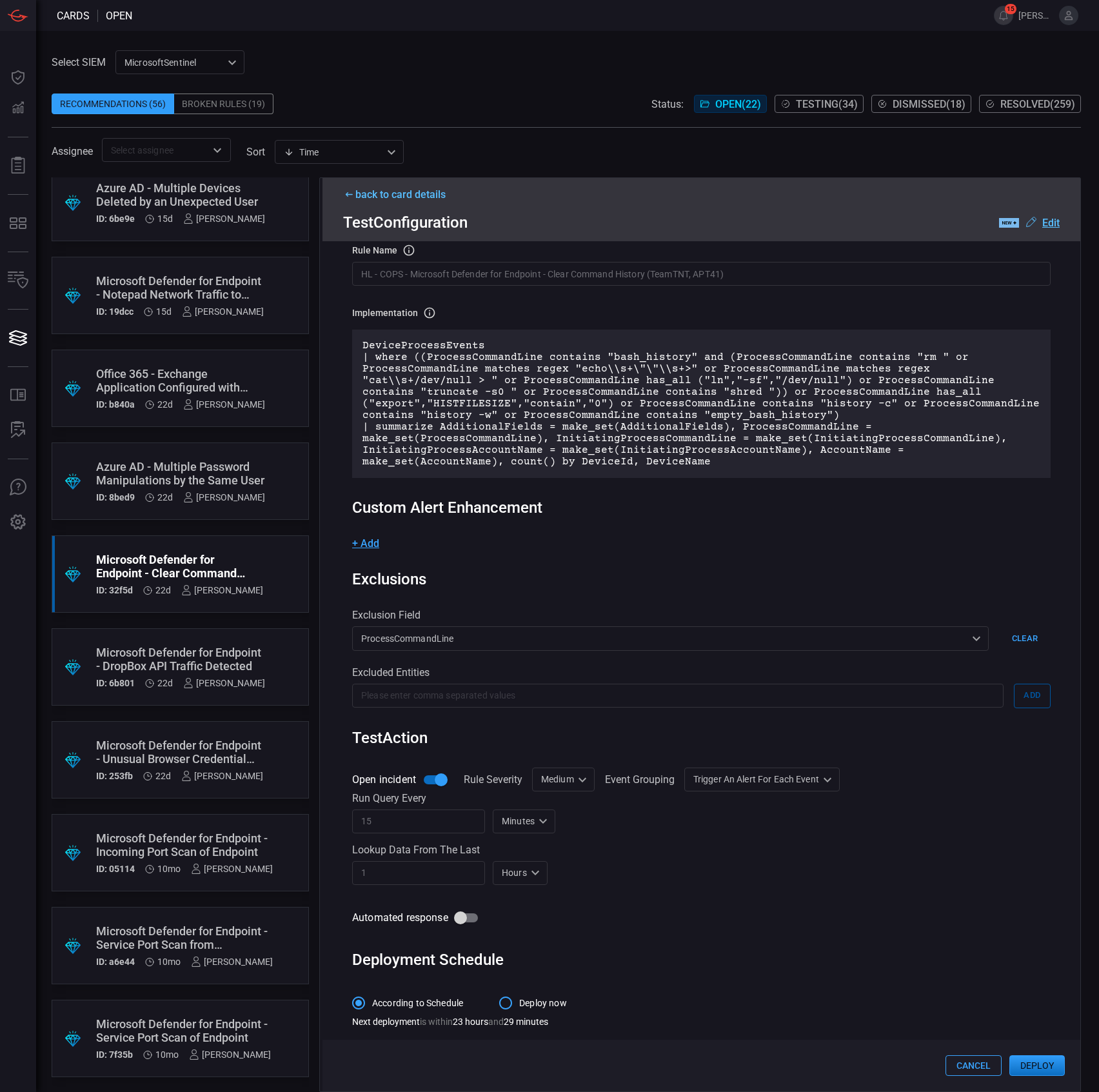
click at [569, 769] on div "Medium Medium ​" at bounding box center [563, 779] width 63 height 23
click at [577, 798] on li "Informational" at bounding box center [565, 806] width 76 height 22
type input "Informational"
click at [749, 779] on div "Trigger an alert for each event AlertPerResult ​" at bounding box center [785, 779] width 155 height 23
click at [753, 810] on div "Group all events into a single alert" at bounding box center [784, 806] width 141 height 14
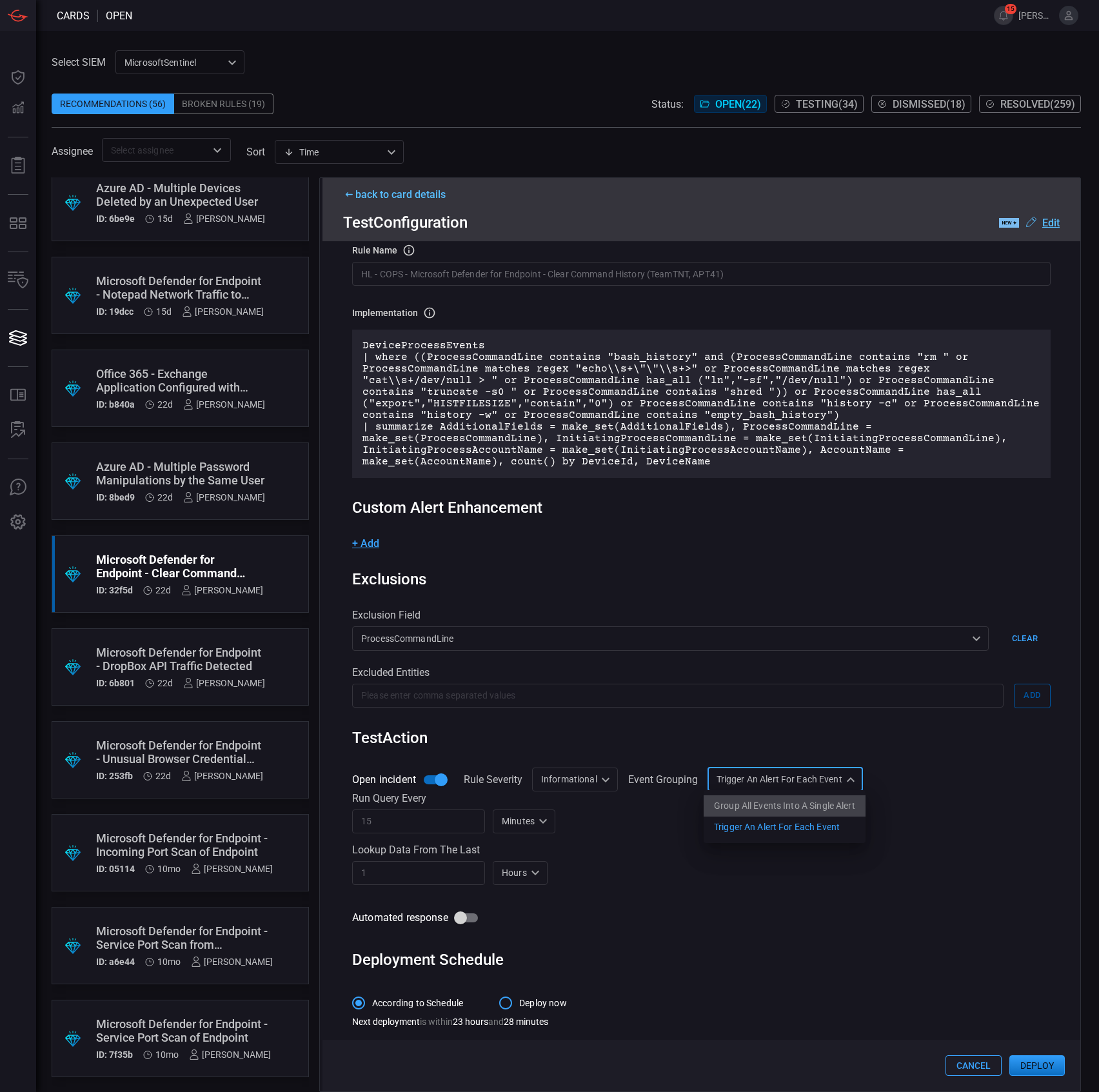
type input "SingleAlert"
click at [646, 839] on div "Run query every 15 ​ Minutes M ​ Lookup data from the last 1 ​ Hours H ​" at bounding box center [701, 838] width 698 height 93
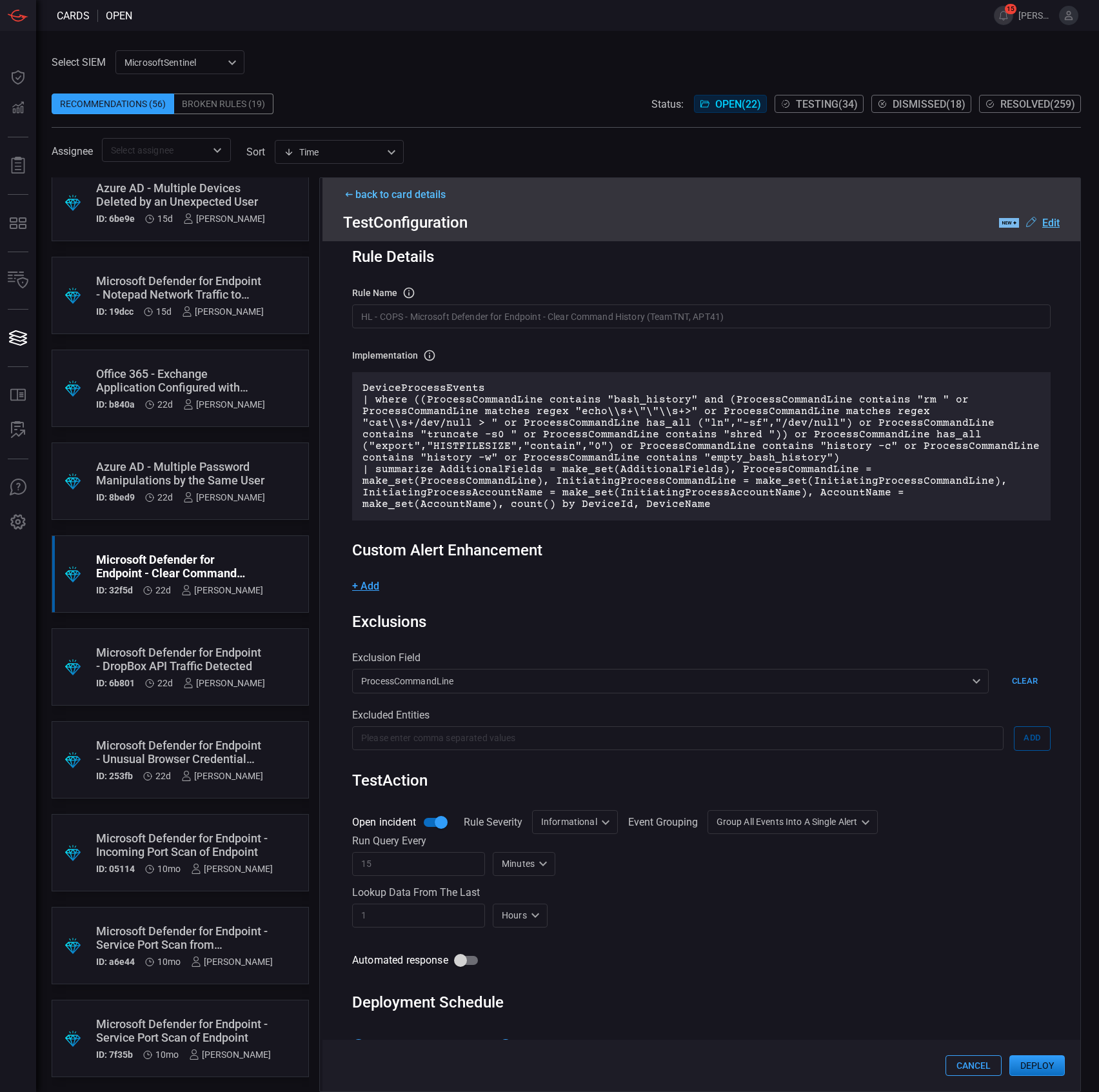
scroll to position [0, 0]
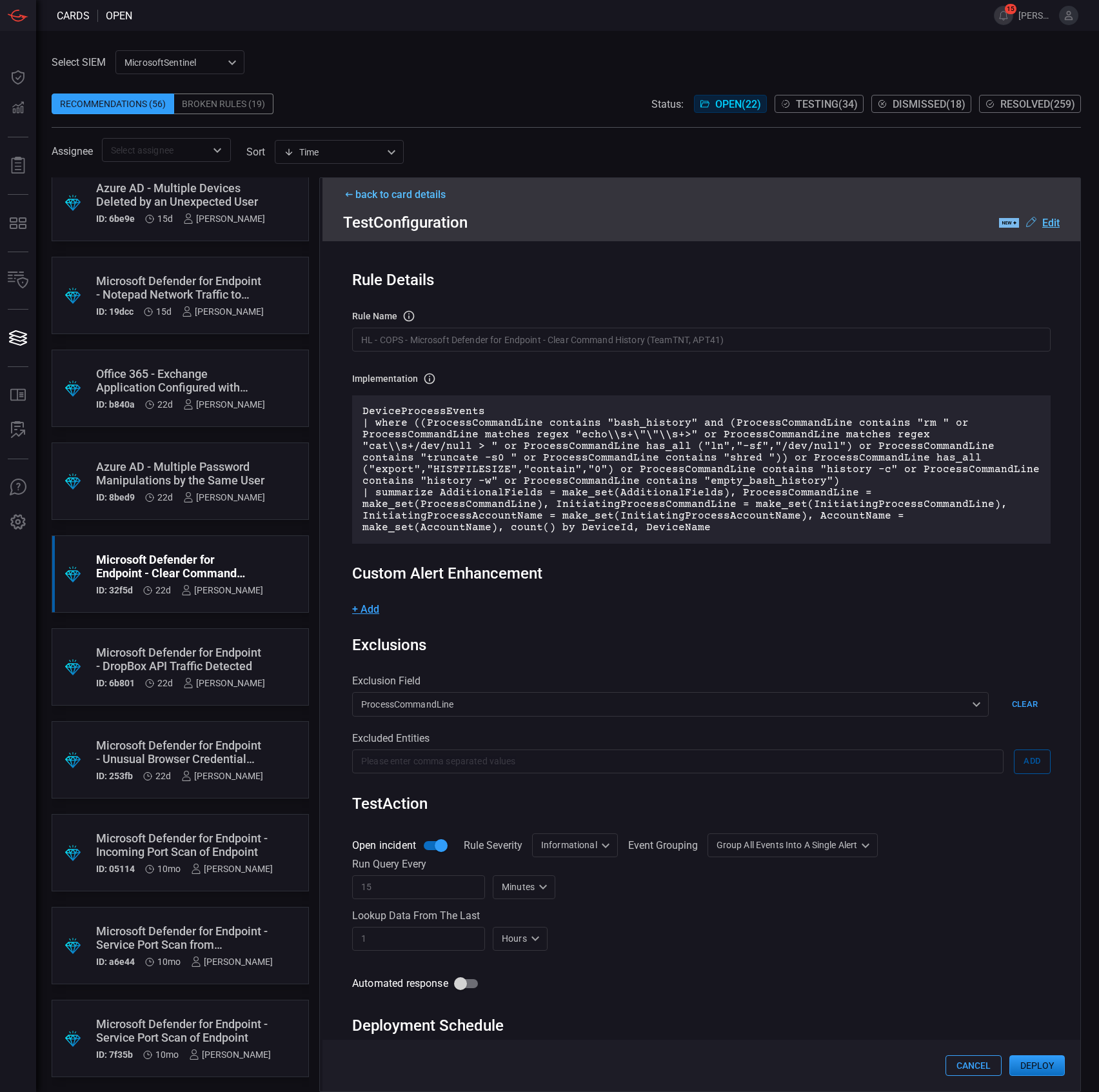
click at [486, 338] on input "HL - COPS - Microsoft Defender for Endpoint - Clear Command History (TeamTNT, A…" at bounding box center [701, 339] width 698 height 23
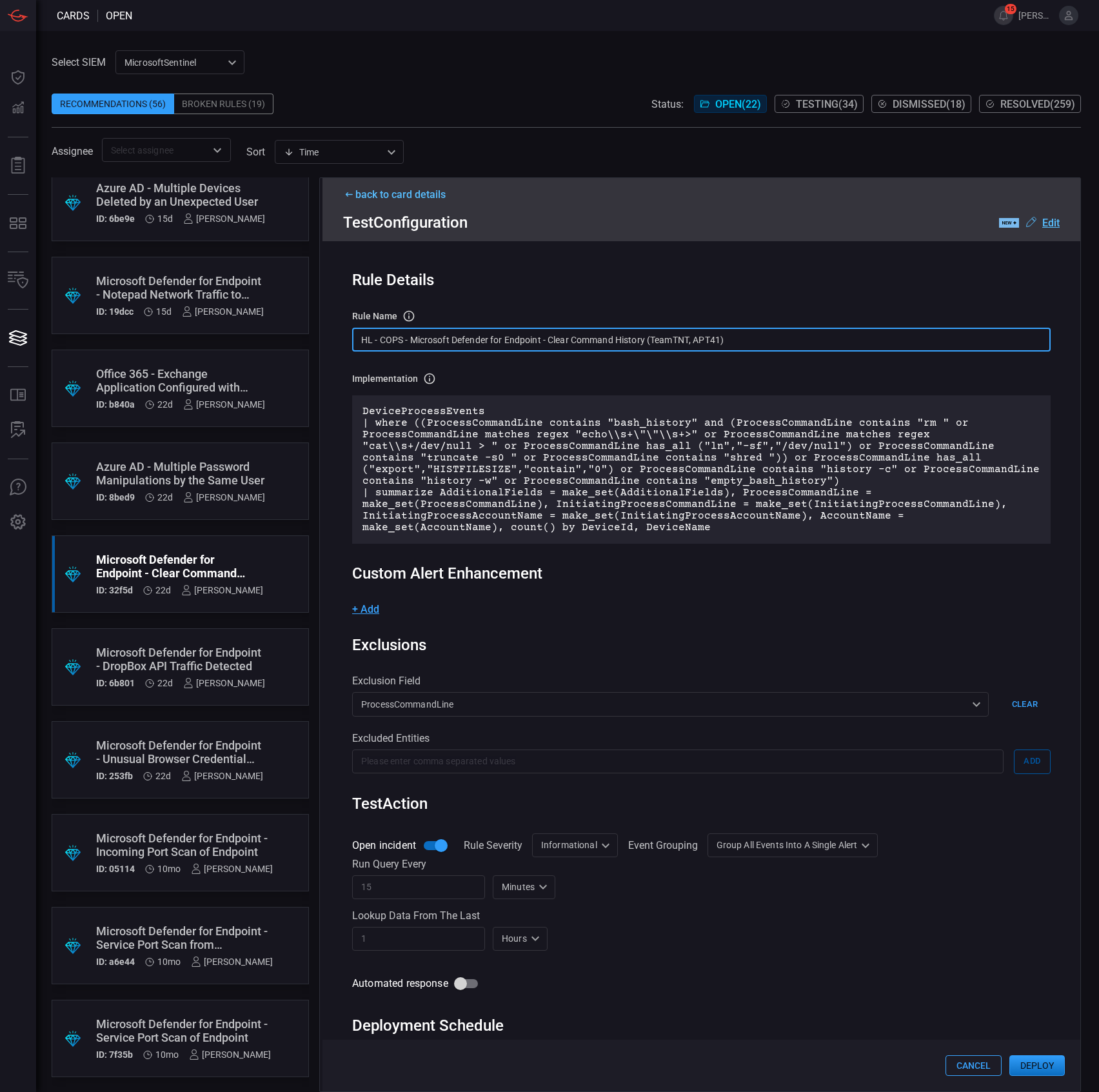
click at [488, 338] on input "HL - COPS - Microsoft Defender for Endpoint - Clear Command History (TeamTNT, A…" at bounding box center [701, 339] width 698 height 23
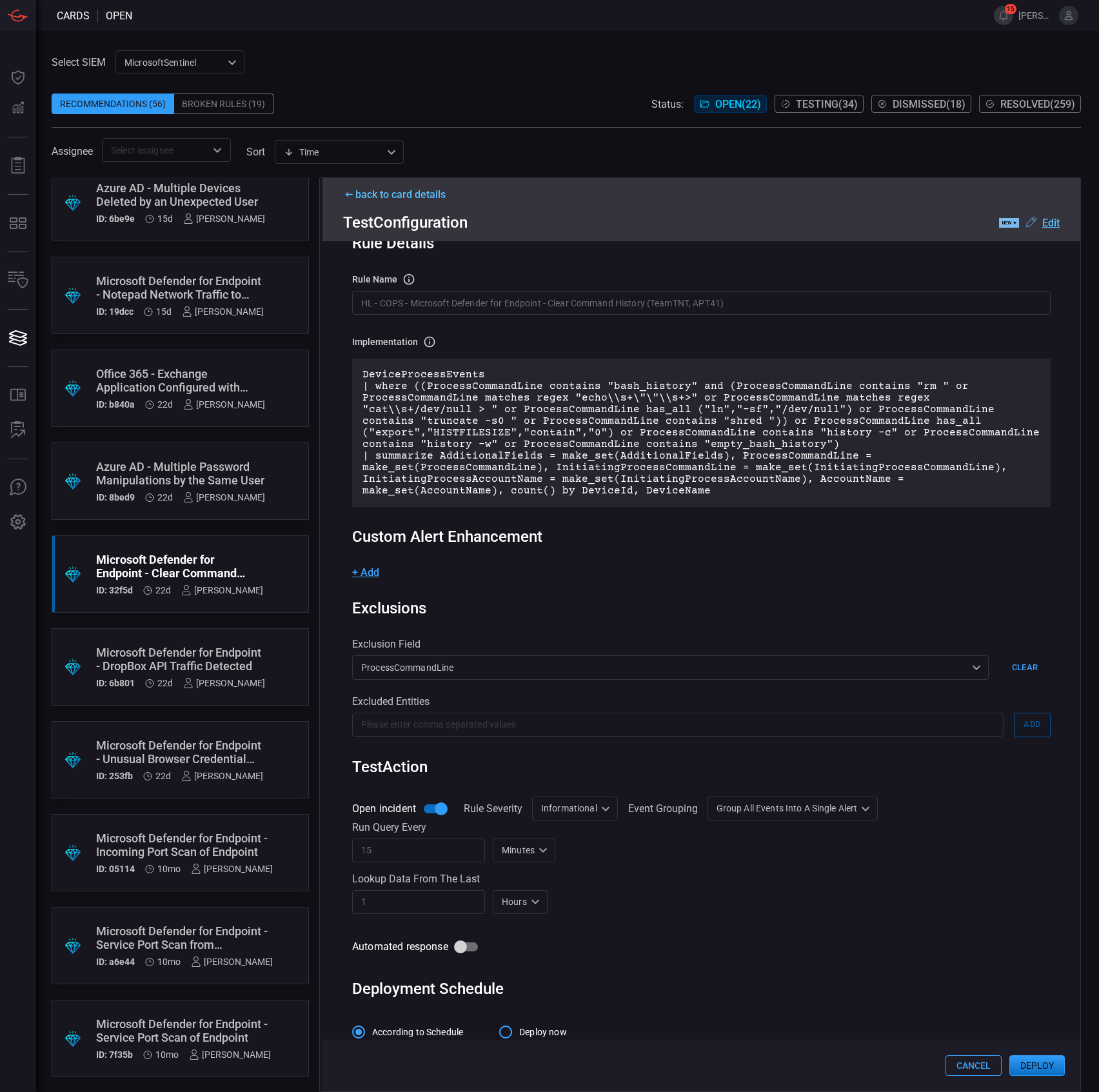
scroll to position [66, 0]
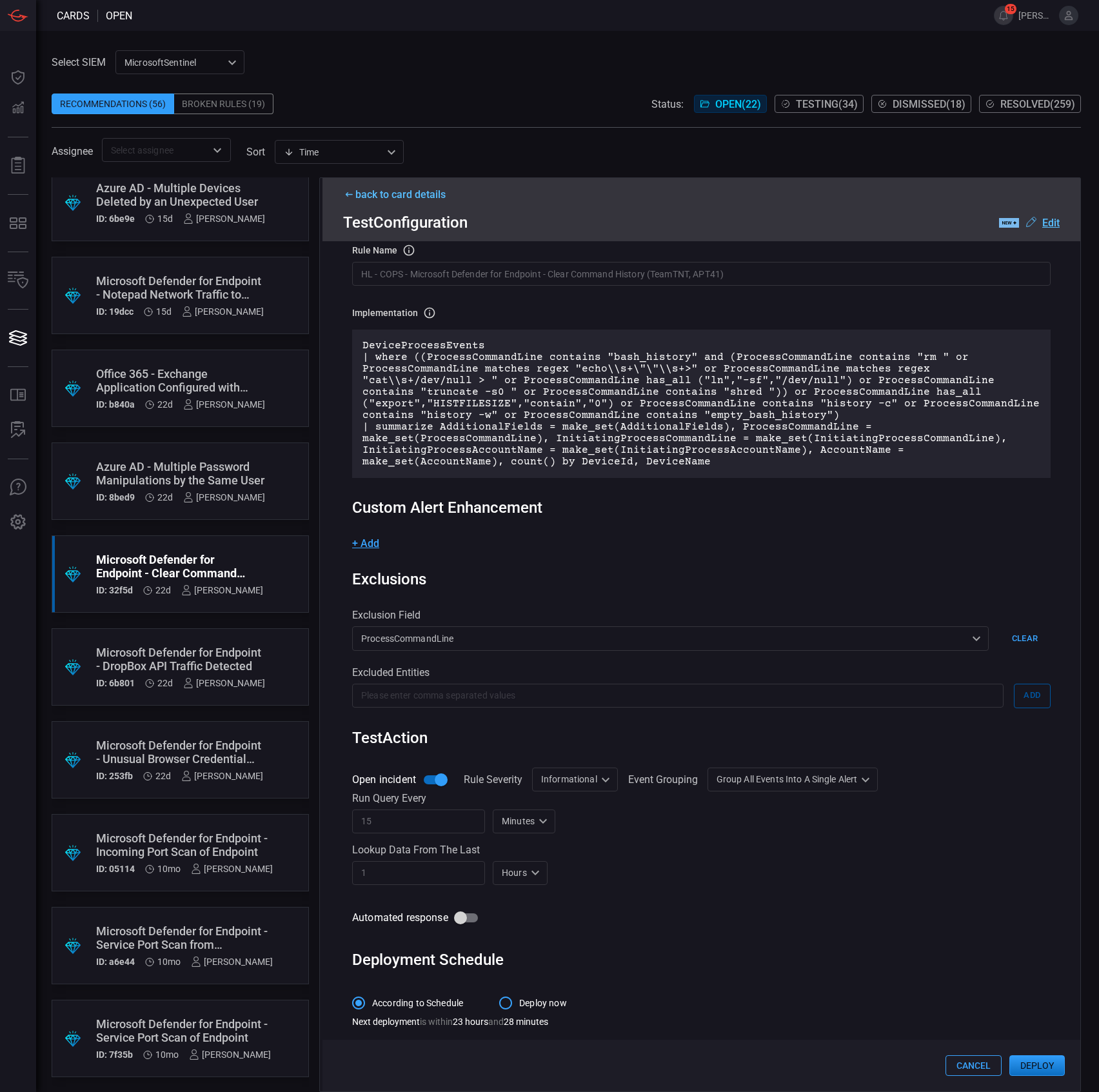
click at [1040, 1071] on button "Deploy" at bounding box center [1036, 1065] width 56 height 21
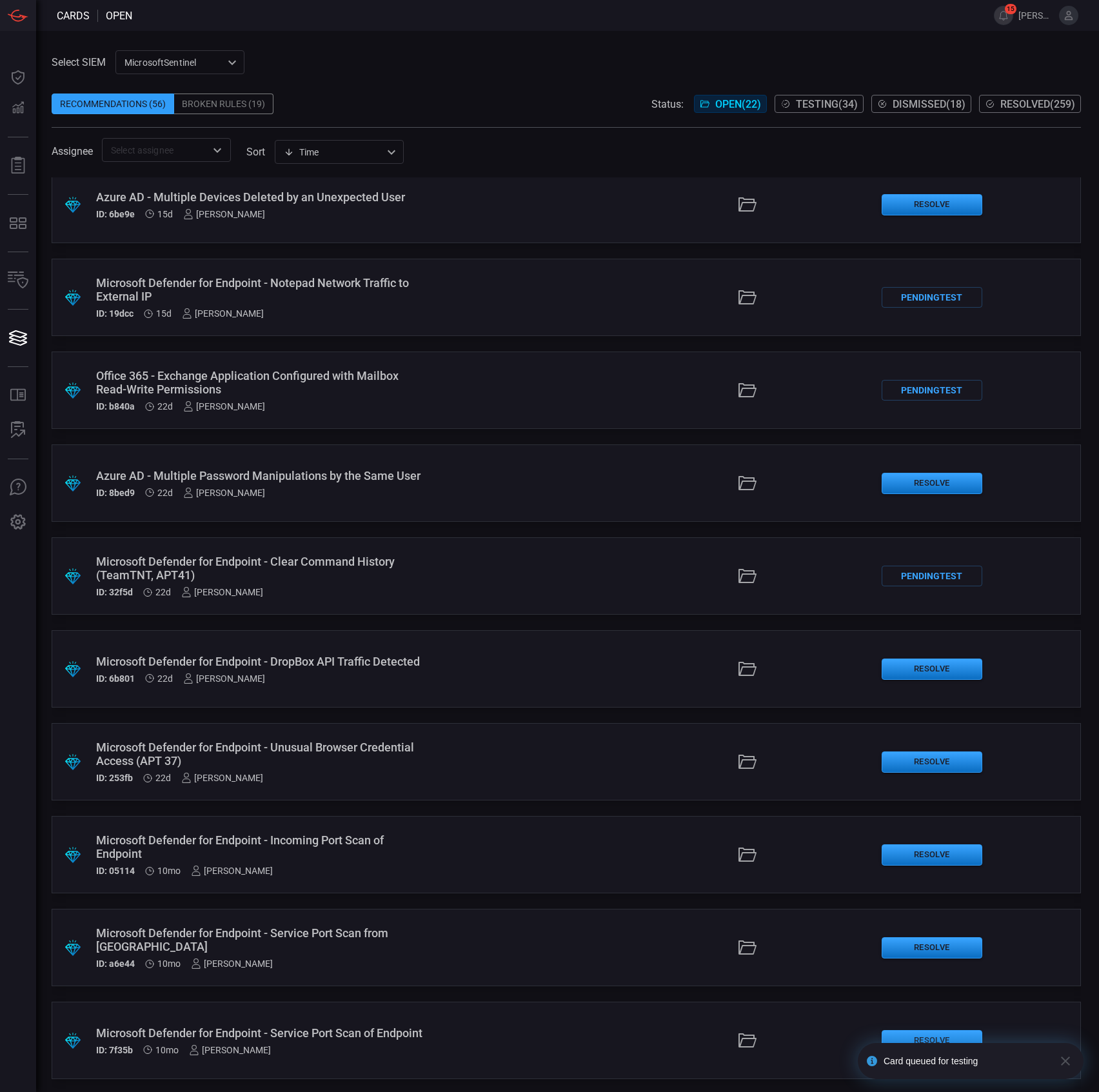
scroll to position [1128, 0]
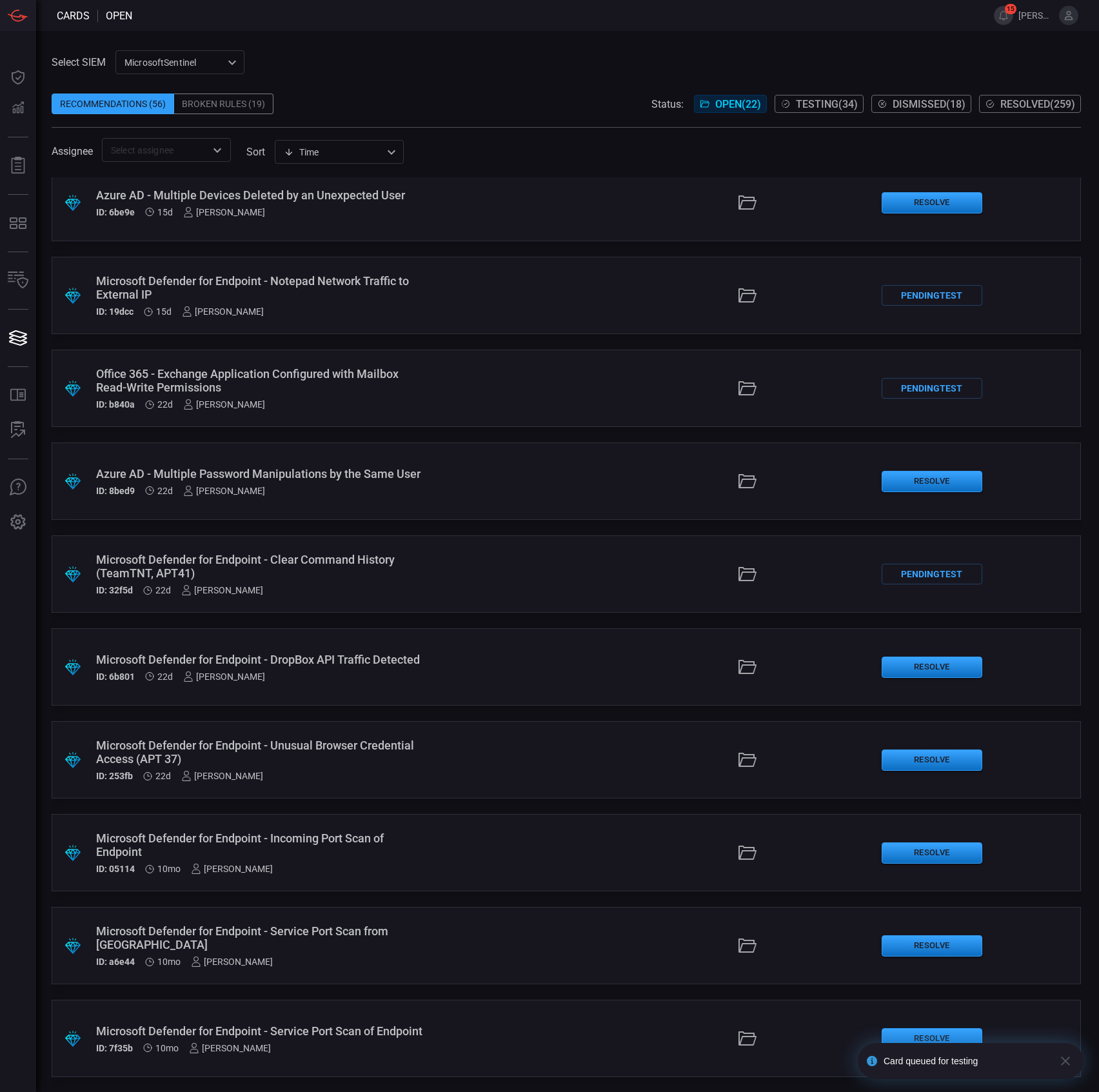
click at [335, 666] on div "Microsoft Defender for Endpoint - DropBox API Traffic Detected" at bounding box center [261, 660] width 330 height 14
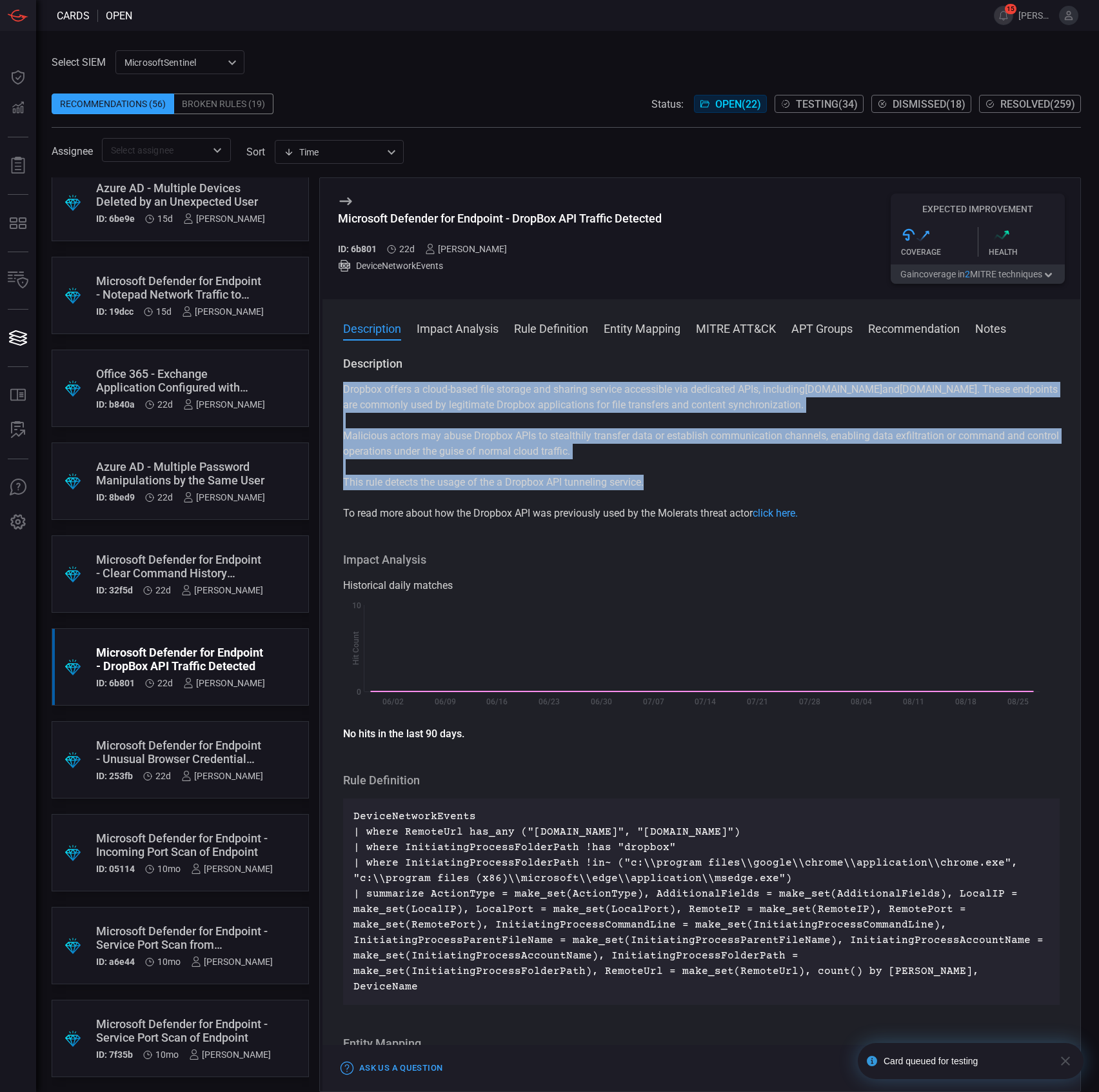
drag, startPoint x: 668, startPoint y: 480, endPoint x: 333, endPoint y: 393, distance: 346.1
click at [333, 393] on div "Description Dropbox offers a cloud-based file storage and sharing service acces…" at bounding box center [701, 721] width 758 height 730
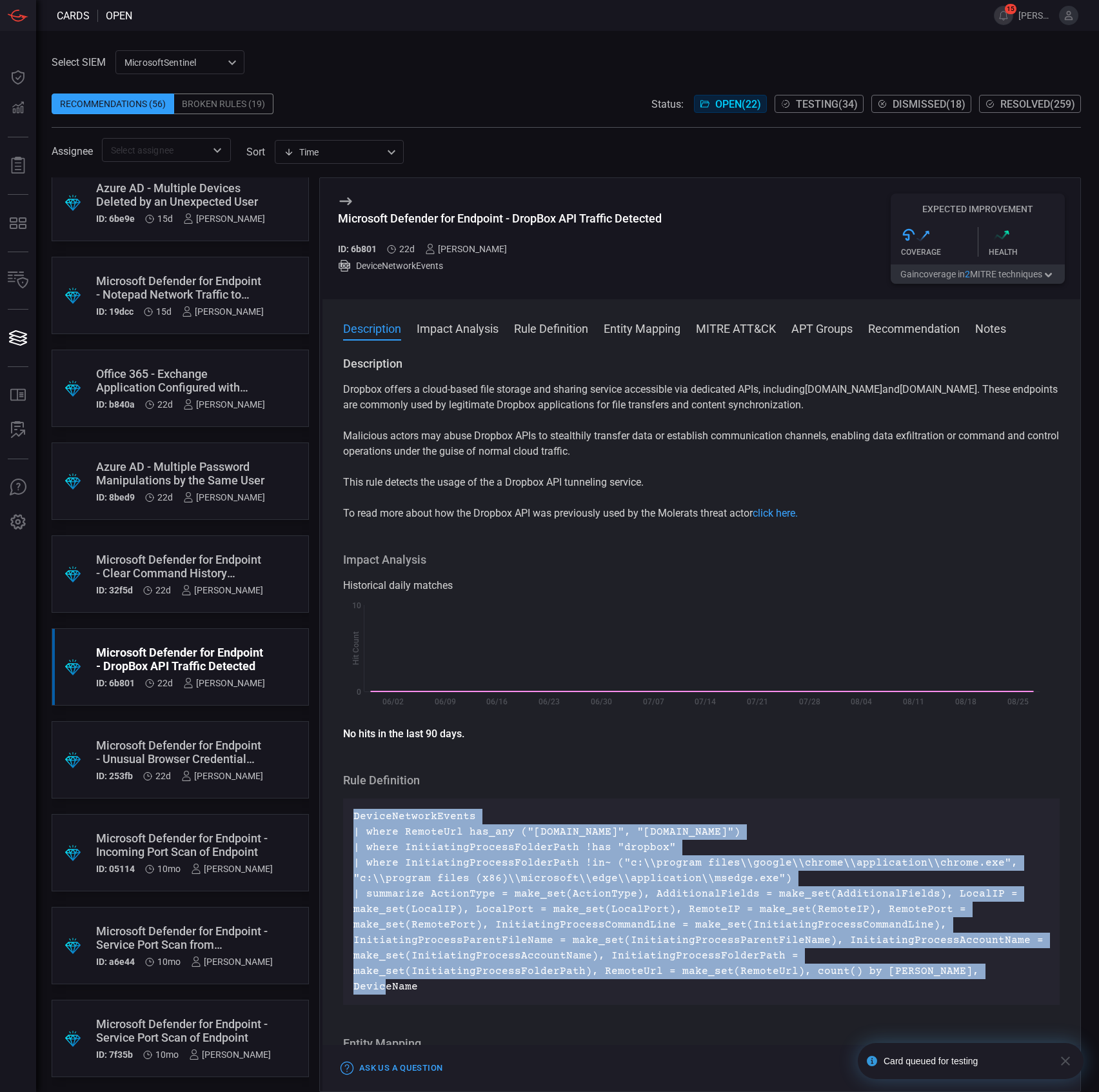
drag, startPoint x: 767, startPoint y: 975, endPoint x: 354, endPoint y: 815, distance: 442.9
click at [354, 815] on p "DeviceNetworkEvents | where RemoteUrl has_any ("[DOMAIN_NAME]", "[DOMAIN_NAME]"…" at bounding box center [701, 901] width 696 height 186
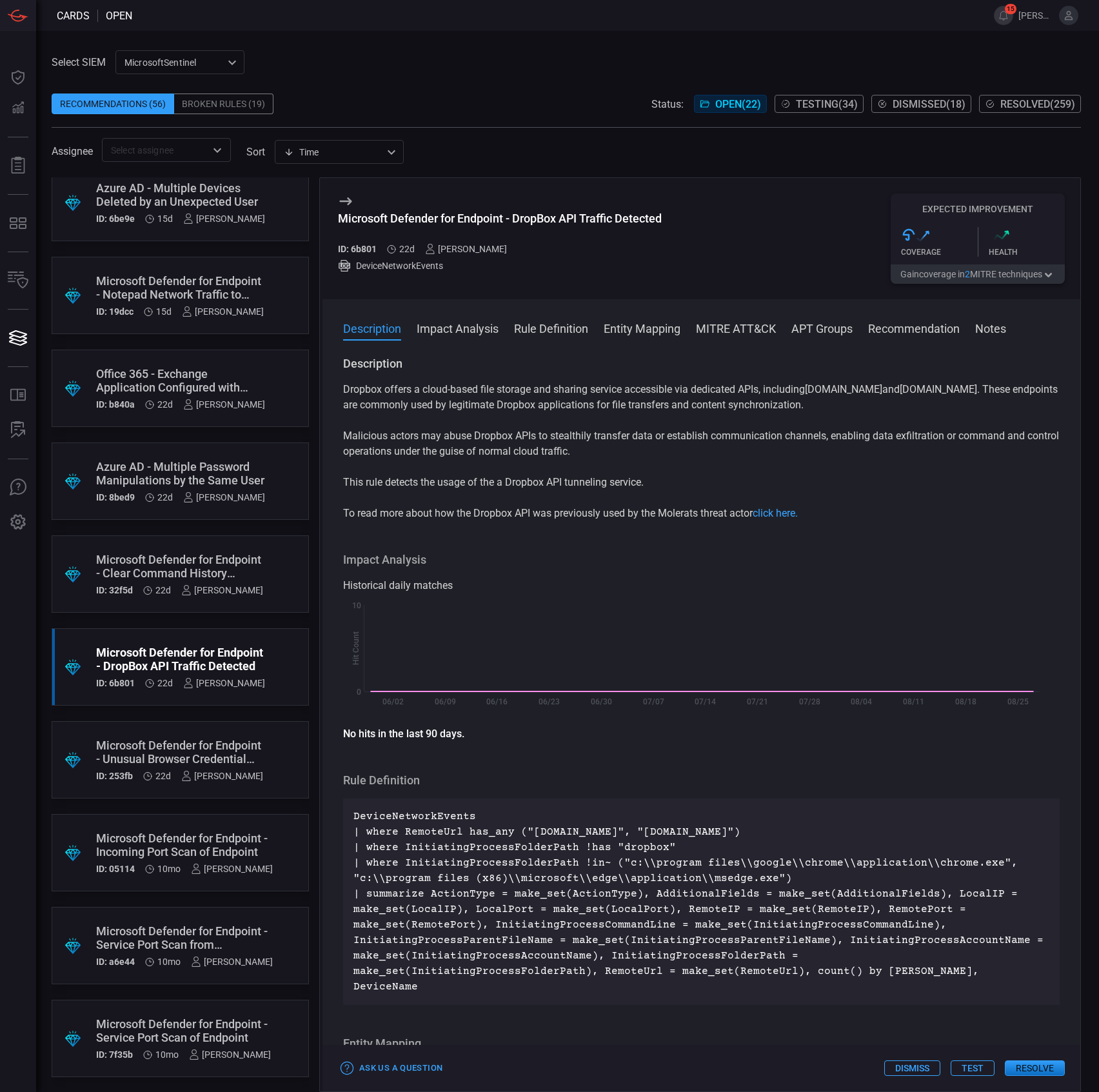
click at [437, 468] on div "Dropbox offers a cloud-based file storage and sharing service accessible via de…" at bounding box center [701, 451] width 717 height 139
click at [429, 488] on p "This rule detects the usage of the a Dropbox API tunneling service." at bounding box center [701, 482] width 717 height 16
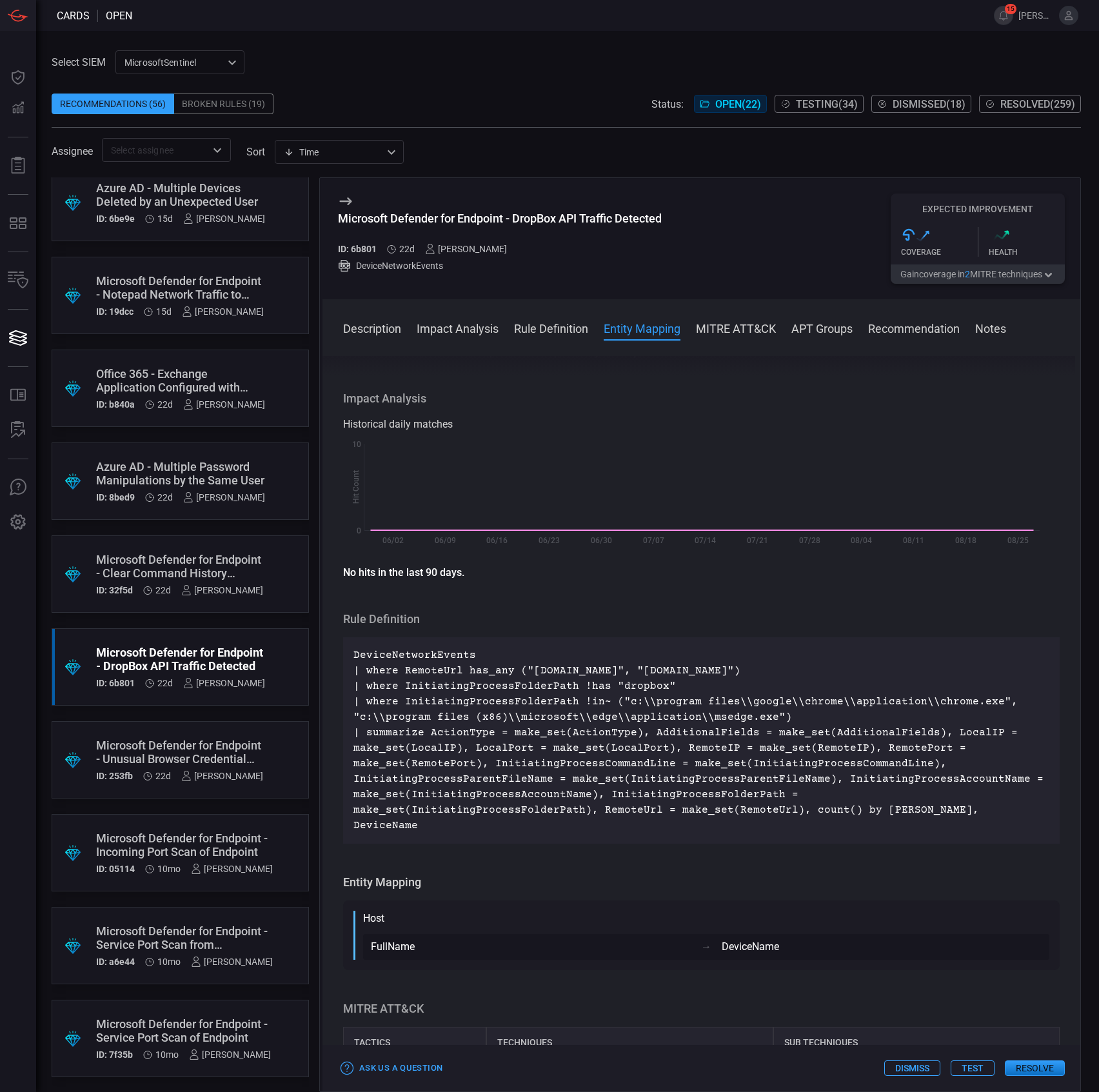
scroll to position [516, 0]
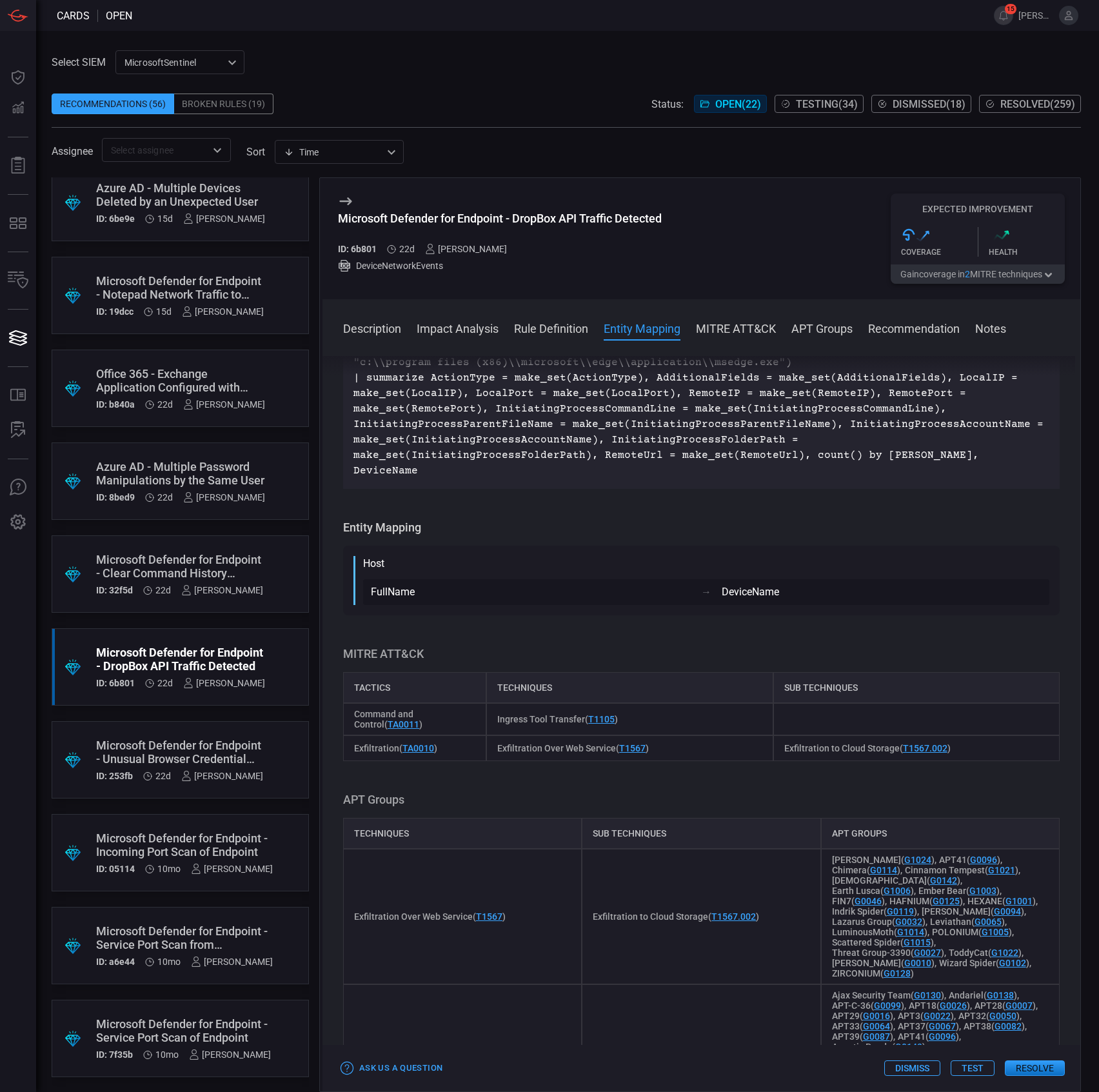
click at [979, 1064] on button "Test" at bounding box center [972, 1068] width 44 height 16
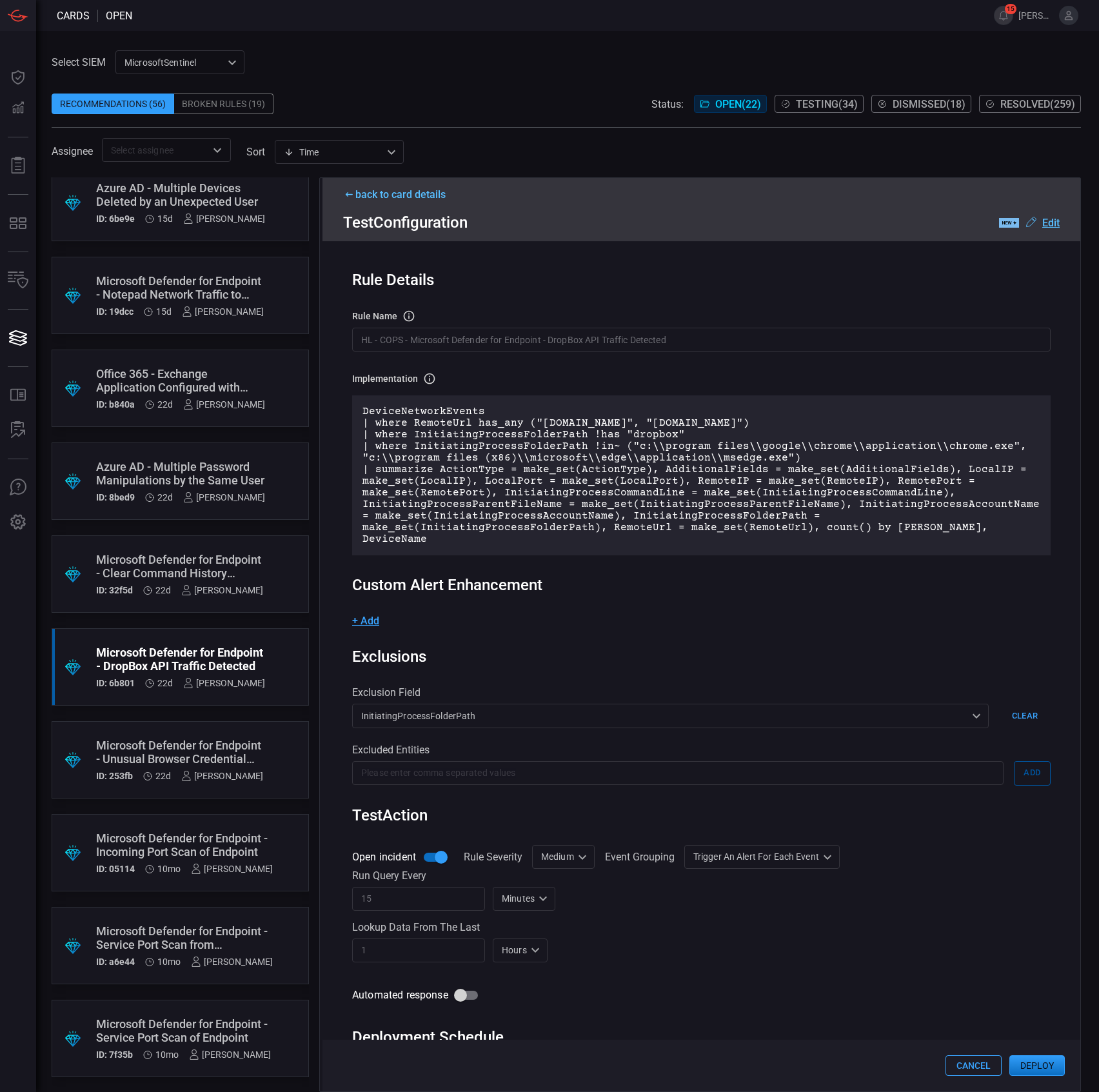
click at [561, 845] on div "Medium Medium ​" at bounding box center [563, 856] width 63 height 23
drag, startPoint x: 573, startPoint y: 869, endPoint x: 617, endPoint y: 867, distance: 44.0
click at [574, 869] on div "Informational" at bounding box center [564, 872] width 56 height 14
type input "Informational"
click at [757, 853] on div "Trigger an alert for each event AlertPerResult Group all events into a single a…" at bounding box center [785, 856] width 155 height 23
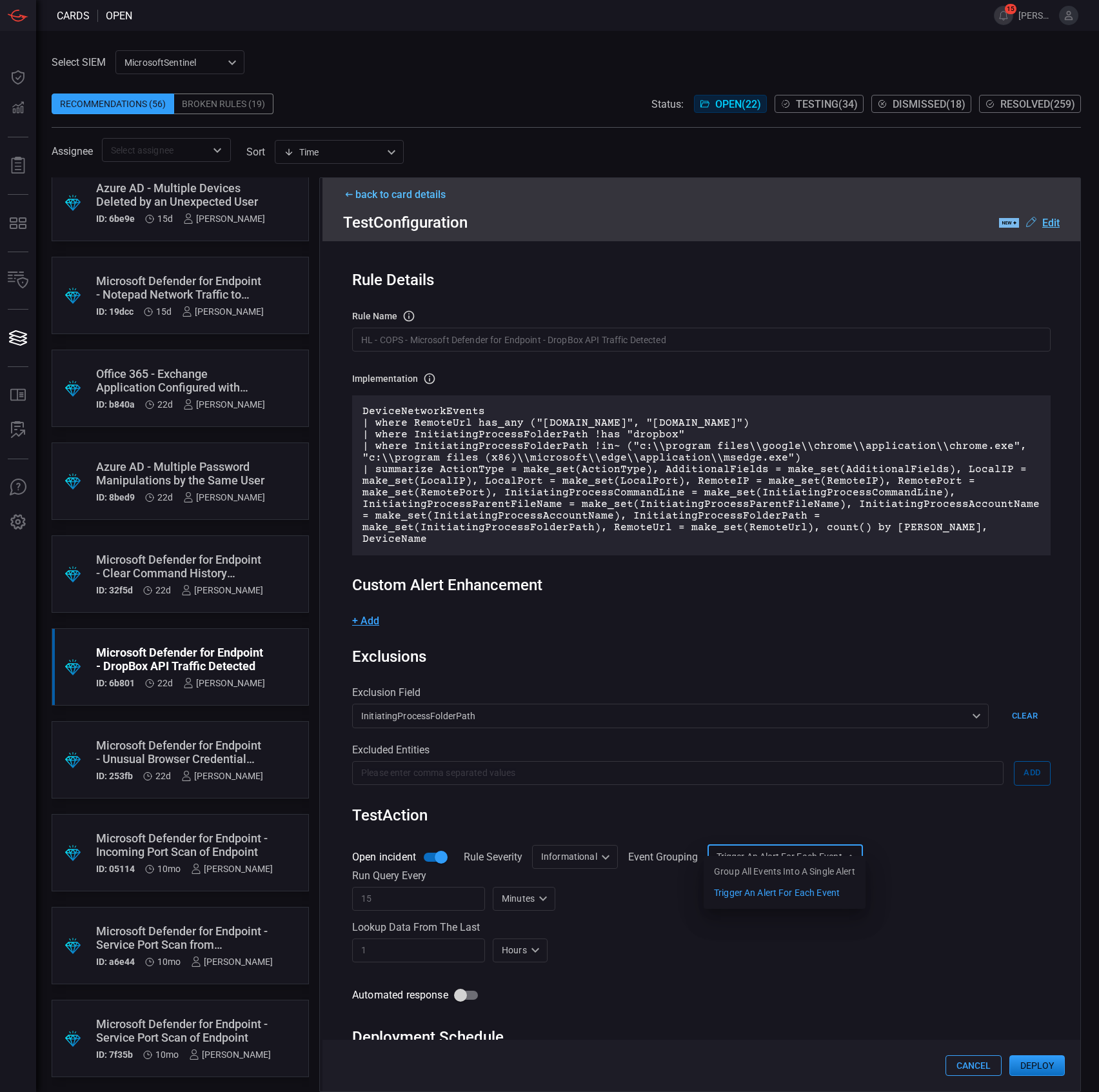
click at [748, 873] on div "Group all events into a single alert" at bounding box center [784, 872] width 141 height 14
type input "SingleAlert"
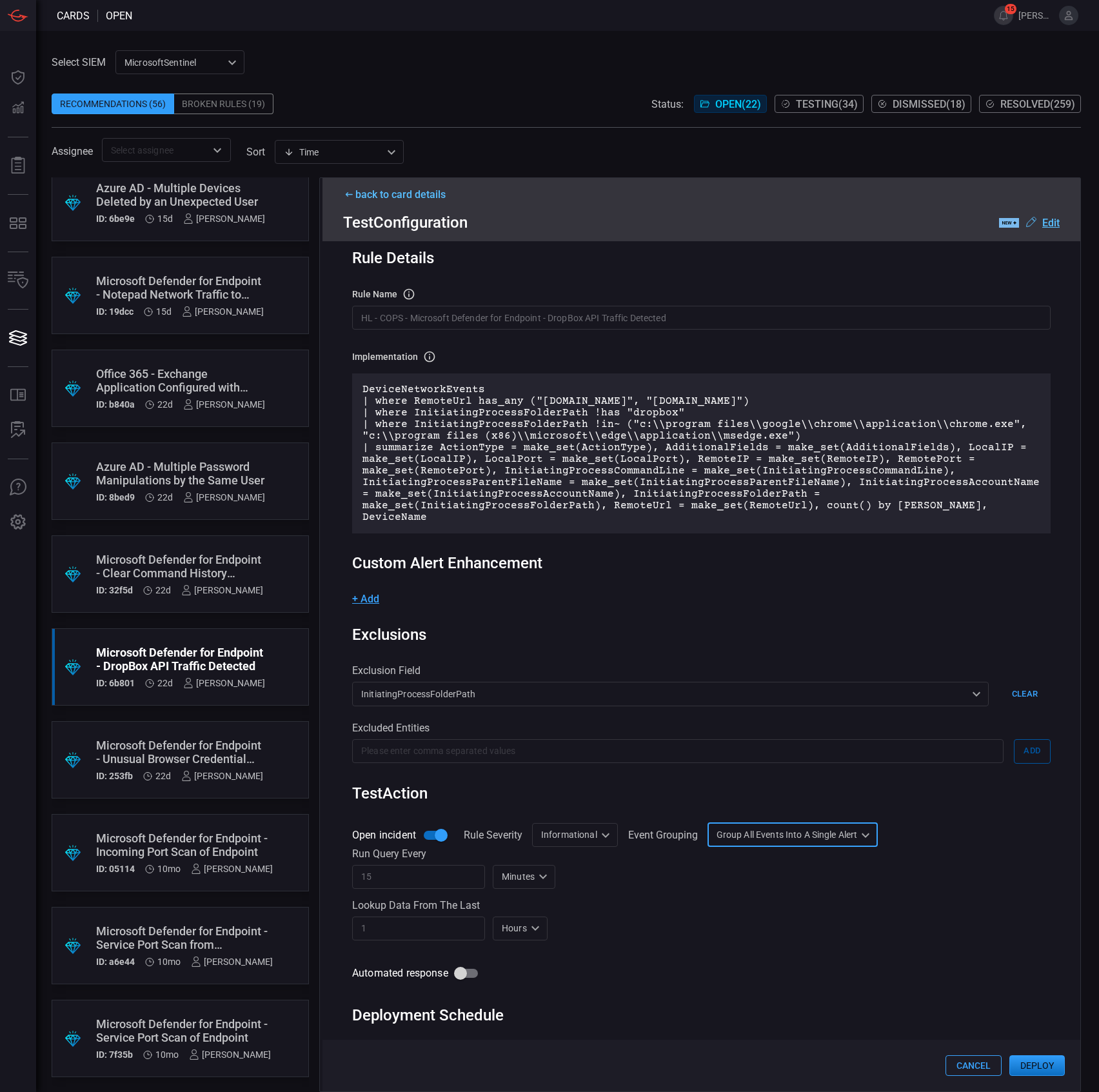
scroll to position [0, 0]
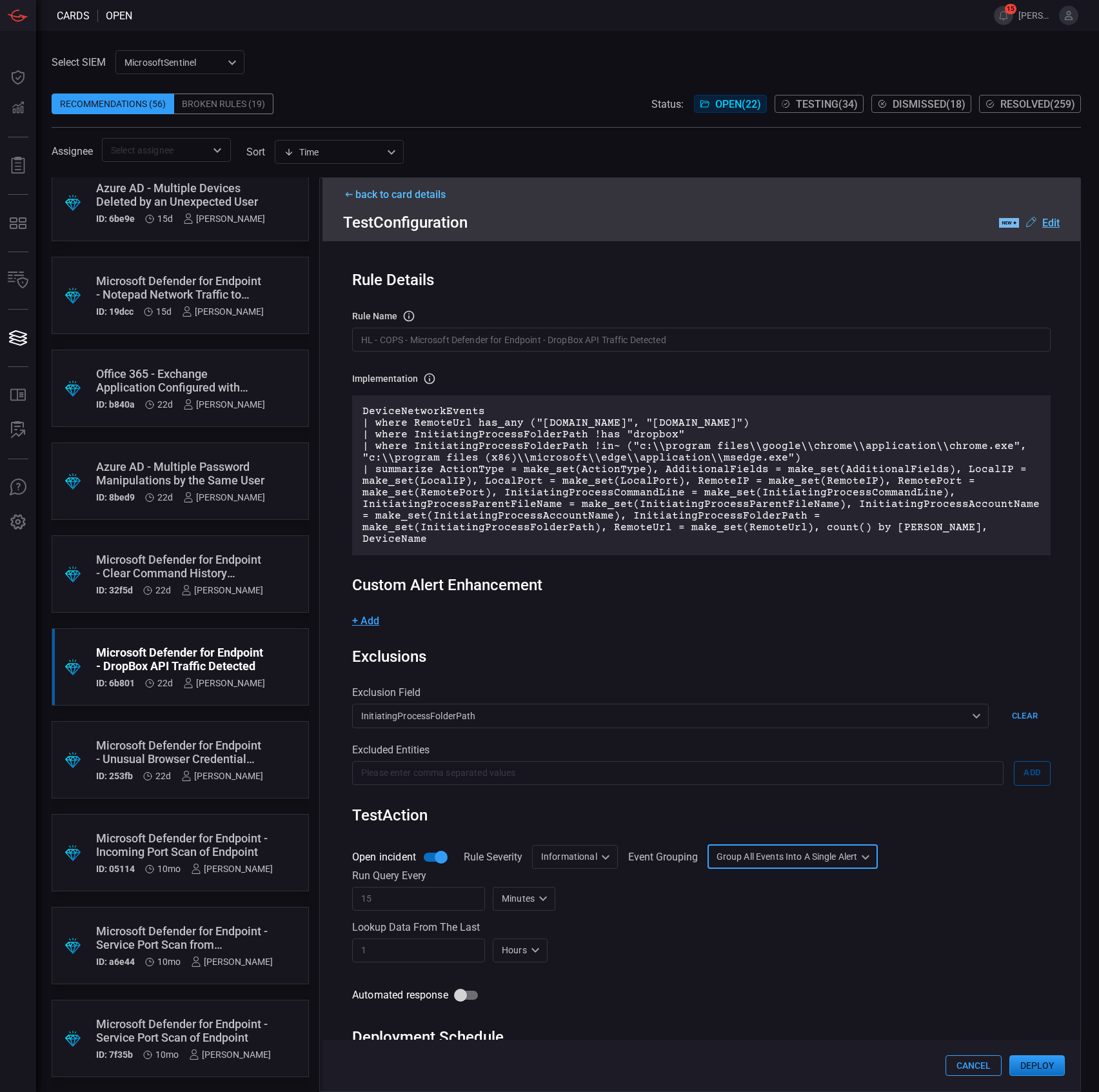
click at [472, 328] on div "rule Name Name of the rule that will be created in the SIEM. HL - COPS - Micros…" at bounding box center [701, 330] width 698 height 42
click at [472, 328] on div "rule Name Name of the rule that will be created in the SIEM. HL - COPS - Micros…" at bounding box center [701, 330] width 698 height 42
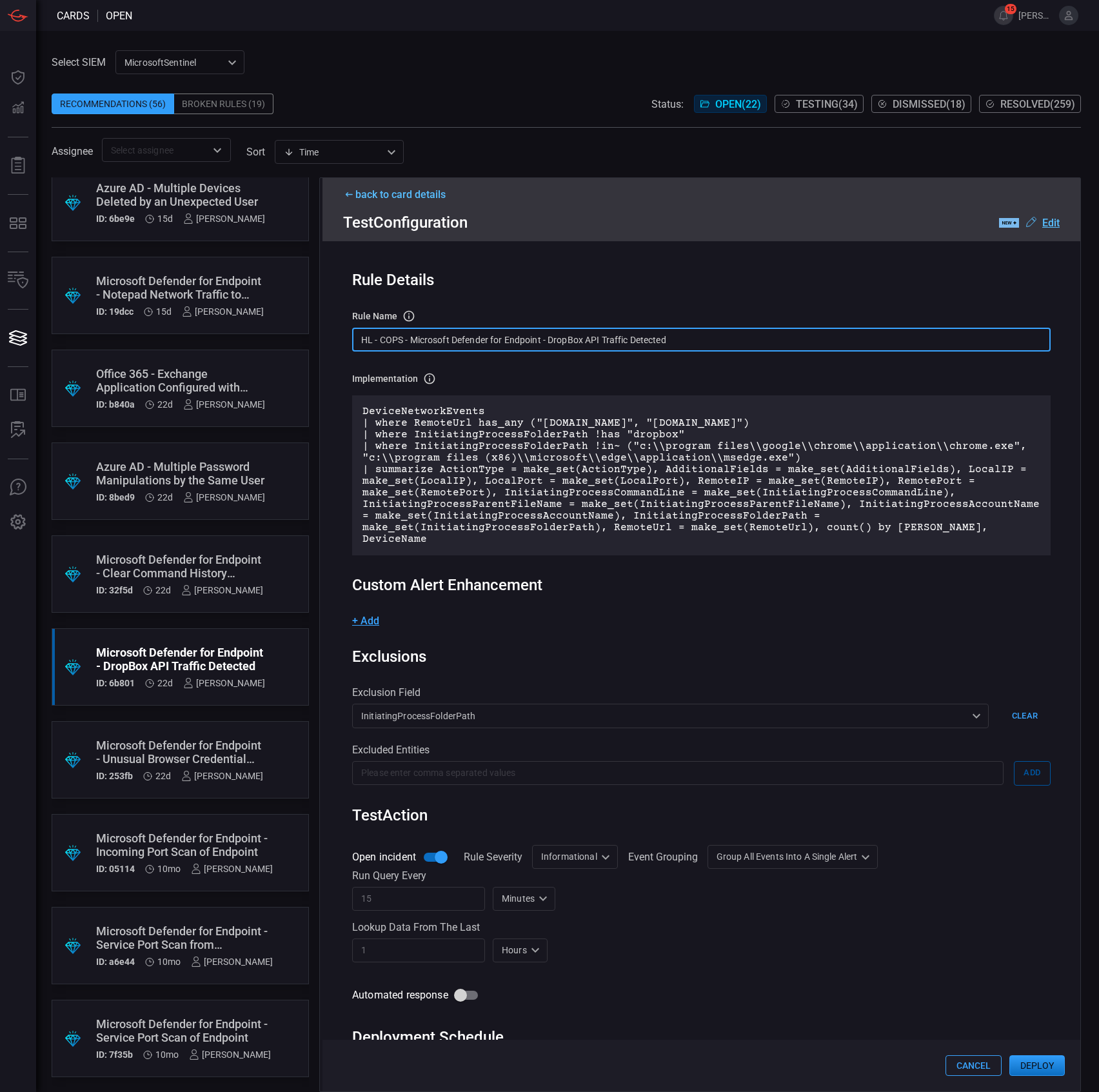
click at [473, 330] on input "HL - COPS - Microsoft Defender for Endpoint - DropBox API Traffic Detected" at bounding box center [701, 339] width 698 height 23
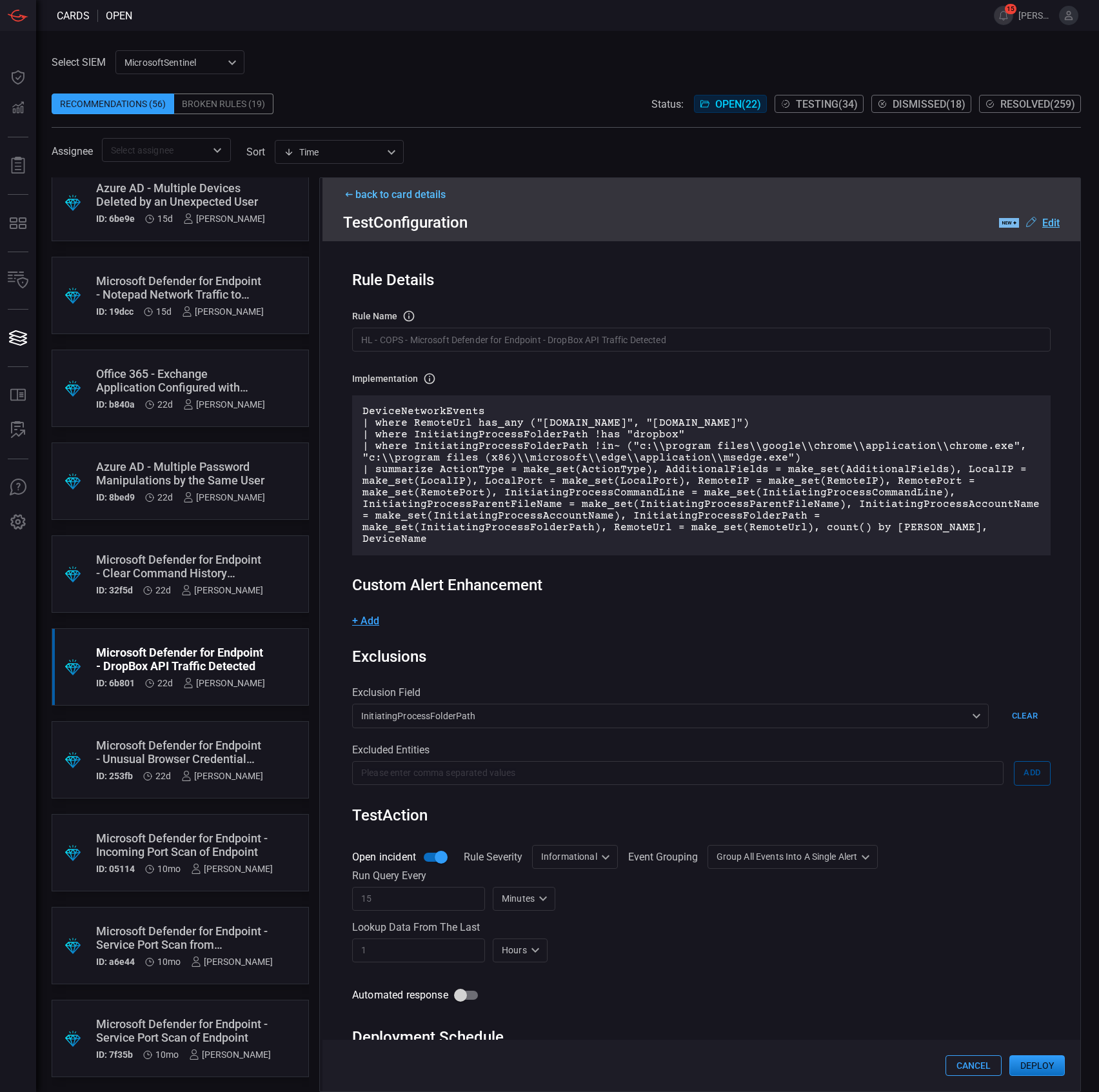
drag, startPoint x: 732, startPoint y: 787, endPoint x: 752, endPoint y: 795, distance: 21.5
click at [732, 787] on div "Rule Details rule Name Name of the rule that will be created in the SIEM. HL - …" at bounding box center [701, 666] width 758 height 850
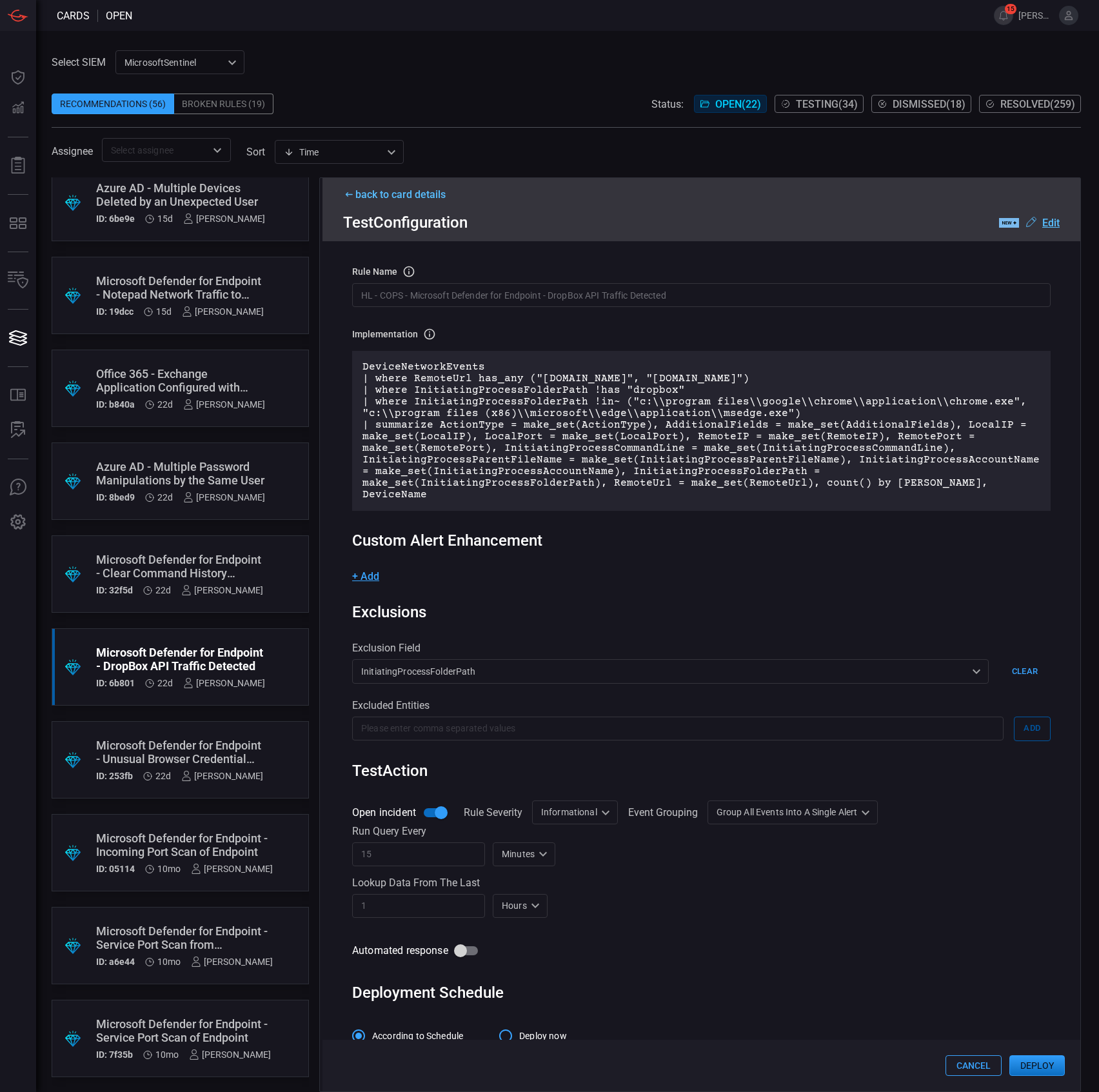
scroll to position [66, 0]
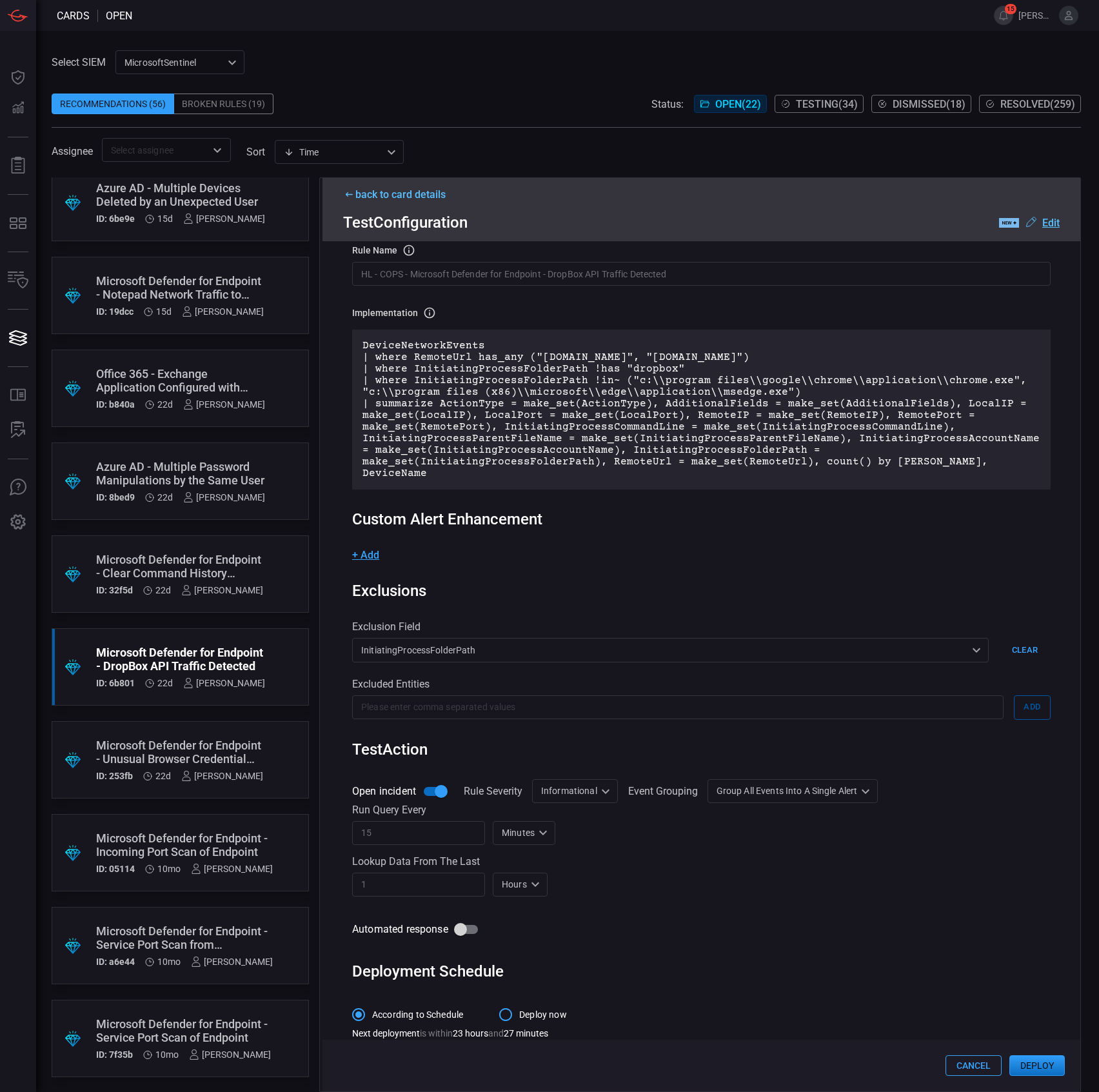
click at [1030, 1070] on button "Deploy" at bounding box center [1036, 1065] width 56 height 21
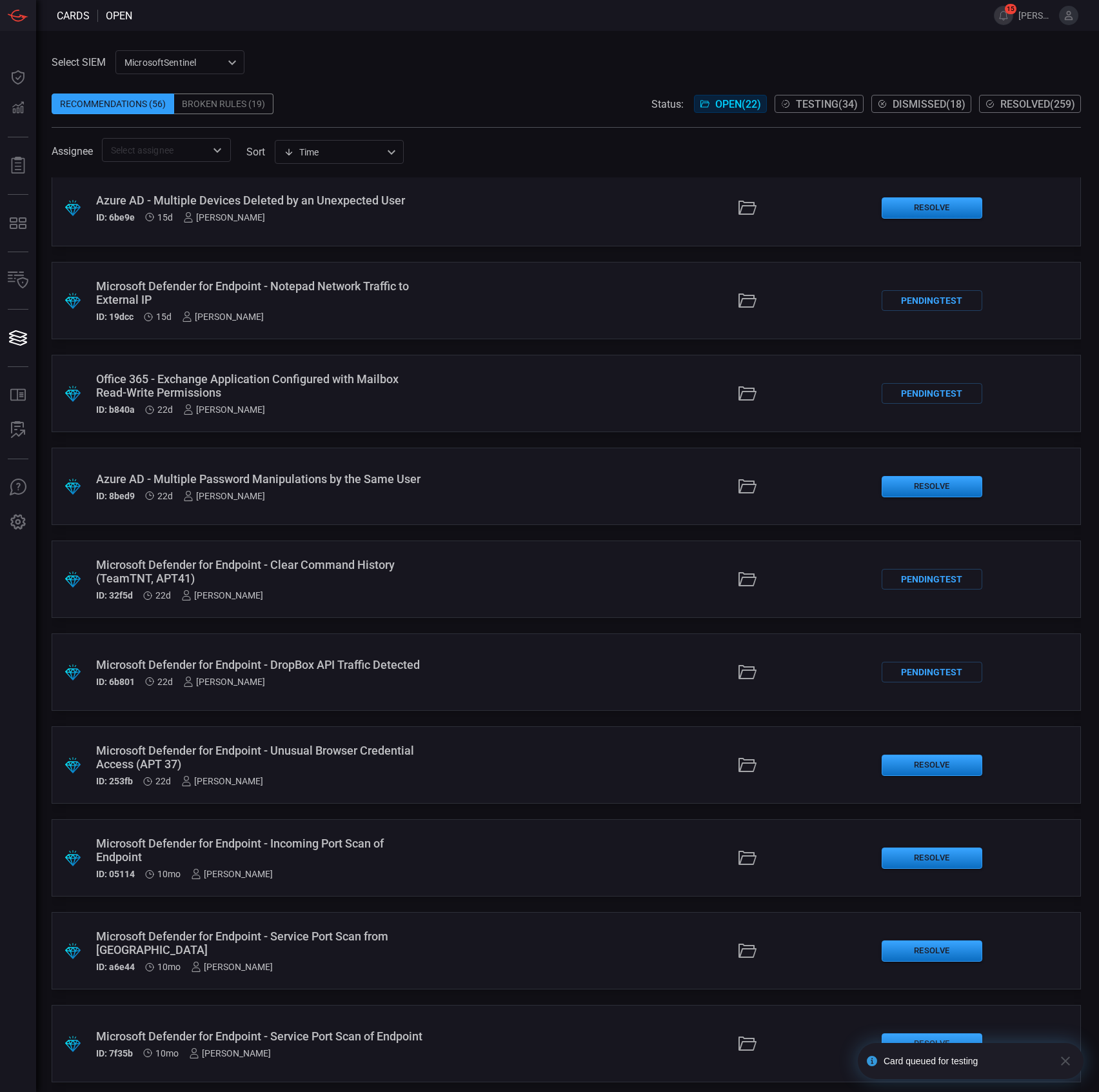
scroll to position [1128, 0]
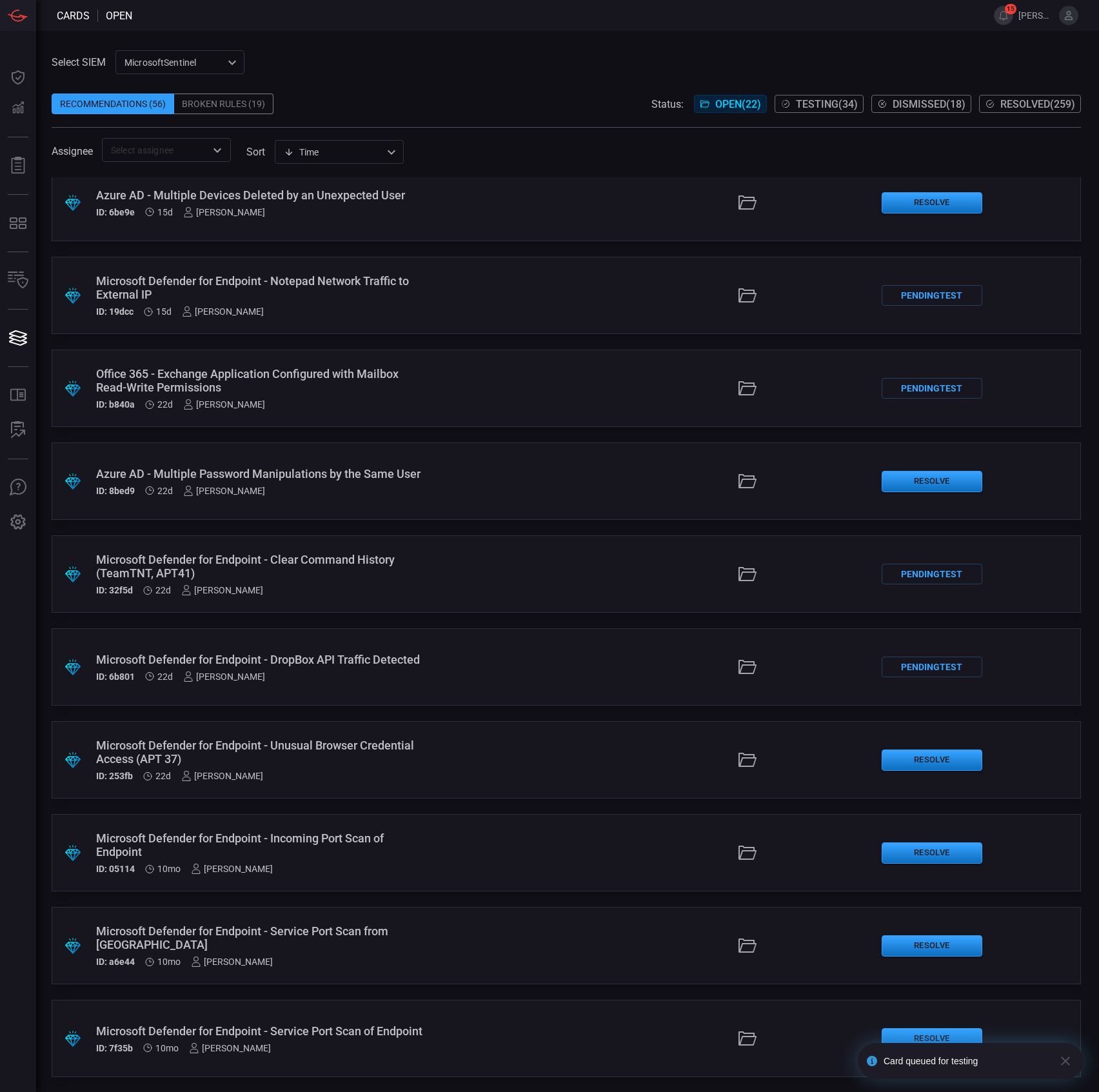
click at [403, 749] on div "Microsoft Defender for Endpoint - Unusual Browser Credential Access (APT 37)" at bounding box center [261, 752] width 330 height 27
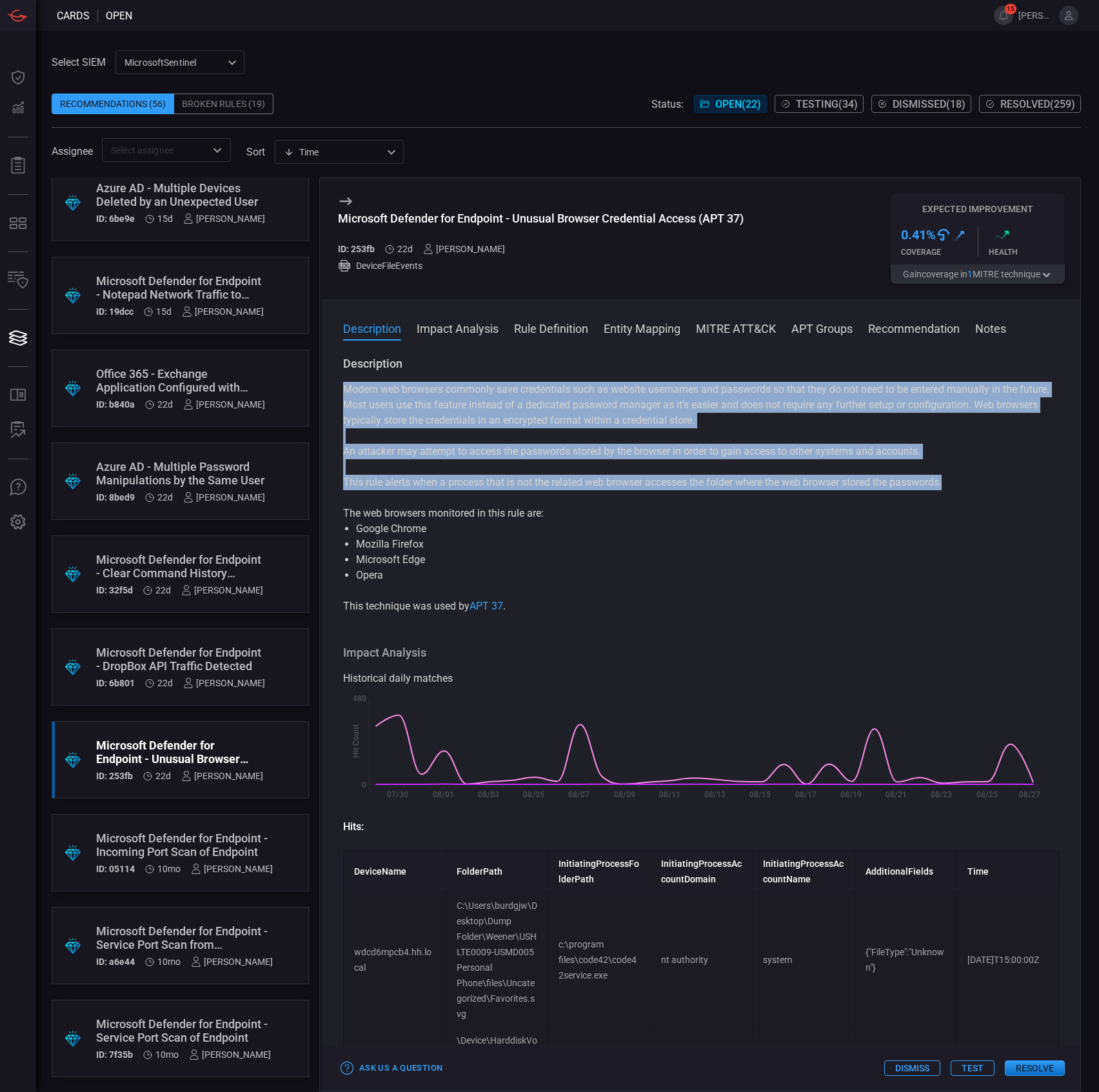
drag, startPoint x: 991, startPoint y: 480, endPoint x: 329, endPoint y: 389, distance: 668.2
click at [329, 389] on div "Description Modern web browsers commonly save credentials such as website usern…" at bounding box center [701, 721] width 758 height 730
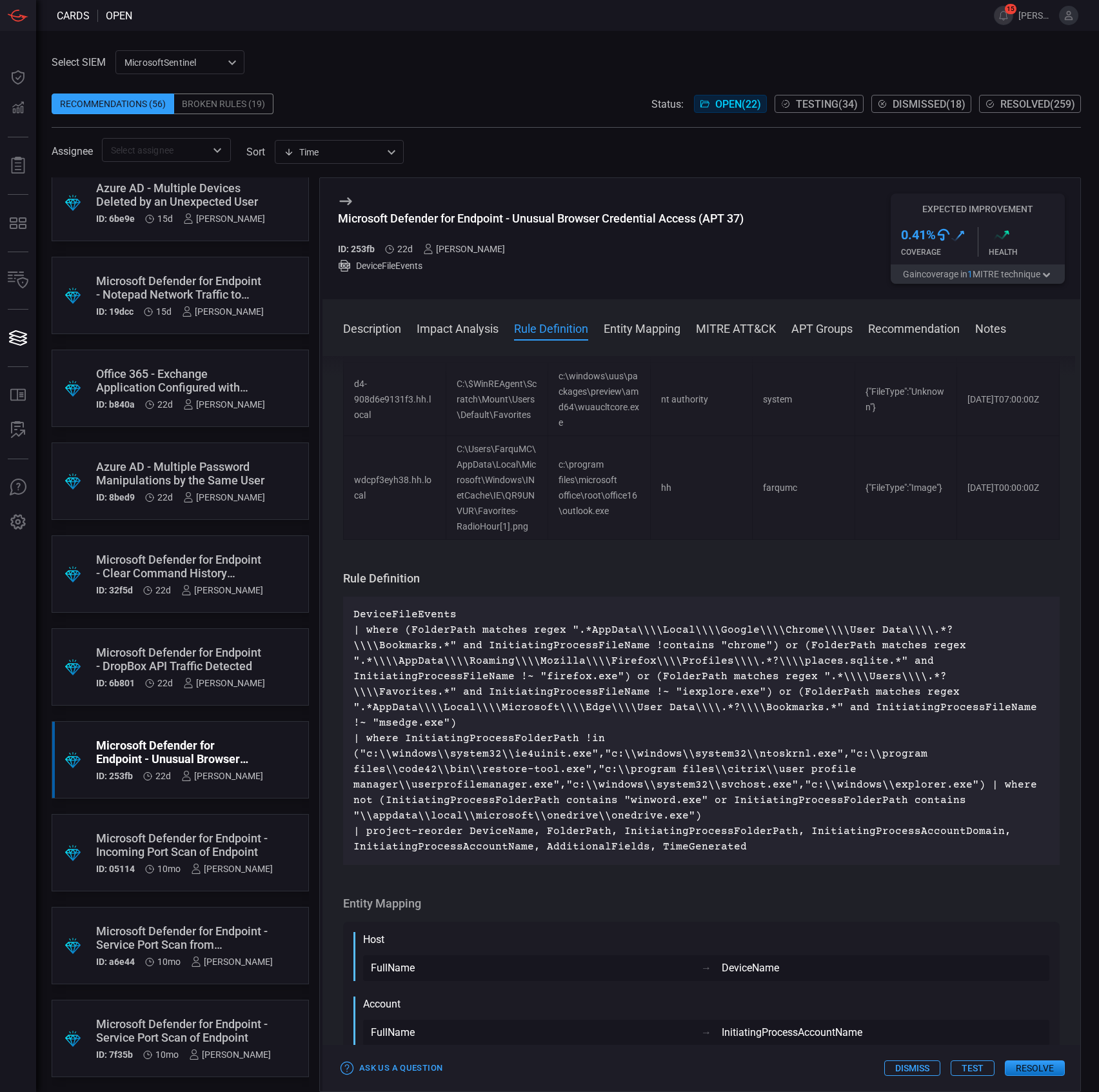
scroll to position [1117, 0]
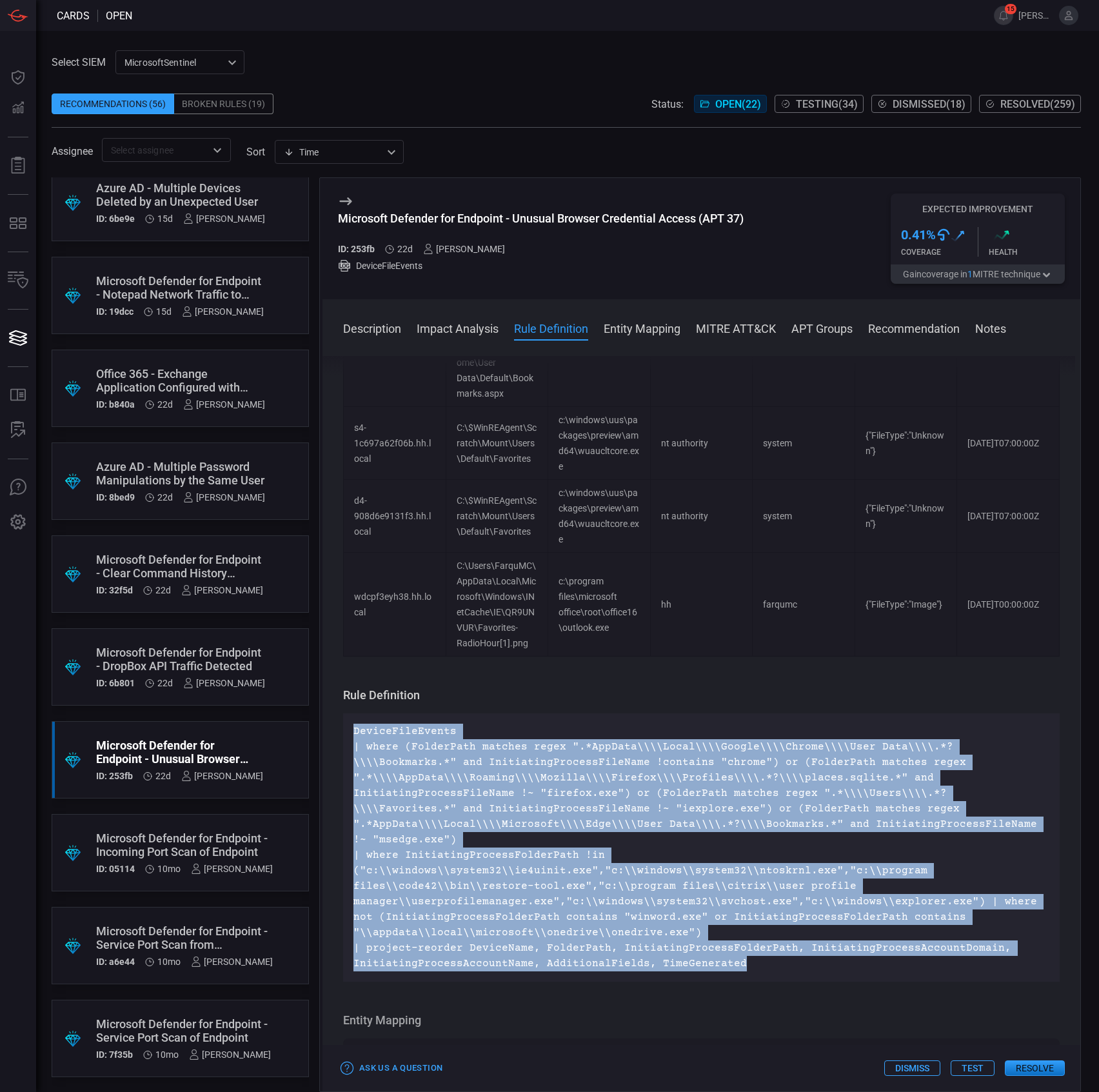
drag, startPoint x: 751, startPoint y: 983, endPoint x: 344, endPoint y: 740, distance: 474.0
click at [344, 740] on div "DeviceFileEvents | where (FolderPath matches regex ".*AppData\\\\Local\\\\Googl…" at bounding box center [701, 848] width 717 height 268
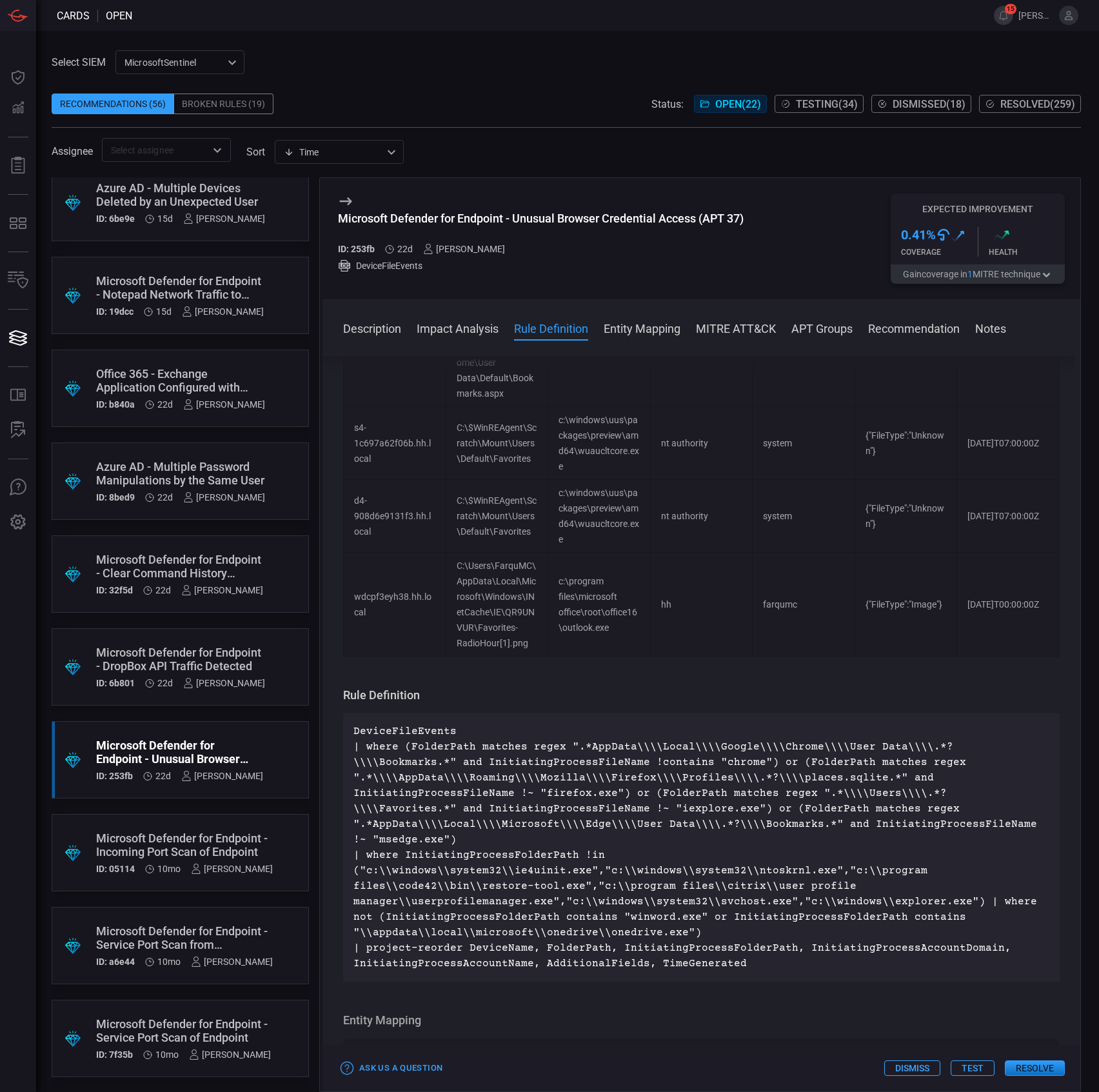
click at [539, 610] on td "C:\Users\FarquMC\AppData\Local\Microsoft\Windows\INetCache\IE\QR9UNVUR\Favorite…" at bounding box center [497, 604] width 103 height 104
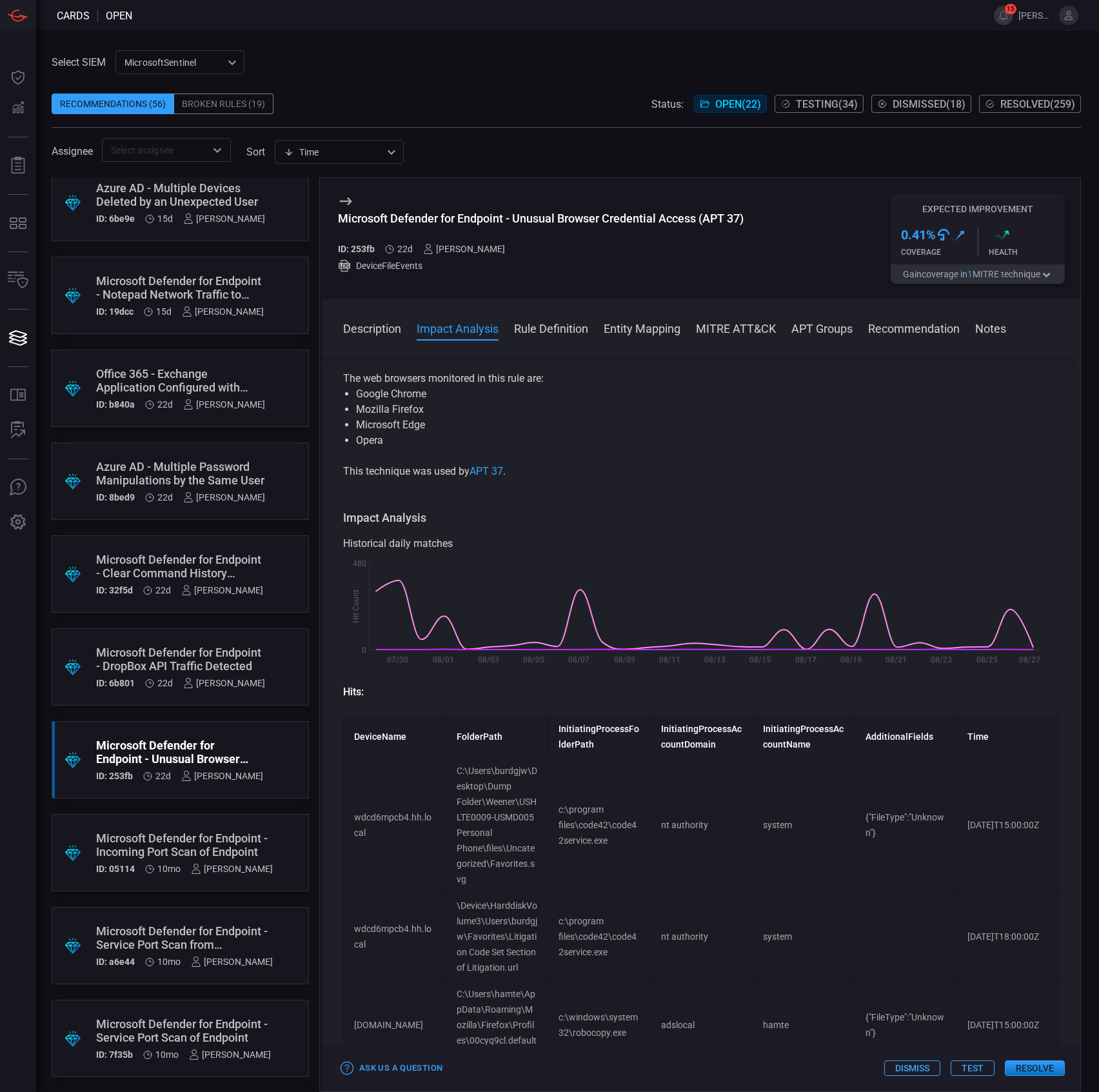
scroll to position [0, 0]
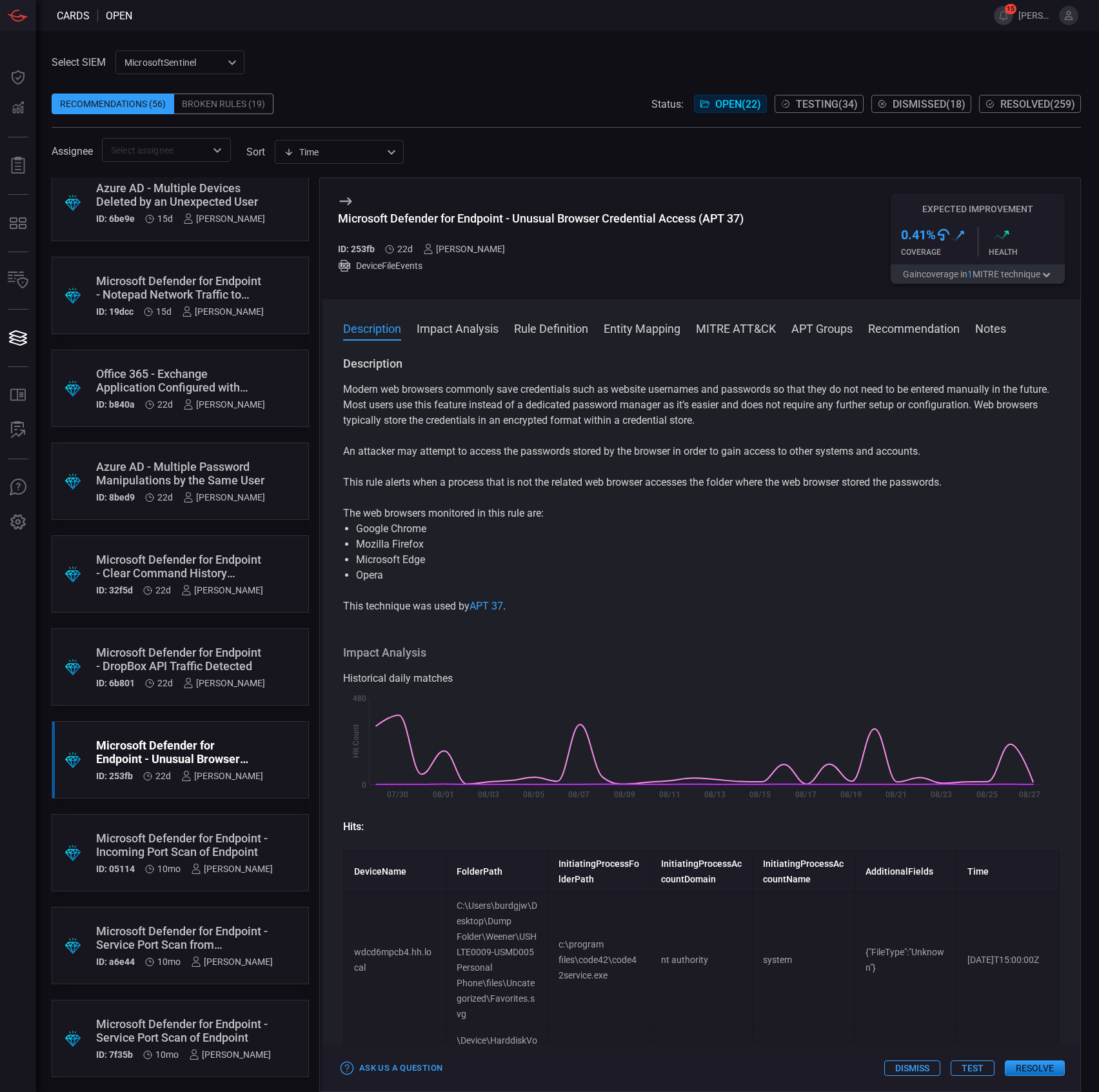
click at [426, 480] on p "This rule alerts when a process that is not the related web browser accesses th…" at bounding box center [701, 482] width 717 height 16
click at [425, 480] on p "This rule alerts when a process that is not the related web browser accesses th…" at bounding box center [701, 482] width 717 height 16
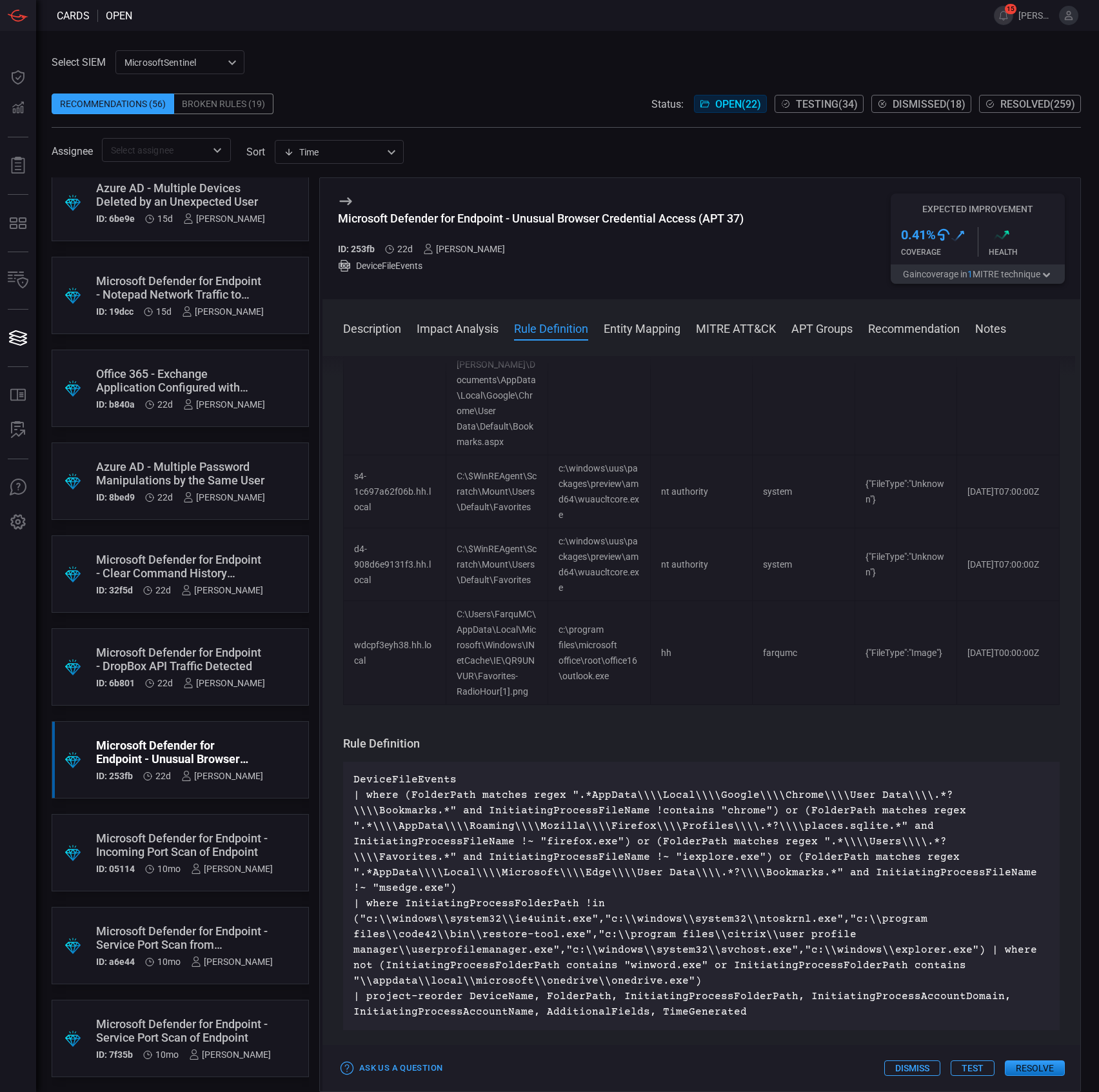
scroll to position [1117, 0]
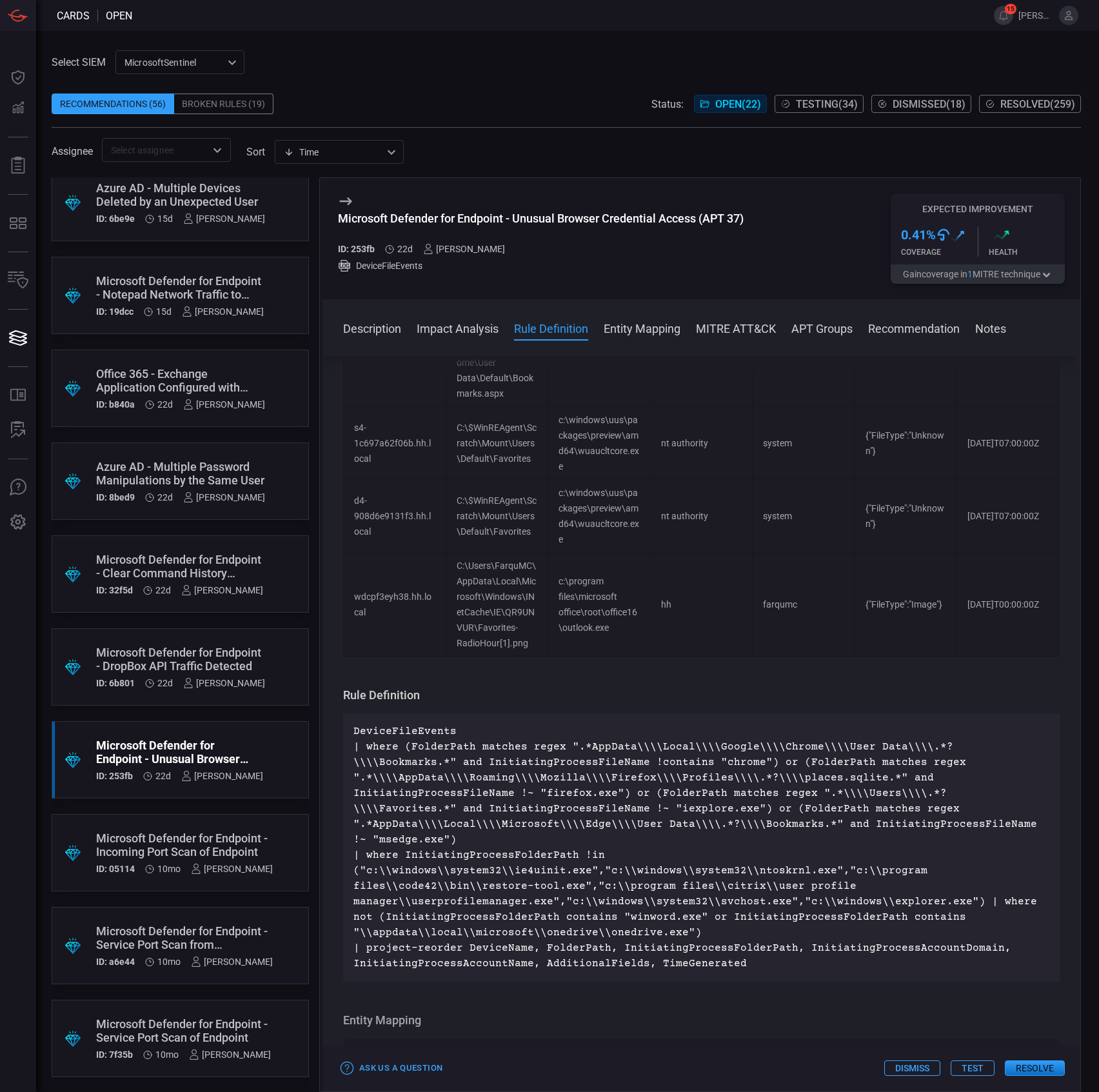
click at [989, 1070] on button "Test" at bounding box center [972, 1068] width 44 height 16
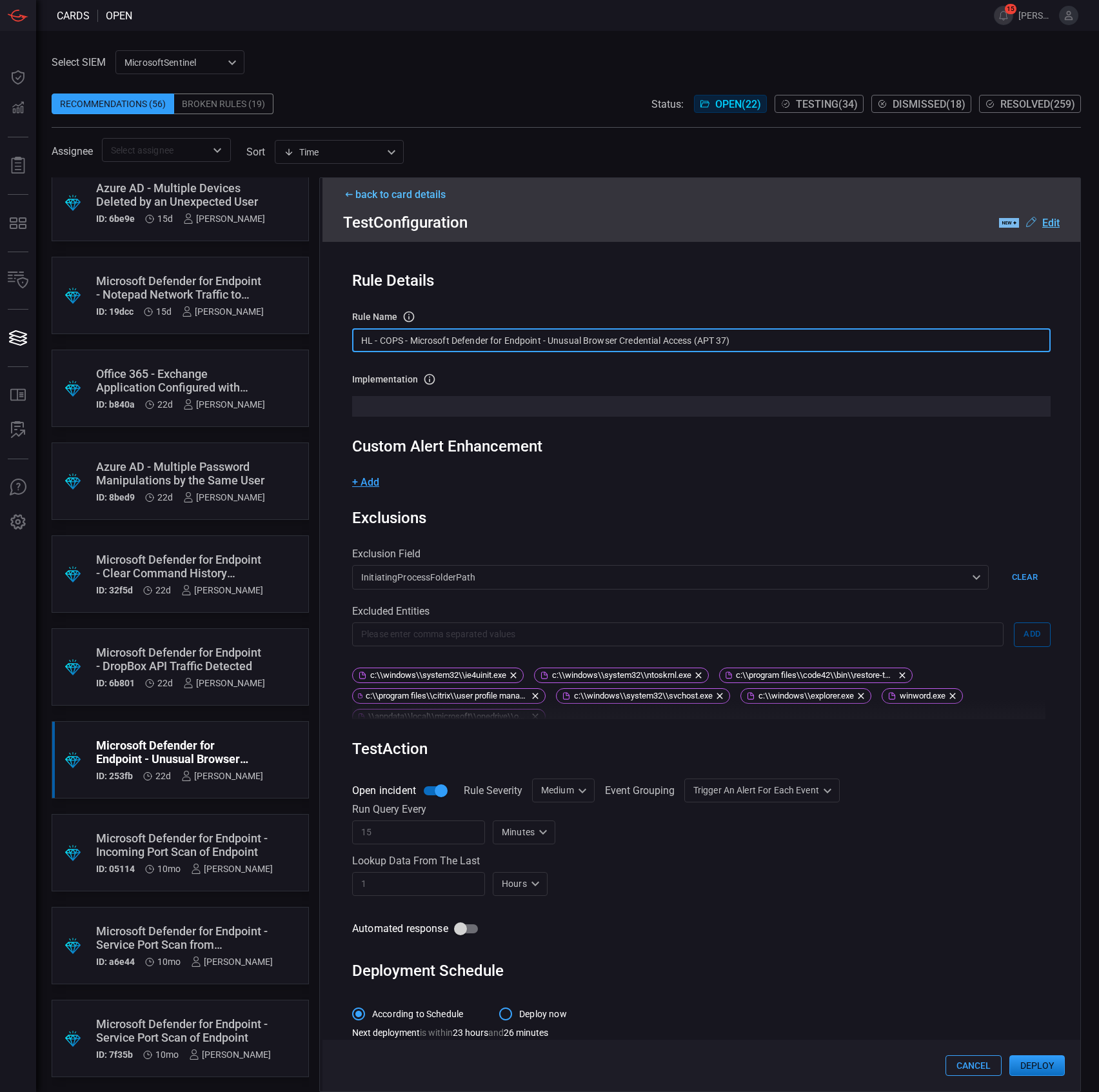
click at [542, 344] on input "HL - COPS - Microsoft Defender for Endpoint - Unusual Browser Credential Access…" at bounding box center [701, 340] width 698 height 23
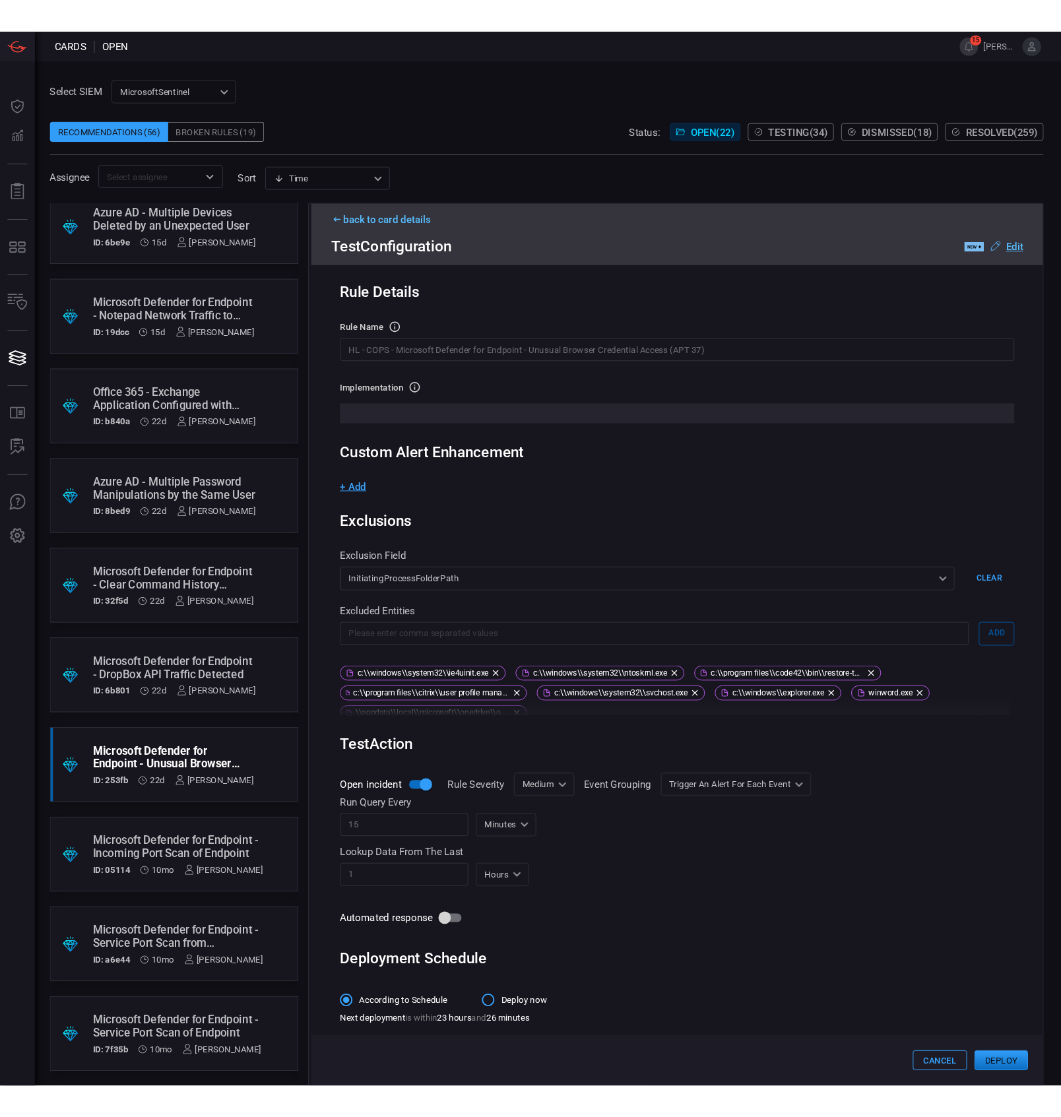
scroll to position [1167, 0]
